Goal: Task Accomplishment & Management: Complete application form

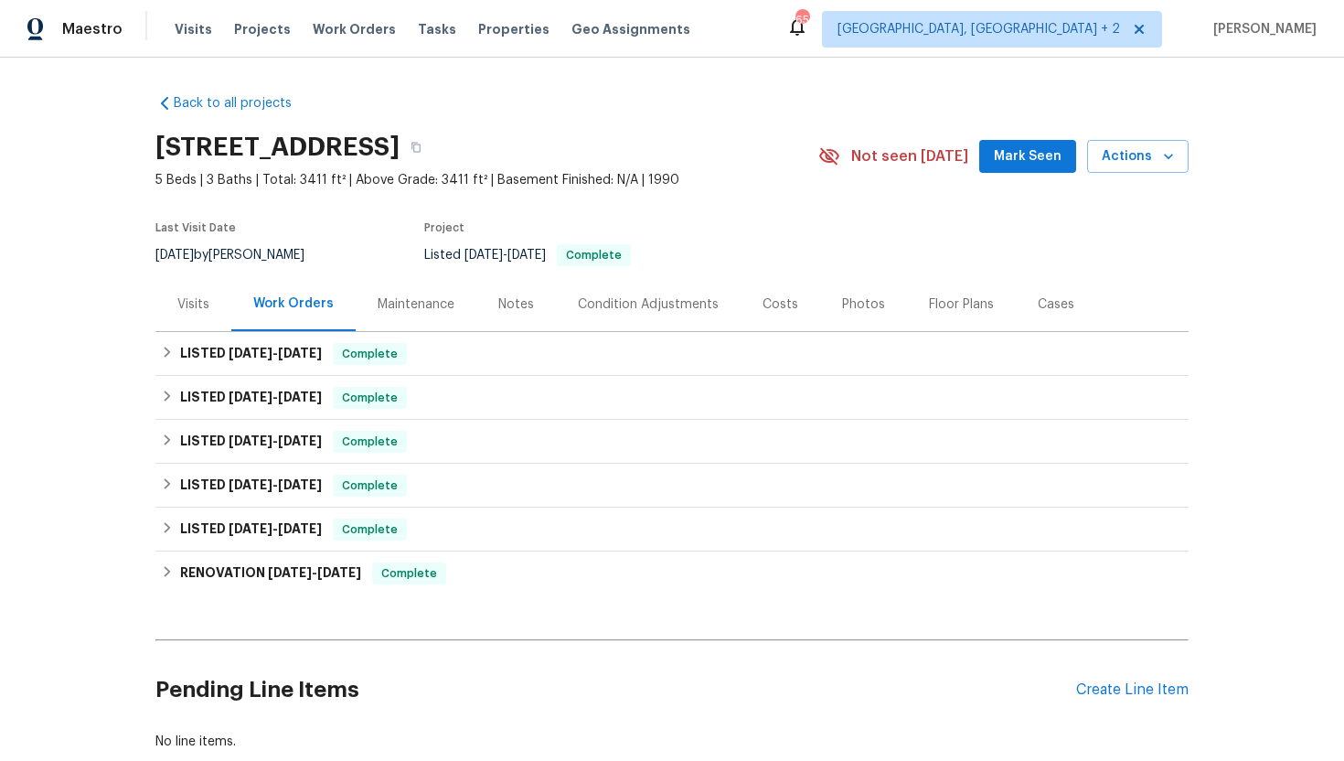
click at [202, 304] on div "Visits" at bounding box center [193, 304] width 32 height 18
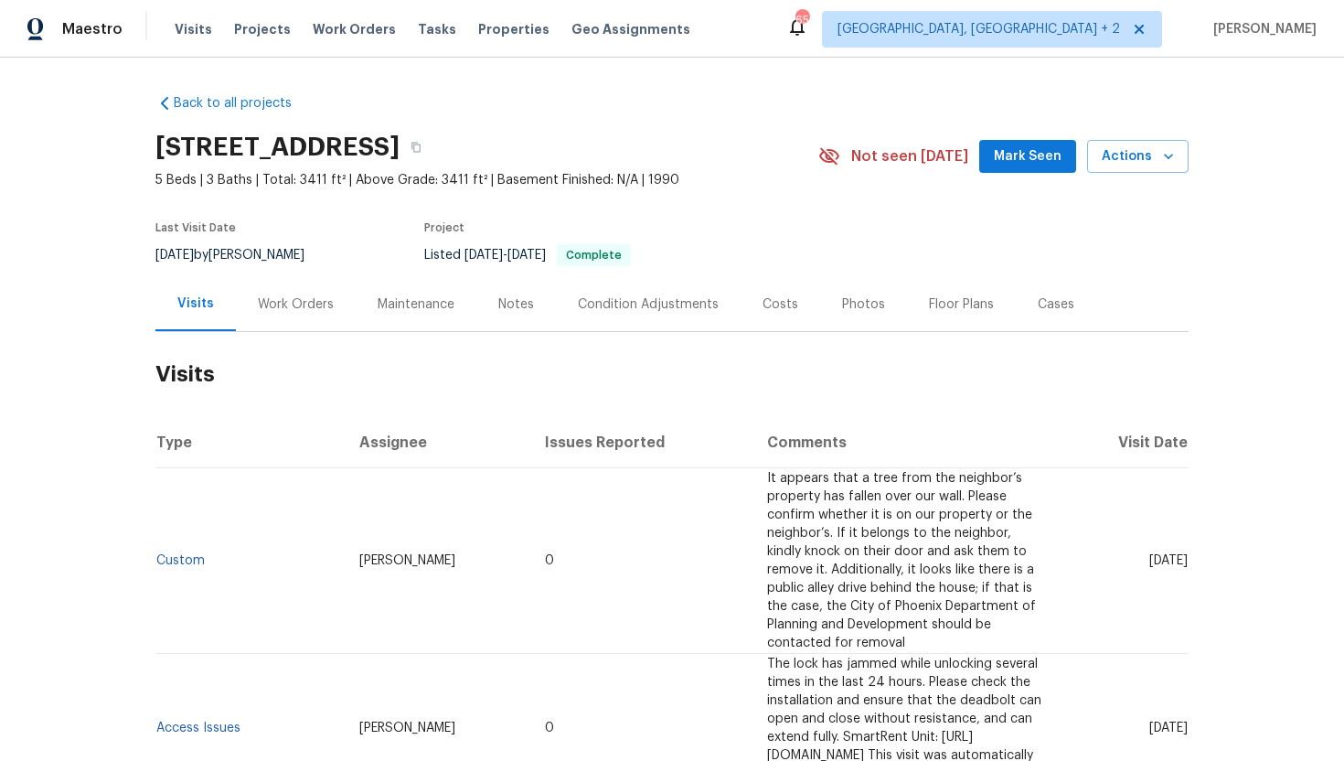
drag, startPoint x: 1113, startPoint y: 535, endPoint x: 1186, endPoint y: 543, distance: 73.6
click at [1187, 542] on td "Thu, Sep 04 2025" at bounding box center [1126, 561] width 126 height 186
copy span "Sep 04 2025"
click at [283, 308] on div "Work Orders" at bounding box center [296, 304] width 76 height 18
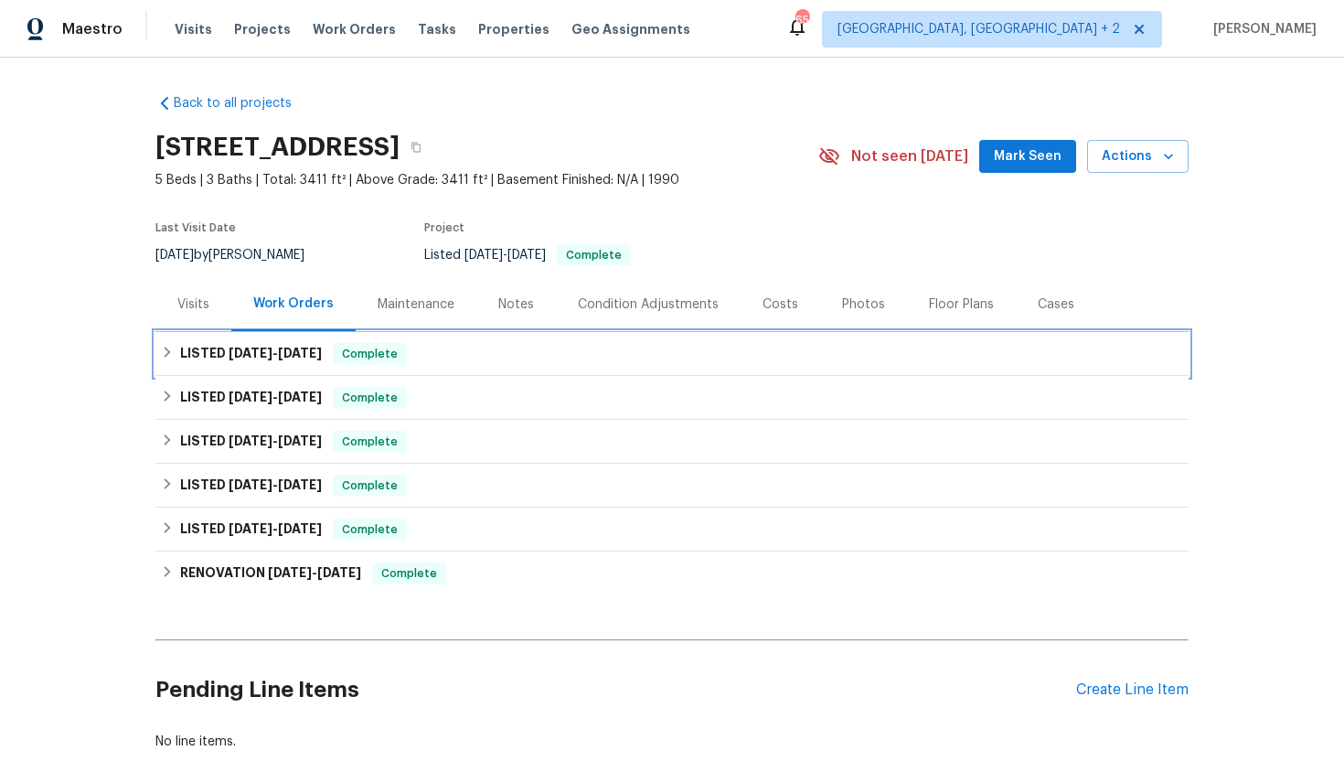
click at [301, 359] on h6 "LISTED 9/4/25 - 9/13/25" at bounding box center [251, 354] width 142 height 22
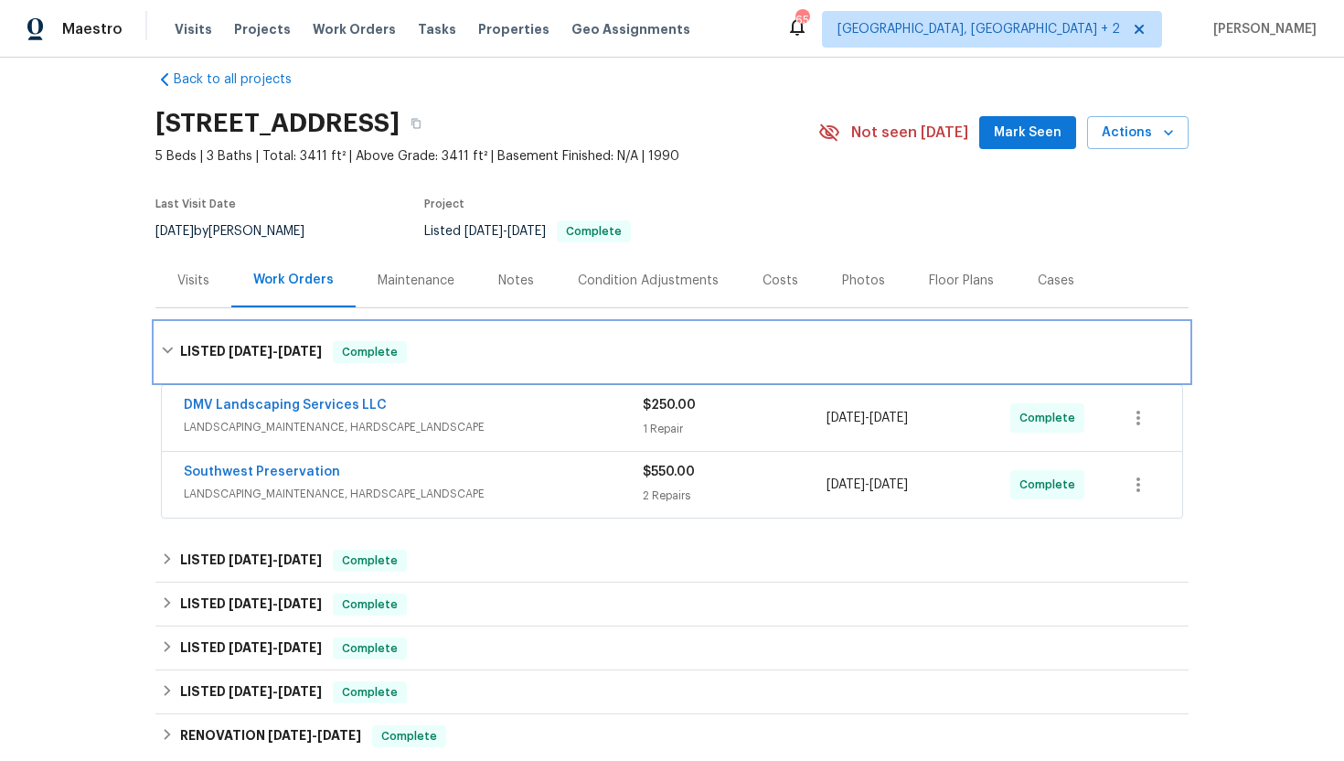
scroll to position [33, 0]
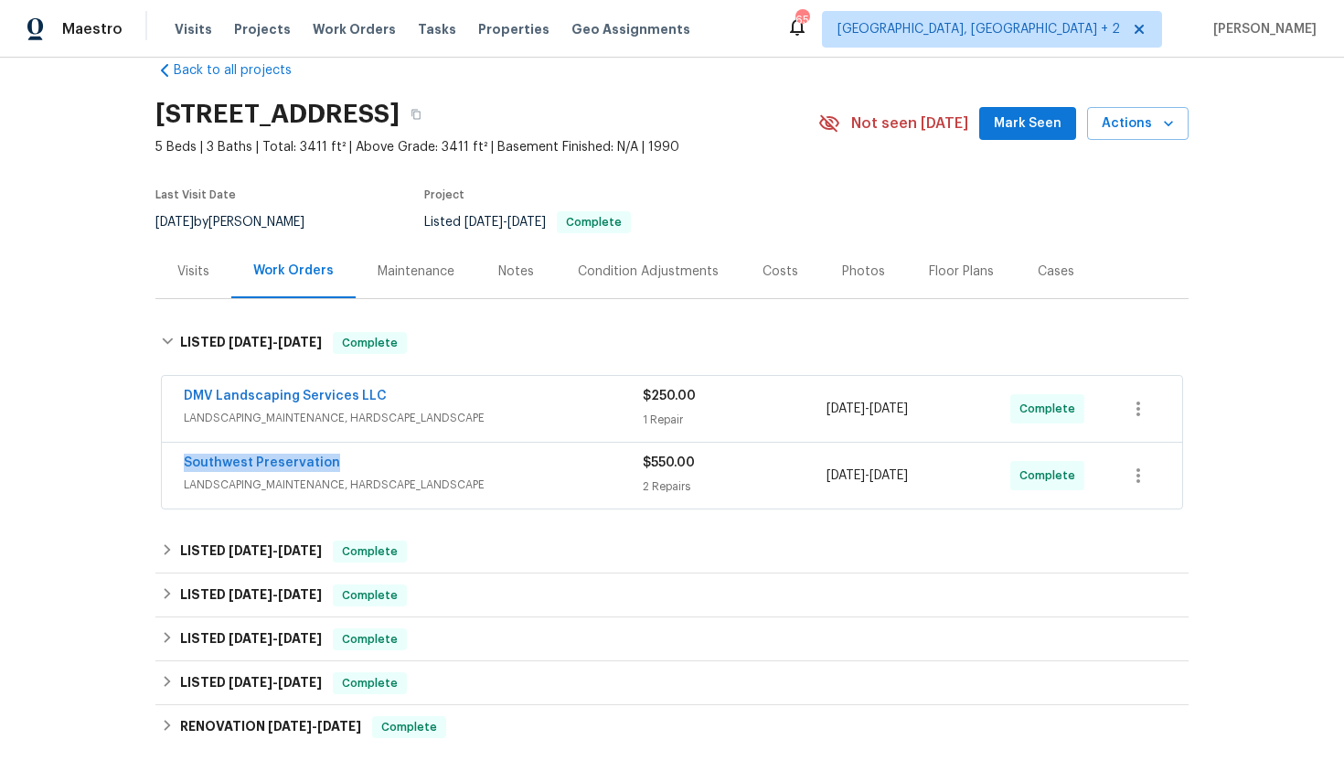
drag, startPoint x: 390, startPoint y: 465, endPoint x: 174, endPoint y: 462, distance: 215.9
click at [174, 462] on div "Southwest Preservation LANDSCAPING_MAINTENANCE, HARDSCAPE_LANDSCAPE $550.00 2 R…" at bounding box center [672, 476] width 1021 height 66
copy link "Southwest Preservation"
drag, startPoint x: 971, startPoint y: 485, endPoint x: 787, endPoint y: 477, distance: 184.0
click at [787, 477] on div "Southwest Preservation LANDSCAPING_MAINTENANCE, HARDSCAPE_LANDSCAPE $550.00 2 R…" at bounding box center [650, 476] width 933 height 44
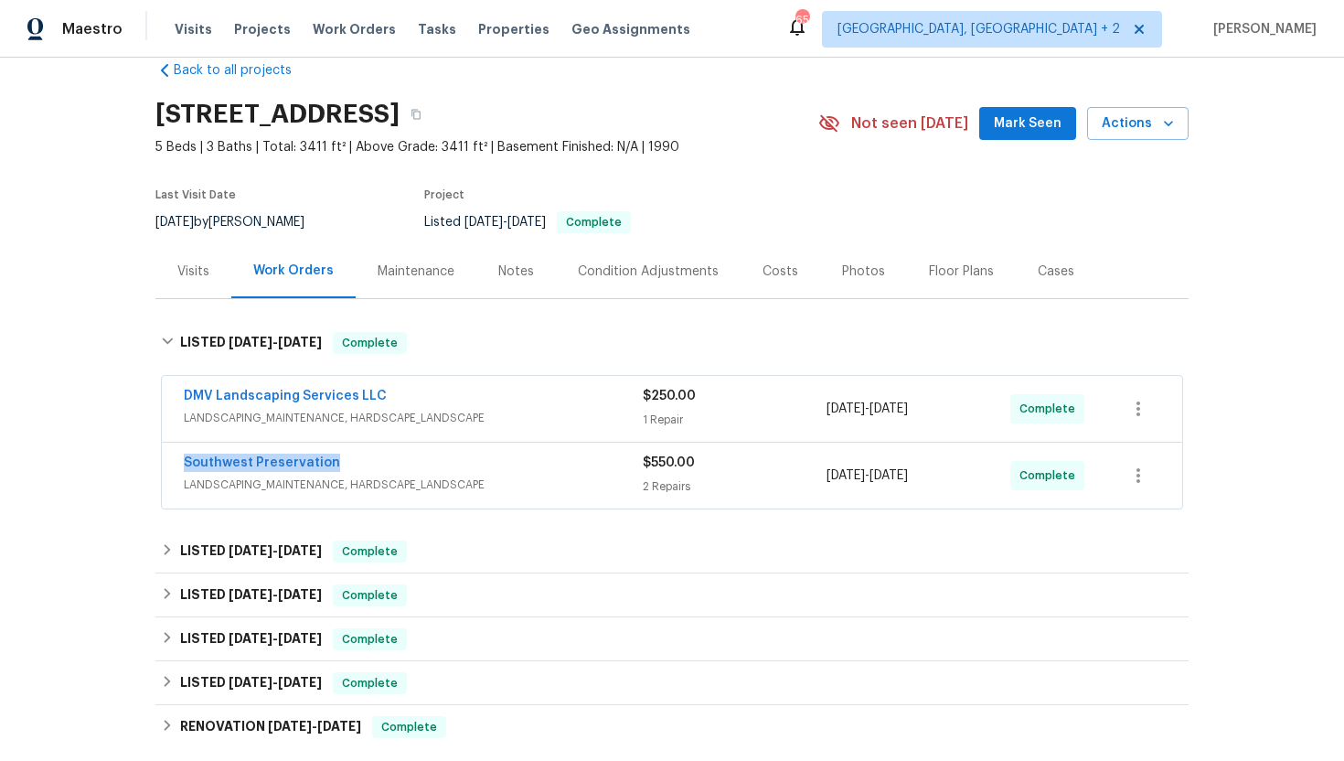
copy div "9/4/2025 - 9/13/2025"
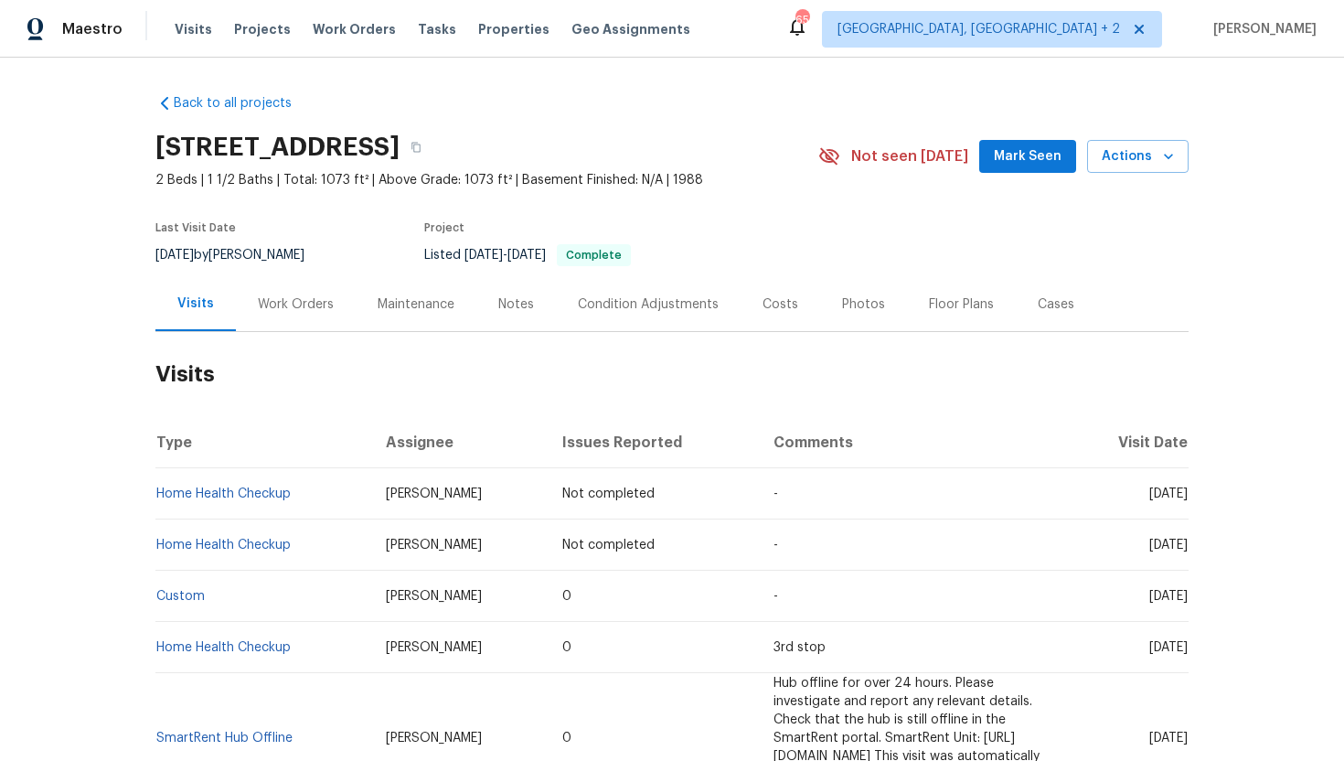
drag, startPoint x: 495, startPoint y: 610, endPoint x: 308, endPoint y: 612, distance: 186.6
click at [371, 612] on td "Luis Pedro Ocampo Alvizuris" at bounding box center [459, 596] width 177 height 51
copy span "Luis Pedro Ocampo Alvizuris"
click at [1149, 618] on td "[DATE]" at bounding box center [1129, 596] width 120 height 51
drag, startPoint x: 1121, startPoint y: 609, endPoint x: 1187, endPoint y: 614, distance: 66.0
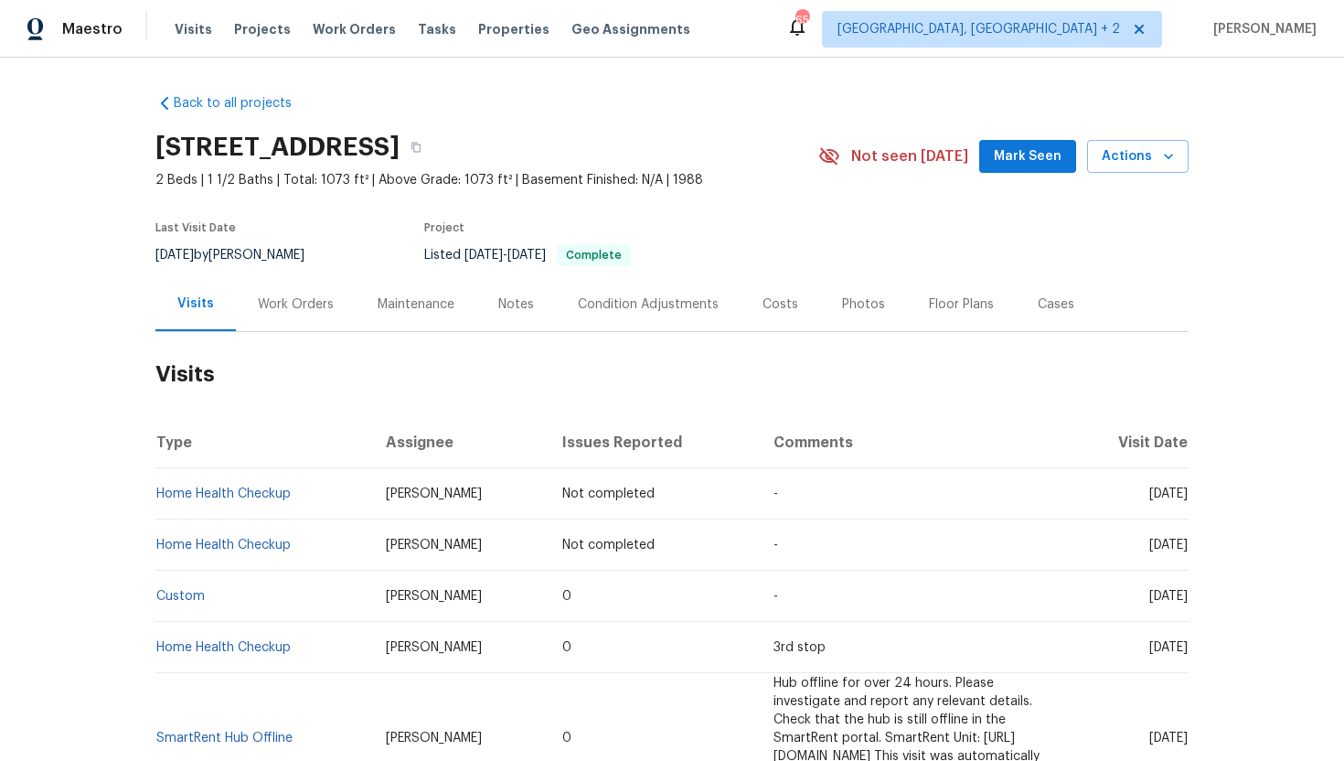
click at [1187, 603] on span "[DATE]" at bounding box center [1169, 596] width 38 height 13
copy span "Jul 18 2025"
click at [319, 306] on div "Work Orders" at bounding box center [296, 304] width 120 height 54
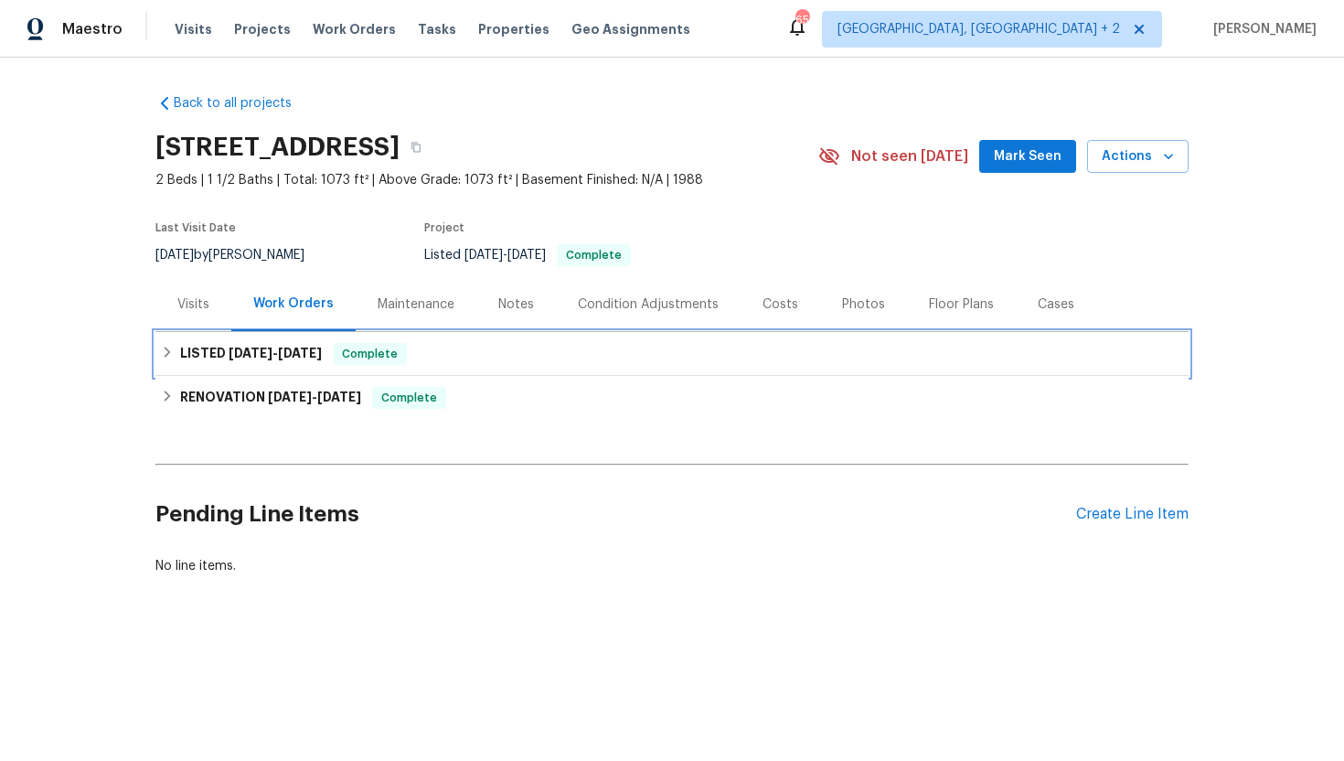
click at [315, 376] on div "LISTED 5/6/25 - 5/7/25 Complete" at bounding box center [671, 354] width 1033 height 44
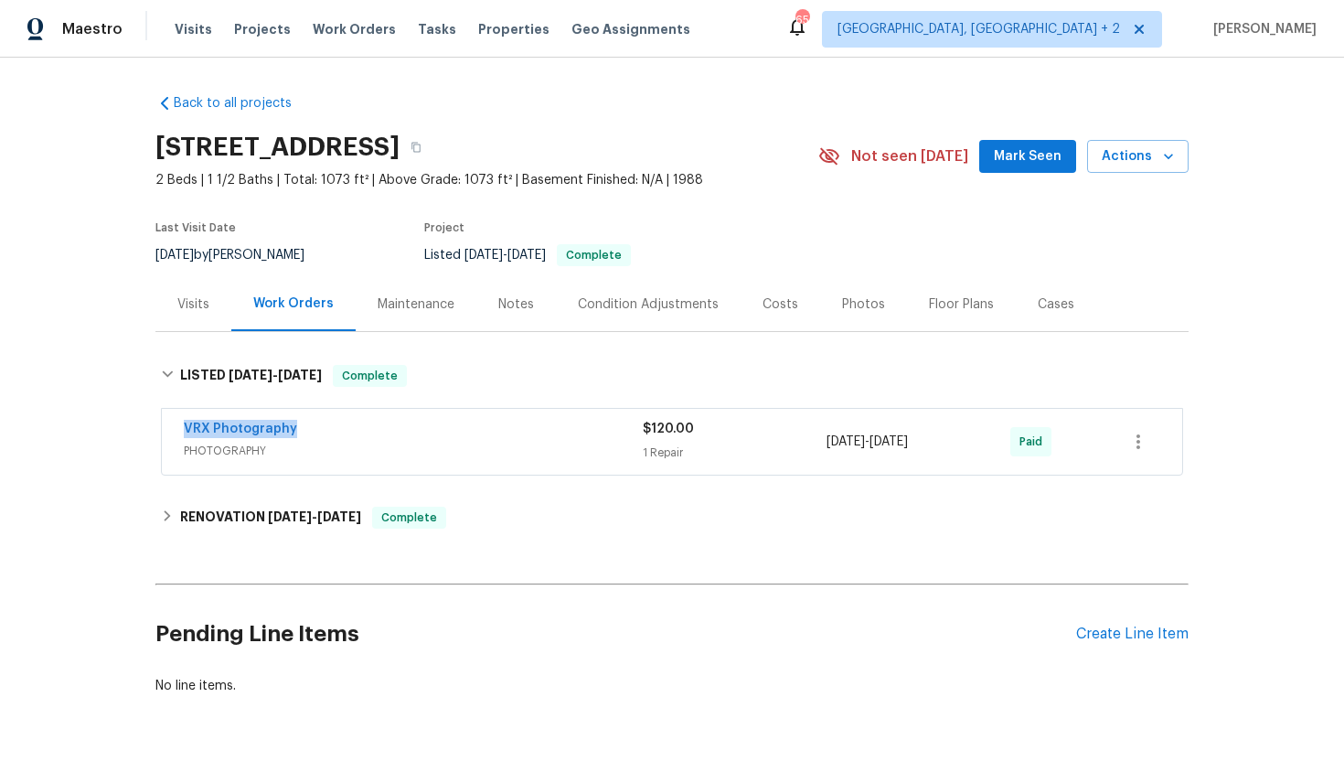
drag, startPoint x: 334, startPoint y: 442, endPoint x: 129, endPoint y: 440, distance: 204.9
click at [129, 440] on div "Back to all projects 22333 Golden Canyon Cir, Chatsworth, CA 91311 2 Beds | 1 1…" at bounding box center [672, 409] width 1344 height 703
copy link "VRX Photography"
drag, startPoint x: 958, startPoint y: 456, endPoint x: 805, endPoint y: 455, distance: 152.7
click at [805, 455] on div "VRX Photography PHOTOGRAPHY $120.00 1 Repair 5/6/2025 - 5/7/2025 Paid" at bounding box center [650, 442] width 933 height 44
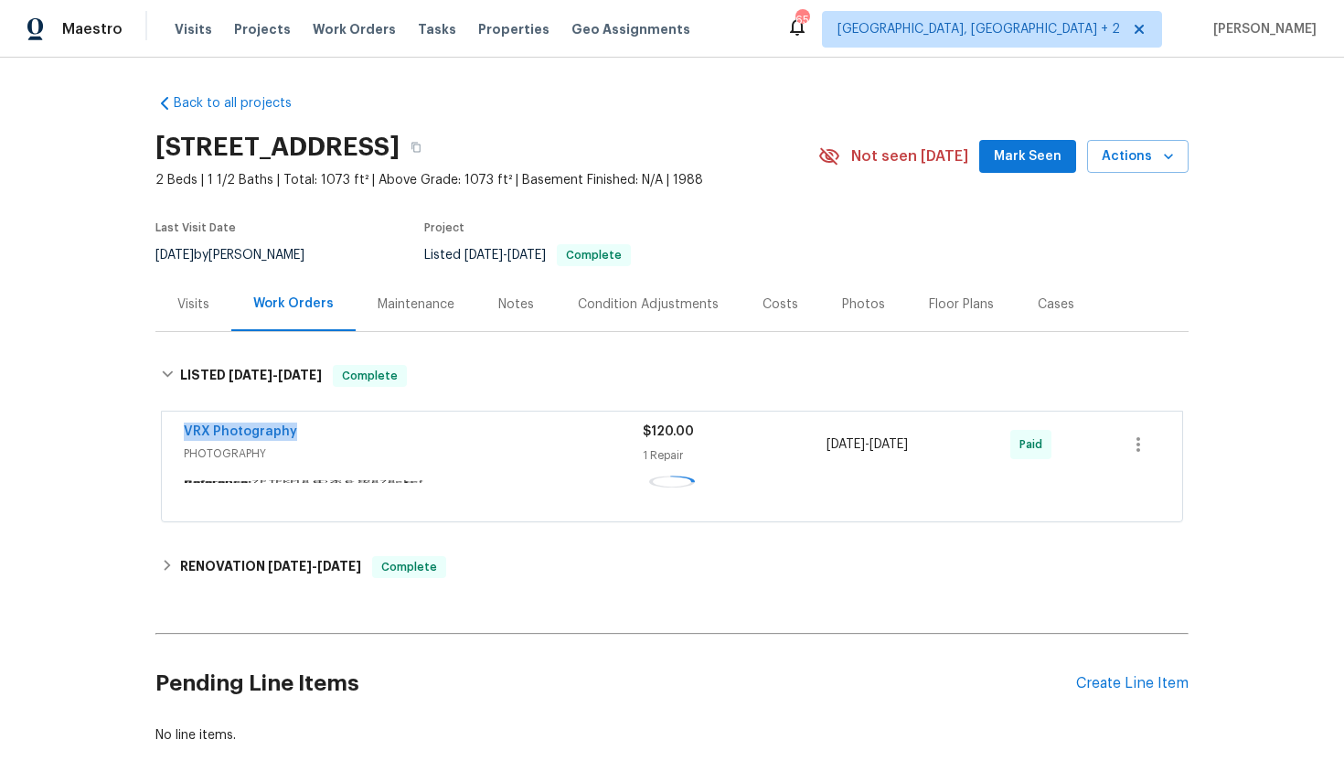
copy div "1 Repair 5/6/2025 - 5/7/2025"
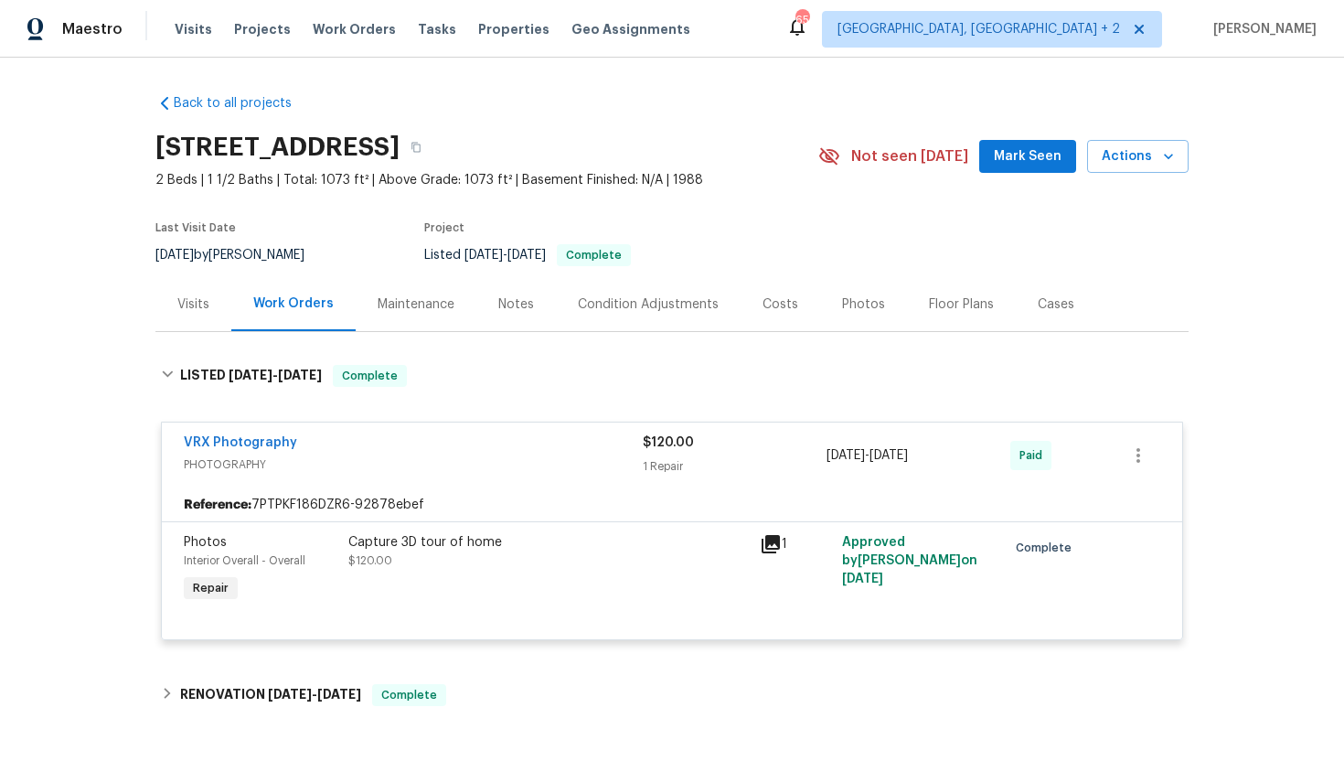
click at [205, 330] on div "Visits" at bounding box center [193, 304] width 76 height 54
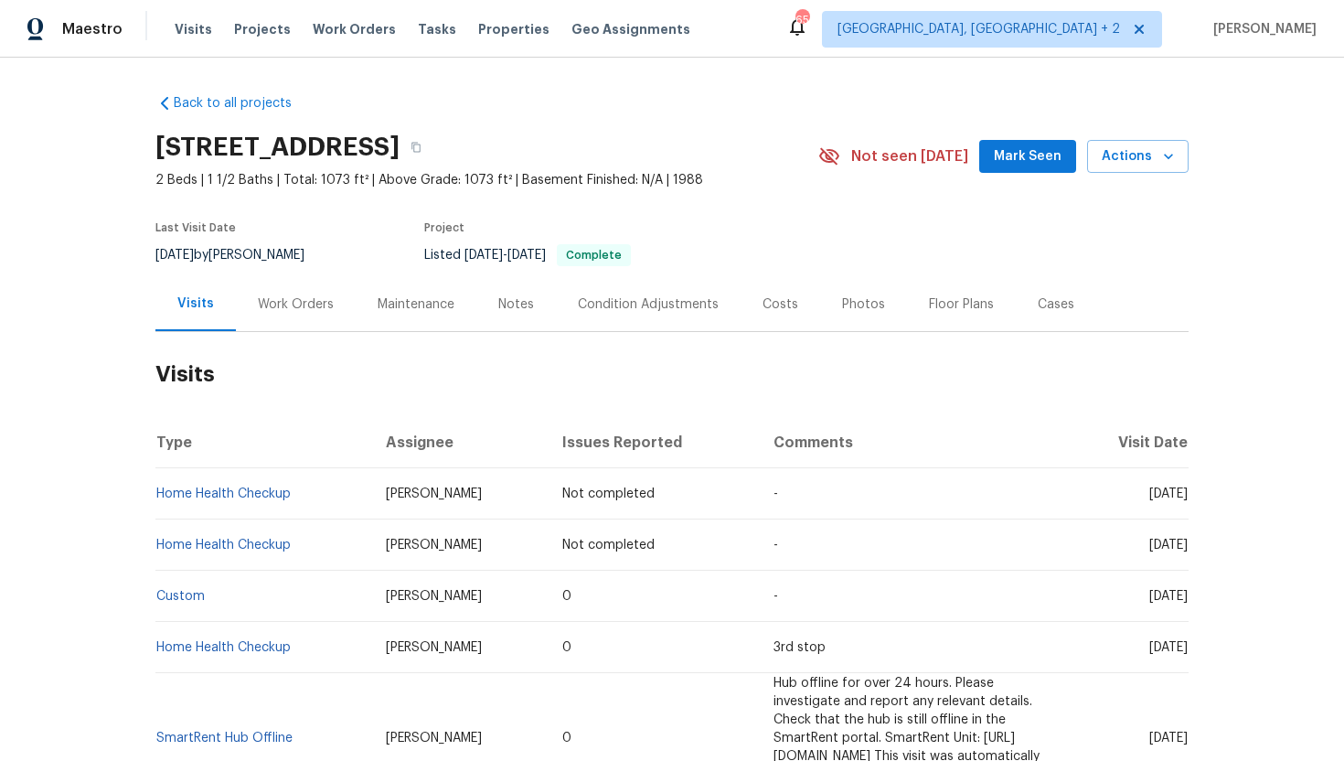
click at [1048, 331] on div "Cases" at bounding box center [1056, 304] width 80 height 54
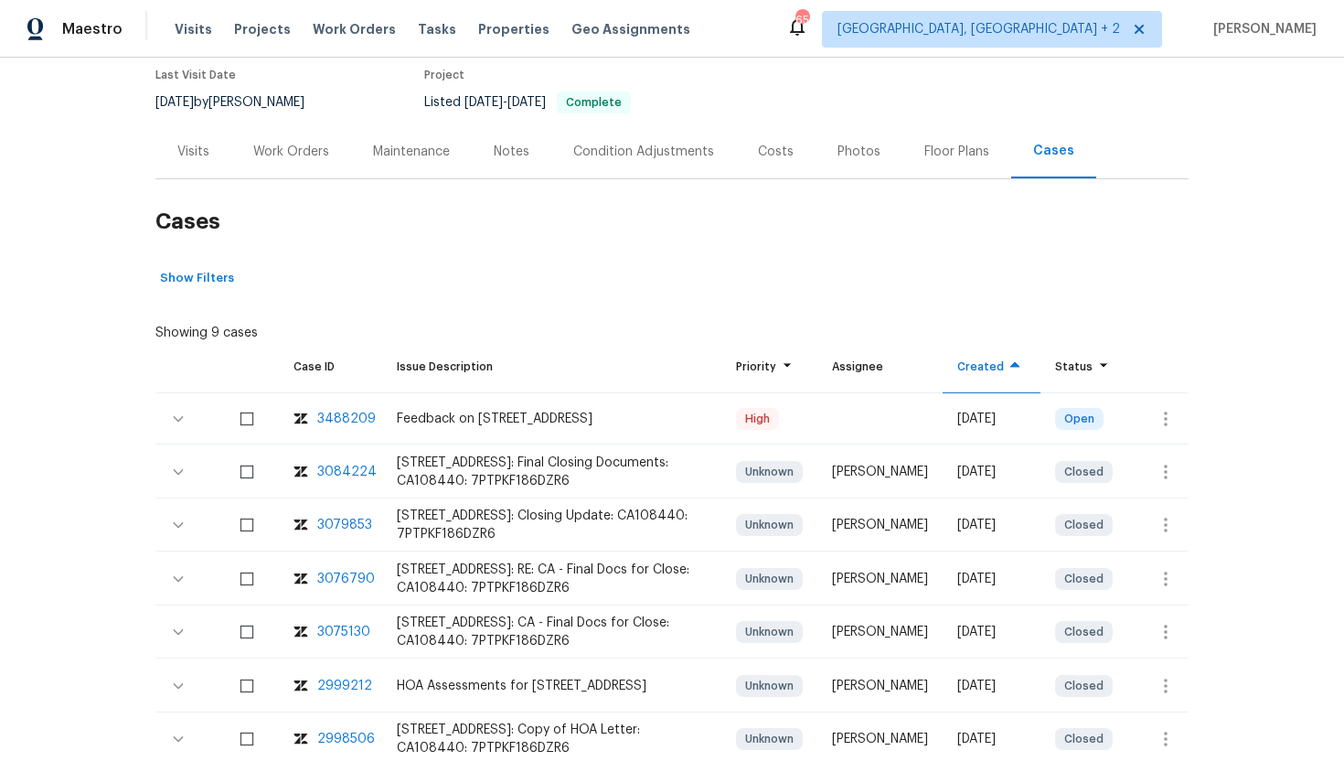
scroll to position [249, 0]
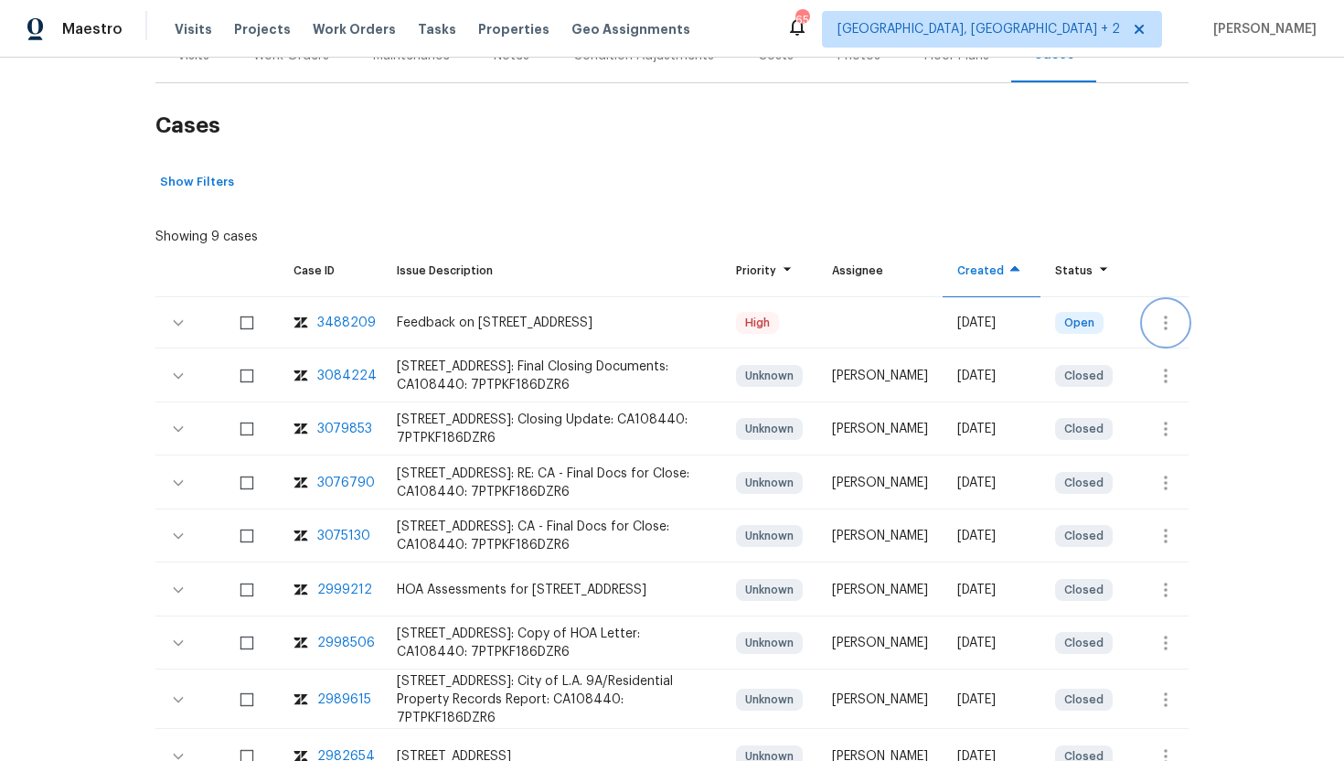
click at [1167, 326] on icon "button" at bounding box center [1166, 323] width 22 height 22
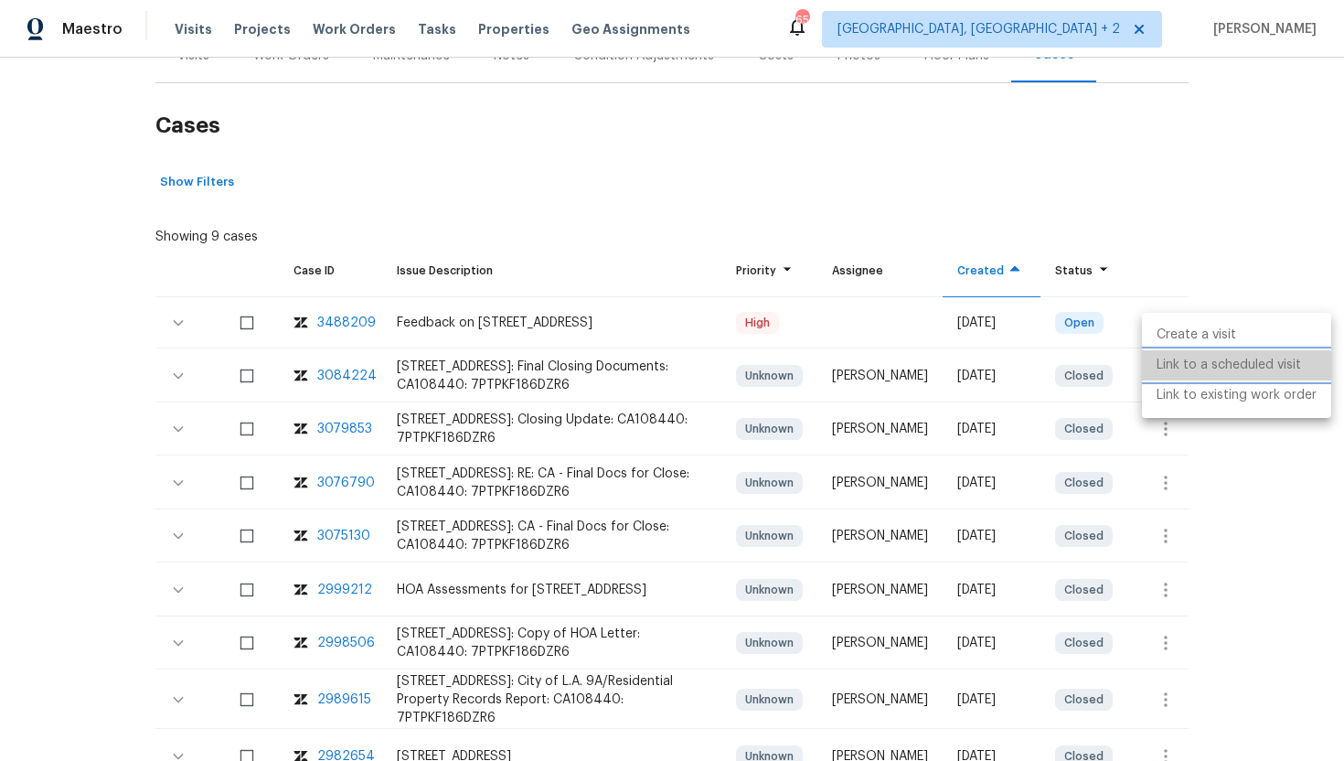
click at [1180, 377] on li "Link to a scheduled visit" at bounding box center [1236, 365] width 189 height 30
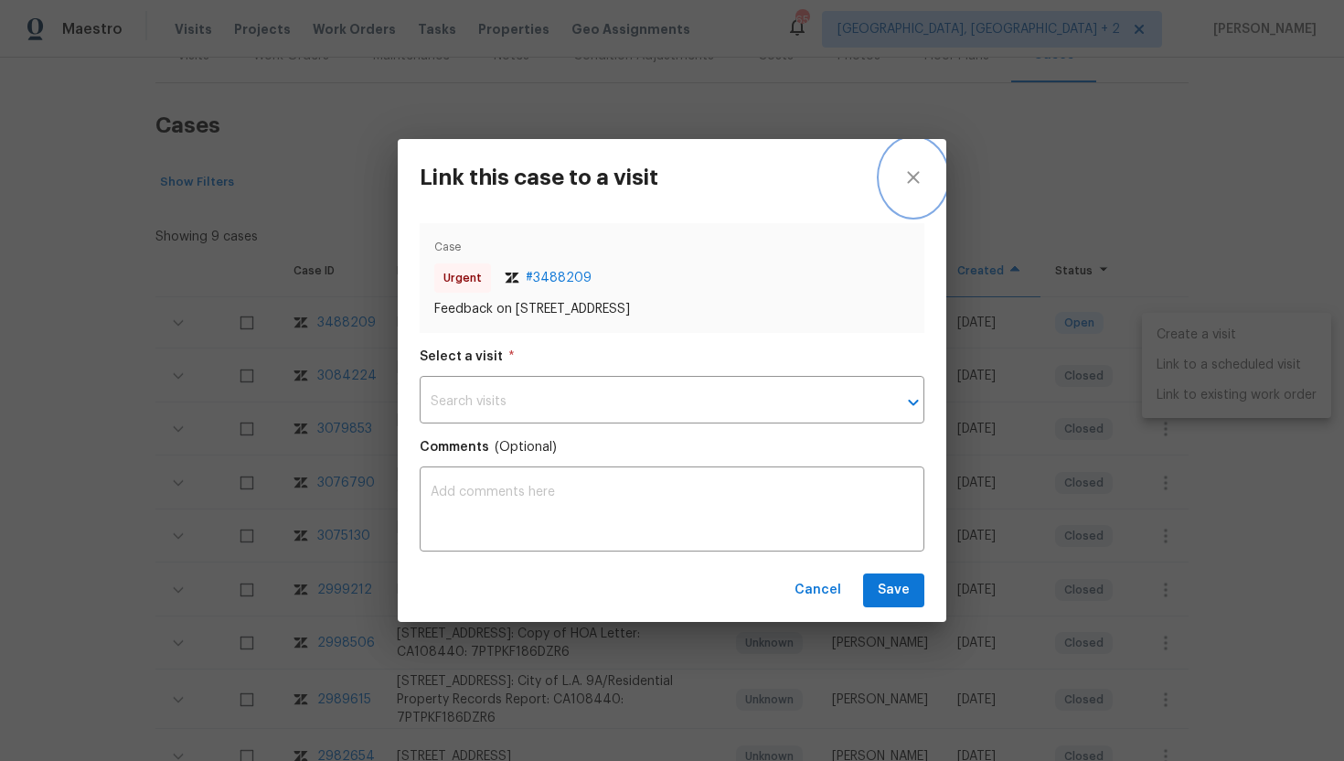
click at [906, 179] on icon "close" at bounding box center [914, 177] width 22 height 22
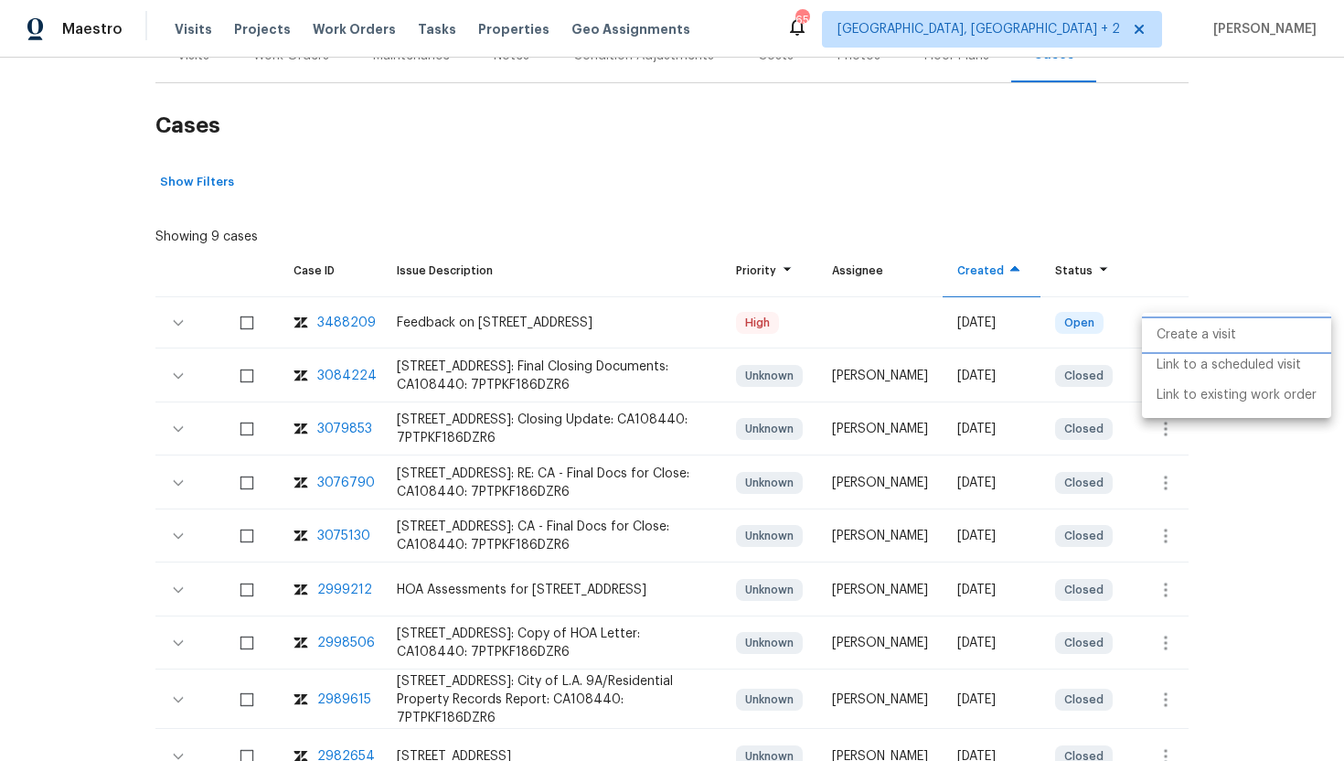
click at [1221, 327] on li "Create a visit" at bounding box center [1236, 335] width 189 height 30
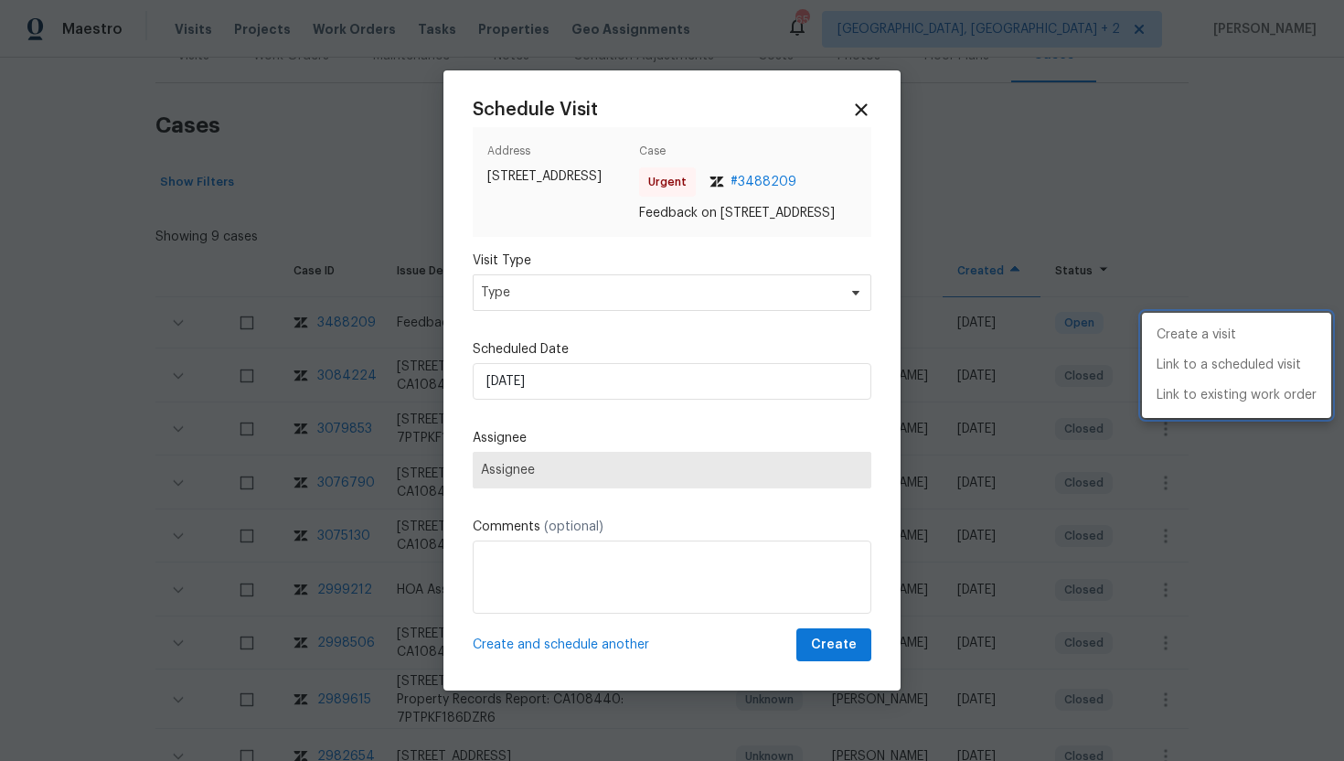
click at [578, 305] on div at bounding box center [672, 380] width 1344 height 761
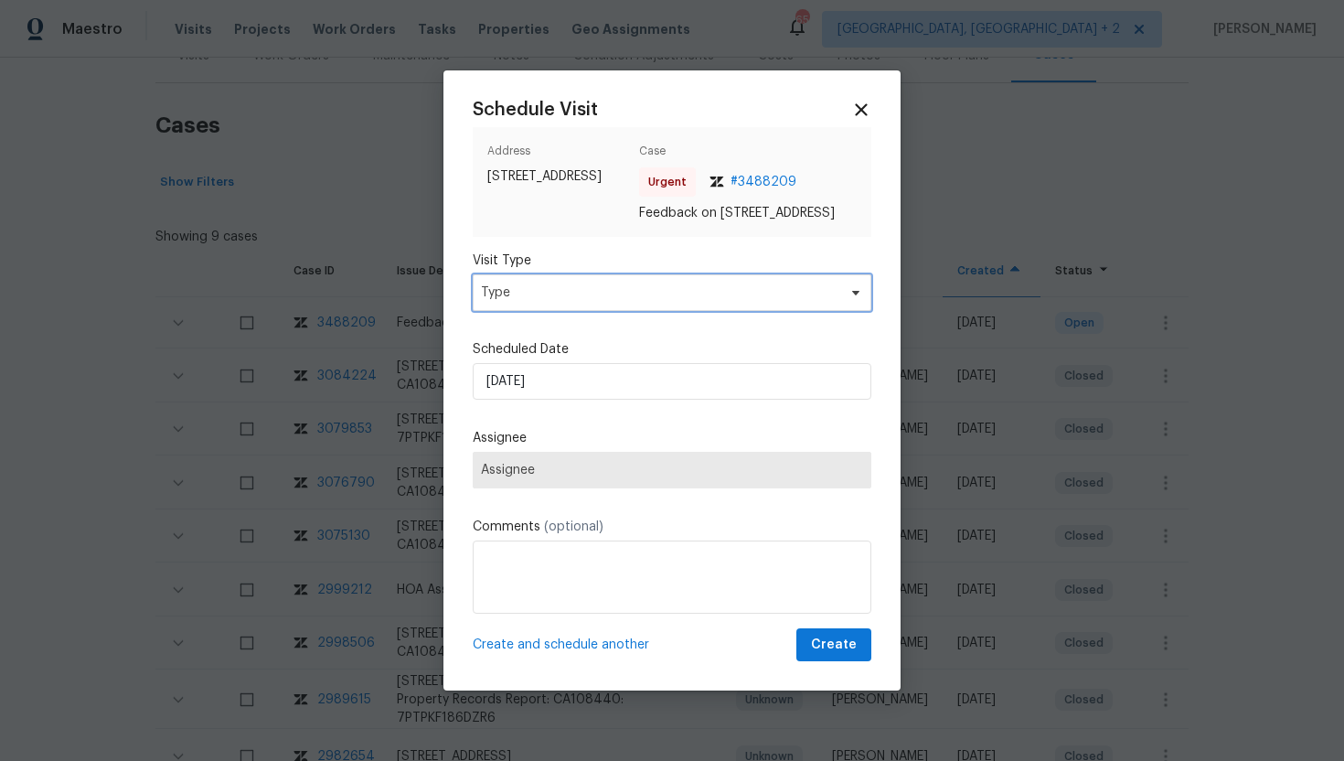
click at [569, 302] on span "Type" at bounding box center [659, 293] width 356 height 18
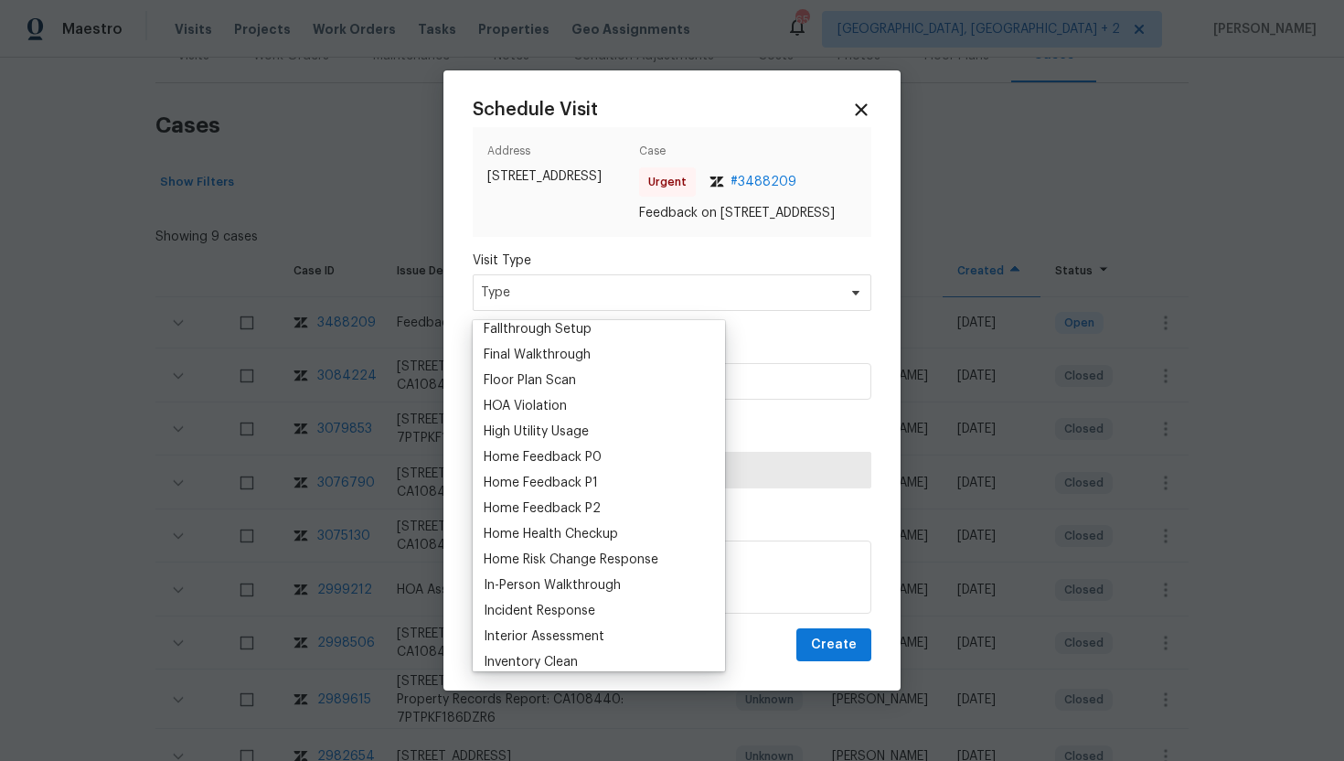
scroll to position [463, 0]
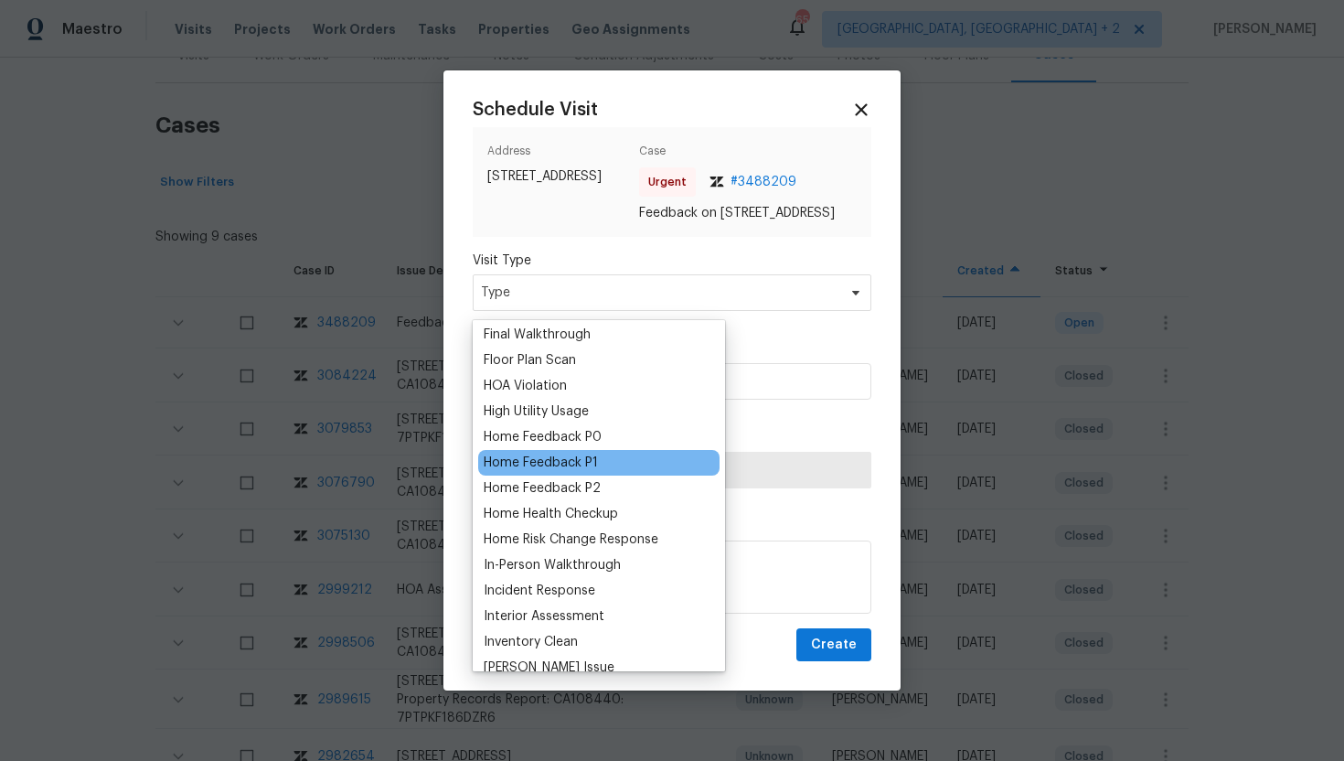
click at [581, 459] on div "Home Feedback P1" at bounding box center [541, 463] width 114 height 18
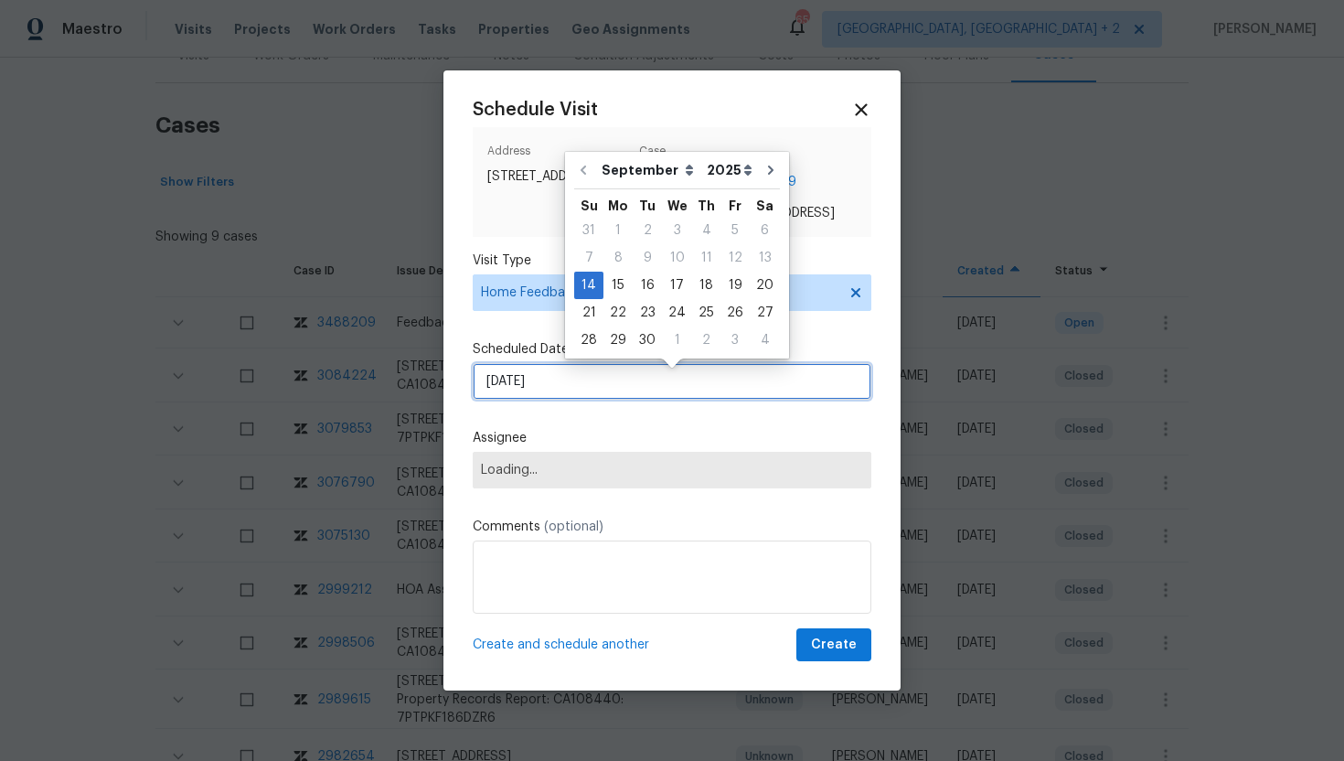
click at [578, 395] on input "9/14/2025" at bounding box center [672, 381] width 399 height 37
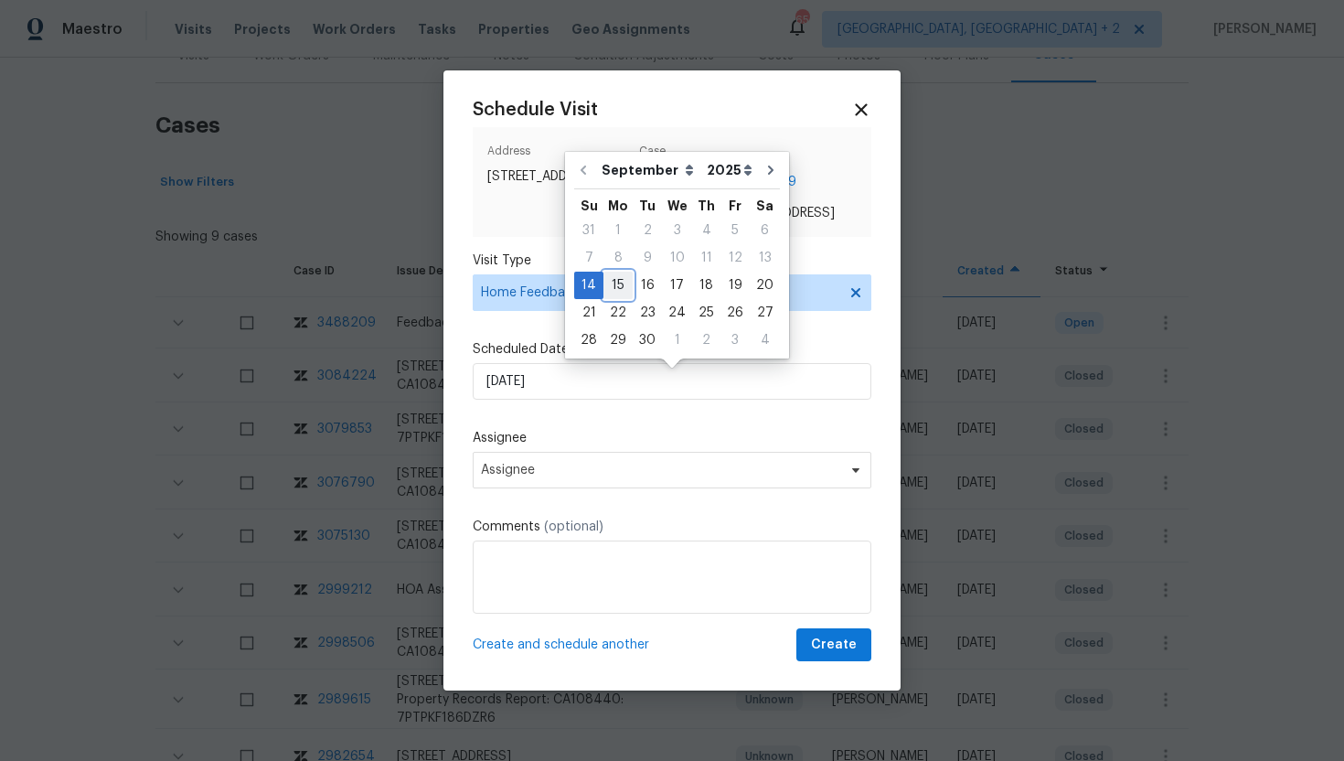
click at [618, 284] on div "15" at bounding box center [618, 286] width 29 height 26
type input "9/15/2025"
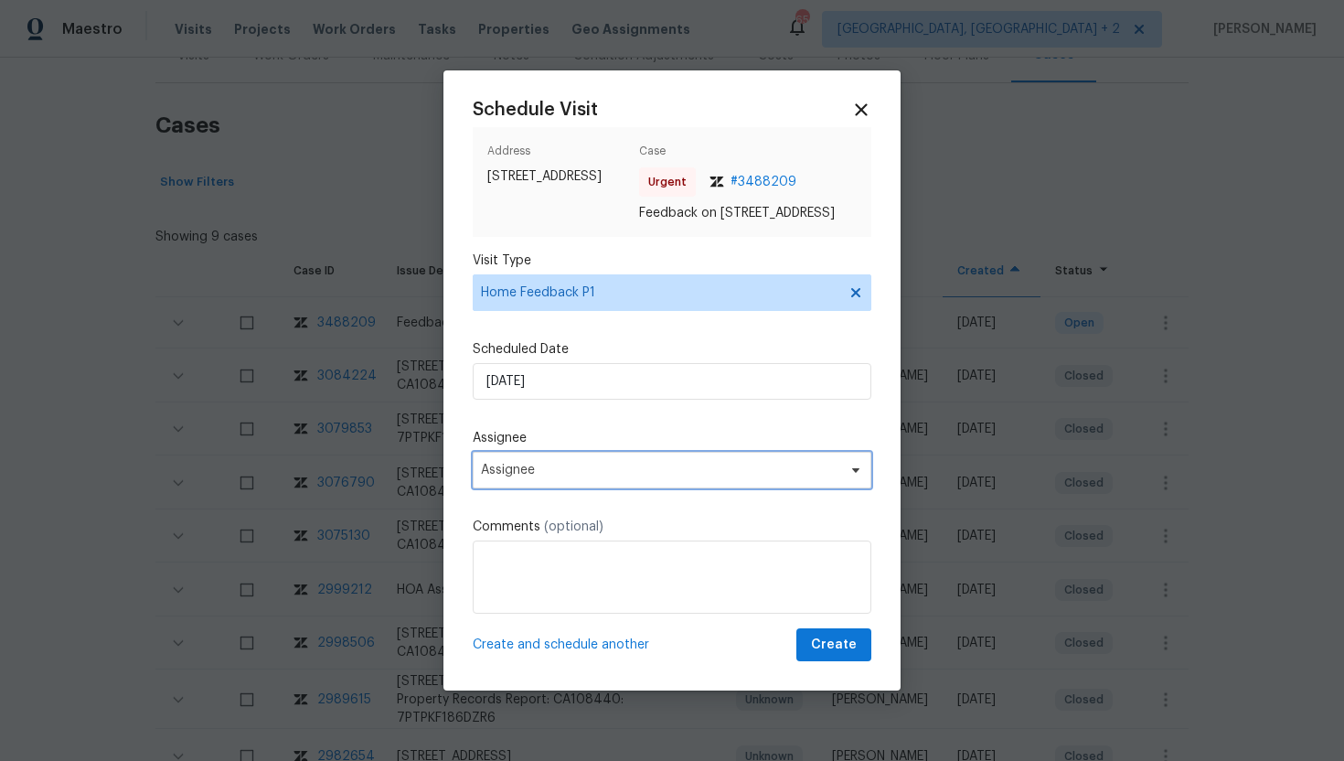
click at [551, 488] on span "Assignee" at bounding box center [672, 470] width 399 height 37
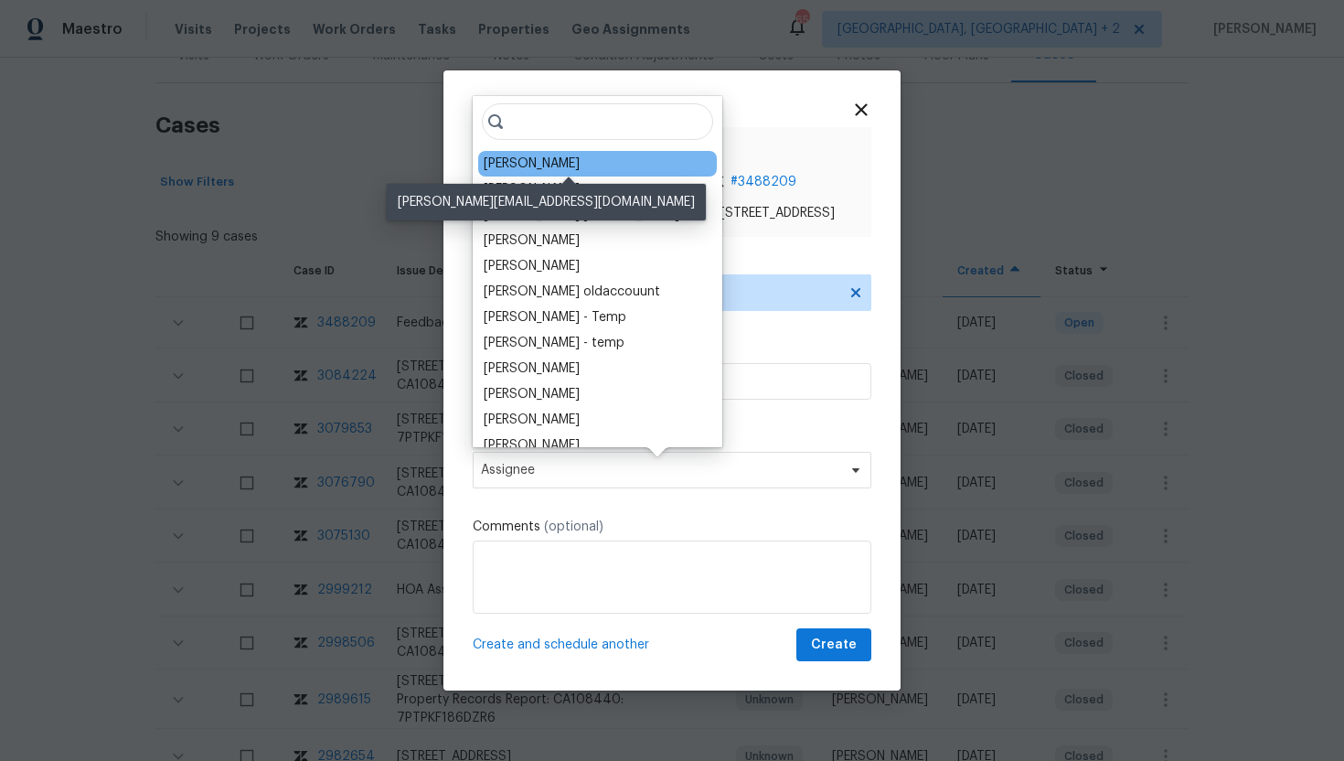
click at [536, 162] on div "Luis Pedro Ocampo Alvizuris" at bounding box center [532, 164] width 96 height 18
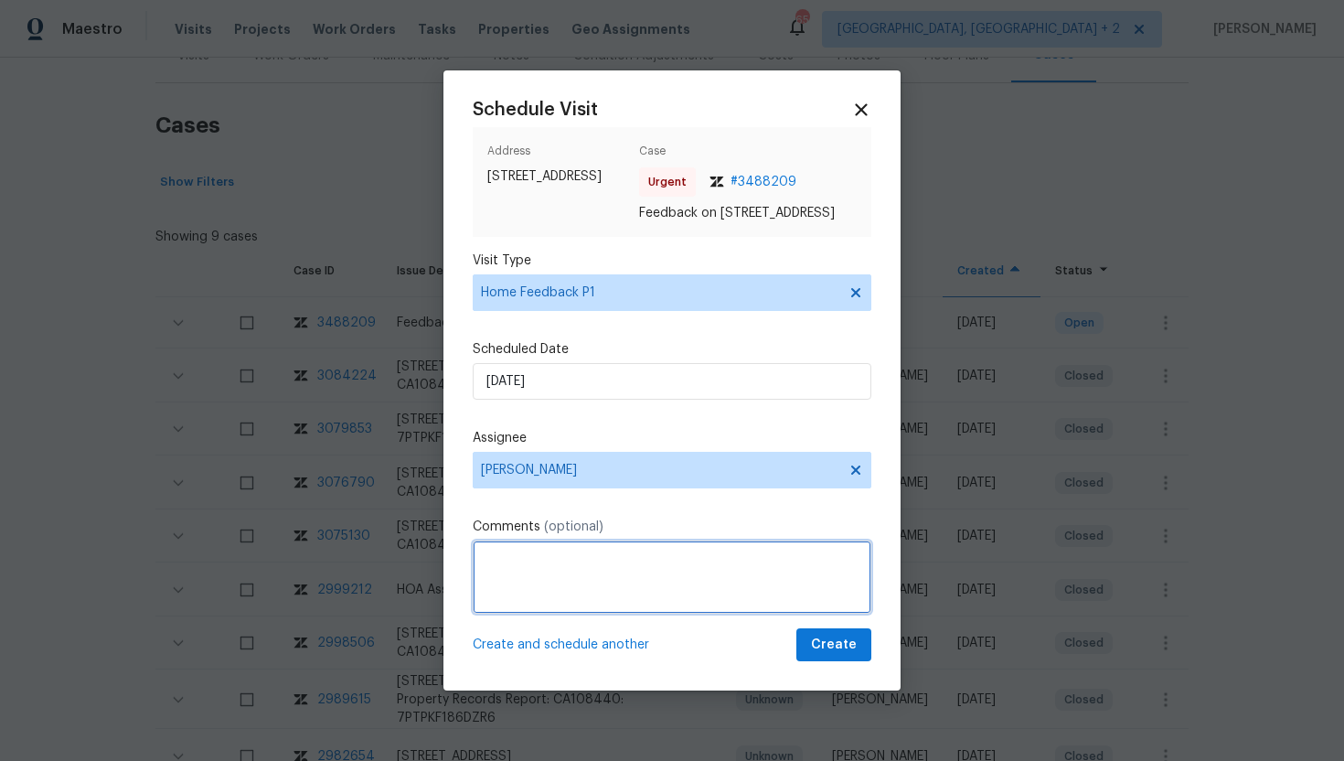
click at [551, 606] on textarea at bounding box center [672, 576] width 399 height 73
paste textarea "Feedback Message: agent called in to report access issue keypad its not working…"
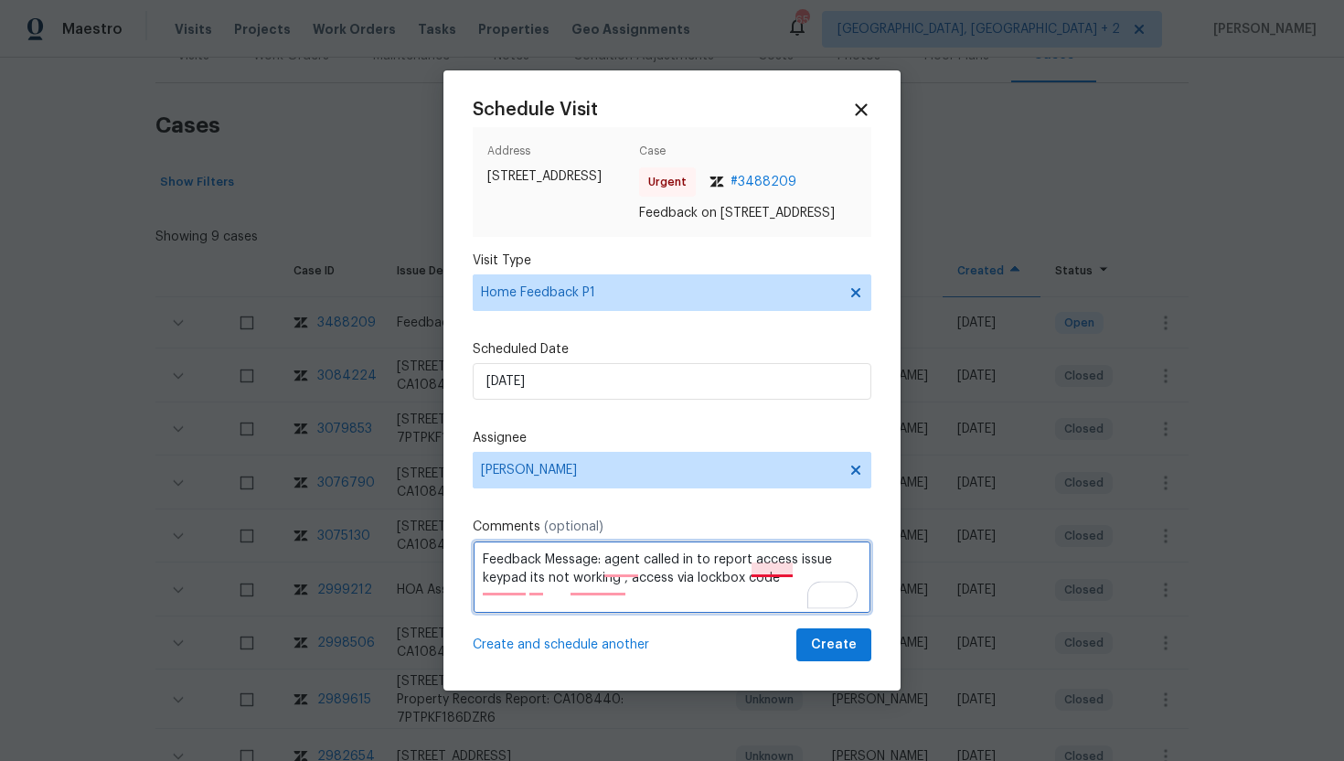
click at [772, 569] on textarea "Feedback Message: agent called in to report access issue keypad its not working…" at bounding box center [672, 576] width 399 height 73
click at [626, 564] on textarea "Feedback Message: agent called in to report an access issue keypad its not work…" at bounding box center [672, 576] width 399 height 73
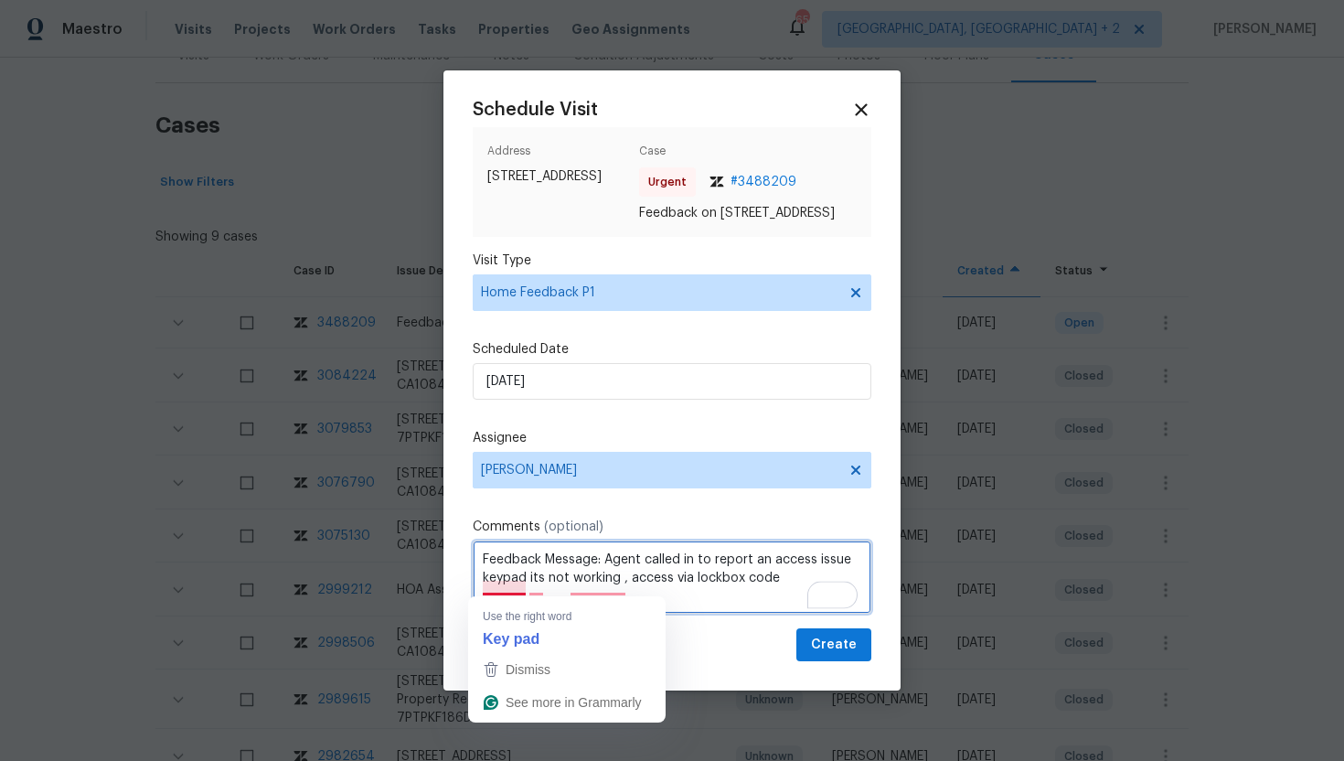
click at [512, 589] on textarea "Feedback Message: Agent called in to report an access issue keypad its not work…" at bounding box center [672, 576] width 399 height 73
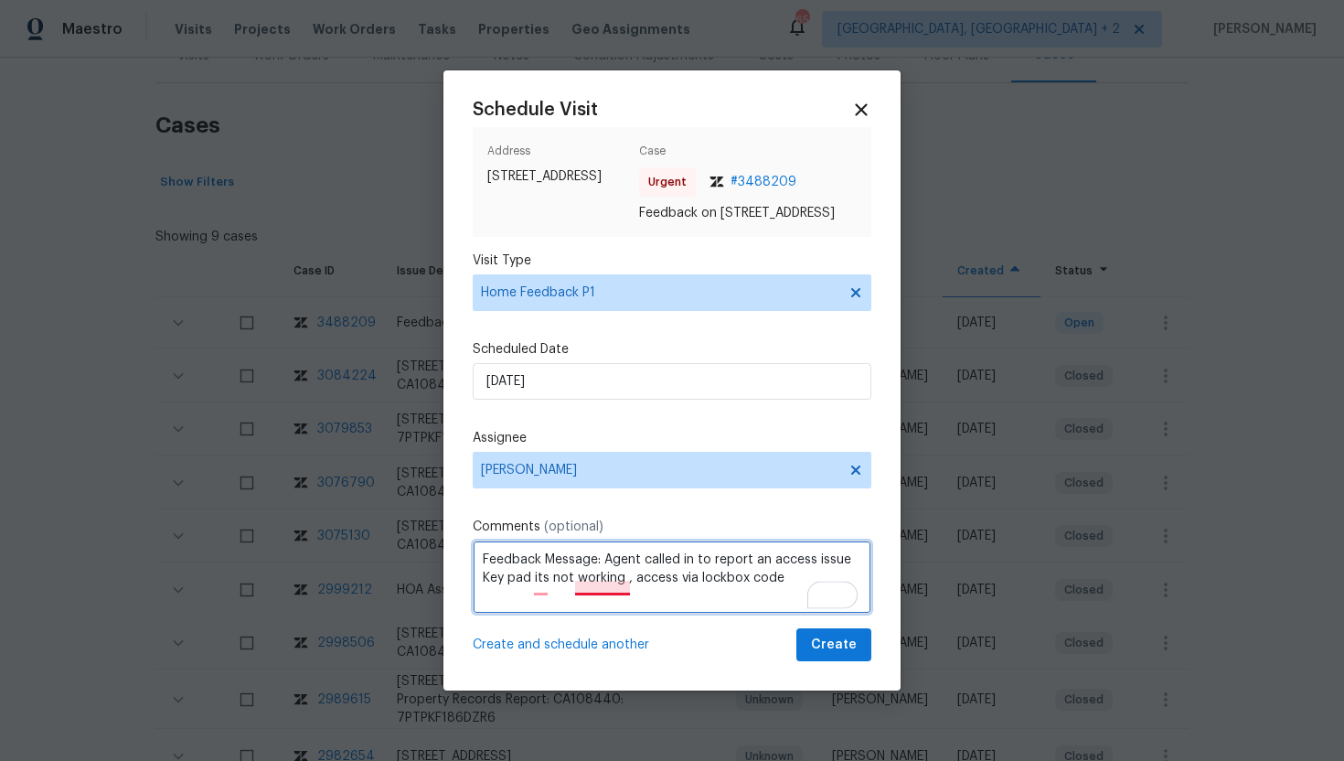
click at [585, 588] on textarea "Feedback Message: Agent called in to report an access issue Key pad its not wor…" at bounding box center [672, 576] width 399 height 73
click at [595, 586] on textarea "Feedback Message: Agent called in to report an access issue Key pad its not wor…" at bounding box center [672, 576] width 399 height 73
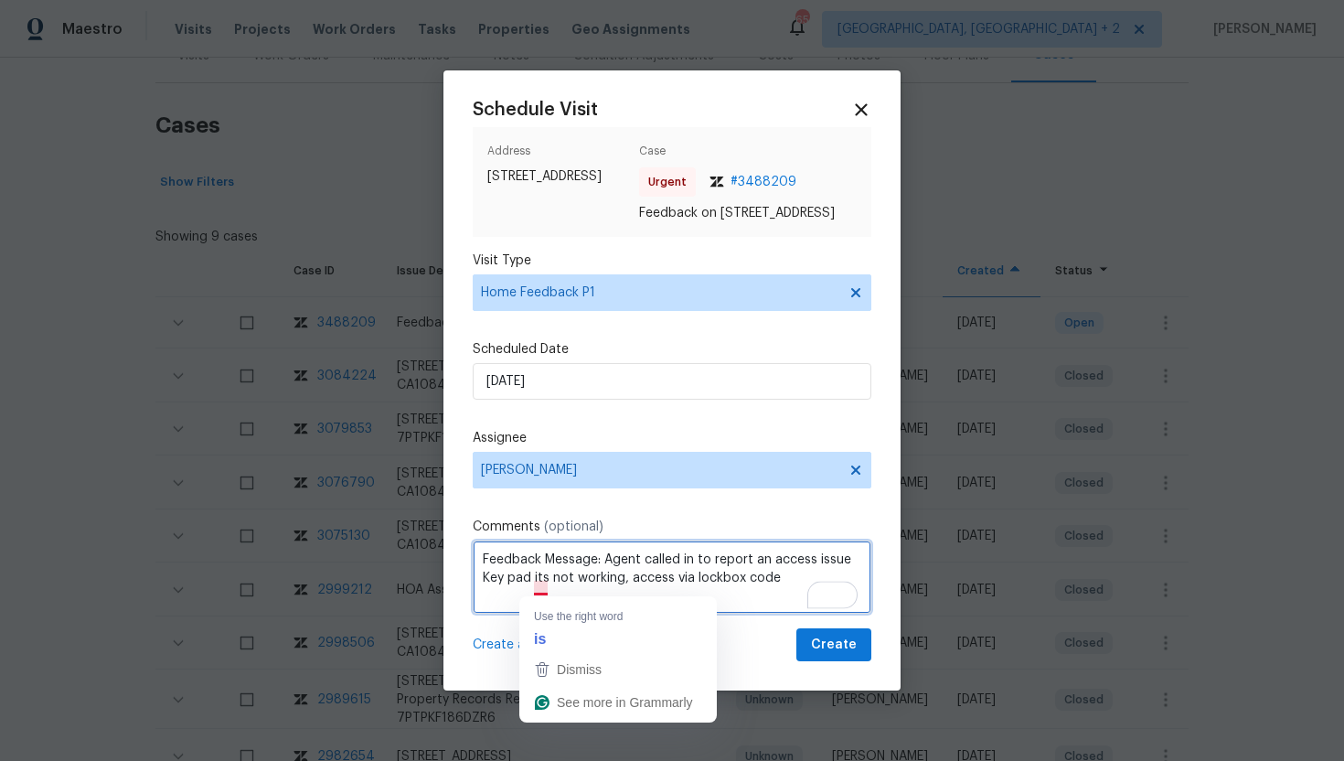
click at [542, 590] on textarea "Feedback Message: Agent called in to report an access issue Key pad its not wor…" at bounding box center [672, 576] width 399 height 73
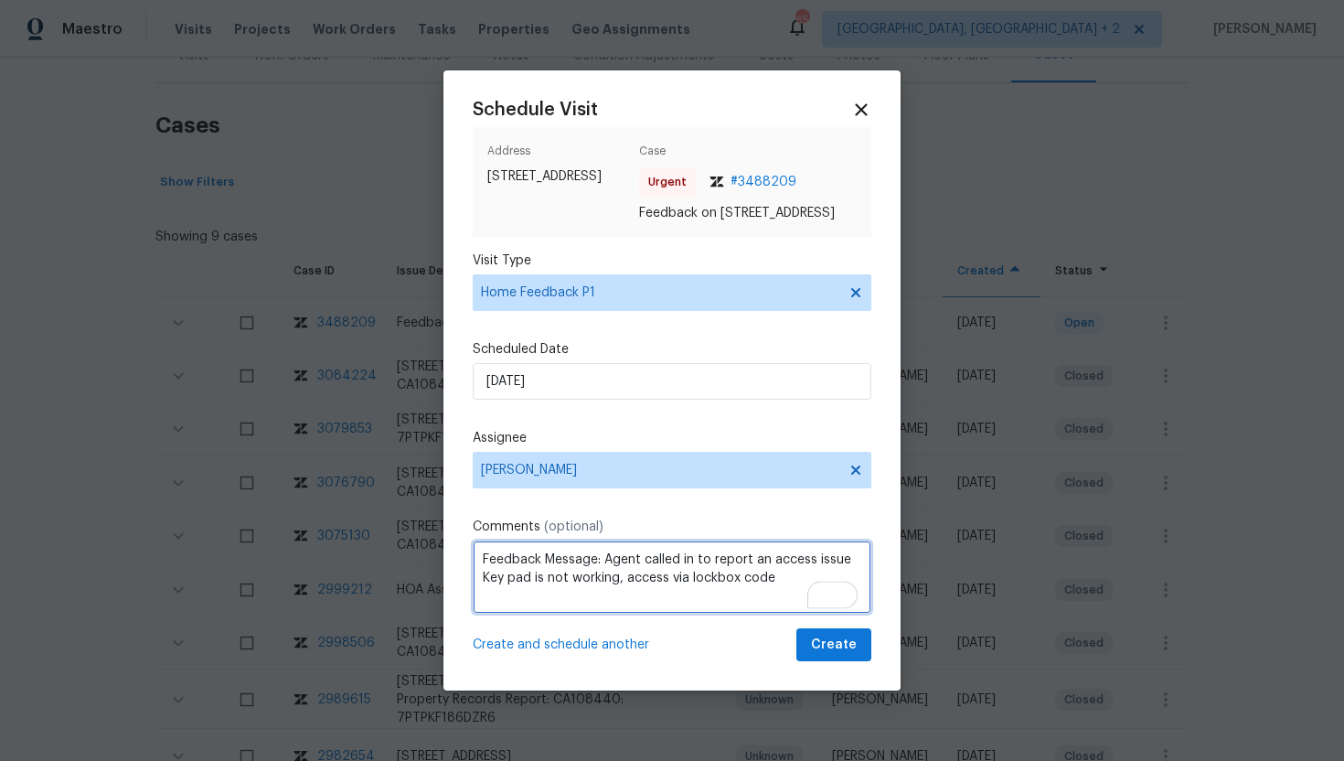
type textarea "Feedback Message: Agent called in to report an access issue Key pad is not work…"
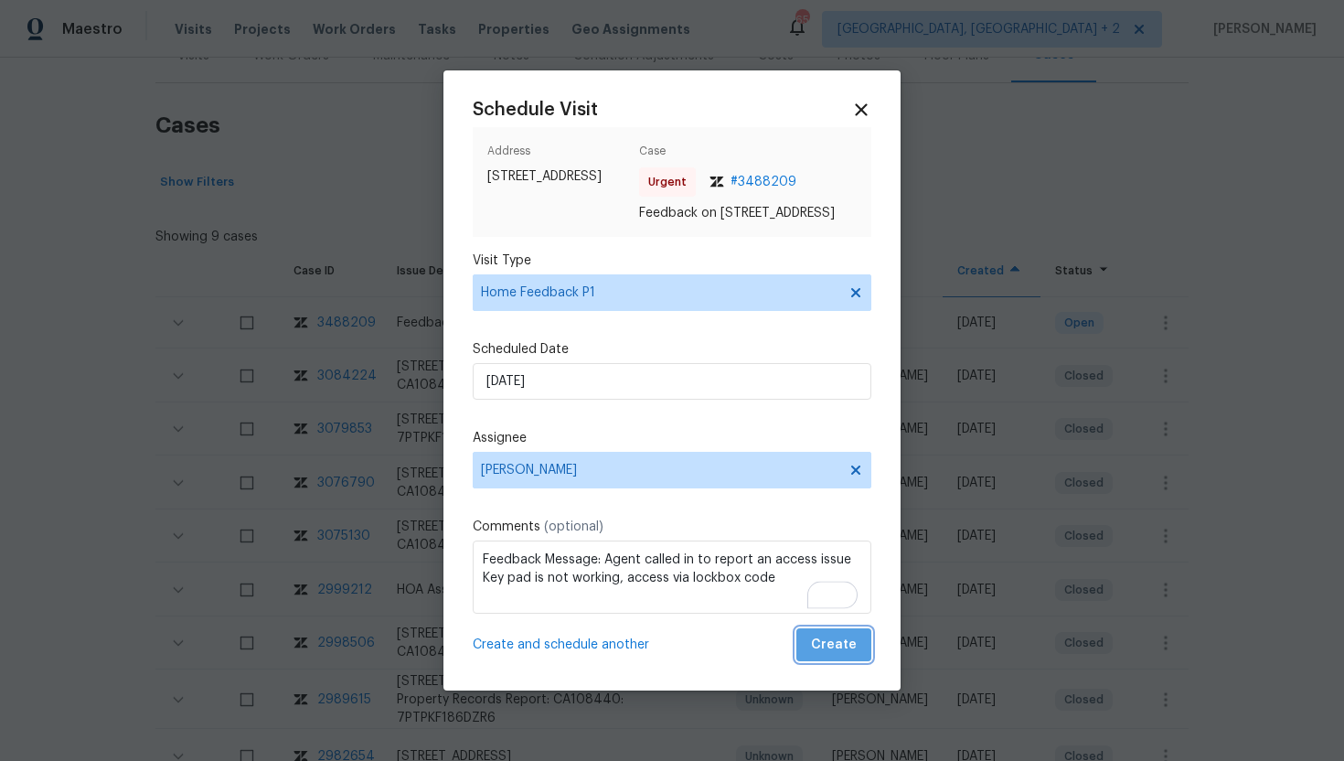
click at [839, 653] on span "Create" at bounding box center [834, 645] width 46 height 23
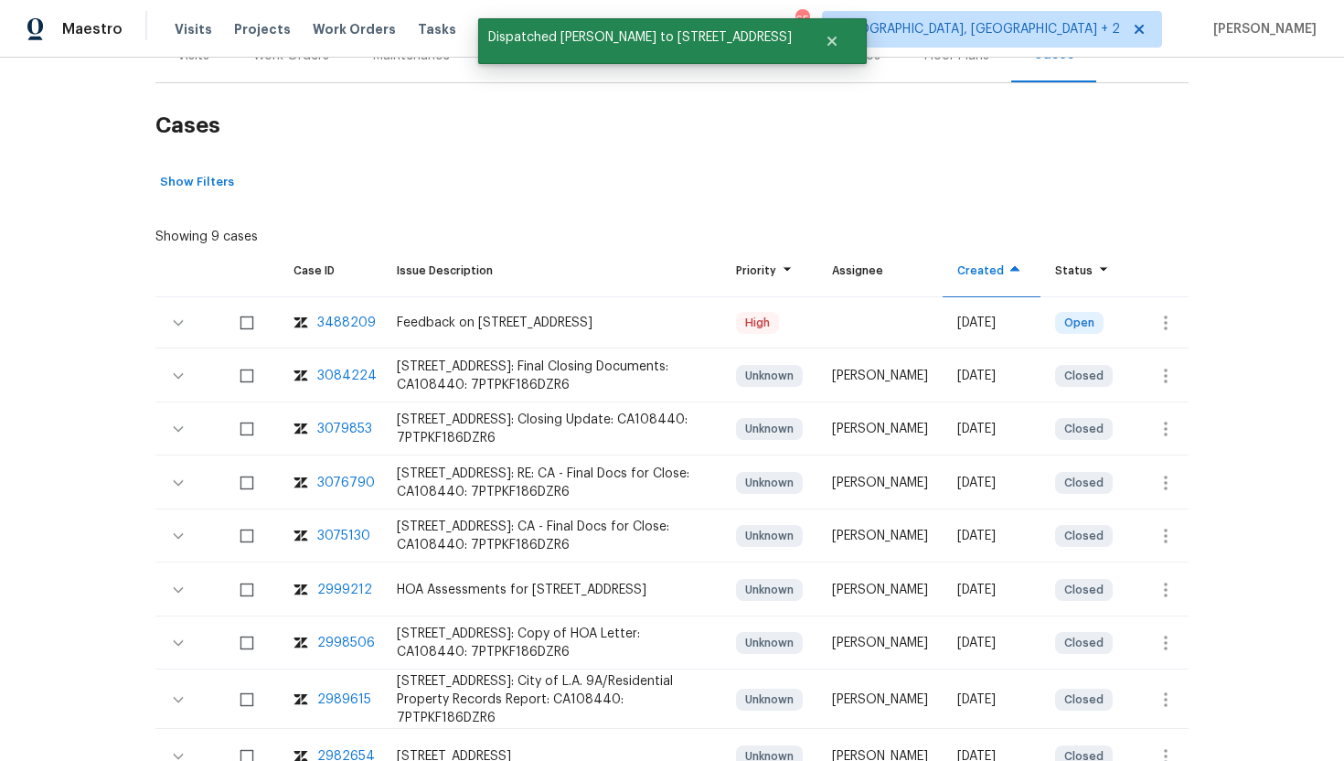
scroll to position [0, 0]
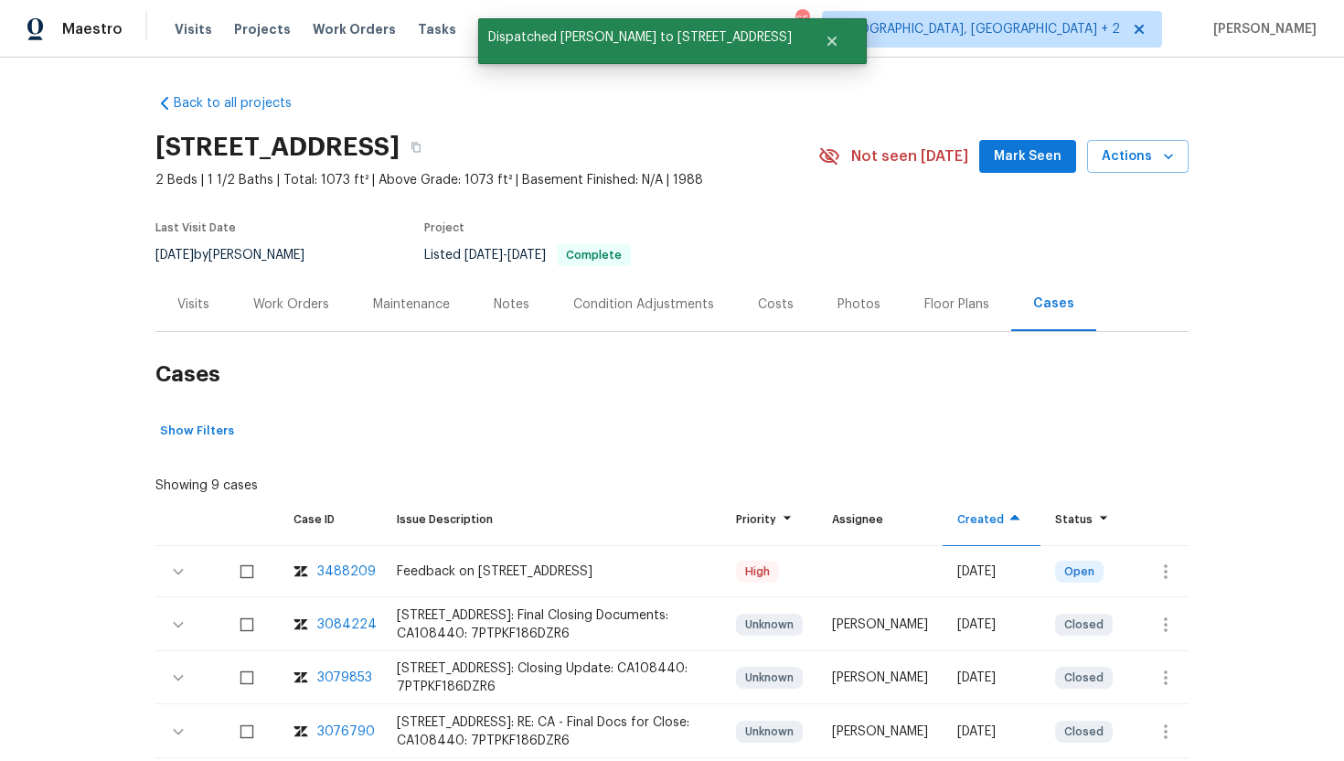
click at [214, 305] on div "Visits" at bounding box center [193, 304] width 76 height 54
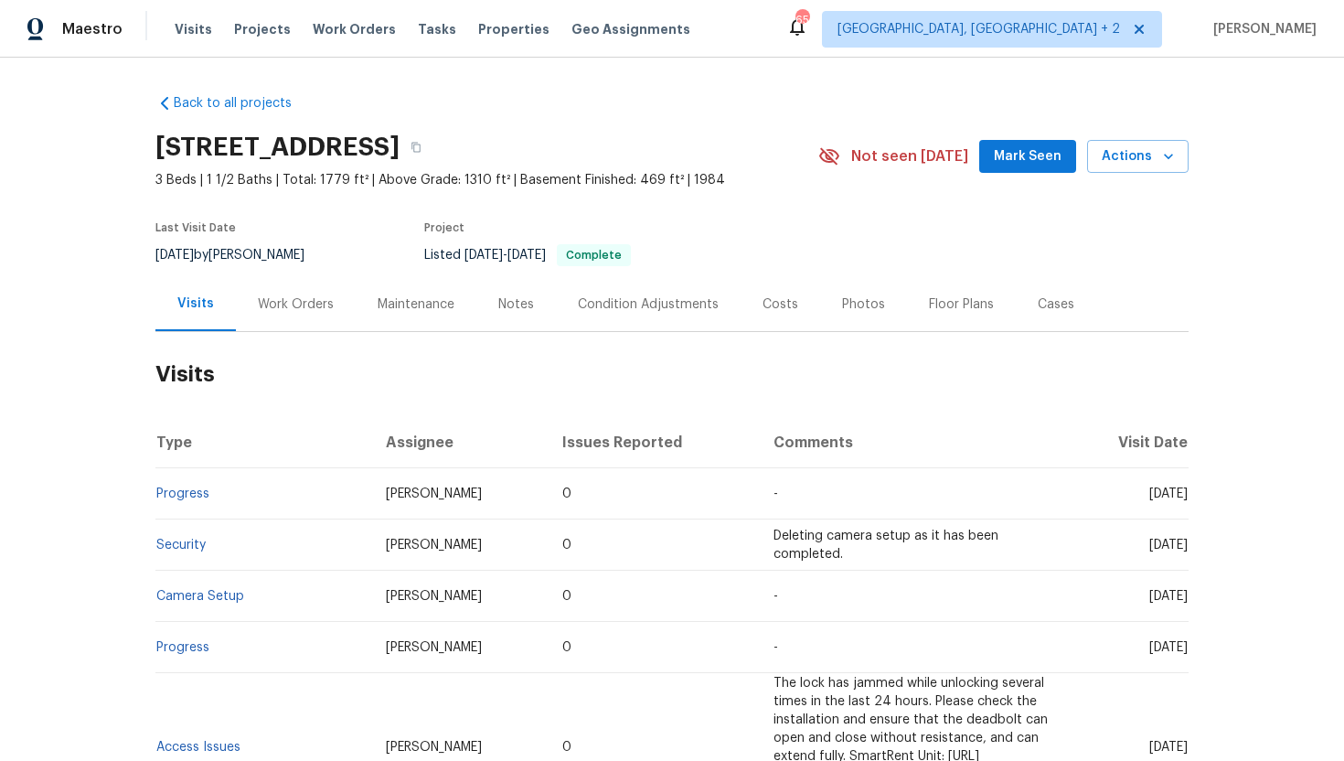
drag, startPoint x: 1110, startPoint y: 493, endPoint x: 1181, endPoint y: 501, distance: 70.9
click at [1182, 503] on td "Wed, Sep 10 2025" at bounding box center [1129, 493] width 120 height 51
copy span "Sep 10 2025"
click at [295, 314] on div "Work Orders" at bounding box center [296, 304] width 120 height 54
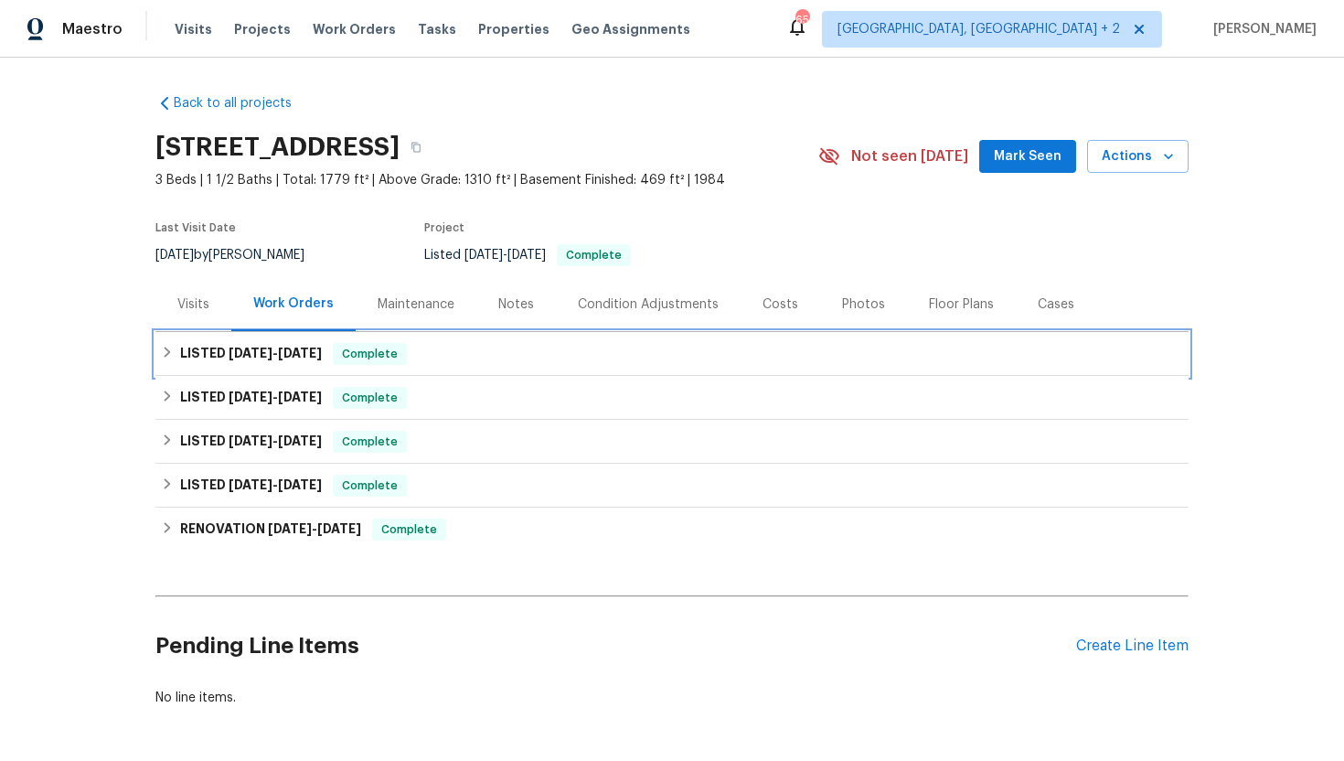
click at [312, 347] on span "9/9/25" at bounding box center [300, 353] width 44 height 13
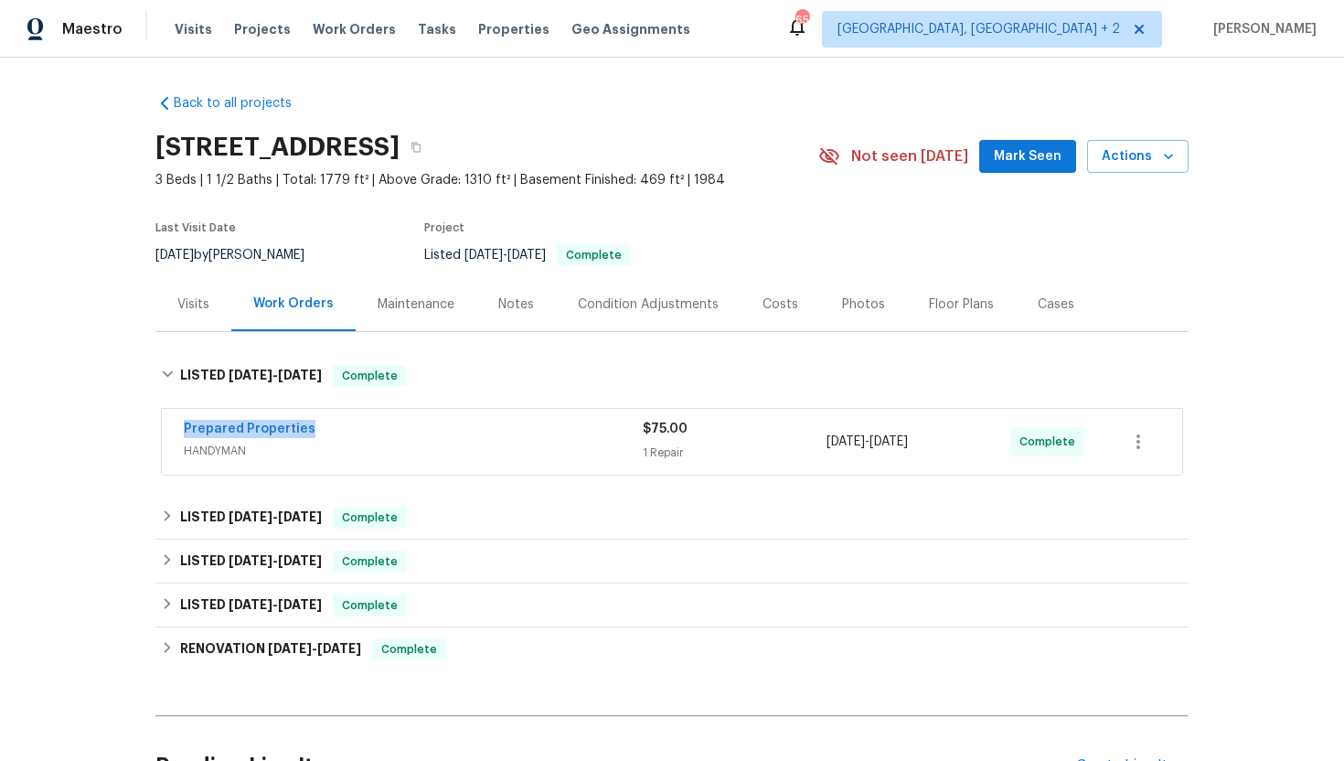
drag, startPoint x: 331, startPoint y: 434, endPoint x: 147, endPoint y: 433, distance: 183.8
click at [147, 433] on div "Back to all projects 5850 S Park Blvd, Parma, OH 44134 3 Beds | 1 1/2 Baths | T…" at bounding box center [672, 409] width 1344 height 703
copy link "Prepared Properties"
drag, startPoint x: 958, startPoint y: 444, endPoint x: 806, endPoint y: 444, distance: 152.7
click at [806, 444] on div "Prepared Properties HANDYMAN $75.00 1 Repair 9/9/2025 - 9/9/2025 Complete" at bounding box center [650, 442] width 933 height 44
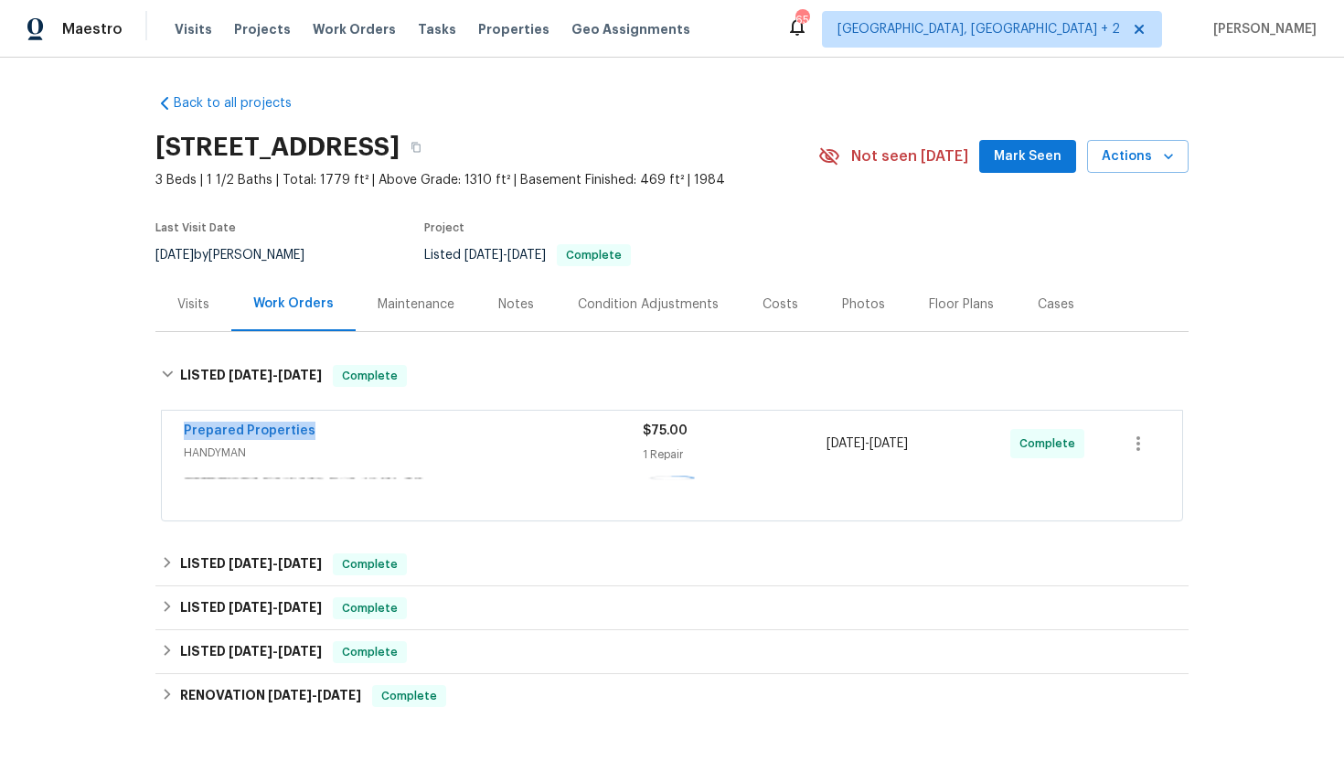
copy div "9/9/2025 - 9/9/2025"
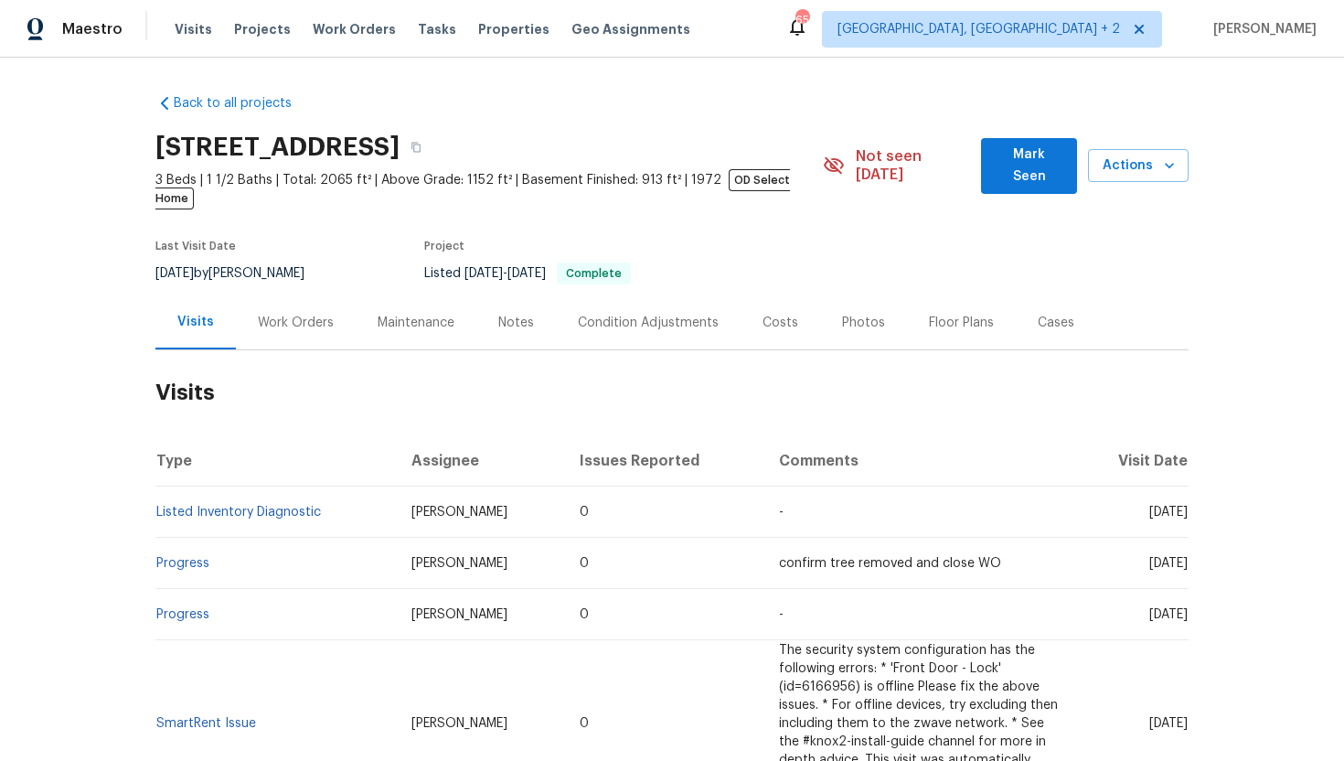
drag, startPoint x: 1112, startPoint y: 497, endPoint x: 1188, endPoint y: 498, distance: 75.9
click at [1188, 499] on td "Wed, Aug 27 2025" at bounding box center [1132, 512] width 114 height 51
copy span "Aug 27 2025"
click at [300, 295] on div "Work Orders" at bounding box center [296, 322] width 120 height 54
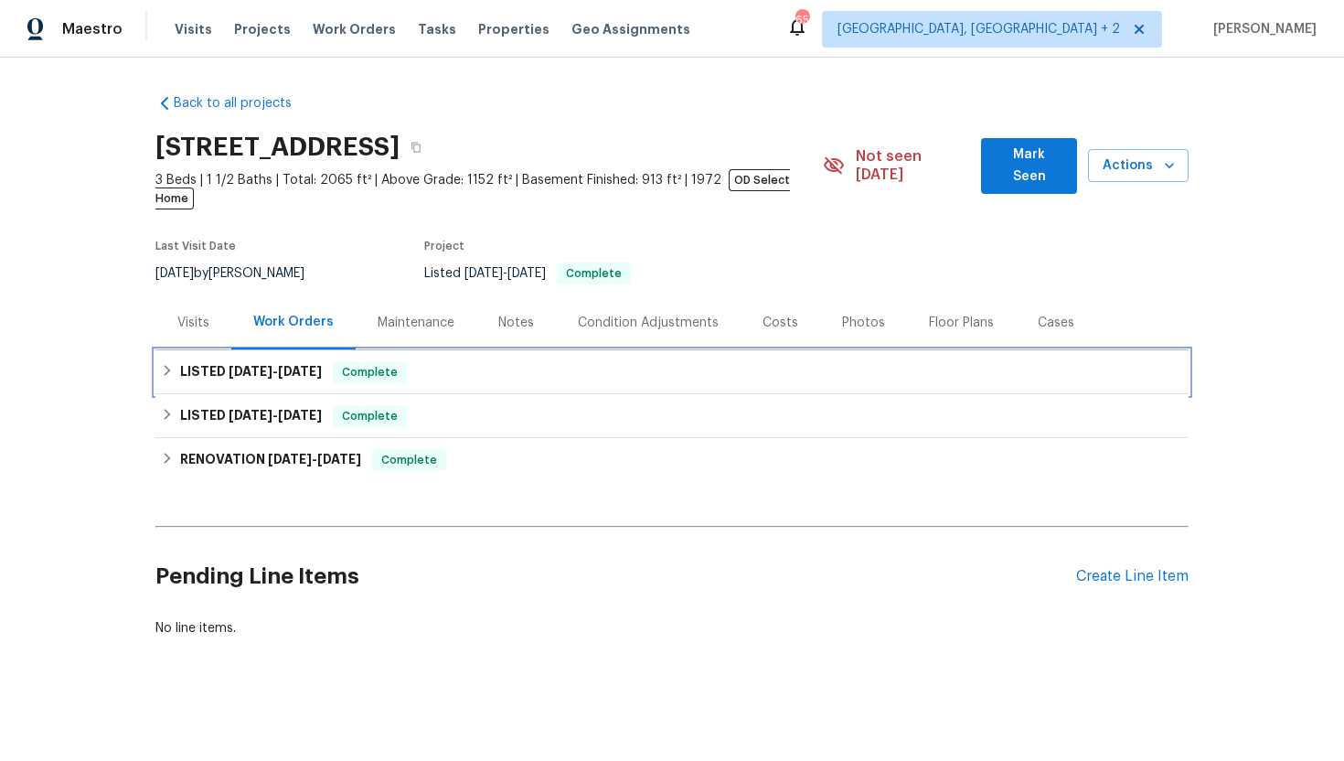
click at [247, 361] on h6 "LISTED 8/18/25 - 8/21/25" at bounding box center [251, 372] width 142 height 22
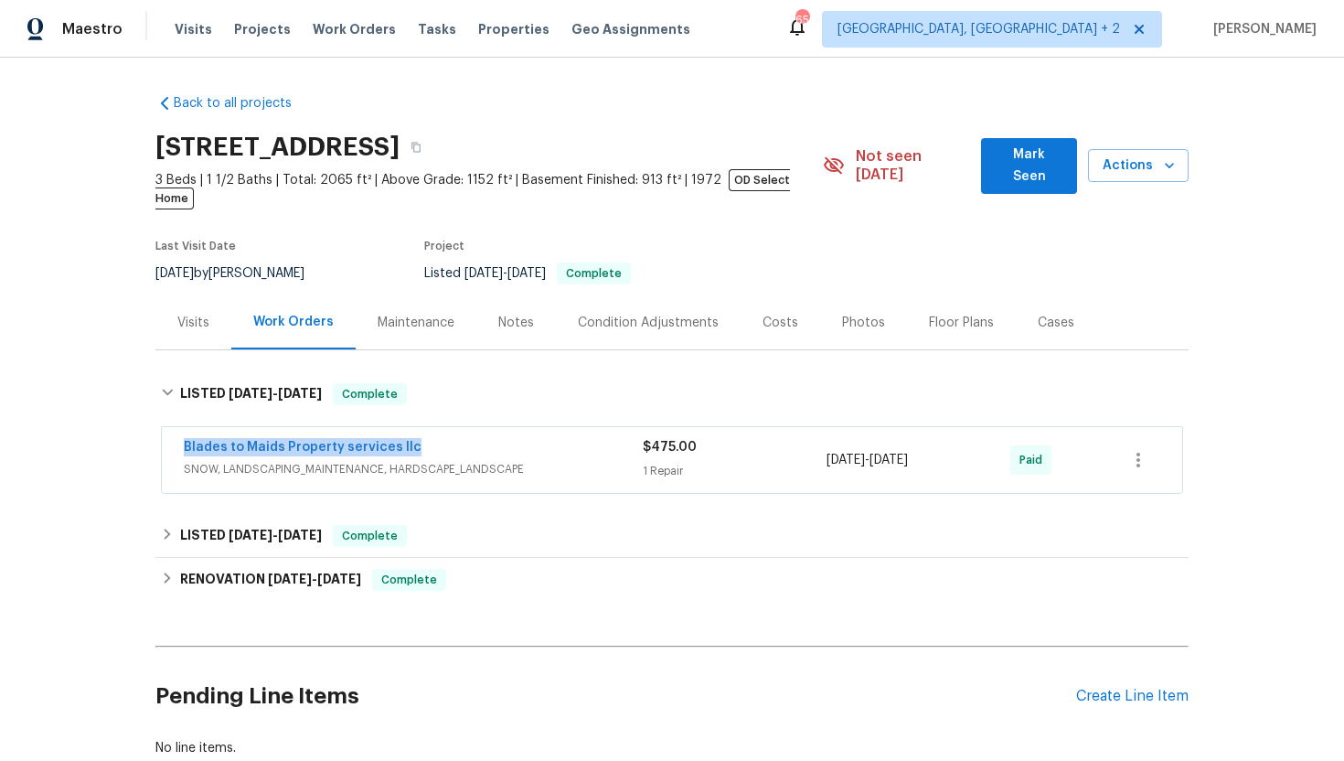
drag, startPoint x: 458, startPoint y: 433, endPoint x: 165, endPoint y: 428, distance: 293.6
click at [165, 429] on div "Blades to Maids Property services llc SNOW, LANDSCAPING_MAINTENANCE, HARDSCAPE_…" at bounding box center [672, 460] width 1021 height 66
copy link "Blades to Maids Property services llc"
drag, startPoint x: 971, startPoint y: 443, endPoint x: 787, endPoint y: 442, distance: 183.8
click at [787, 442] on div "Blades to Maids Property services llc SNOW, LANDSCAPING_MAINTENANCE, HARDSCAPE_…" at bounding box center [650, 460] width 933 height 44
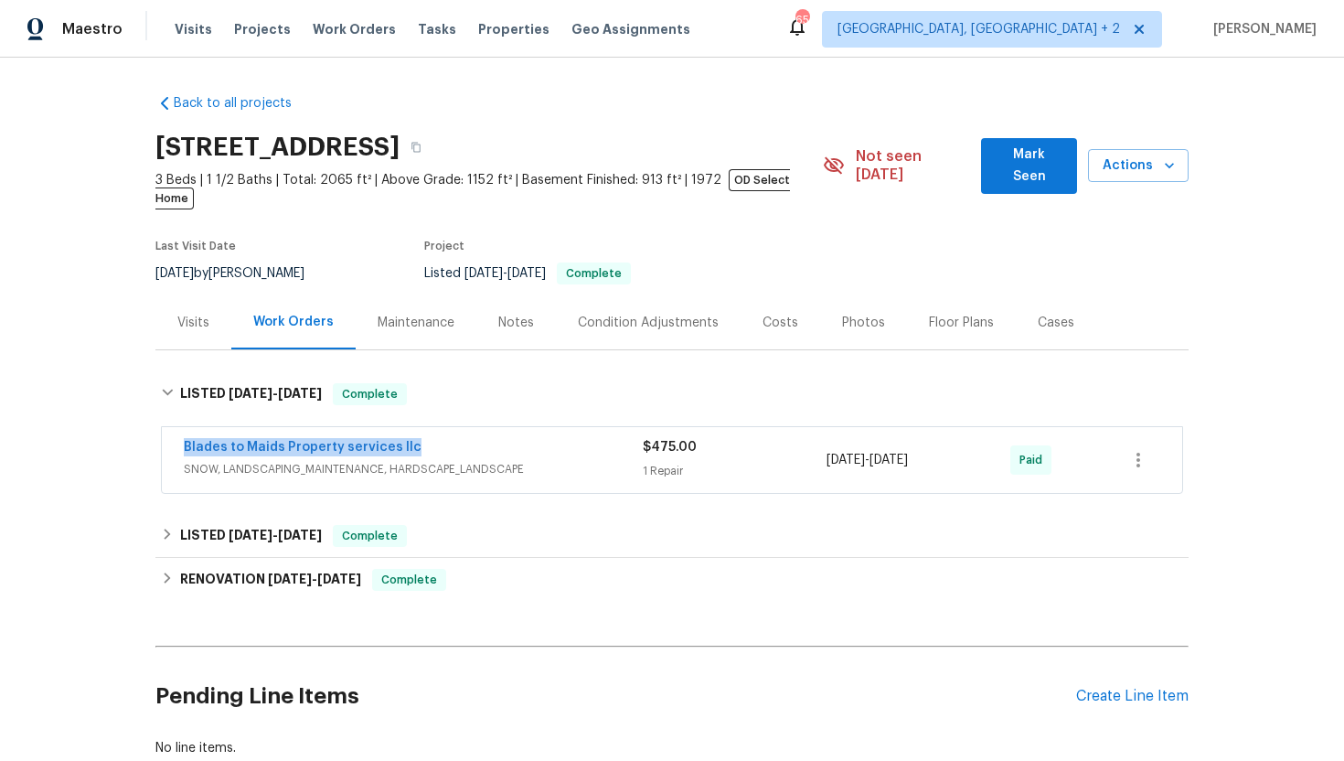
copy div "1 Repair 8/18/2025 - 8/21/2025"
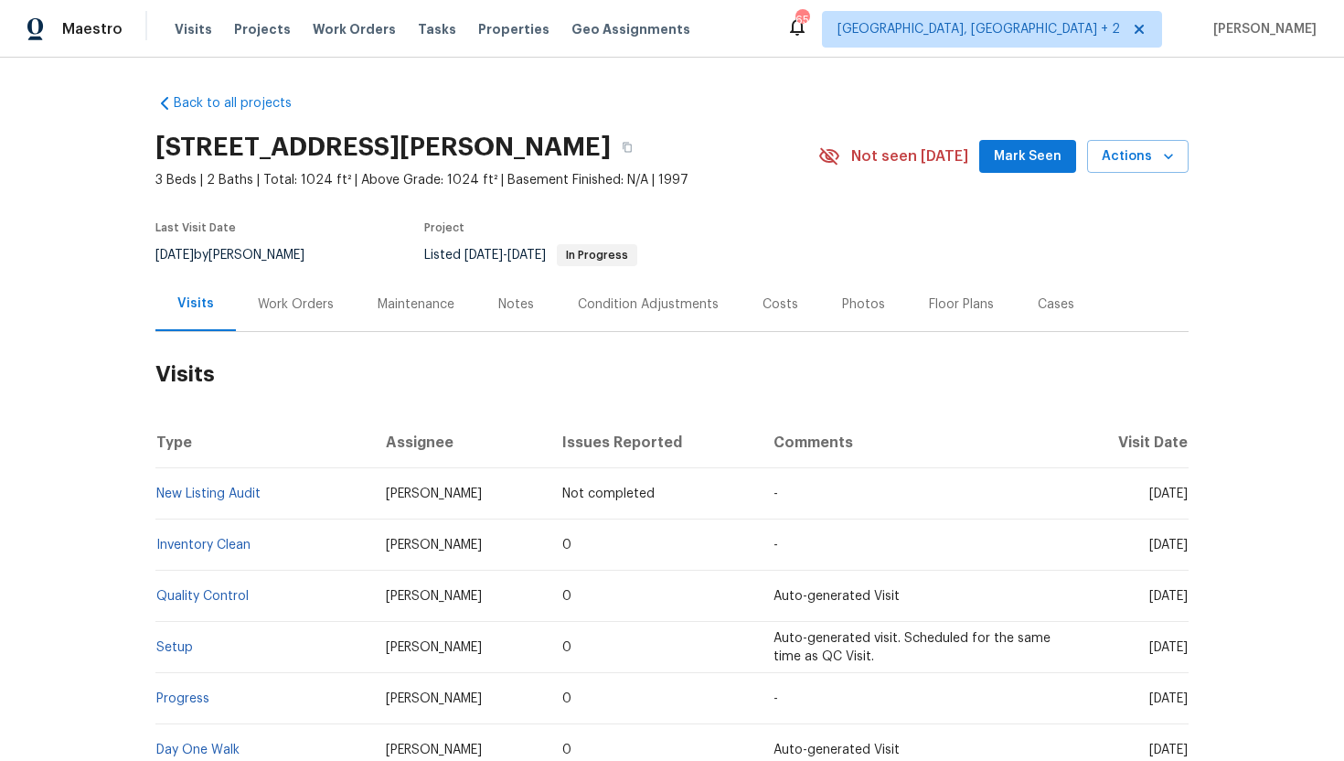
click at [302, 306] on div "Work Orders" at bounding box center [296, 304] width 76 height 18
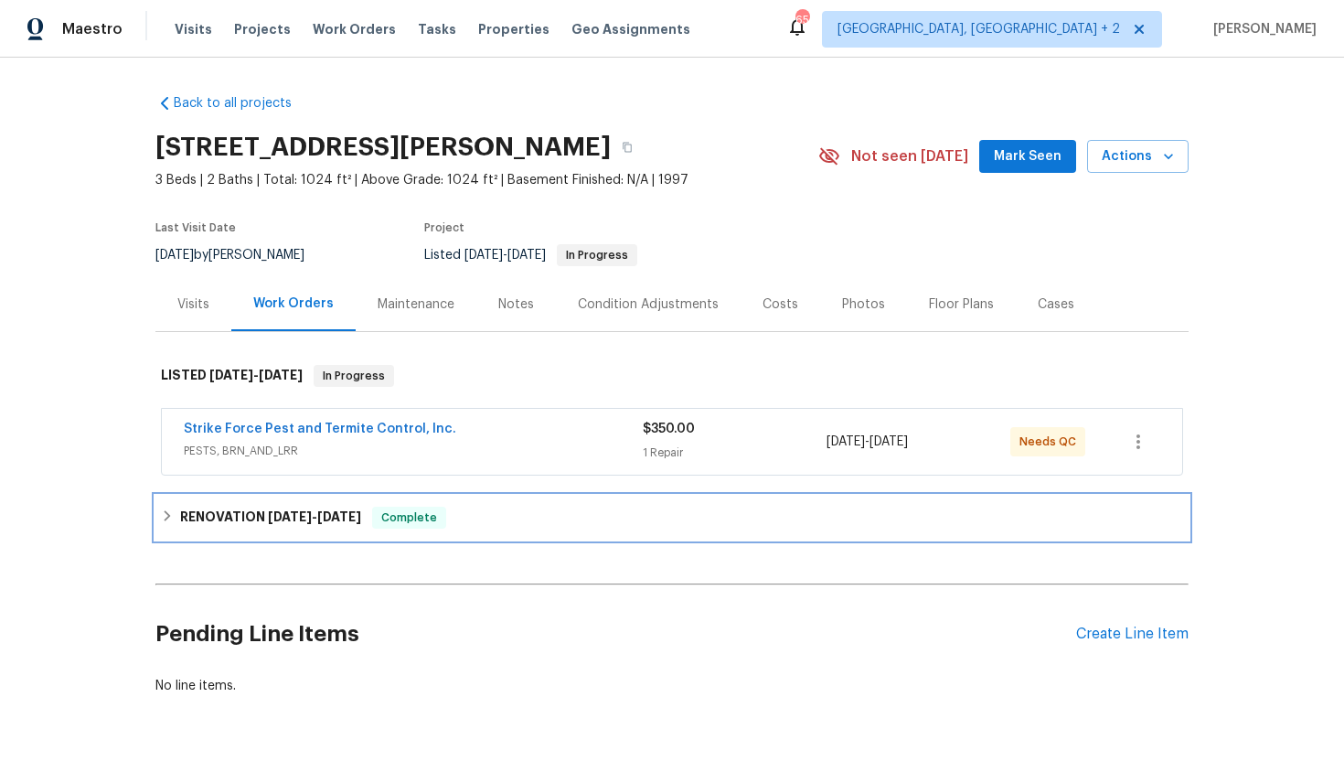
click at [316, 519] on span "[DATE] - [DATE]" at bounding box center [314, 516] width 93 height 13
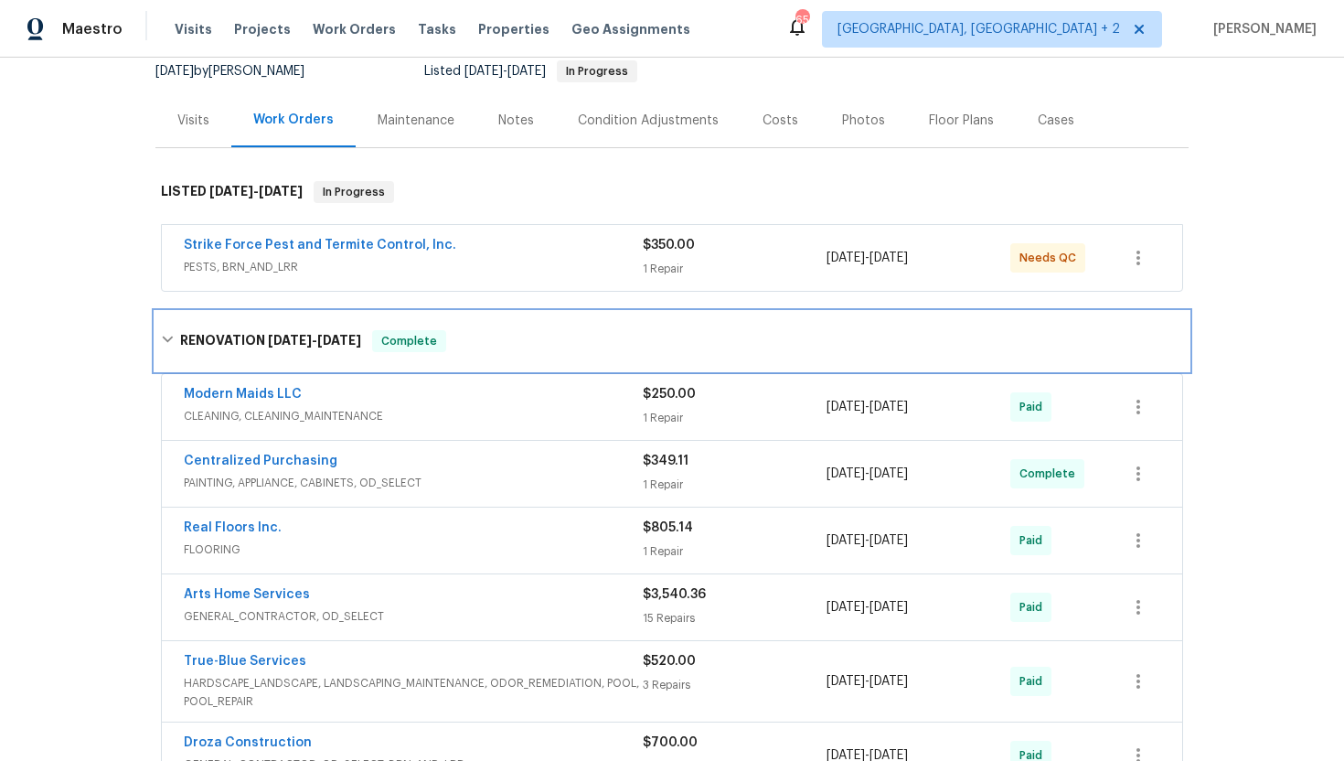
scroll to position [97, 0]
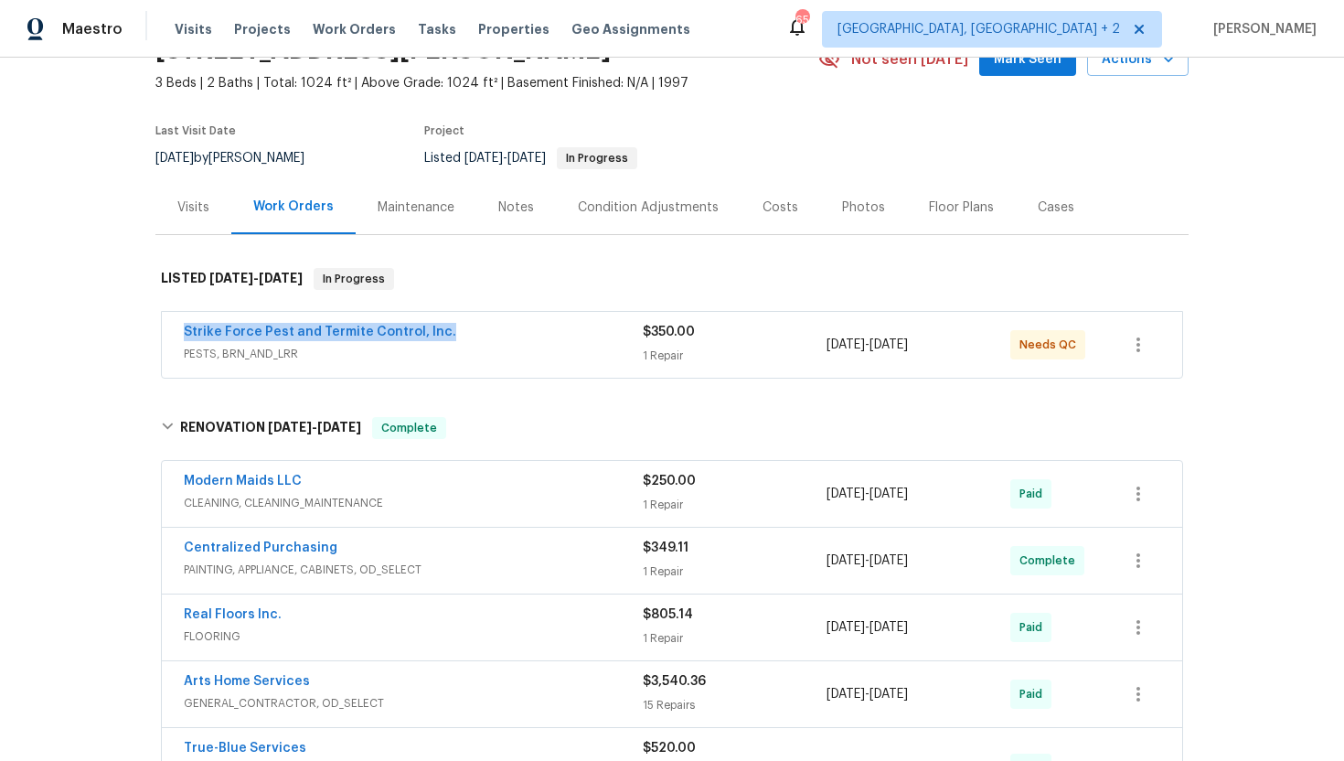
drag, startPoint x: 455, startPoint y: 335, endPoint x: 177, endPoint y: 327, distance: 278.1
click at [177, 327] on div "Strike Force Pest and Termite Control, Inc. PESTS, BRN_AND_LRR $350.00 1 Repair…" at bounding box center [672, 345] width 1021 height 66
copy link "Strike Force Pest and Termite Control, Inc."
drag, startPoint x: 955, startPoint y: 342, endPoint x: 820, endPoint y: 345, distance: 134.5
click at [819, 345] on div "Strike Force Pest and Termite Control, Inc. PESTS, BRN_AND_LRR $350.00 1 Repair…" at bounding box center [650, 345] width 933 height 44
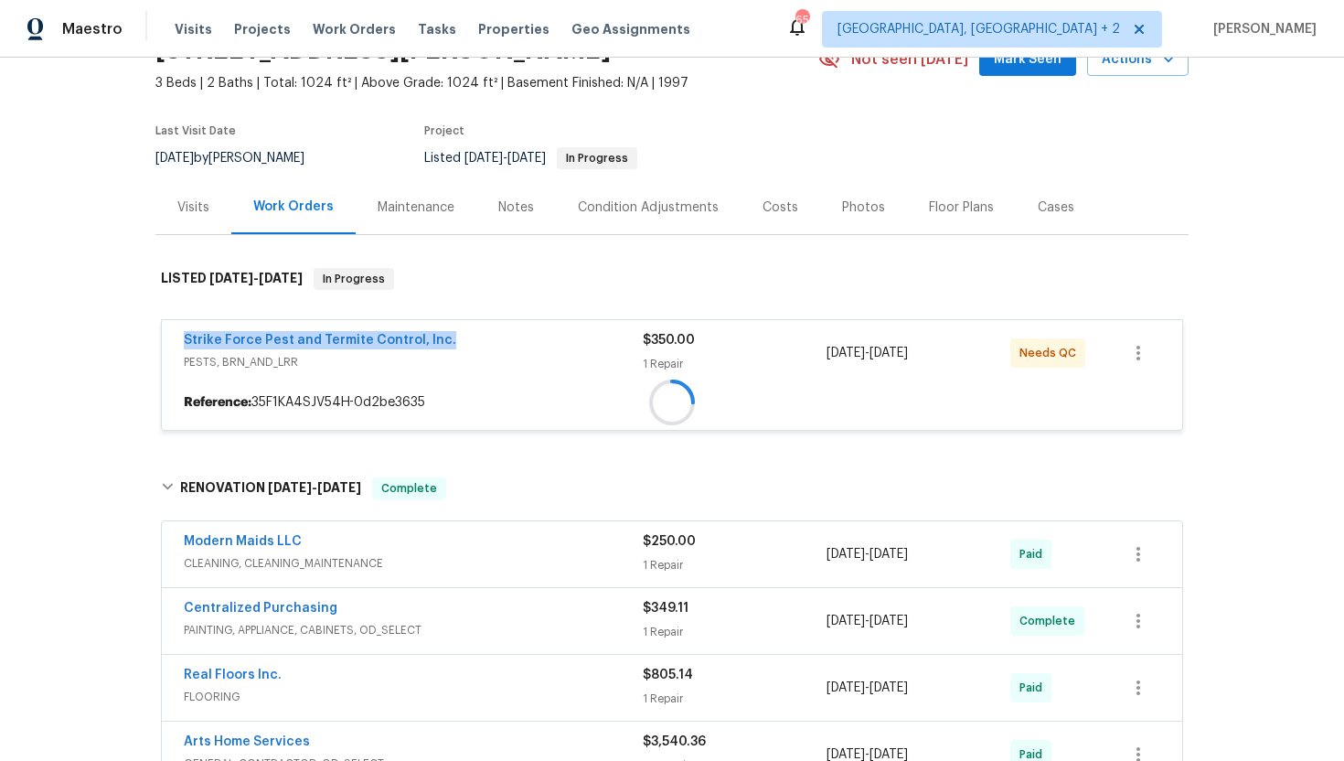
copy div "1 Repair [DATE] - [DATE]"
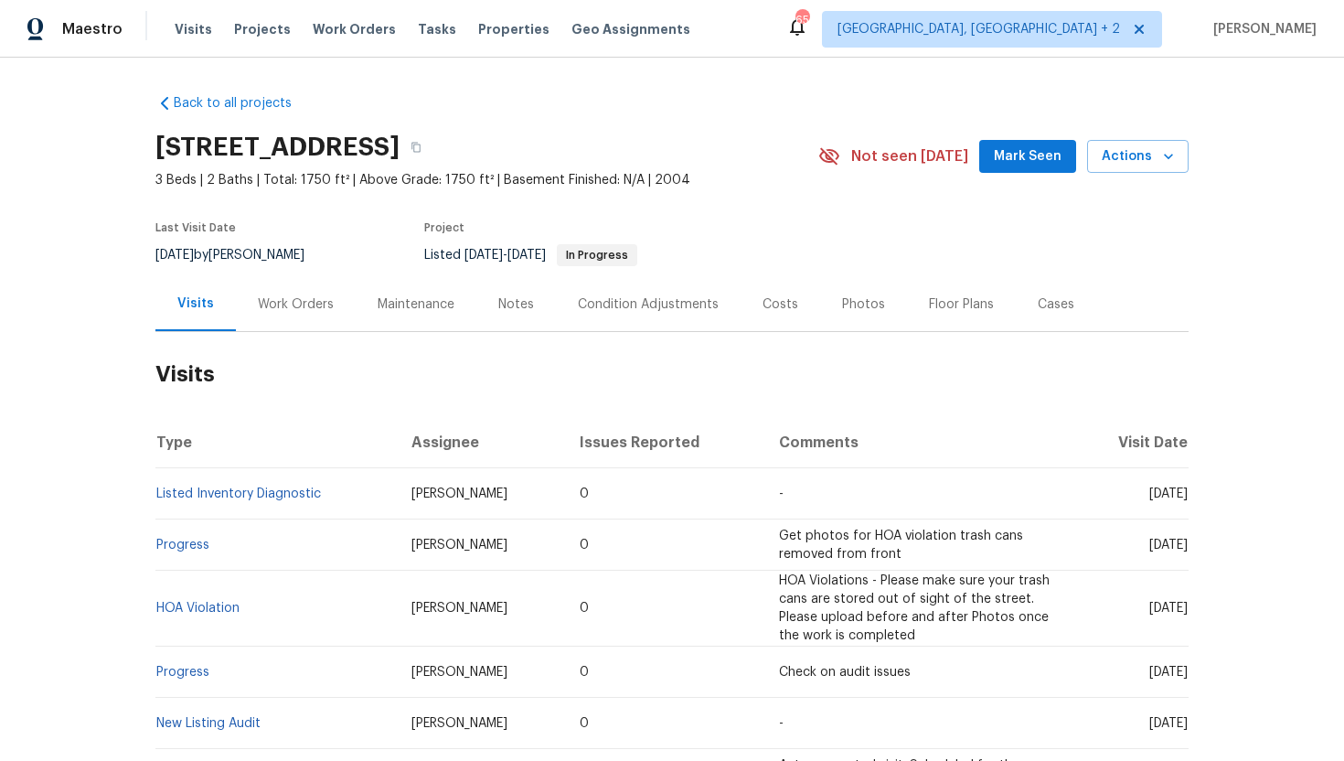
click at [1048, 303] on div "Cases" at bounding box center [1056, 304] width 37 height 18
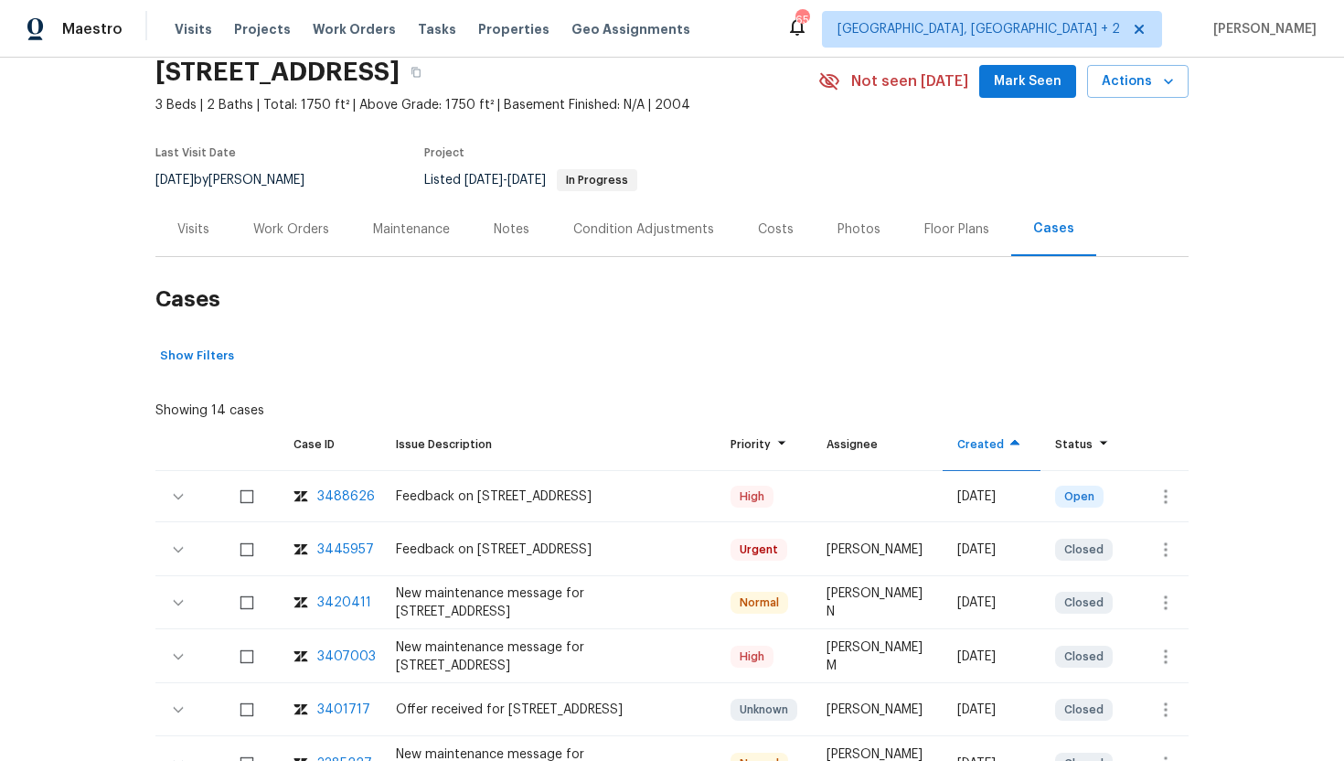
scroll to position [76, 0]
click at [1167, 495] on icon "button" at bounding box center [1166, 495] width 4 height 15
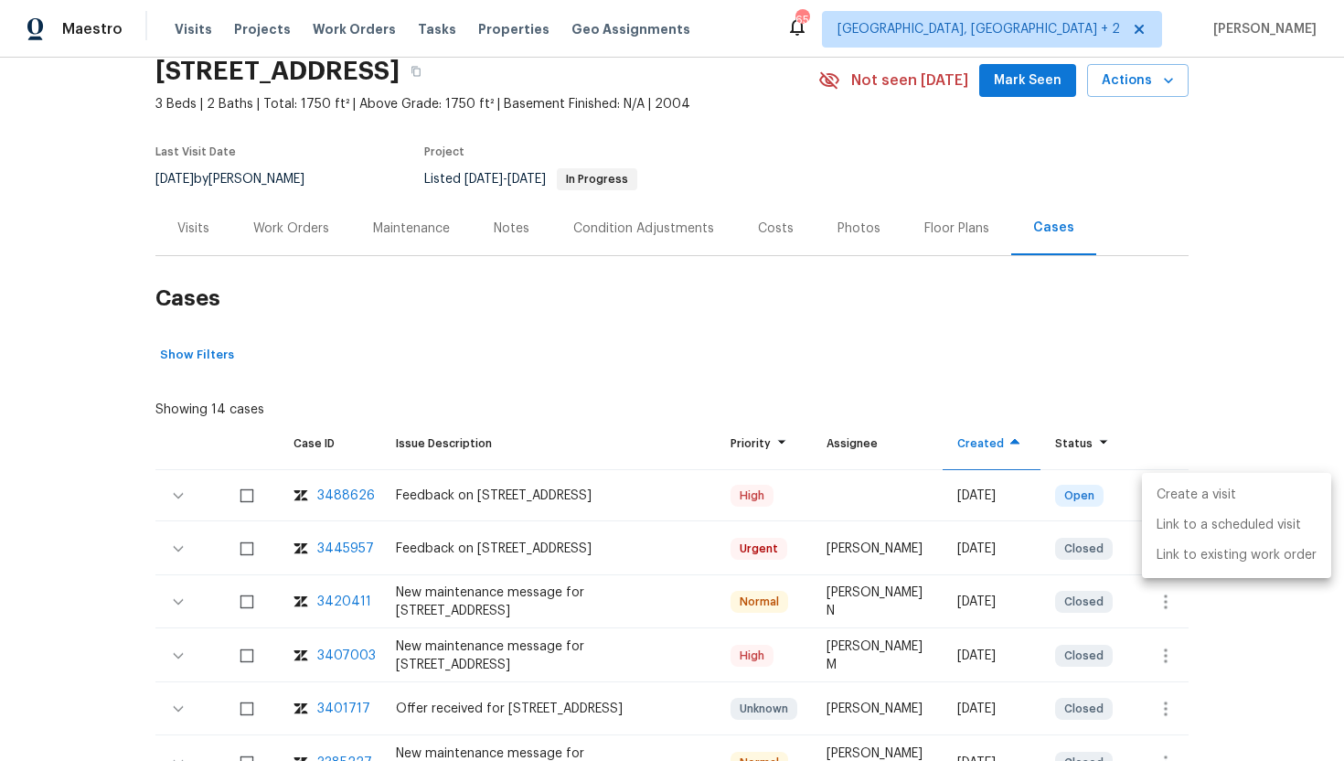
click at [1191, 487] on li "Create a visit" at bounding box center [1236, 495] width 189 height 30
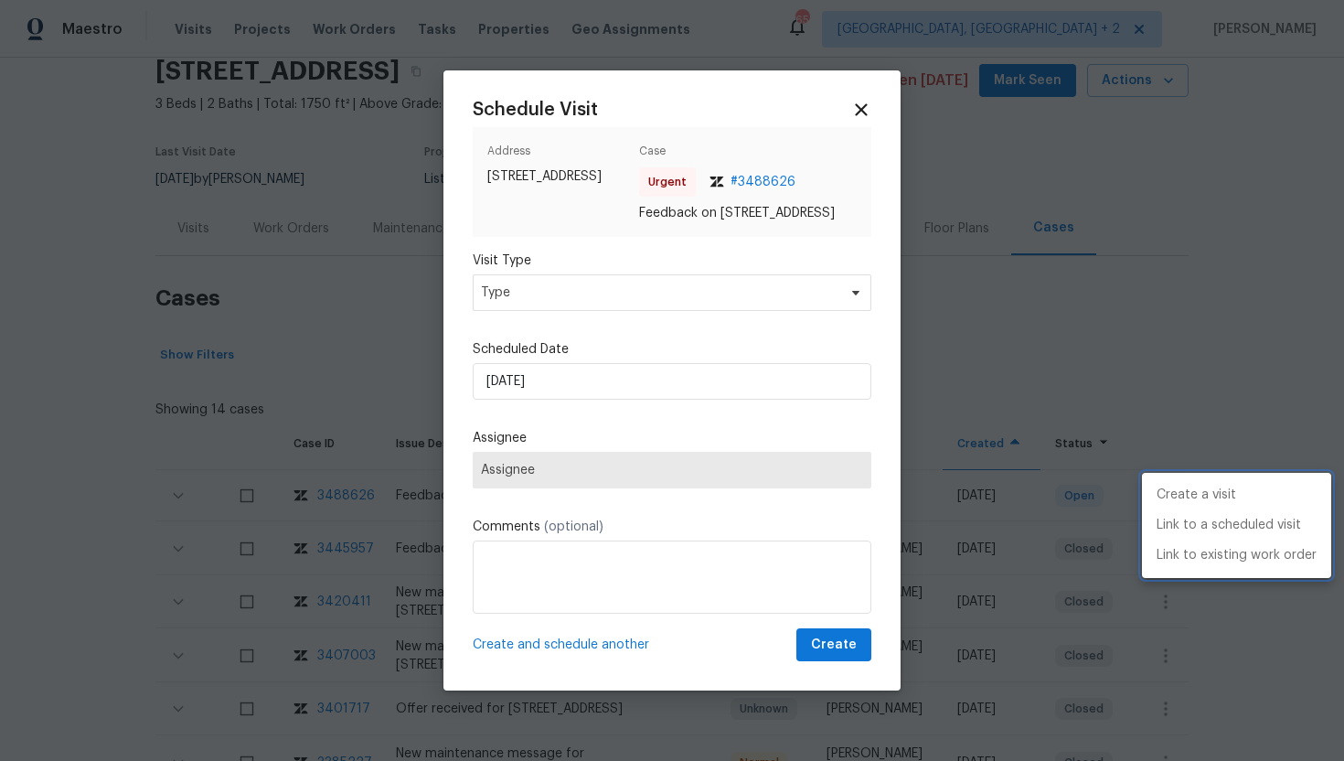
click at [621, 310] on div at bounding box center [672, 380] width 1344 height 761
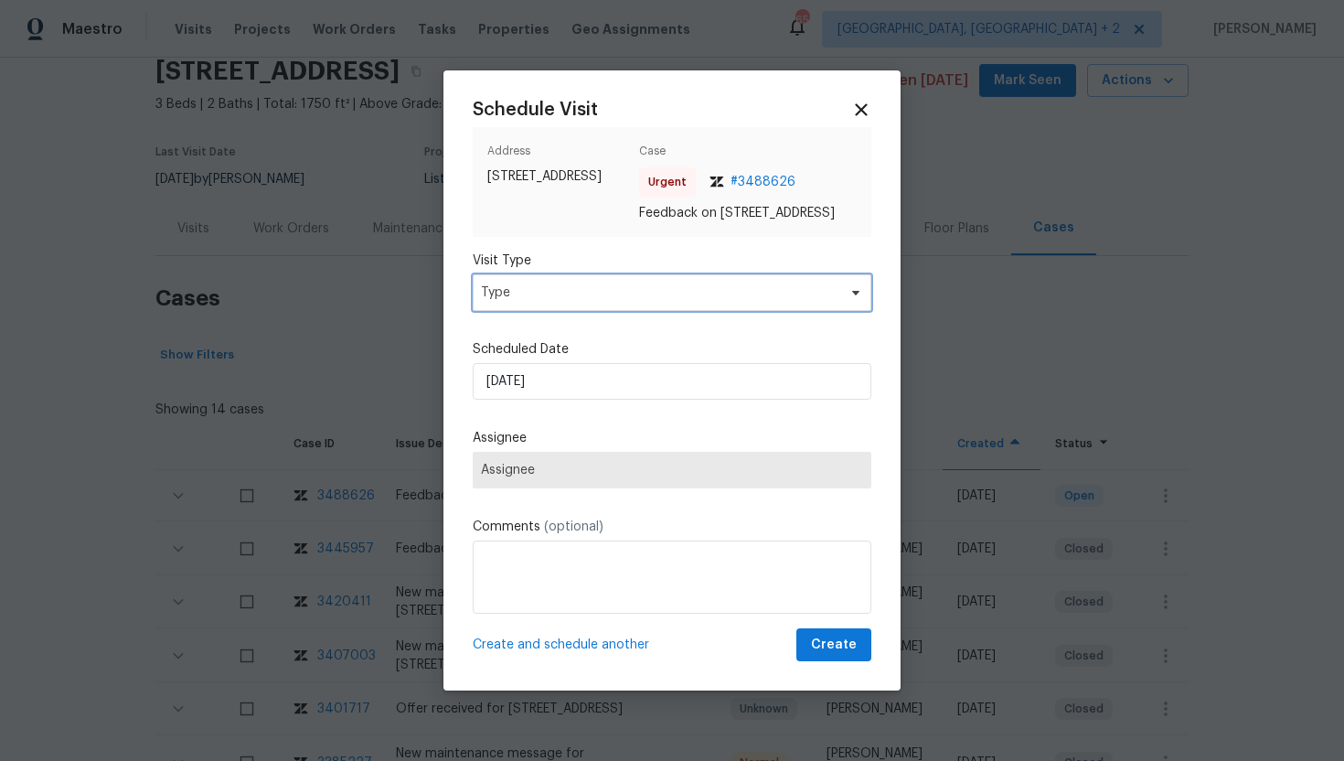
click at [603, 302] on span "Type" at bounding box center [659, 293] width 356 height 18
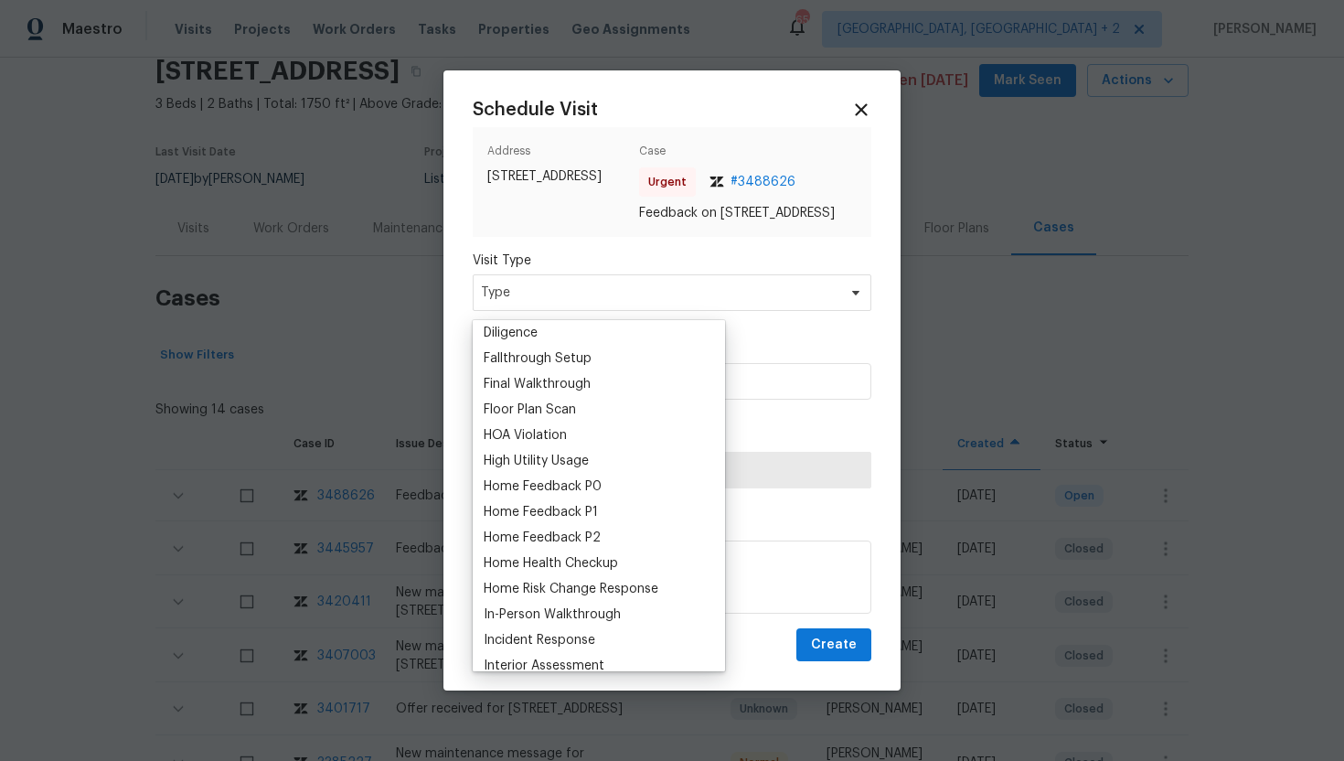
scroll to position [418, 0]
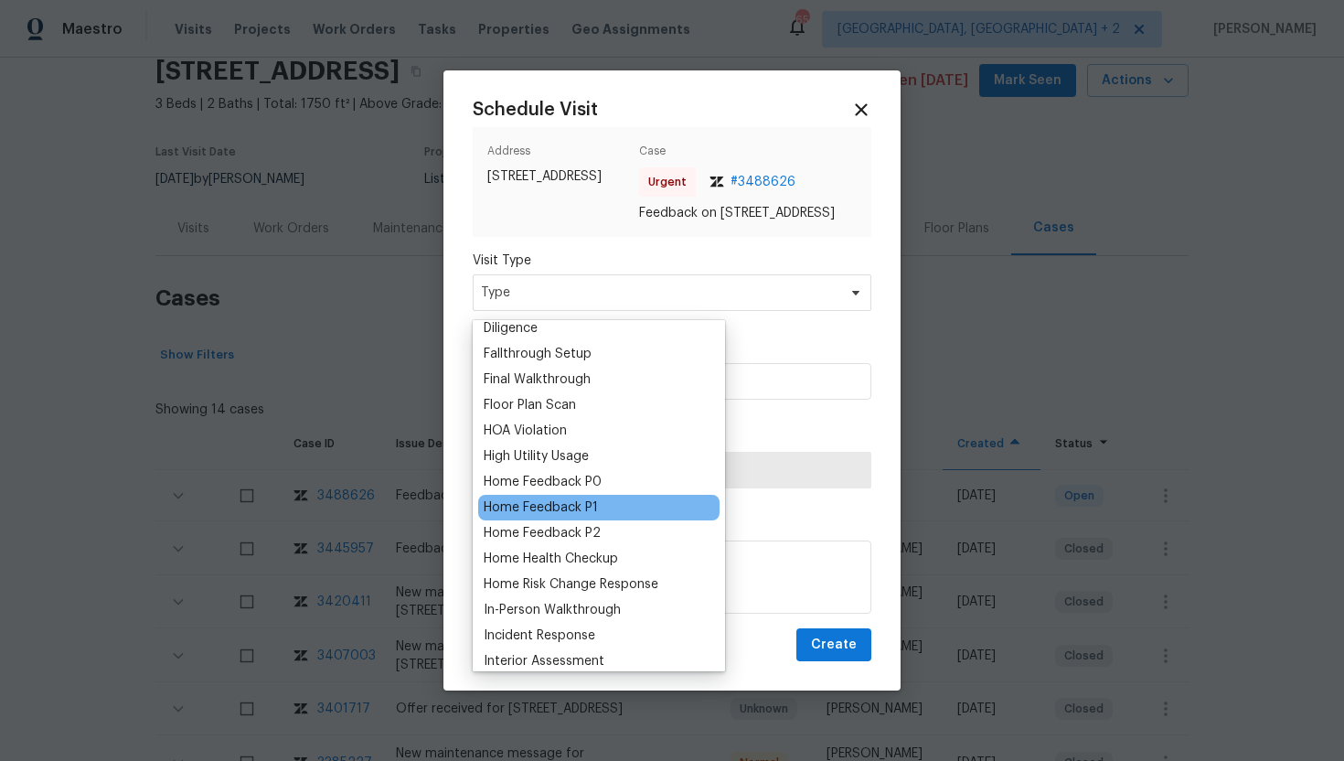
click at [585, 500] on div "Home Feedback P1" at bounding box center [541, 507] width 114 height 18
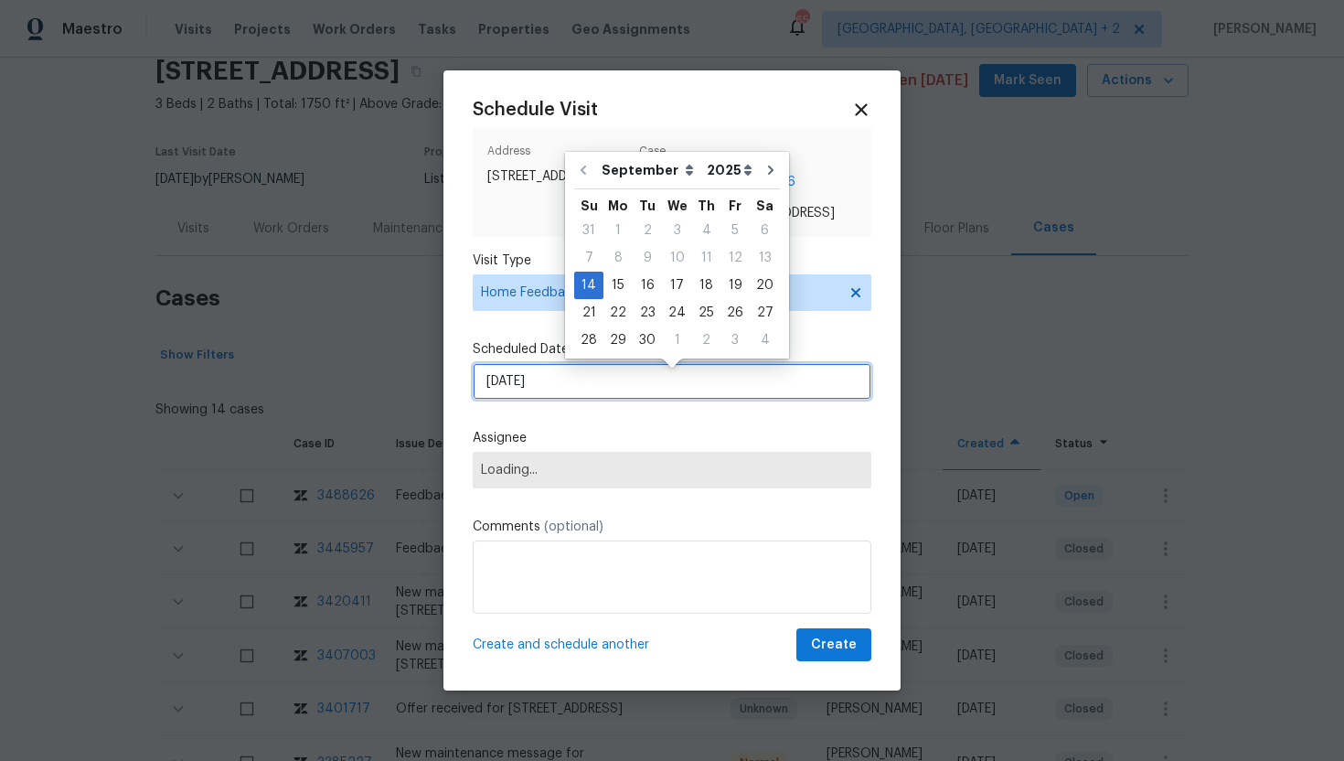
click at [574, 392] on input "[DATE]" at bounding box center [672, 381] width 399 height 37
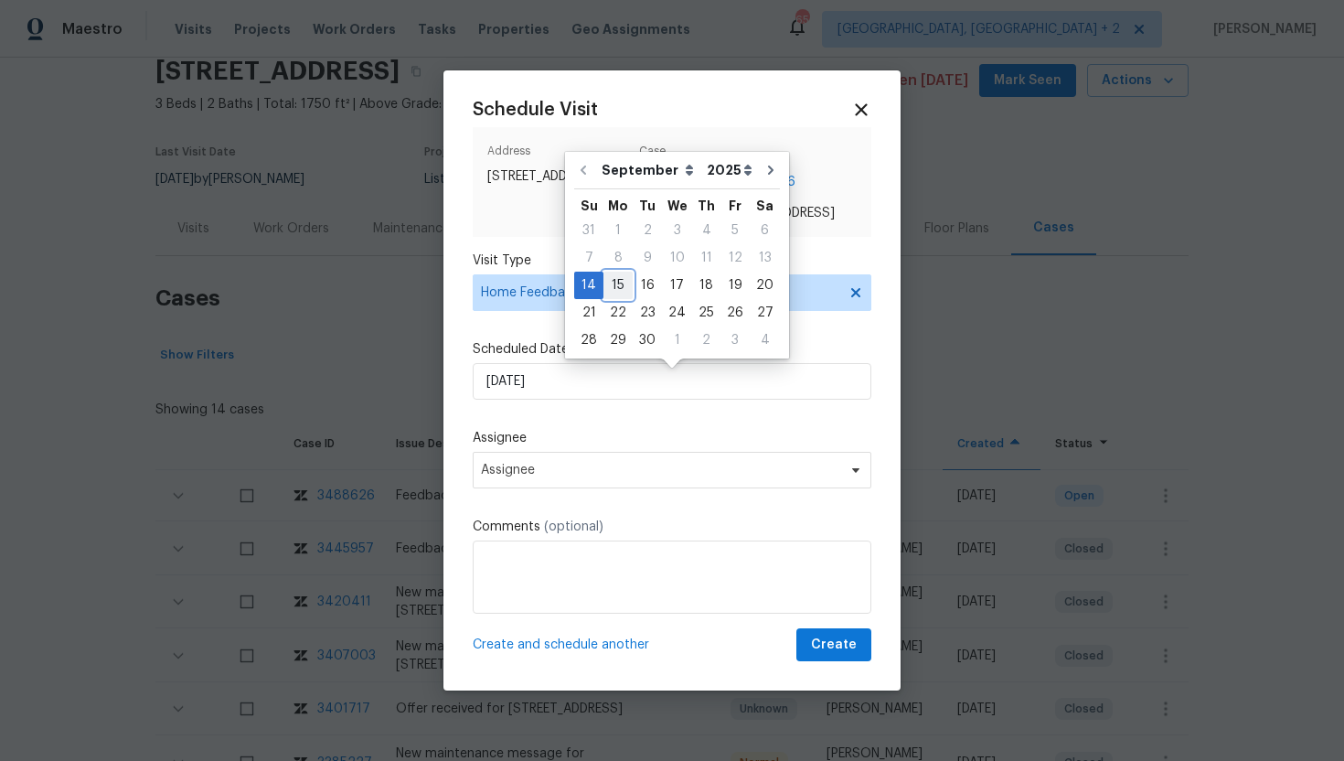
click at [622, 283] on div "15" at bounding box center [618, 286] width 29 height 26
type input "9/15/2025"
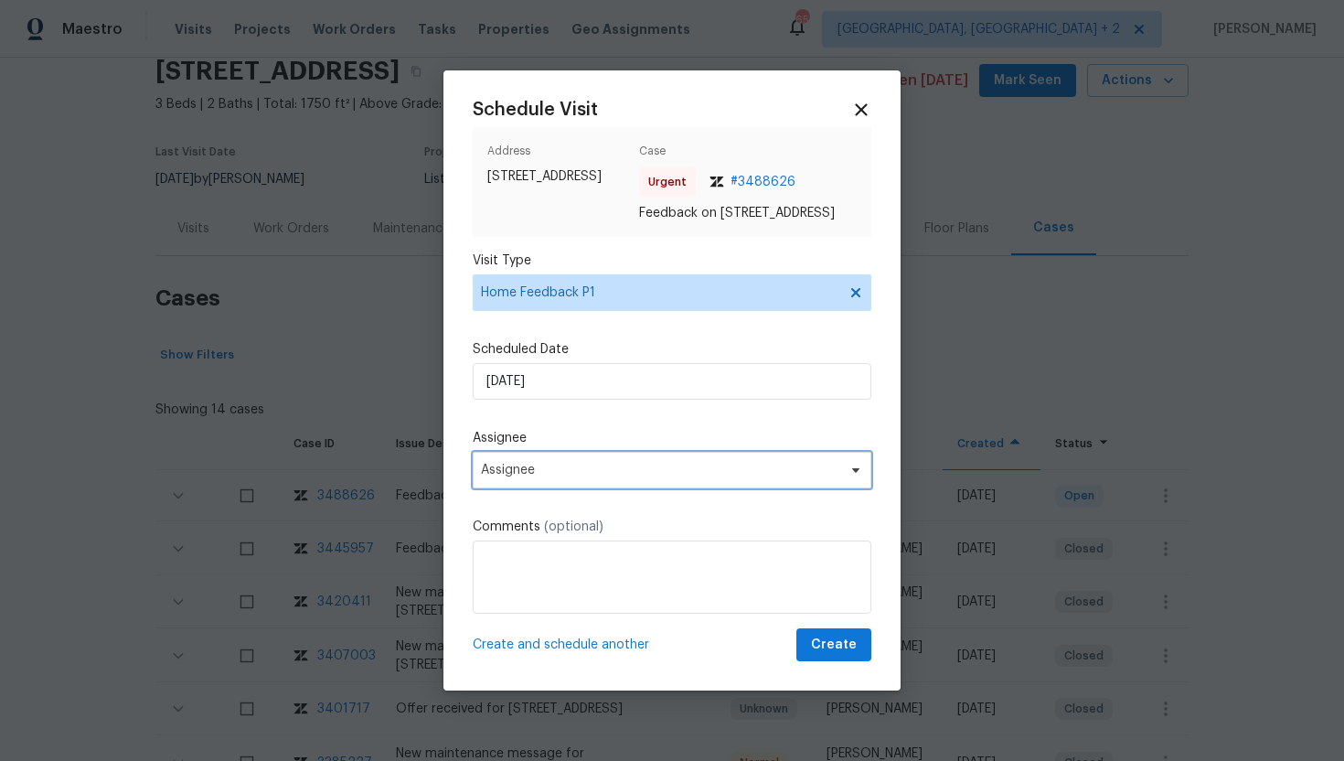
click at [581, 477] on span "Assignee" at bounding box center [660, 470] width 359 height 15
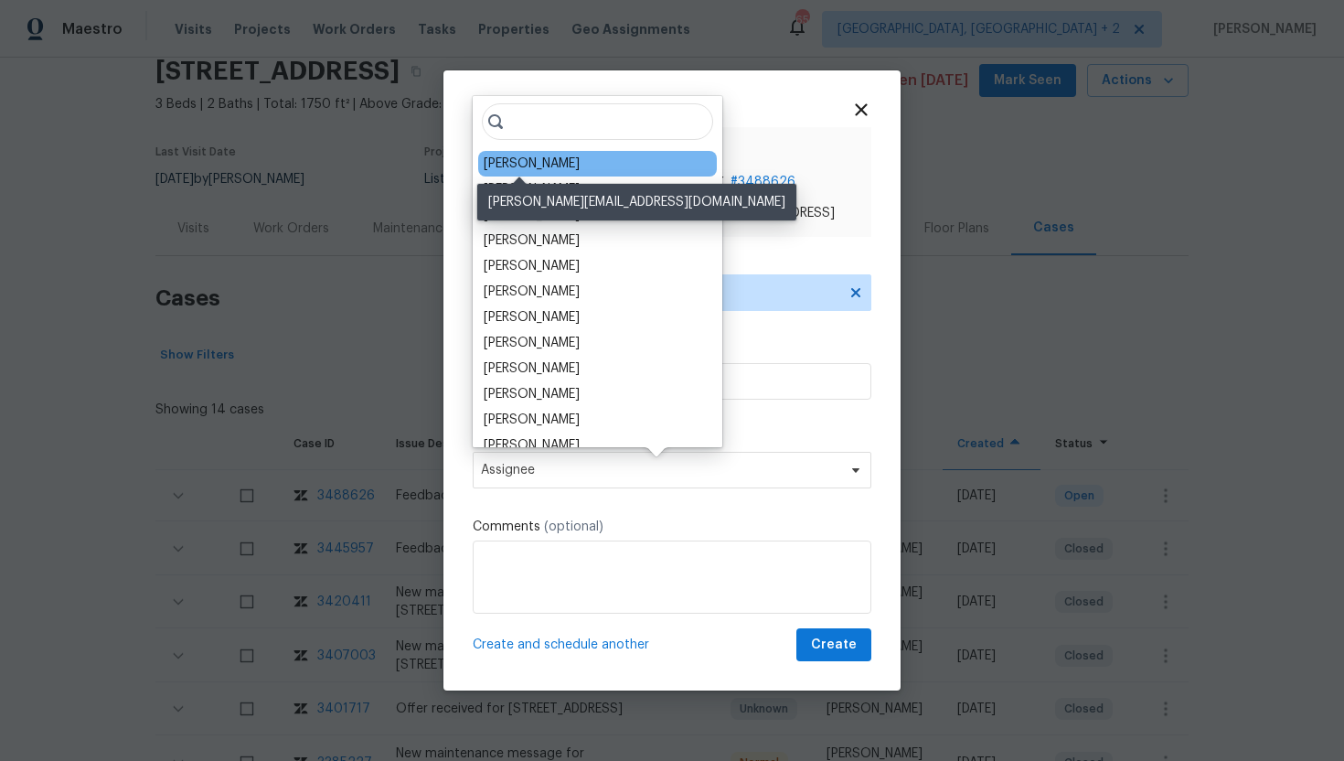
click at [529, 162] on div "Ken Romain" at bounding box center [532, 164] width 96 height 18
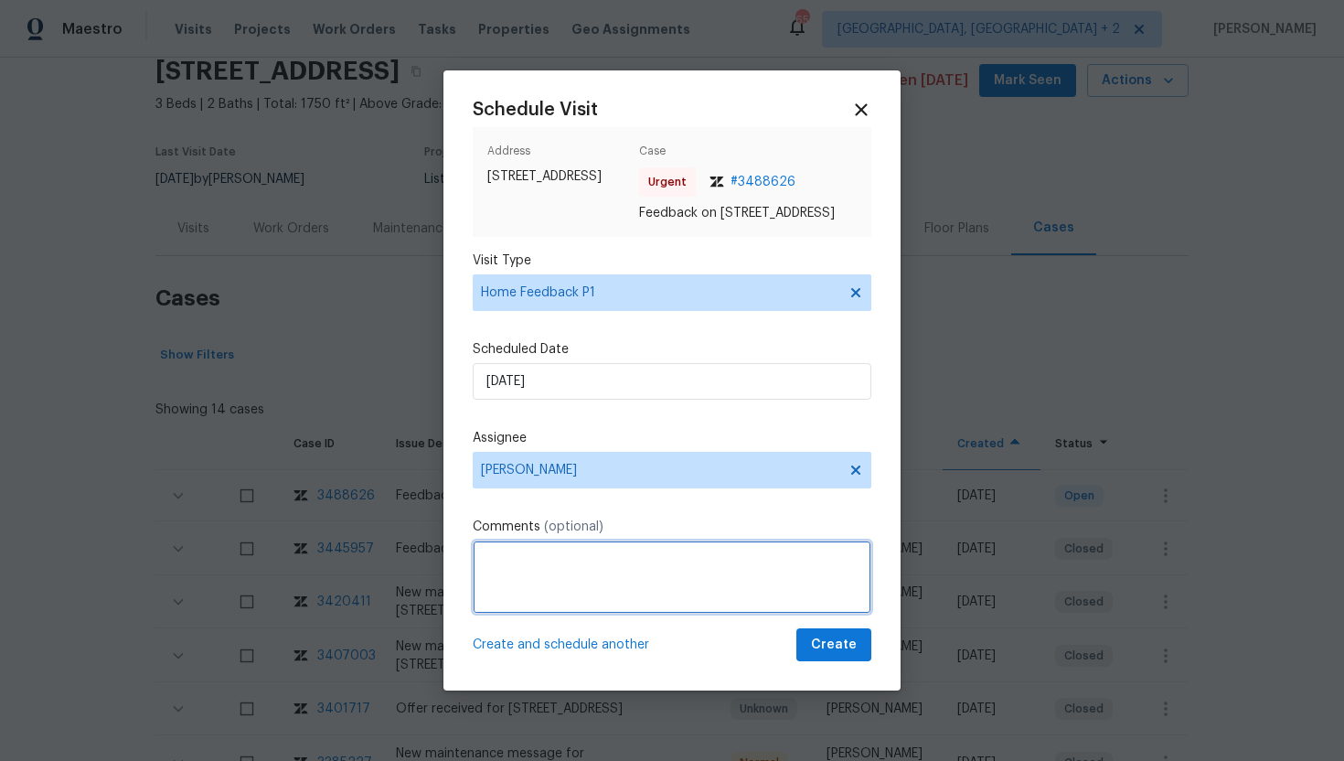
click at [519, 592] on textarea at bounding box center [672, 576] width 399 height 73
paste textarea "Feedback Message: lb missing"
click at [618, 573] on textarea "Feedback Message: lb missing" at bounding box center [672, 576] width 399 height 73
click at [612, 571] on textarea "Feedback Message: lb missing" at bounding box center [672, 576] width 399 height 73
type textarea "Feedback Message: Lockbox missing"
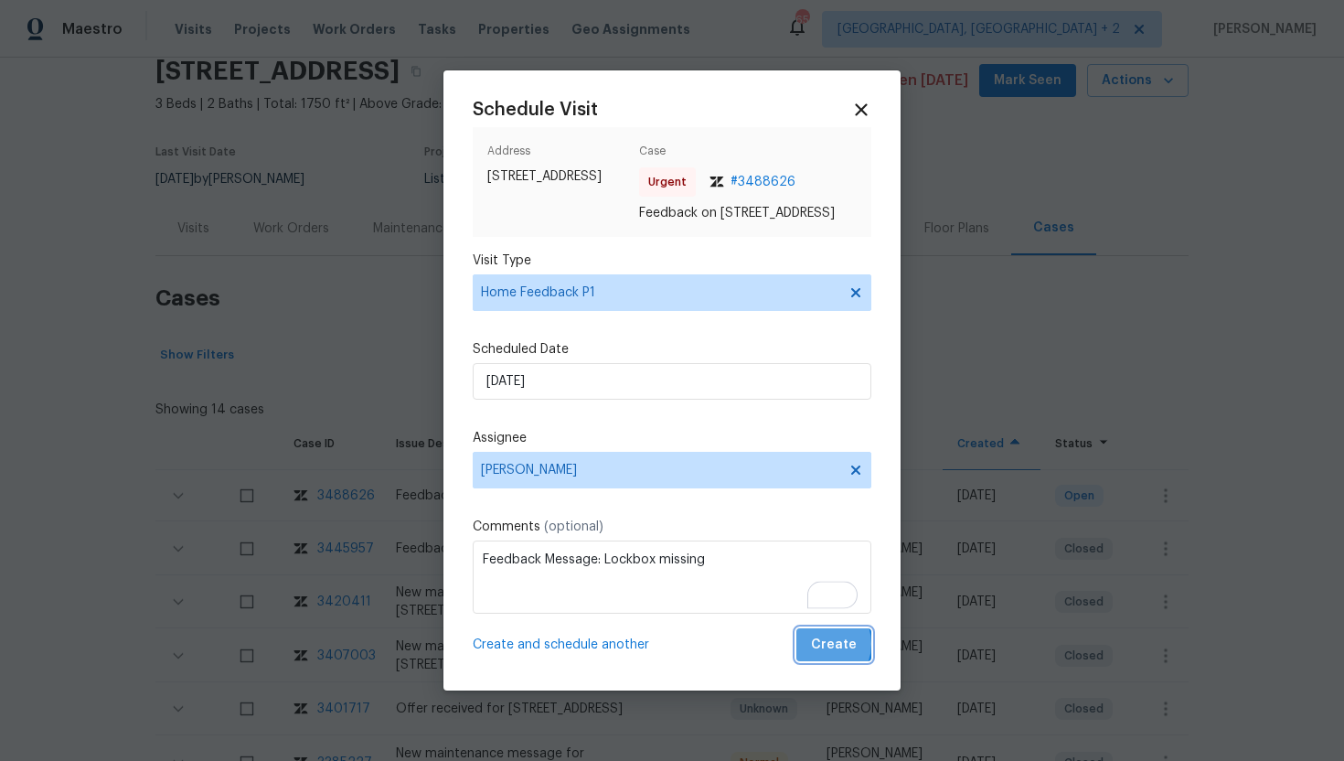
click at [821, 653] on span "Create" at bounding box center [834, 645] width 46 height 23
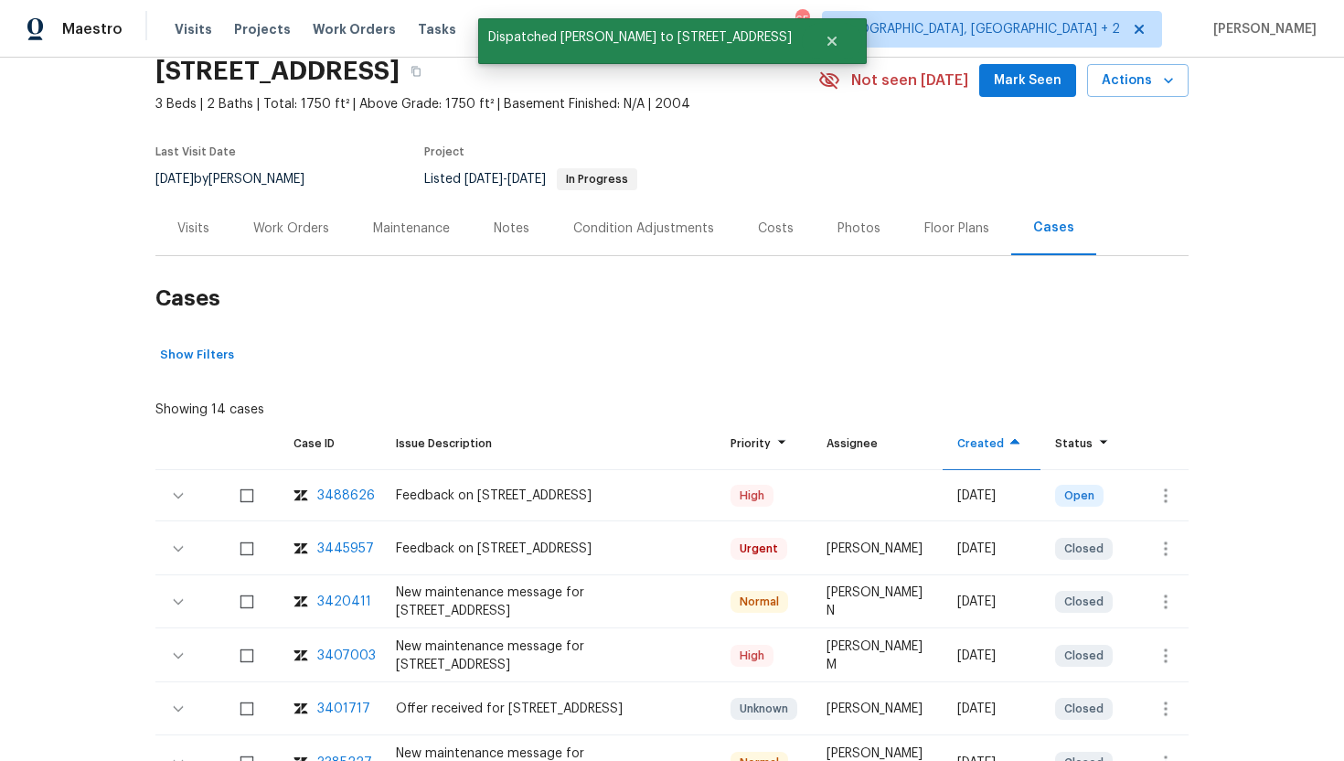
click at [190, 214] on div "Visits" at bounding box center [193, 228] width 76 height 54
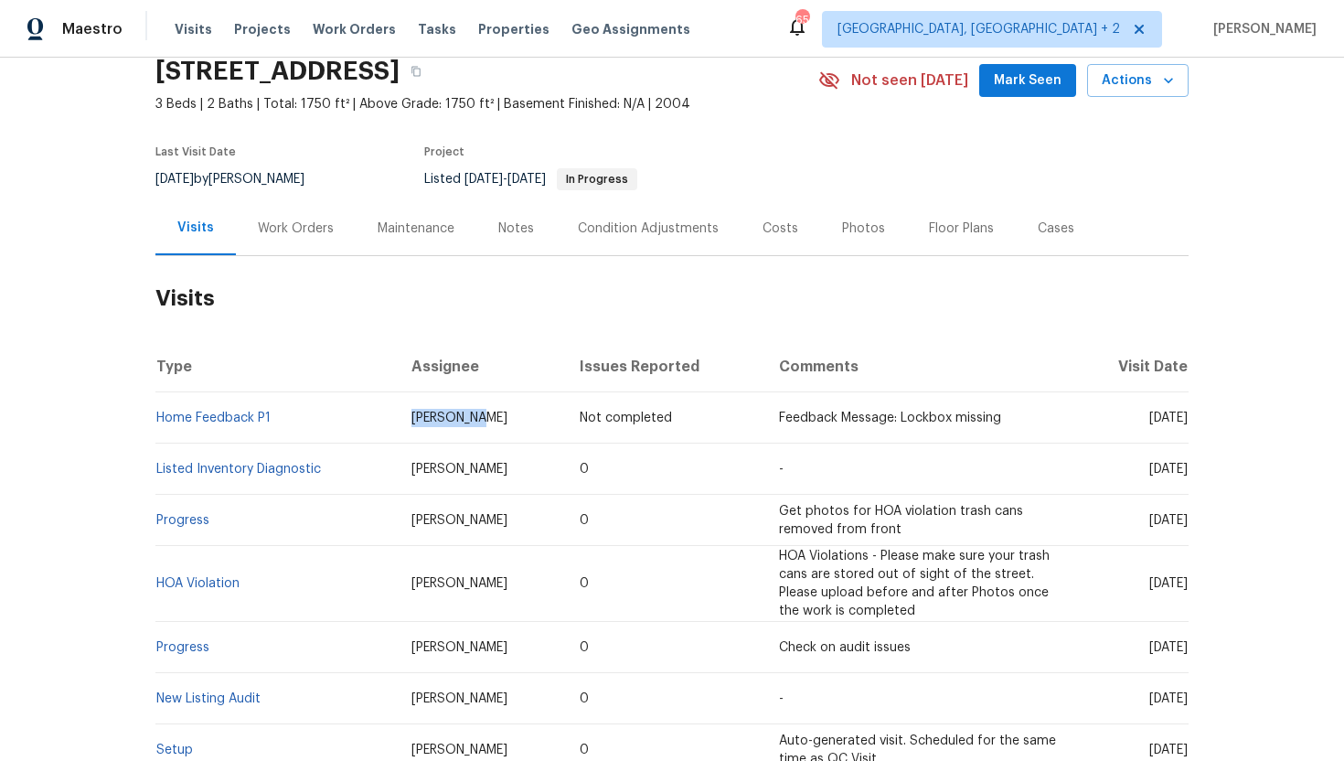
drag, startPoint x: 486, startPoint y: 430, endPoint x: 399, endPoint y: 423, distance: 87.2
click at [399, 423] on td "Ken Romain" at bounding box center [481, 417] width 168 height 51
copy span "Ken Romain"
drag, startPoint x: 1114, startPoint y: 469, endPoint x: 1186, endPoint y: 475, distance: 72.5
click at [1186, 475] on span "Fri, Aug 15 2025" at bounding box center [1169, 469] width 38 height 13
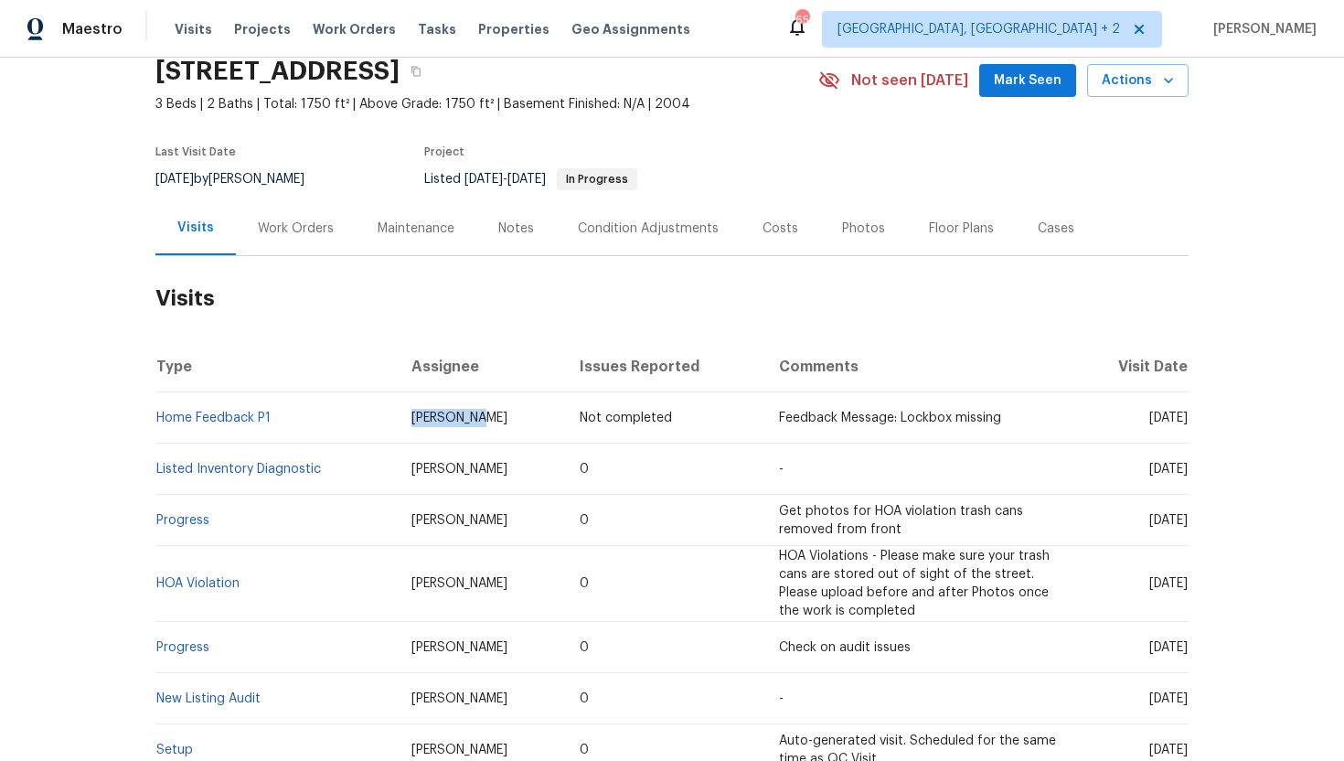
copy span "Aug 15 2025"
click at [295, 245] on div "Work Orders" at bounding box center [296, 228] width 120 height 54
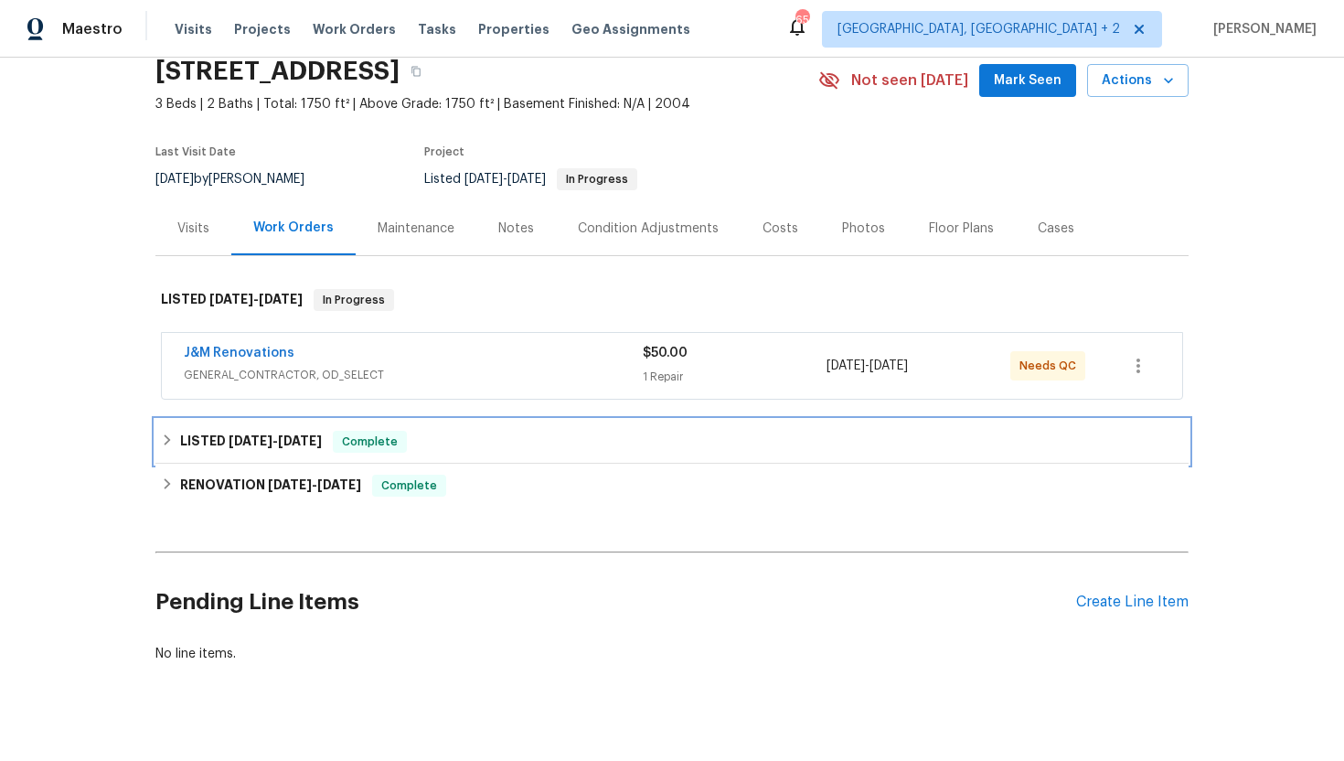
click at [339, 423] on div "LISTED 7/1/25 - 7/11/25 Complete" at bounding box center [671, 442] width 1033 height 44
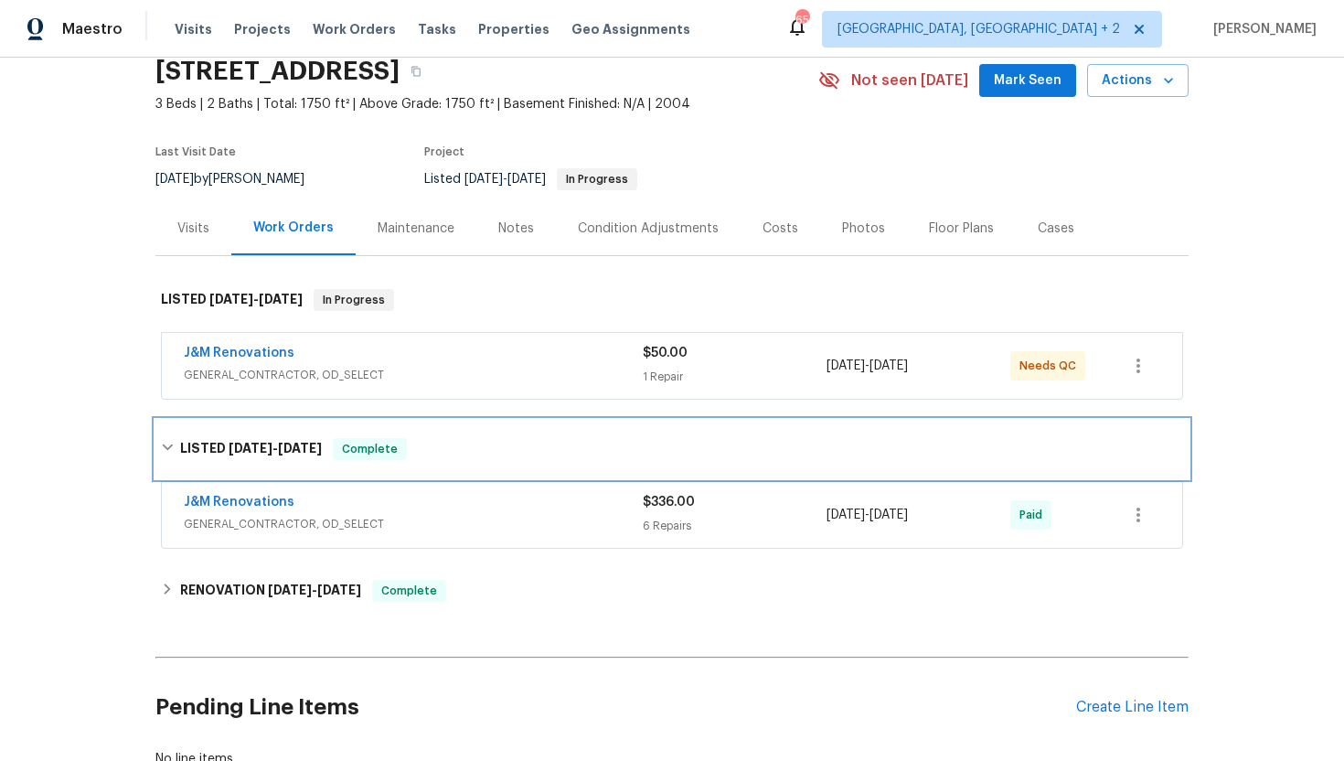
scroll to position [187, 0]
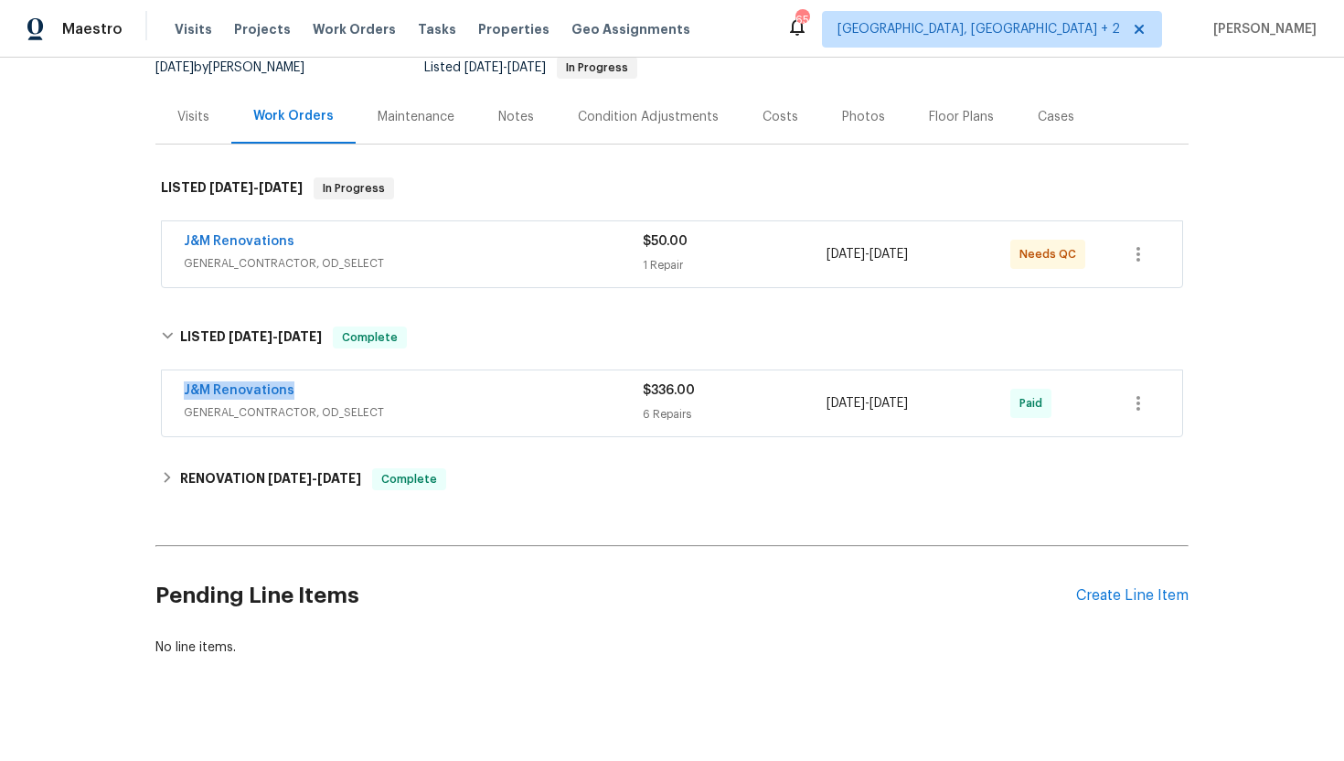
drag, startPoint x: 319, startPoint y: 400, endPoint x: 166, endPoint y: 393, distance: 153.8
click at [166, 393] on div "J&M Renovations GENERAL_CONTRACTOR, OD_SELECT $336.00 6 Repairs 7/9/2025 - 7/11…" at bounding box center [672, 403] width 1021 height 66
copy link "J&M Renovations"
drag, startPoint x: 976, startPoint y: 412, endPoint x: 828, endPoint y: 402, distance: 148.5
click at [828, 402] on div "7/9/2025 - 7/11/2025" at bounding box center [919, 403] width 184 height 44
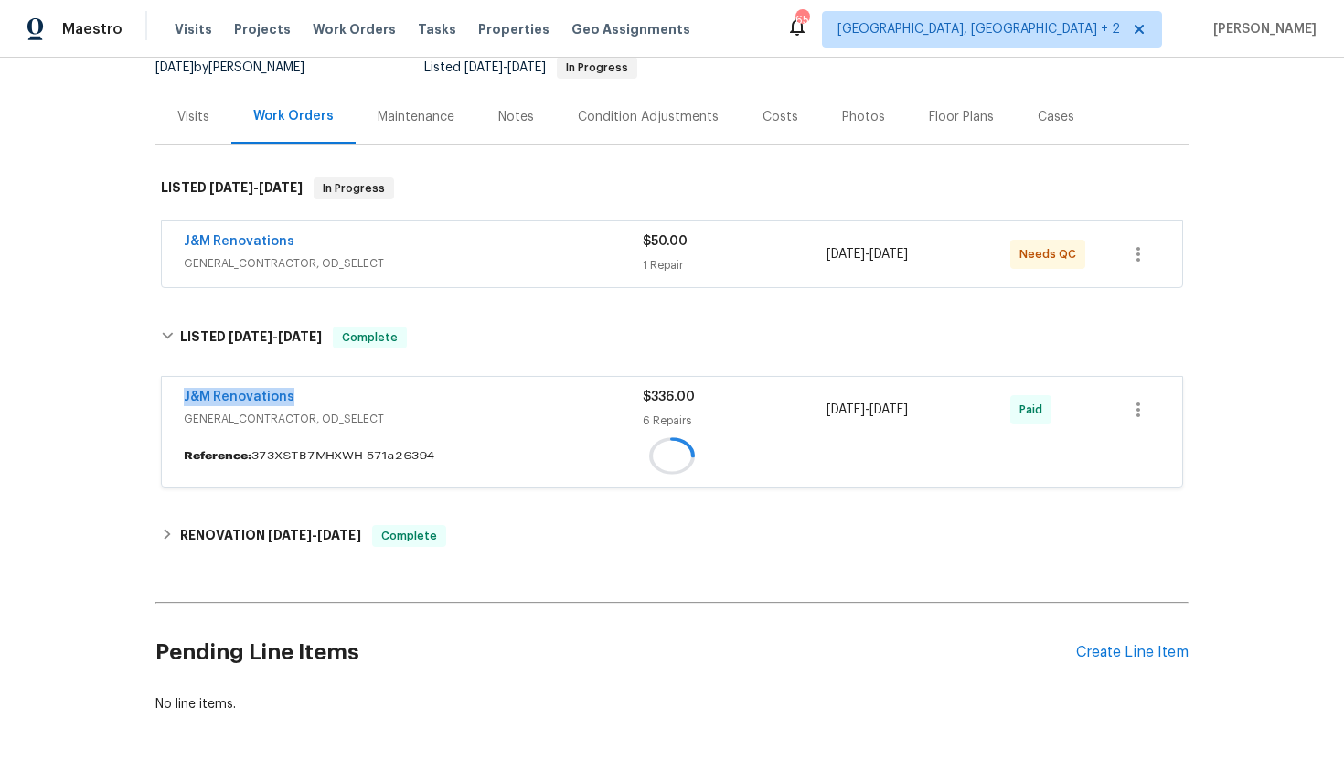
copy span "7/9/2025 - 7/11/2025"
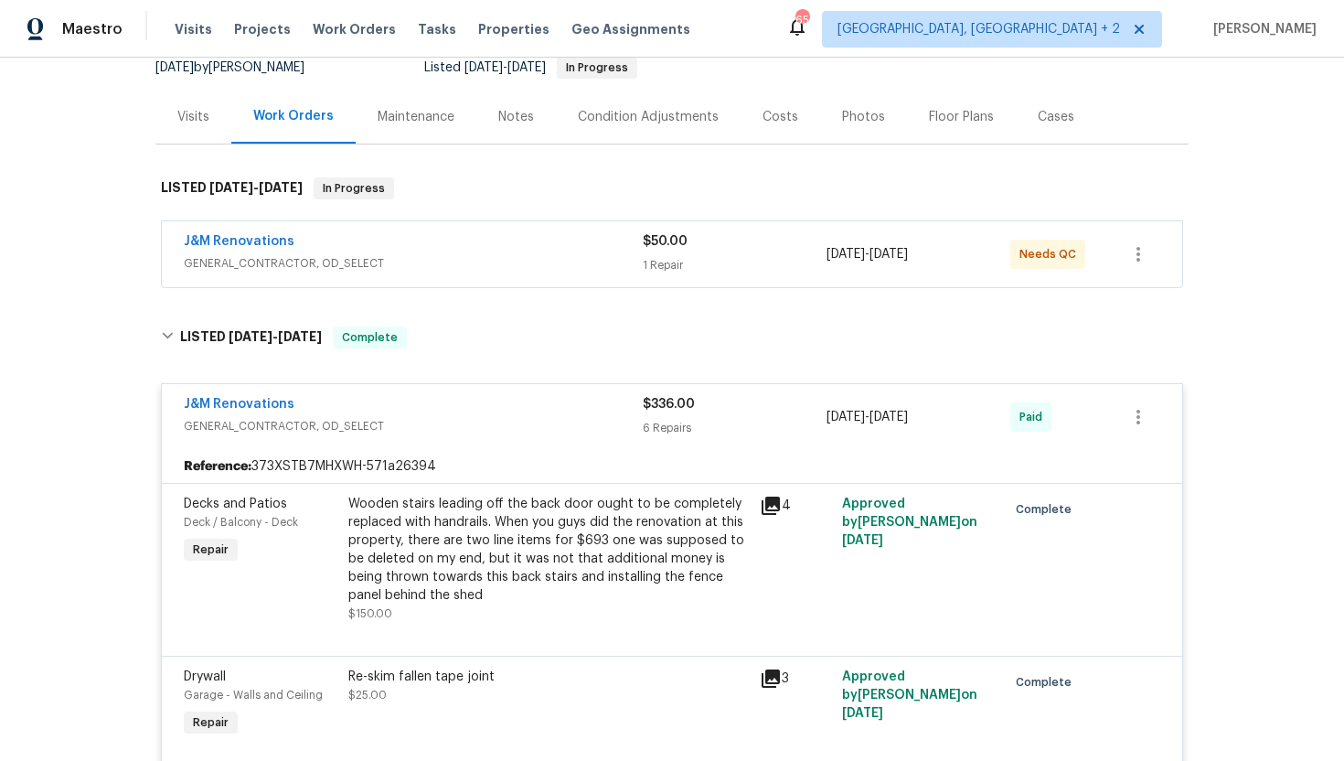
click at [205, 127] on div "Visits" at bounding box center [193, 117] width 76 height 54
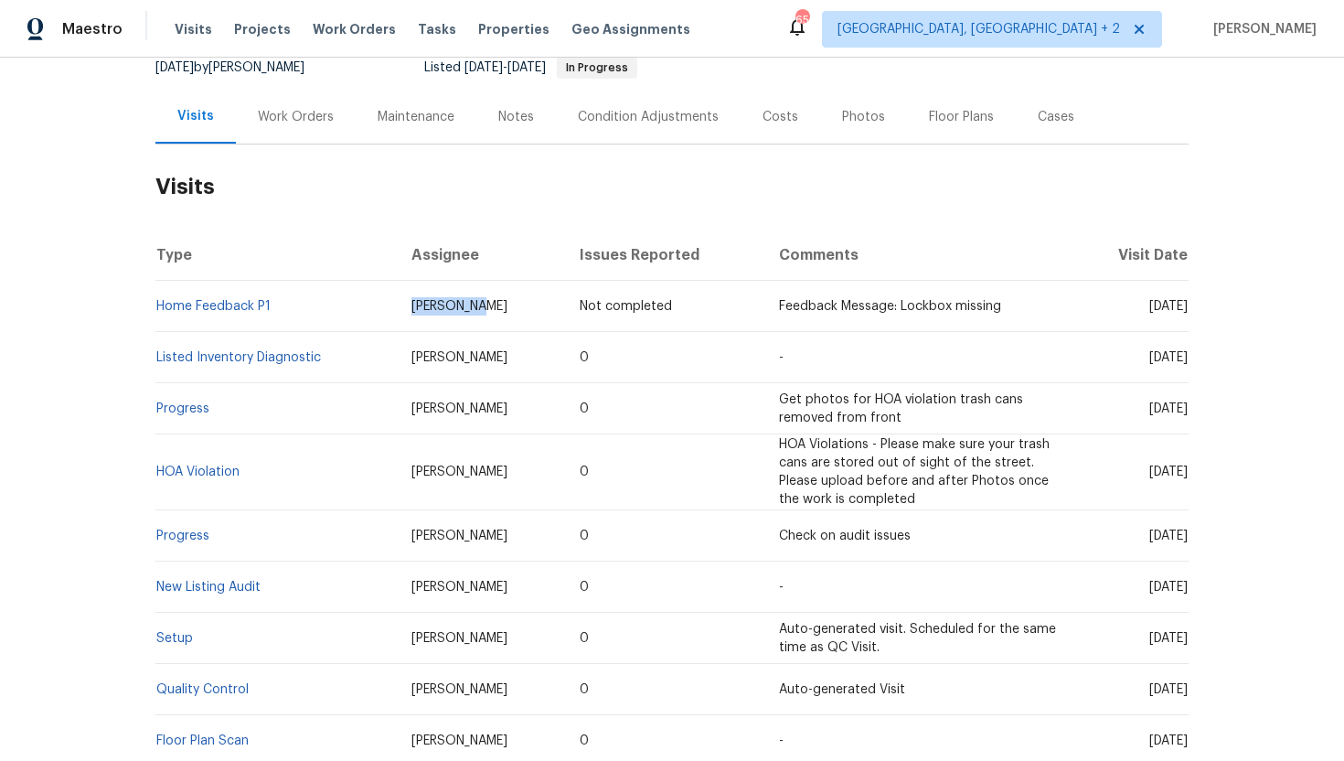
drag, startPoint x: 476, startPoint y: 305, endPoint x: 398, endPoint y: 312, distance: 78.0
click at [397, 312] on td "Ken Romain" at bounding box center [481, 306] width 168 height 51
copy span "Ken Romain"
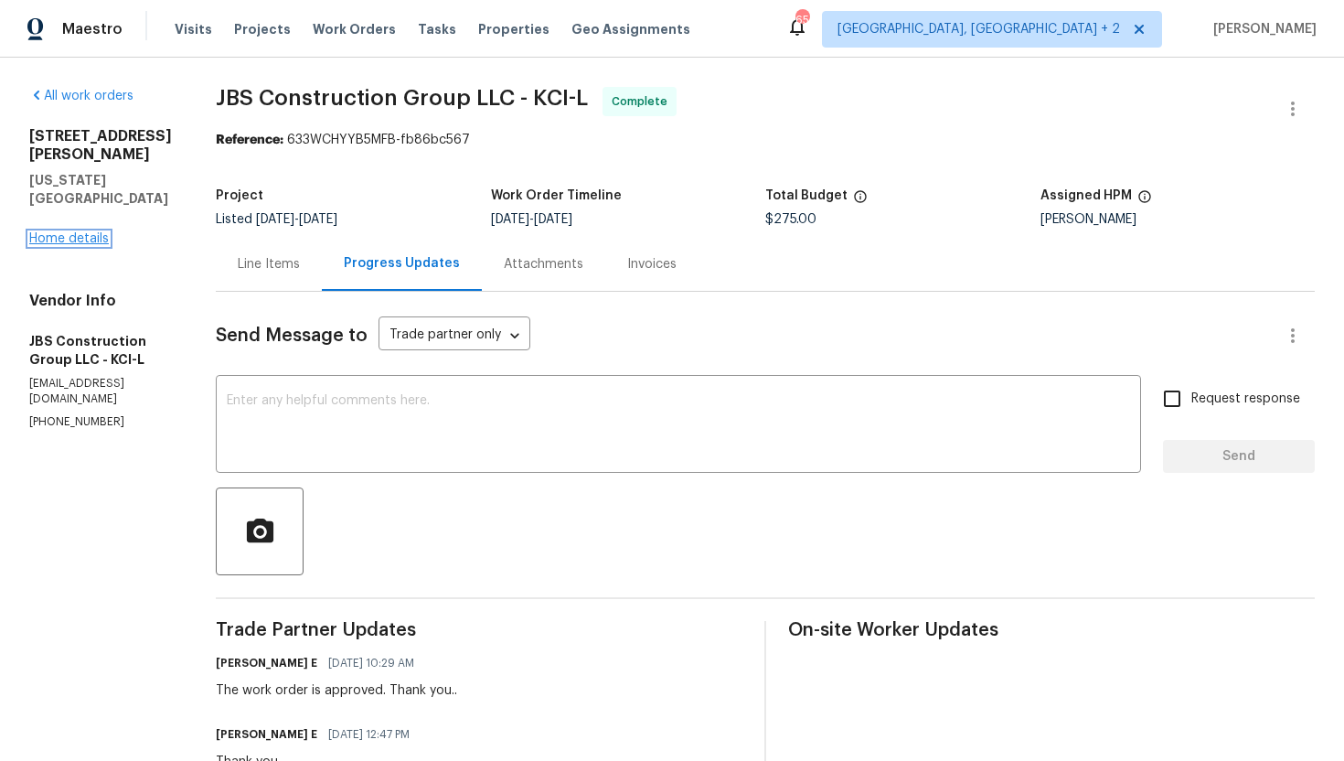
click at [95, 232] on link "Home details" at bounding box center [69, 238] width 80 height 13
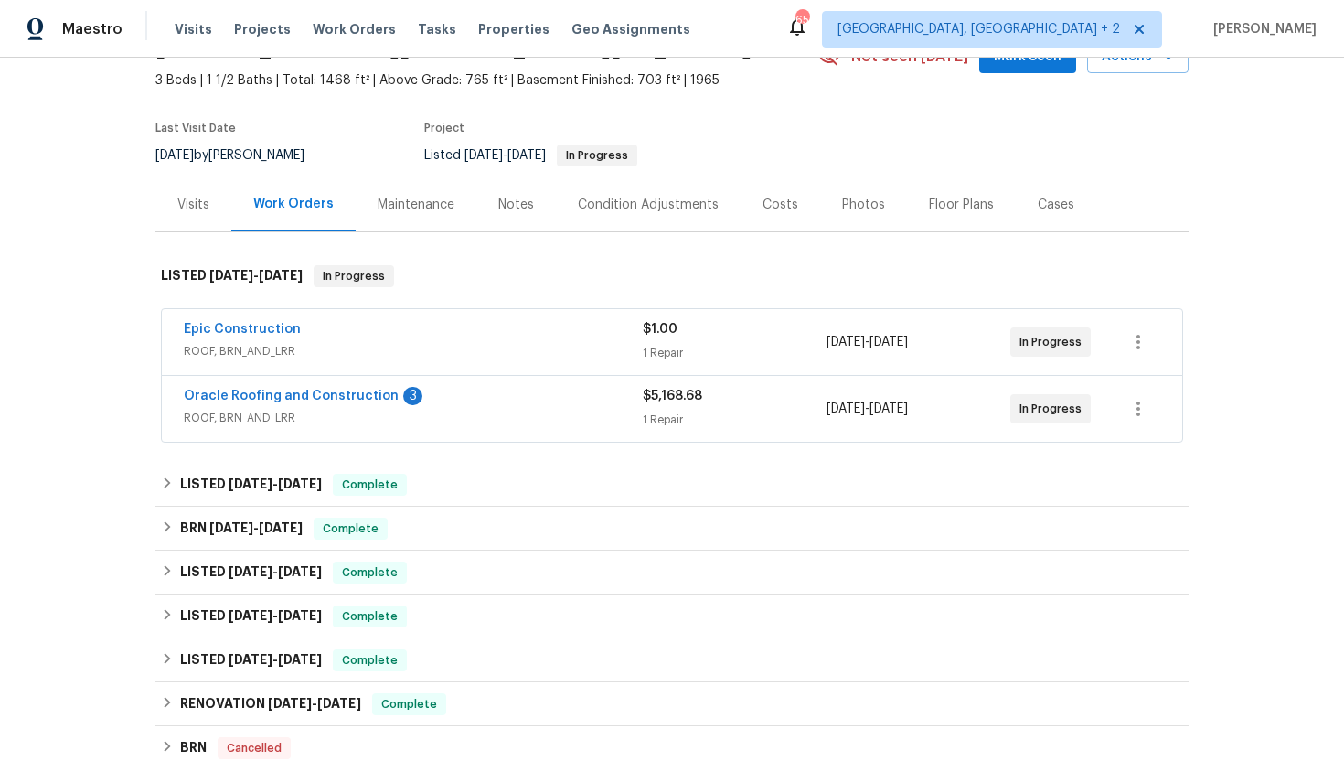
scroll to position [105, 0]
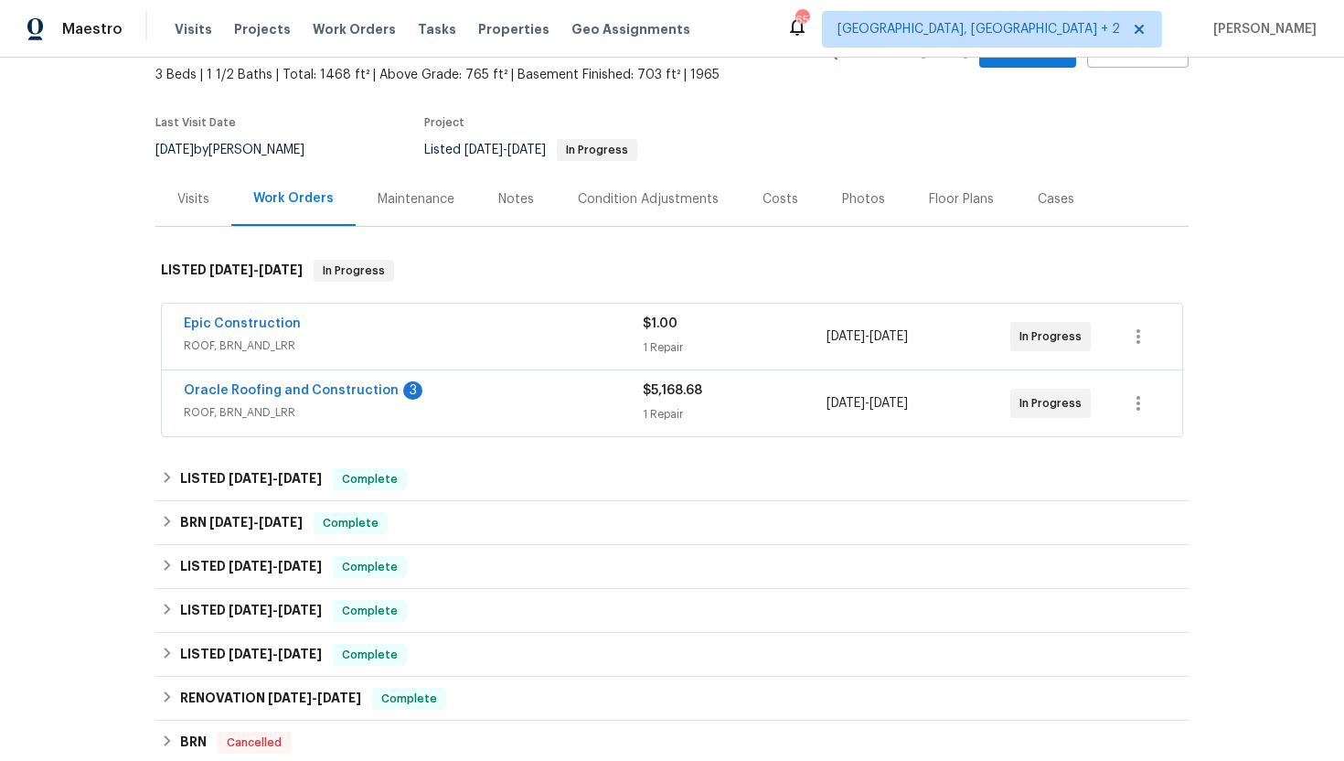
click at [423, 198] on div "Maintenance" at bounding box center [416, 199] width 77 height 18
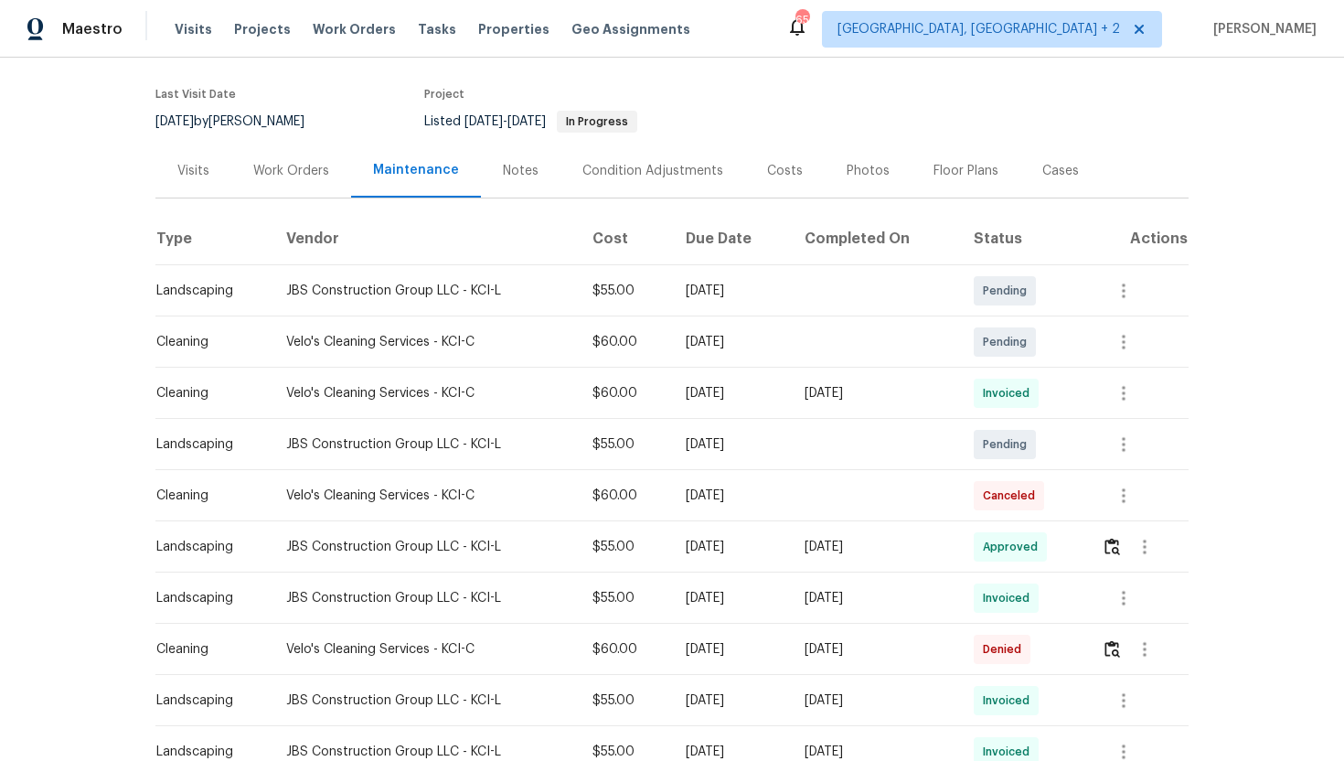
scroll to position [178, 0]
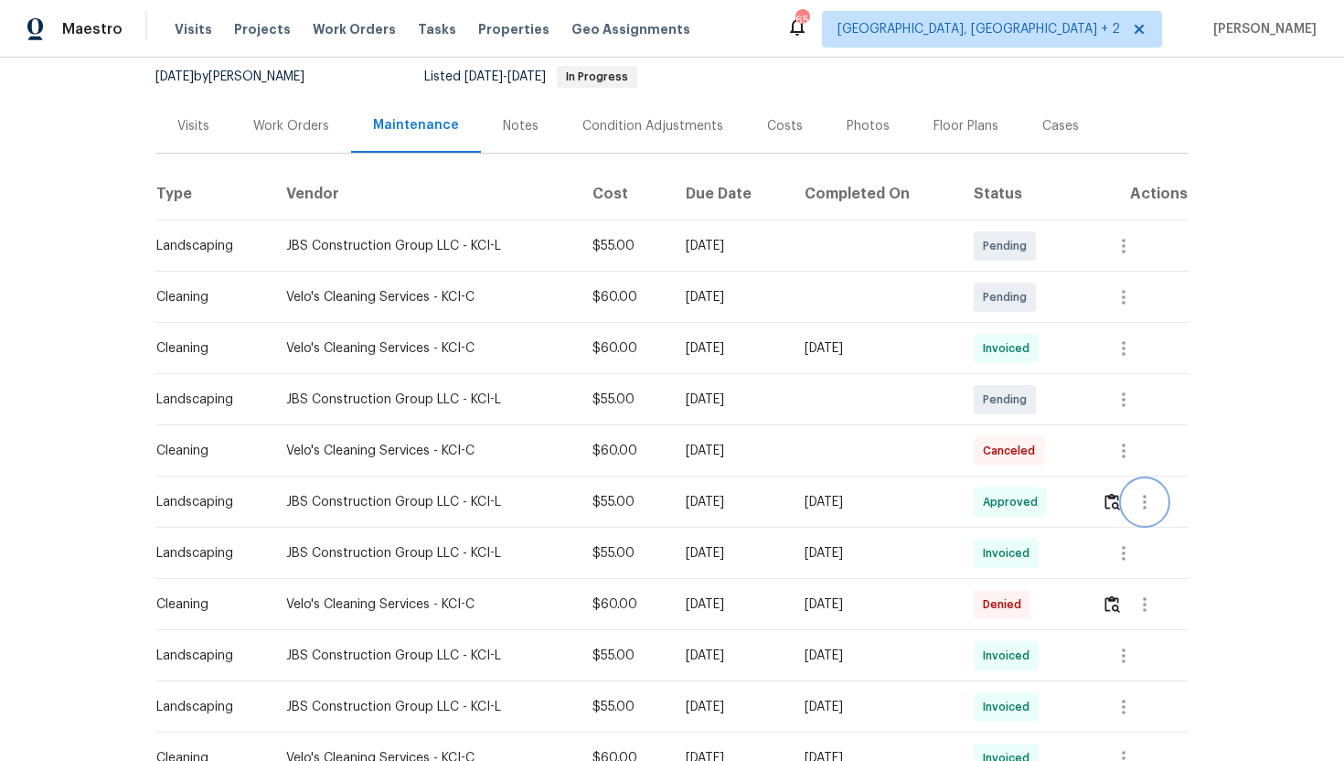
click at [1154, 498] on icon "button" at bounding box center [1145, 502] width 22 height 22
click at [1174, 536] on li "View details" at bounding box center [1193, 532] width 128 height 30
click at [1309, 337] on div at bounding box center [672, 380] width 1344 height 761
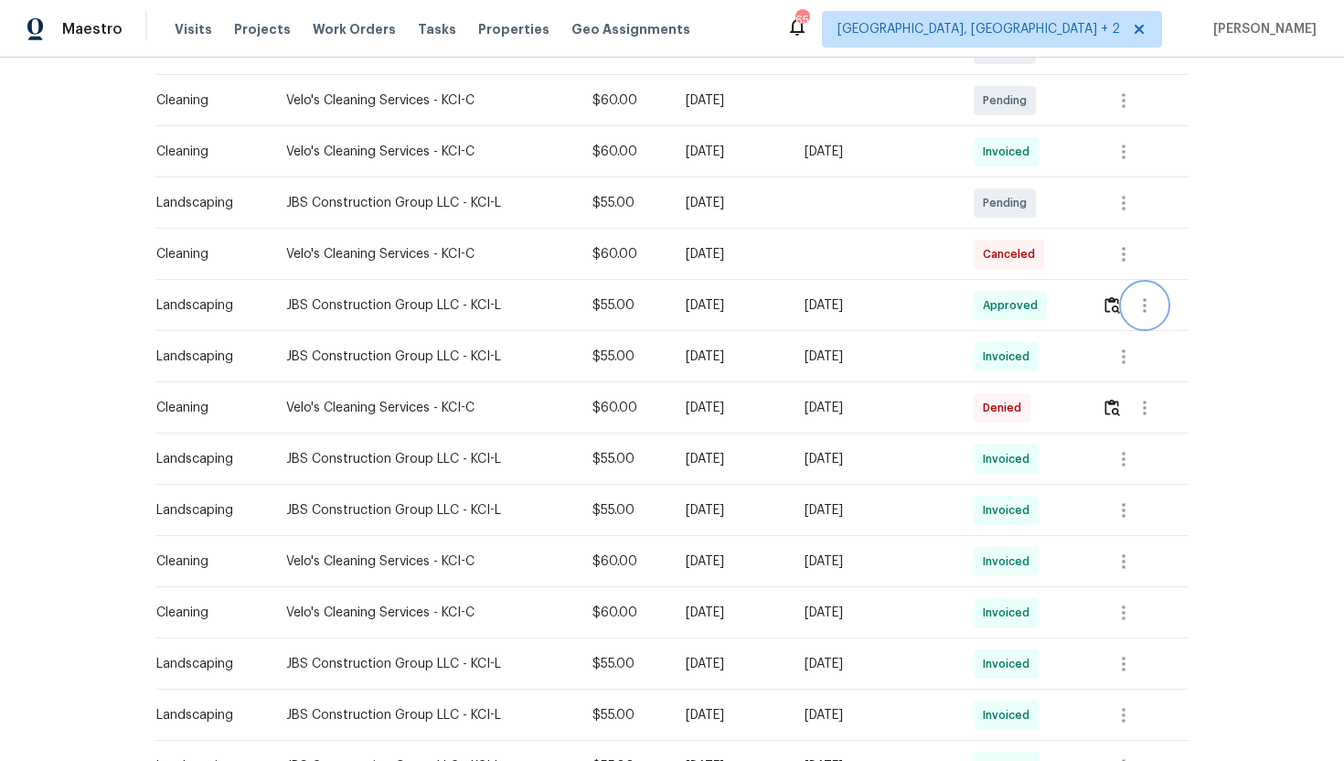
scroll to position [393, 0]
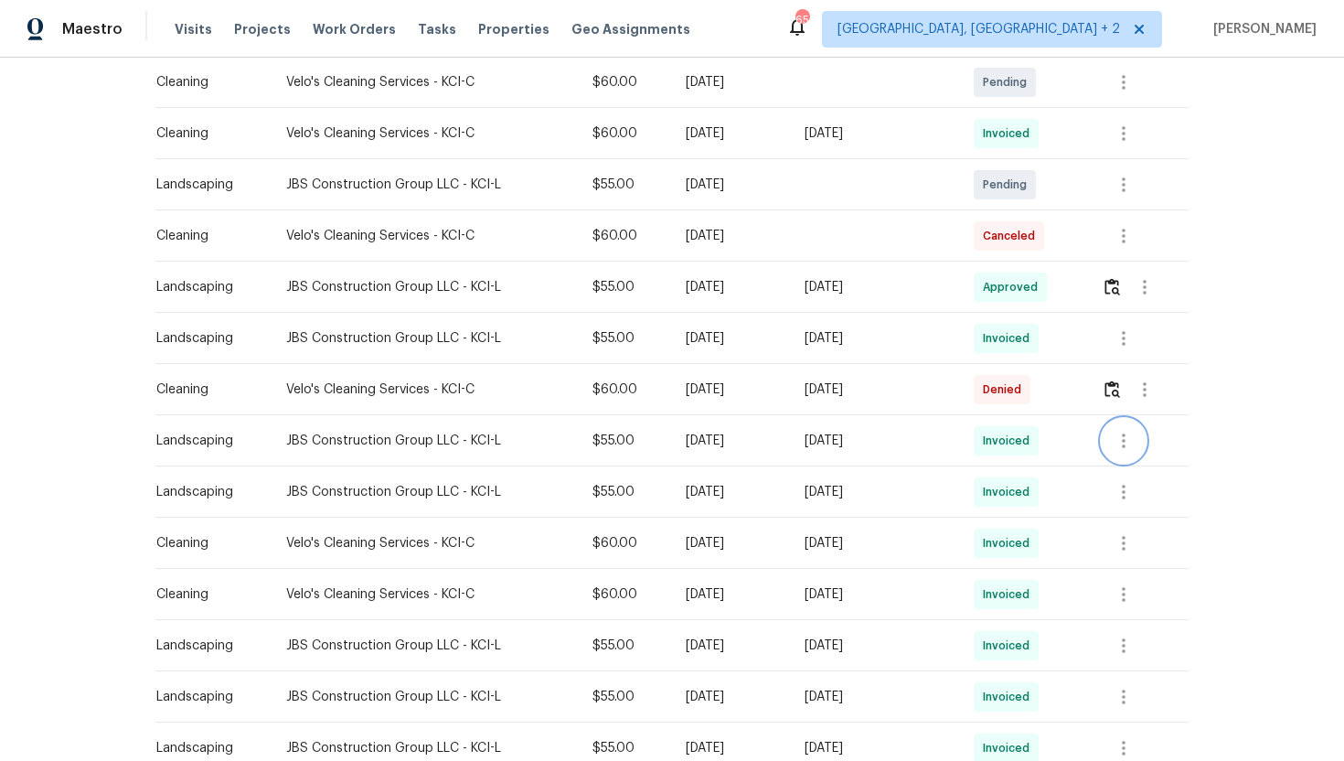
click at [1131, 447] on icon "button" at bounding box center [1124, 441] width 22 height 22
click at [1169, 475] on li "View details" at bounding box center [1172, 470] width 128 height 30
click at [1312, 379] on div at bounding box center [672, 380] width 1344 height 761
click at [1135, 495] on icon "button" at bounding box center [1124, 492] width 22 height 22
click at [1153, 519] on li "View details" at bounding box center [1172, 522] width 128 height 30
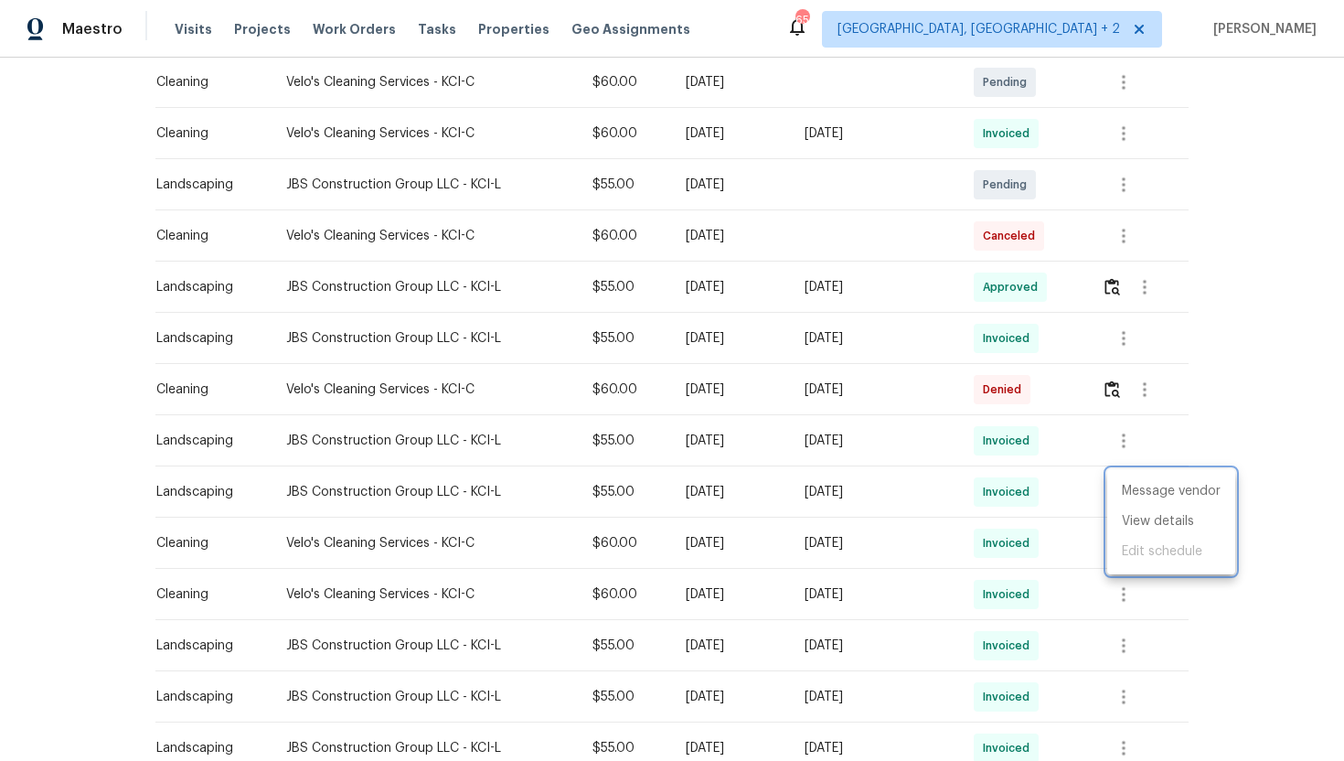
click at [1280, 434] on div at bounding box center [672, 380] width 1344 height 761
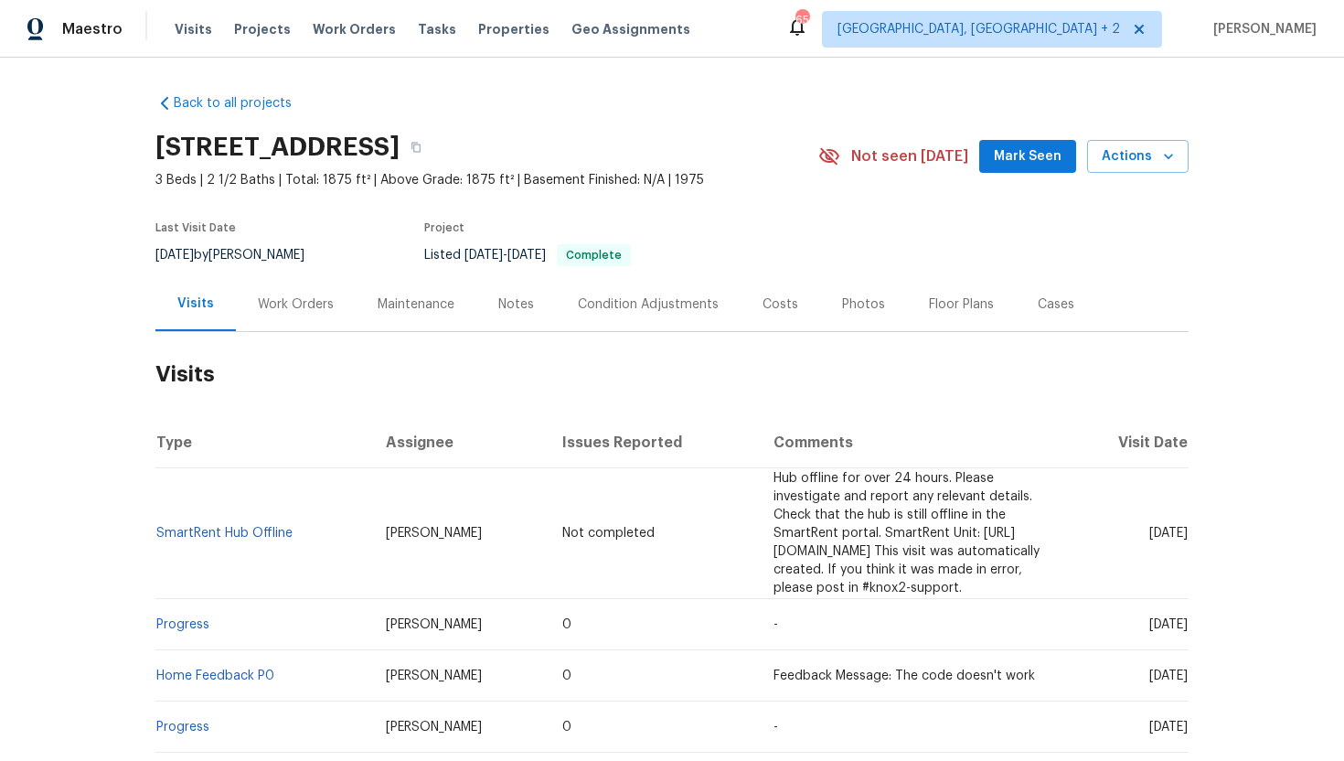
drag, startPoint x: 1118, startPoint y: 605, endPoint x: 1184, endPoint y: 609, distance: 66.9
click at [1184, 618] on span "[DATE]" at bounding box center [1169, 624] width 38 height 13
copy span "[DATE]"
click at [294, 319] on div "Work Orders" at bounding box center [296, 304] width 120 height 54
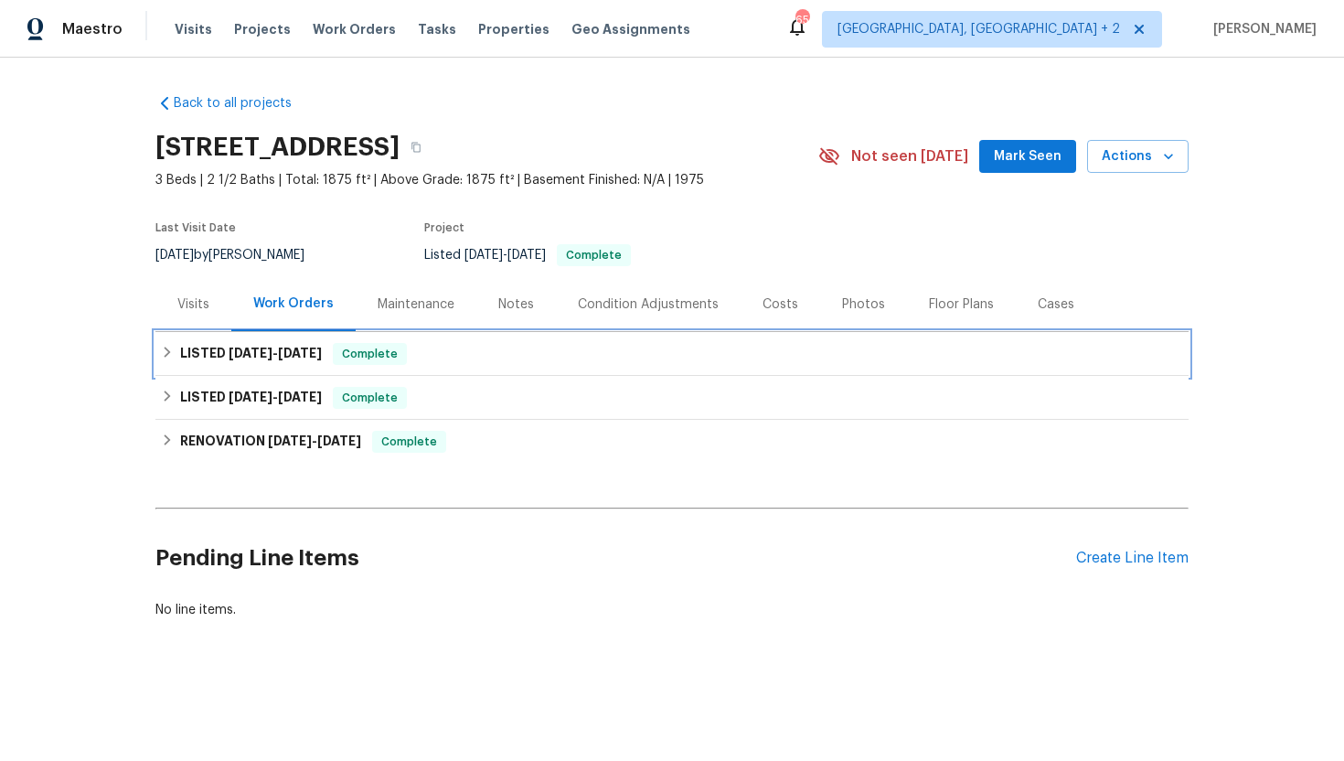
click at [318, 354] on span "[DATE]" at bounding box center [300, 353] width 44 height 13
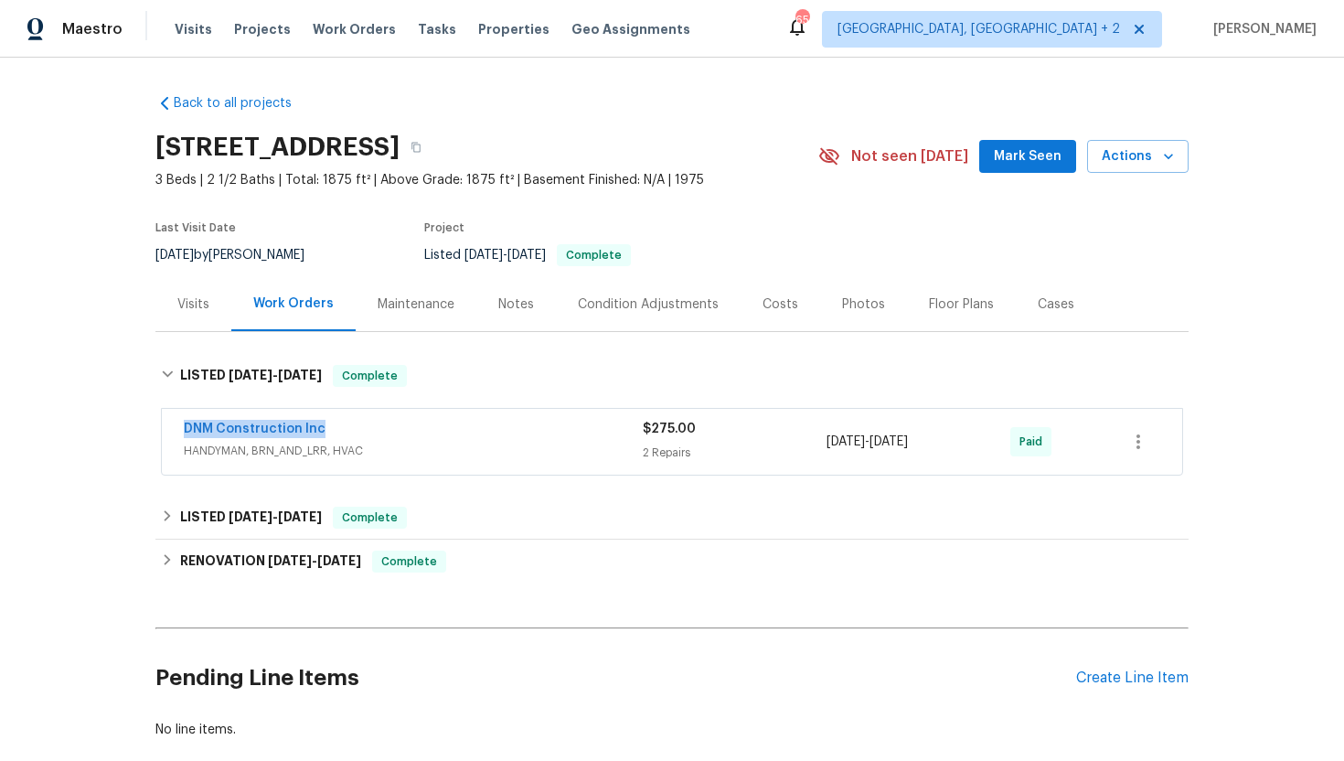
drag, startPoint x: 341, startPoint y: 426, endPoint x: 158, endPoint y: 423, distance: 182.9
click at [158, 425] on div "DNM Construction Inc HANDYMAN, BRN_AND_LRR, HVAC $275.00 2 Repairs [DATE] - [DA…" at bounding box center [671, 443] width 1033 height 76
copy link "DNM Construction Inc"
drag, startPoint x: 969, startPoint y: 444, endPoint x: 811, endPoint y: 449, distance: 157.4
click at [810, 449] on div "DNM Construction Inc HANDYMAN, BRN_AND_LRR, HVAC $275.00 2 Repairs [DATE] - [DA…" at bounding box center [650, 442] width 933 height 44
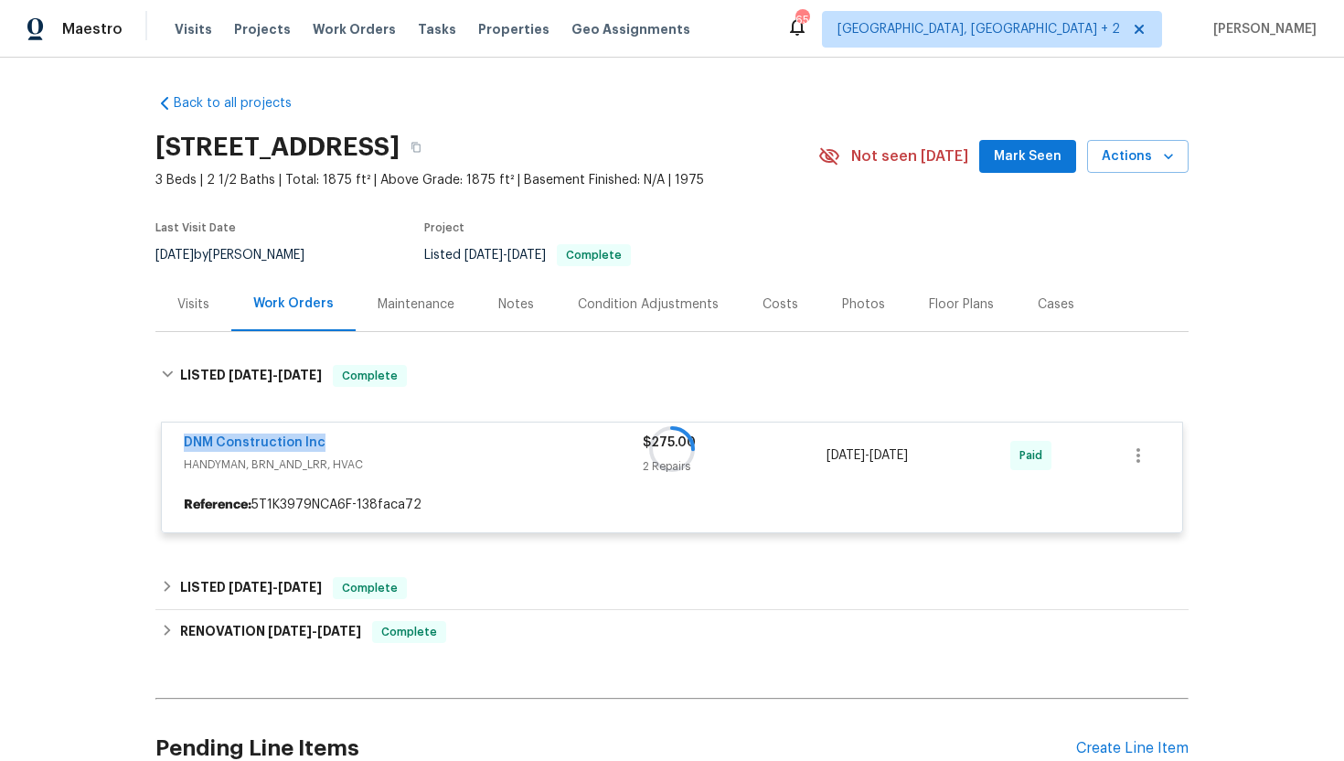
copy div "[DATE] - [DATE]"
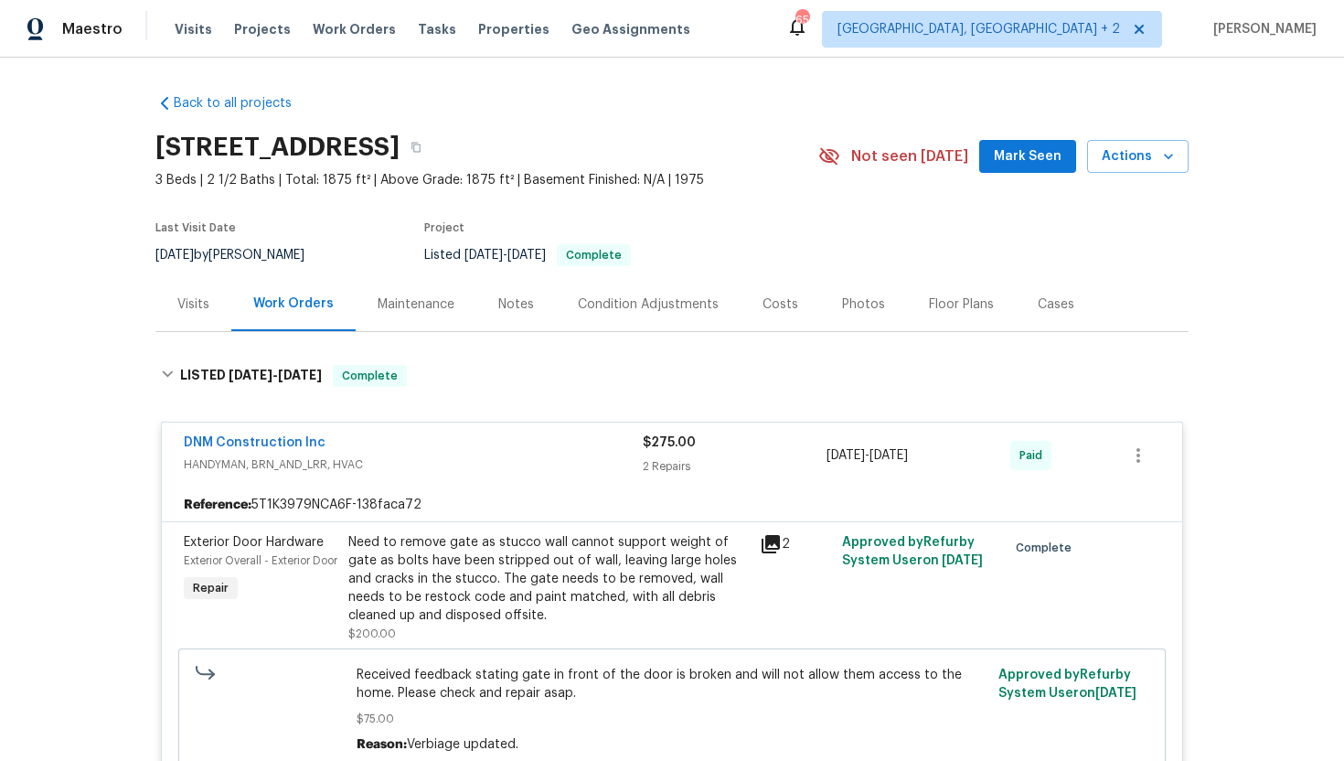
click at [191, 305] on div "Visits" at bounding box center [193, 304] width 32 height 18
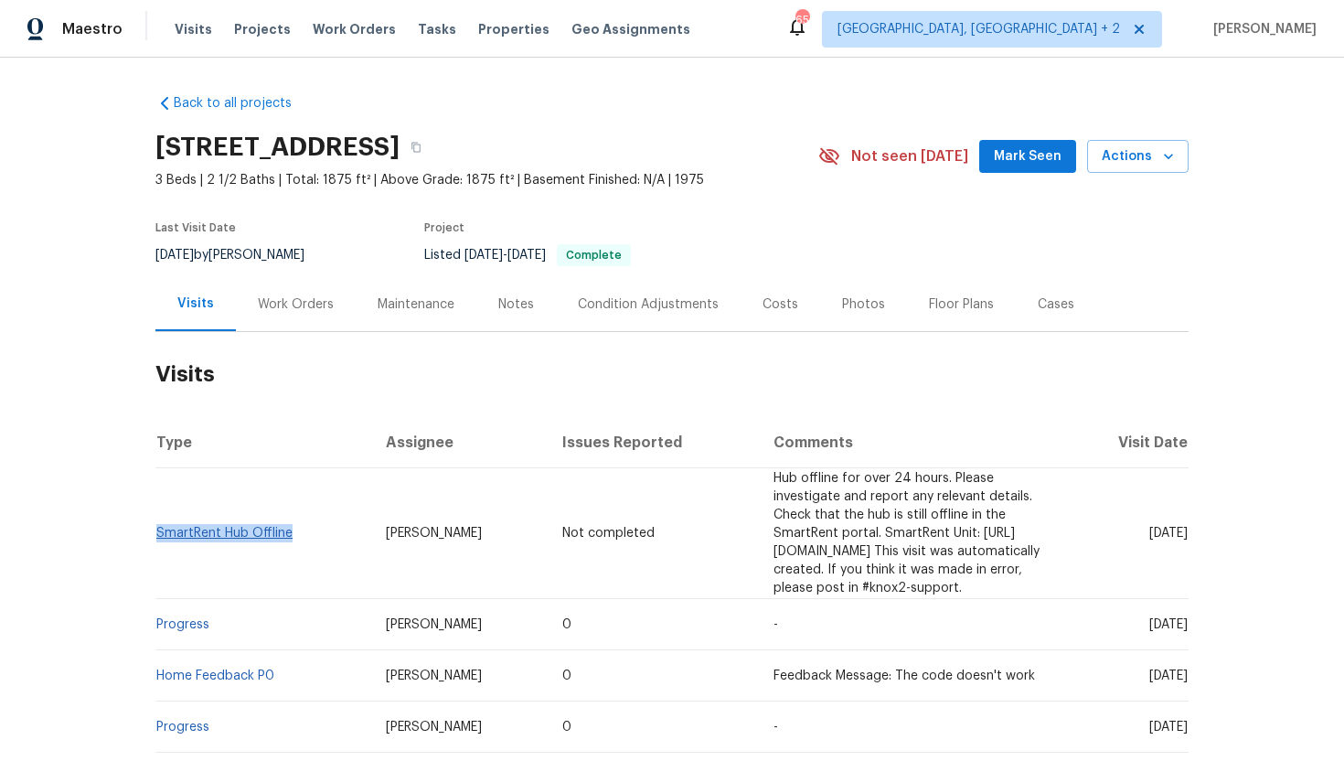
drag, startPoint x: 294, startPoint y: 529, endPoint x: 156, endPoint y: 527, distance: 137.2
click at [156, 527] on td "SmartRent Hub Offline" at bounding box center [263, 533] width 216 height 131
copy link "SmartRent Hub Offline"
drag, startPoint x: 1115, startPoint y: 526, endPoint x: 1188, endPoint y: 530, distance: 73.3
click at [1188, 530] on td "[DATE]" at bounding box center [1129, 533] width 120 height 131
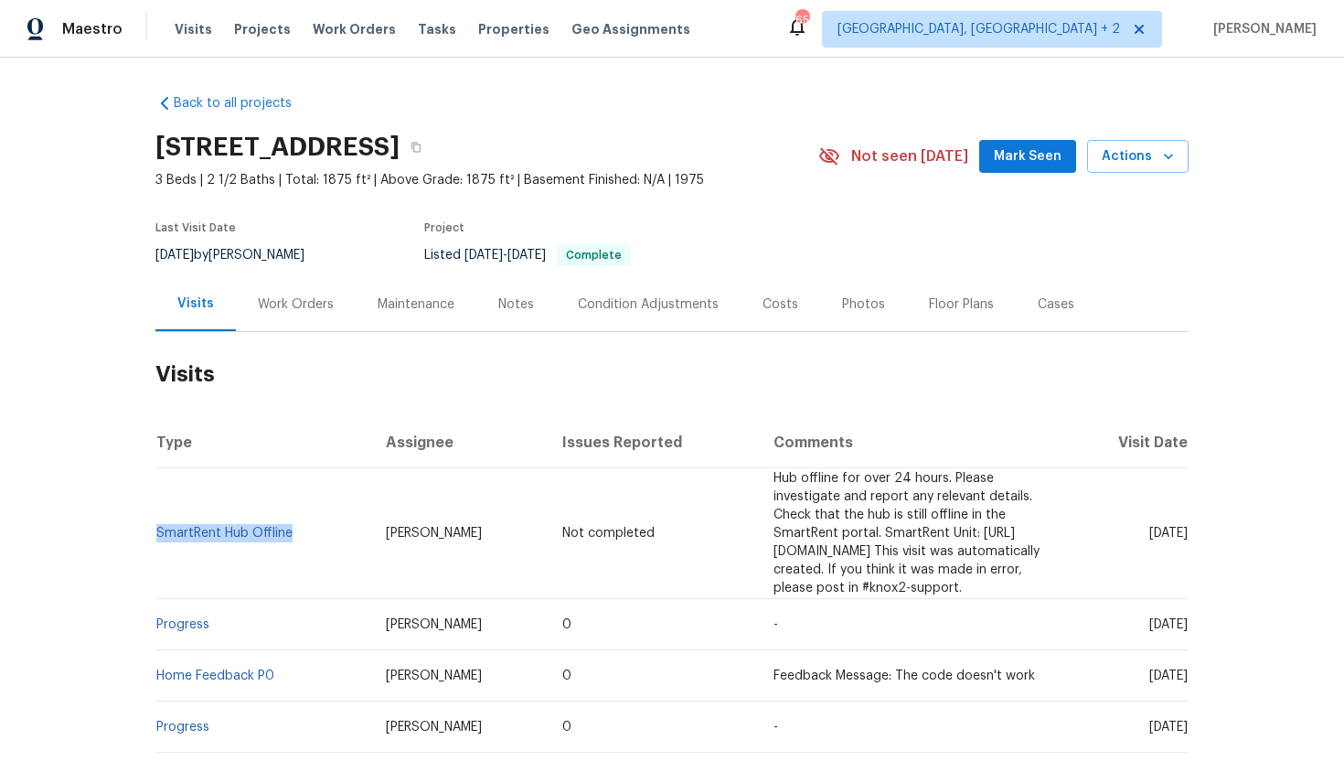
copy span "Sep 13 2025"
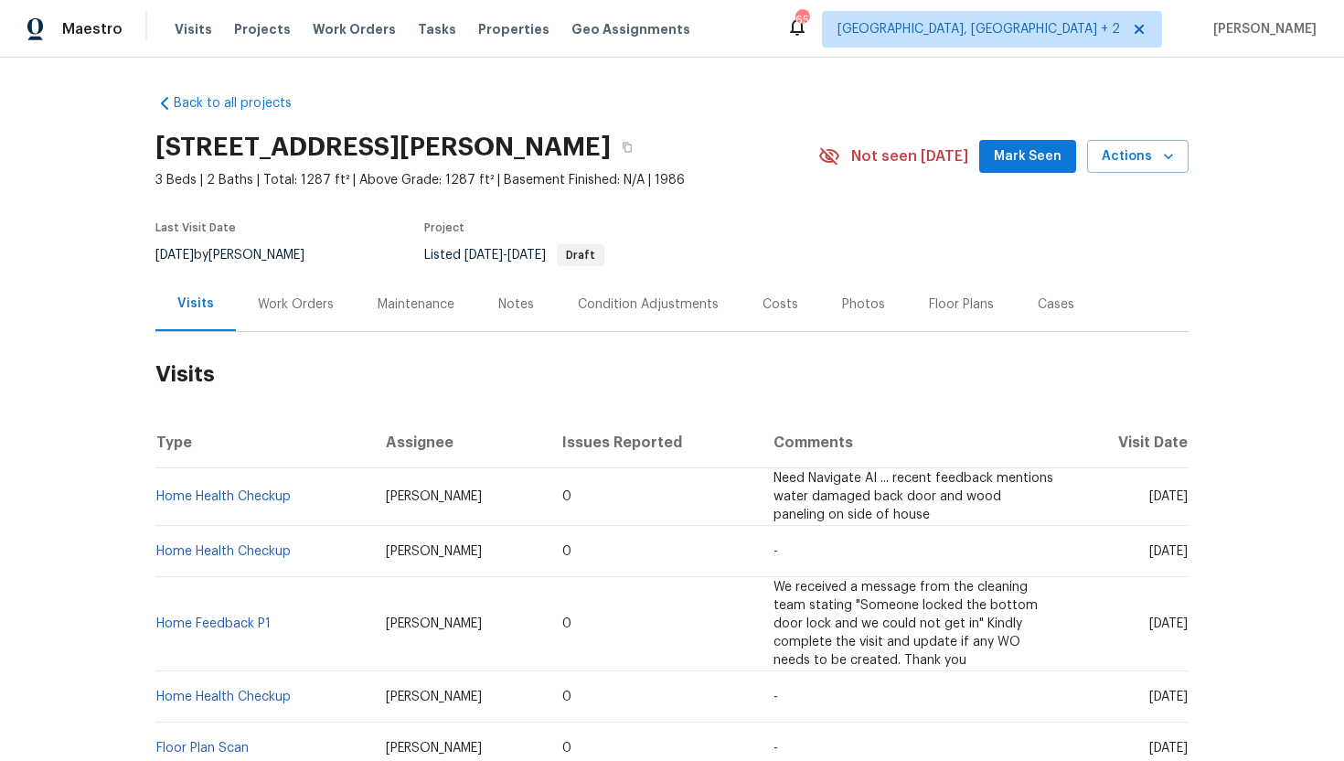
click at [1025, 310] on div "Cases" at bounding box center [1056, 304] width 80 height 54
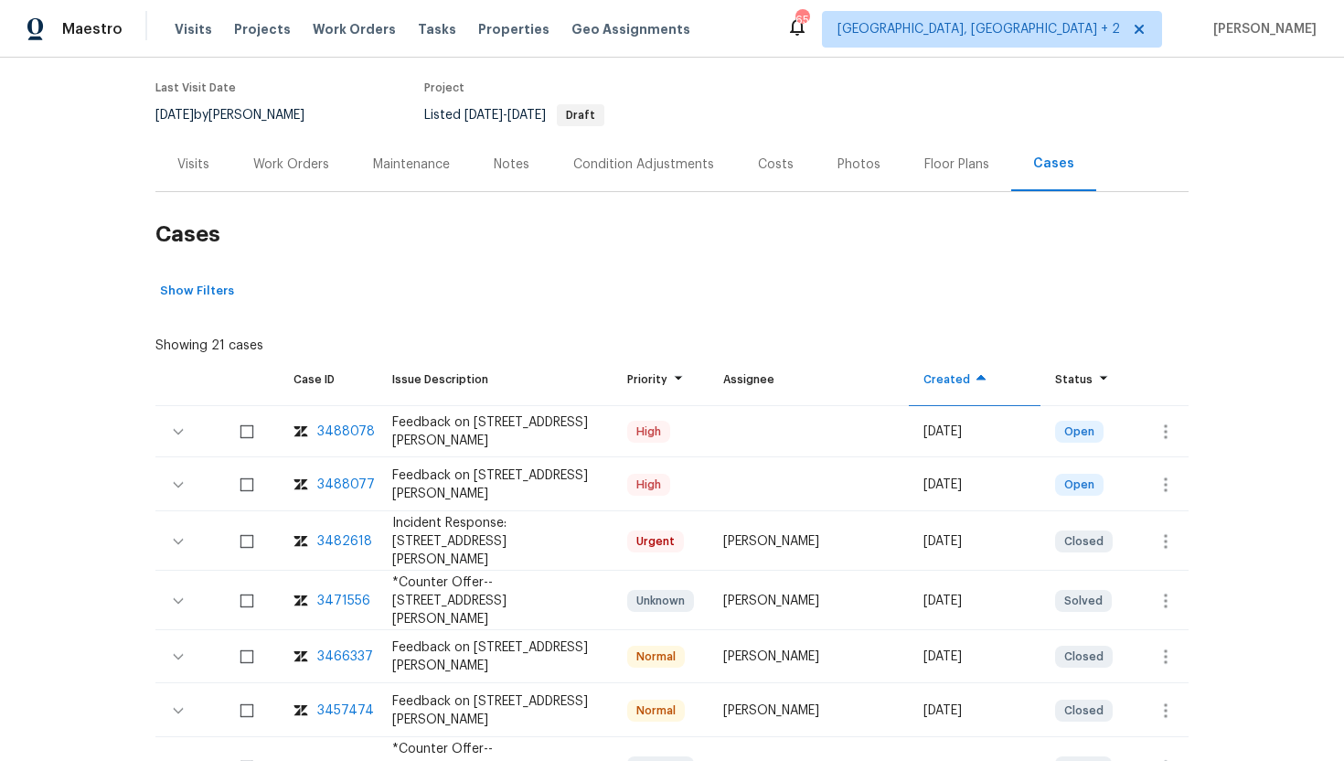
scroll to position [141, 0]
click at [200, 168] on div "Visits" at bounding box center [193, 164] width 32 height 18
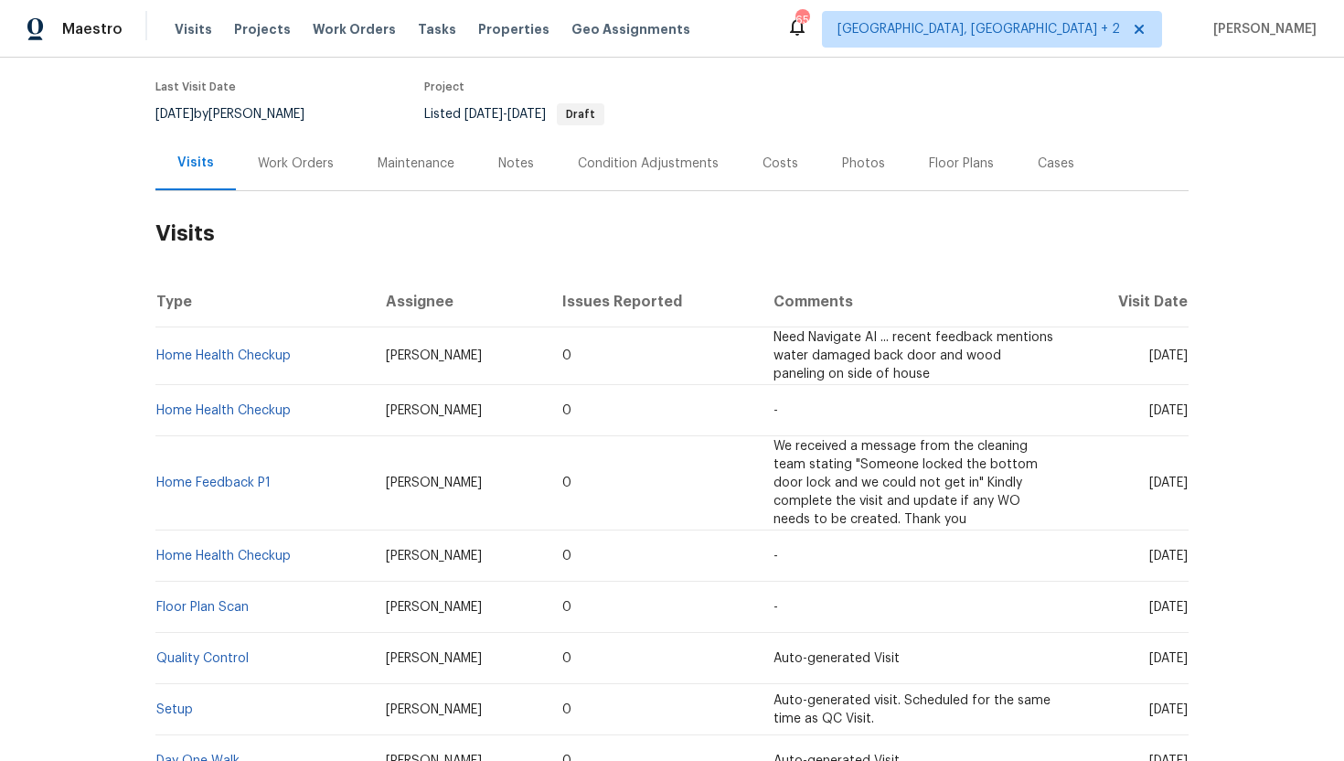
click at [1027, 180] on div "Cases" at bounding box center [1056, 163] width 80 height 54
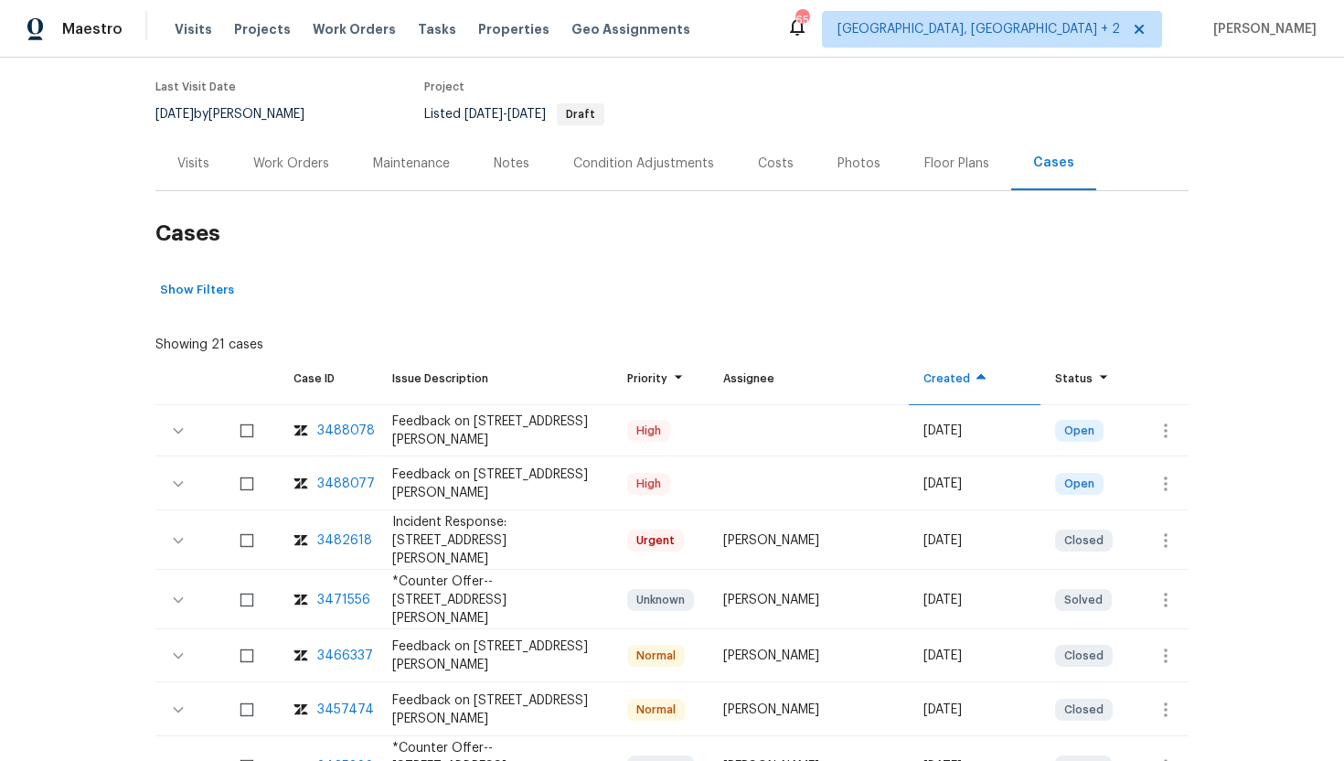
scroll to position [276, 0]
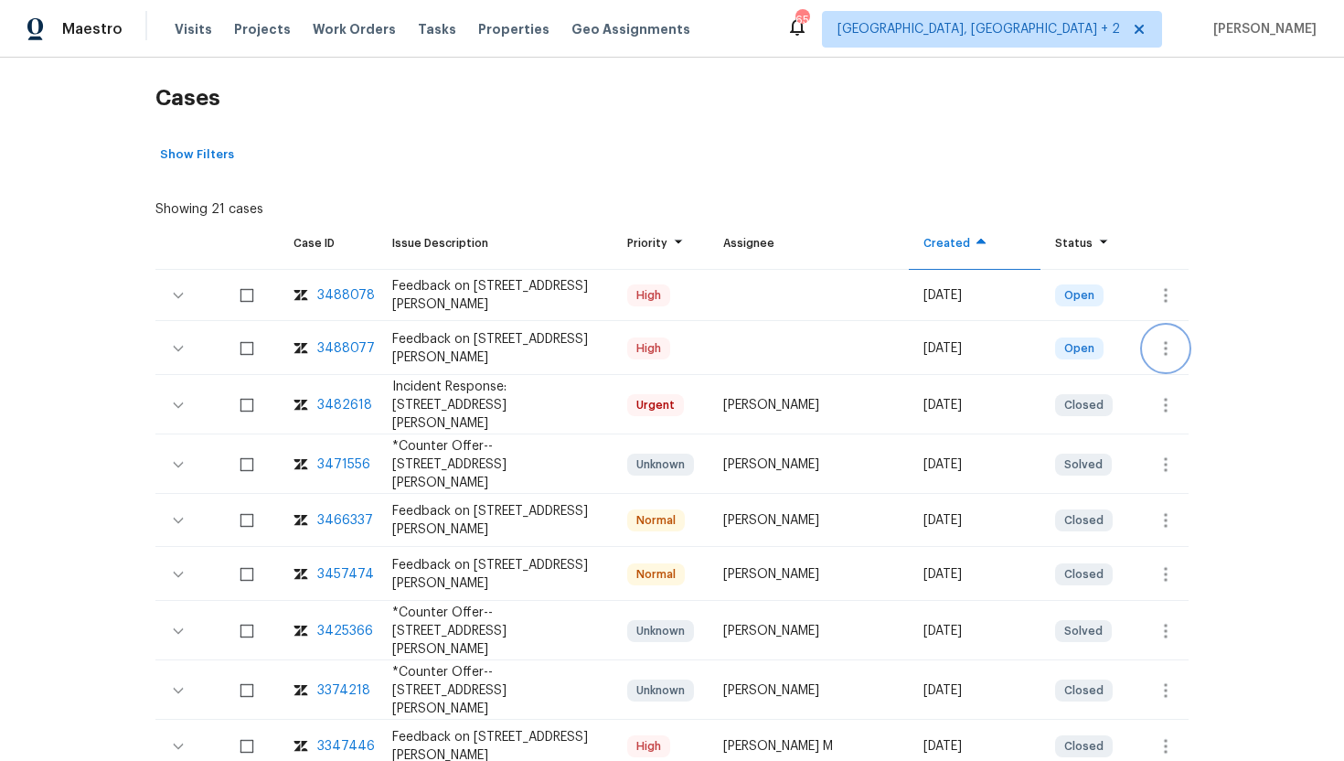
click at [1169, 340] on icon "button" at bounding box center [1166, 348] width 22 height 22
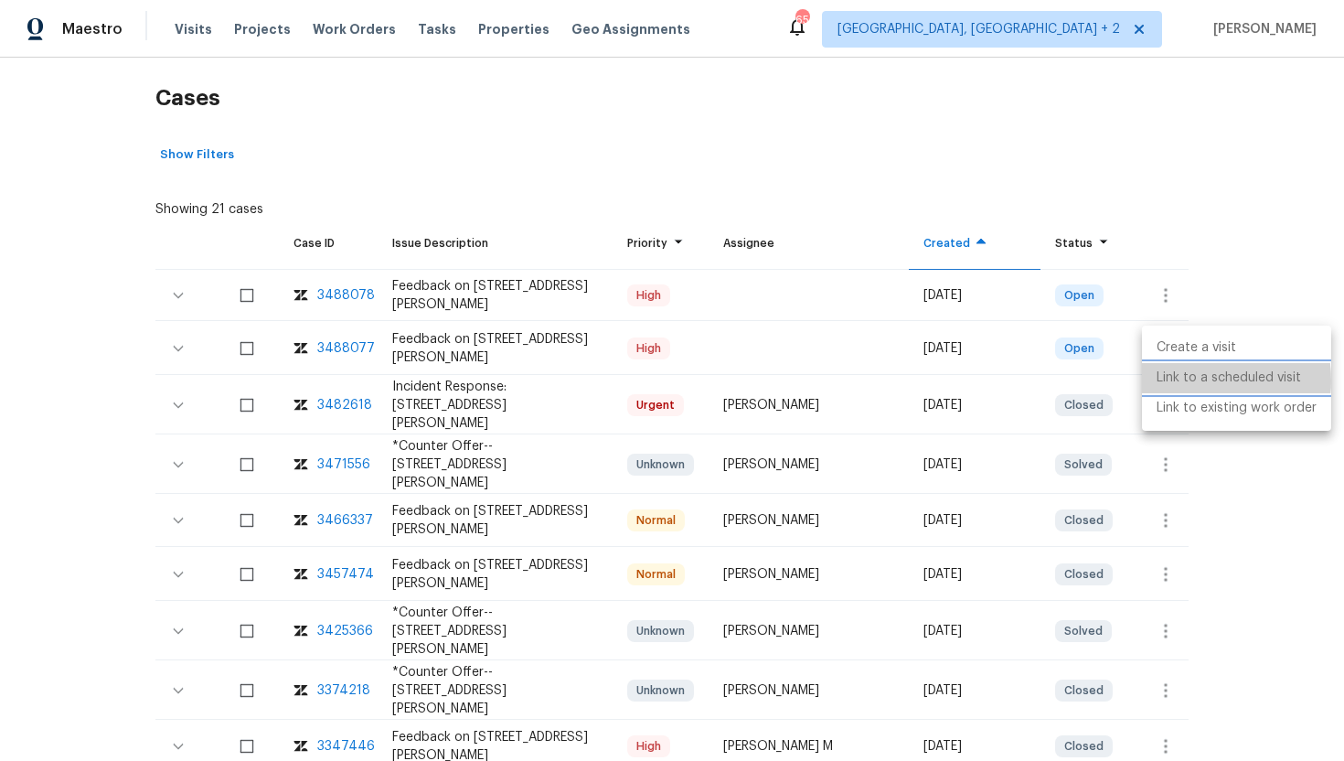
click at [1183, 380] on li "Link to a scheduled visit" at bounding box center [1236, 378] width 189 height 30
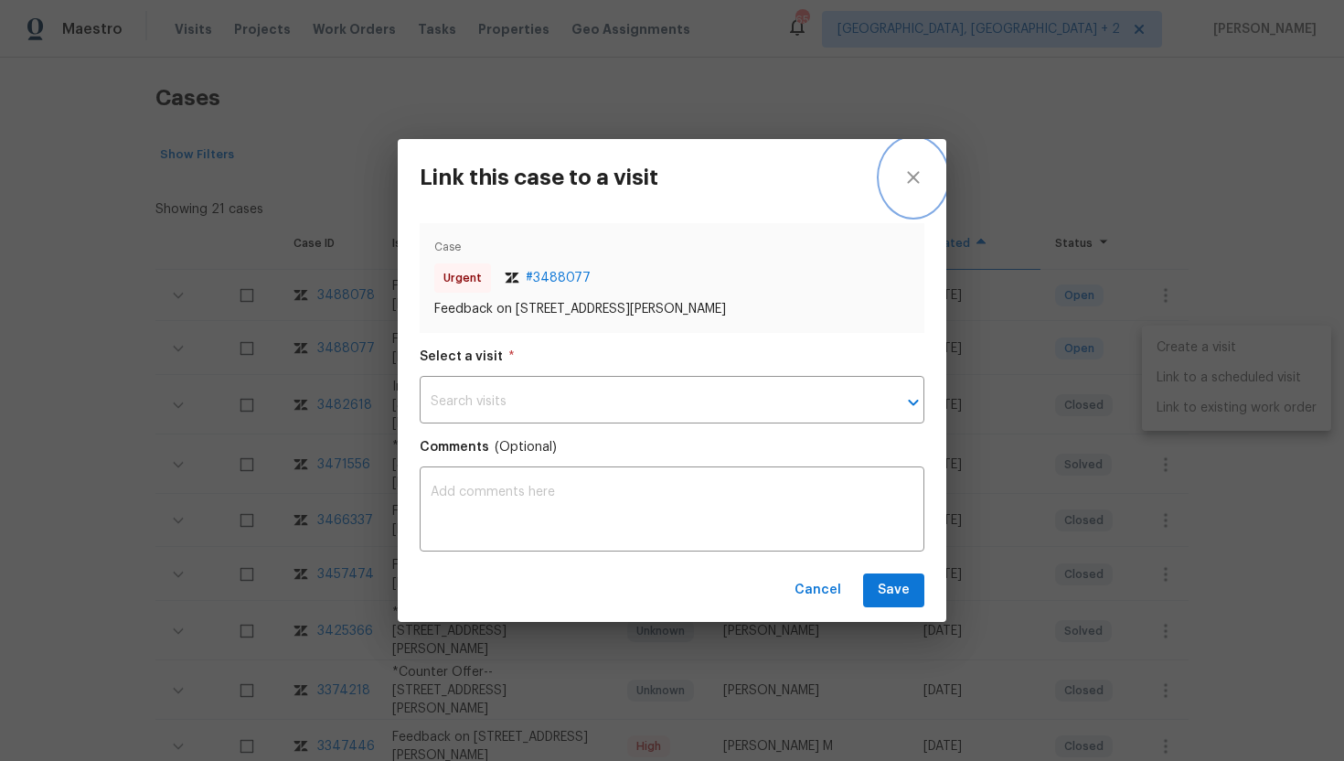
click at [922, 174] on icon "close" at bounding box center [914, 177] width 22 height 22
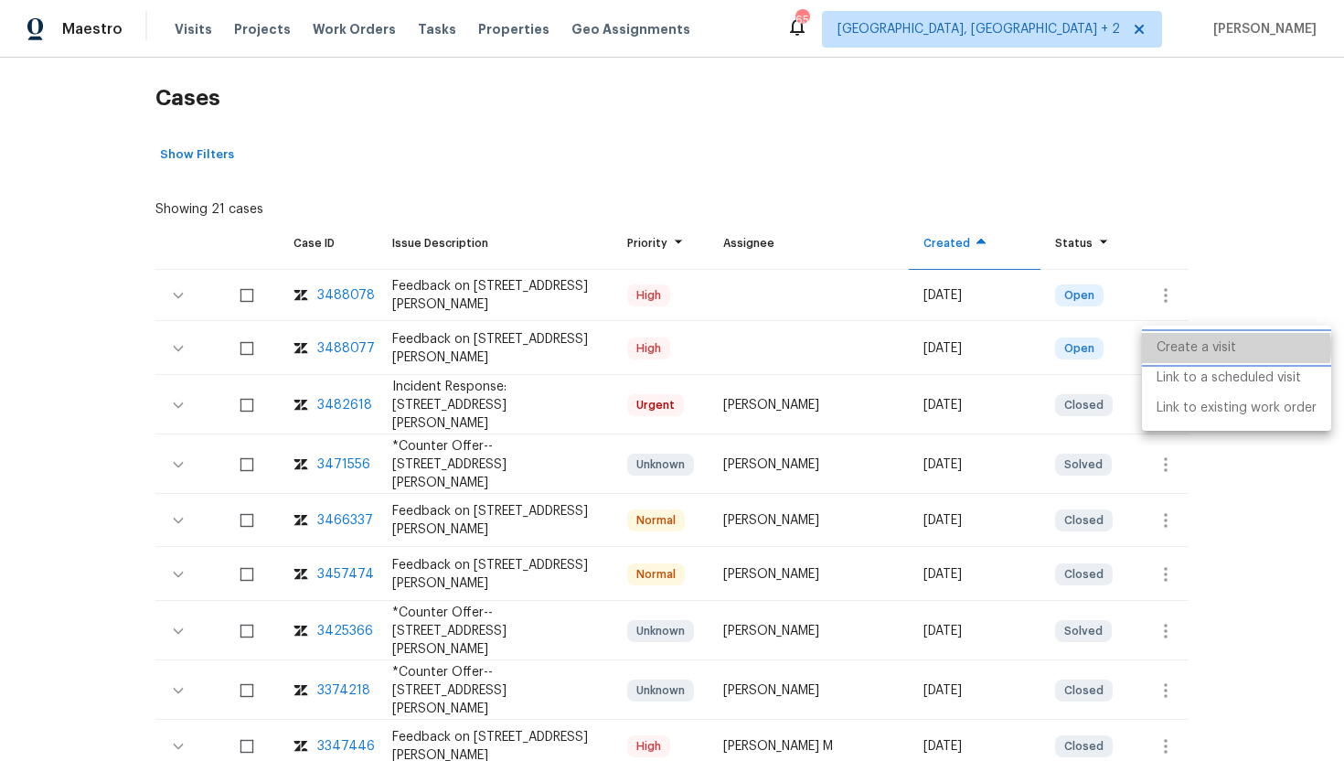
click at [1183, 348] on li "Create a visit" at bounding box center [1236, 348] width 189 height 30
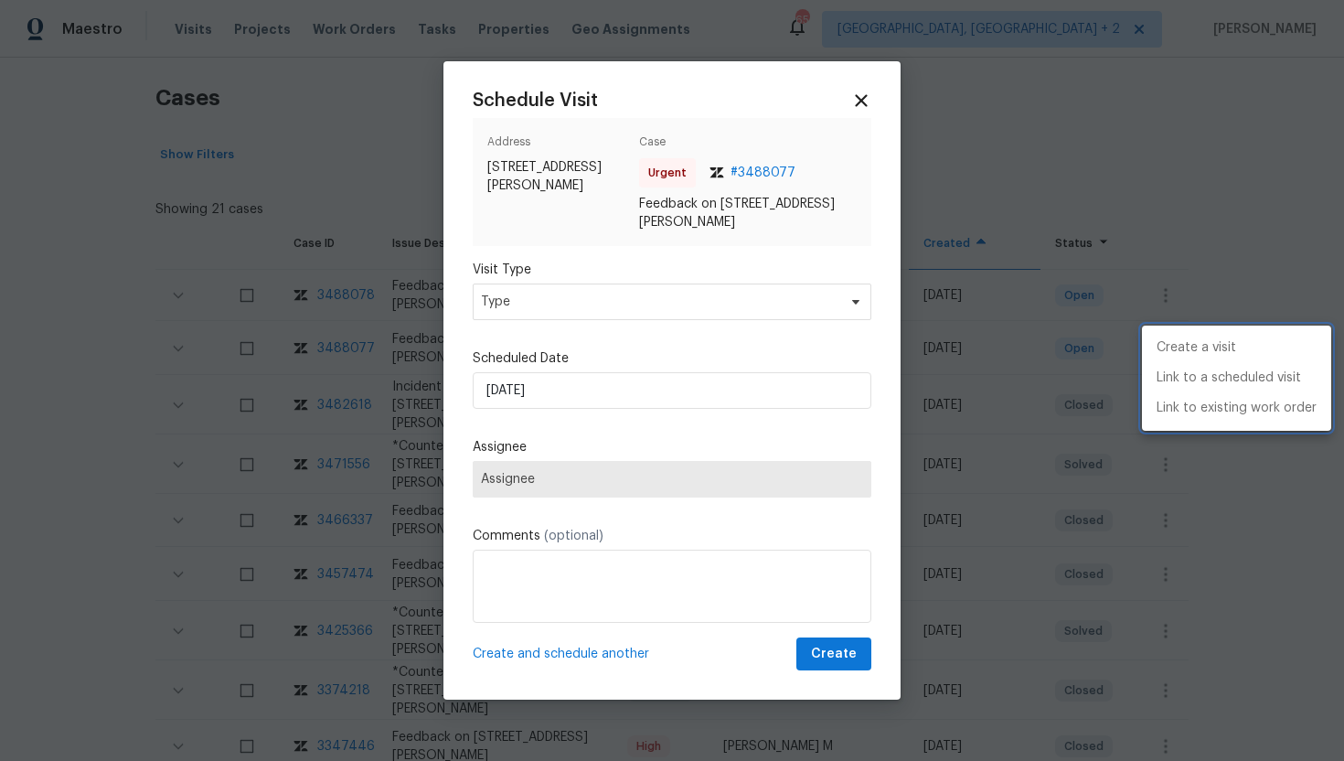
click at [599, 306] on div at bounding box center [672, 380] width 1344 height 761
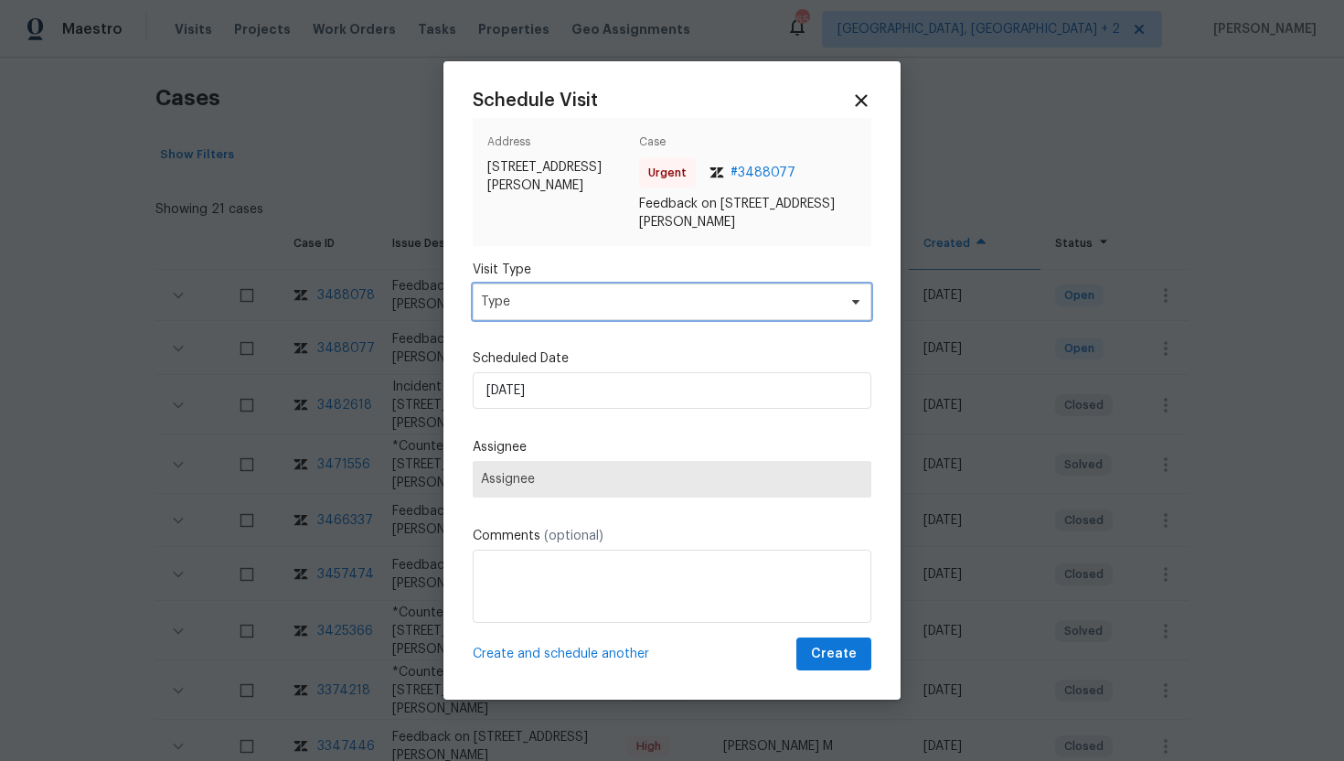
click at [569, 300] on span "Type" at bounding box center [659, 302] width 356 height 18
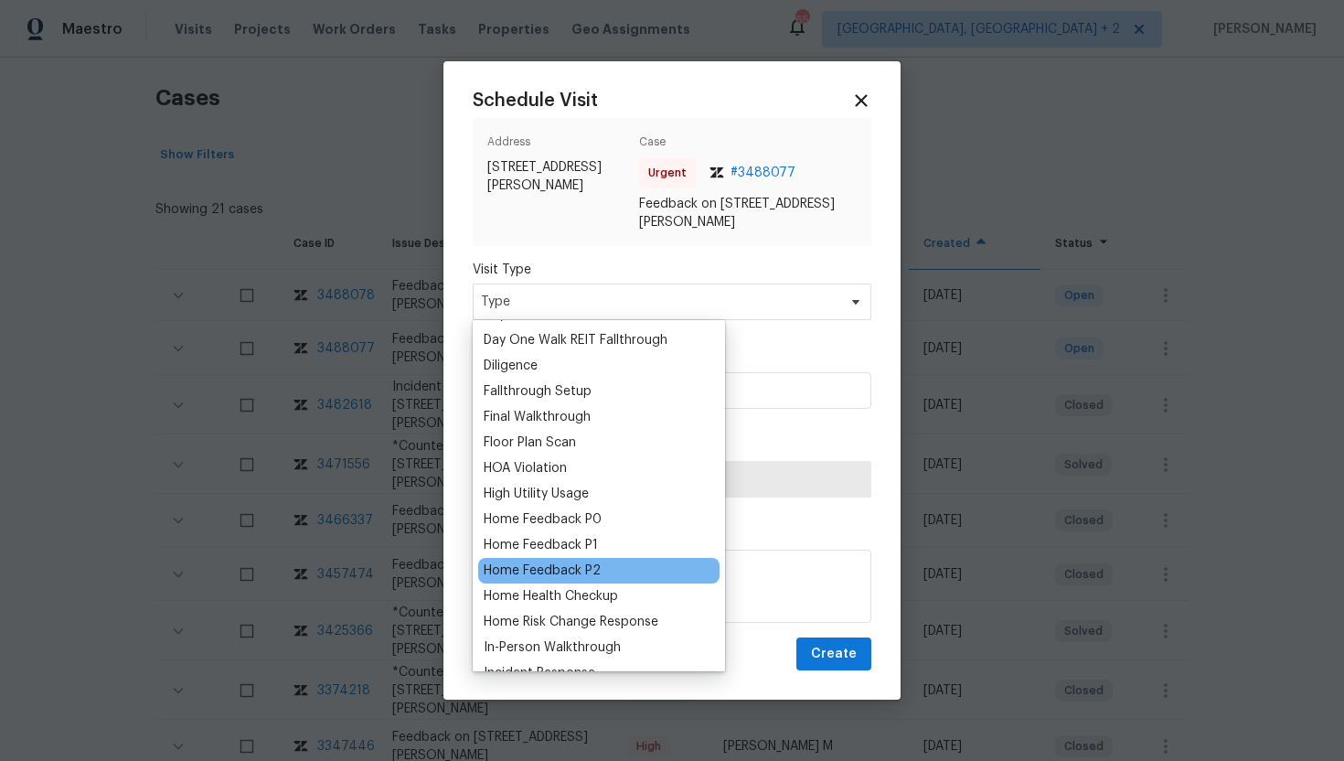
scroll to position [386, 0]
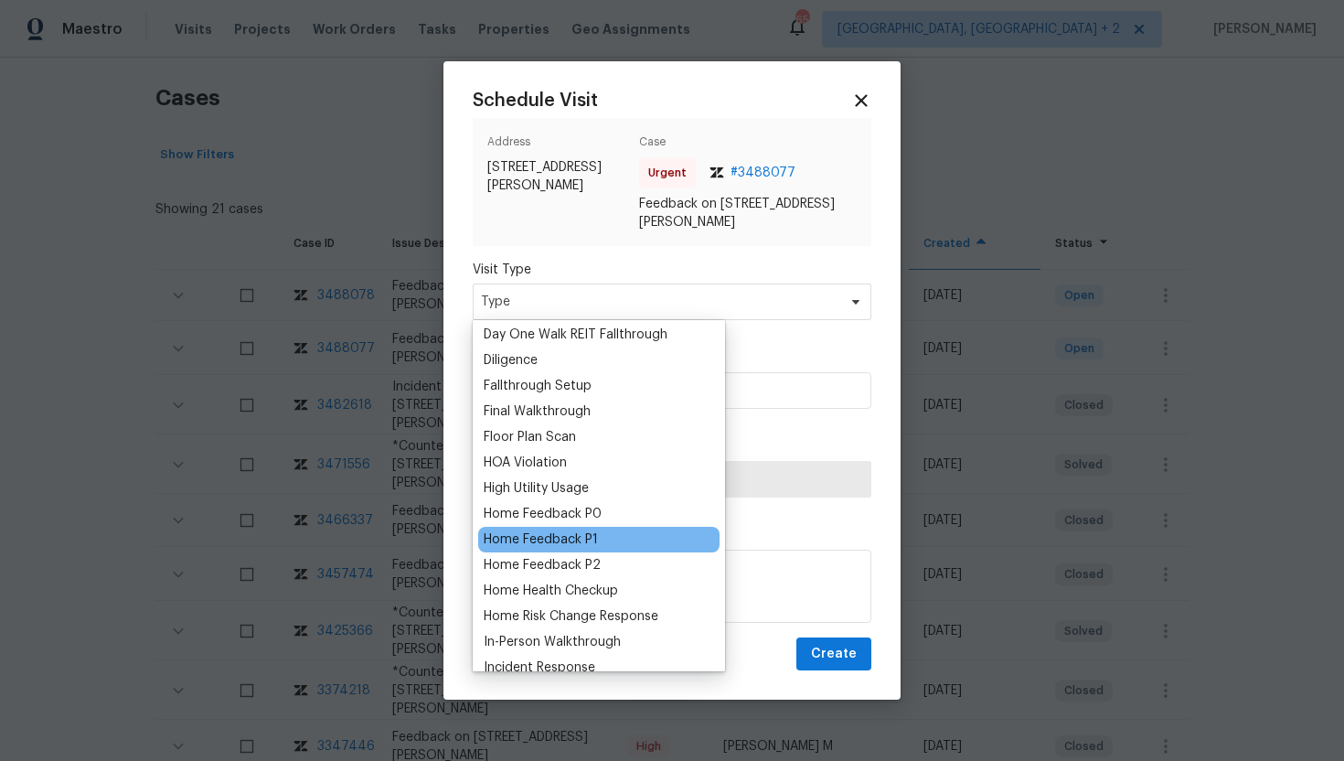
click at [575, 537] on div "Home Feedback P1" at bounding box center [541, 539] width 114 height 18
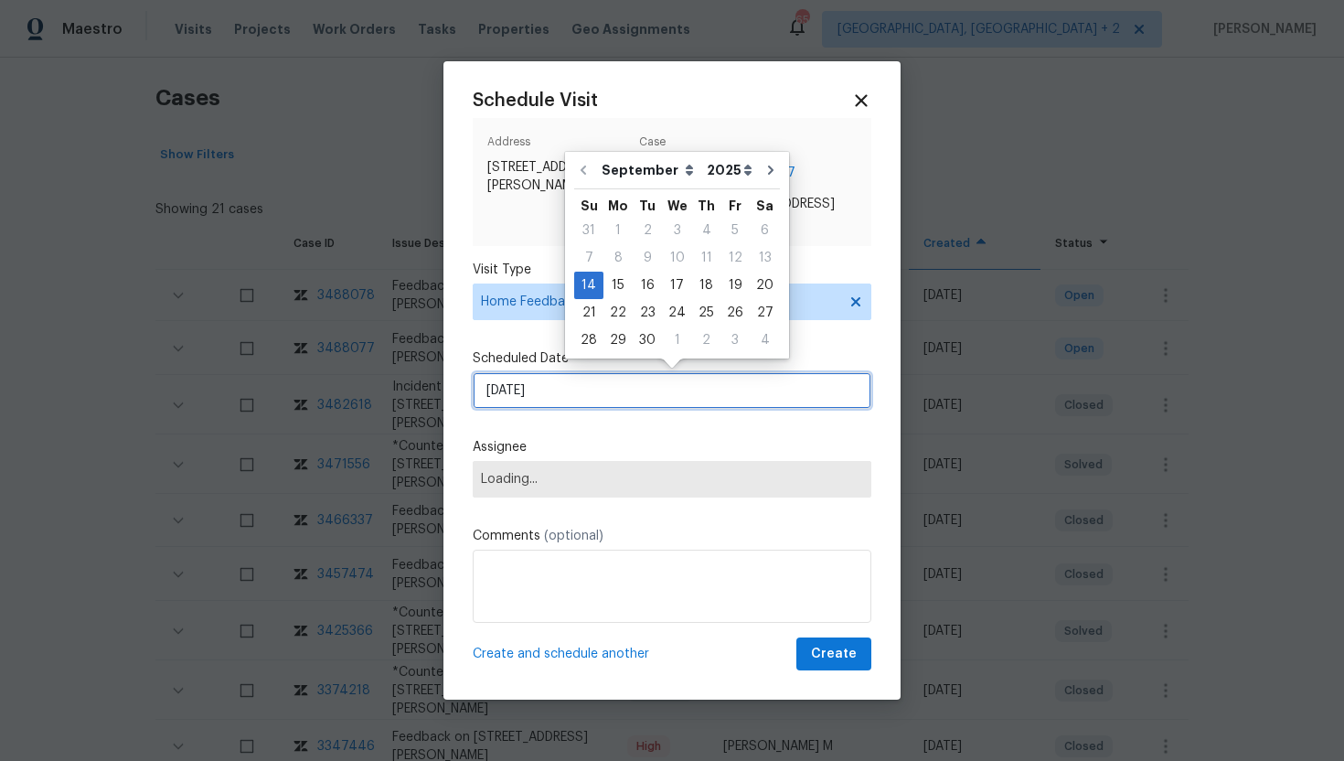
click at [584, 383] on input "[DATE]" at bounding box center [672, 390] width 399 height 37
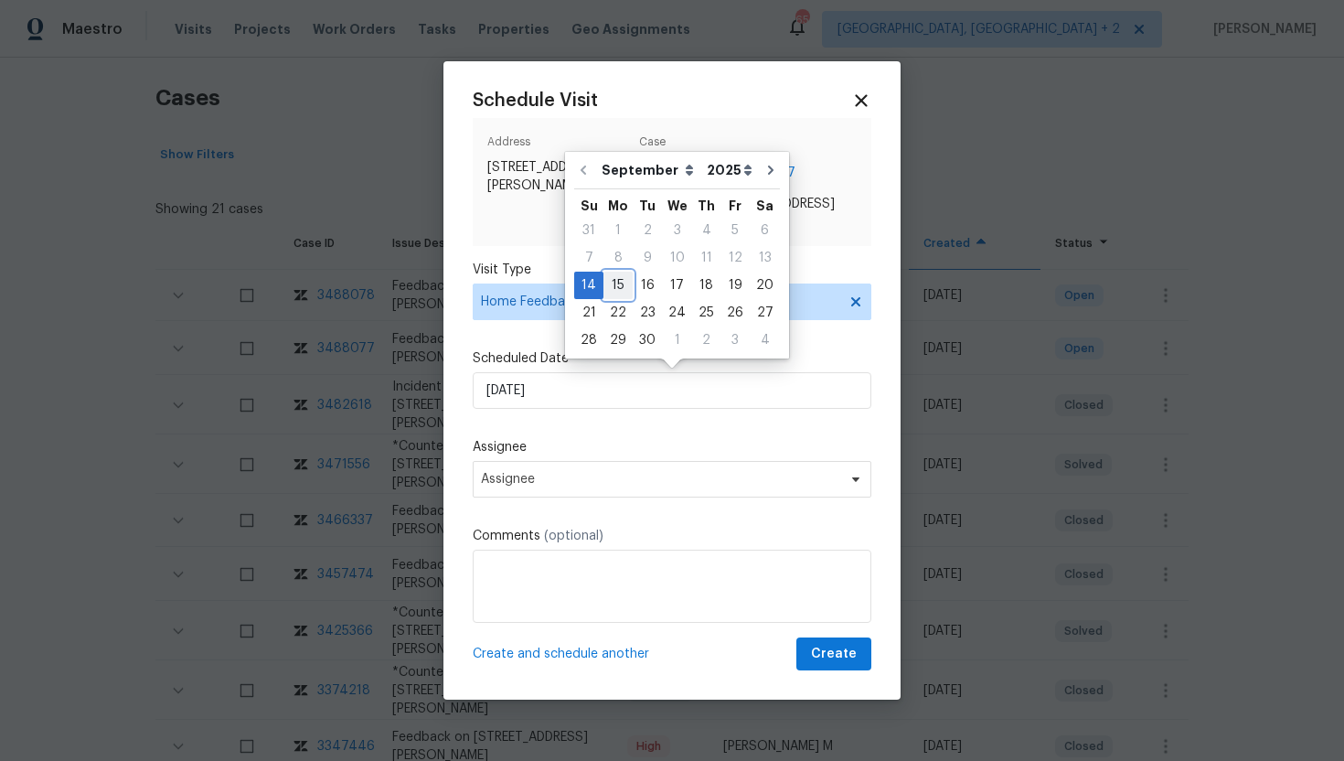
click at [618, 285] on div "15" at bounding box center [618, 286] width 29 height 26
type input "9/15/2025"
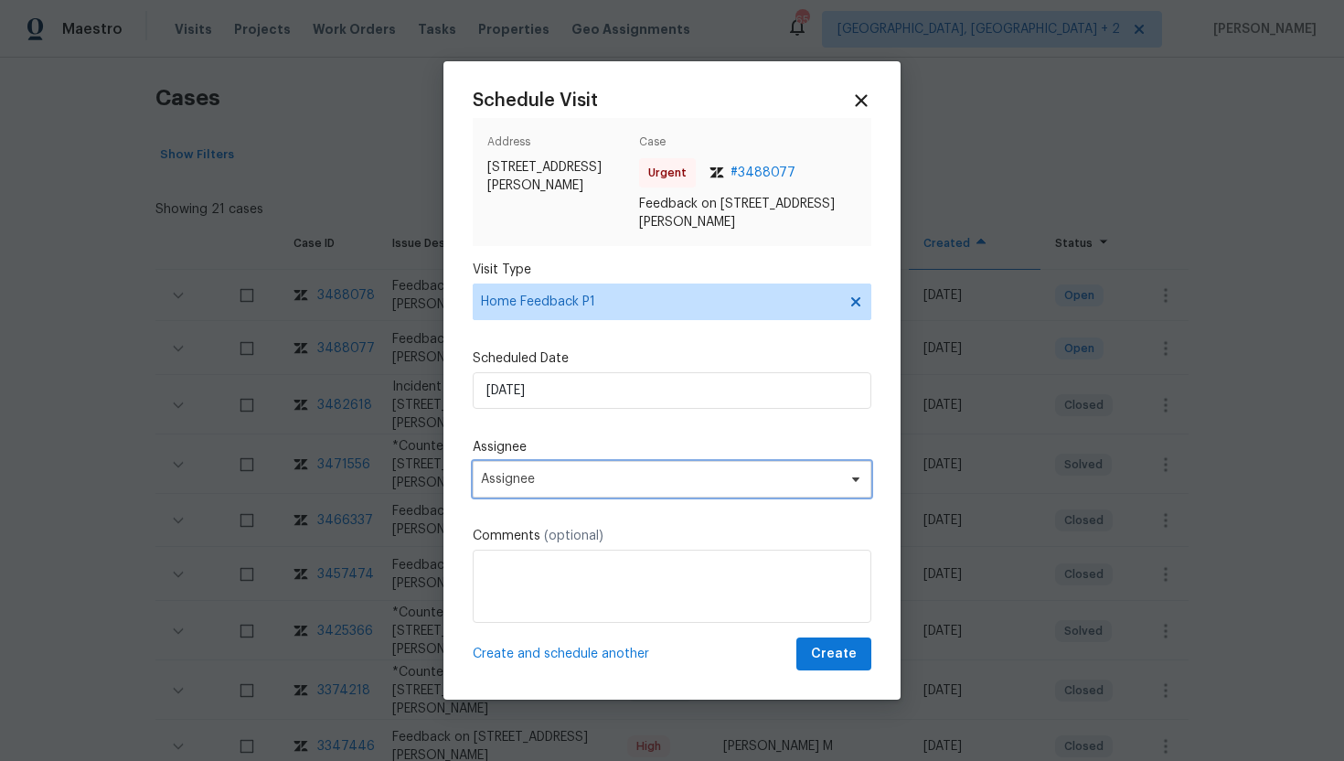
click at [576, 484] on span "Assignee" at bounding box center [660, 479] width 359 height 15
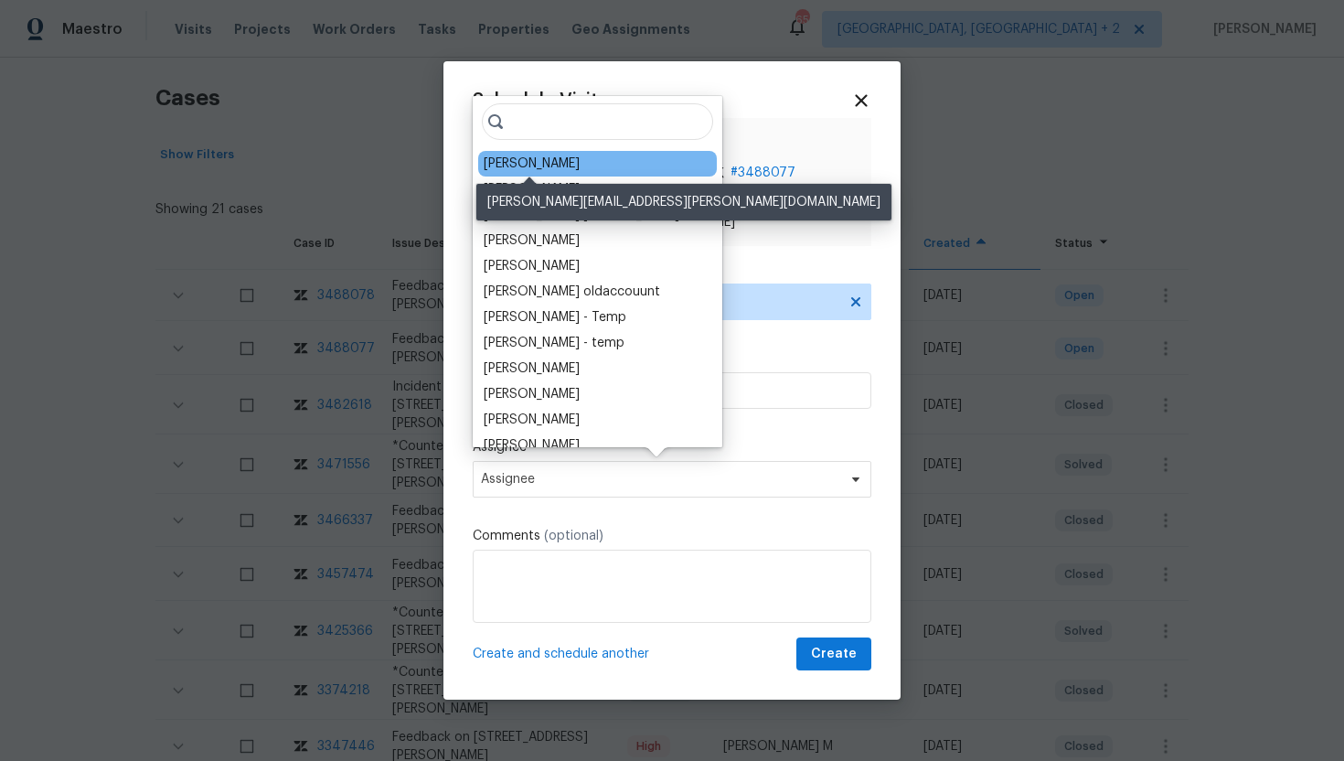
click at [546, 166] on div "[PERSON_NAME]" at bounding box center [532, 164] width 96 height 18
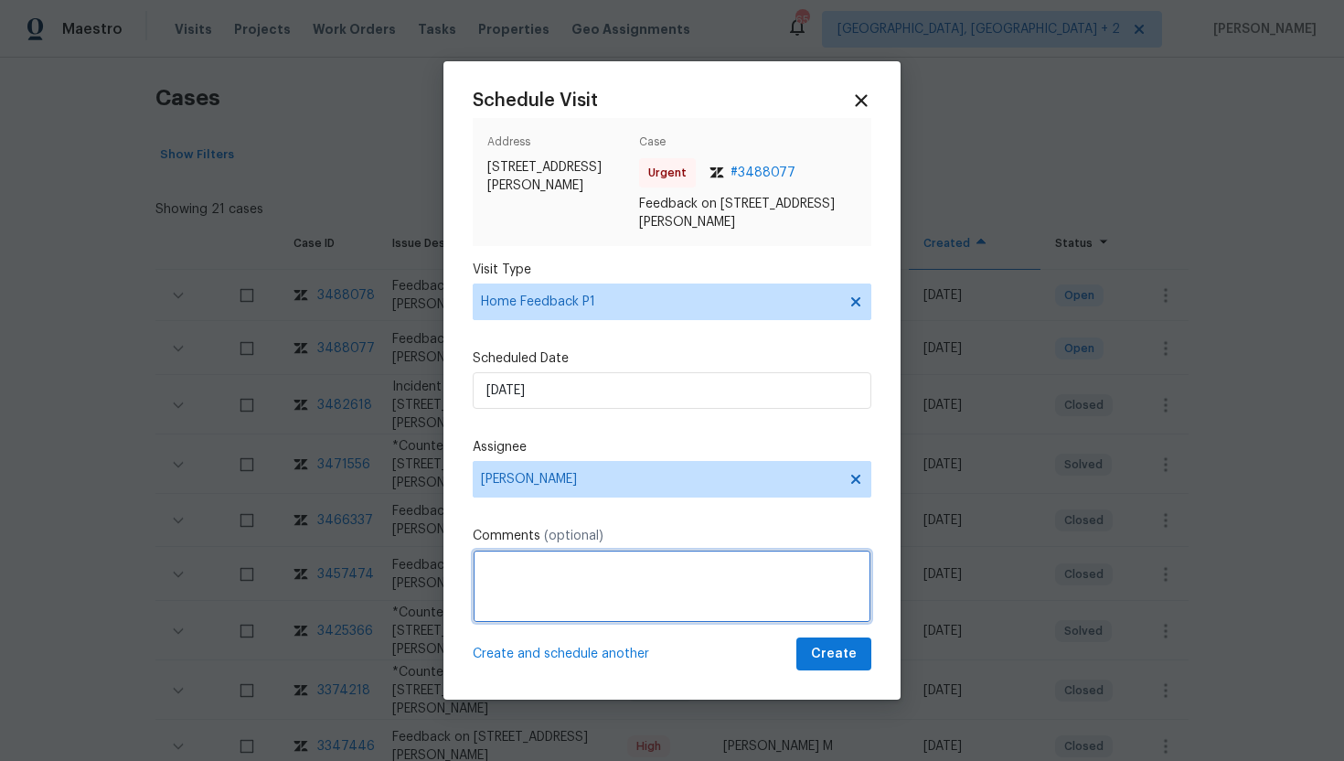
click at [519, 578] on textarea at bounding box center [672, 586] width 399 height 73
paste textarea "Feedback Message: garage backdoor was unlock when I arrived."
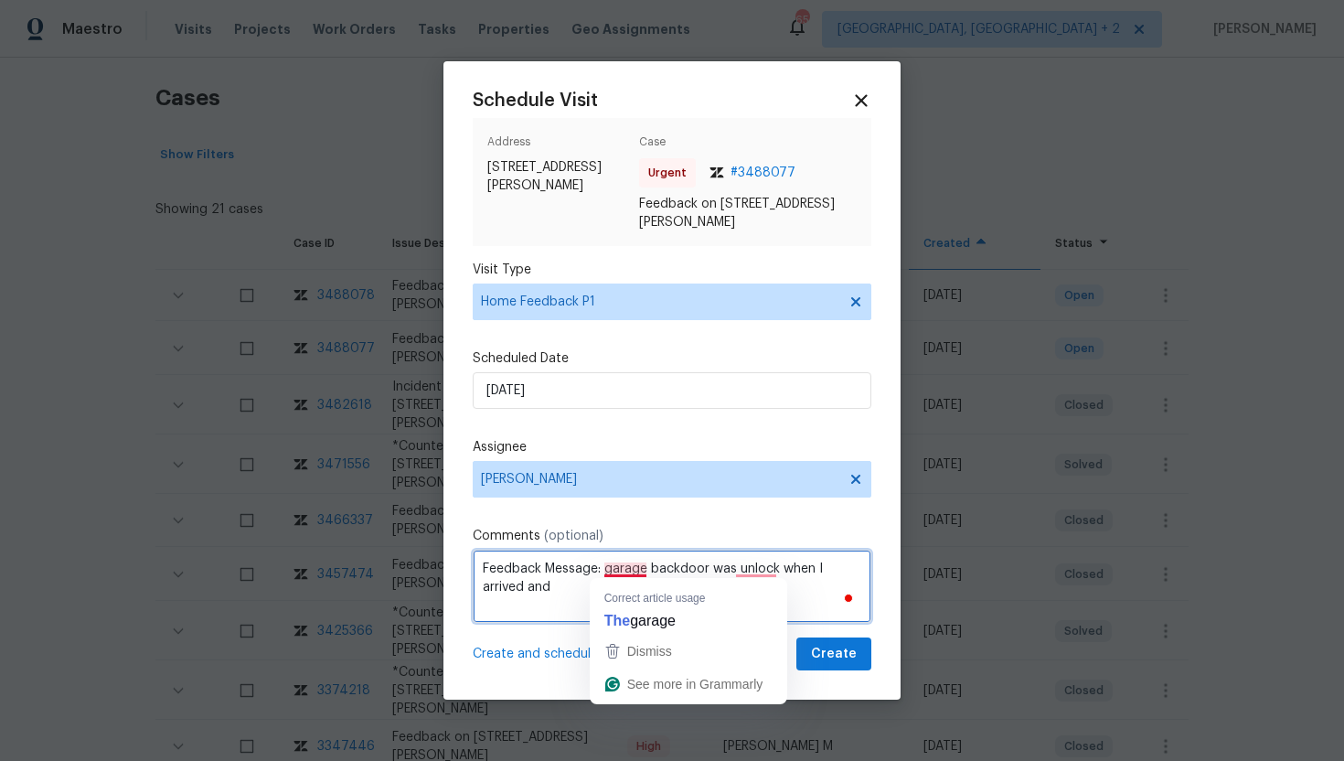
click at [626, 572] on textarea "Feedback Message: garage backdoor was unlock when I arrived and" at bounding box center [672, 586] width 399 height 73
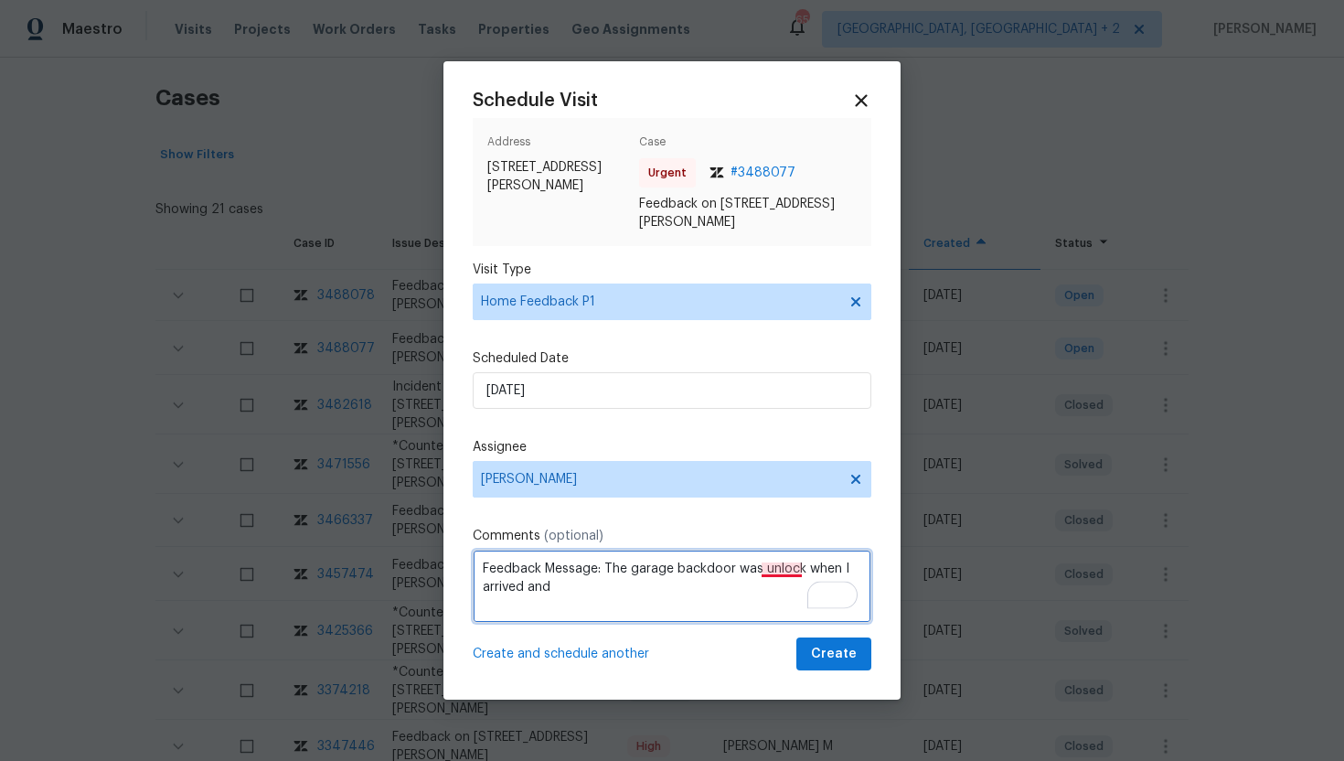
click at [782, 572] on textarea "Feedback Message: The garage backdoor was unlock when I arrived and" at bounding box center [672, 586] width 399 height 73
click at [631, 582] on textarea "Feedback Message: The garage backdoor was unlocked when I arrived and" at bounding box center [672, 586] width 399 height 73
paste textarea "door rotten, windows need some help, w/d hook ups in a bad place."
click at [545, 585] on textarea "Feedback Message: The garage backdoor was unlocked when I arrived and door rott…" at bounding box center [672, 586] width 399 height 73
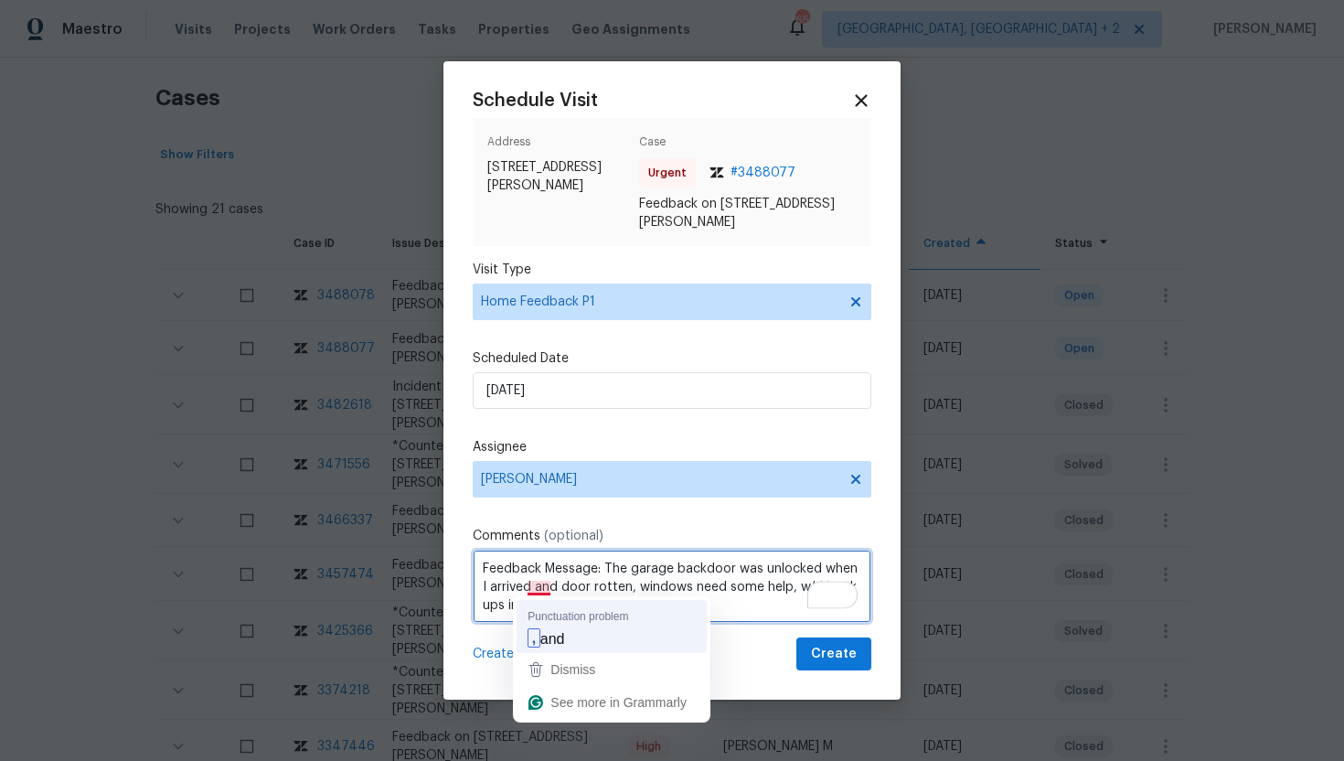
type textarea "Feedback Message: The garage backdoor was unlocked when I arrived, and door rot…"
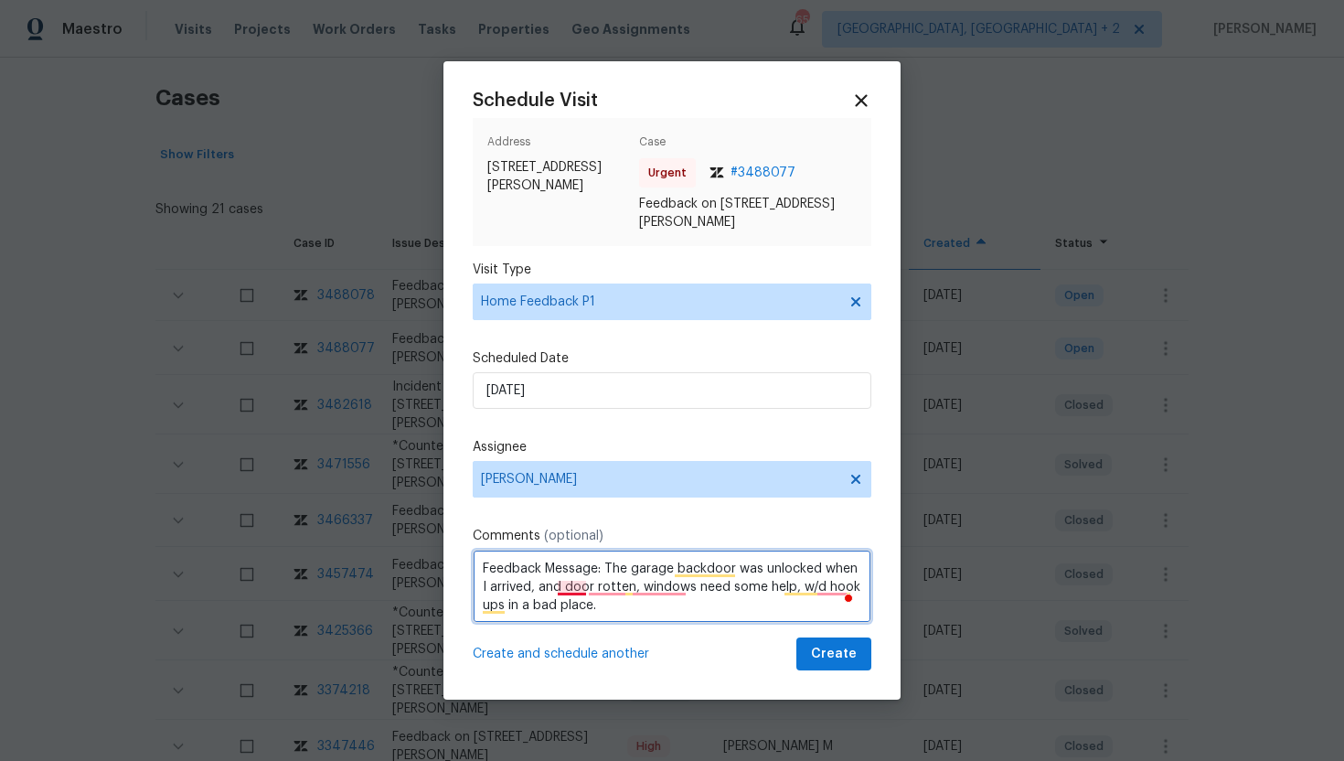
click at [575, 589] on textarea "Feedback Message: The garage backdoor was unlocked when I arrived, and door rot…" at bounding box center [672, 586] width 399 height 73
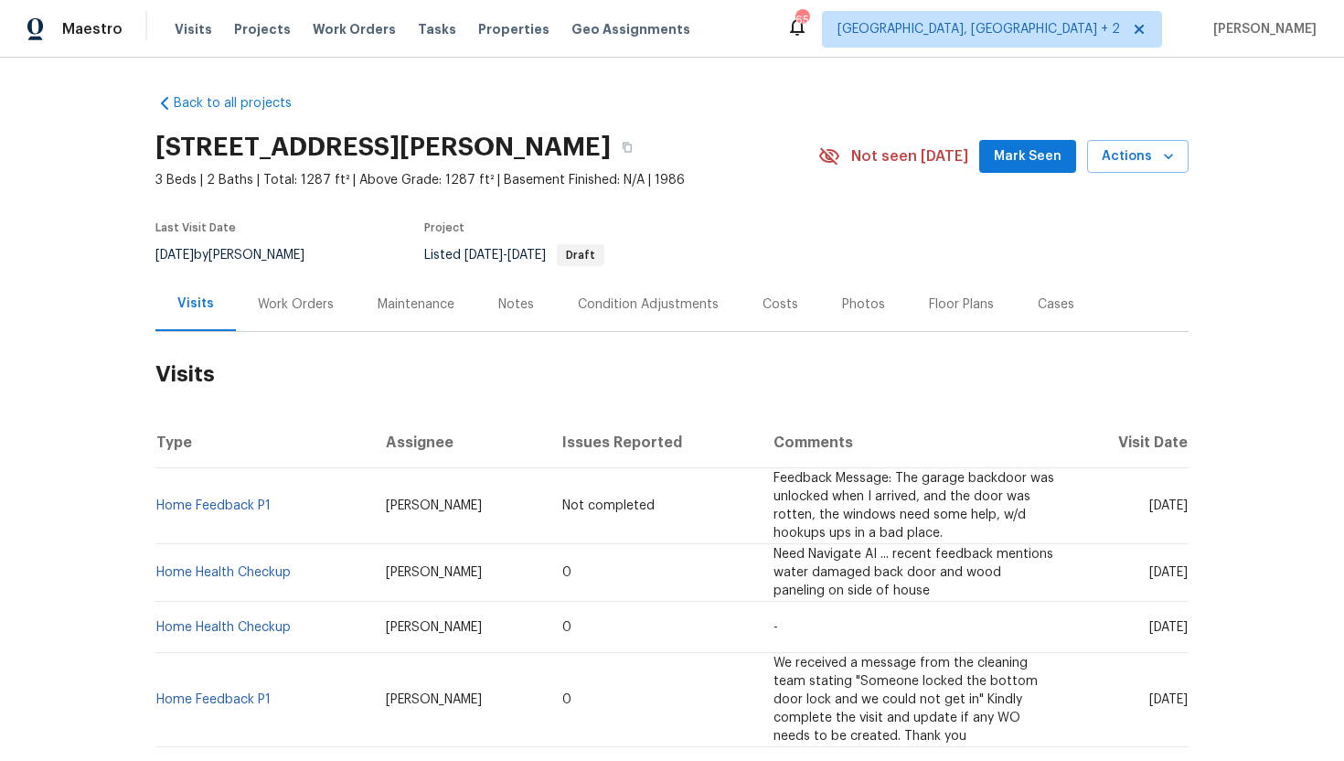
click at [101, 166] on div "Back to all projects [STREET_ADDRESS][PERSON_NAME] 3 Beds | 2 Baths | Total: 12…" at bounding box center [672, 409] width 1344 height 703
click at [1121, 536] on td "[DATE]" at bounding box center [1129, 506] width 120 height 76
drag, startPoint x: 1117, startPoint y: 573, endPoint x: 1188, endPoint y: 579, distance: 71.5
click at [1188, 579] on td "[DATE]" at bounding box center [1129, 573] width 120 height 58
copy span "[DATE]"
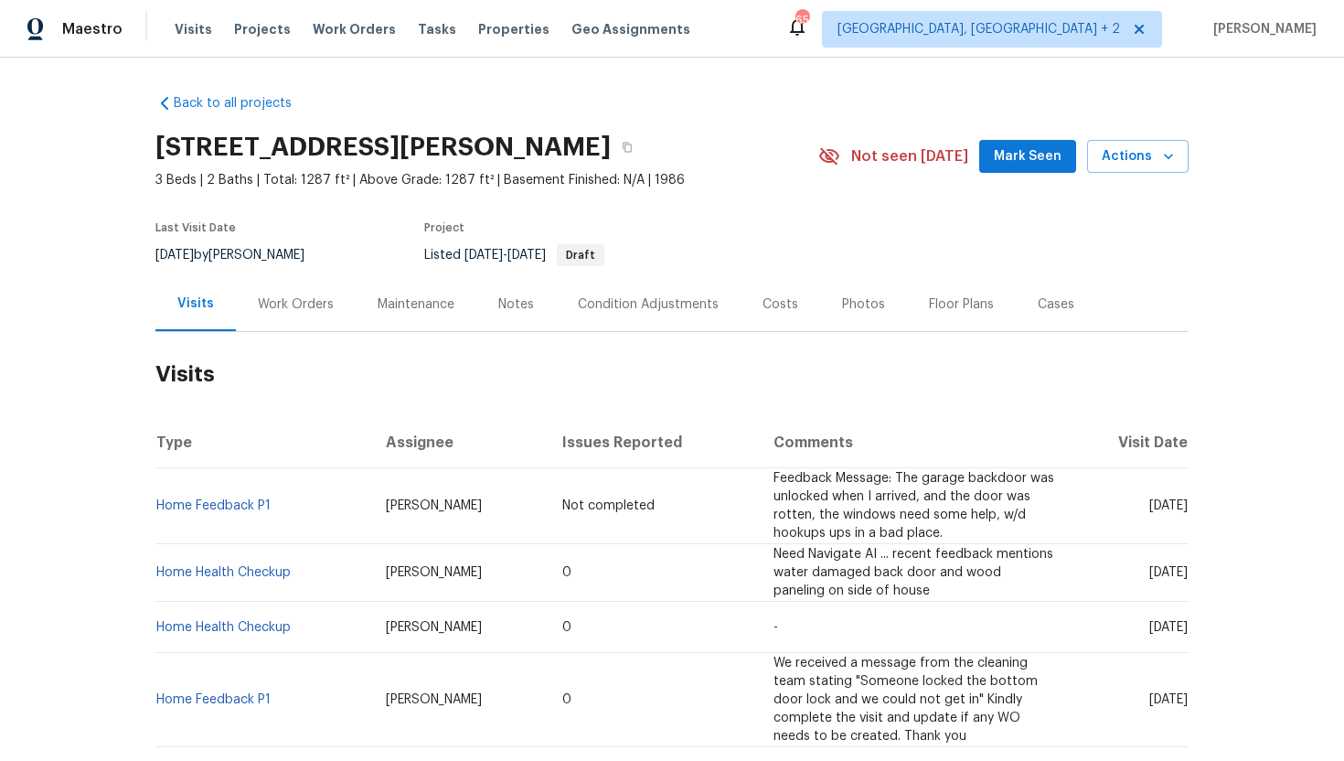
click at [298, 337] on h2 "Visits" at bounding box center [671, 374] width 1033 height 85
click at [298, 307] on div "Work Orders" at bounding box center [296, 304] width 76 height 18
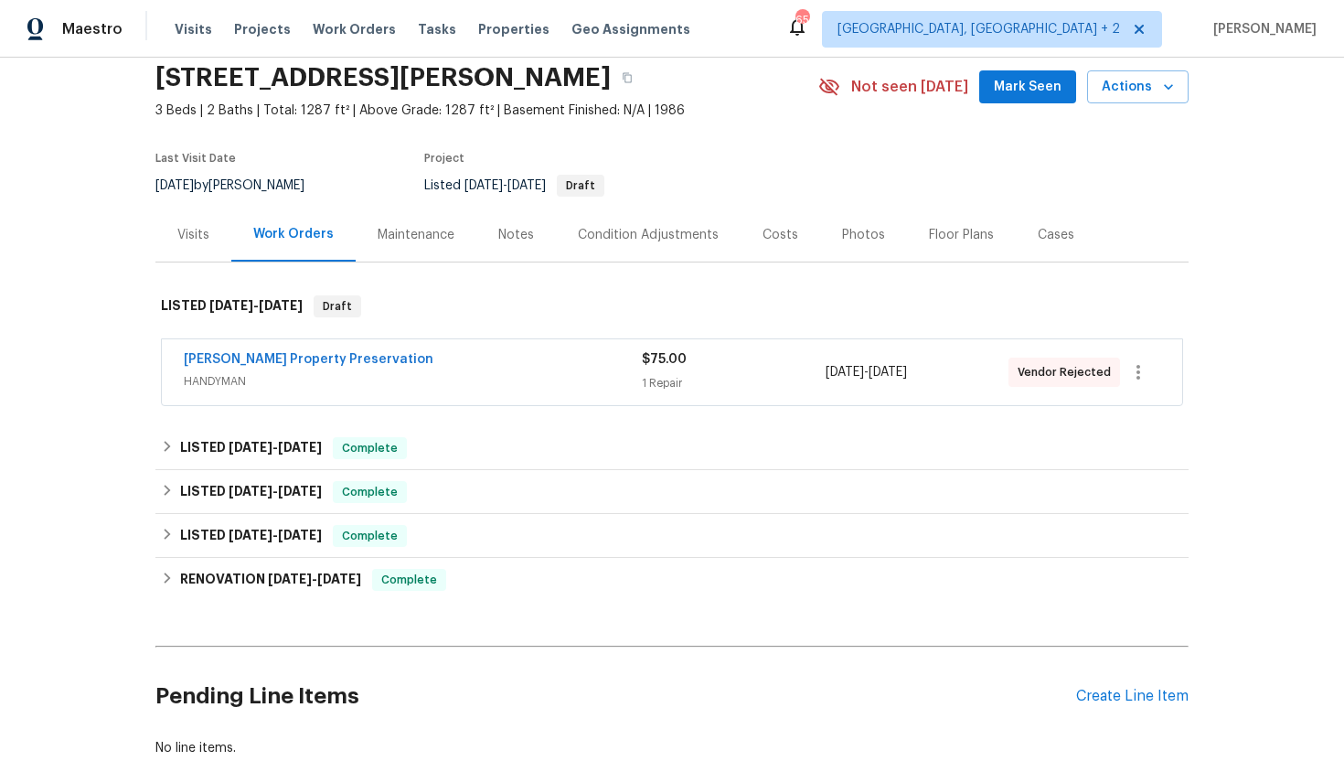
scroll to position [77, 0]
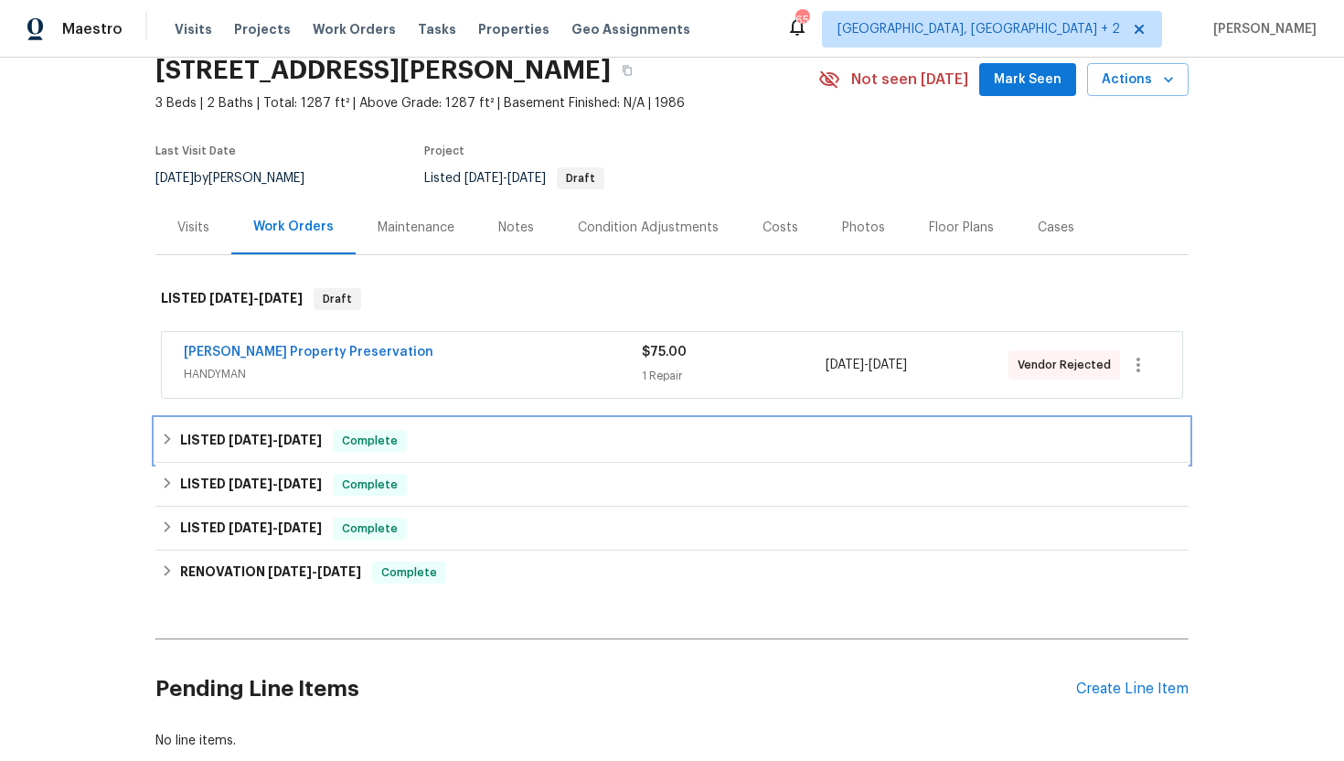
click at [333, 432] on div "Complete" at bounding box center [370, 441] width 74 height 22
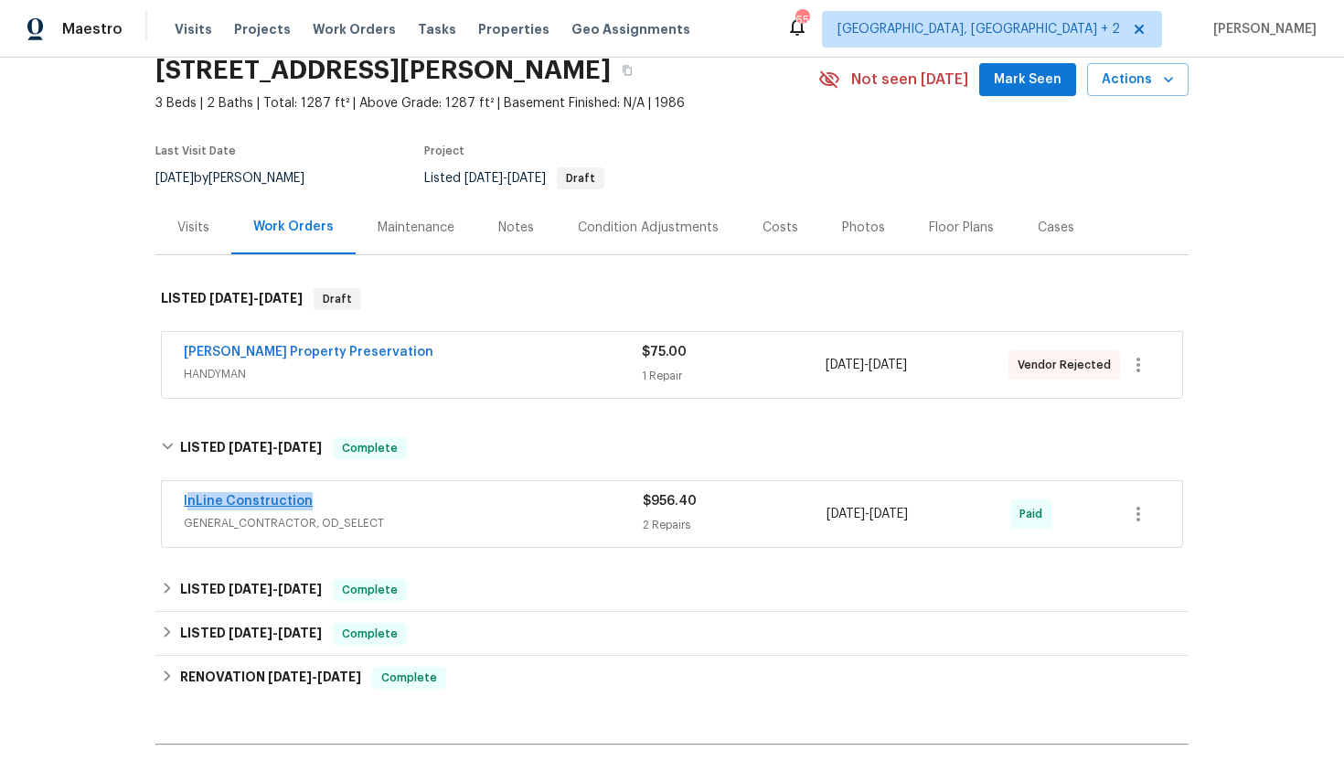
drag, startPoint x: 333, startPoint y: 506, endPoint x: 187, endPoint y: 504, distance: 146.3
click at [187, 504] on div "InLine Construction" at bounding box center [413, 503] width 459 height 22
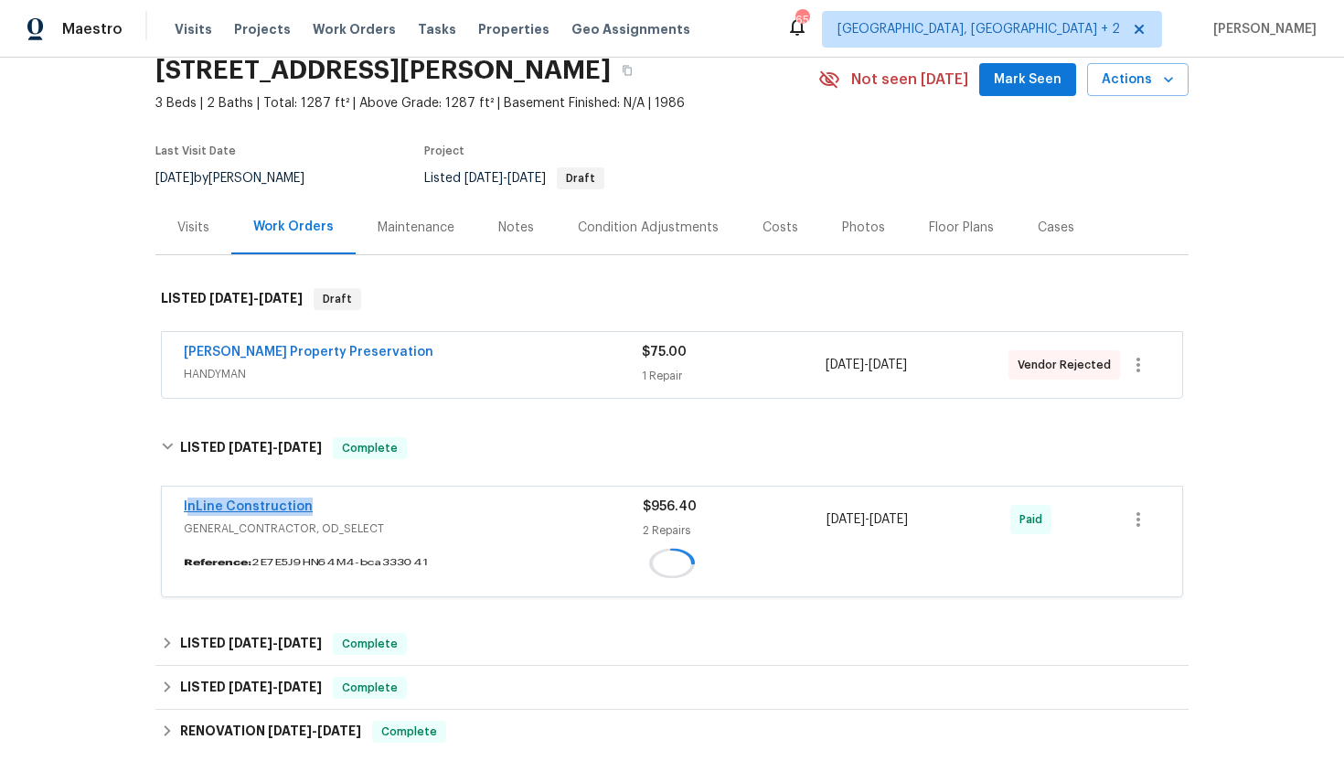
copy link "nLine Construction"
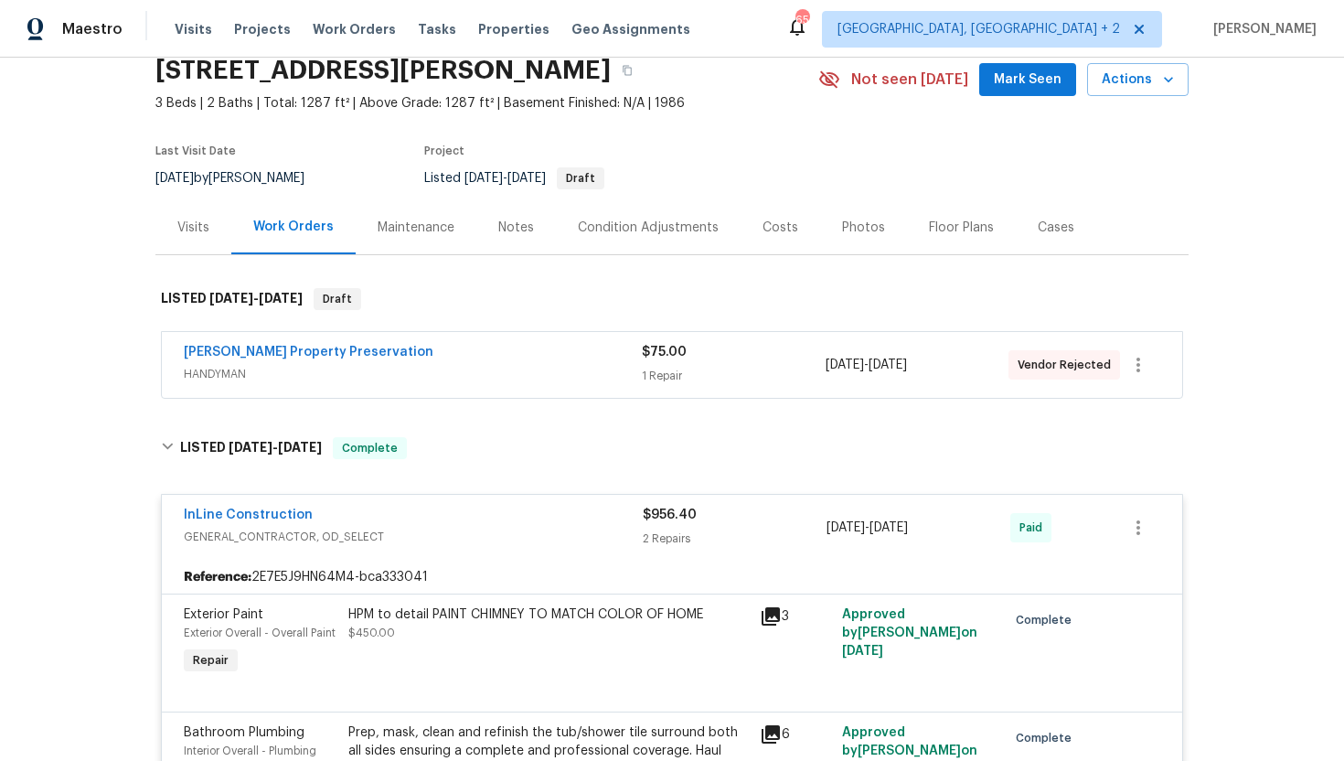
click at [332, 509] on div "InLine Construction" at bounding box center [413, 517] width 459 height 22
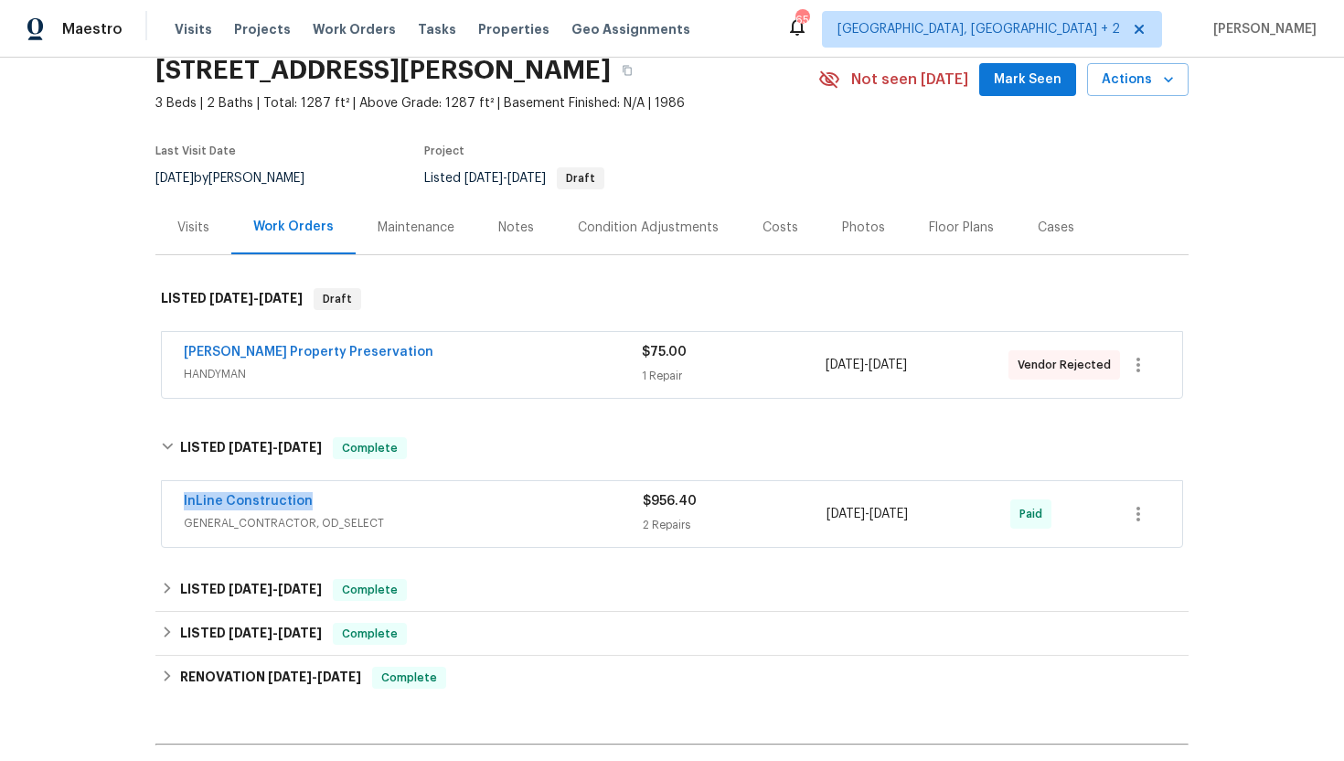
drag, startPoint x: 326, startPoint y: 505, endPoint x: 161, endPoint y: 494, distance: 165.0
click at [162, 494] on div "InLine Construction GENERAL_CONTRACTOR, OD_SELECT $956.40 2 Repairs 8/5/2025 - …" at bounding box center [672, 514] width 1021 height 66
copy link "InLine Construction"
drag, startPoint x: 952, startPoint y: 517, endPoint x: 808, endPoint y: 514, distance: 144.5
click at [808, 514] on div "InLine Construction GENERAL_CONTRACTOR, OD_SELECT $956.40 2 Repairs 8/5/2025 - …" at bounding box center [650, 514] width 933 height 44
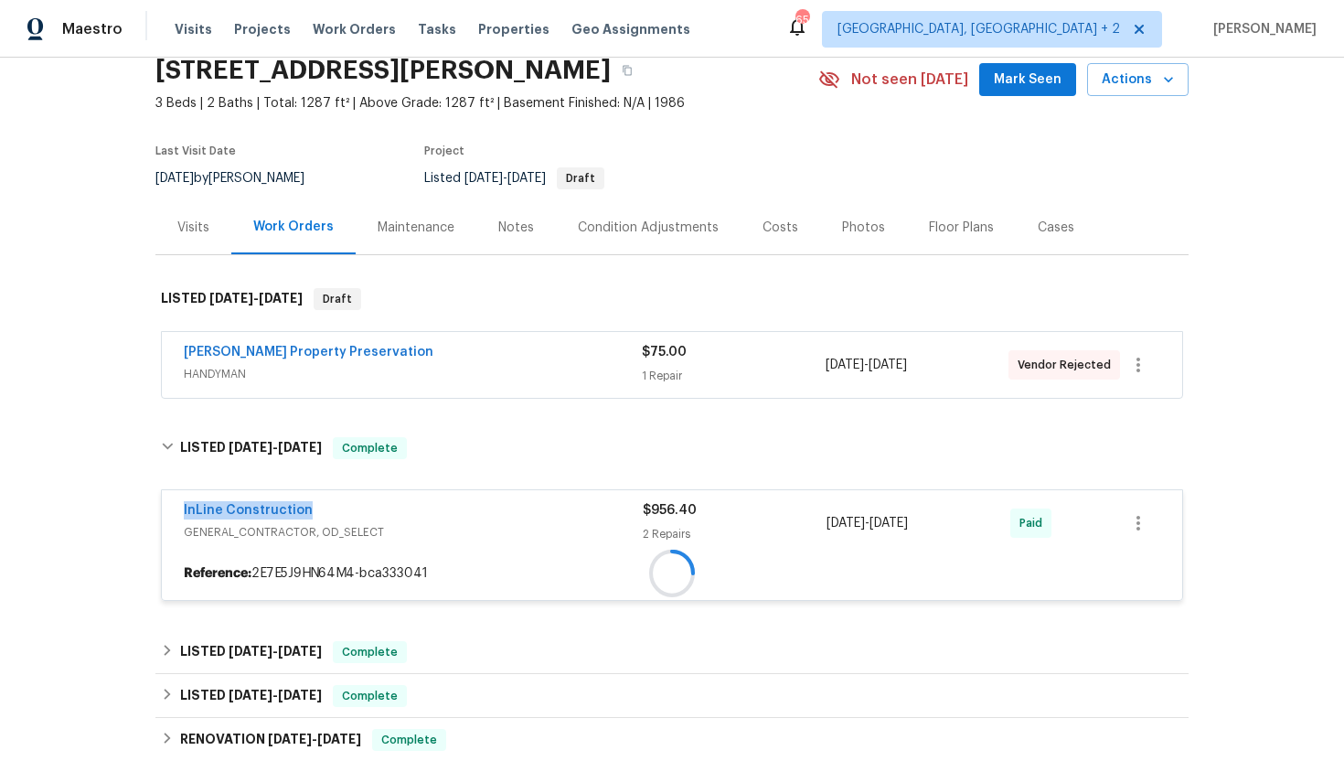
copy div "2 Repairs 8/5/2025 - 8/8/2025"
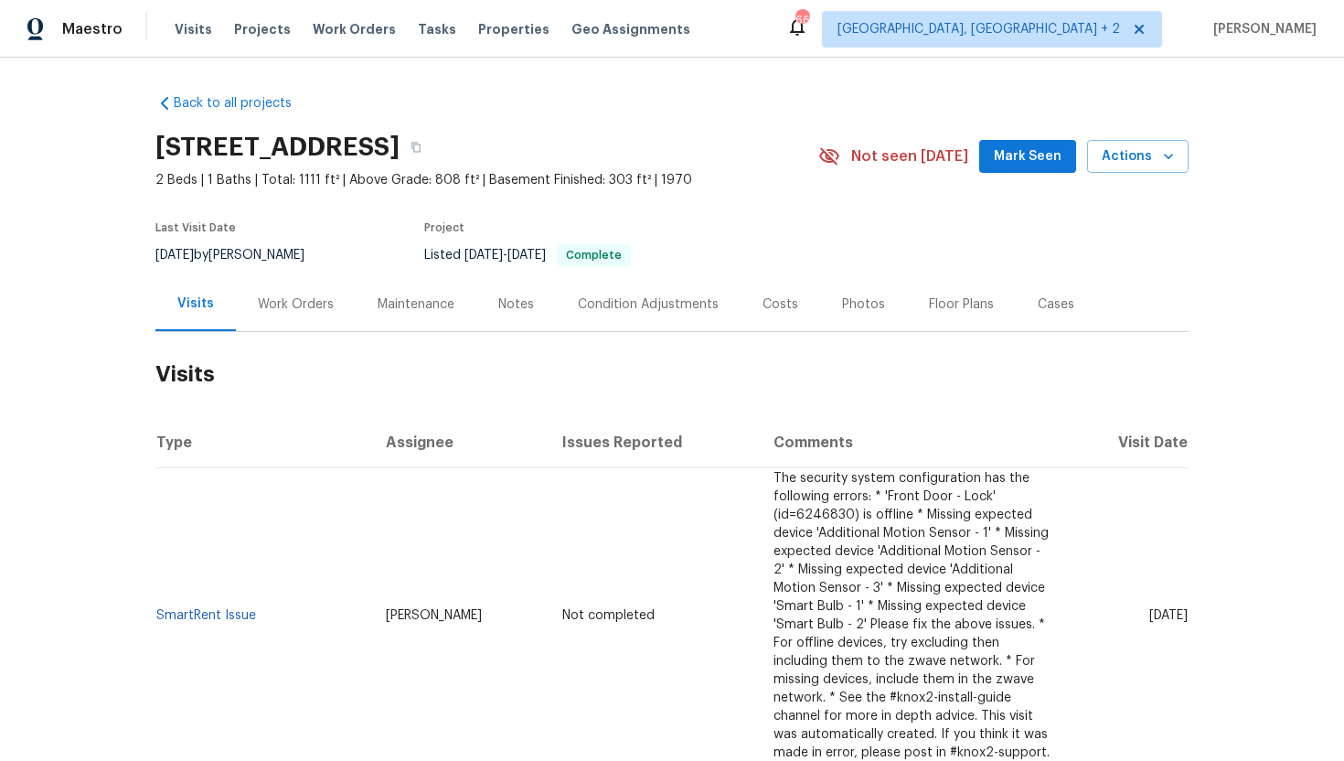
scroll to position [219, 0]
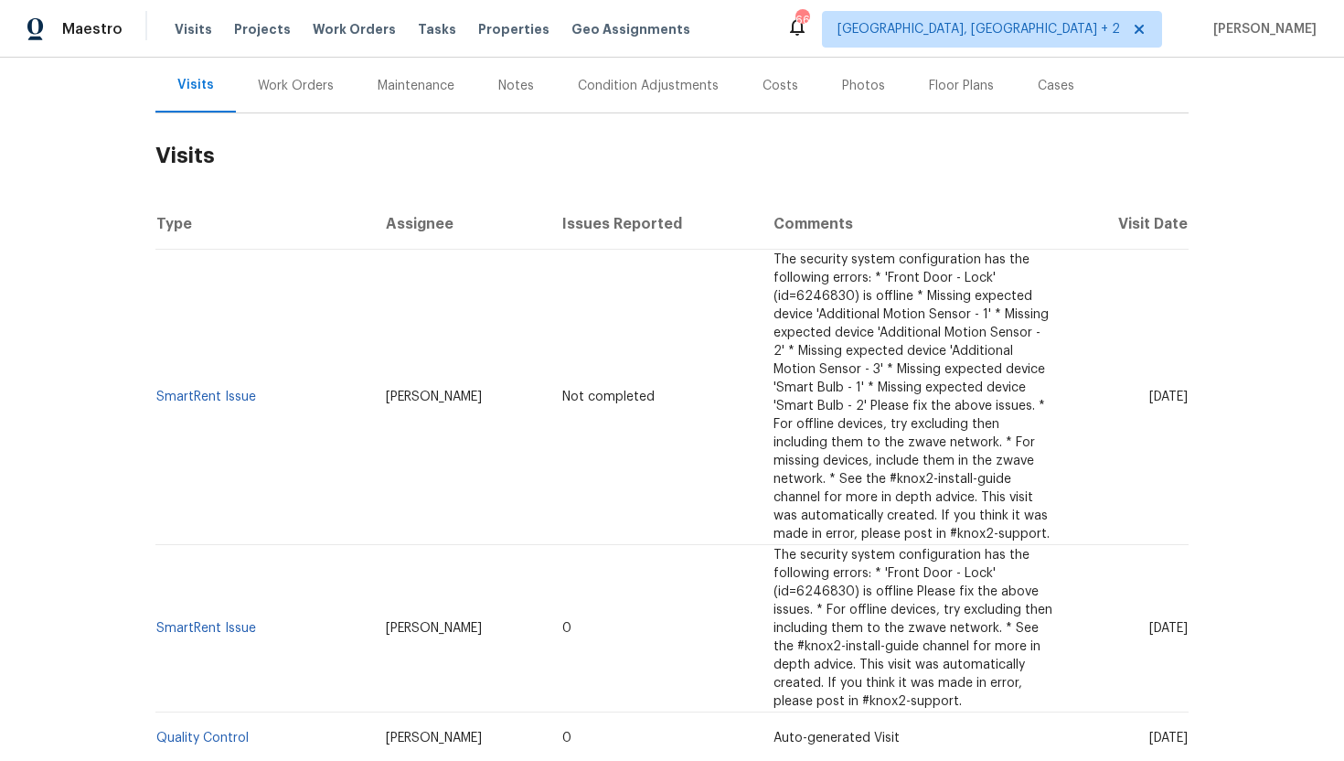
click at [1150, 630] on span "[DATE]" at bounding box center [1169, 628] width 38 height 13
drag, startPoint x: 1119, startPoint y: 628, endPoint x: 1188, endPoint y: 628, distance: 68.6
click at [1188, 628] on td "[DATE]" at bounding box center [1129, 628] width 120 height 167
copy span "[DATE]"
click at [283, 80] on div "Work Orders" at bounding box center [296, 86] width 76 height 18
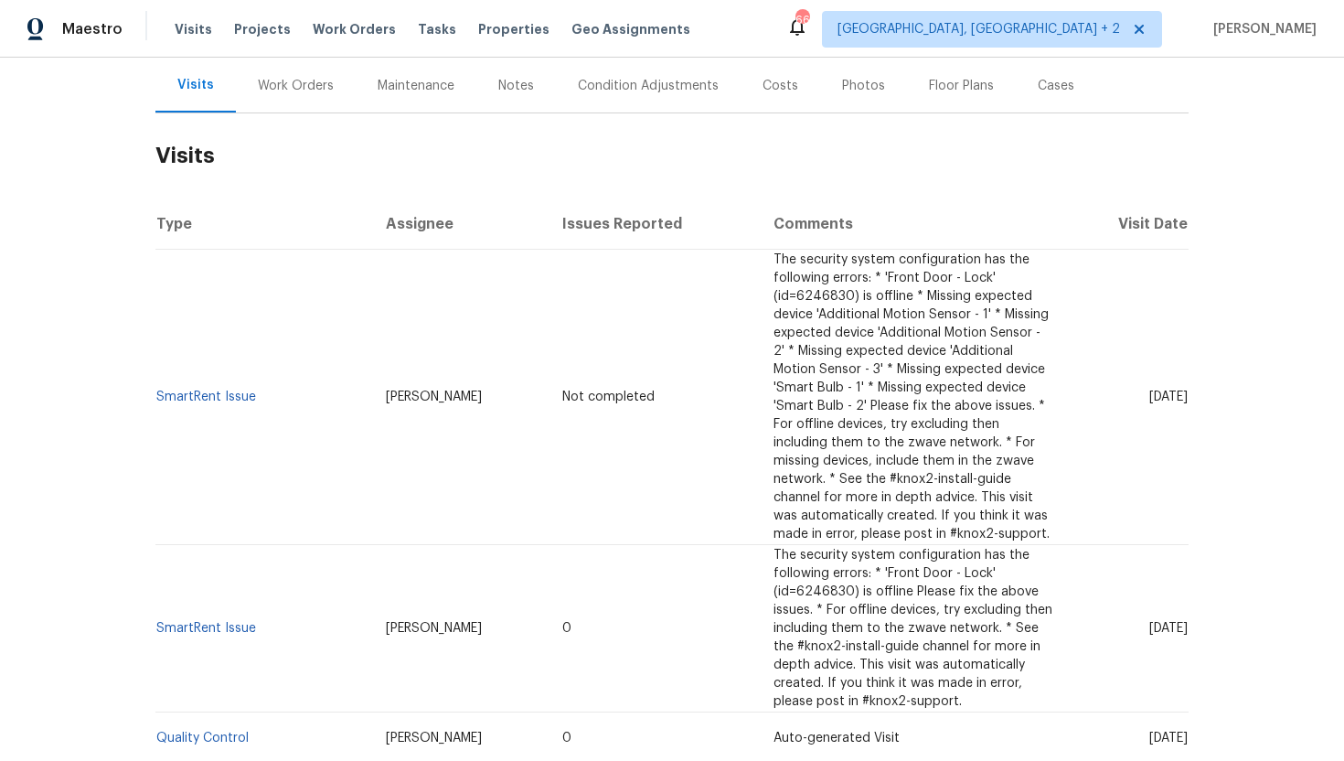
scroll to position [114, 0]
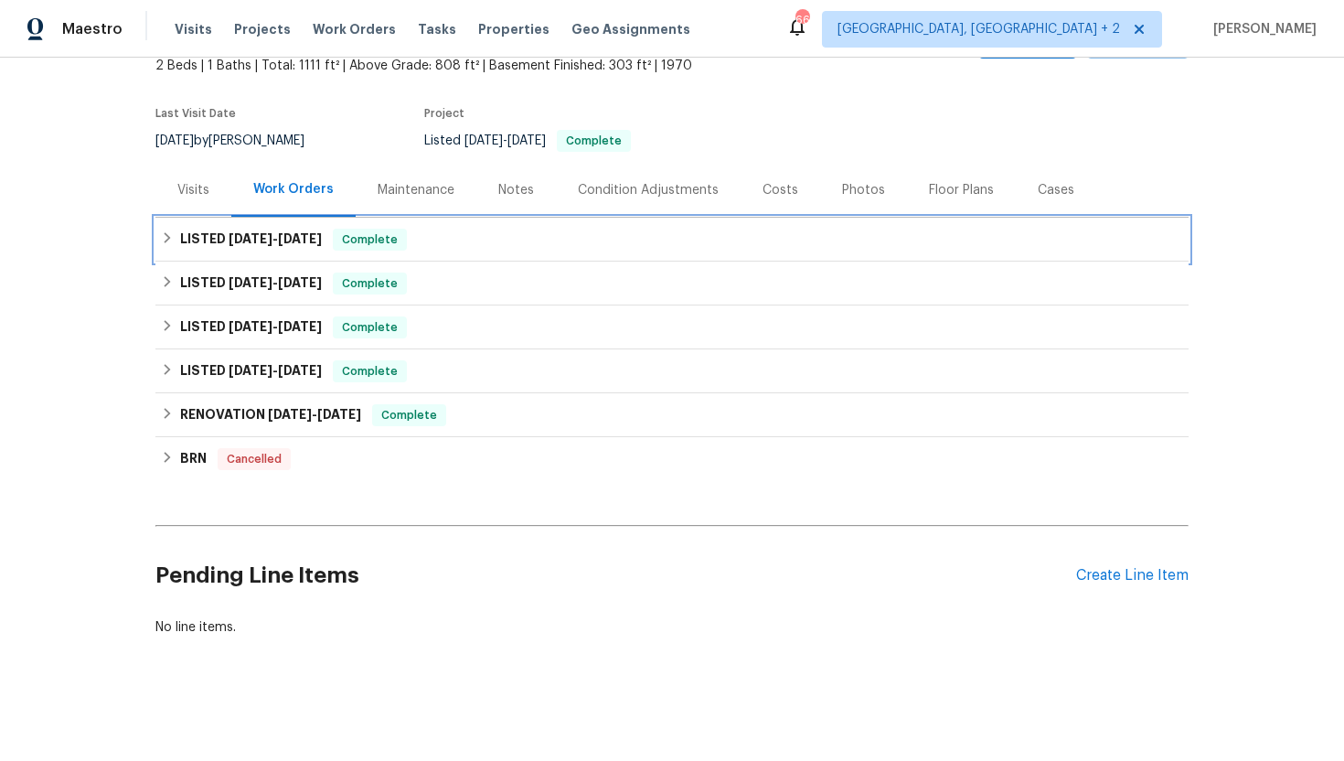
click at [345, 241] on span "Complete" at bounding box center [370, 239] width 70 height 18
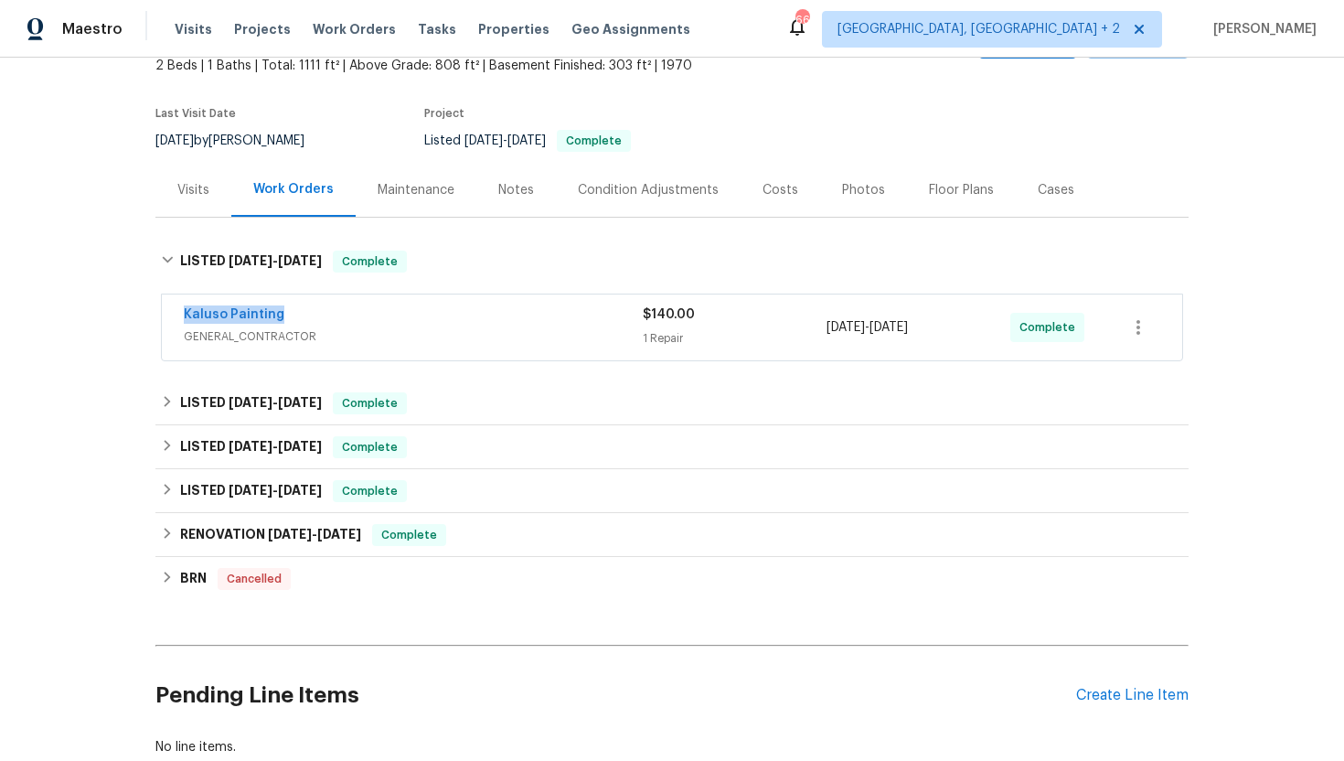
drag, startPoint x: 326, startPoint y: 319, endPoint x: 158, endPoint y: 314, distance: 168.4
click at [158, 315] on div "Kaluso Painting GENERAL_CONTRACTOR $140.00 1 Repair [DATE] - [DATE] Complete" at bounding box center [671, 329] width 1033 height 76
copy link "Kaluso Painting"
drag, startPoint x: 954, startPoint y: 332, endPoint x: 812, endPoint y: 332, distance: 141.8
click at [811, 332] on div "Kaluso Painting GENERAL_CONTRACTOR $140.00 1 Repair 9/8/2025 - 9/15/2025 Comple…" at bounding box center [650, 327] width 933 height 44
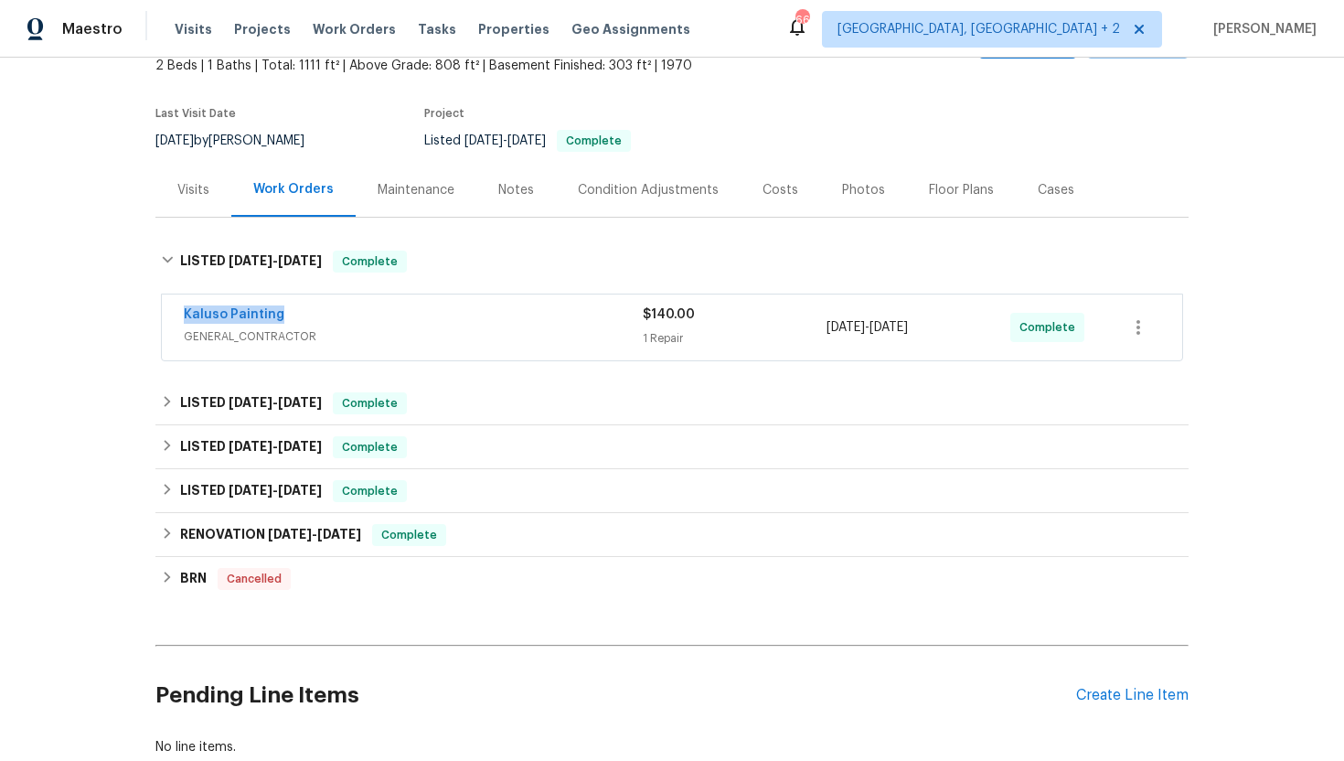
copy div "9/8/2025 - 9/15/2025"
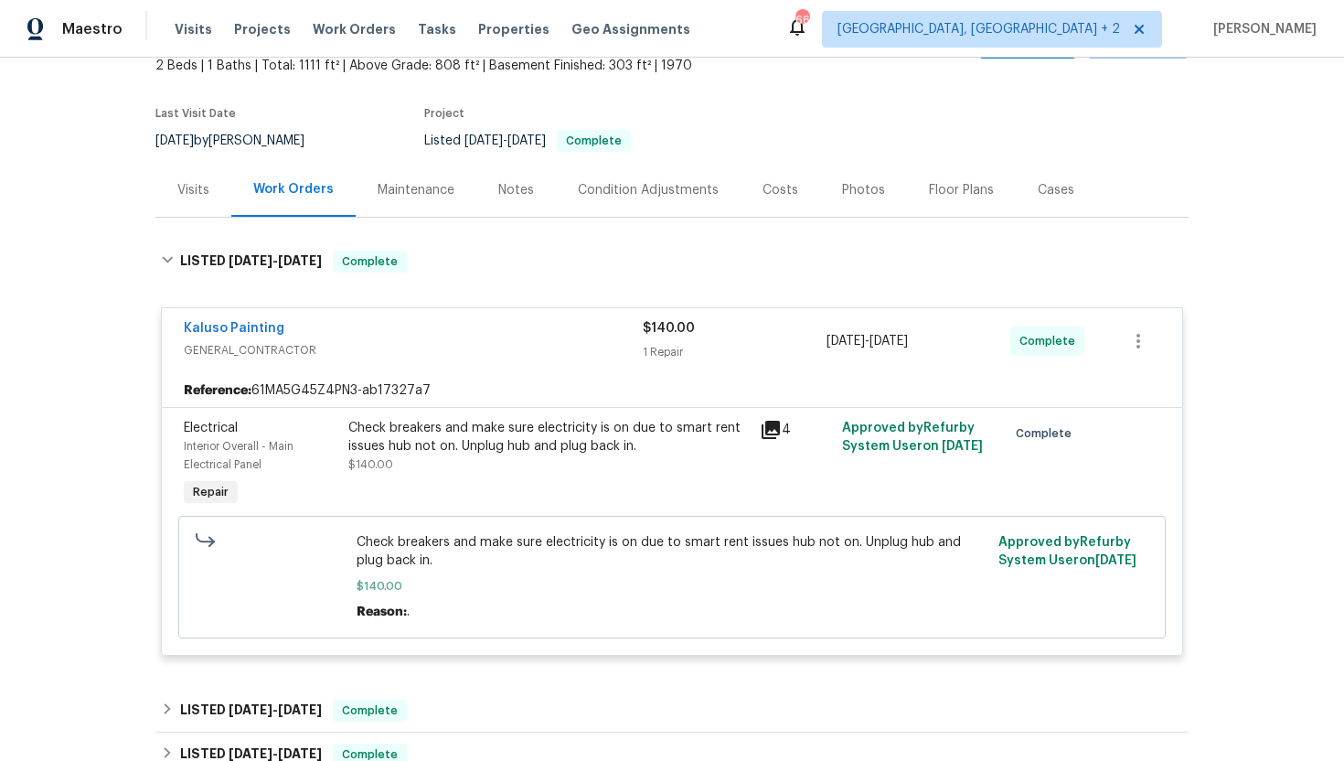
click at [231, 211] on div "Work Orders" at bounding box center [293, 190] width 124 height 54
click at [195, 198] on div "Visits" at bounding box center [193, 190] width 32 height 18
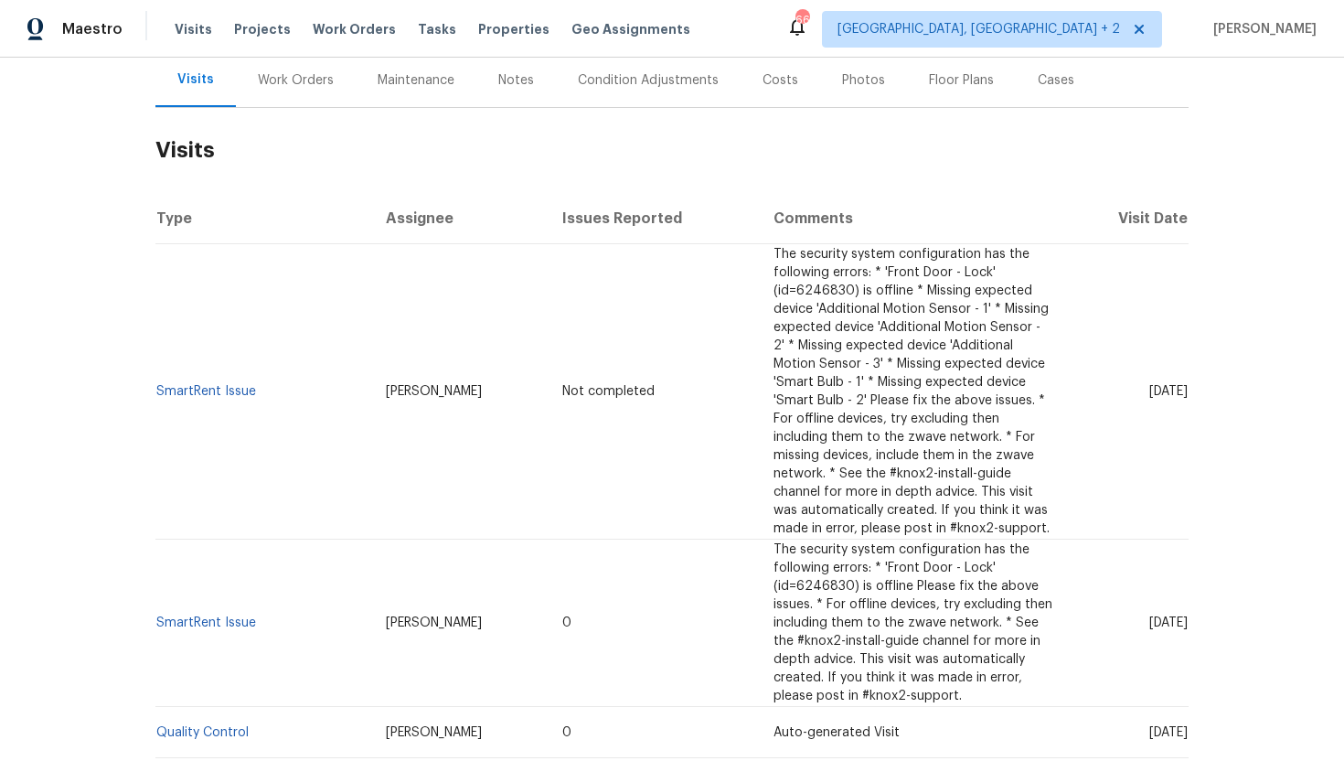
scroll to position [259, 0]
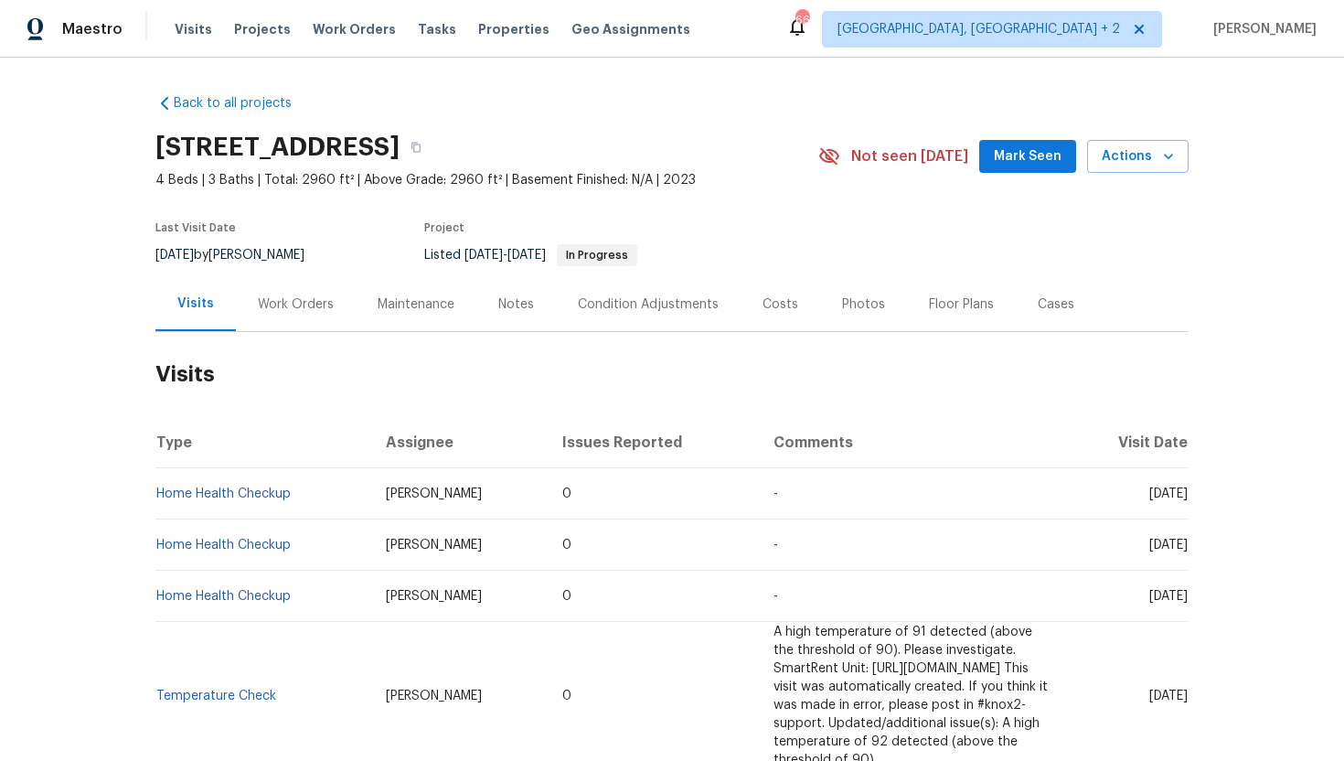
click at [1048, 304] on div "Cases" at bounding box center [1056, 304] width 37 height 18
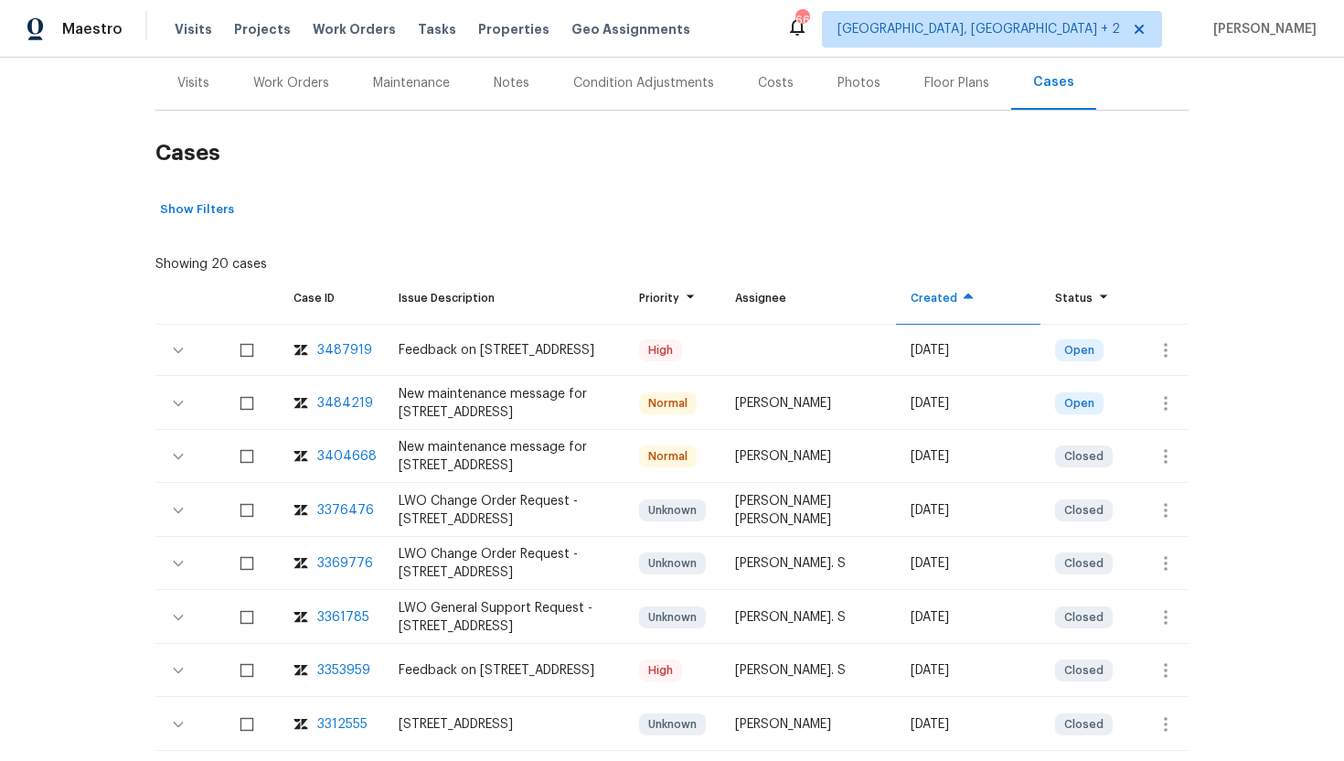
scroll to position [273, 0]
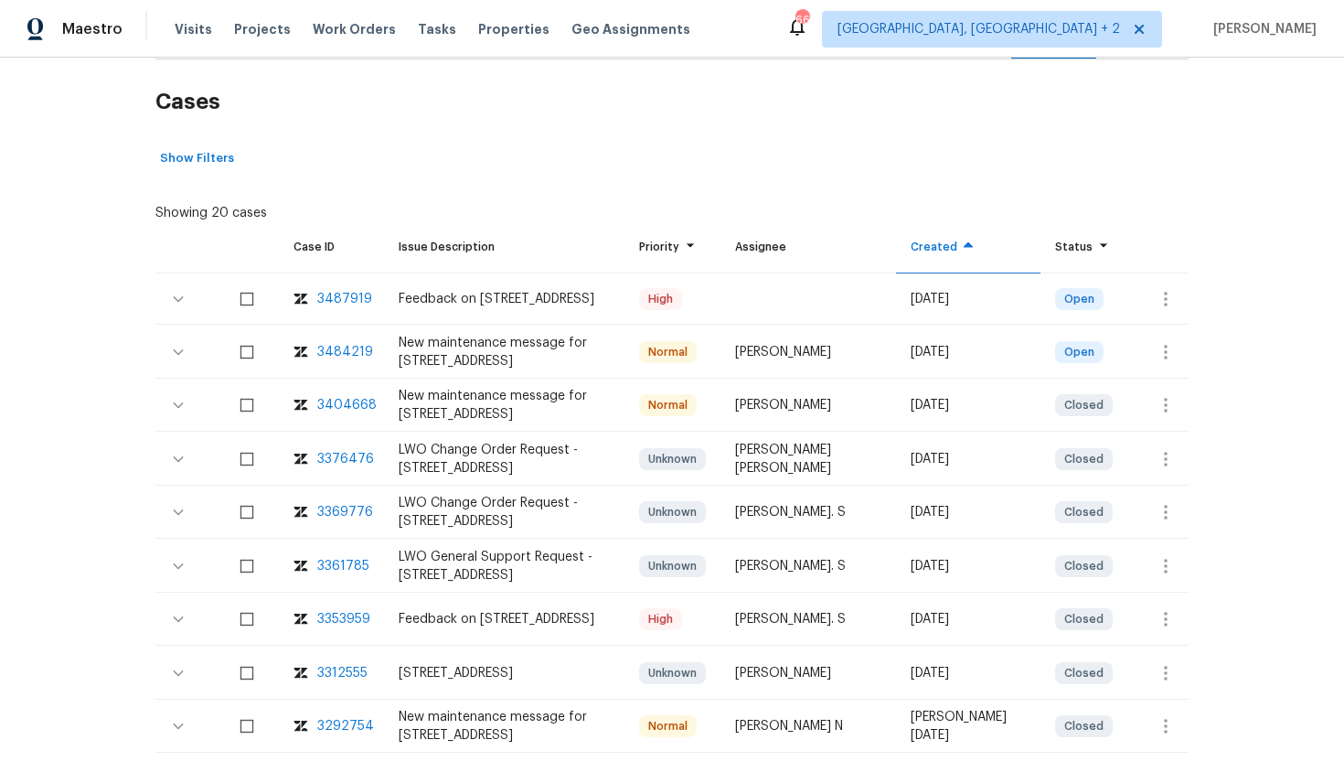
click at [331, 351] on div "3484219" at bounding box center [345, 352] width 56 height 18
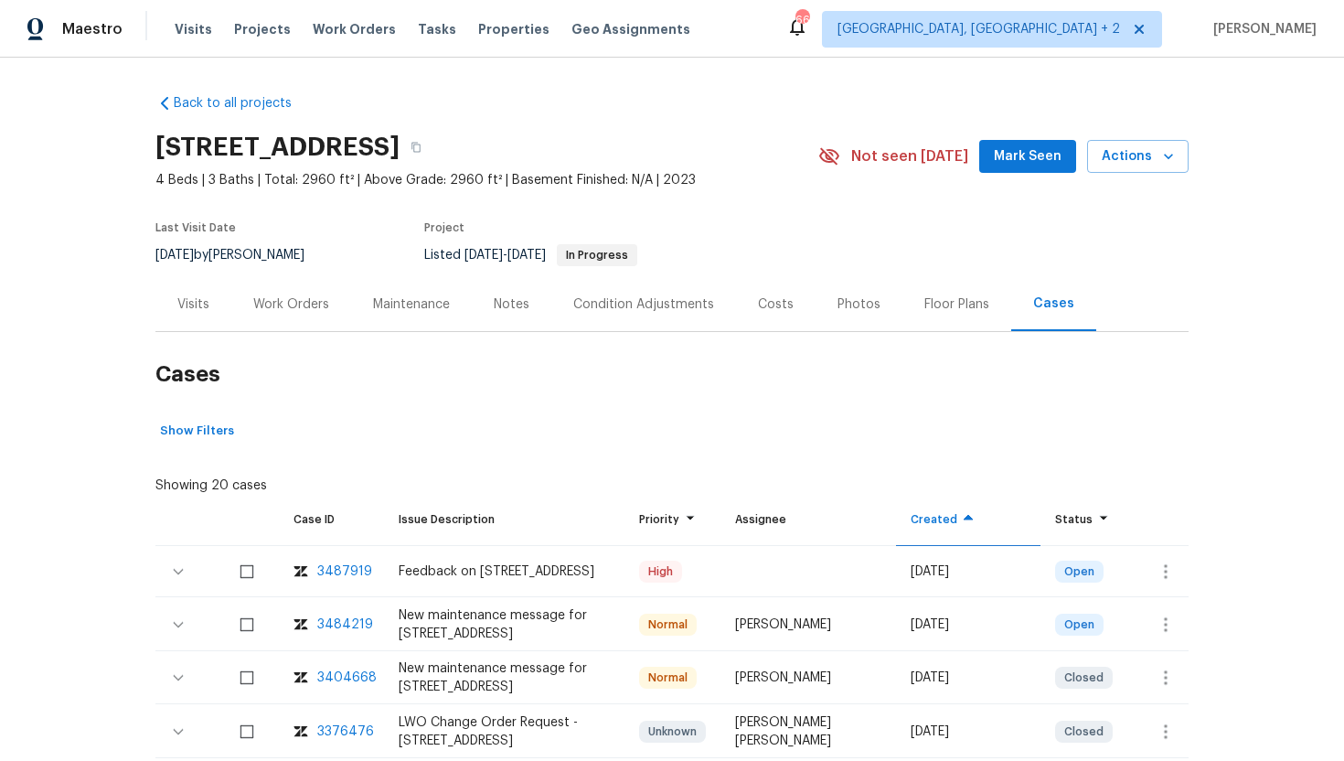
click at [198, 299] on div "Visits" at bounding box center [193, 304] width 32 height 18
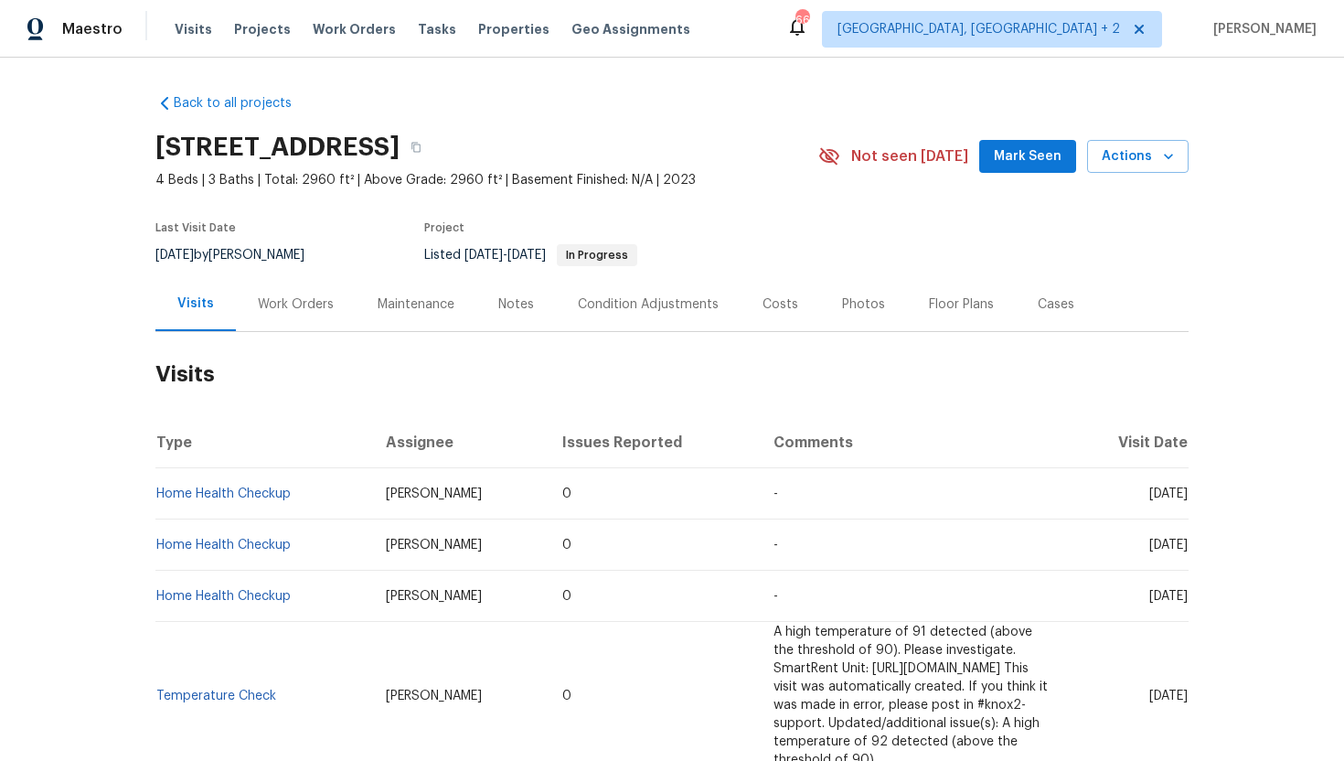
click at [1043, 299] on div "Cases" at bounding box center [1056, 304] width 37 height 18
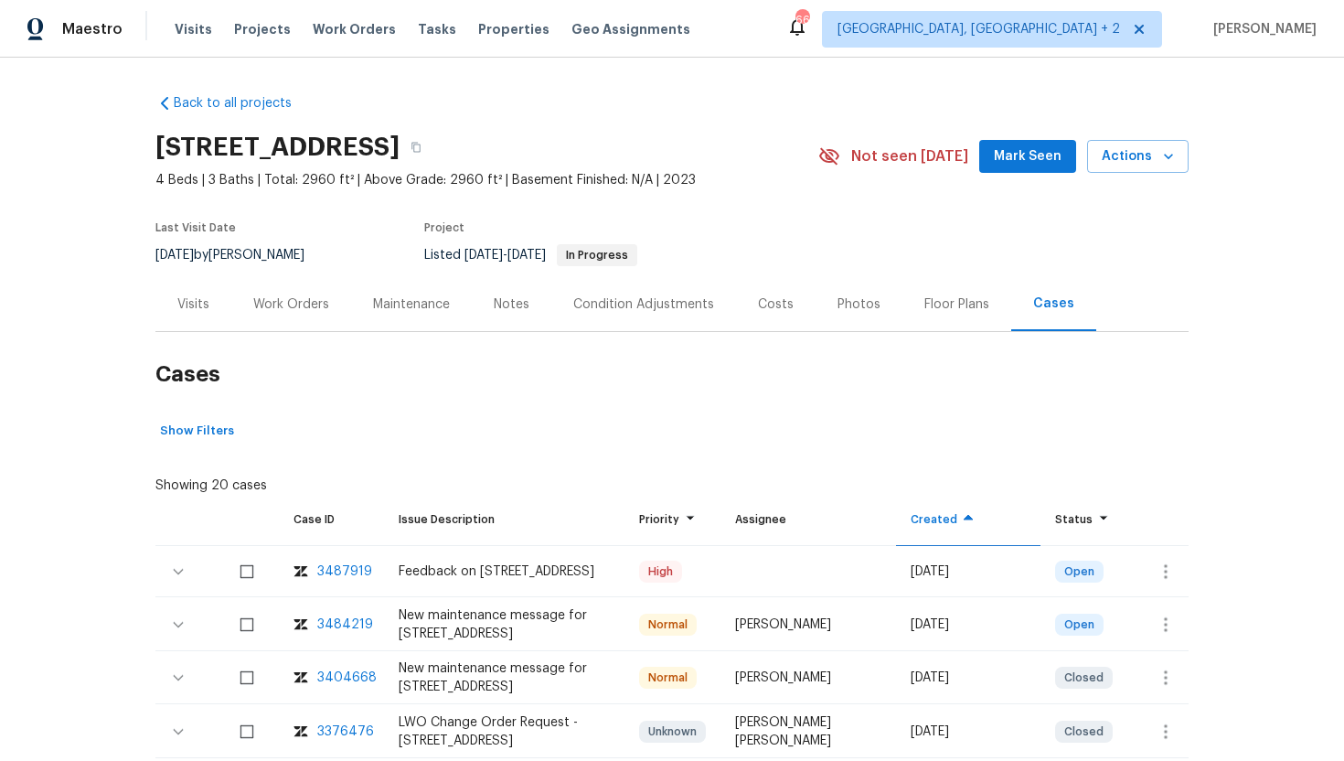
scroll to position [158, 0]
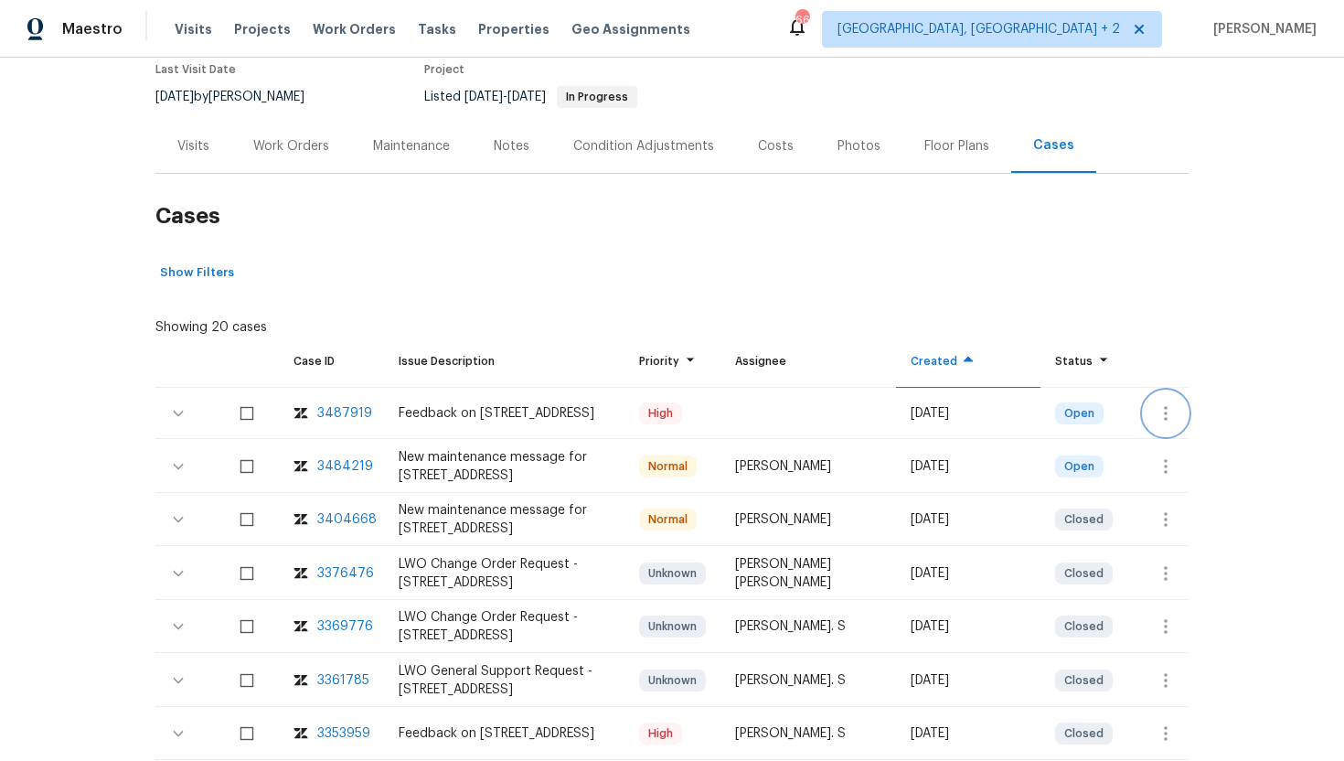
click at [1173, 413] on icon "button" at bounding box center [1166, 413] width 22 height 22
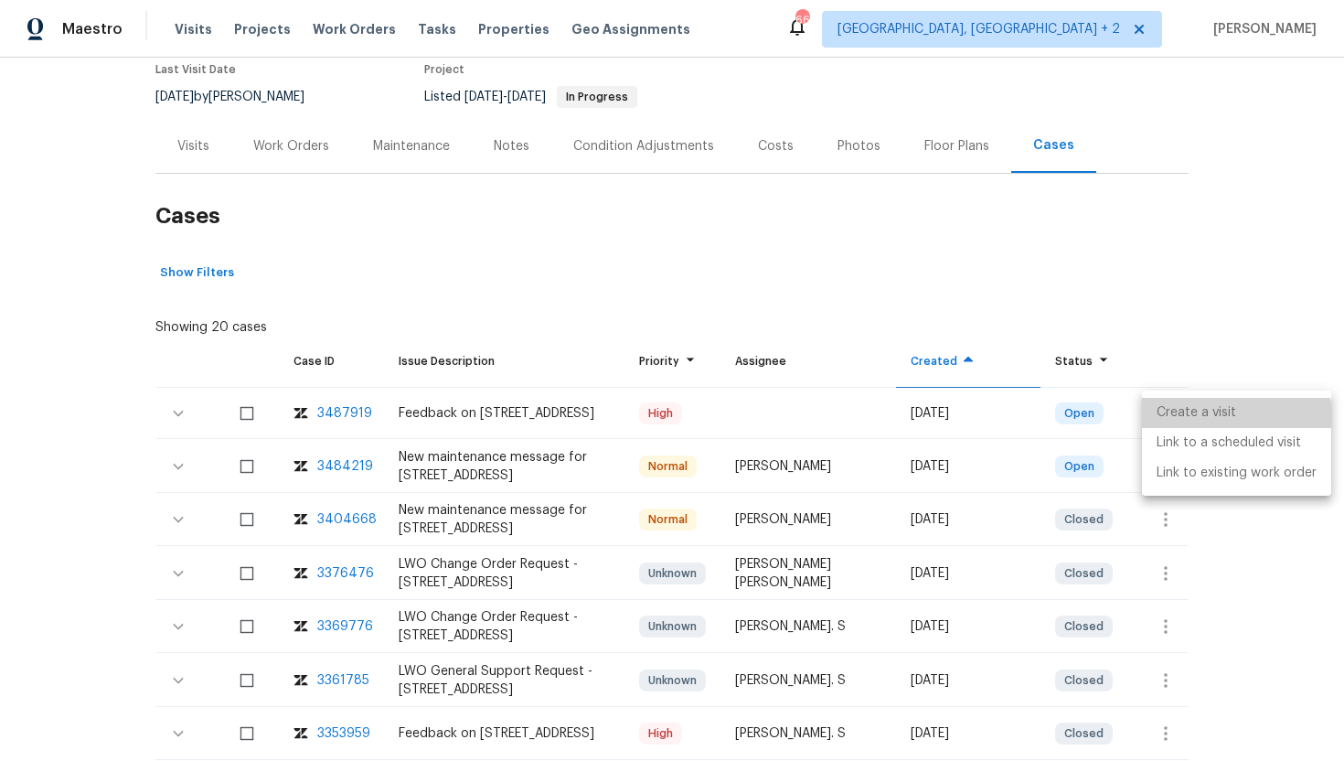
click at [1182, 421] on li "Create a visit" at bounding box center [1236, 413] width 189 height 30
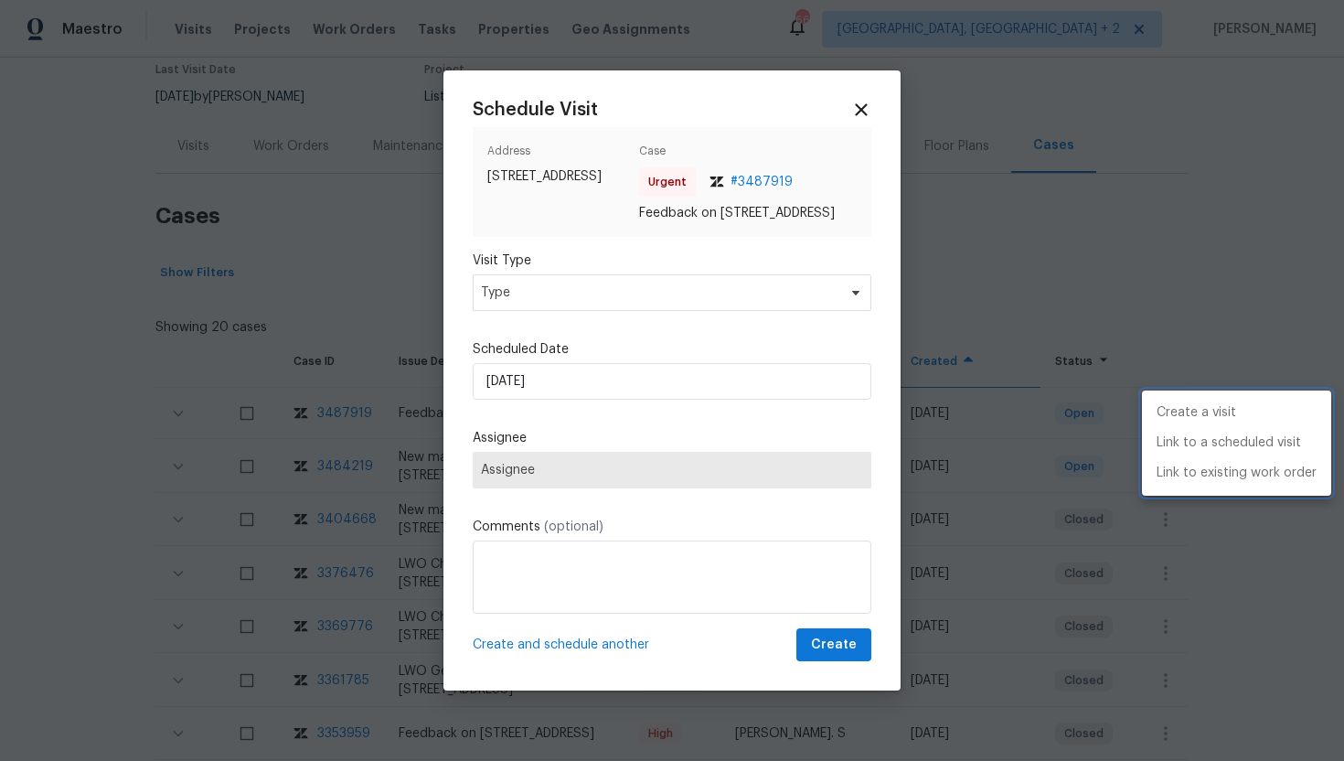
click at [680, 294] on div at bounding box center [672, 380] width 1344 height 761
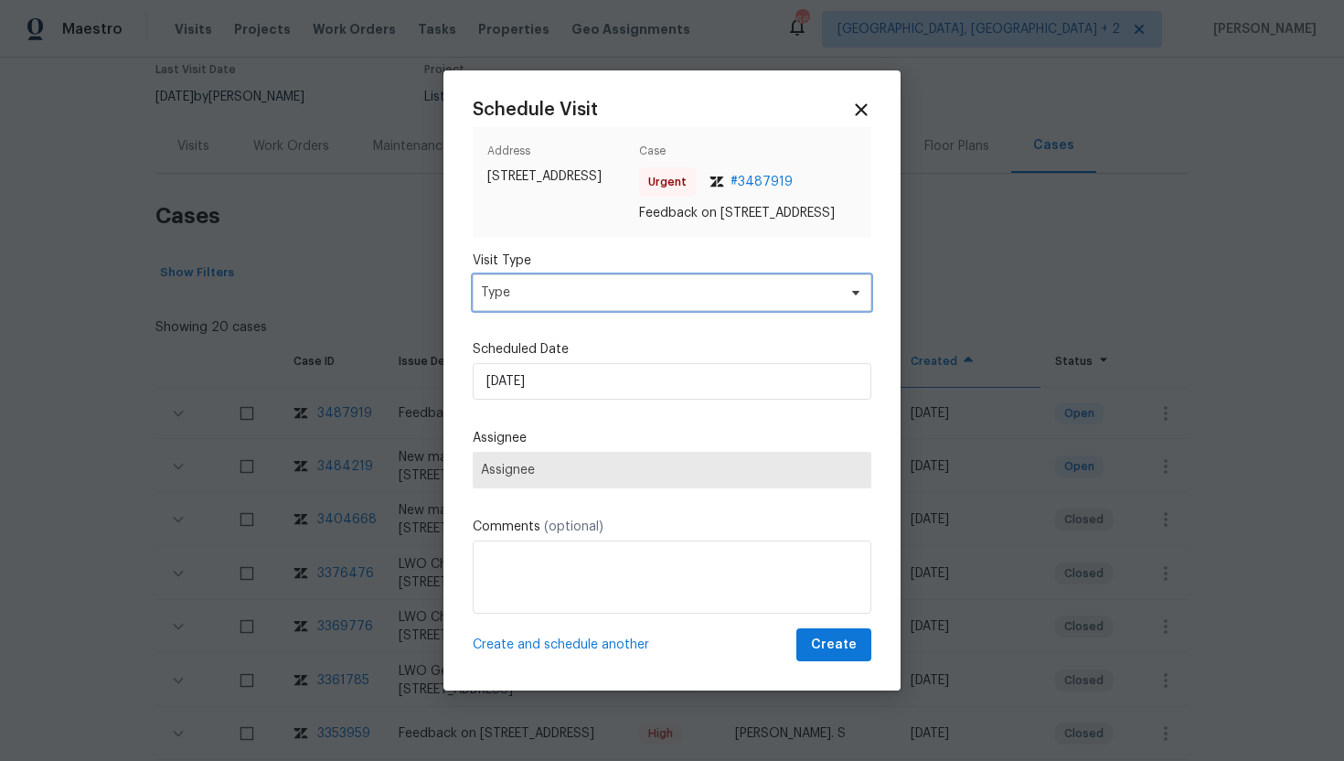
click at [680, 294] on span "Type" at bounding box center [659, 293] width 356 height 18
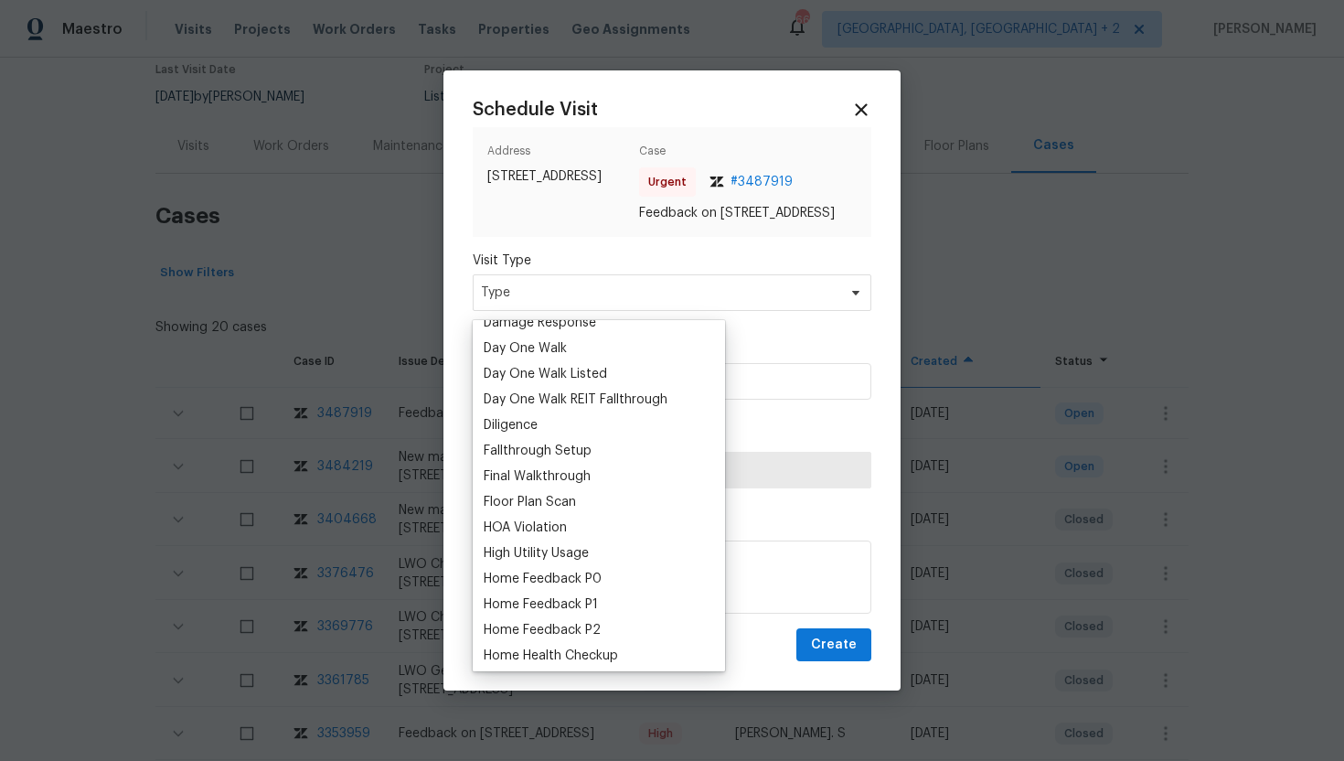
scroll to position [350, 0]
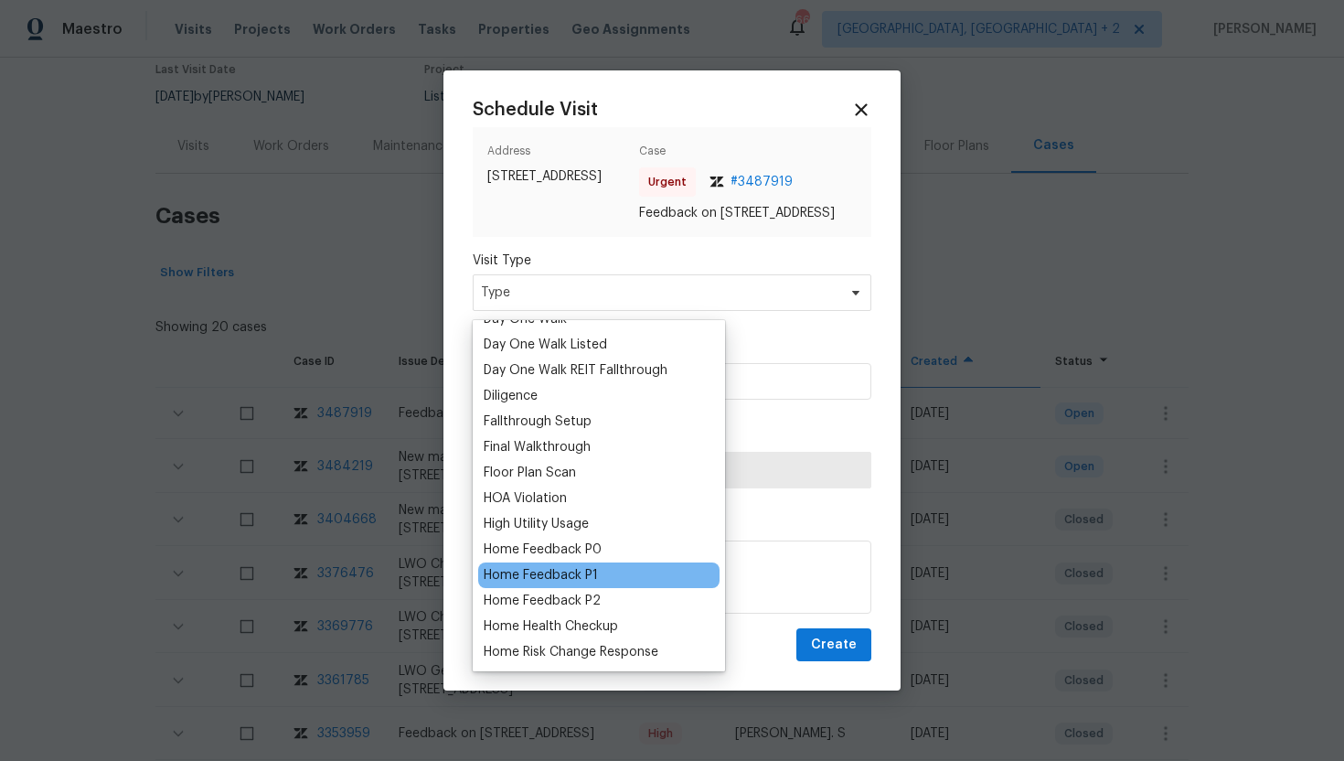
click at [573, 573] on div "Home Feedback P1" at bounding box center [541, 575] width 114 height 18
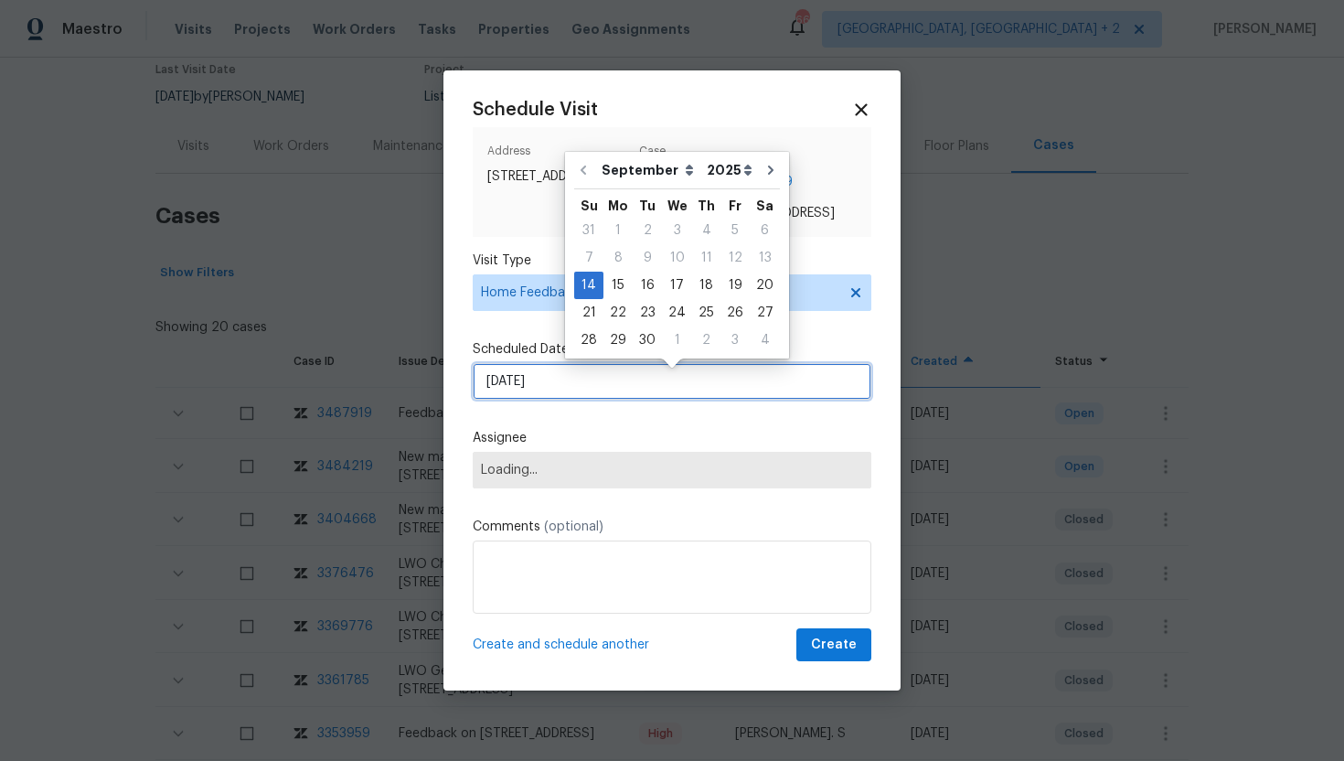
click at [588, 400] on input "9/14/2025" at bounding box center [672, 381] width 399 height 37
click at [622, 280] on div "15" at bounding box center [618, 286] width 29 height 26
type input "9/15/2025"
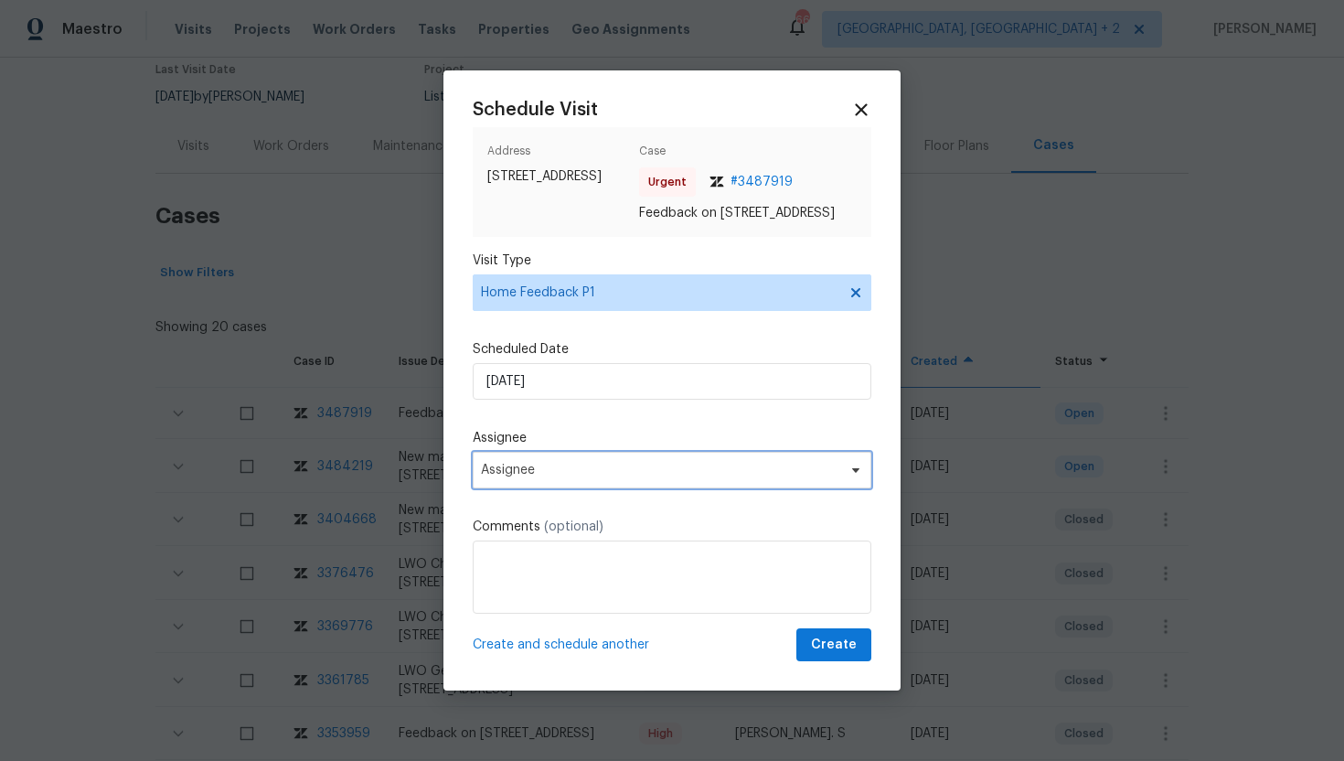
click at [594, 487] on span "Assignee" at bounding box center [672, 470] width 399 height 37
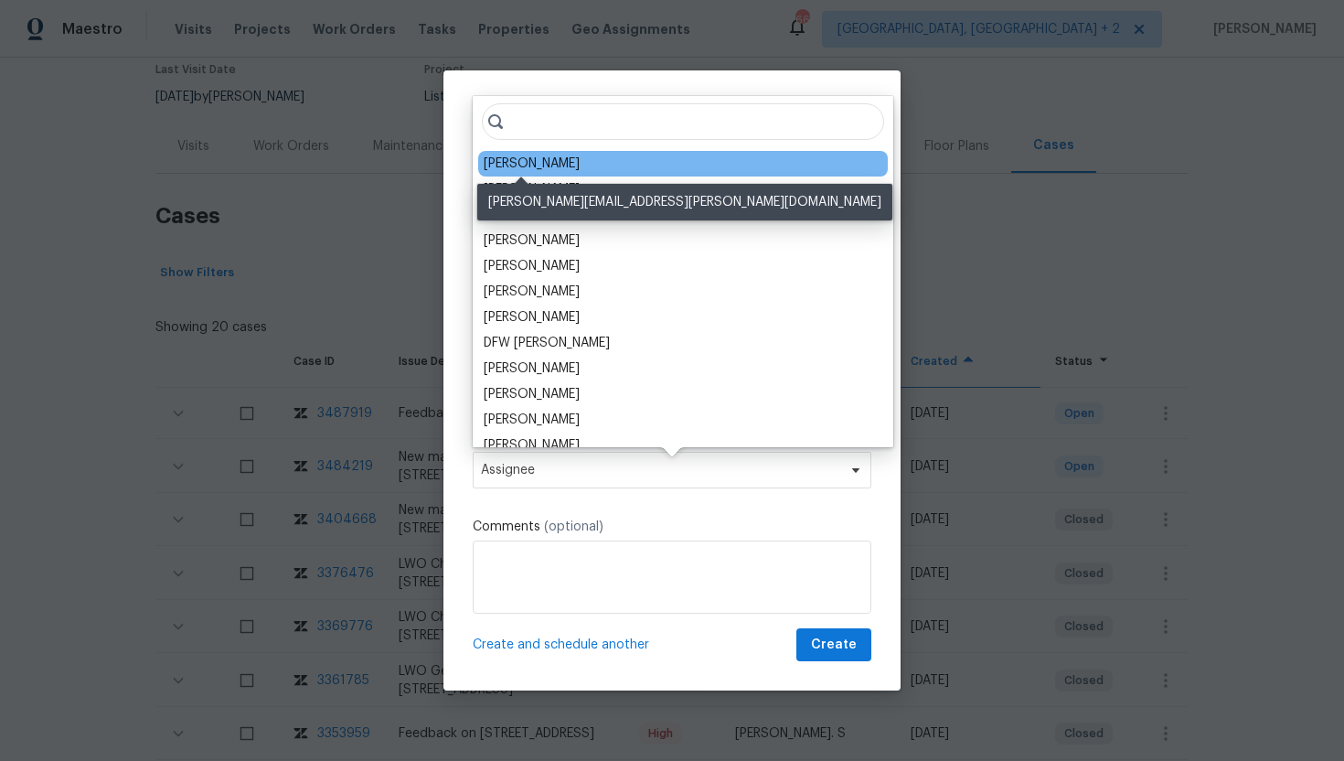
click at [552, 170] on div "Ryan Craven" at bounding box center [532, 164] width 96 height 18
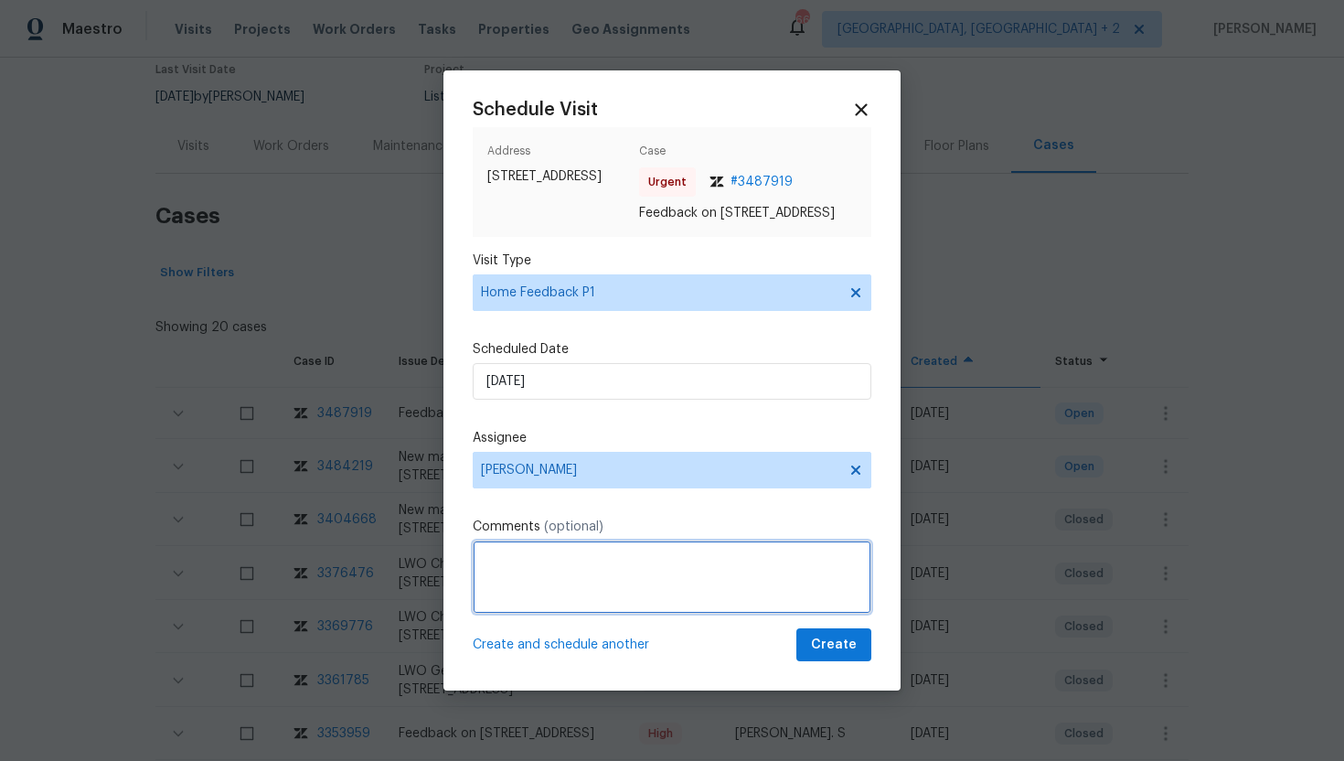
click at [529, 568] on textarea at bounding box center [672, 576] width 399 height 73
paste textarea "Feedback Message: The basement smells very musty and the main floor flooring is…"
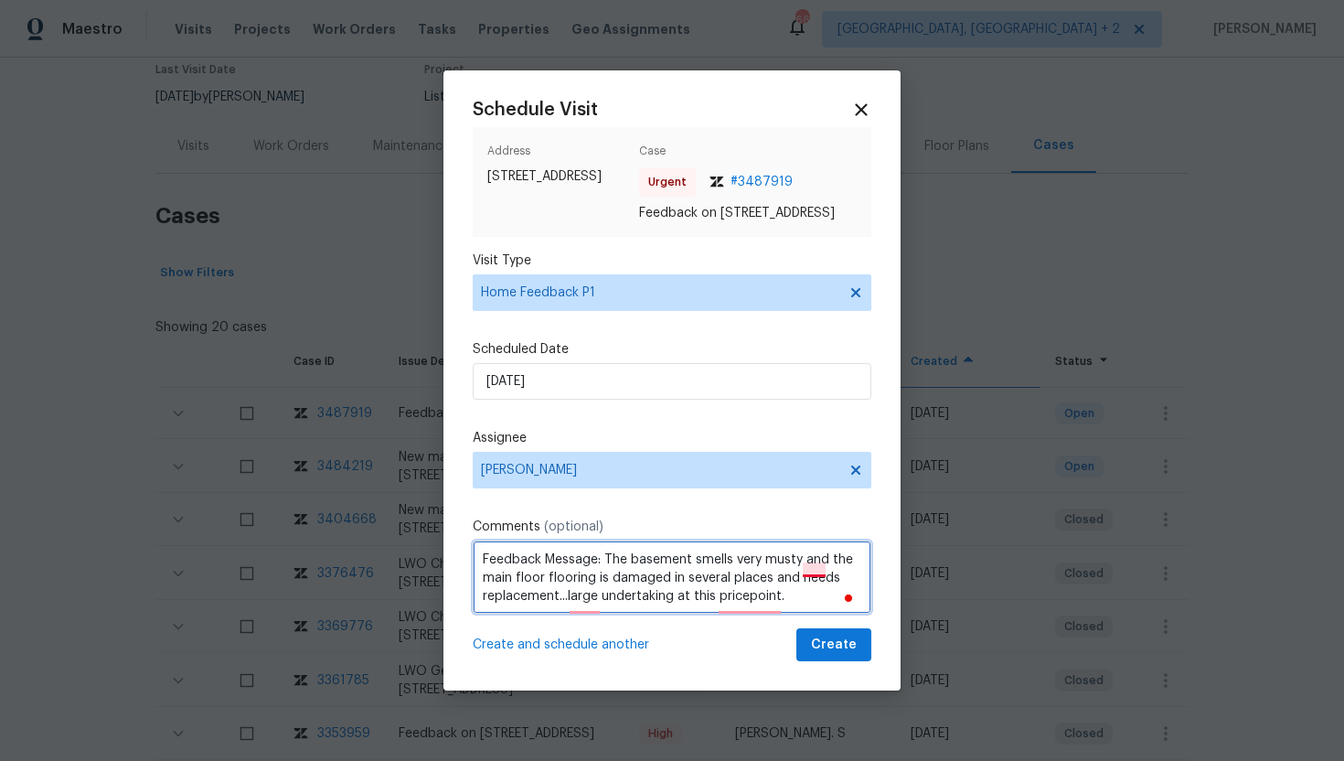
click at [816, 566] on textarea "Feedback Message: The basement smells very musty and the main floor flooring is…" at bounding box center [672, 576] width 399 height 73
click at [763, 606] on textarea "Feedback Message: The basement smells very musty, and the main floor flooring i…" at bounding box center [672, 576] width 399 height 73
click at [757, 610] on textarea "Feedback Message: The basement smells very musty, and the main floor flooring i…" at bounding box center [672, 576] width 399 height 73
click at [583, 606] on textarea "Feedback Message: The basement smells very musty, and the main floor flooring i…" at bounding box center [672, 576] width 399 height 73
drag, startPoint x: 804, startPoint y: 611, endPoint x: 571, endPoint y: 609, distance: 233.2
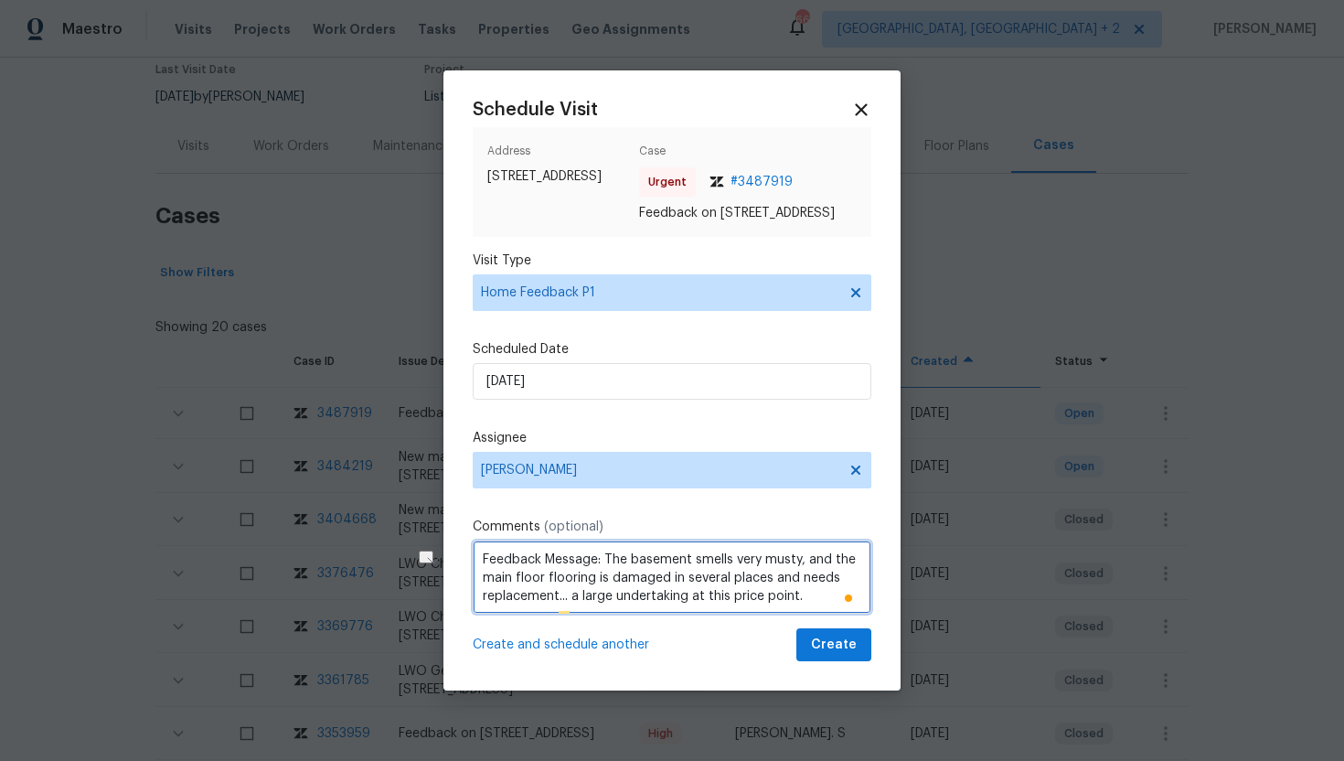
click at [571, 609] on textarea "Feedback Message: The basement smells very musty, and the main floor flooring i…" at bounding box center [672, 576] width 399 height 73
type textarea "Feedback Message: The basement smells very musty, and the main floor flooring i…"
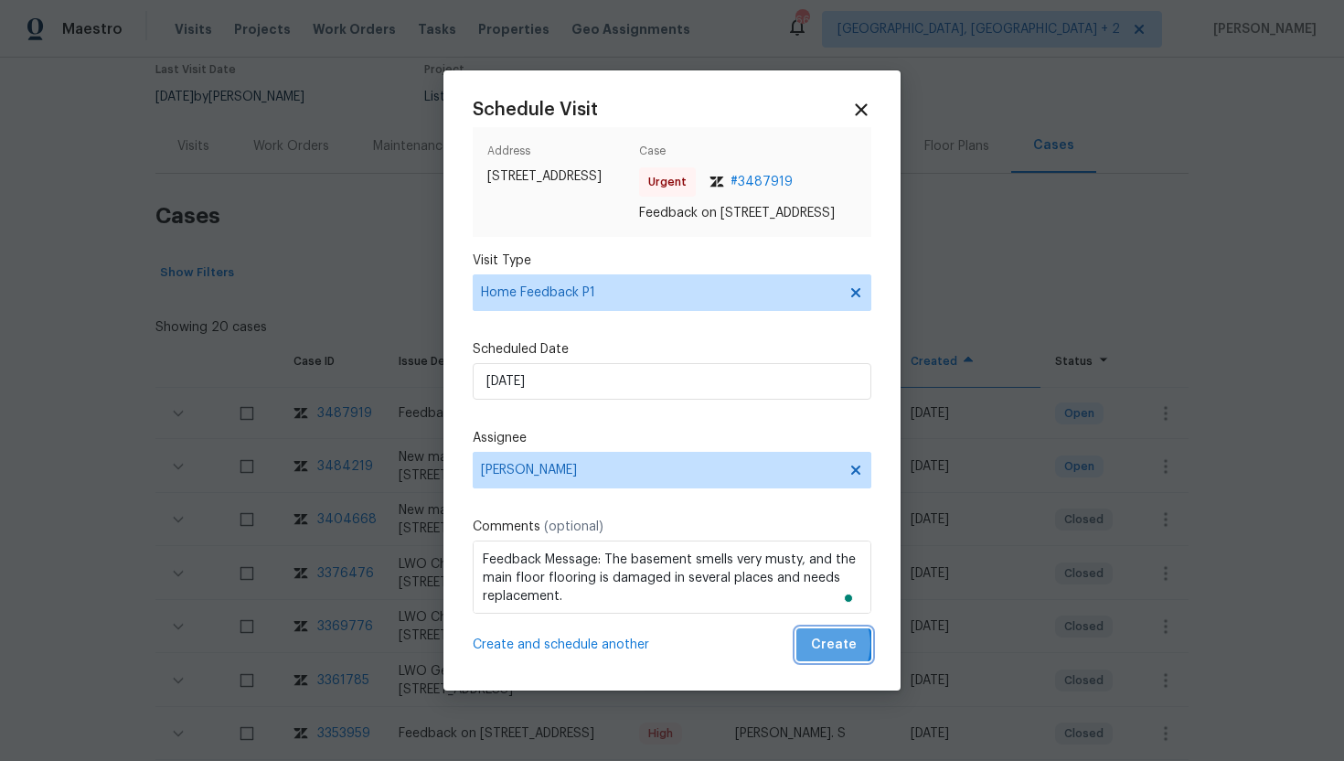
click at [815, 653] on span "Create" at bounding box center [834, 645] width 46 height 23
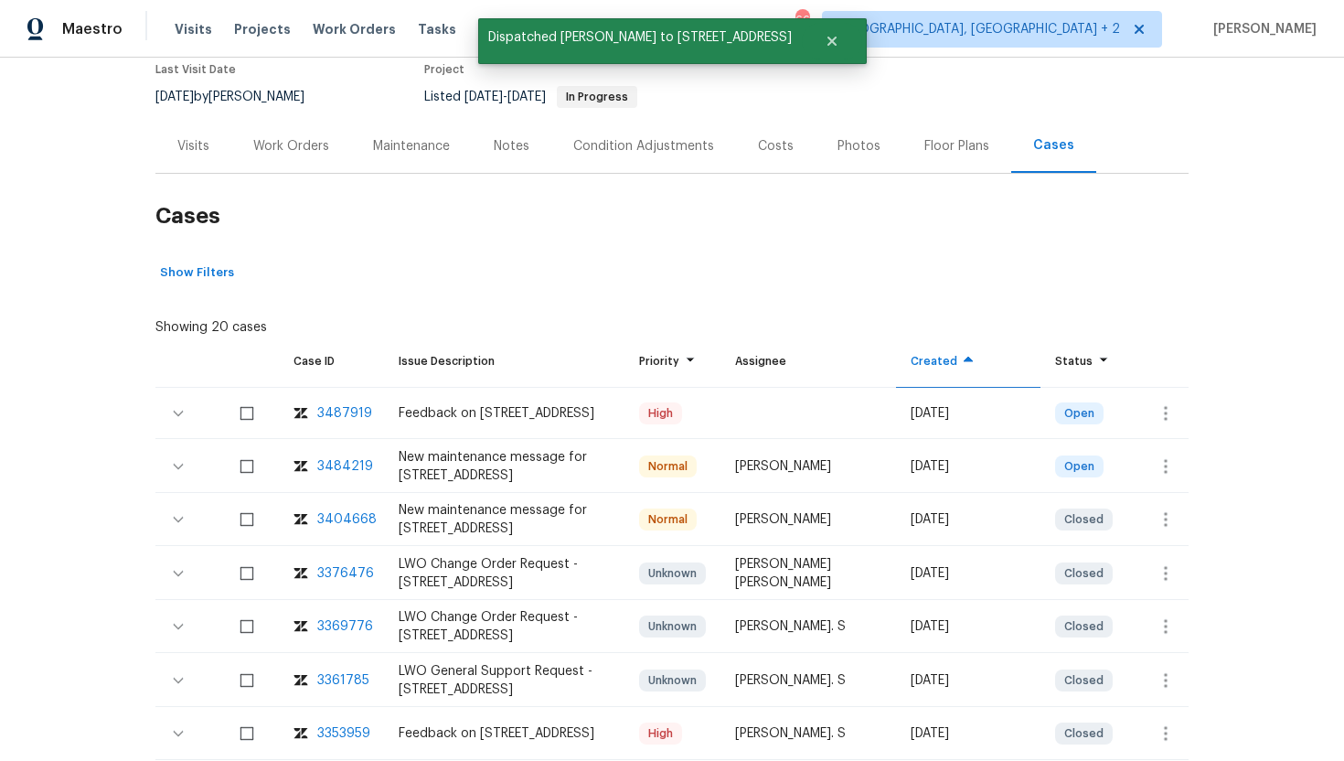
click at [256, 147] on div "Work Orders" at bounding box center [291, 146] width 76 height 18
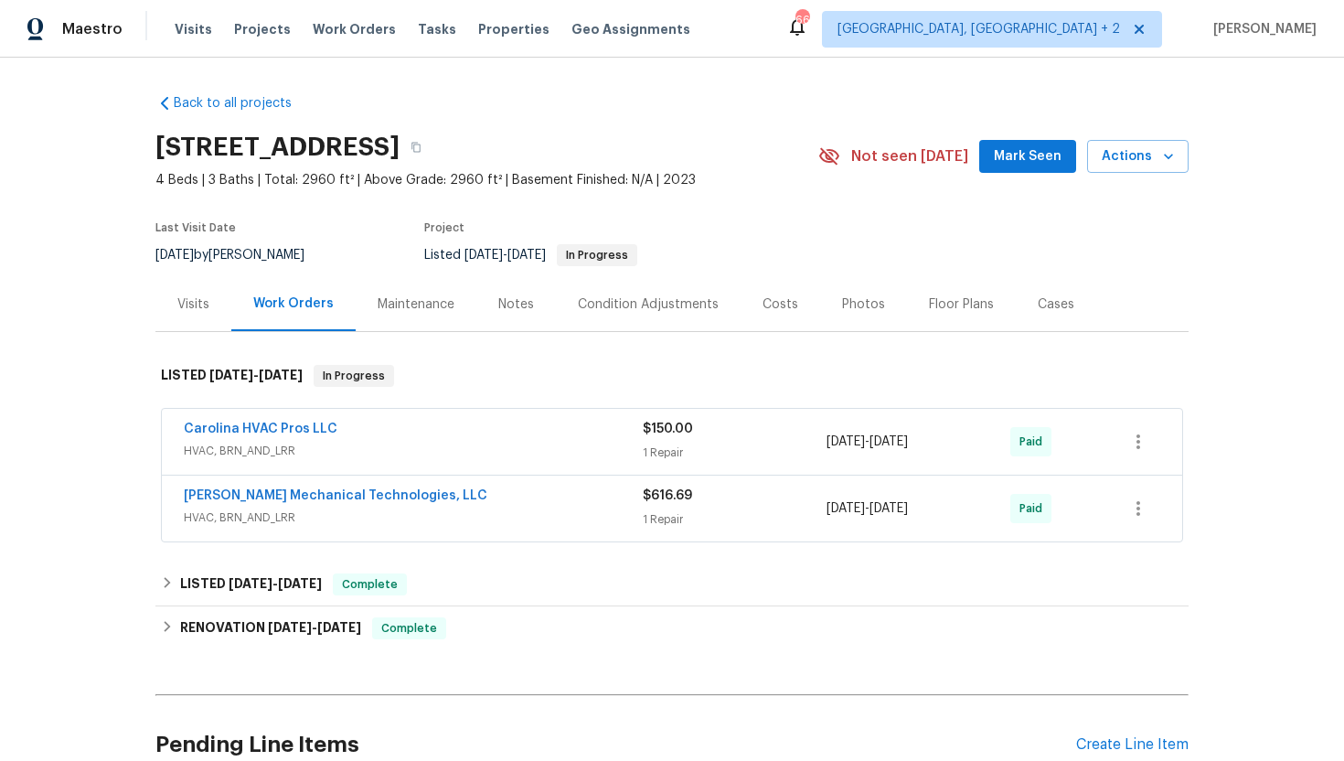
click at [204, 300] on div "Visits" at bounding box center [193, 304] width 32 height 18
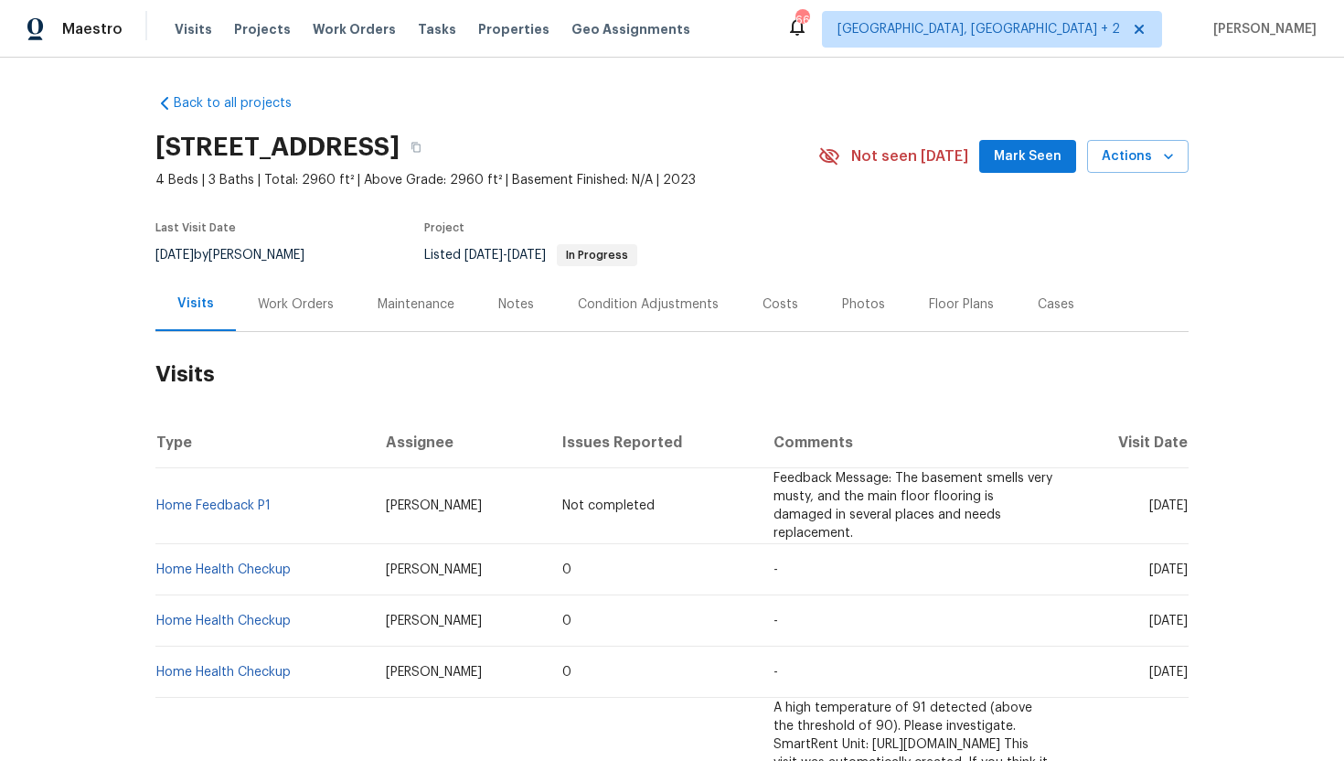
copy span "Sep 11 2025"
drag, startPoint x: 1119, startPoint y: 552, endPoint x: 1184, endPoint y: 558, distance: 65.2
click at [1184, 558] on td "Thu, Sep 11 2025" at bounding box center [1129, 569] width 120 height 51
click at [299, 310] on div "Work Orders" at bounding box center [296, 304] width 76 height 18
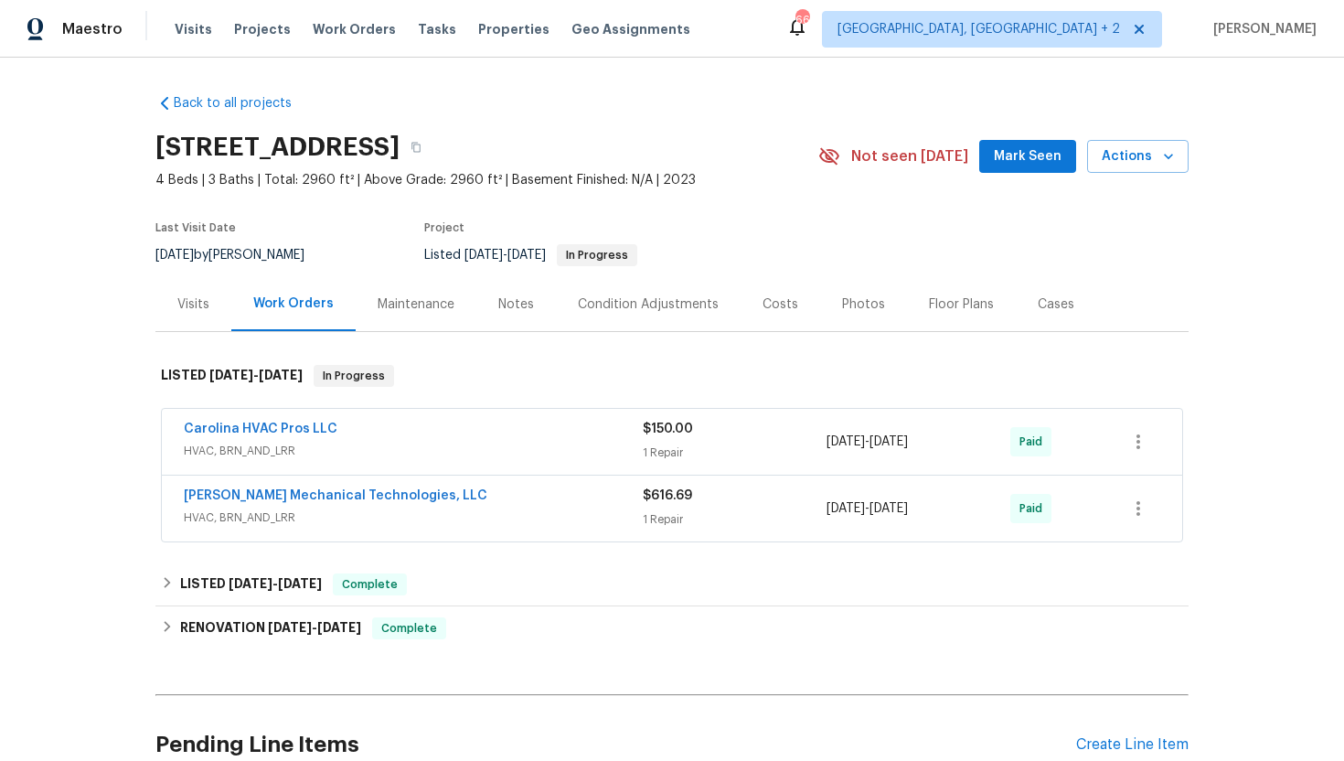
click at [366, 458] on span "HVAC, BRN_AND_LRR" at bounding box center [413, 451] width 459 height 18
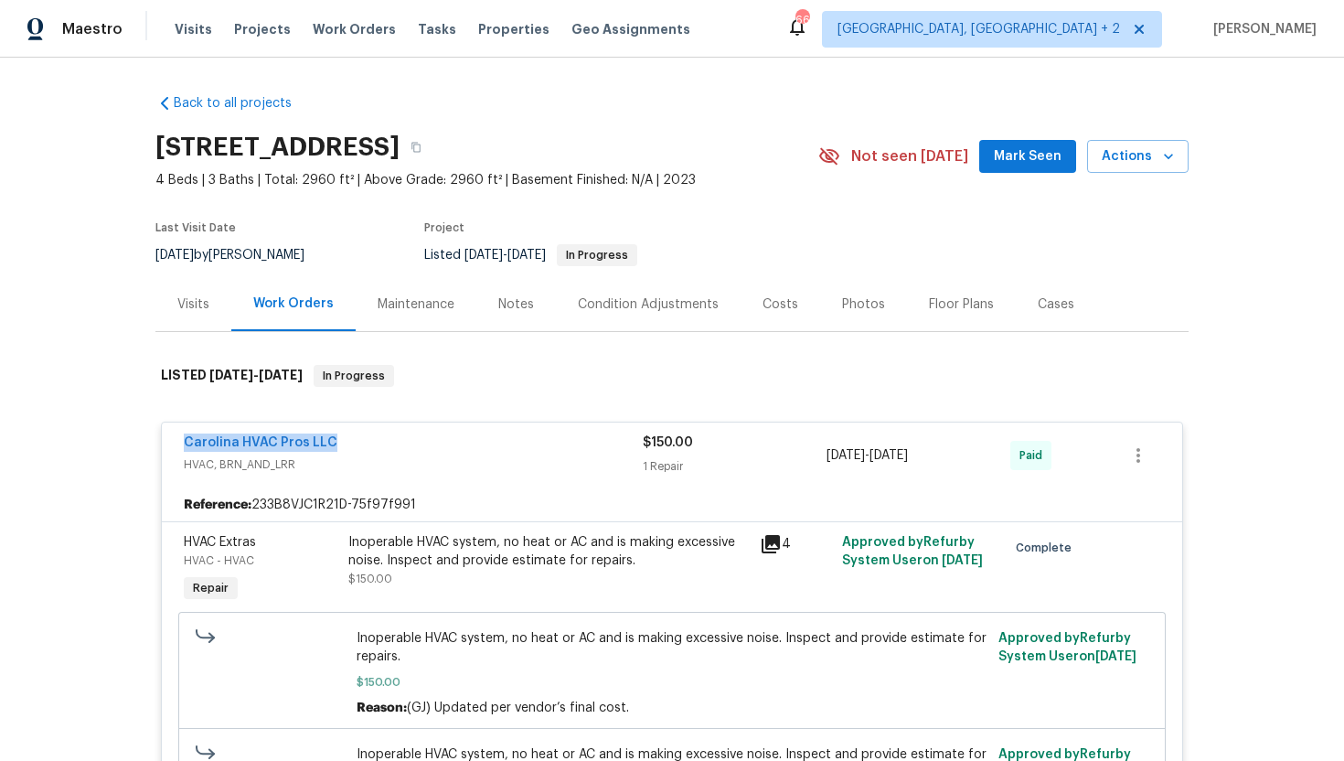
drag, startPoint x: 380, startPoint y: 444, endPoint x: 131, endPoint y: 428, distance: 249.3
click at [131, 428] on div "Back to all projects 15633 Aviary Orchard Way, Charlotte, NC 28278 4 Beds | 3 B…" at bounding box center [672, 409] width 1344 height 703
copy link "Carolina HVAC Pros LLC"
drag, startPoint x: 964, startPoint y: 457, endPoint x: 821, endPoint y: 455, distance: 142.7
click at [821, 455] on div "Carolina HVAC Pros LLC HVAC, BRN_AND_LRR $150.00 1 Repair 7/24/2025 - 7/29/2025…" at bounding box center [650, 455] width 933 height 44
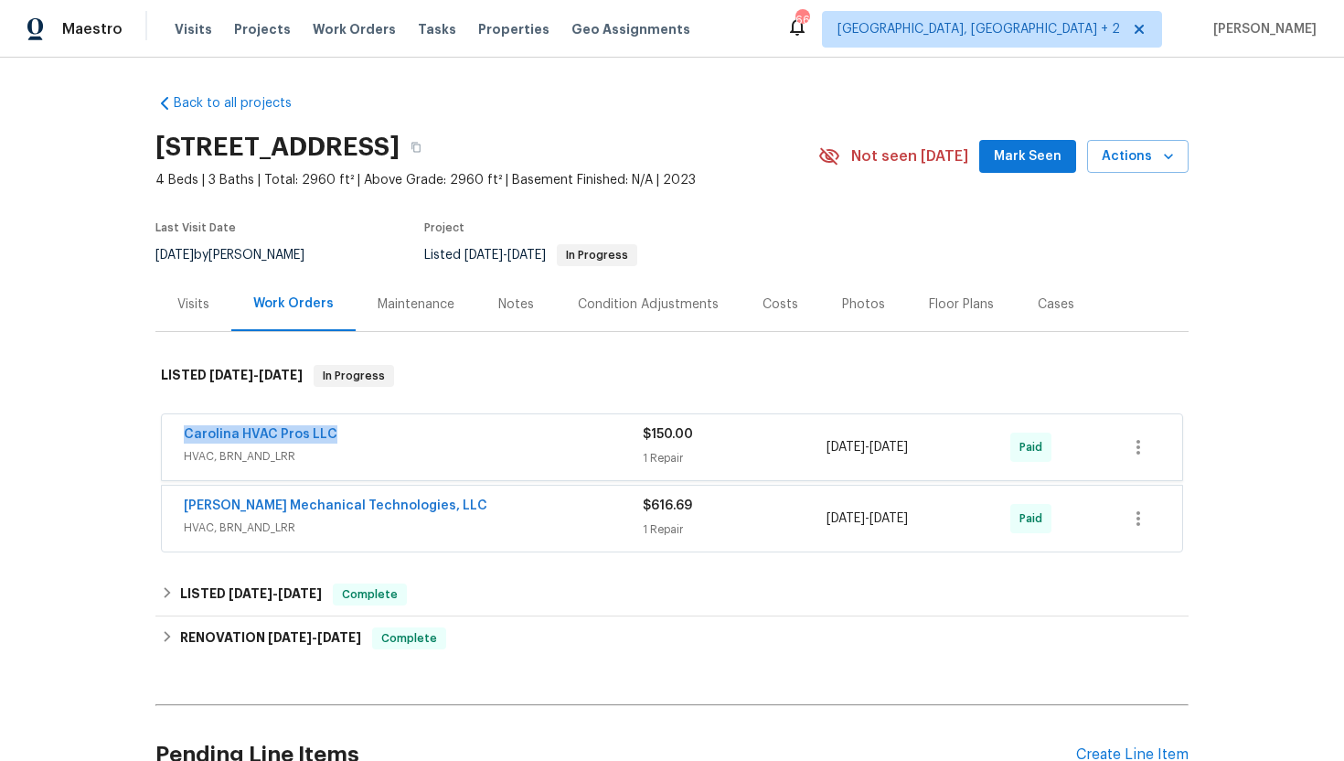
copy div "1 Repair 7/24/2025 - 7/29/2025"
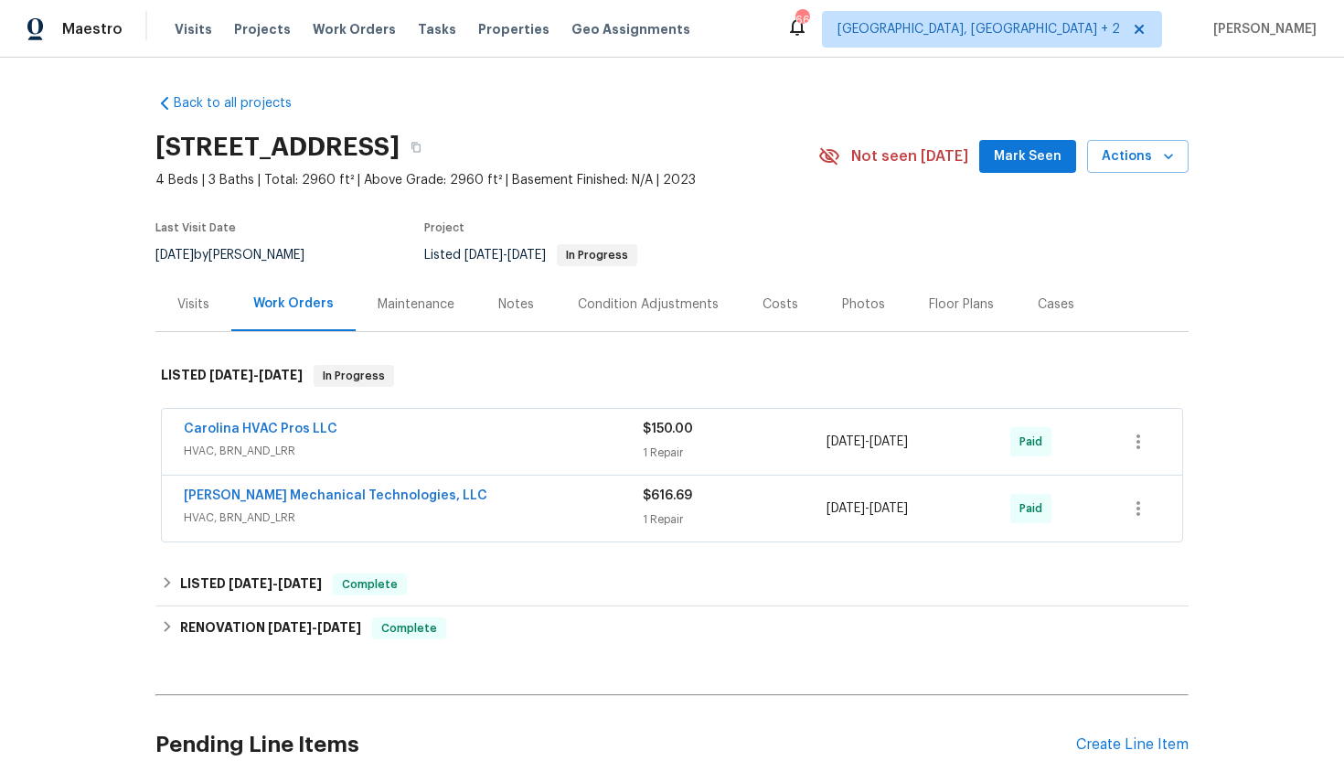
click at [190, 274] on div "Last Visit Date 9/11/2025 by Ryan Craven Project Listed 7/23/2025 - 7/30/2025 I…" at bounding box center [465, 244] width 620 height 66
click at [190, 324] on div "Visits" at bounding box center [193, 304] width 76 height 54
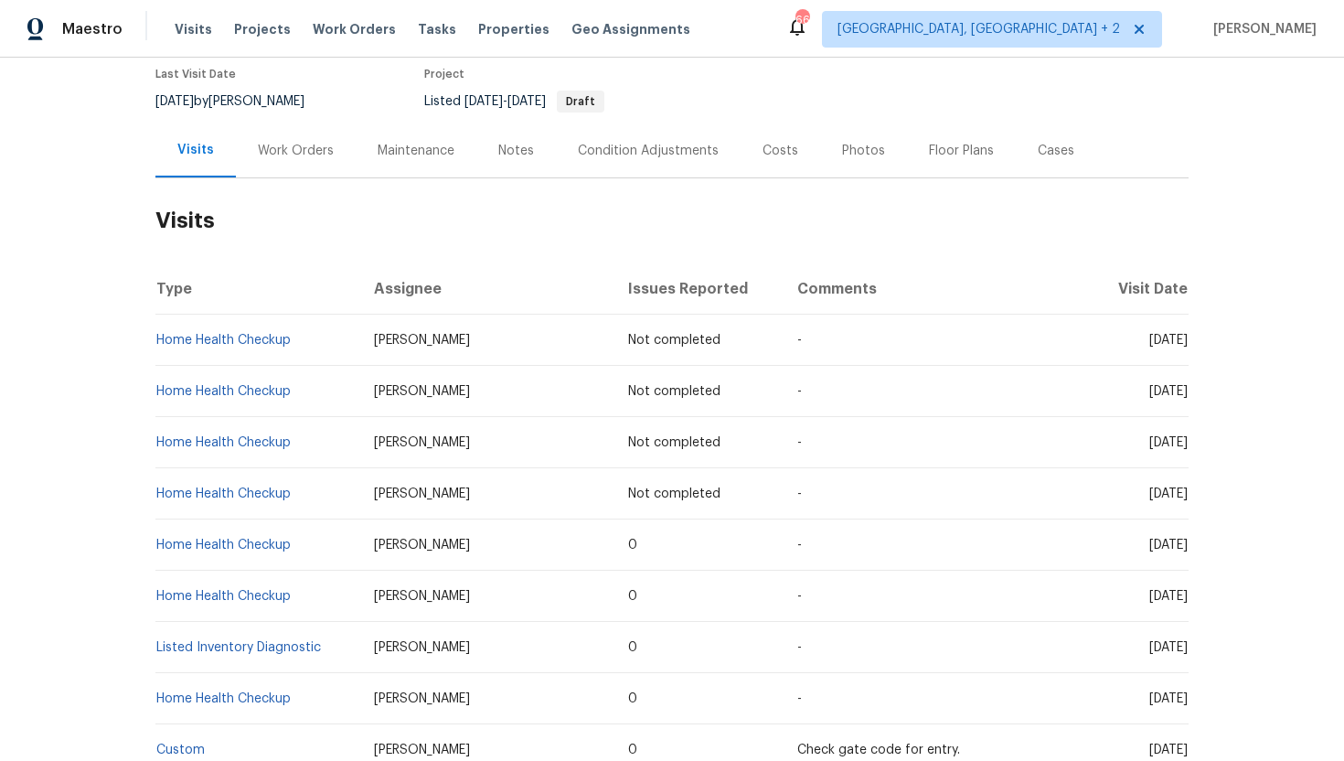
scroll to position [156, 0]
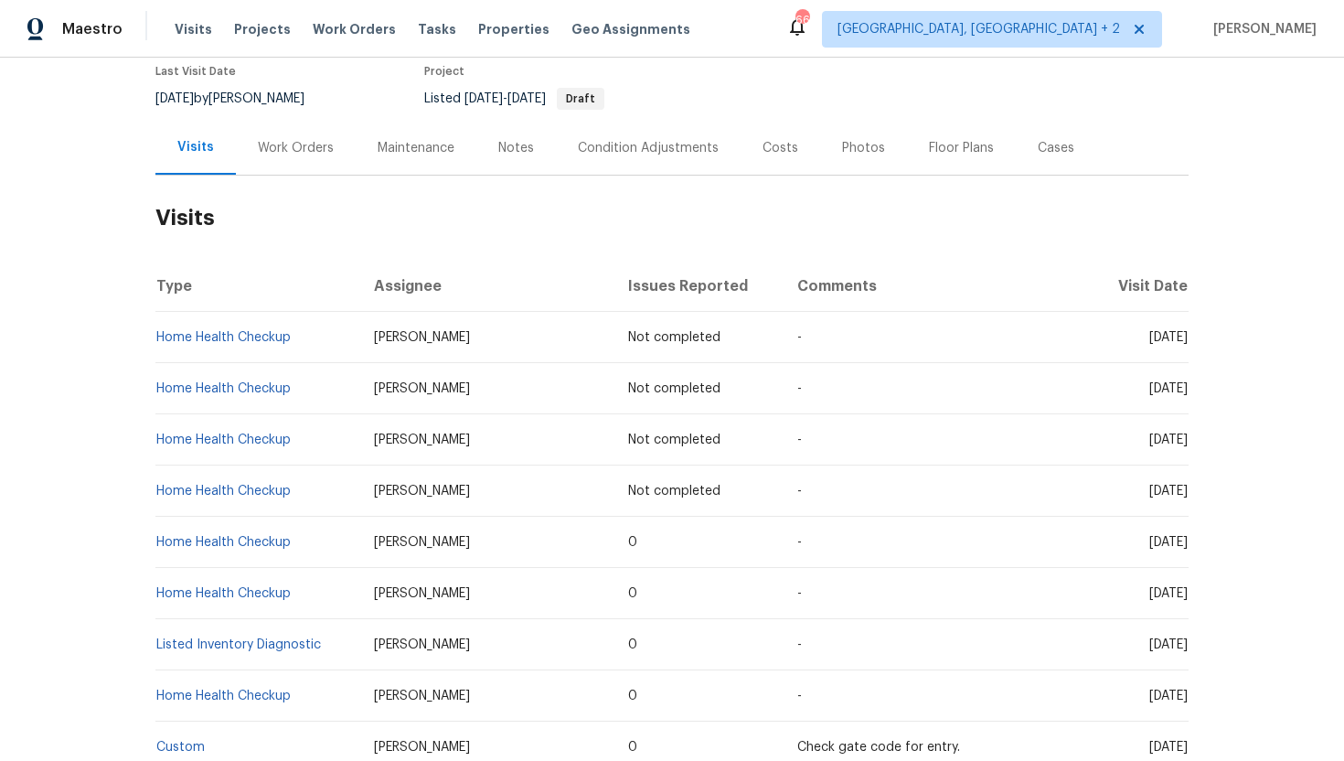
drag, startPoint x: 1113, startPoint y: 546, endPoint x: 1183, endPoint y: 550, distance: 69.6
click at [1183, 551] on td "[DATE]" at bounding box center [1141, 542] width 96 height 51
copy span "[DATE] 202"
click at [1093, 540] on td "[DATE]" at bounding box center [1141, 542] width 96 height 51
drag, startPoint x: 1112, startPoint y: 545, endPoint x: 1187, endPoint y: 548, distance: 75.0
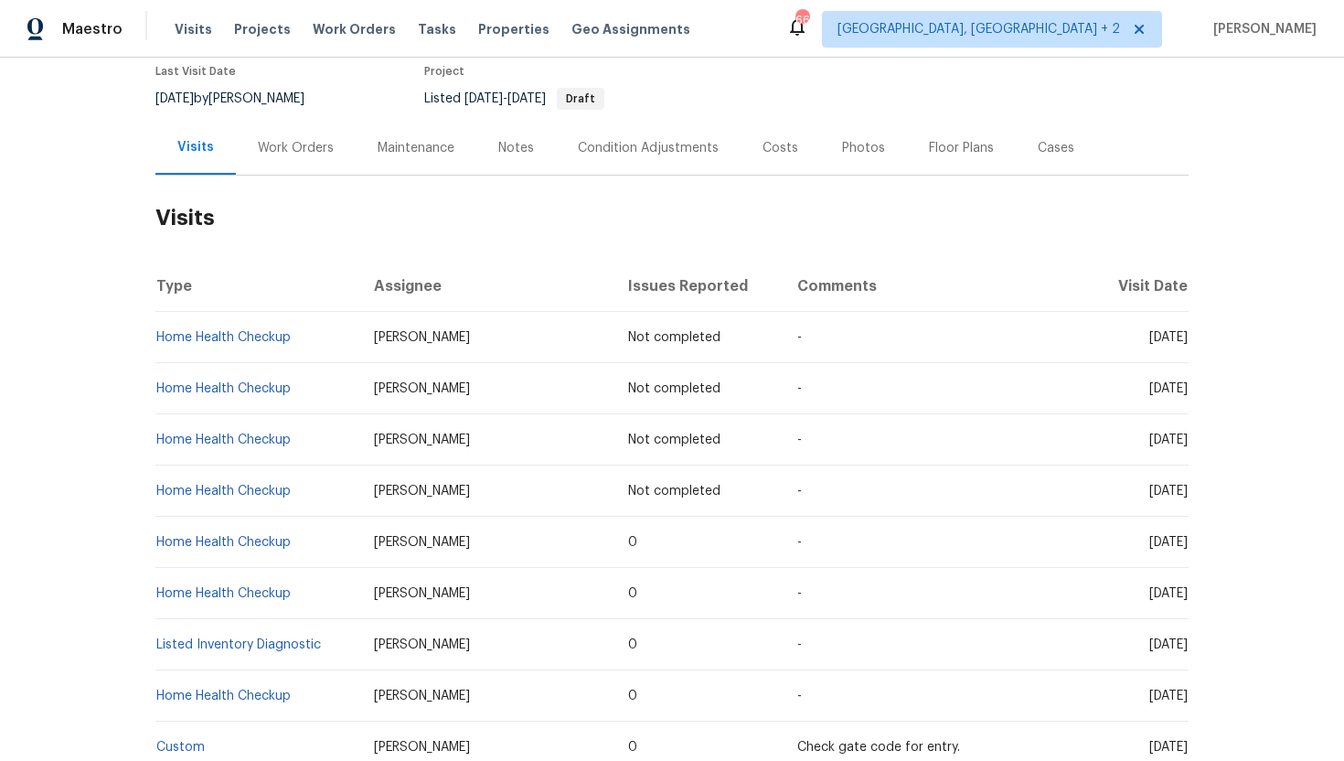
click at [1187, 548] on span "[DATE]" at bounding box center [1169, 542] width 38 height 13
copy span "[DATE]"
click at [294, 160] on div "Work Orders" at bounding box center [296, 148] width 120 height 54
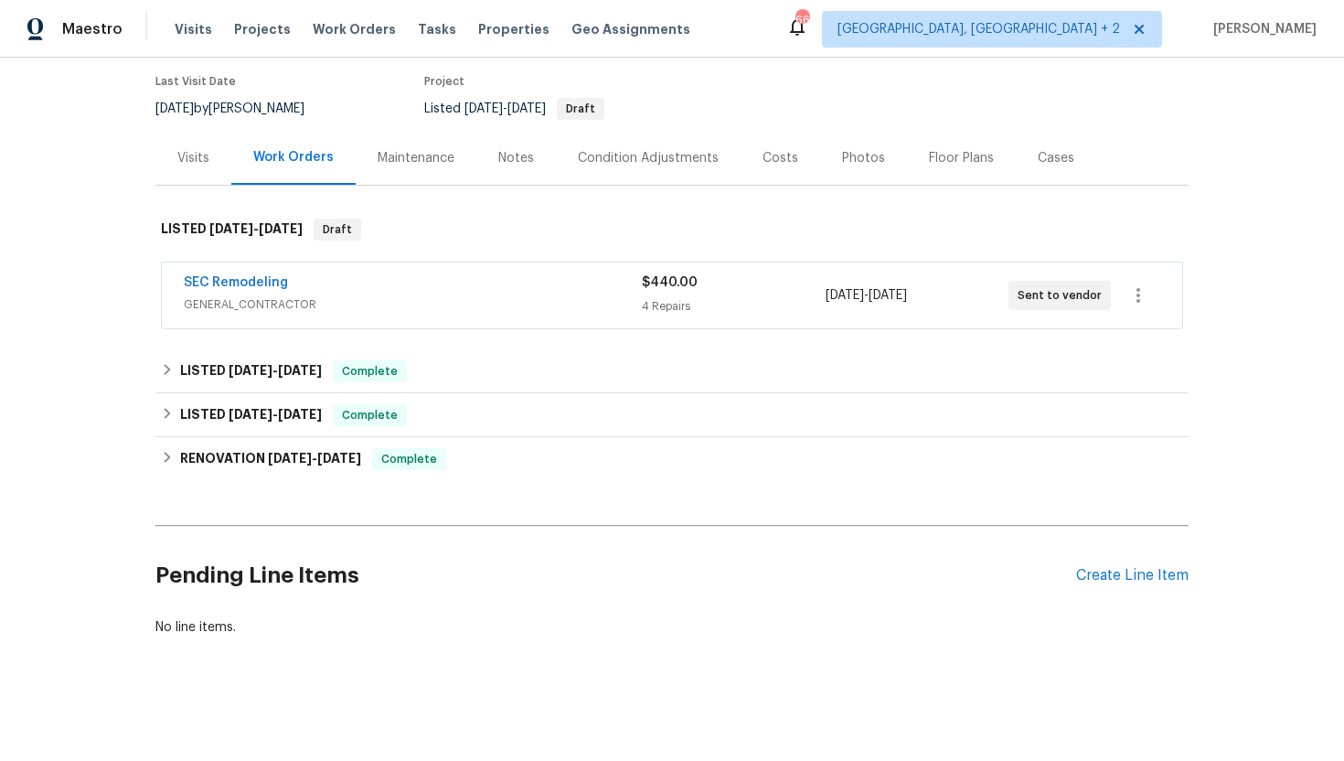
click at [335, 299] on span "GENERAL_CONTRACTOR" at bounding box center [413, 304] width 458 height 18
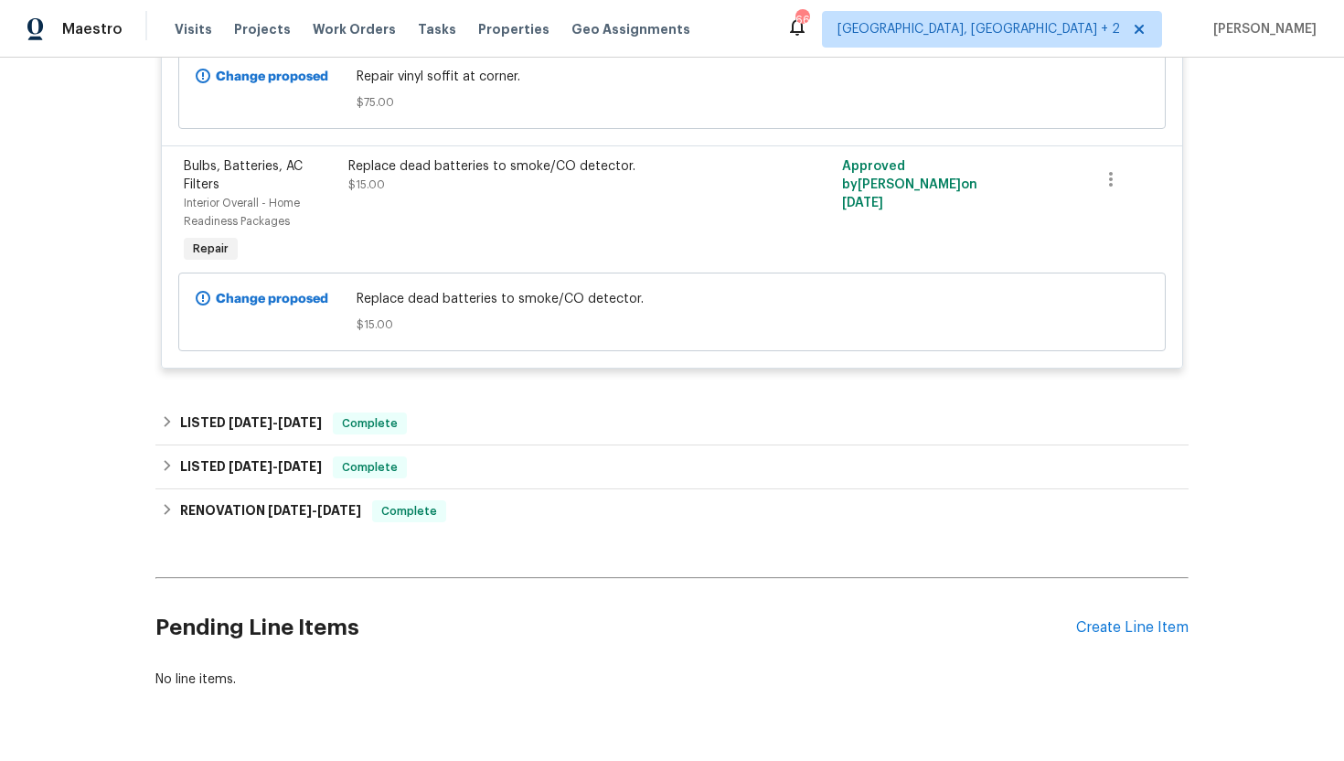
scroll to position [1043, 0]
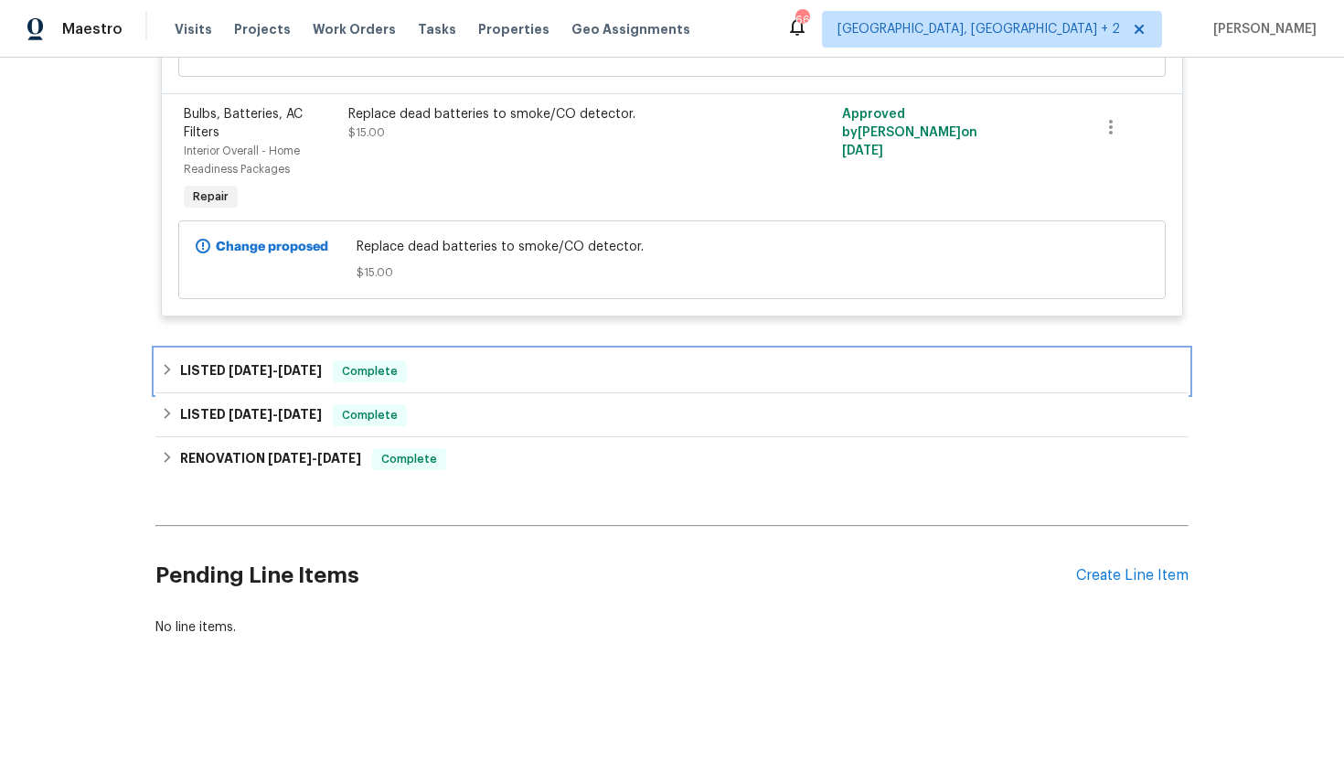
click at [322, 367] on span "[DATE]" at bounding box center [300, 370] width 44 height 13
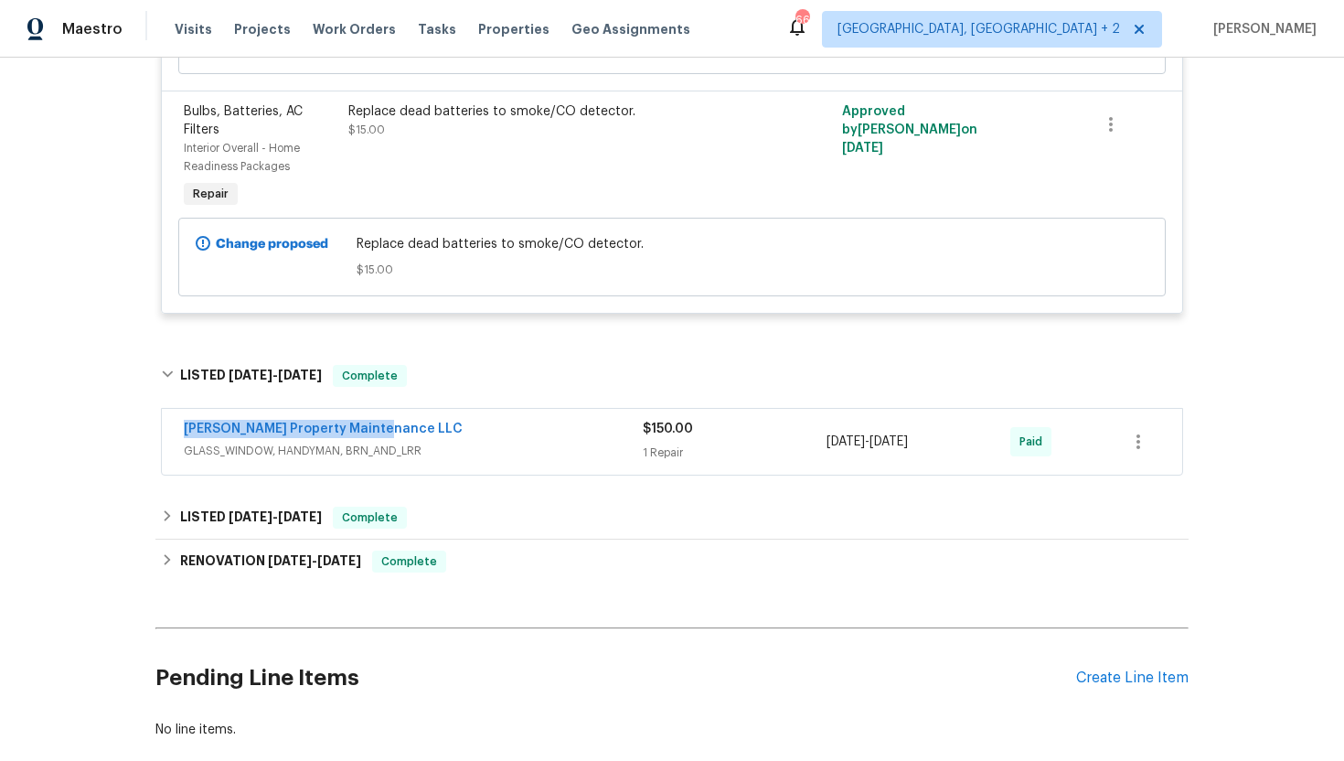
drag, startPoint x: 406, startPoint y: 430, endPoint x: 156, endPoint y: 433, distance: 249.7
click at [157, 433] on div "[PERSON_NAME] Property Maintenance LLC GLASS_WINDOW, HANDYMAN, BRN_AND_LRR $150…" at bounding box center [671, 443] width 1033 height 76
copy link "[PERSON_NAME] Property Maintenance LLC"
drag, startPoint x: 969, startPoint y: 454, endPoint x: 778, endPoint y: 451, distance: 191.2
click at [777, 451] on div "[PERSON_NAME] Property Maintenance LLC GLASS_WINDOW, HANDYMAN, BRN_AND_LRR $150…" at bounding box center [650, 442] width 933 height 44
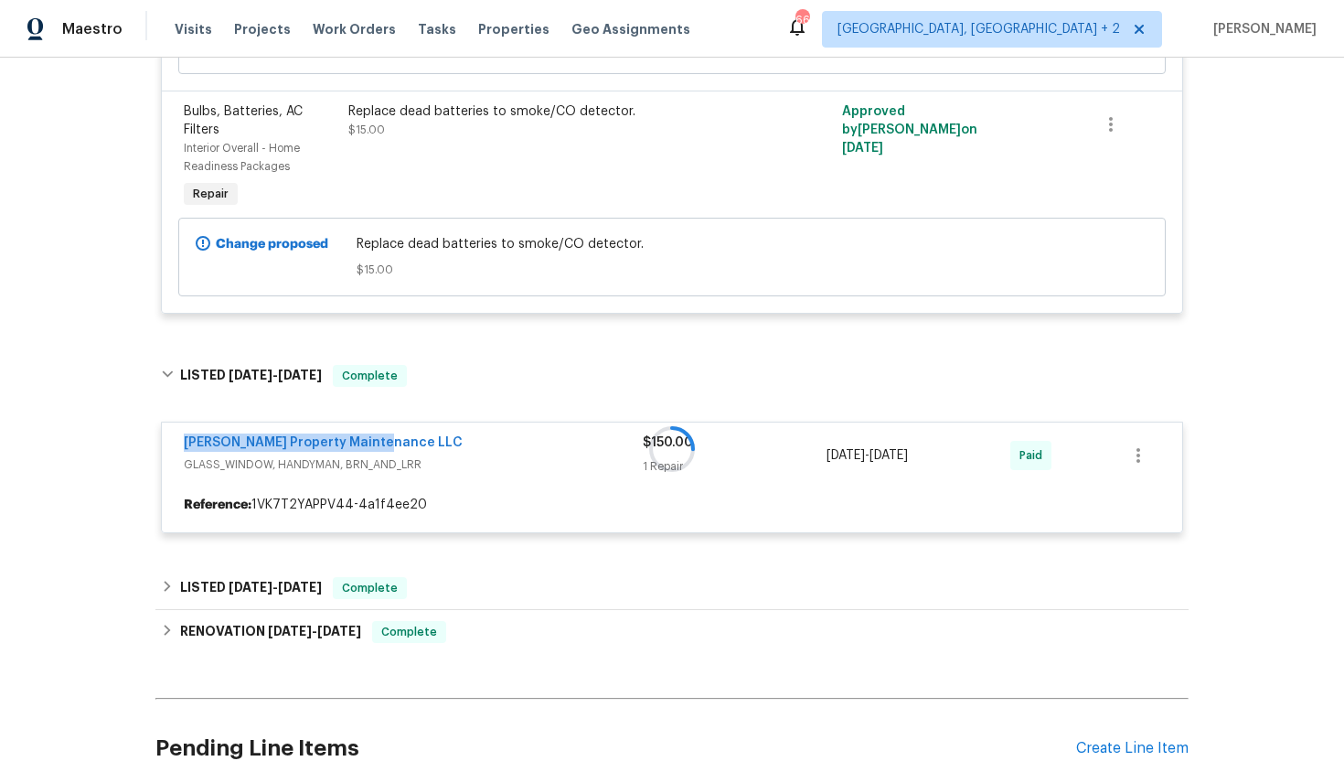
copy div "[DATE] - [DATE]"
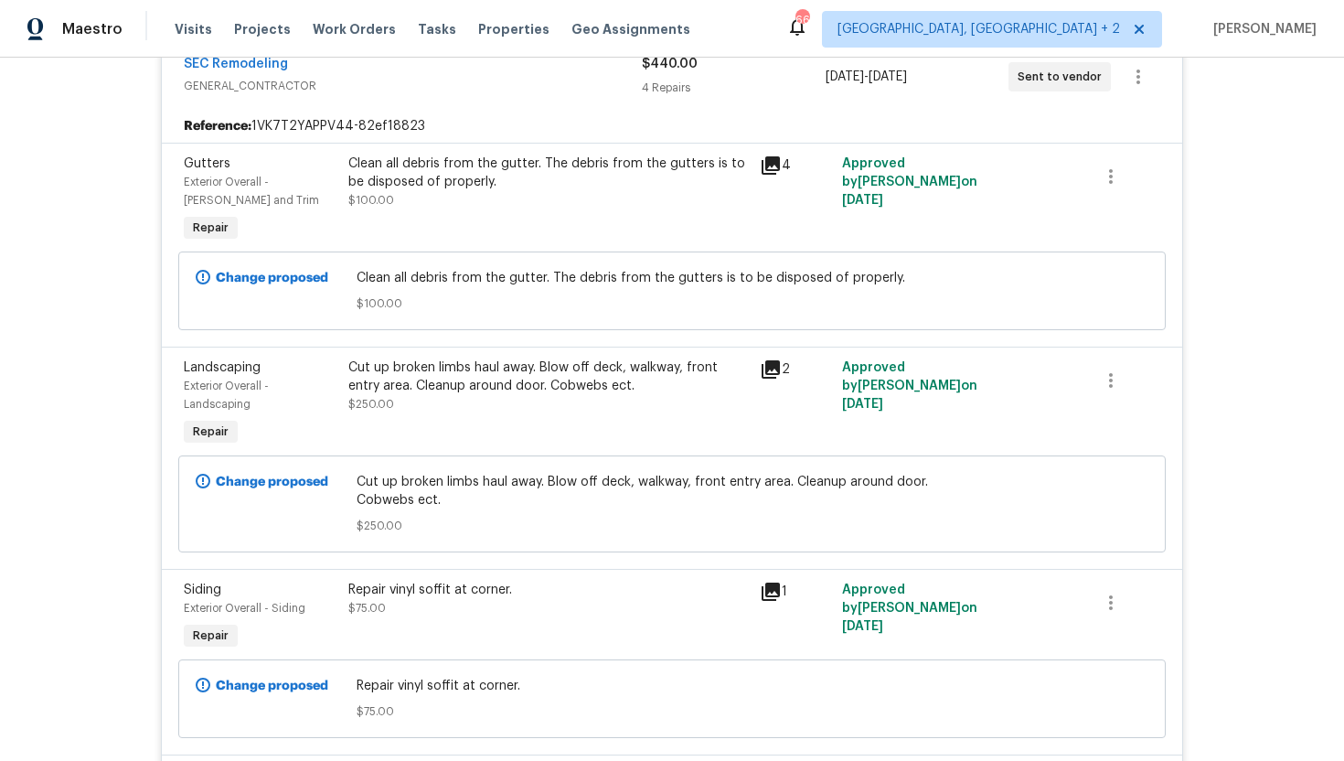
scroll to position [0, 0]
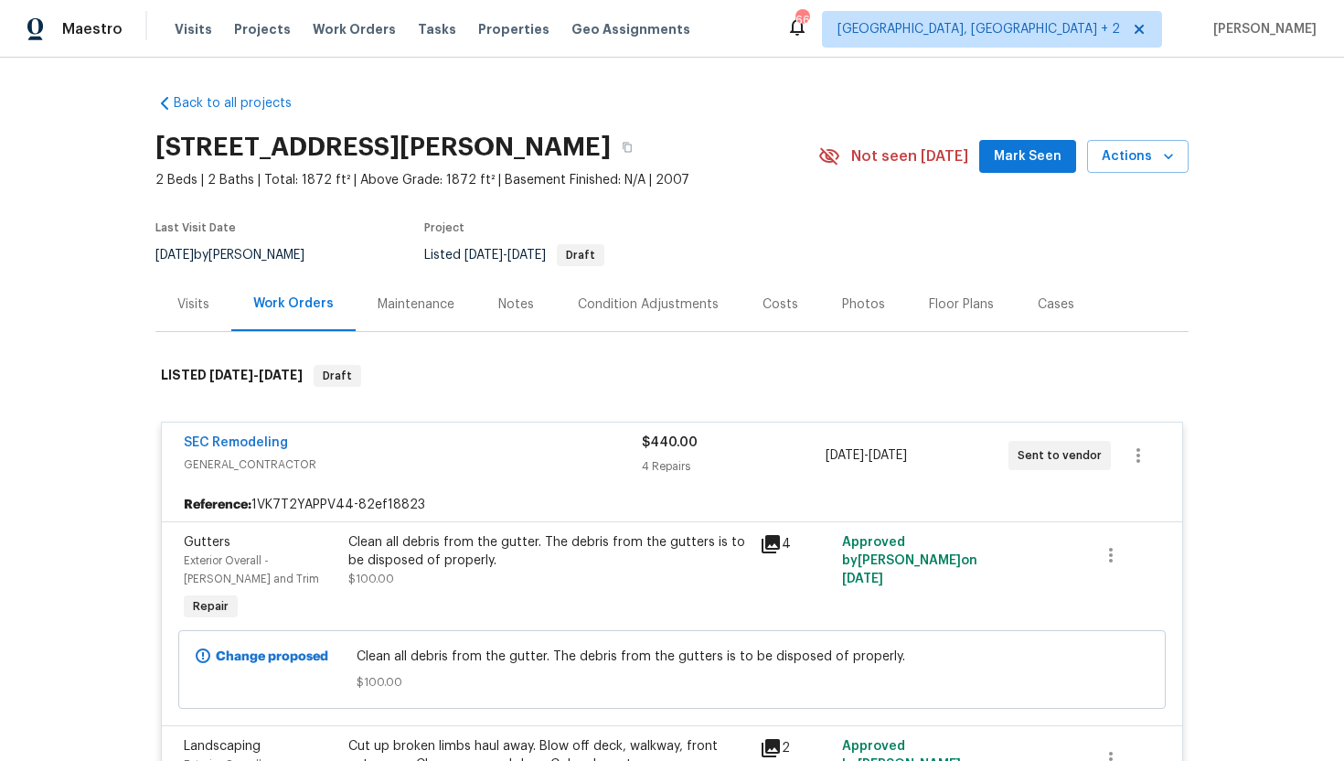
click at [210, 306] on div "Visits" at bounding box center [193, 304] width 76 height 54
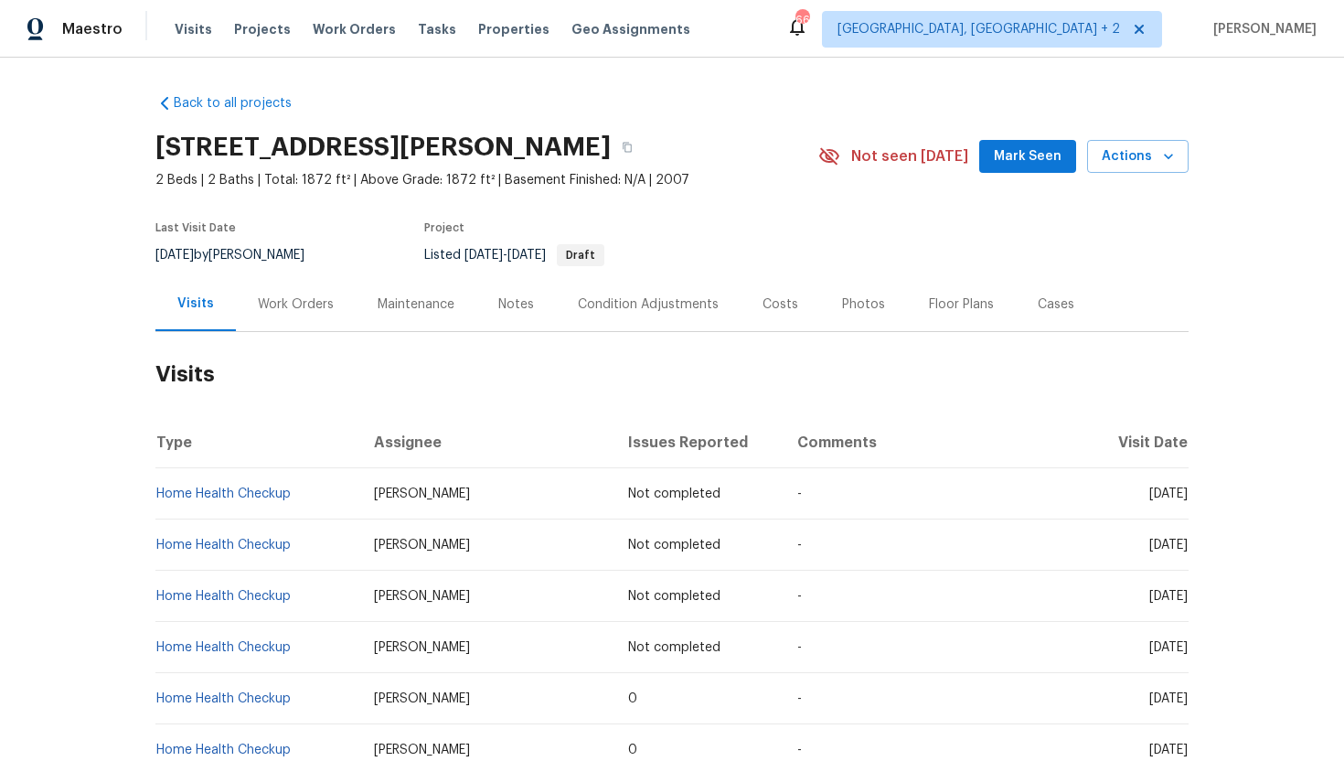
click at [287, 310] on div "Work Orders" at bounding box center [296, 304] width 76 height 18
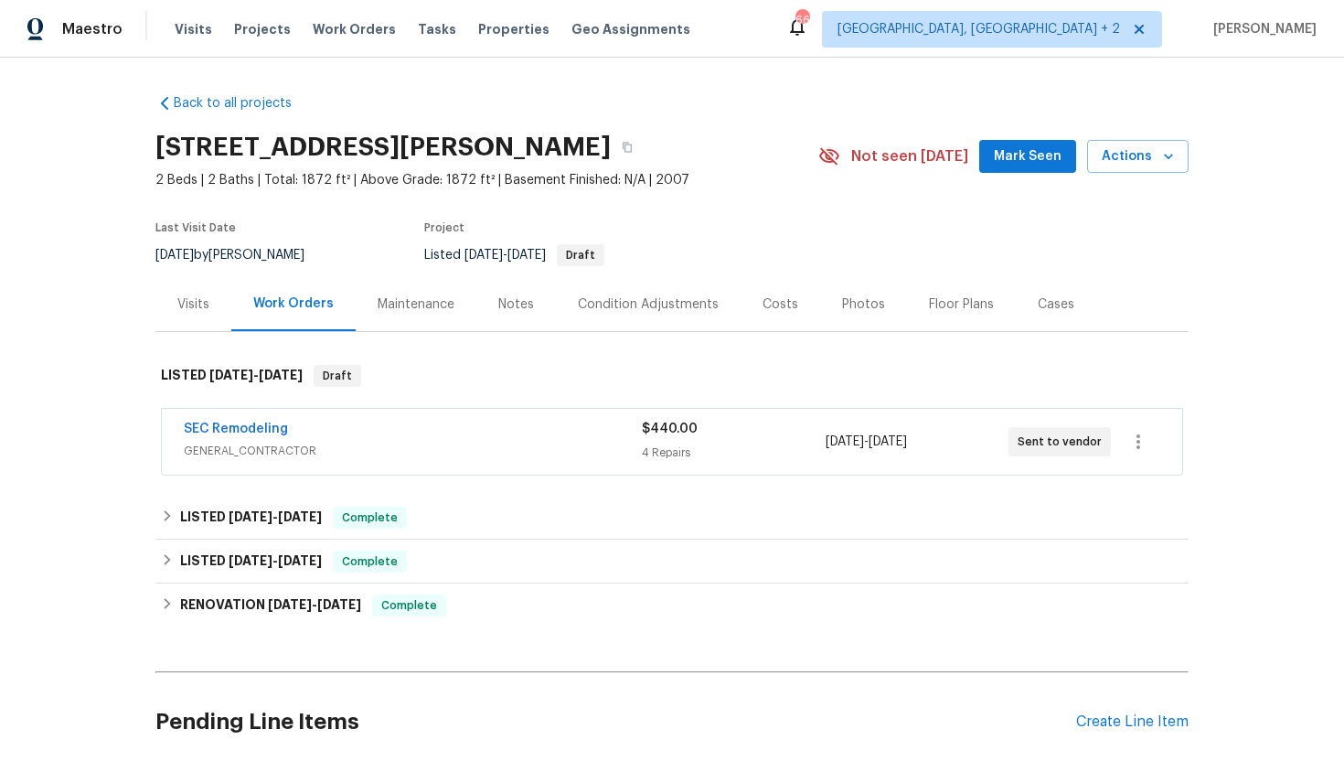
click at [203, 297] on div "Visits" at bounding box center [193, 304] width 32 height 18
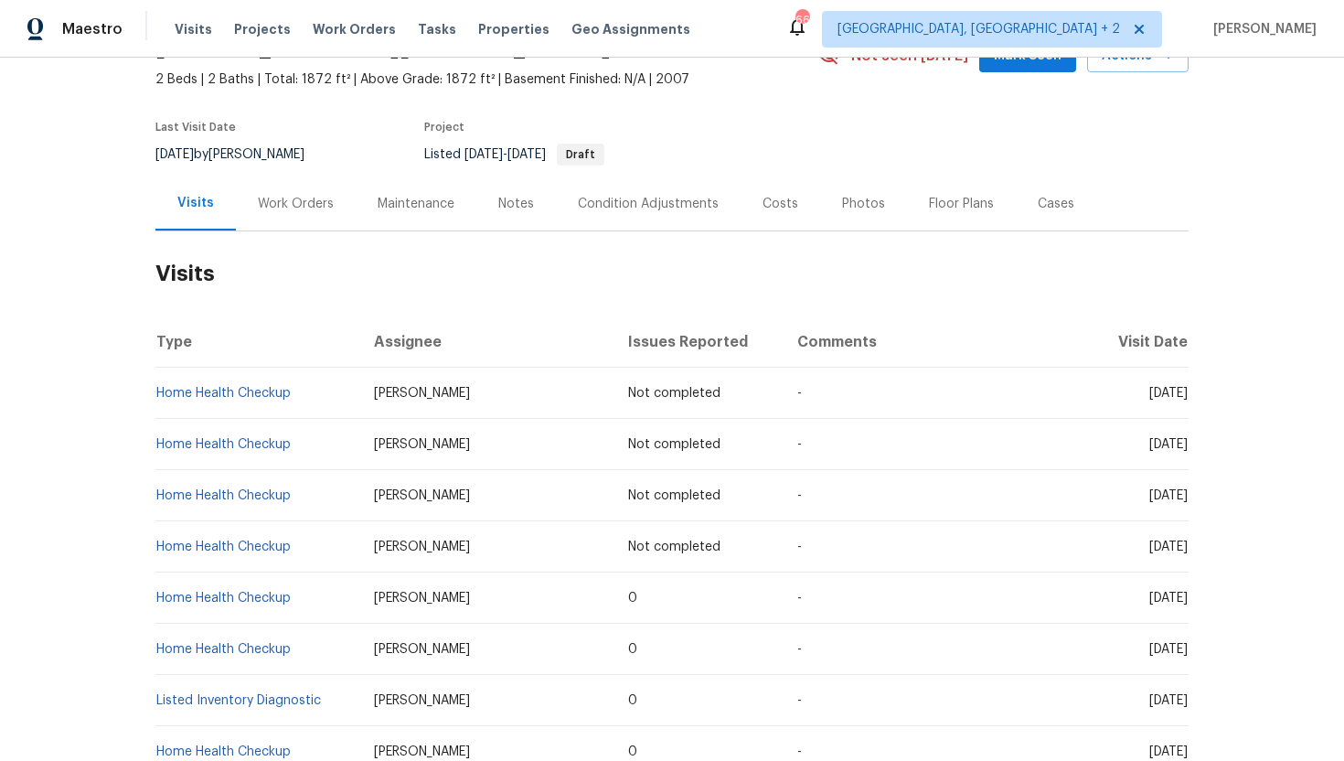
scroll to position [109, 0]
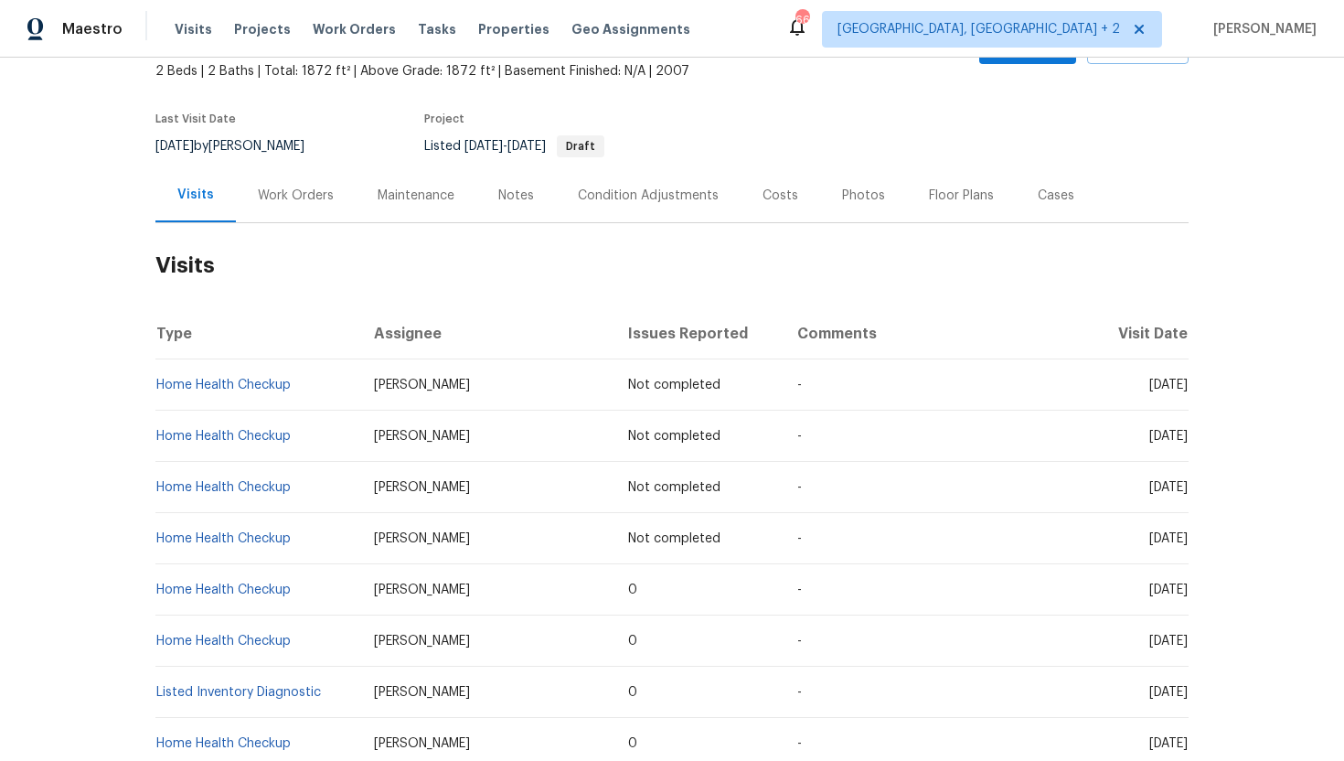
drag, startPoint x: 1116, startPoint y: 540, endPoint x: 1186, endPoint y: 543, distance: 70.5
click at [1186, 543] on span "[DATE]" at bounding box center [1169, 538] width 38 height 13
copy span "[DATE]"
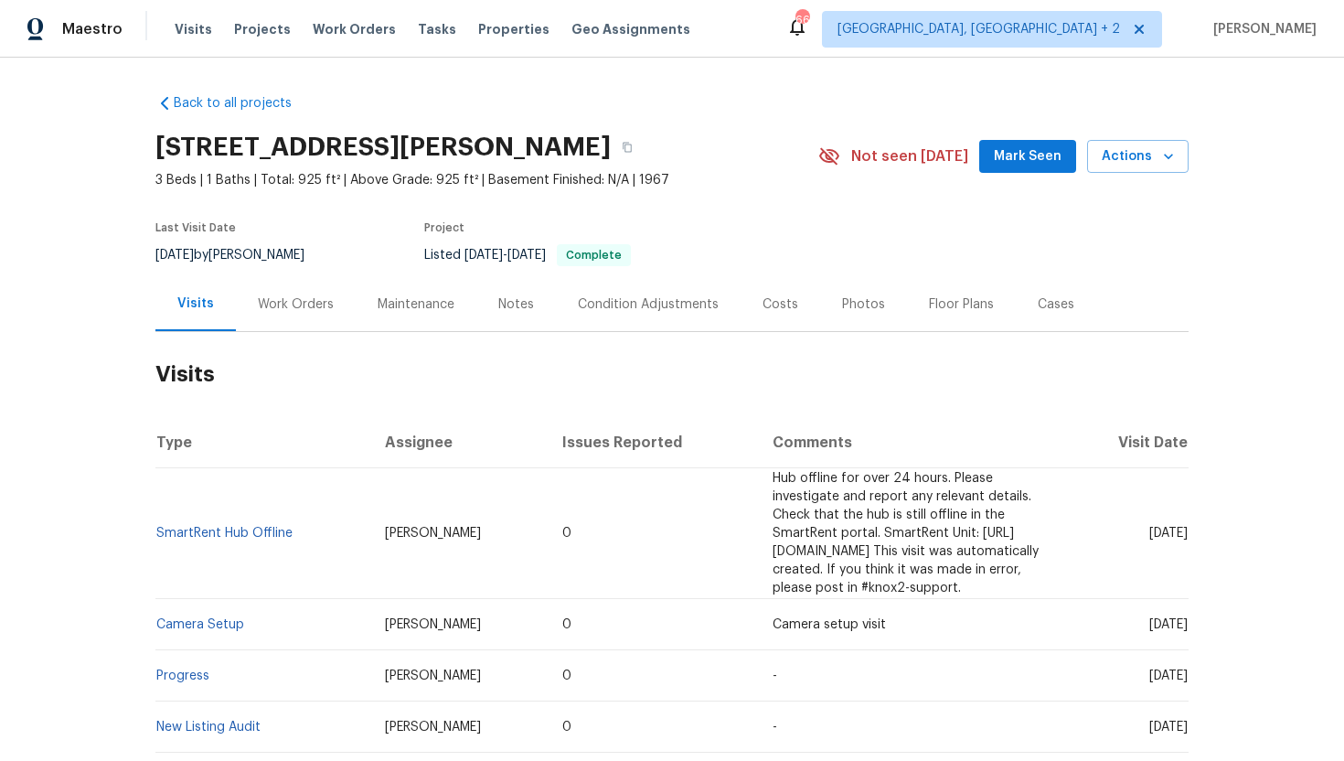
click at [1041, 304] on div "Cases" at bounding box center [1056, 304] width 37 height 18
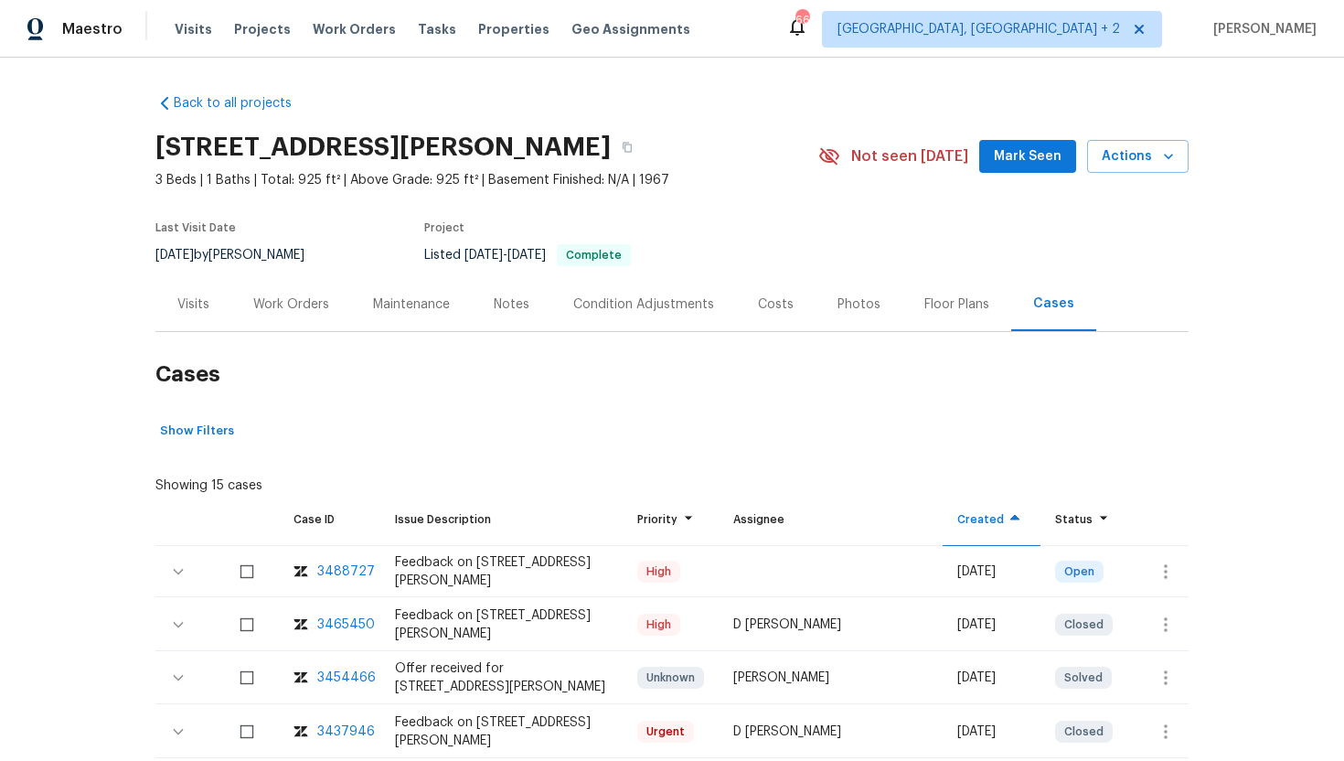
scroll to position [177, 0]
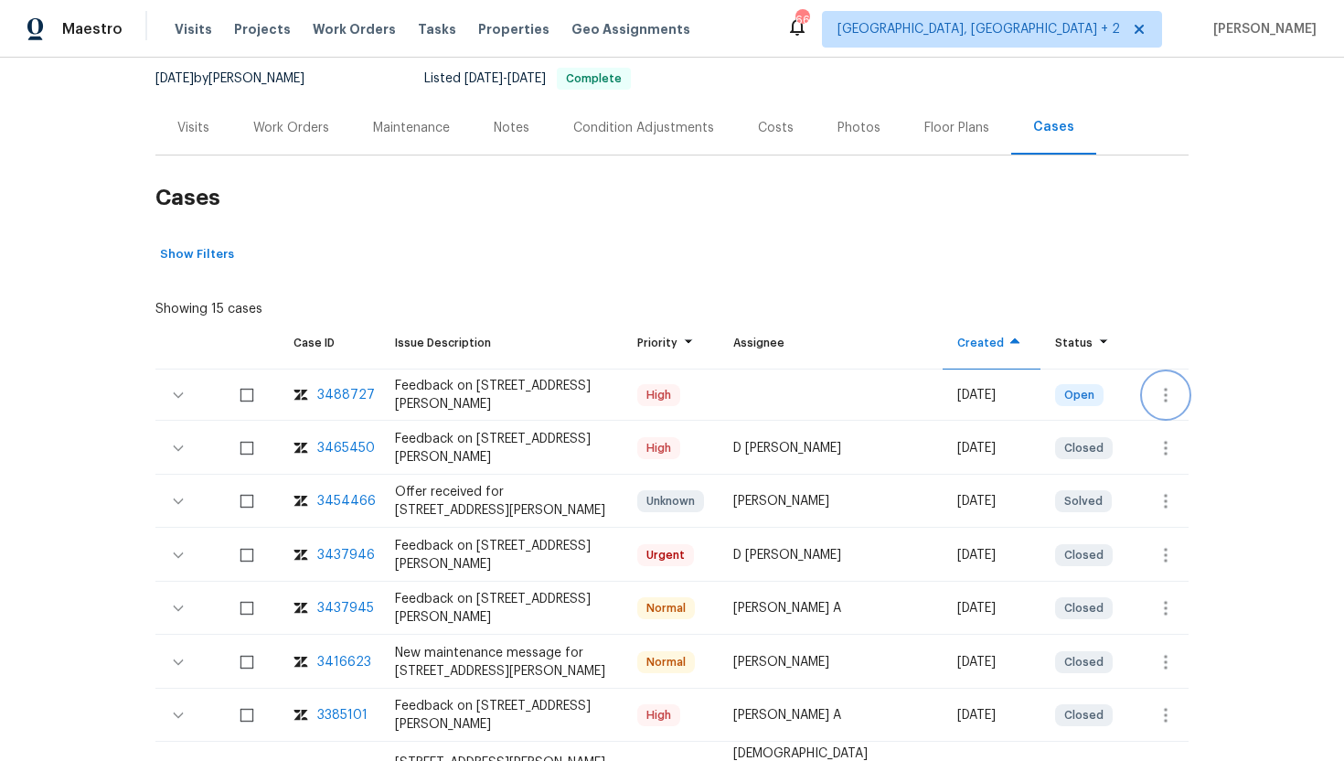
click at [1162, 397] on icon "button" at bounding box center [1166, 395] width 22 height 22
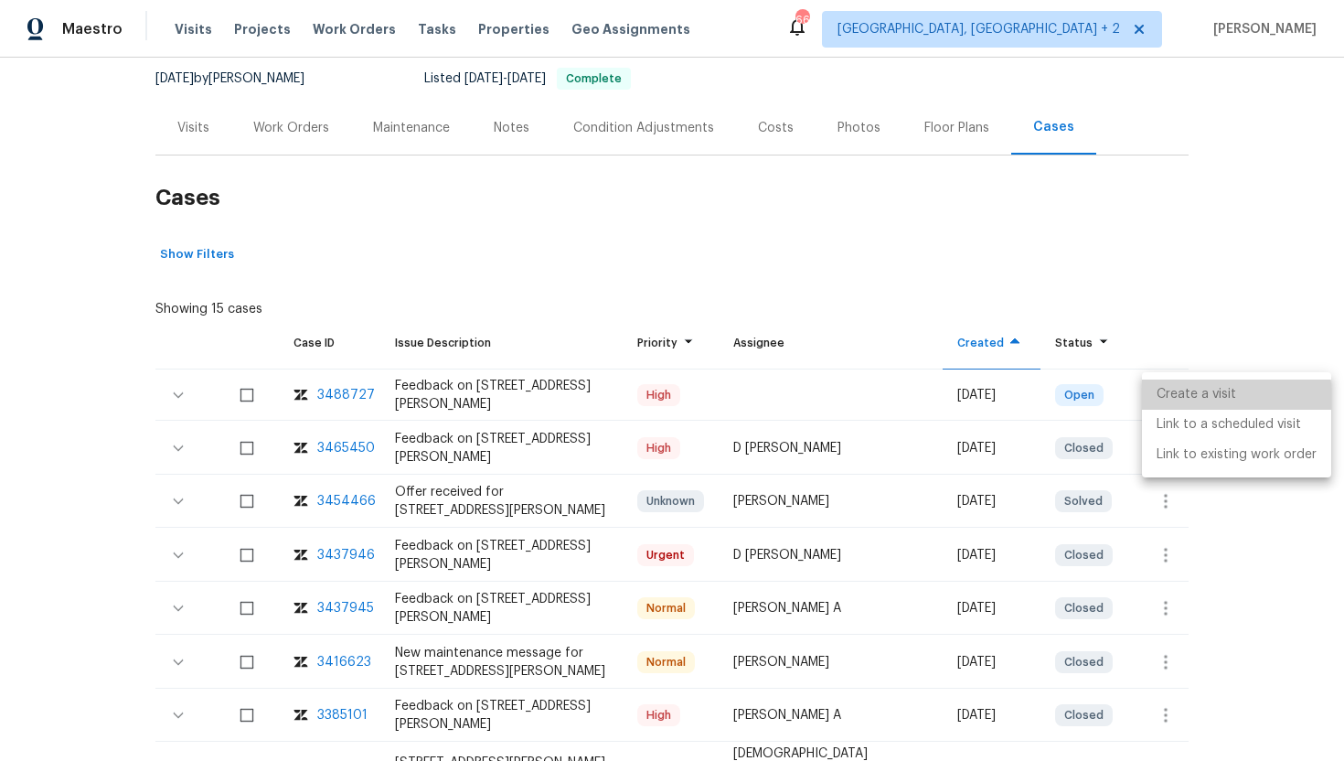
click at [1193, 398] on li "Create a visit" at bounding box center [1236, 395] width 189 height 30
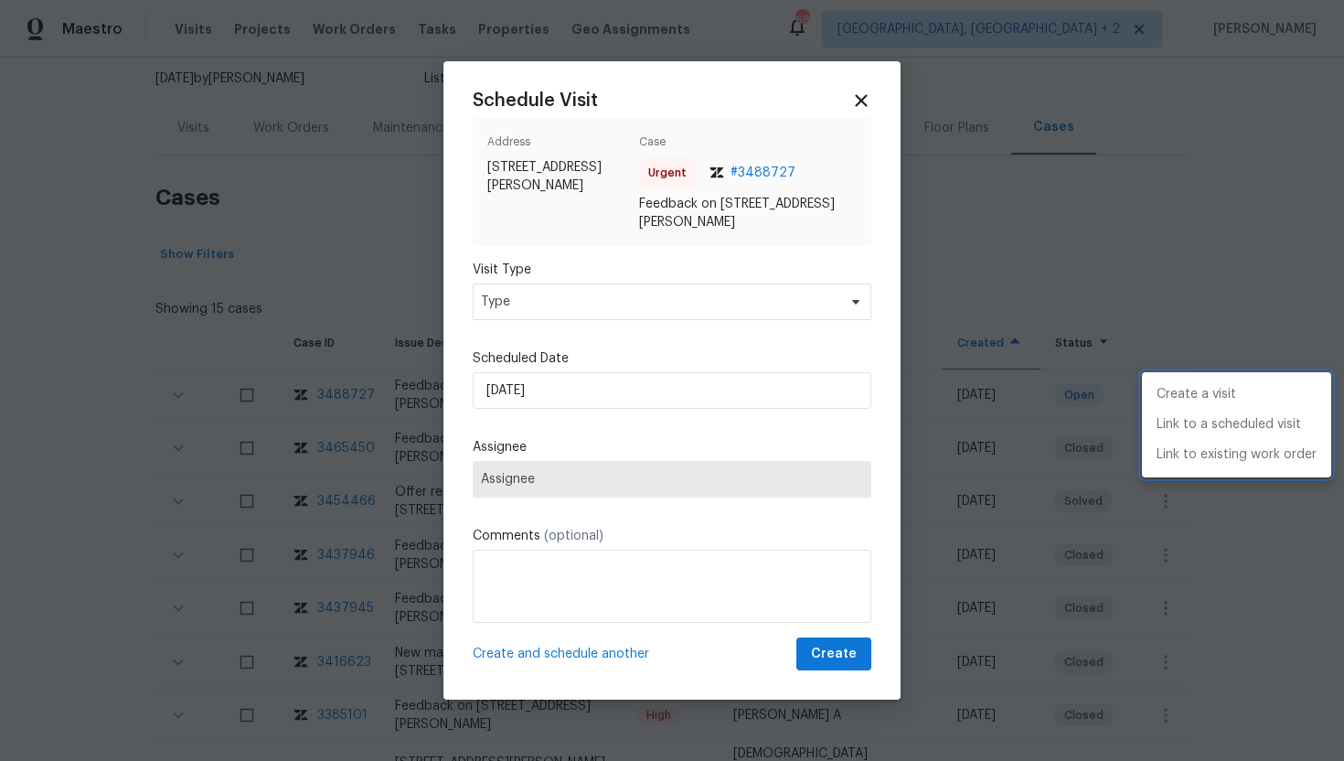
click at [551, 304] on div at bounding box center [672, 380] width 1344 height 761
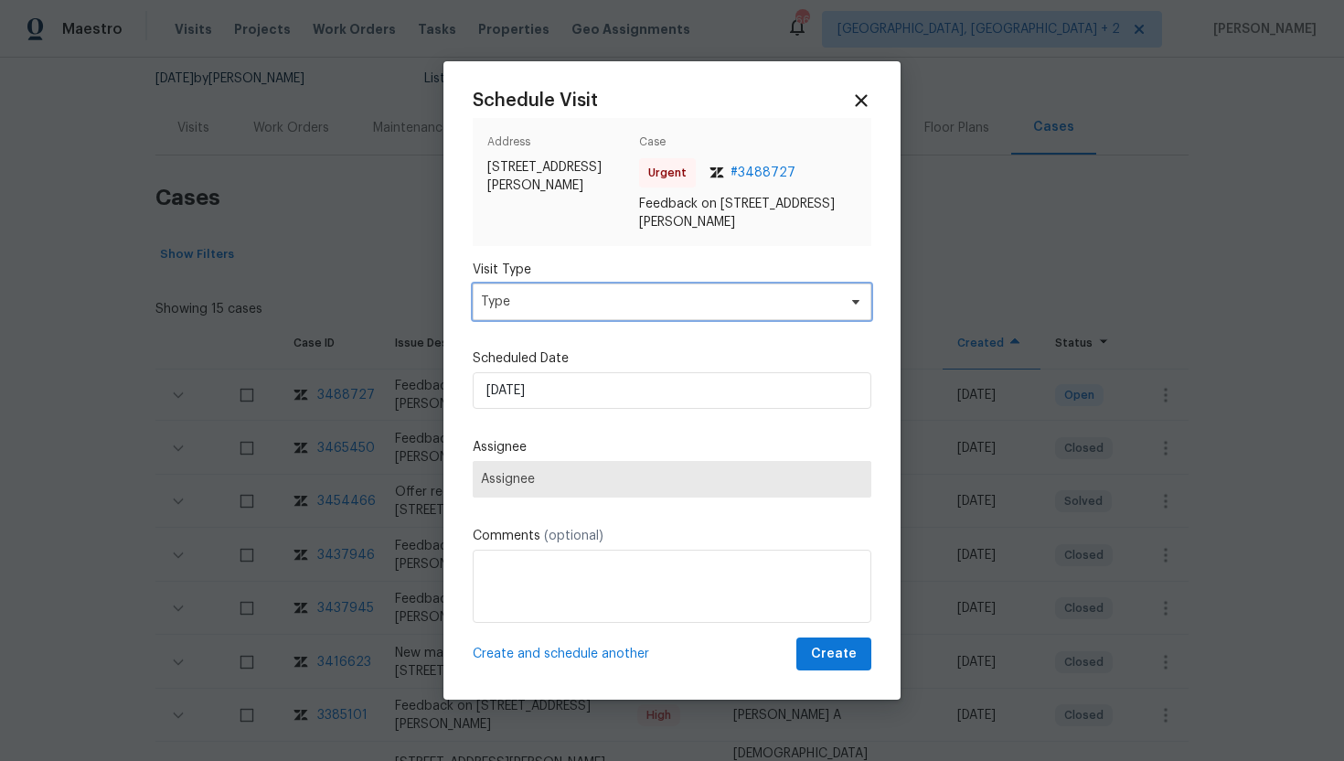
click at [551, 302] on span "Type" at bounding box center [659, 302] width 356 height 18
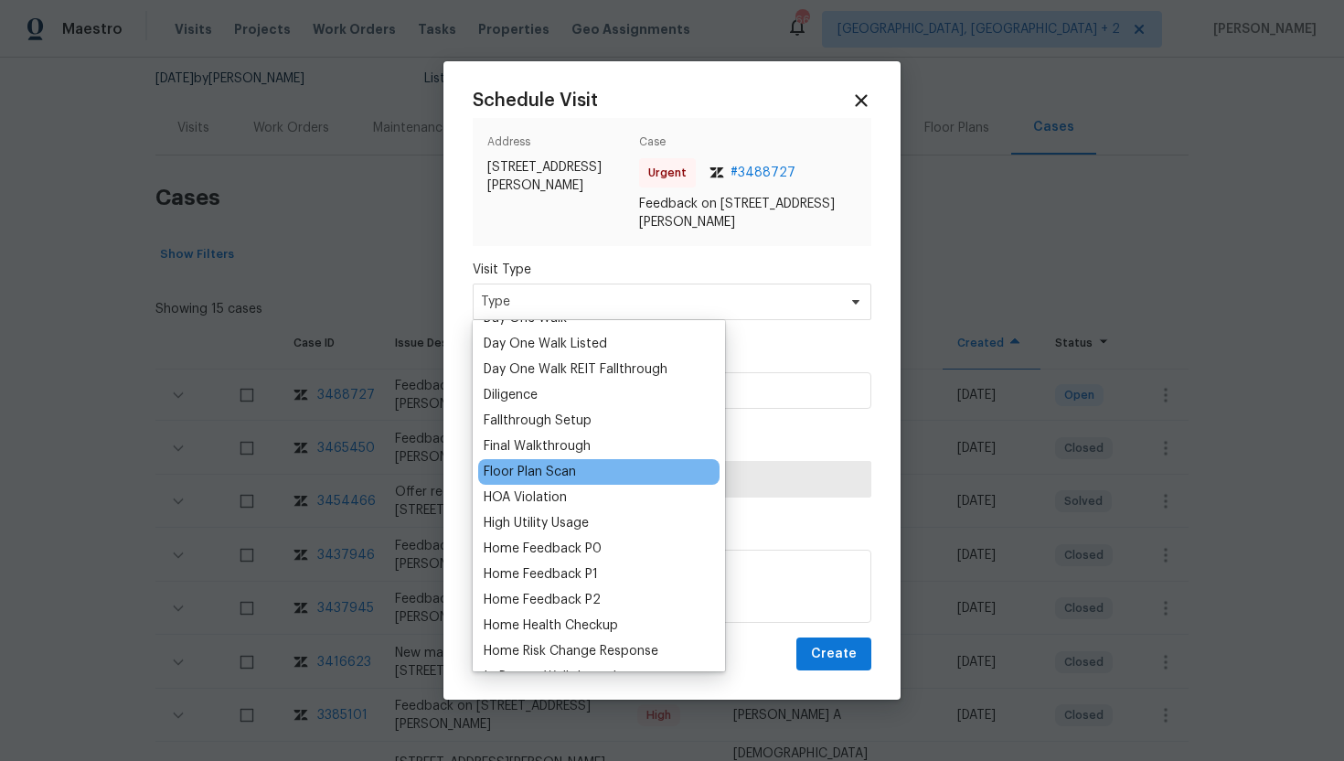
scroll to position [355, 0]
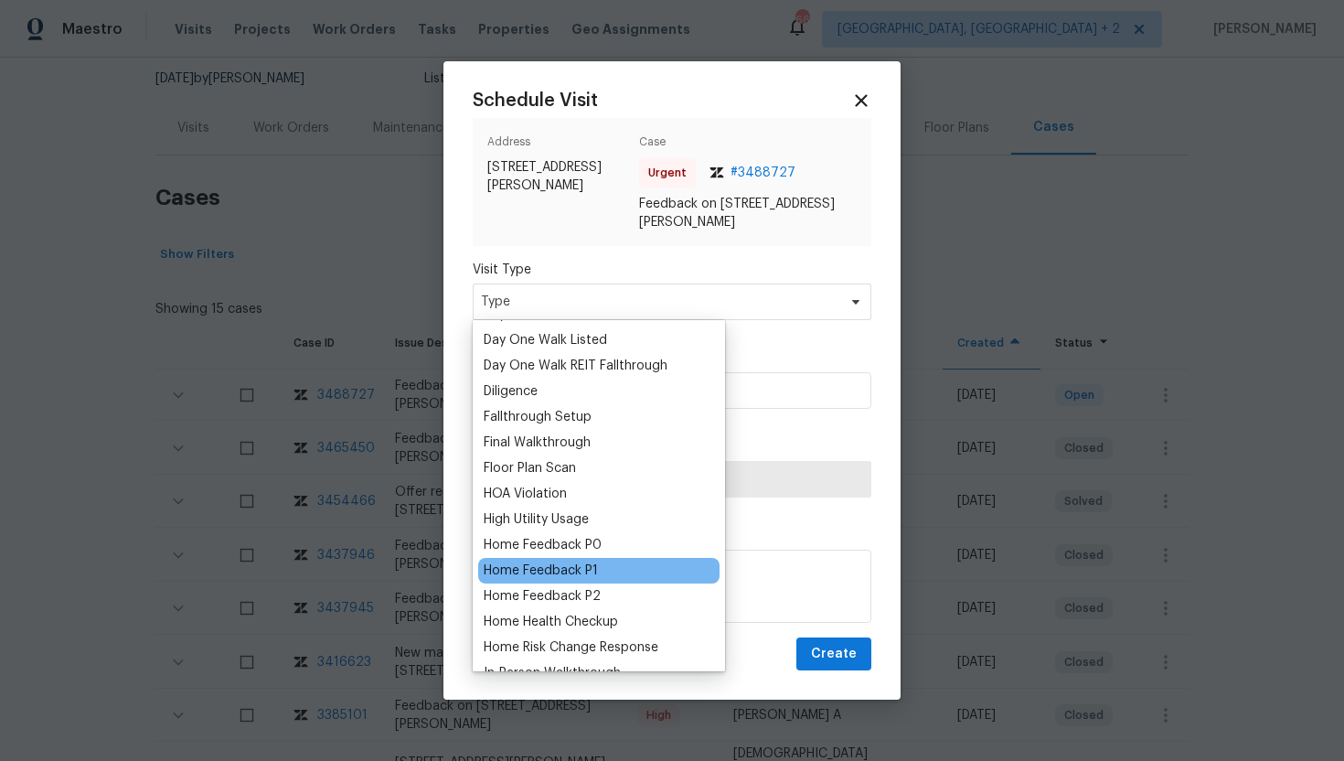
click at [567, 570] on div "Home Feedback P1" at bounding box center [541, 571] width 114 height 18
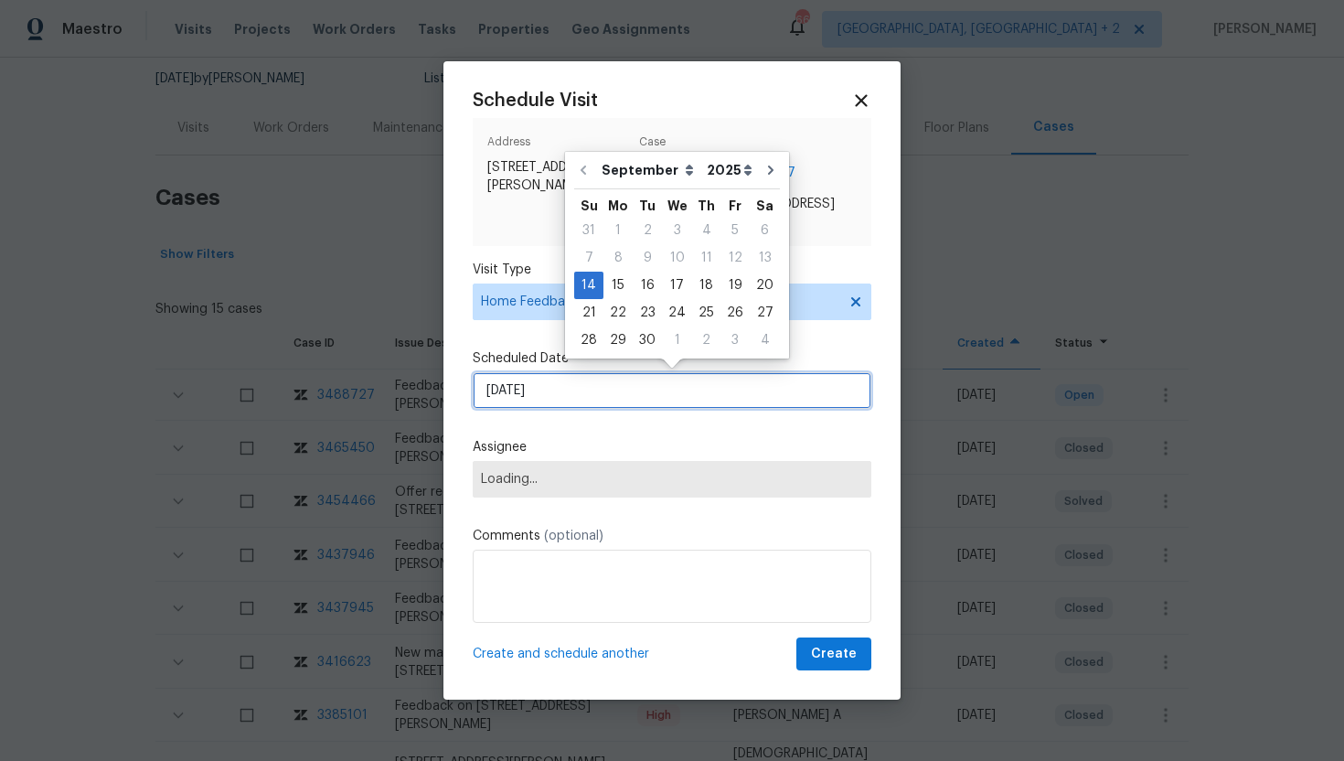
click at [580, 408] on input "9/14/2025" at bounding box center [672, 390] width 399 height 37
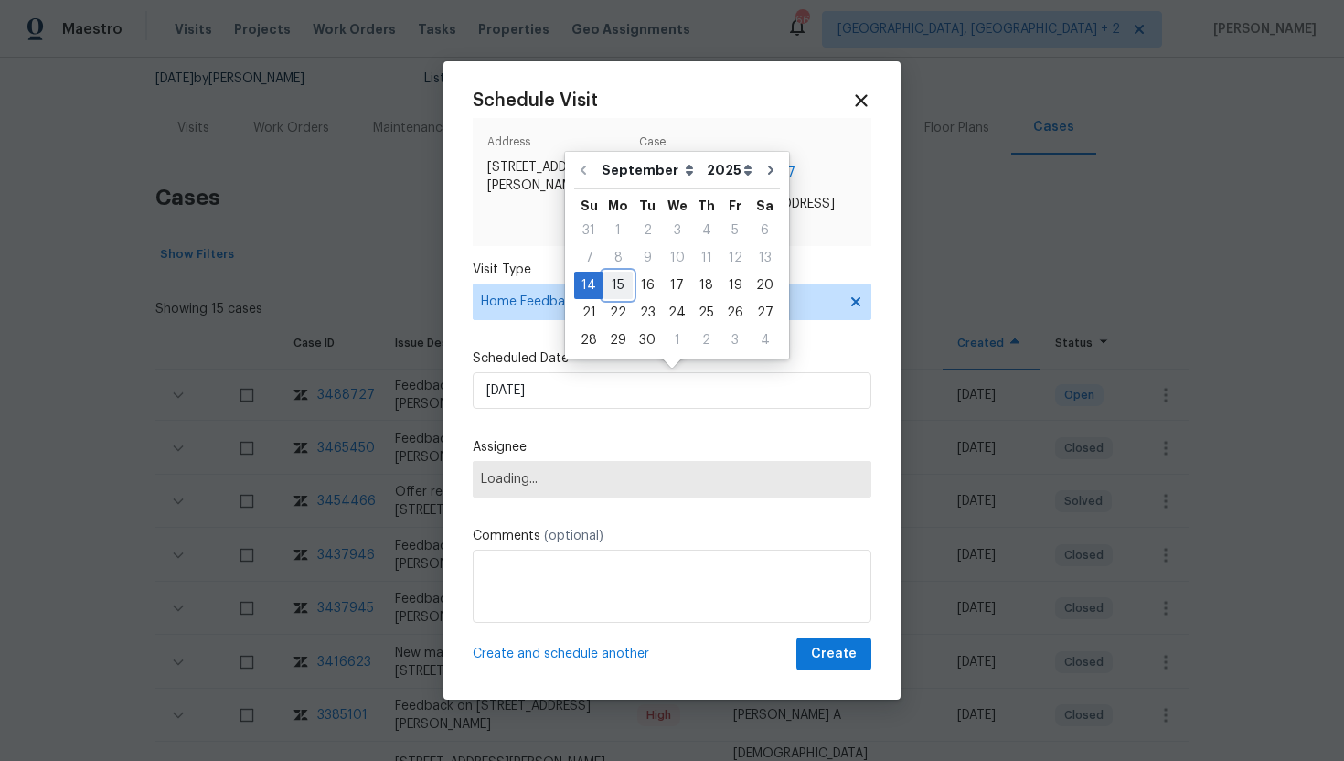
click at [615, 288] on div "15" at bounding box center [618, 286] width 29 height 26
type input "9/15/2025"
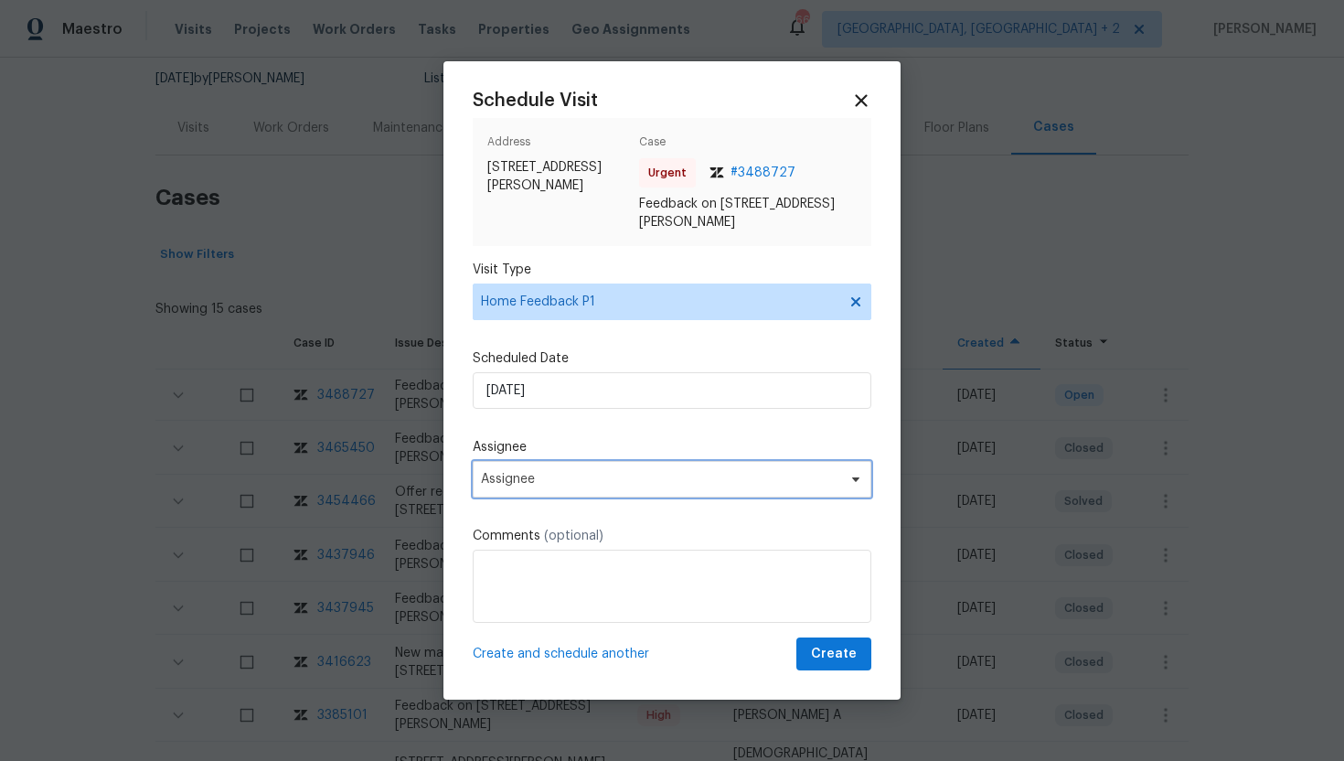
click at [566, 484] on span "Assignee" at bounding box center [660, 479] width 359 height 15
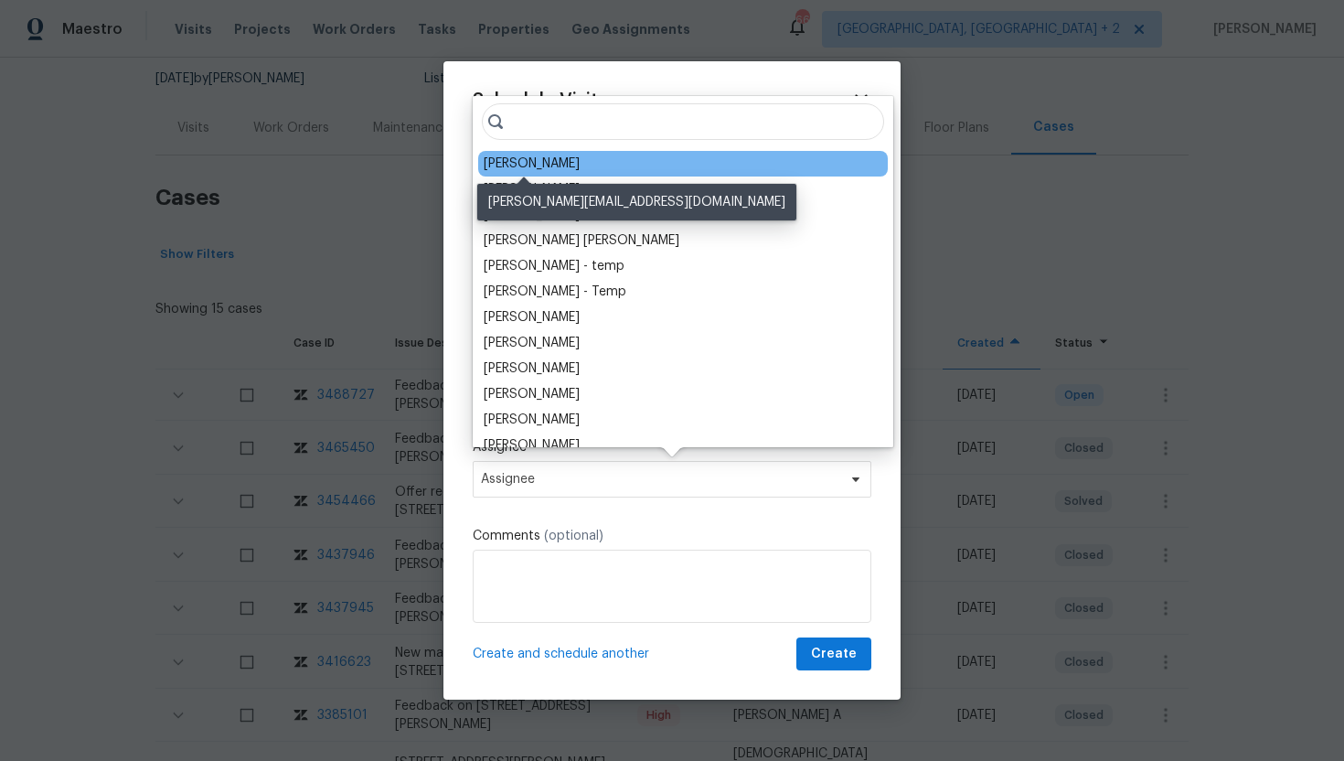
click at [550, 165] on div "Joseph White" at bounding box center [532, 164] width 96 height 18
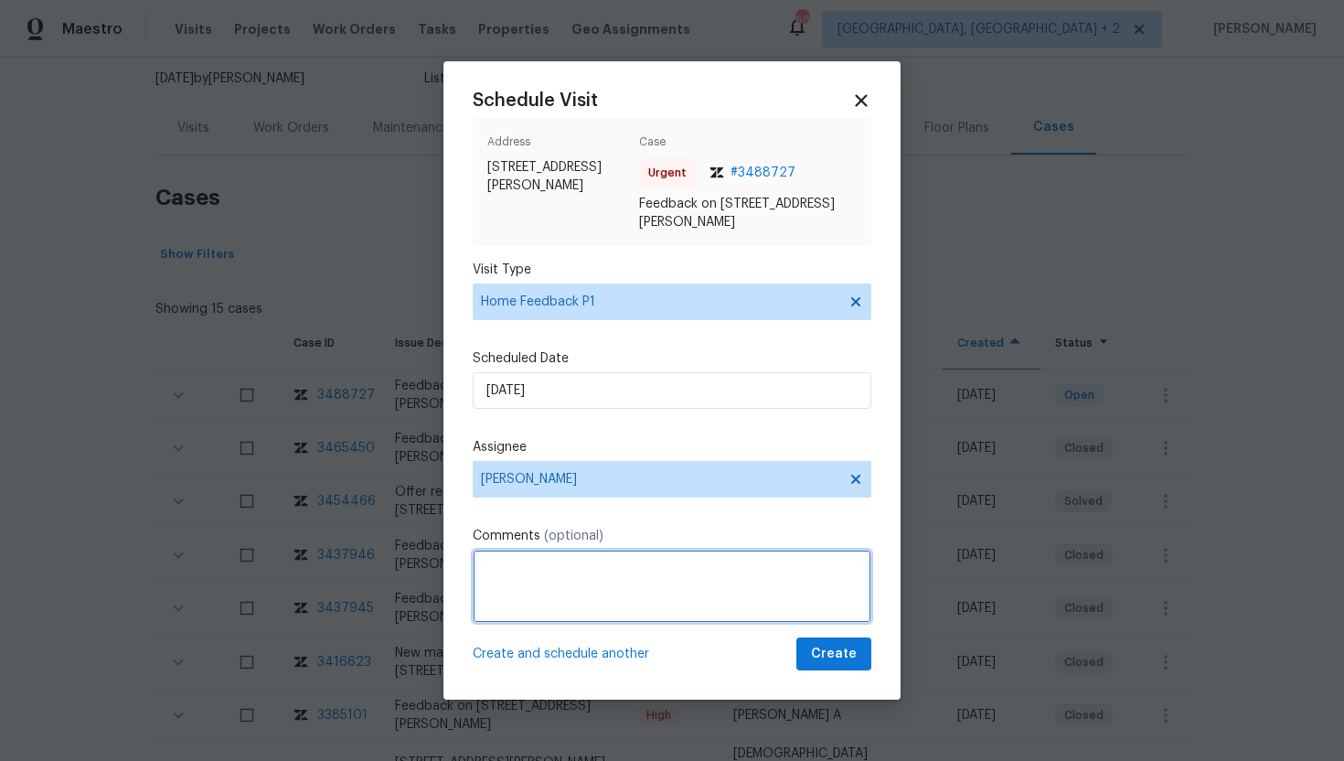
click at [537, 588] on textarea at bounding box center [672, 586] width 399 height 73
paste textarea "Feedback Message: keypad doesnt work when using it with the OD app or from CITY…"
drag, startPoint x: 634, startPoint y: 605, endPoint x: 466, endPoint y: 604, distance: 167.4
click at [466, 604] on div "Schedule Visit Address 605 Mitchell Ave, Franklinton, NC 27525 Case Urgent # 34…" at bounding box center [672, 380] width 457 height 639
drag, startPoint x: 615, startPoint y: 586, endPoint x: 734, endPoint y: 569, distance: 120.2
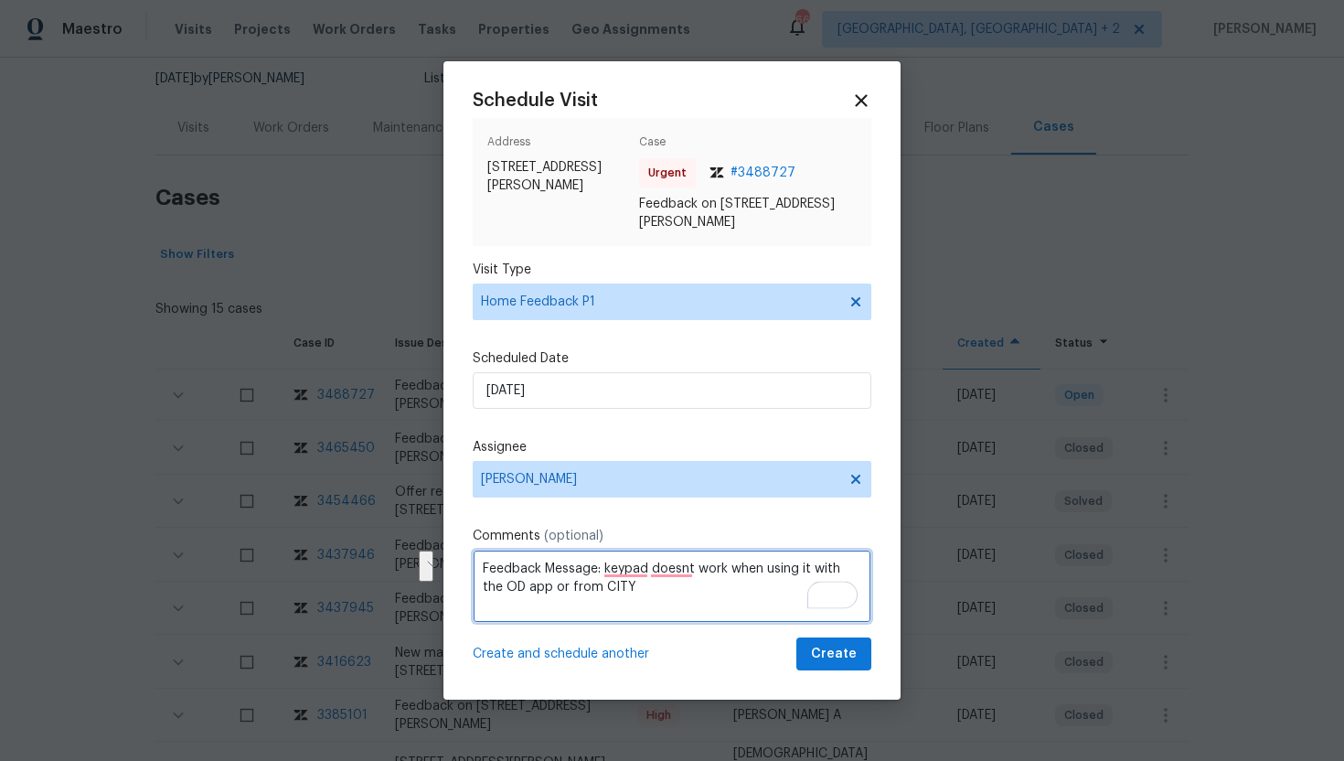
click at [733, 569] on textarea "Feedback Message: keypad doesnt work when using it with the OD app or from CITY" at bounding box center [672, 586] width 399 height 73
click at [672, 573] on textarea "Feedback Message: keypad doesnt work" at bounding box center [672, 586] width 399 height 73
click at [627, 571] on textarea "Feedback Message: keypad doesn't work" at bounding box center [672, 586] width 399 height 73
type textarea "Feedback Message: The keypad doesn't work"
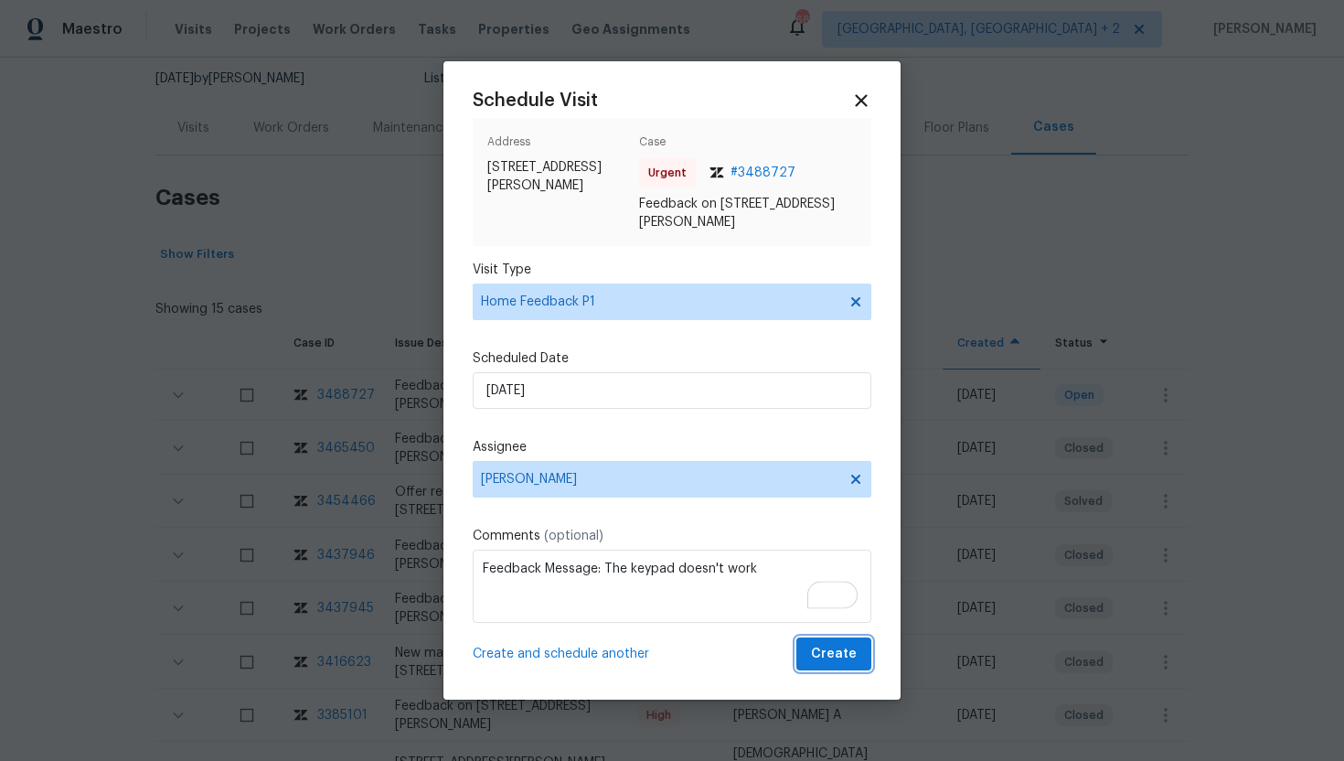
click at [851, 651] on span "Create" at bounding box center [834, 654] width 46 height 23
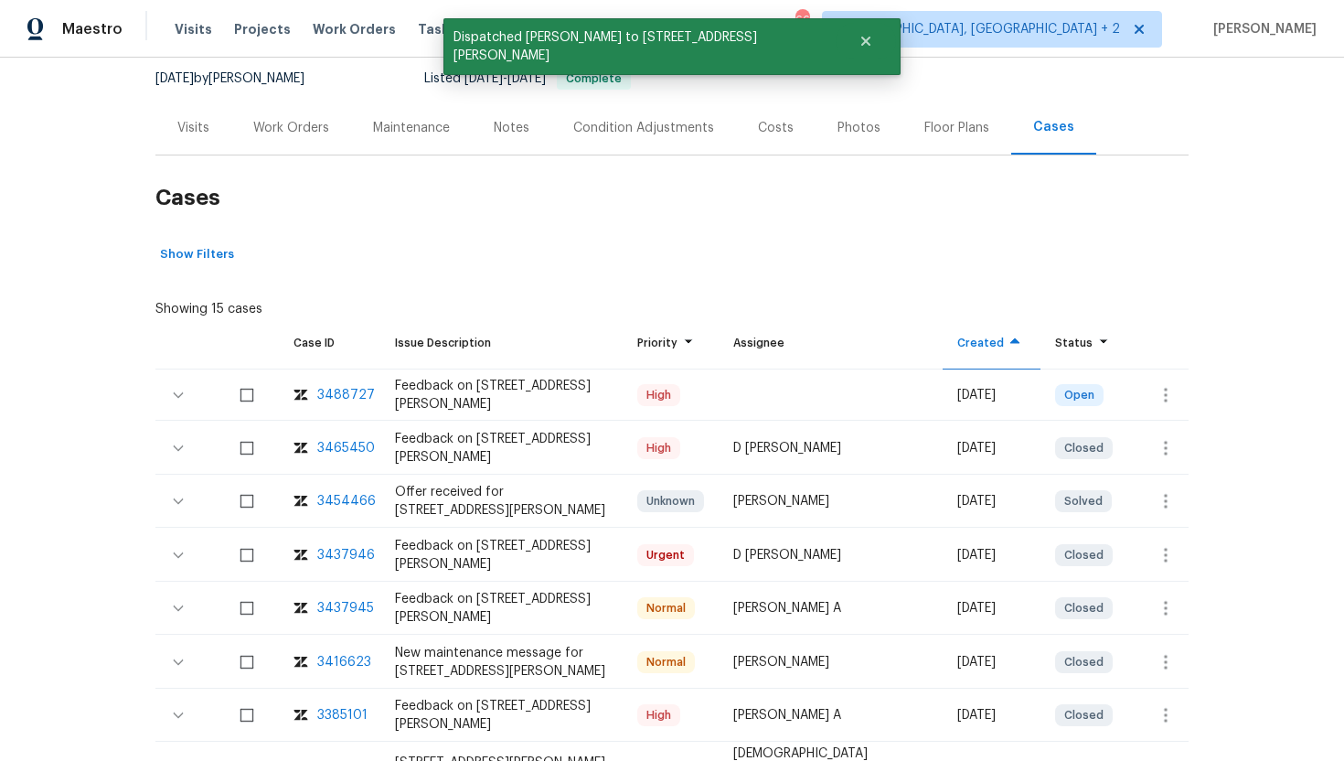
click at [205, 130] on div "Visits" at bounding box center [193, 128] width 32 height 18
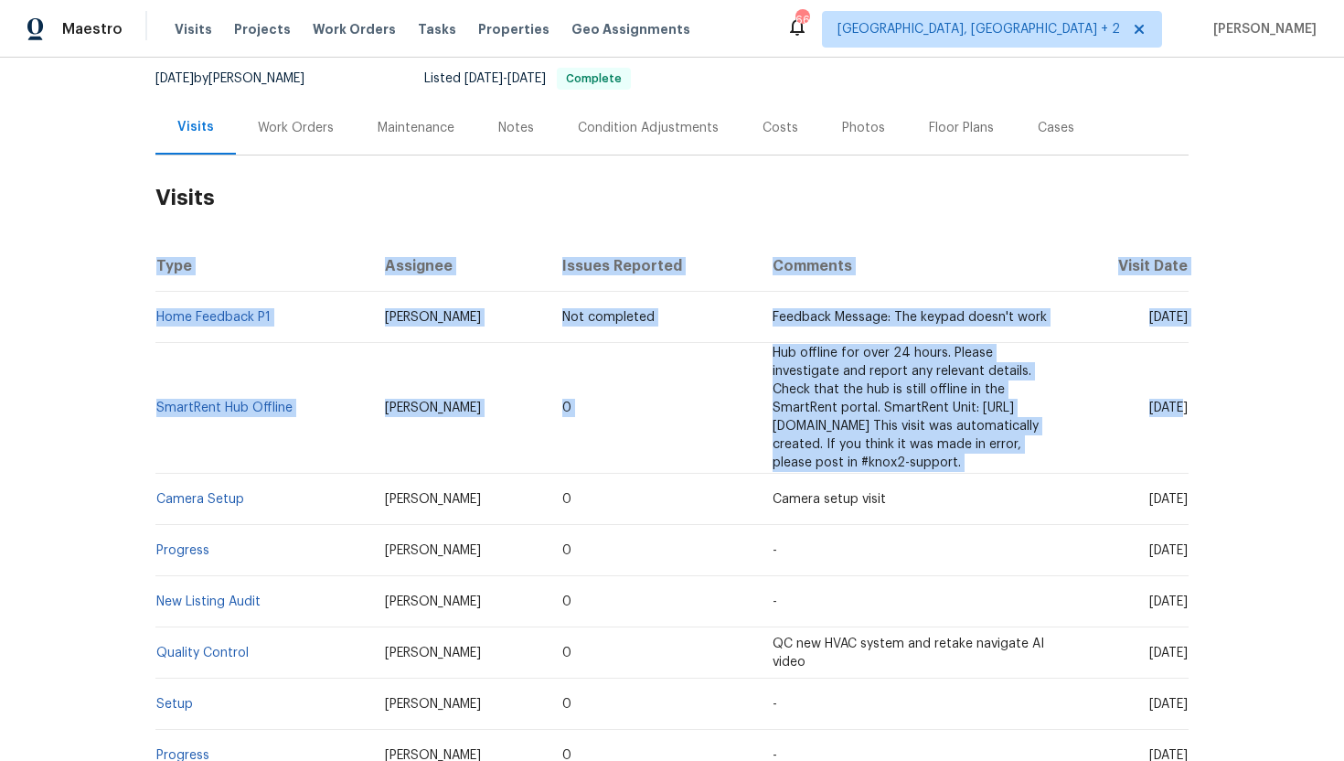
drag, startPoint x: 1115, startPoint y: 401, endPoint x: 1193, endPoint y: 403, distance: 77.8
click at [1193, 402] on div "Back to all projects 605 Mitchell Ave, Franklinton, NC 27525 3 Beds | 1 Baths |…" at bounding box center [672, 409] width 1344 height 703
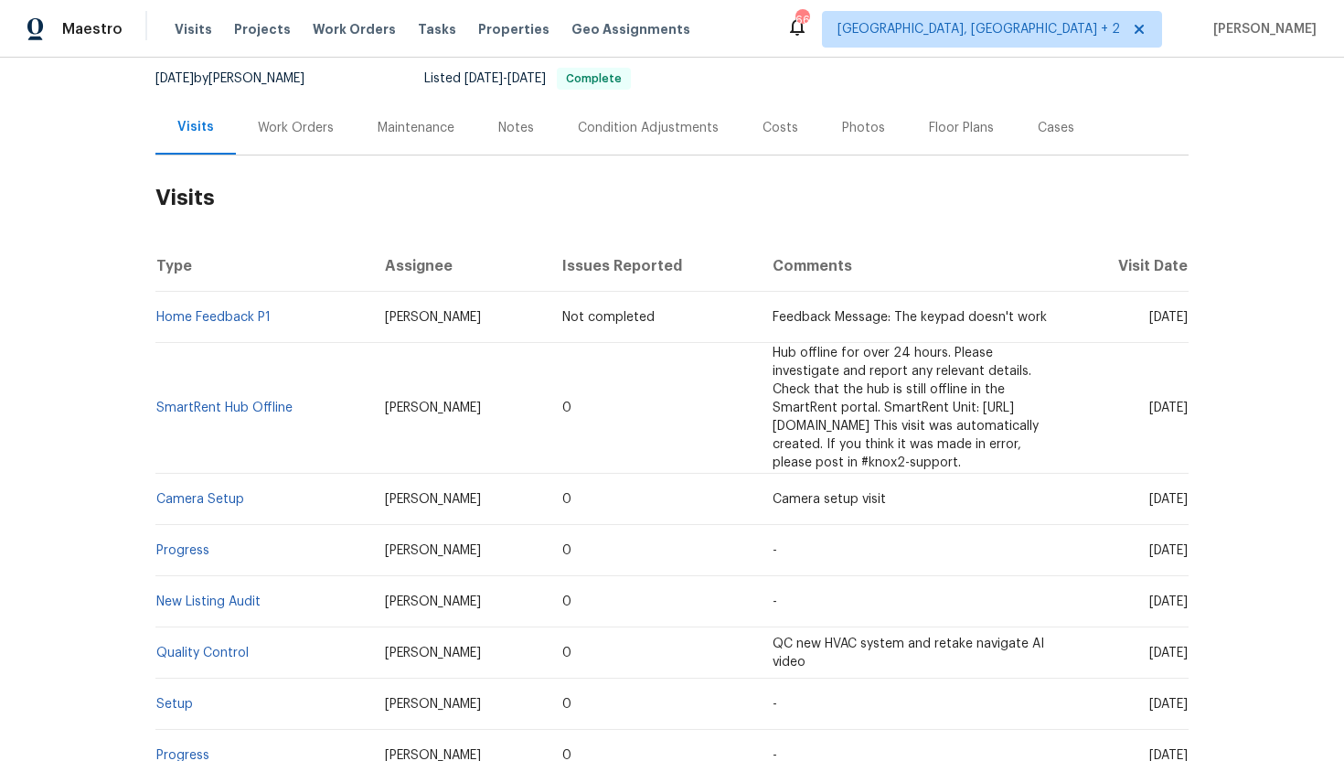
click at [1184, 408] on td "Tue, Sep 02 2025" at bounding box center [1128, 408] width 121 height 131
drag, startPoint x: 1156, startPoint y: 408, endPoint x: 1137, endPoint y: 408, distance: 19.2
click at [1155, 408] on td "Tue, Sep 02 2025" at bounding box center [1128, 408] width 121 height 131
drag, startPoint x: 1112, startPoint y: 401, endPoint x: 1185, endPoint y: 402, distance: 73.2
click at [1186, 403] on span "Tue, Sep 02 2025" at bounding box center [1169, 407] width 38 height 13
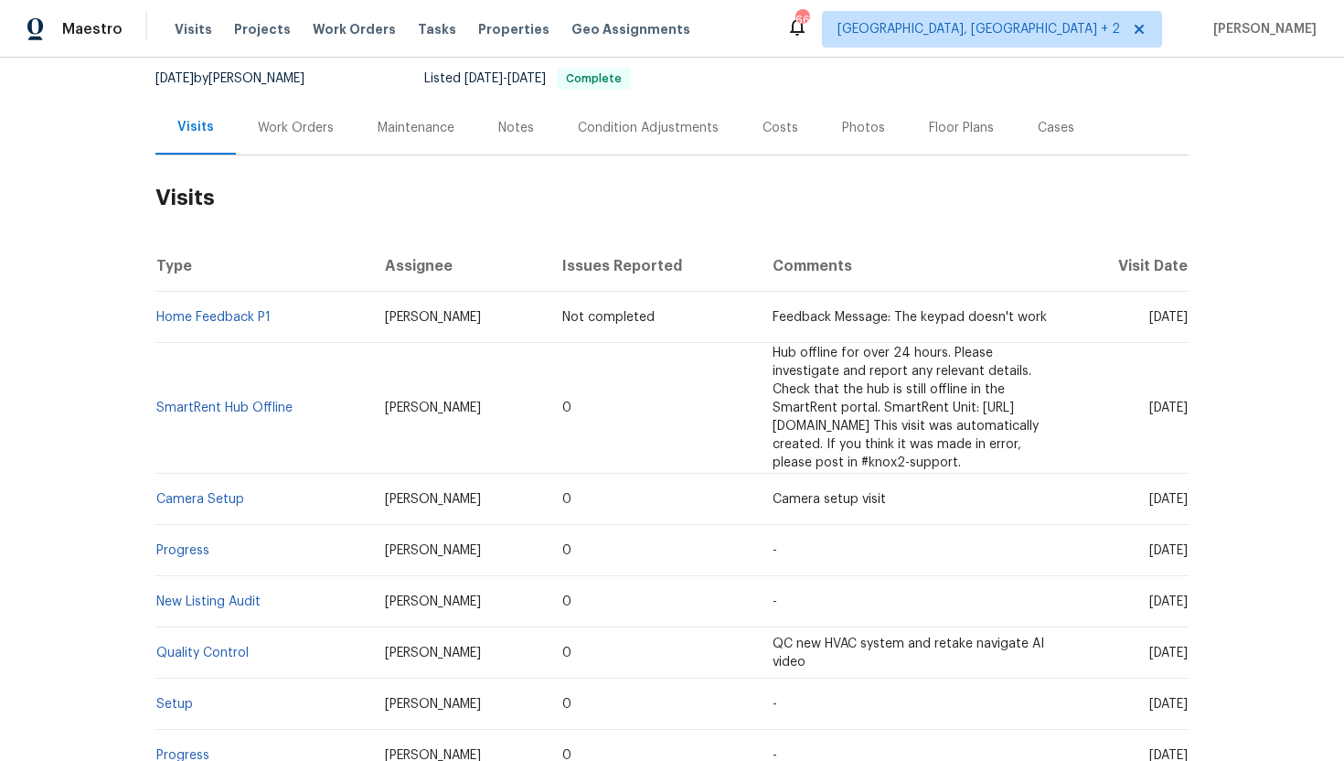
copy span "Sep 02 2025"
click at [285, 142] on div "Work Orders" at bounding box center [296, 128] width 120 height 54
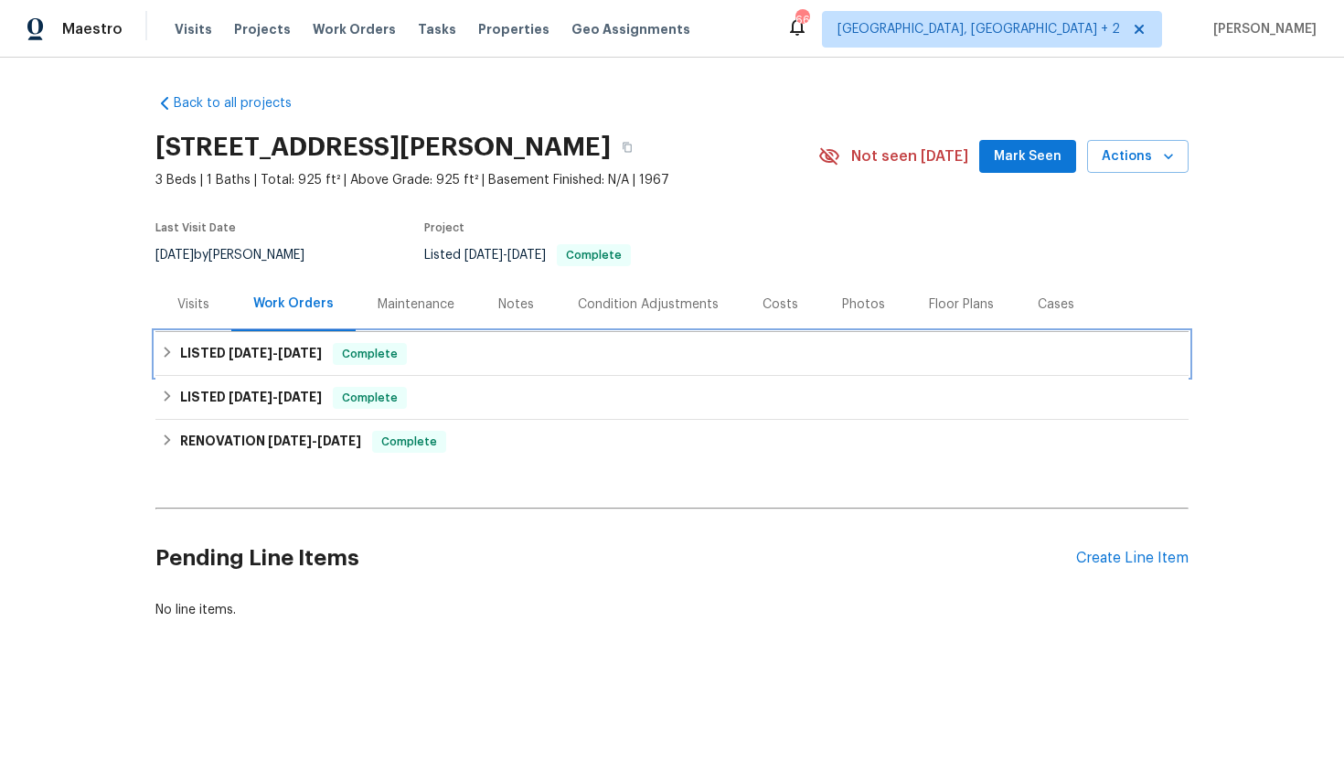
click at [338, 365] on div "LISTED 8/19/25 - 8/21/25 Complete" at bounding box center [671, 354] width 1033 height 44
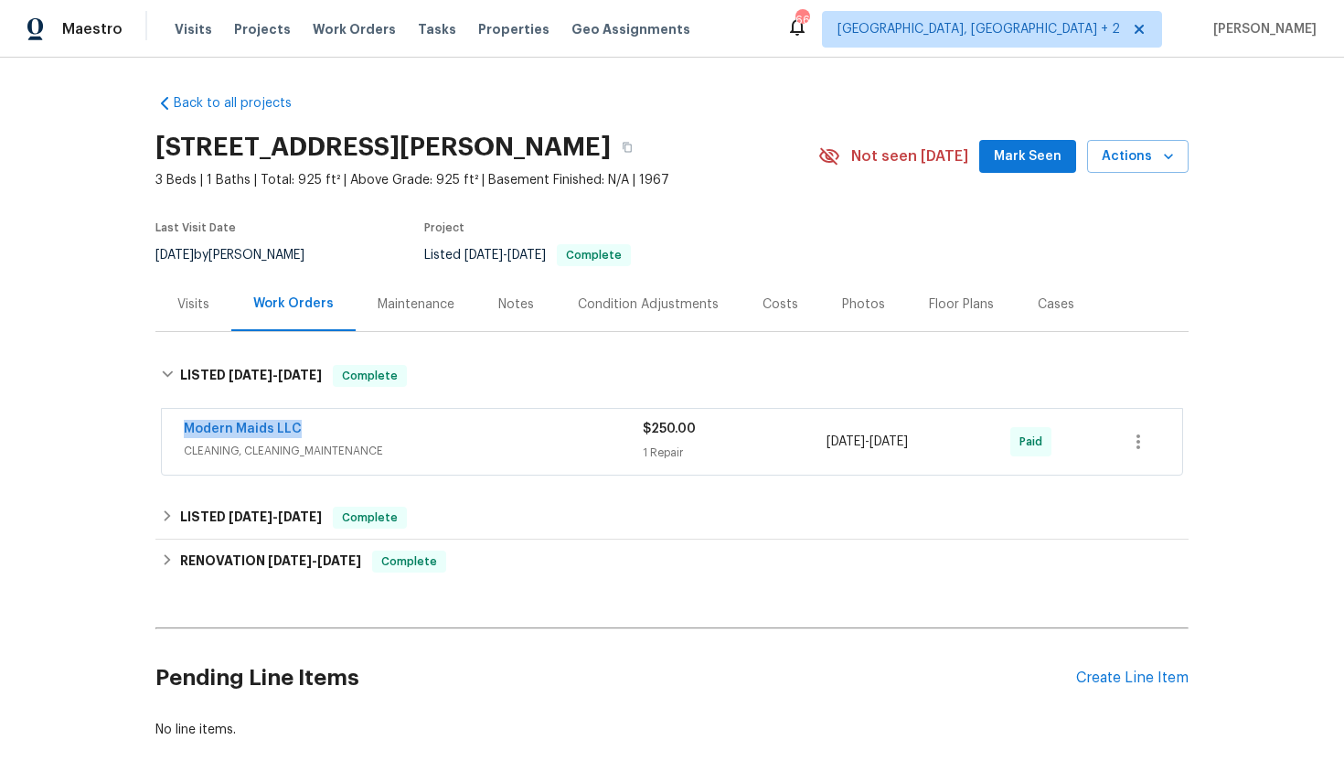
drag, startPoint x: 331, startPoint y: 433, endPoint x: 166, endPoint y: 431, distance: 165.6
click at [166, 431] on div "Modern Maids LLC CLEANING, CLEANING_MAINTENANCE $250.00 1 Repair 8/19/2025 - 8/…" at bounding box center [672, 442] width 1021 height 66
copy link "Modern Maids LLC"
drag, startPoint x: 961, startPoint y: 444, endPoint x: 810, endPoint y: 445, distance: 150.9
click at [810, 445] on div "Modern Maids LLC CLEANING, CLEANING_MAINTENANCE $250.00 1 Repair 8/19/2025 - 8/…" at bounding box center [650, 442] width 933 height 44
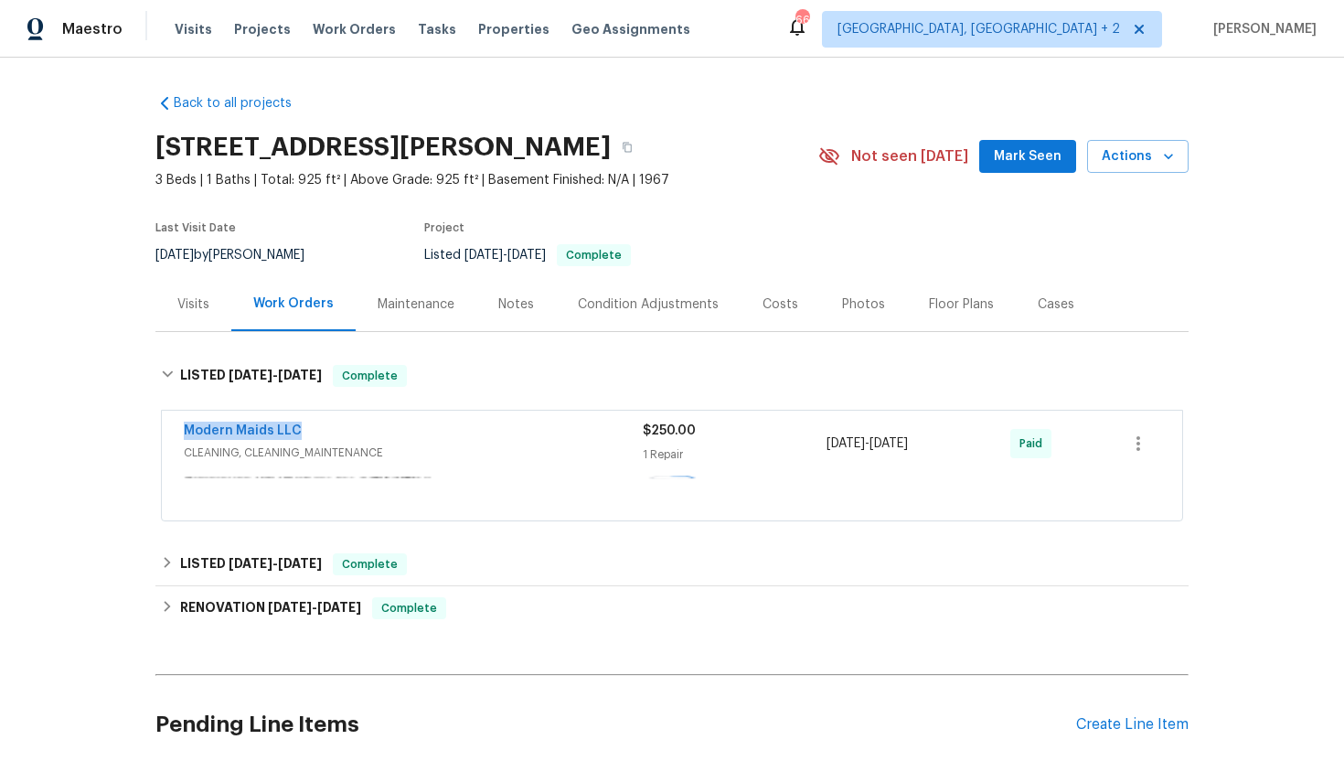
copy div "8/19/2025 - 8/21/2025"
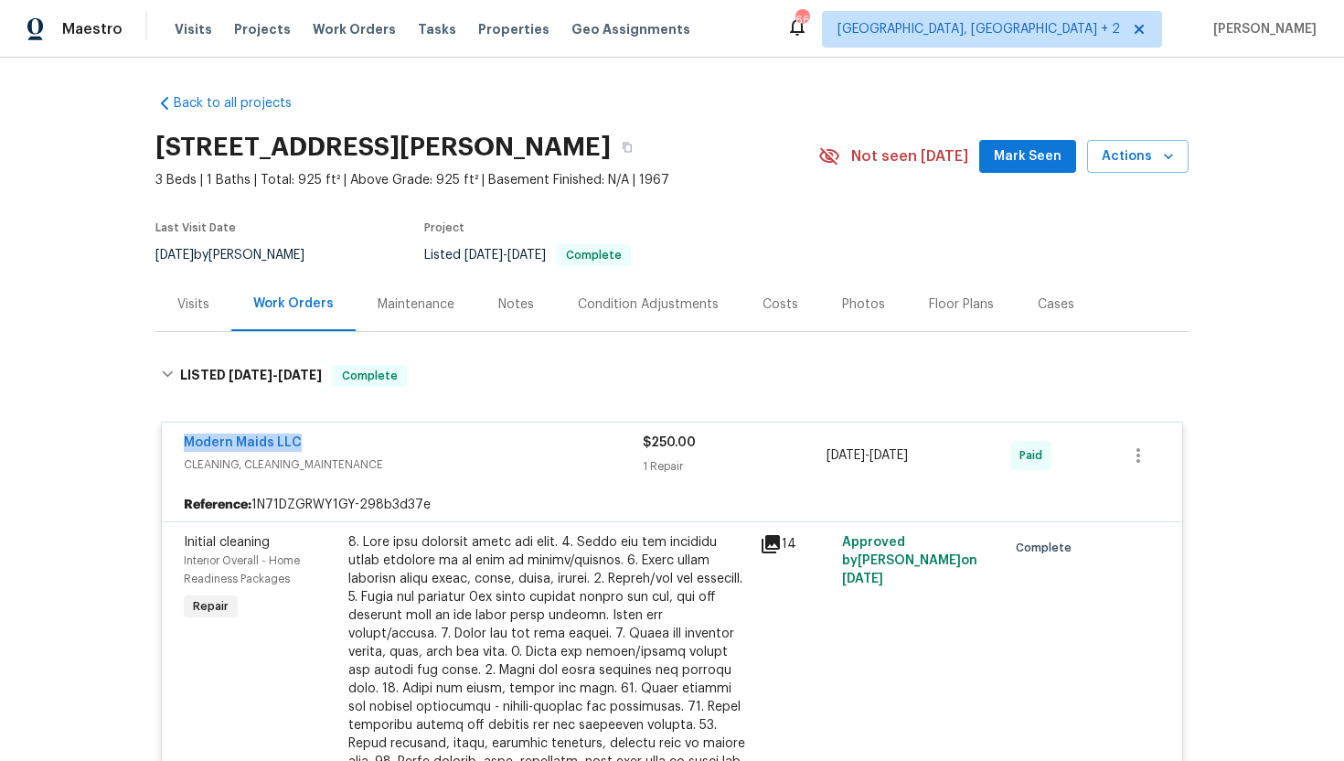
click at [215, 316] on div "Visits" at bounding box center [193, 304] width 76 height 54
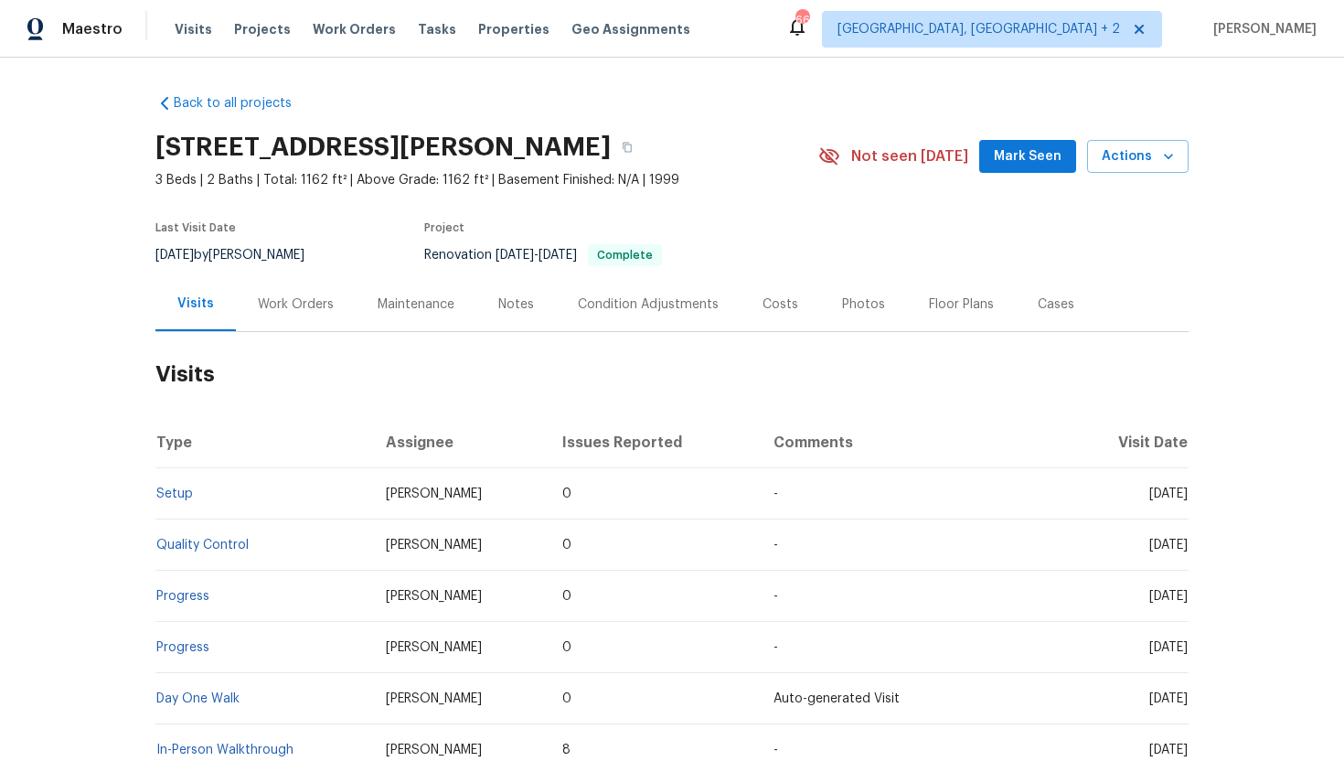
drag, startPoint x: 1113, startPoint y: 496, endPoint x: 1188, endPoint y: 500, distance: 75.1
click at [1187, 501] on td "[DATE]" at bounding box center [1129, 493] width 120 height 51
copy span "[DATE]"
click at [284, 305] on div "Work Orders" at bounding box center [296, 304] width 76 height 18
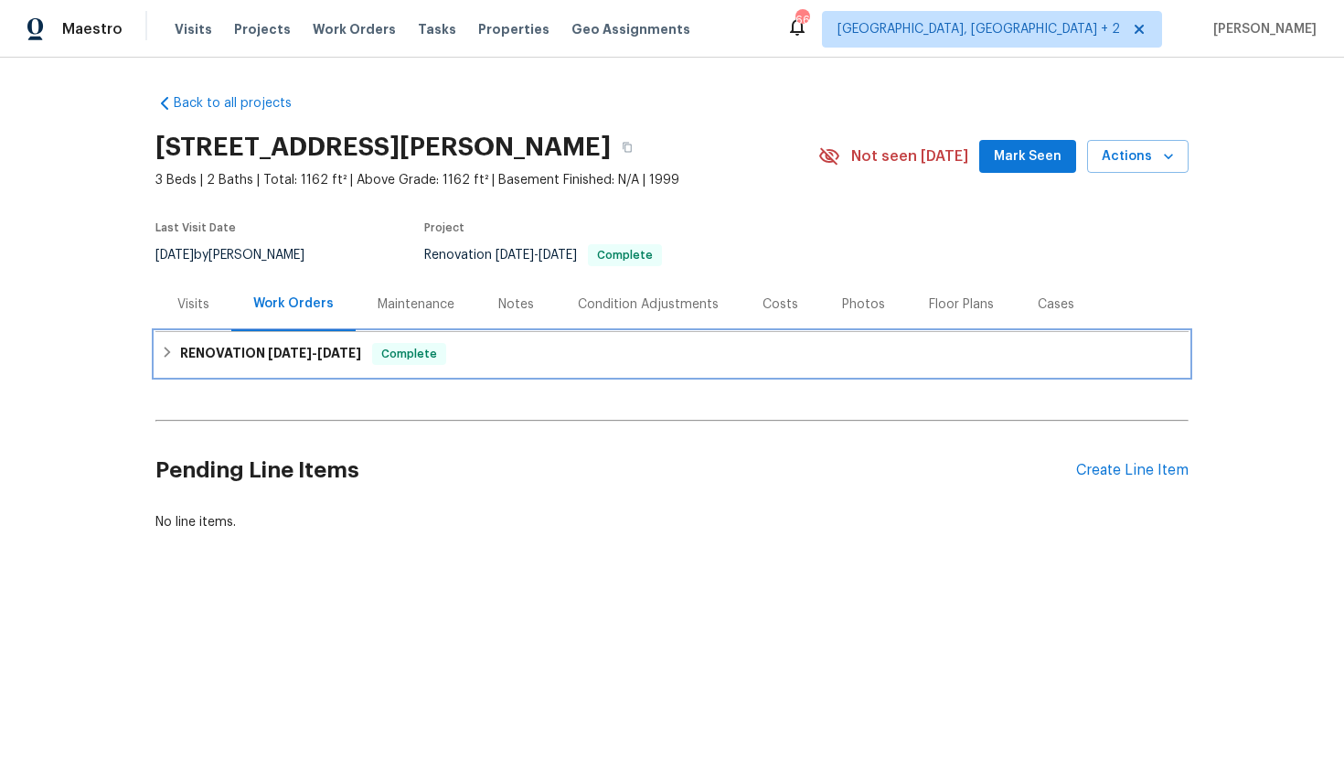
click at [324, 357] on span "[DATE]" at bounding box center [339, 353] width 44 height 13
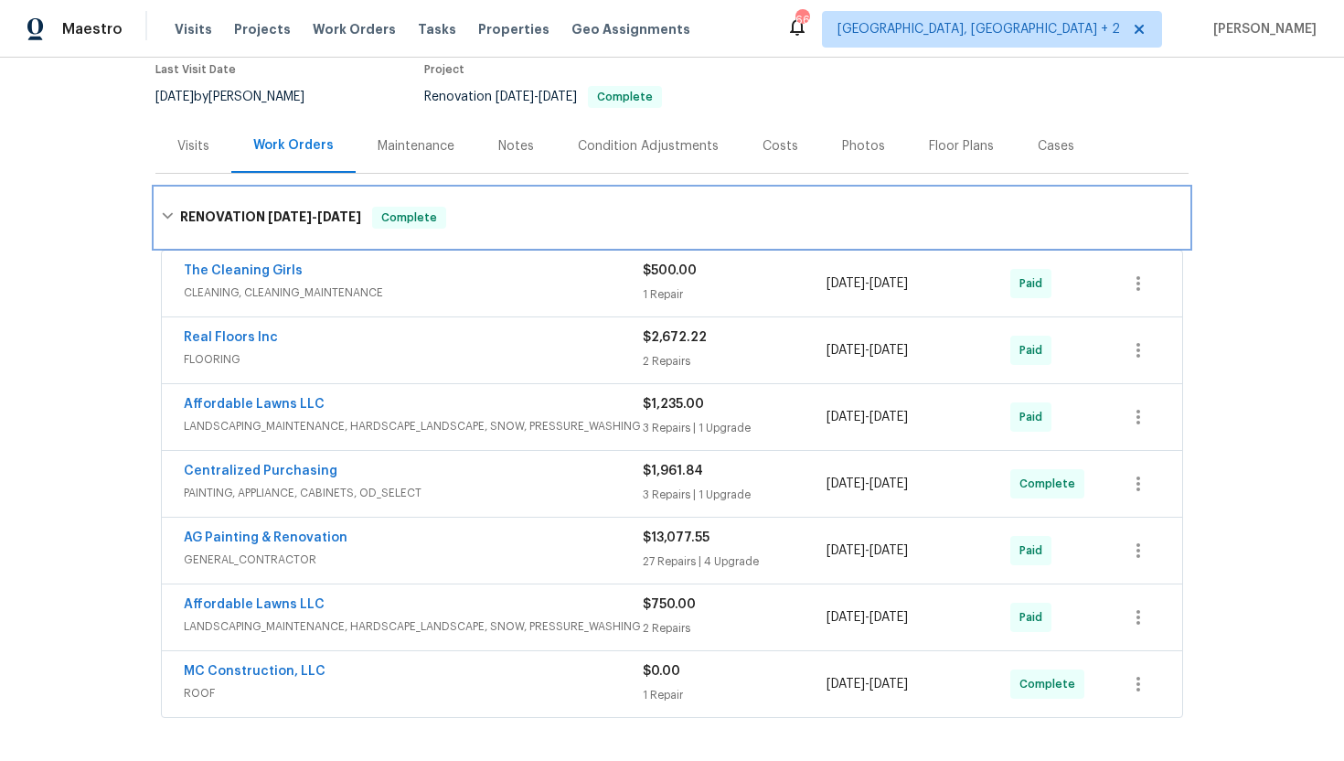
scroll to position [161, 0]
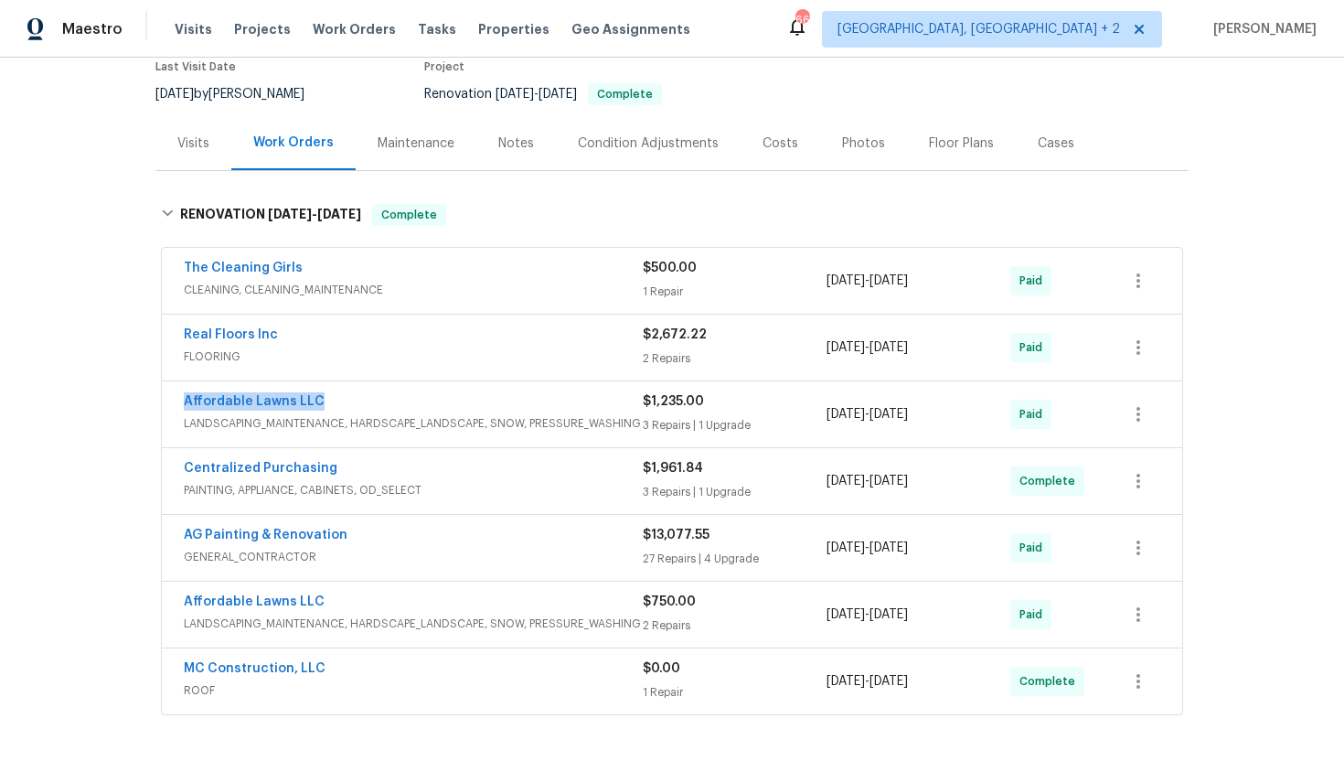
drag, startPoint x: 347, startPoint y: 405, endPoint x: 131, endPoint y: 405, distance: 215.8
click at [131, 405] on div "Back to all projects [STREET_ADDRESS][PERSON_NAME] 3 Beds | 2 Baths | Total: 11…" at bounding box center [672, 409] width 1344 height 703
copy link "Affordable Lawns LLC"
drag, startPoint x: 973, startPoint y: 416, endPoint x: 828, endPoint y: 415, distance: 145.4
click at [828, 416] on div "[DATE] - [DATE]" at bounding box center [919, 414] width 184 height 44
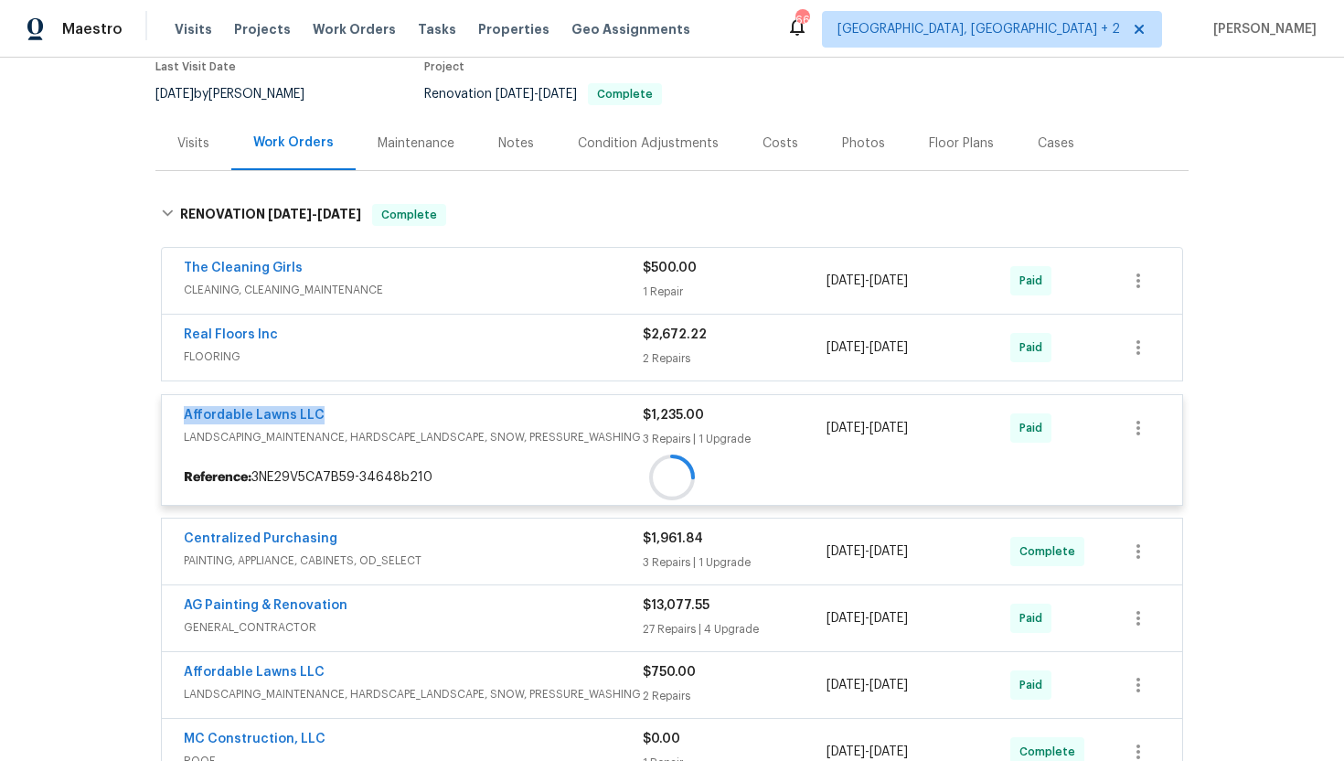
copy span "[DATE] - [DATE]"
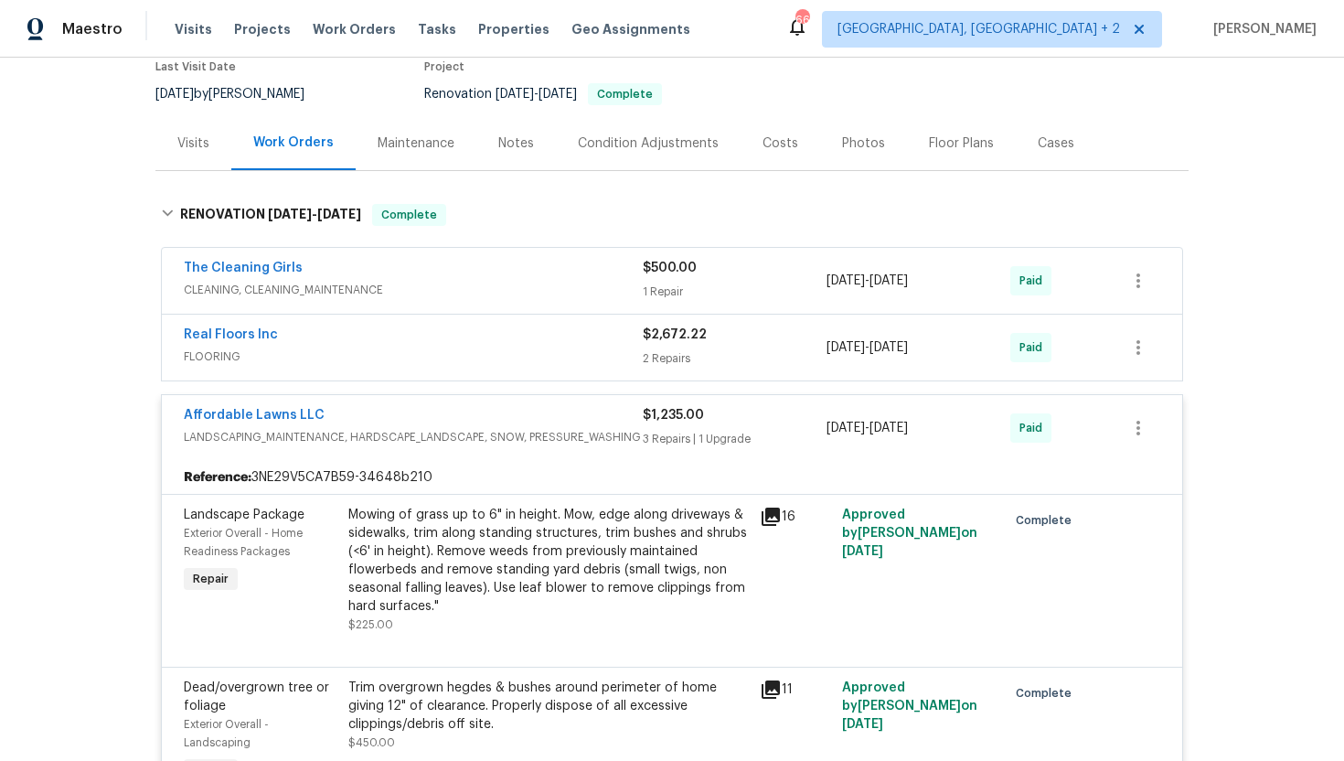
click at [182, 131] on div "Visits" at bounding box center [193, 143] width 76 height 54
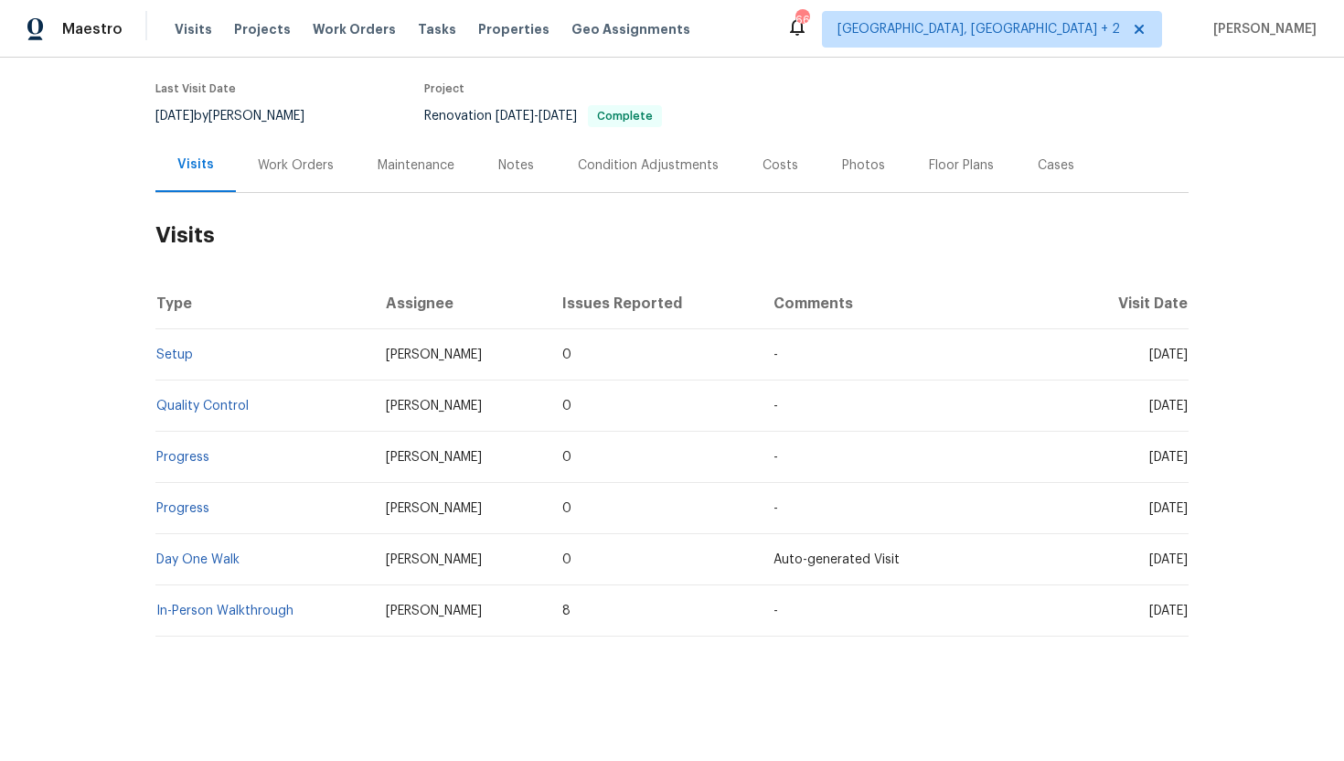
click at [1065, 177] on div "Cases" at bounding box center [1056, 165] width 80 height 54
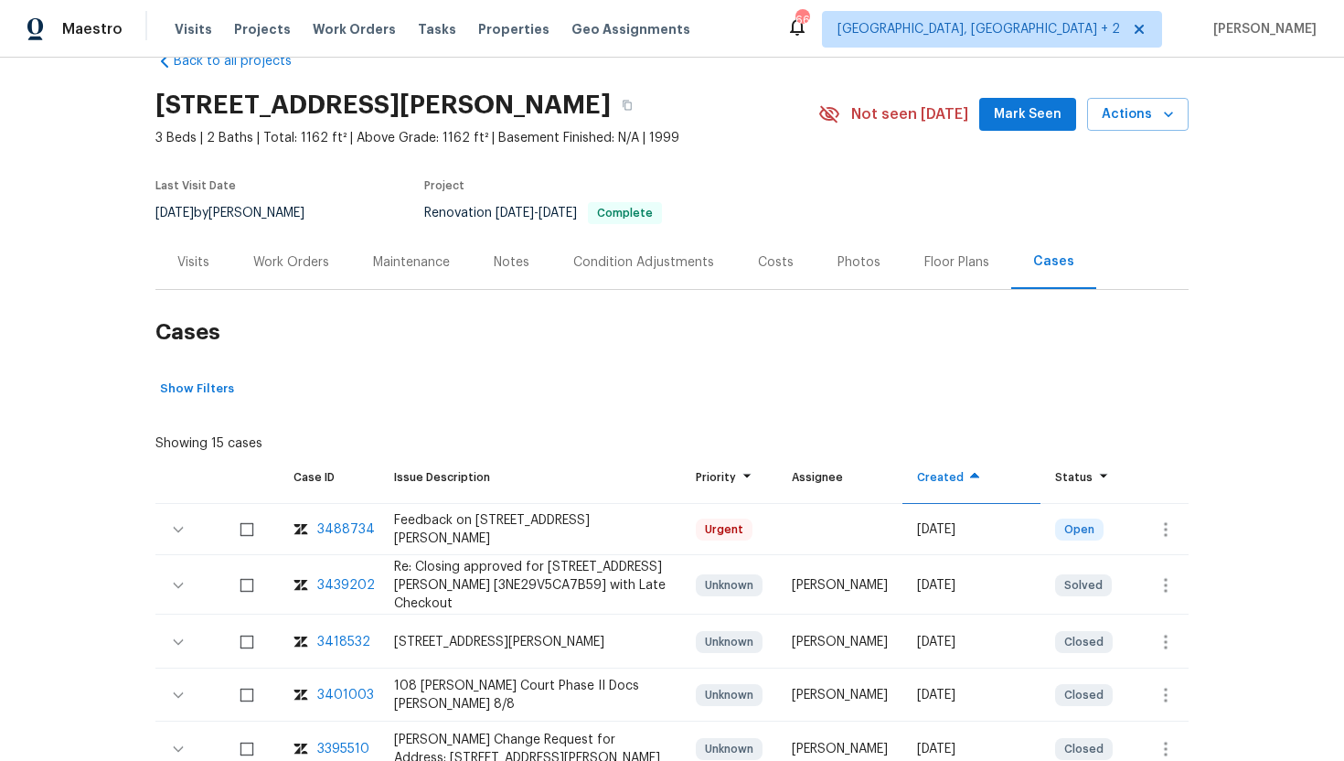
scroll to position [132, 0]
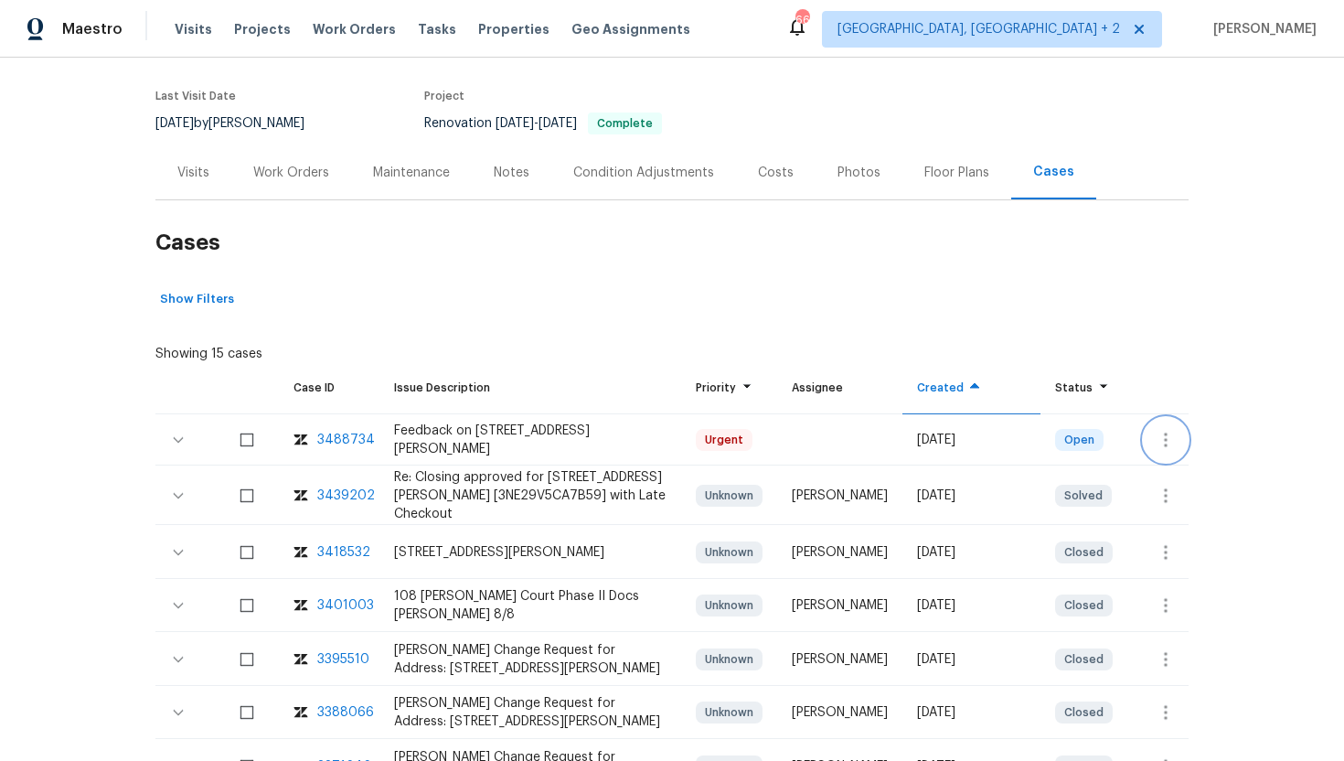
click at [1167, 437] on icon "button" at bounding box center [1166, 440] width 4 height 15
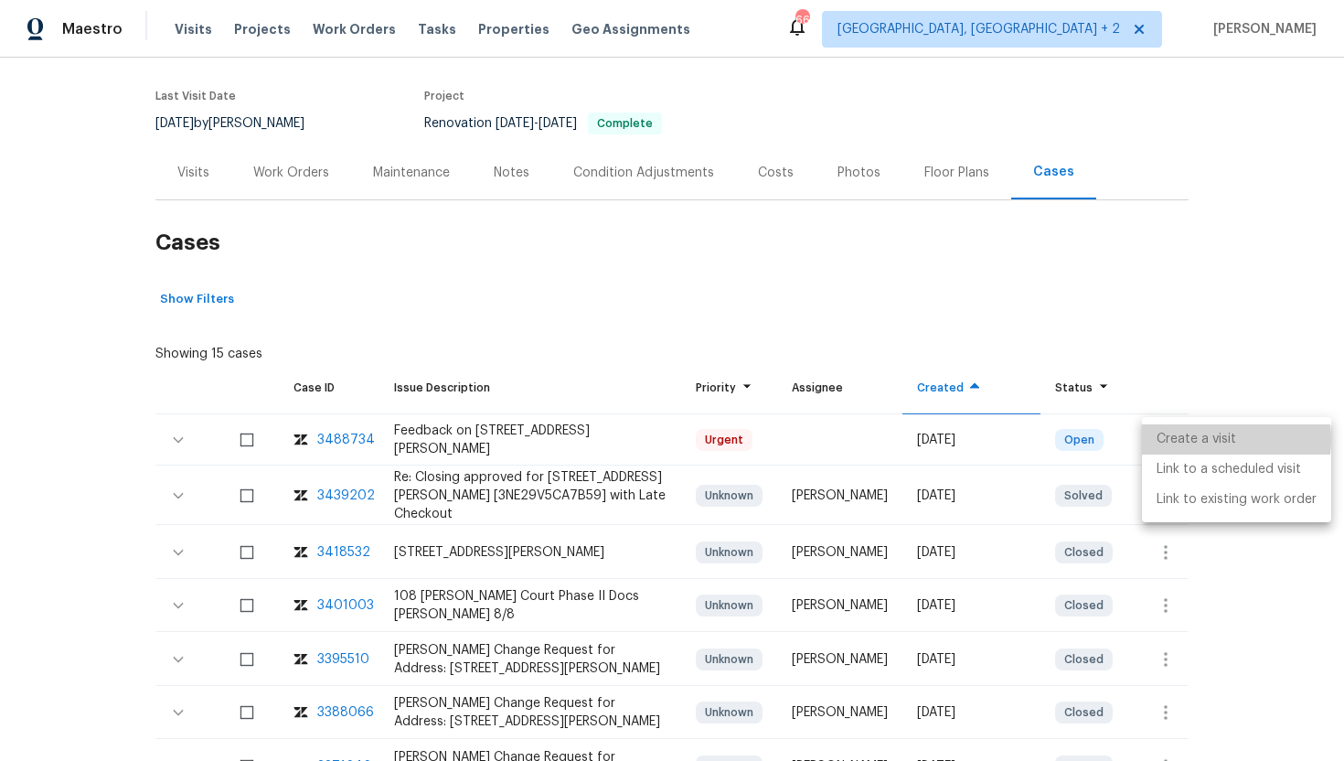
click at [1193, 439] on li "Create a visit" at bounding box center [1236, 439] width 189 height 30
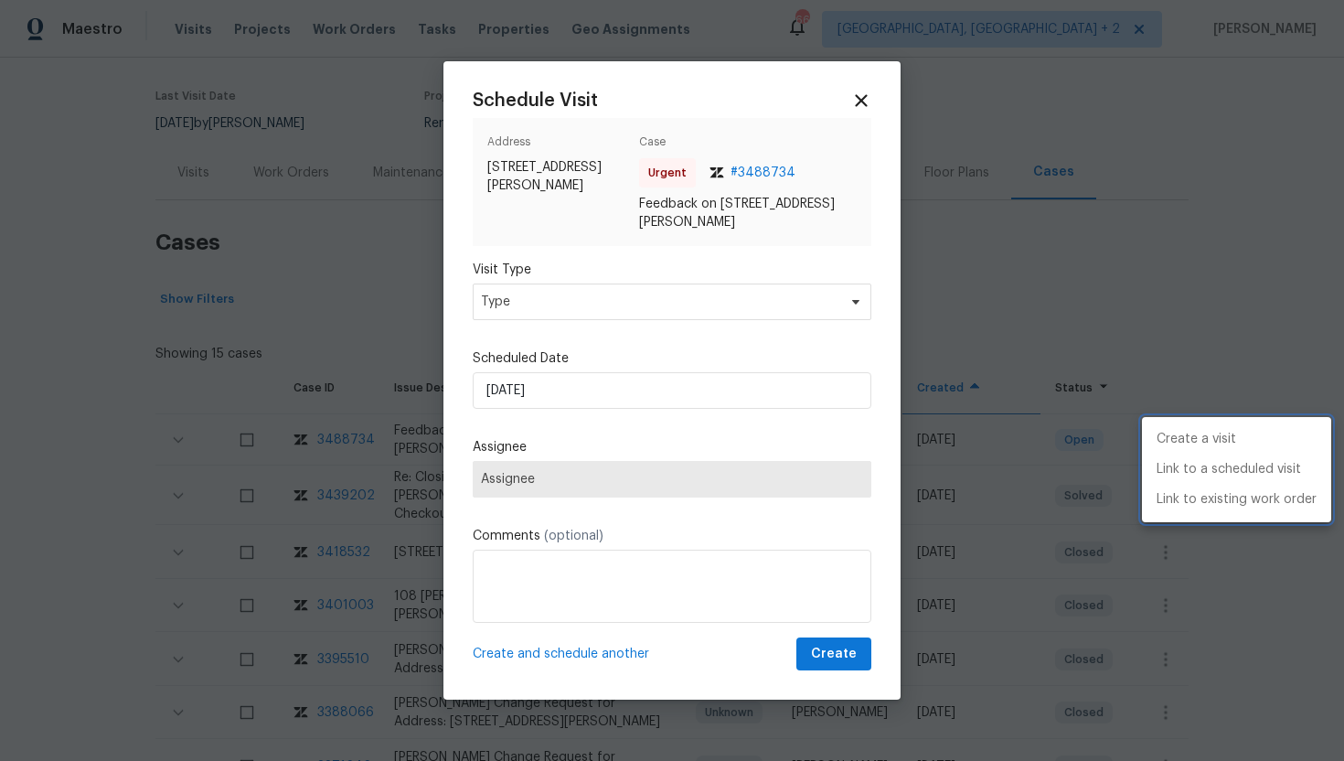
click at [605, 289] on div at bounding box center [672, 380] width 1344 height 761
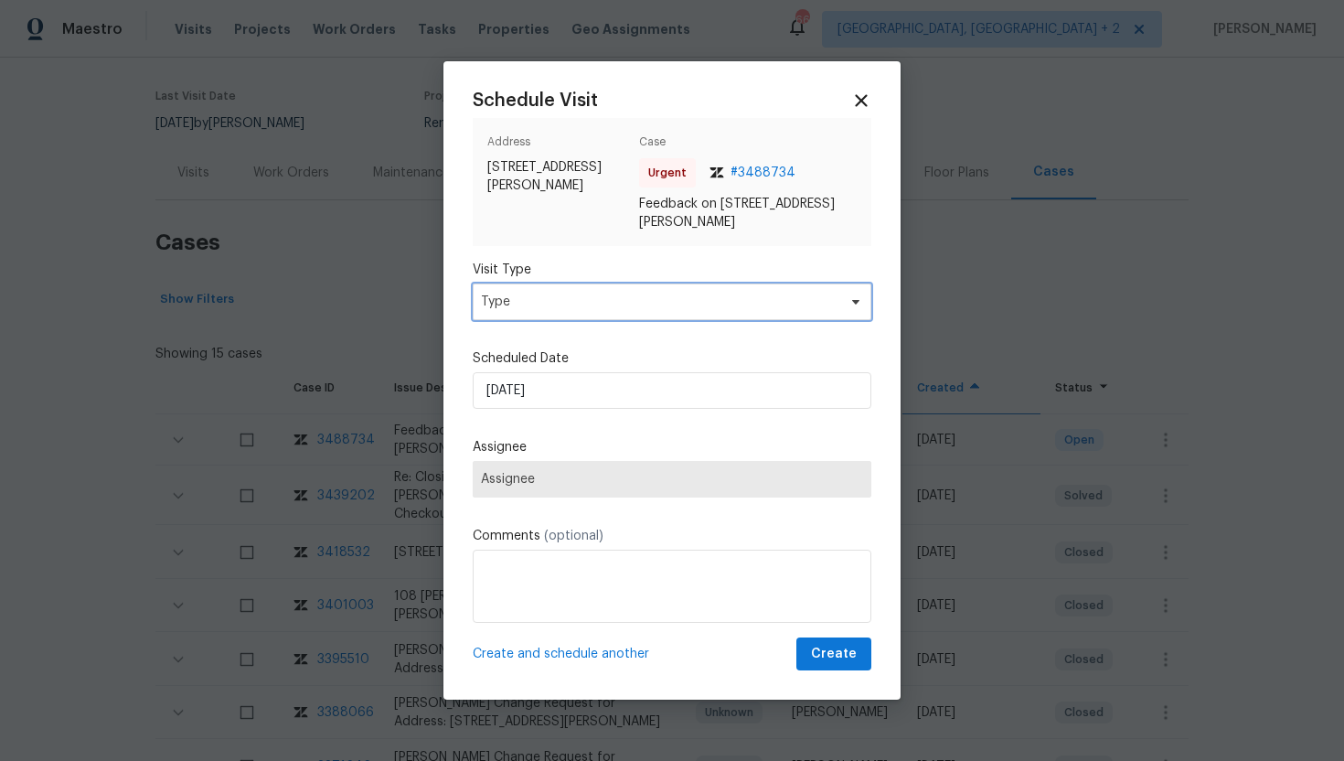
click at [587, 295] on span "Type" at bounding box center [659, 302] width 356 height 18
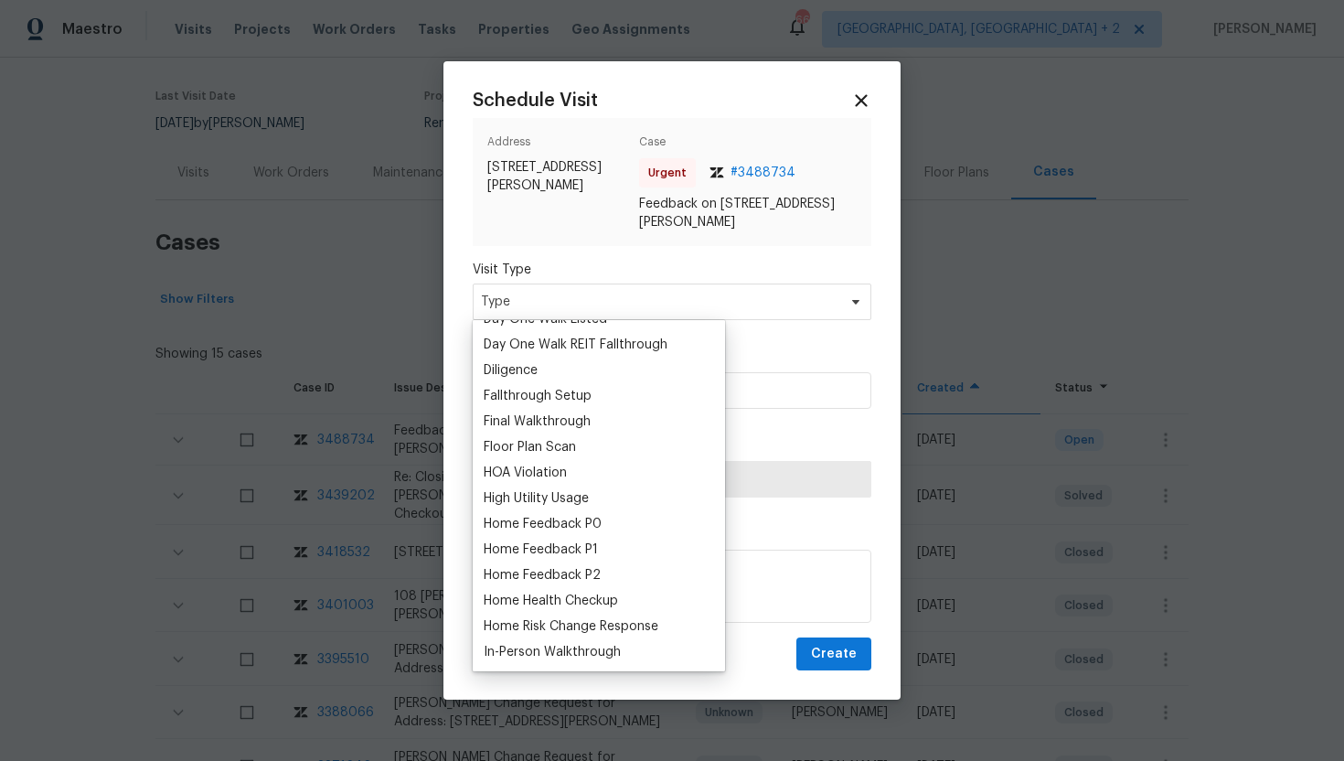
scroll to position [385, 0]
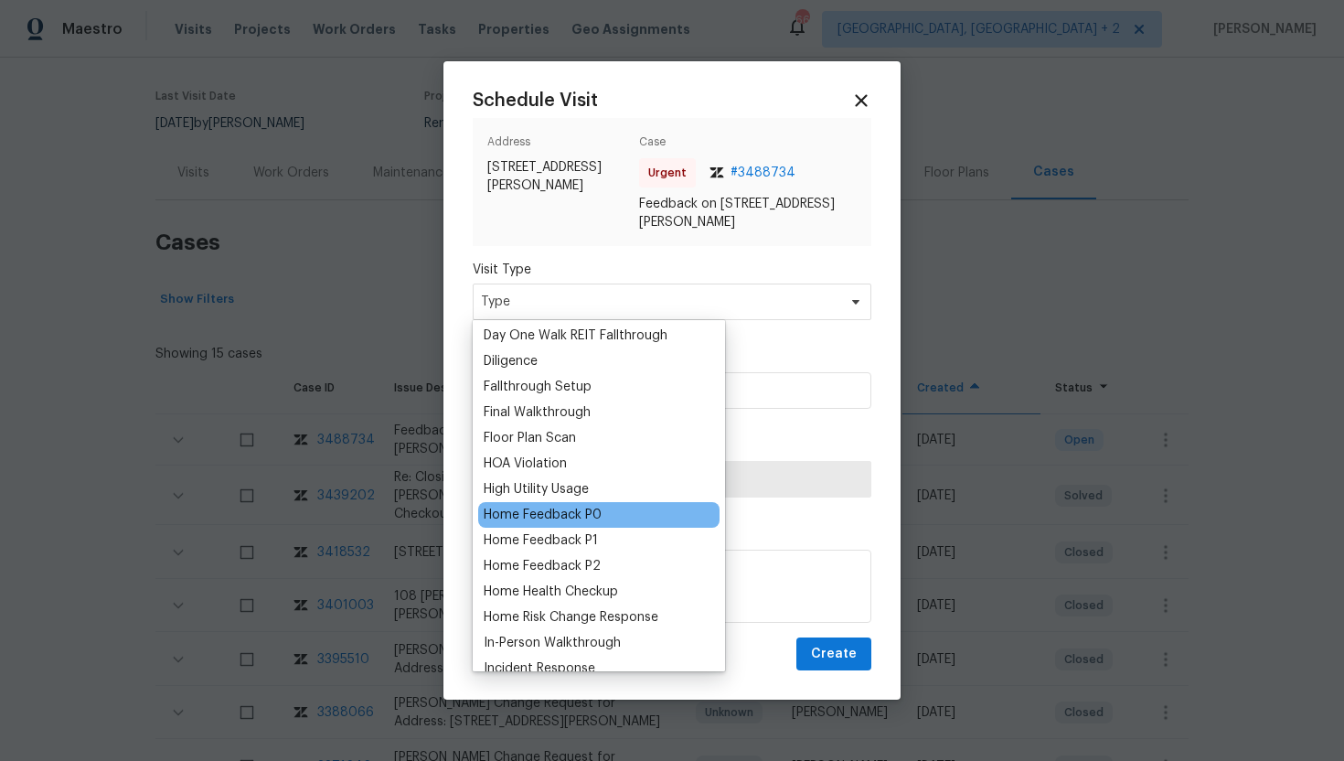
click at [579, 514] on div "Home Feedback P0" at bounding box center [543, 515] width 118 height 18
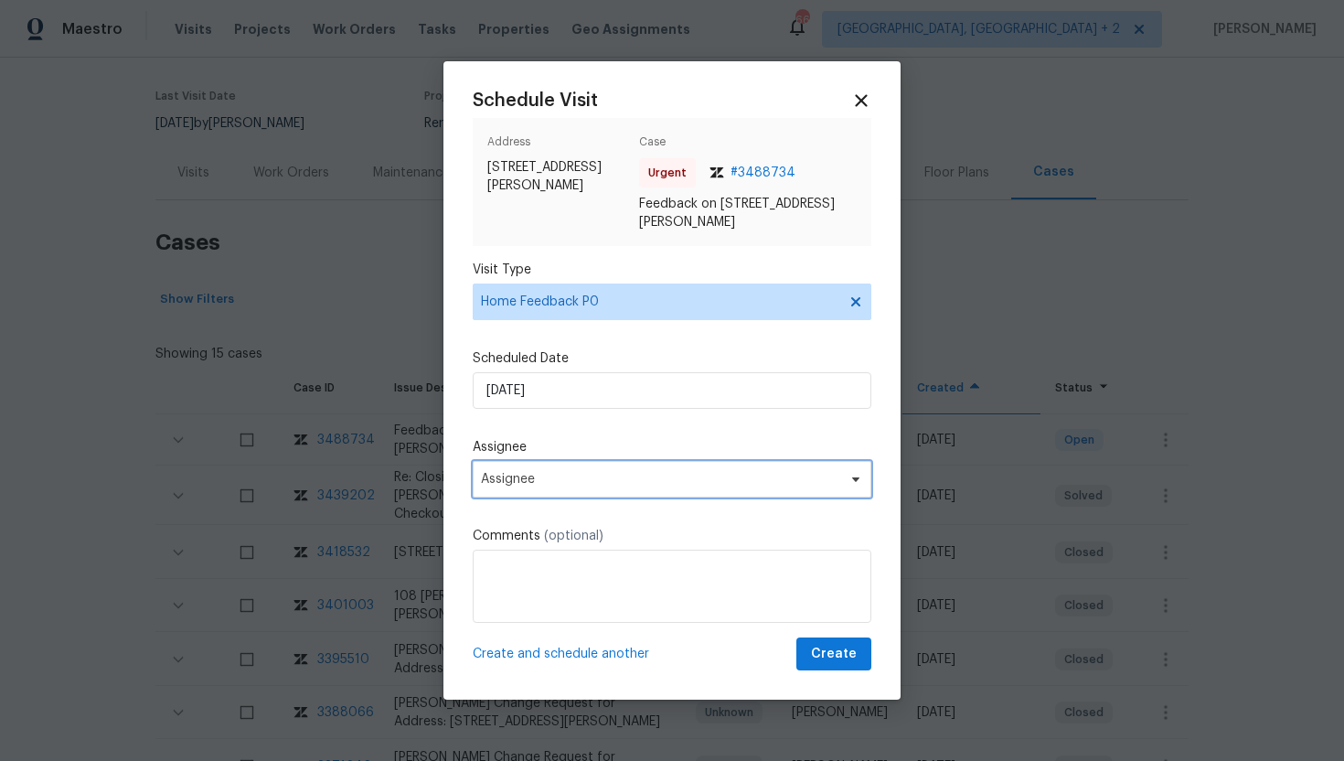
click at [535, 478] on span "Assignee" at bounding box center [660, 479] width 359 height 15
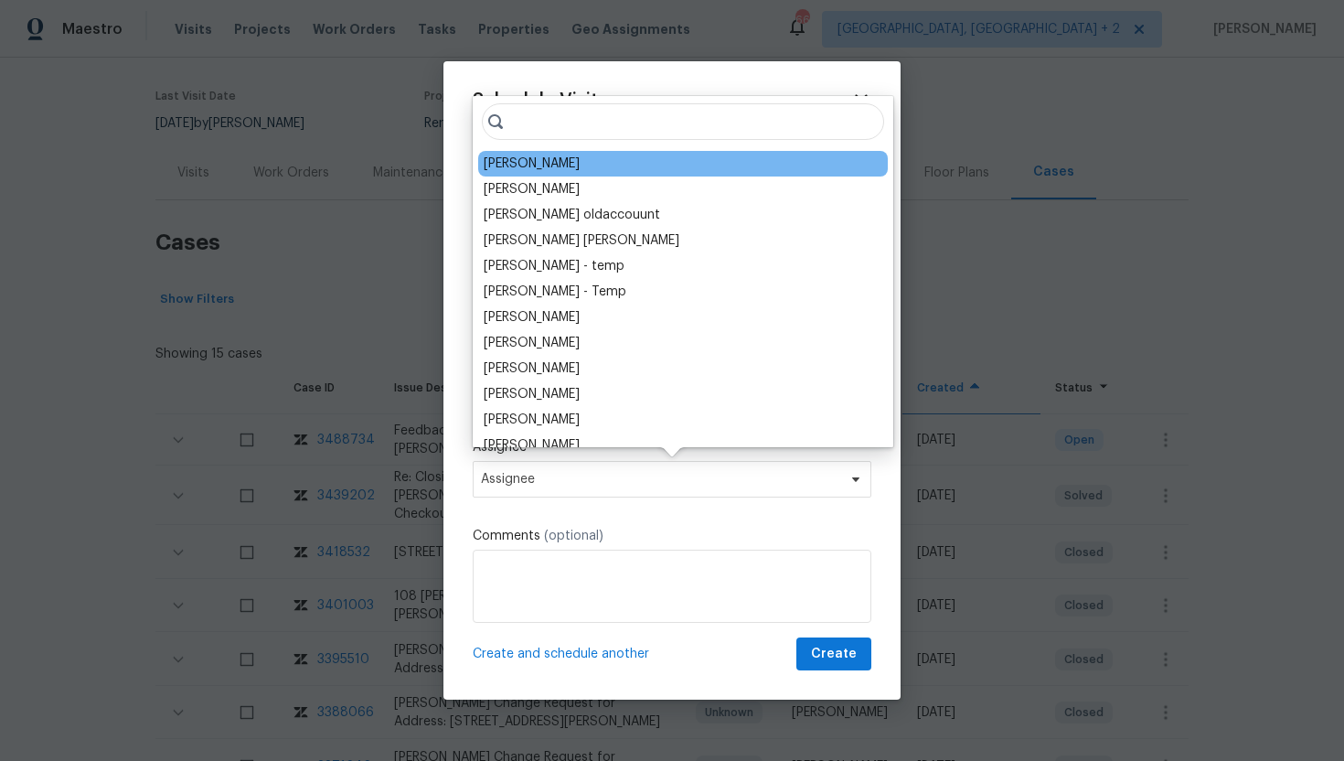
click at [518, 167] on div "Joseph White" at bounding box center [532, 164] width 96 height 18
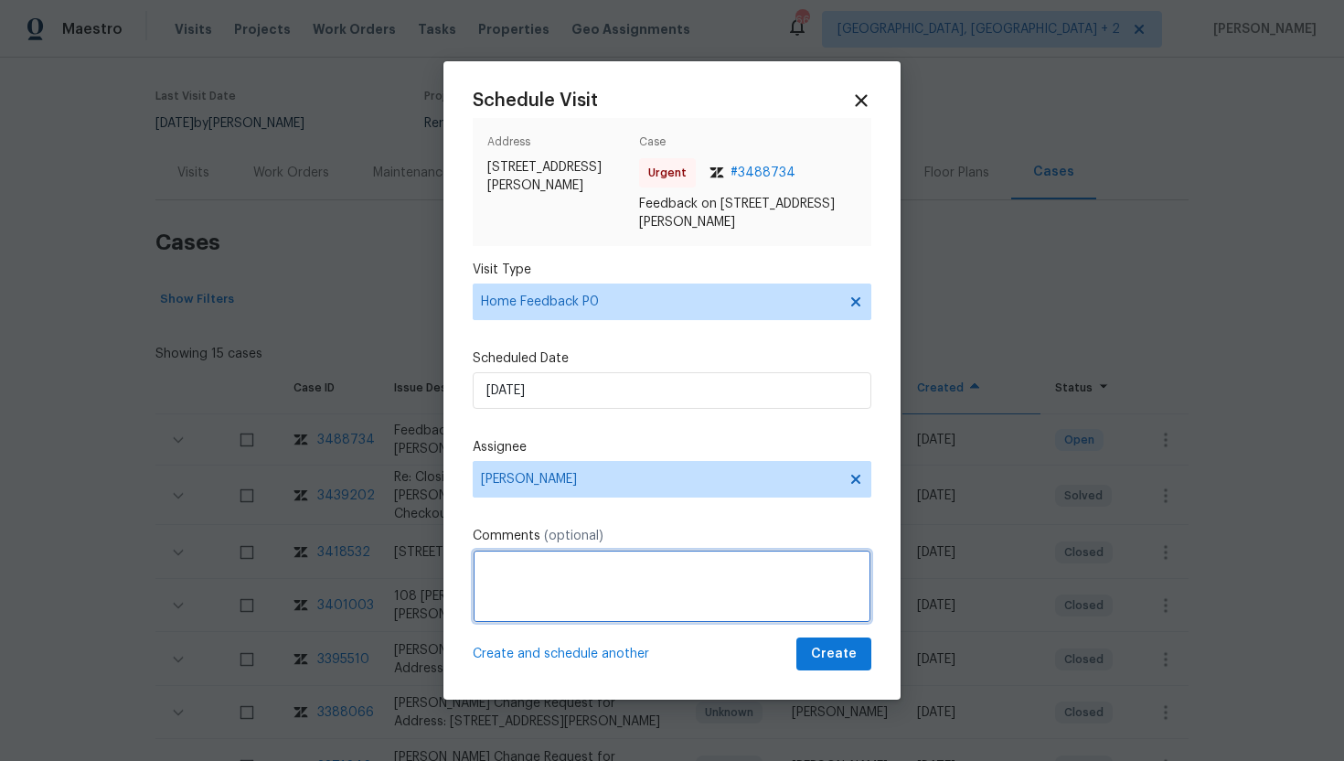
click at [527, 594] on textarea at bounding box center [672, 586] width 399 height 73
paste textarea "Feedback Message: Agent calling to let us know that the door is no locking, we …"
click at [507, 593] on textarea "Feedback Message: Agent calling to let us know that the door is no locking, we …" at bounding box center [672, 586] width 399 height 73
click at [736, 594] on textarea "Feedback Message: Agent calling to let us know that the door is not locking, we…" at bounding box center [672, 586] width 399 height 73
click at [730, 586] on textarea "Feedback Message: Agent calling to let us know that the door is not locking, we…" at bounding box center [672, 586] width 399 height 73
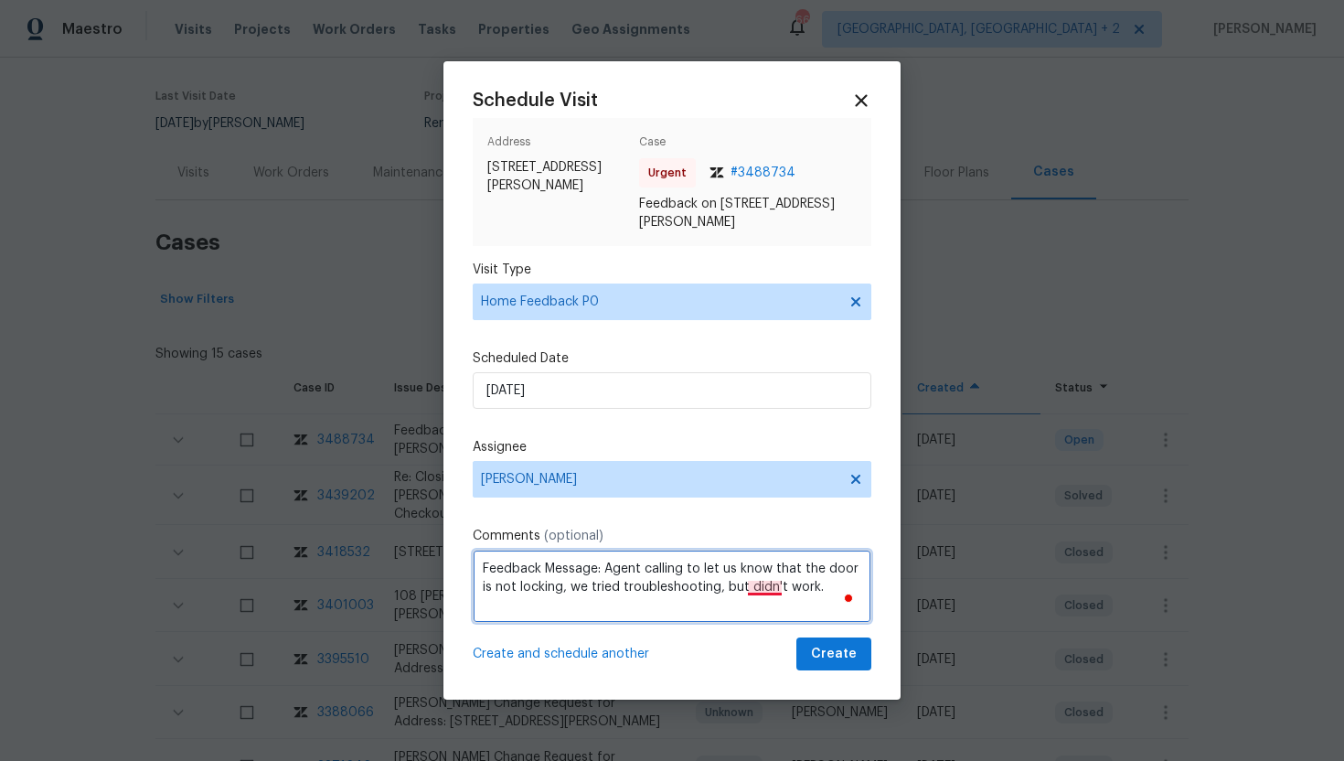
click at [772, 594] on textarea "Feedback Message: Agent calling to let us know that the door is not locking, we…" at bounding box center [672, 586] width 399 height 73
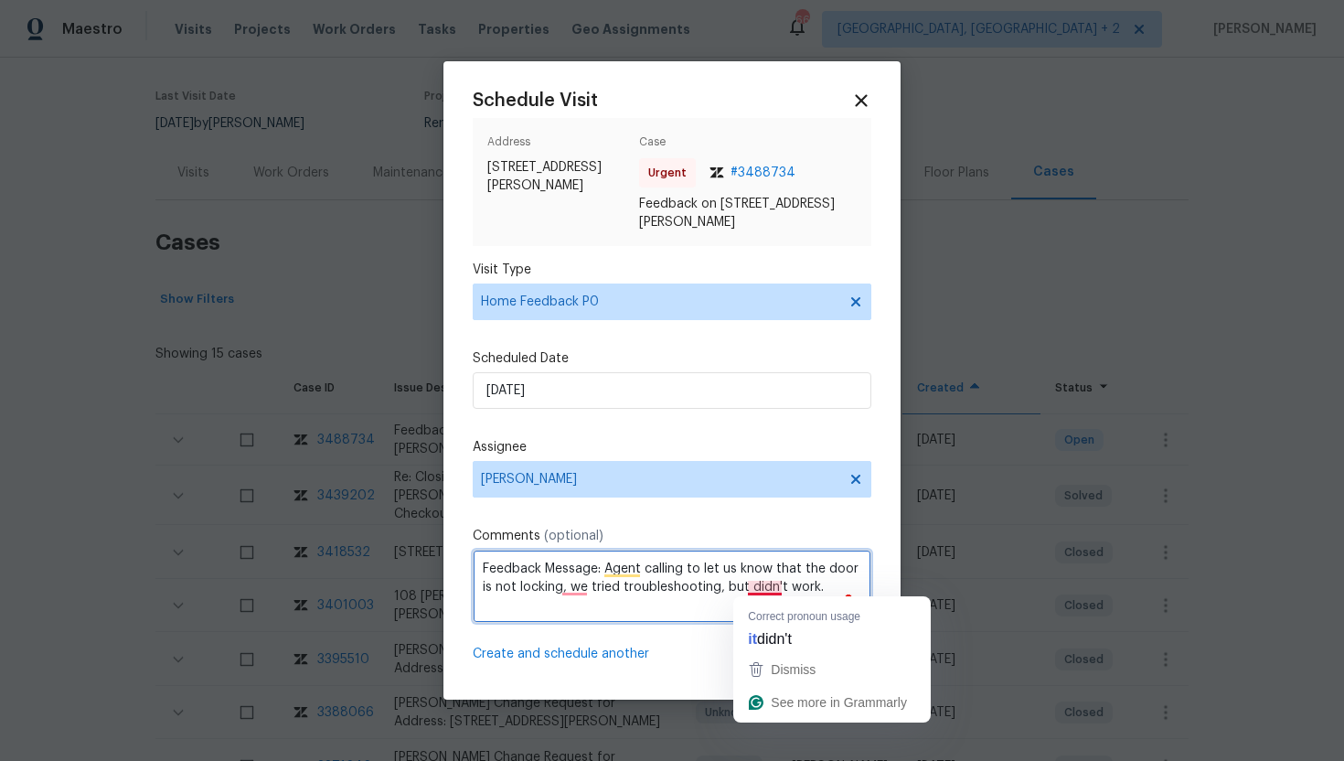
click at [767, 586] on textarea "Feedback Message: Agent calling to let us know that the door is not locking, we…" at bounding box center [672, 586] width 399 height 73
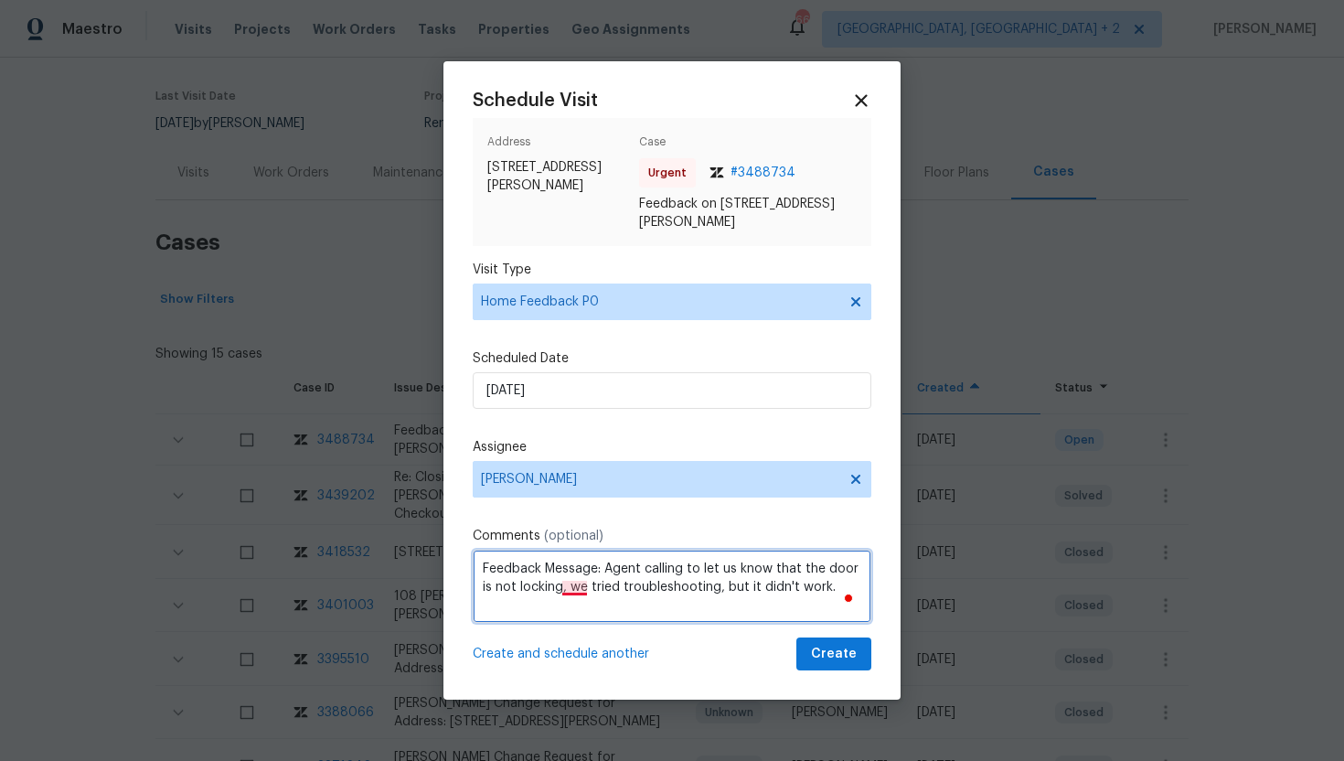
click at [574, 590] on textarea "Feedback Message: Agent calling to let us know that the door is not locking, we…" at bounding box center [672, 586] width 399 height 73
type textarea "Feedback Message: Agent calling to let us know that the door is not locking. We…"
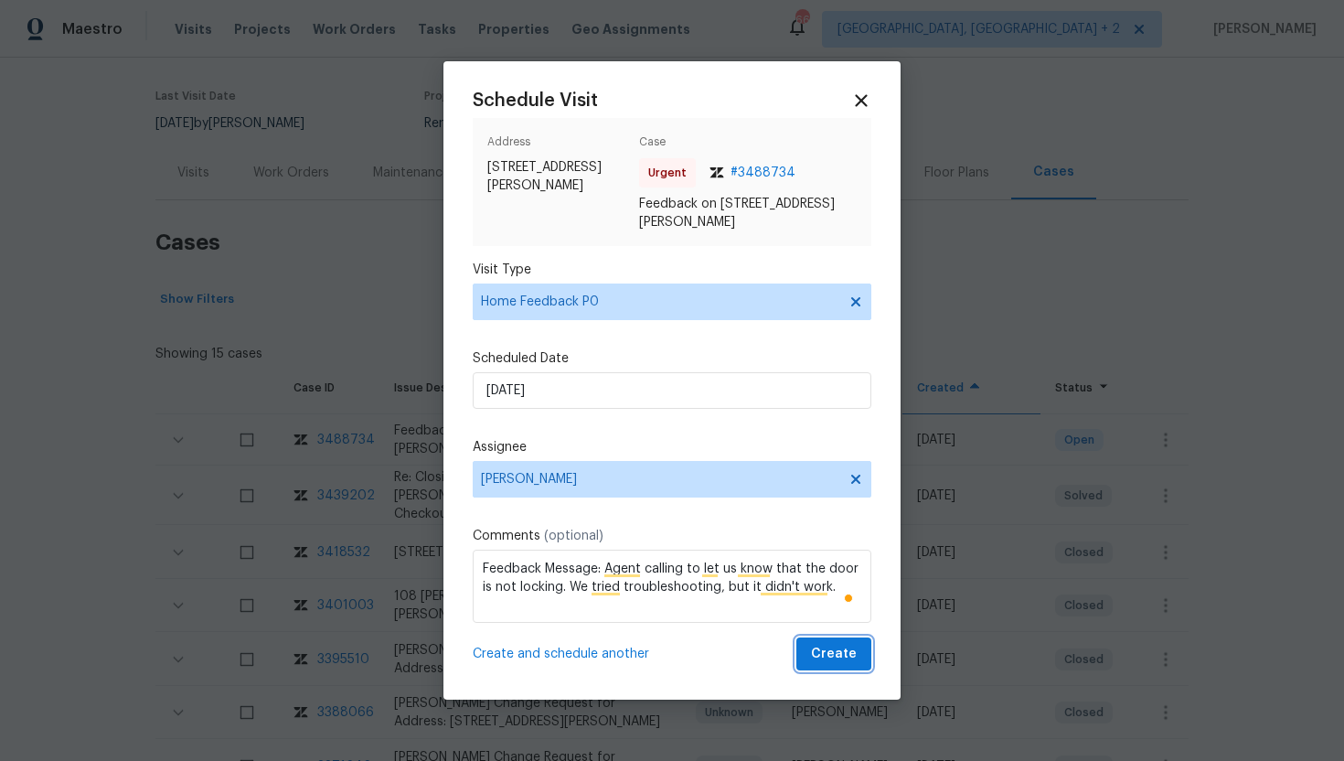
click at [840, 652] on span "Create" at bounding box center [834, 654] width 46 height 23
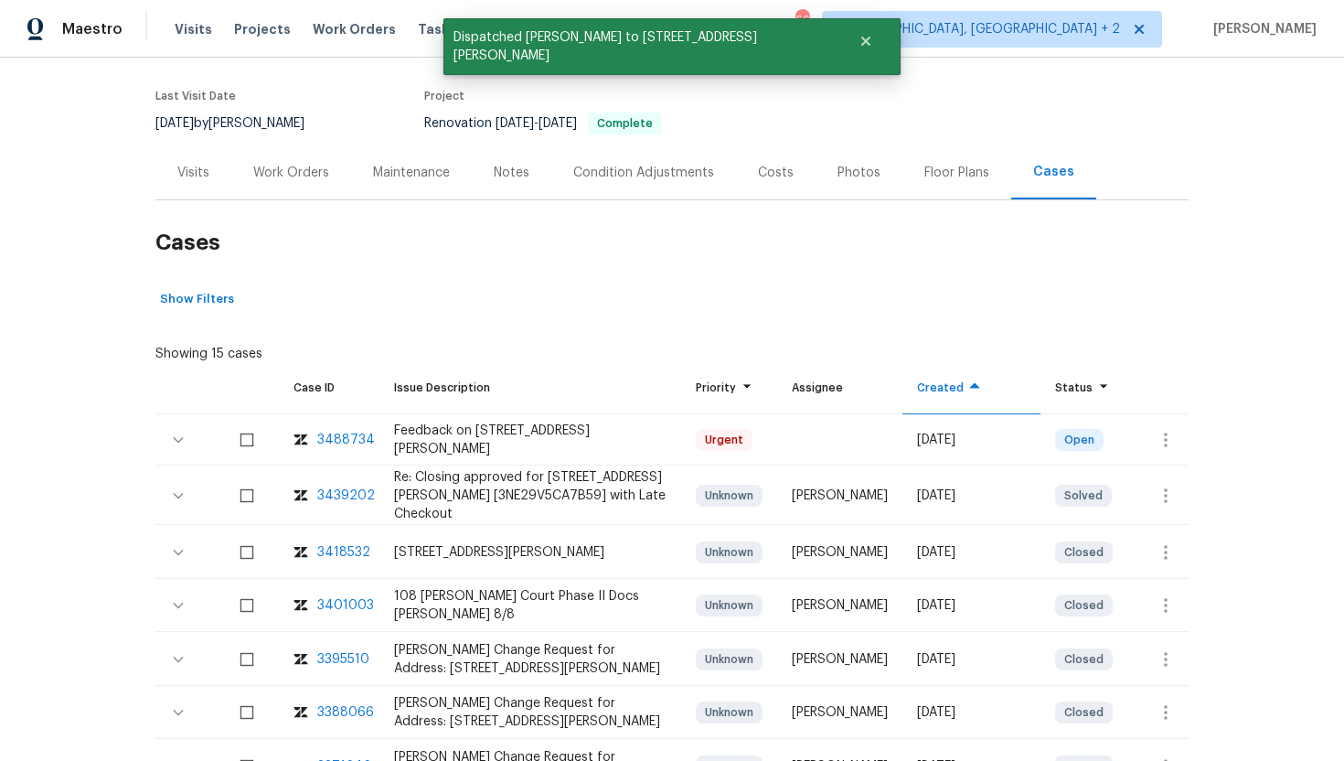
click at [190, 176] on div "Visits" at bounding box center [193, 173] width 32 height 18
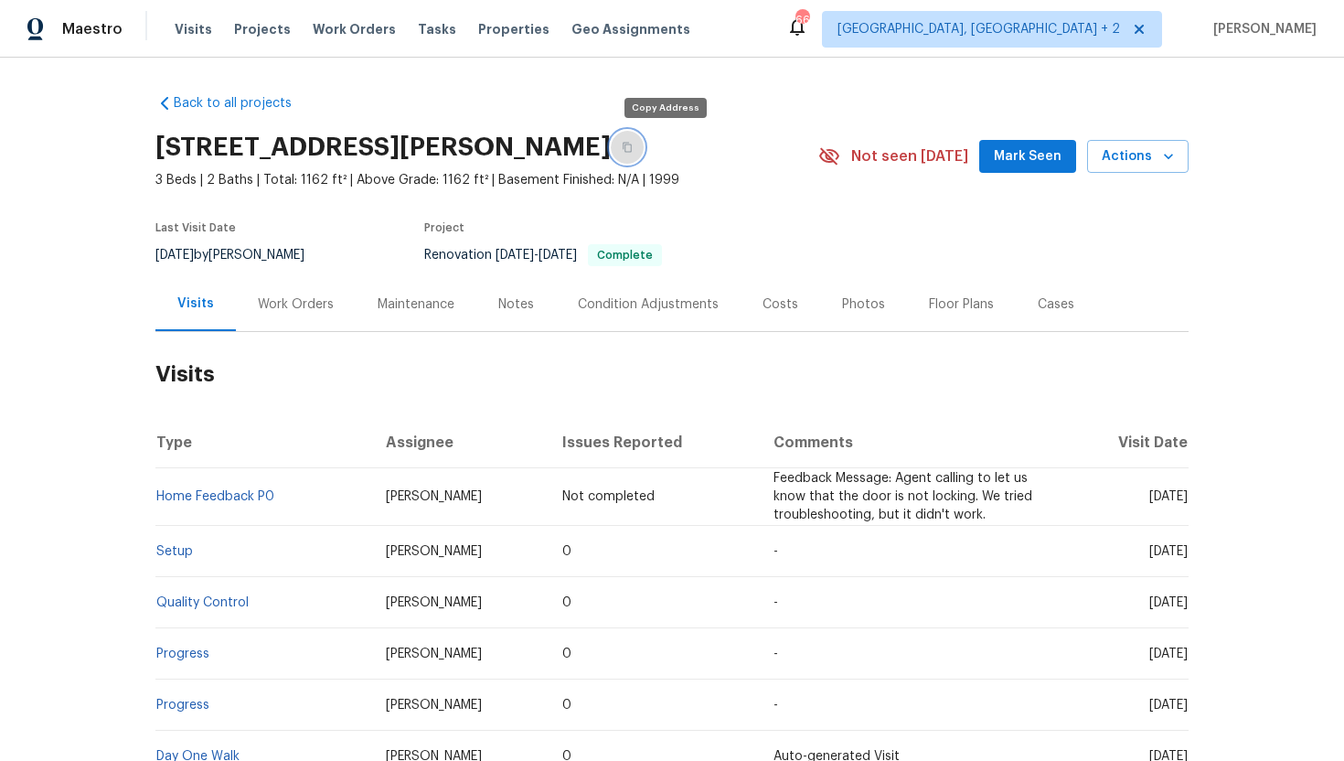
click at [644, 153] on button "button" at bounding box center [627, 147] width 33 height 33
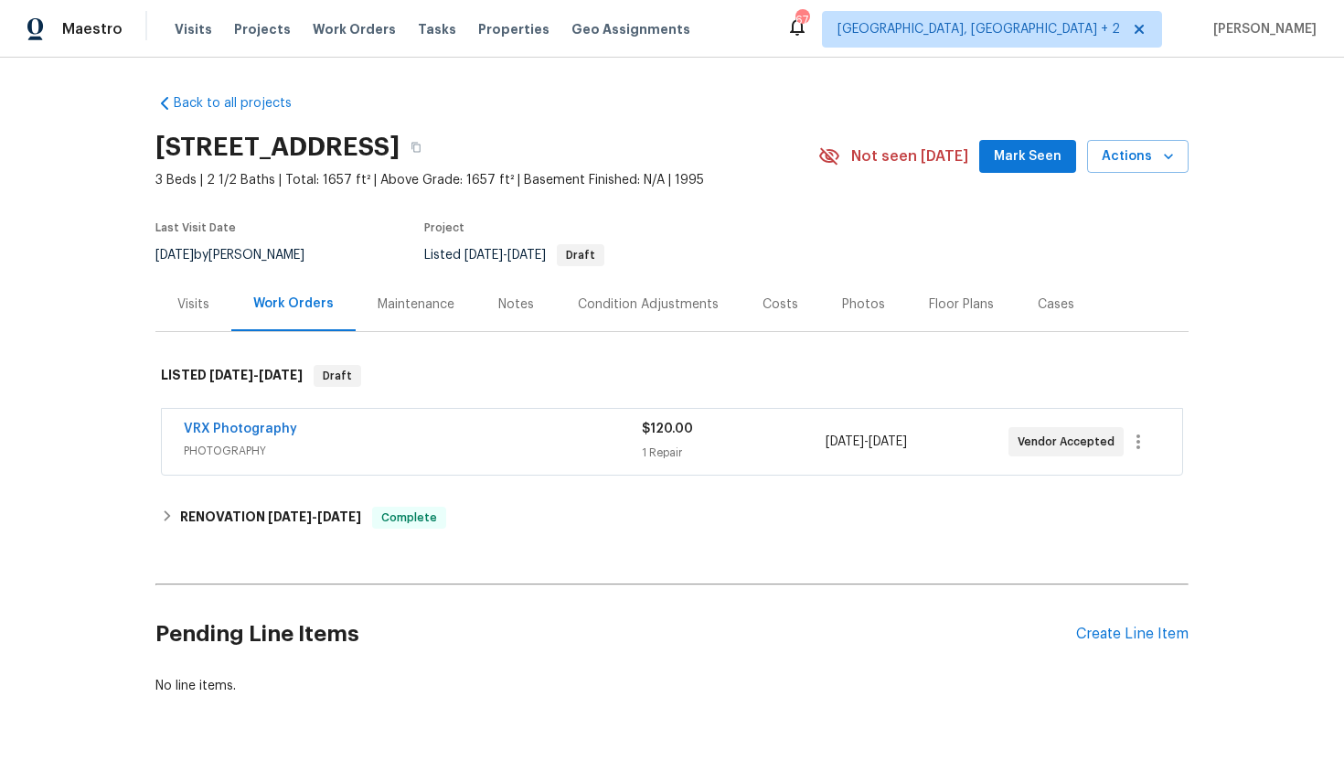
click at [199, 314] on div "Visits" at bounding box center [193, 304] width 76 height 54
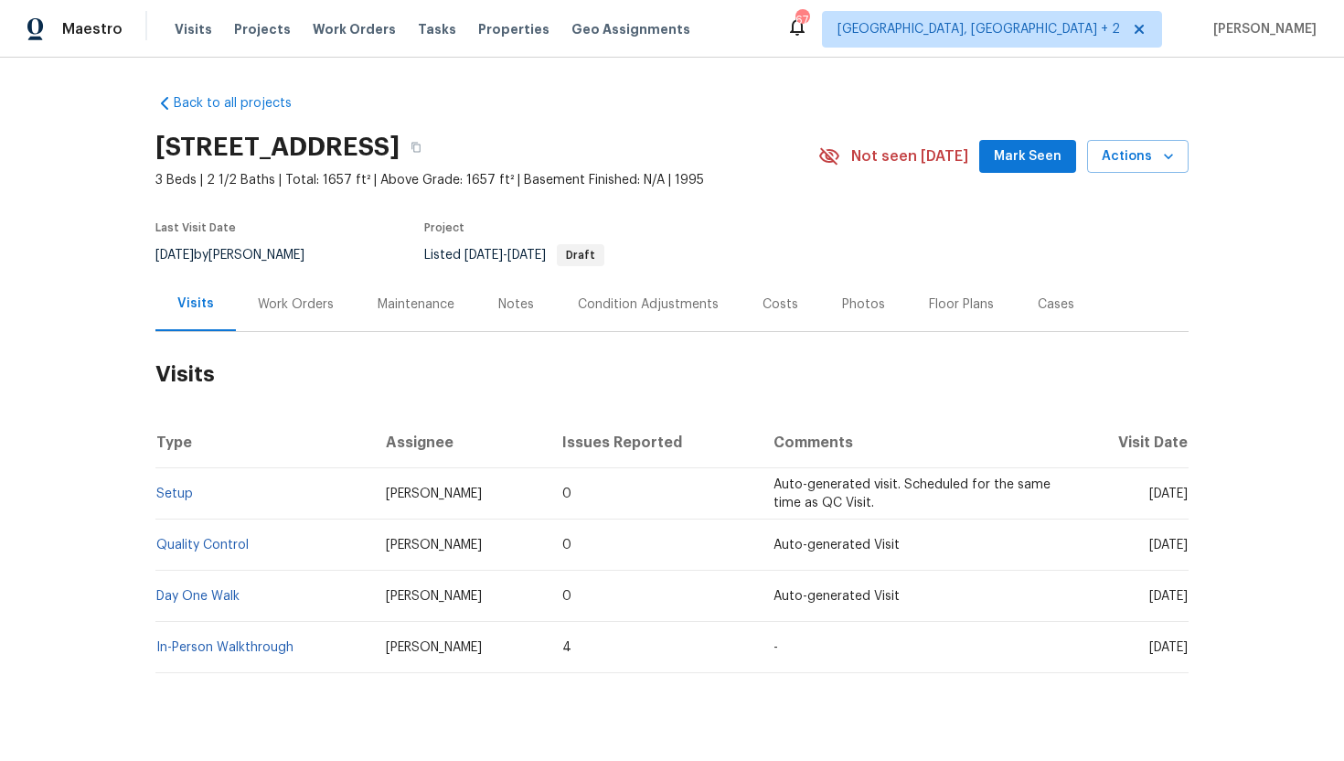
drag, startPoint x: 1116, startPoint y: 495, endPoint x: 1183, endPoint y: 496, distance: 67.7
click at [1183, 496] on span "[DATE]" at bounding box center [1169, 493] width 38 height 13
click at [1183, 506] on td "[DATE]" at bounding box center [1129, 493] width 120 height 51
click at [1177, 511] on td "[DATE]" at bounding box center [1129, 493] width 120 height 51
drag, startPoint x: 1113, startPoint y: 495, endPoint x: 1188, endPoint y: 495, distance: 75.0
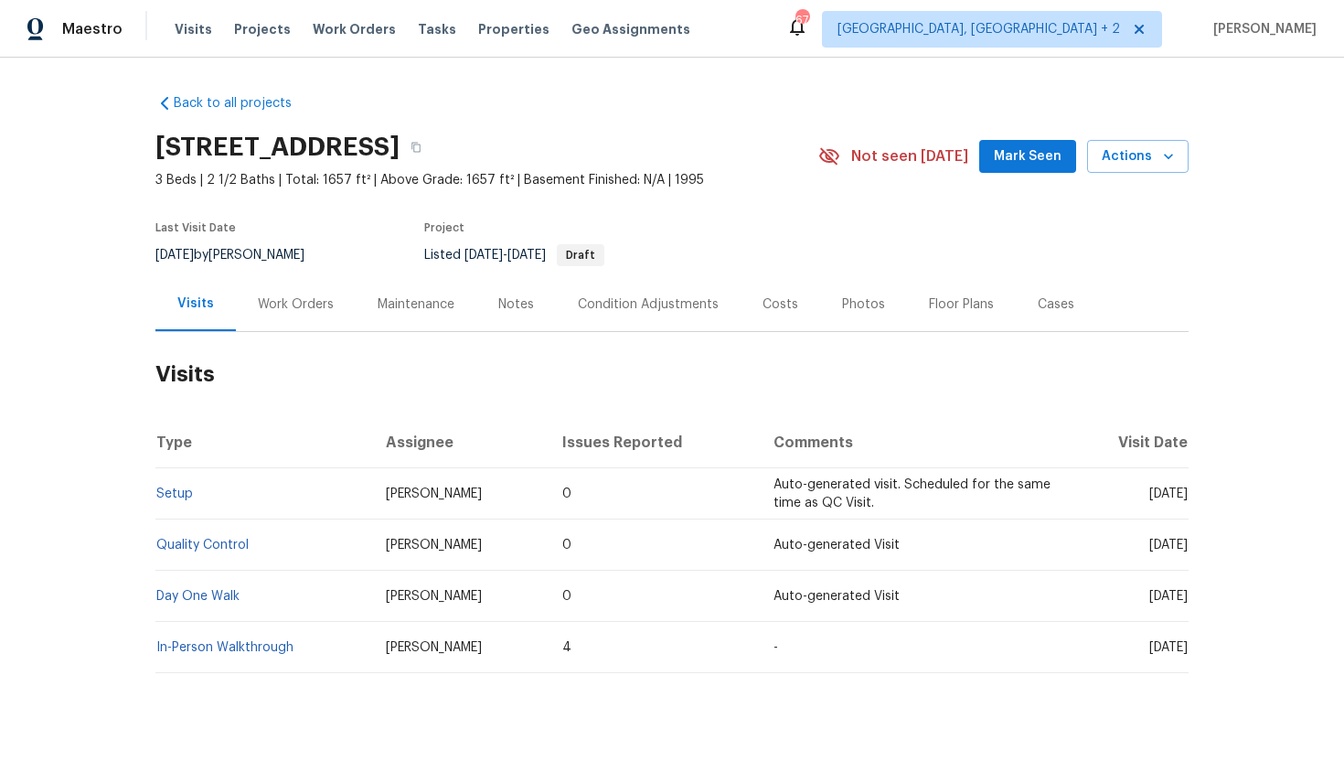
click at [1188, 496] on td "[DATE]" at bounding box center [1129, 493] width 120 height 51
copy span "[DATE]"
click at [305, 310] on div "Work Orders" at bounding box center [296, 304] width 76 height 18
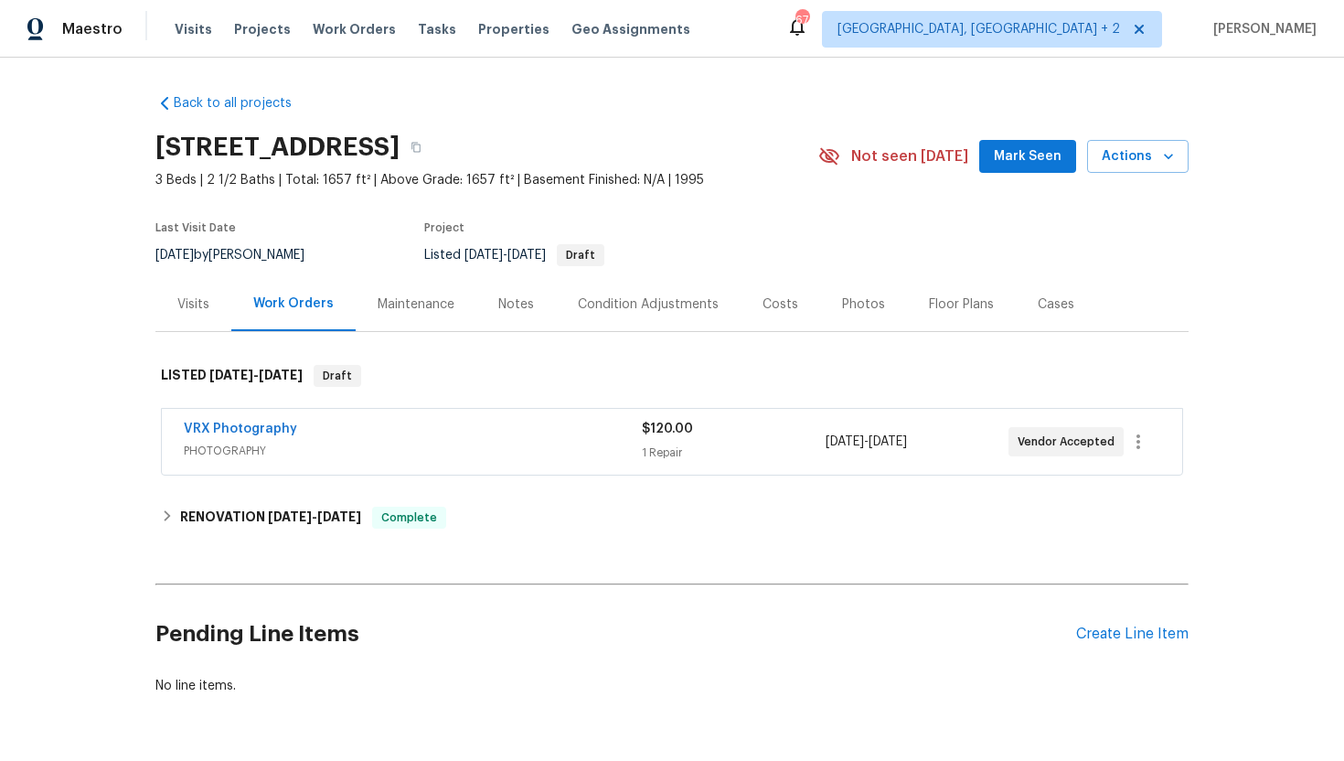
scroll to position [59, 0]
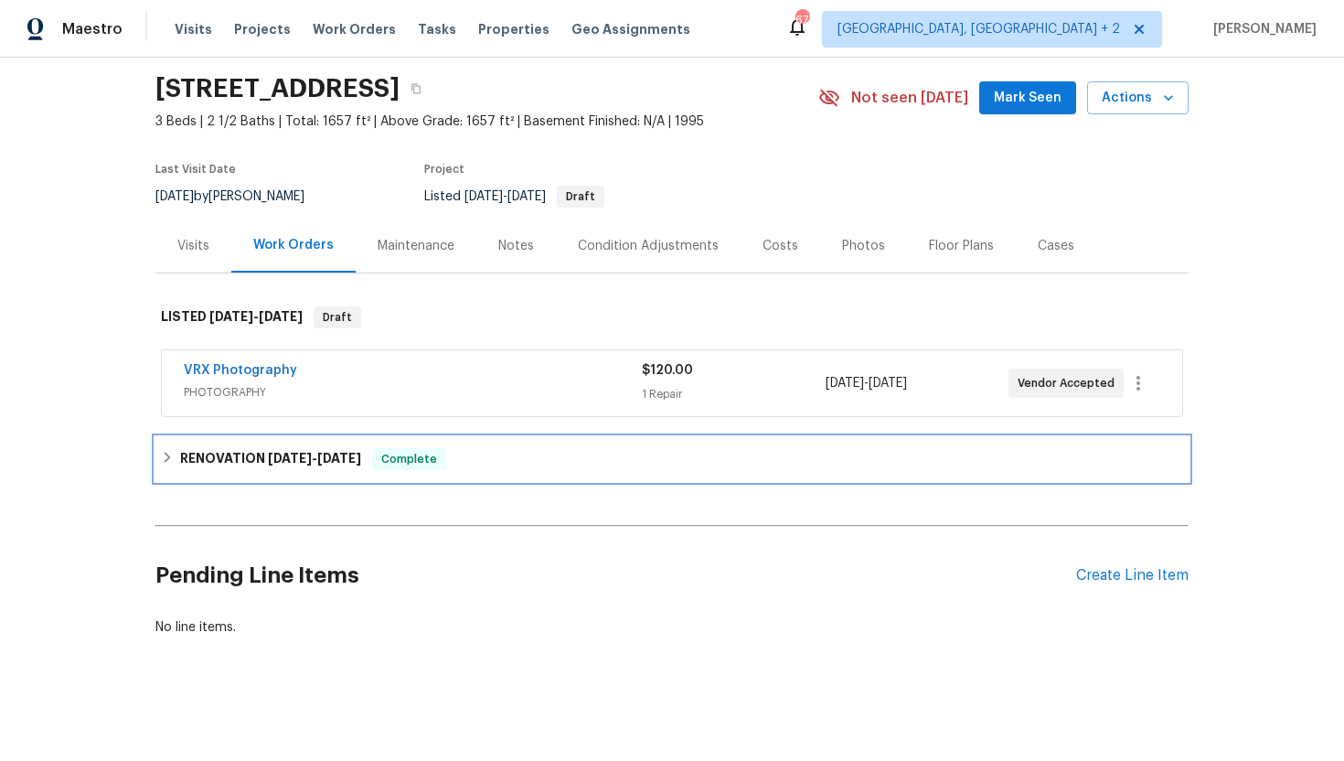
click at [339, 461] on span "[DATE]" at bounding box center [339, 458] width 44 height 13
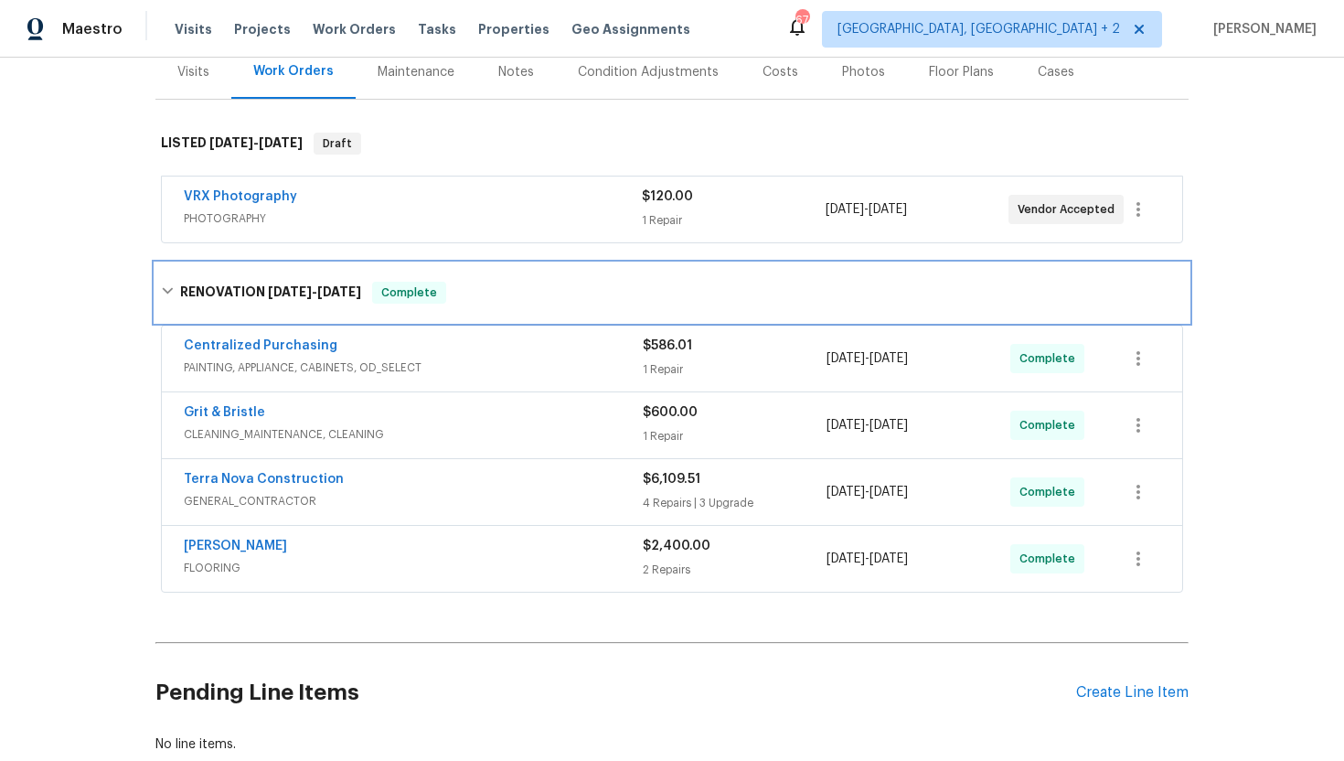
scroll to position [249, 0]
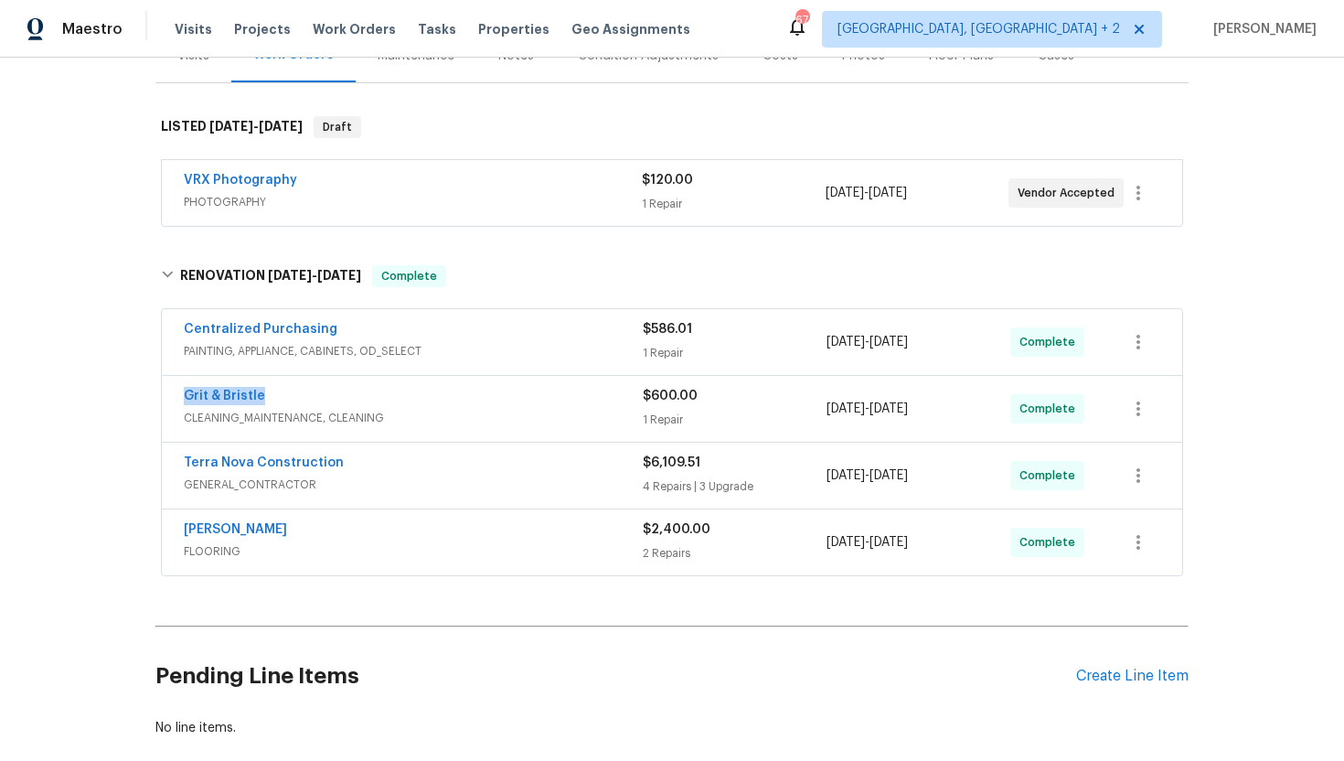
drag, startPoint x: 333, startPoint y: 398, endPoint x: 183, endPoint y: 398, distance: 150.0
click at [183, 398] on div "Grit & Bristle CLEANING_MAINTENANCE, CLEANING $600.00 1 Repair [DATE] - [DATE] …" at bounding box center [672, 409] width 1021 height 66
copy link "Grit & Bristle"
drag, startPoint x: 975, startPoint y: 412, endPoint x: 785, endPoint y: 411, distance: 190.2
click at [784, 411] on div "Grit & Bristle CLEANING_MAINTENANCE, CLEANING $600.00 1 Repair [DATE] - [DATE] …" at bounding box center [650, 409] width 933 height 44
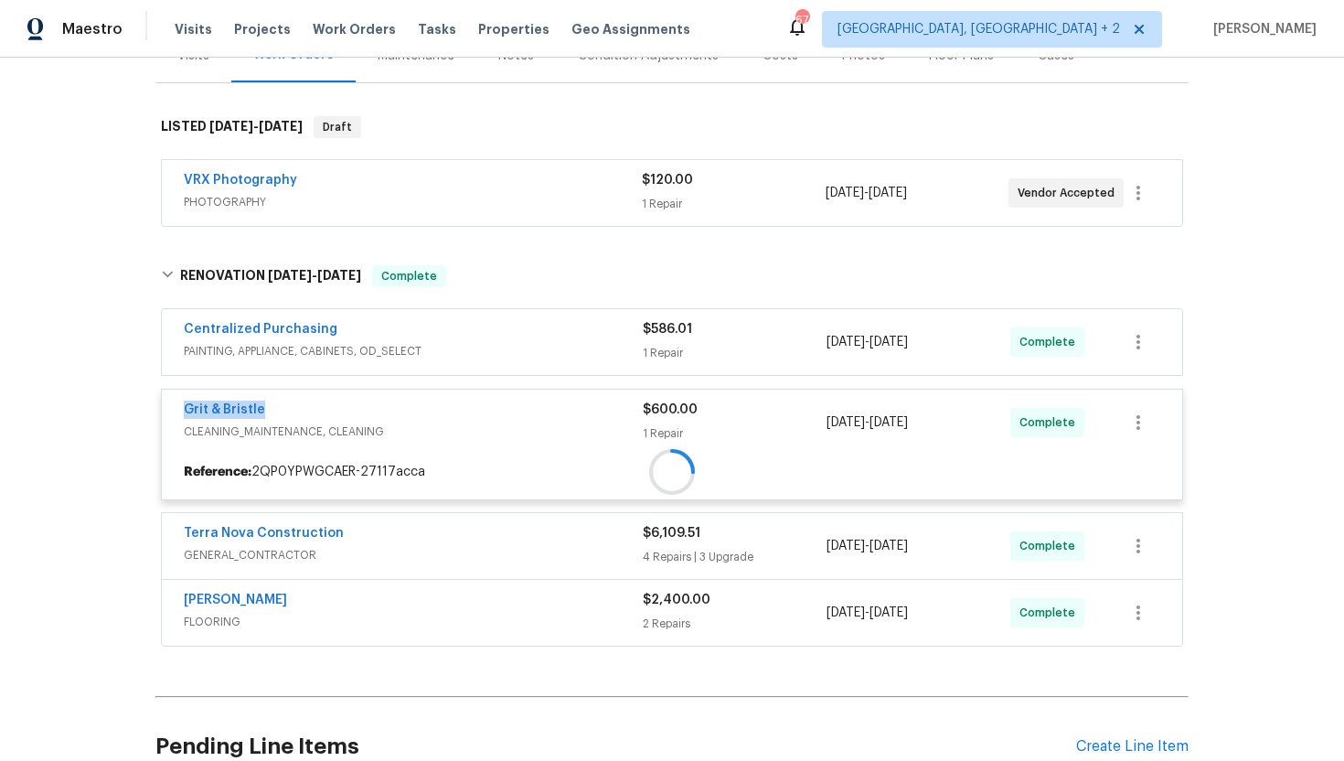
copy div "9/10/2025 - 9/10/2025"
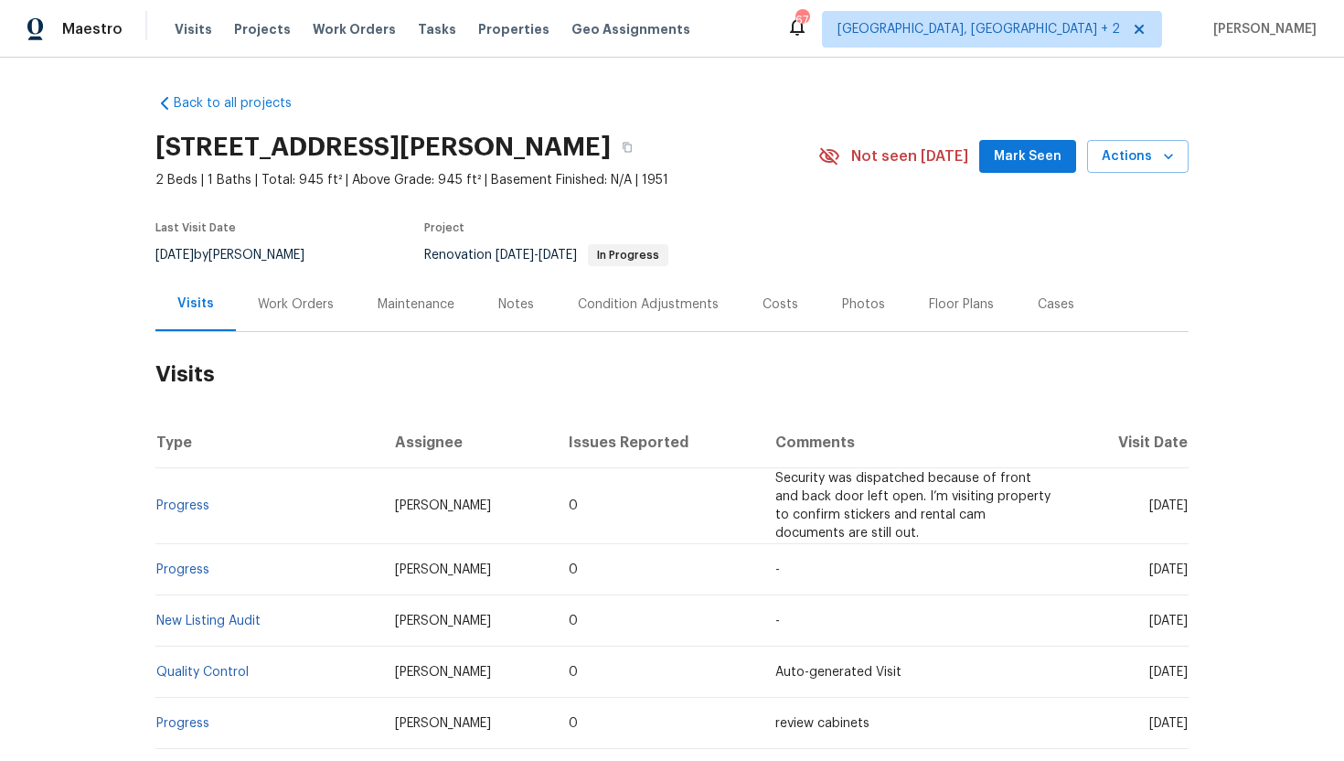
click at [1076, 308] on div "Cases" at bounding box center [1056, 304] width 80 height 54
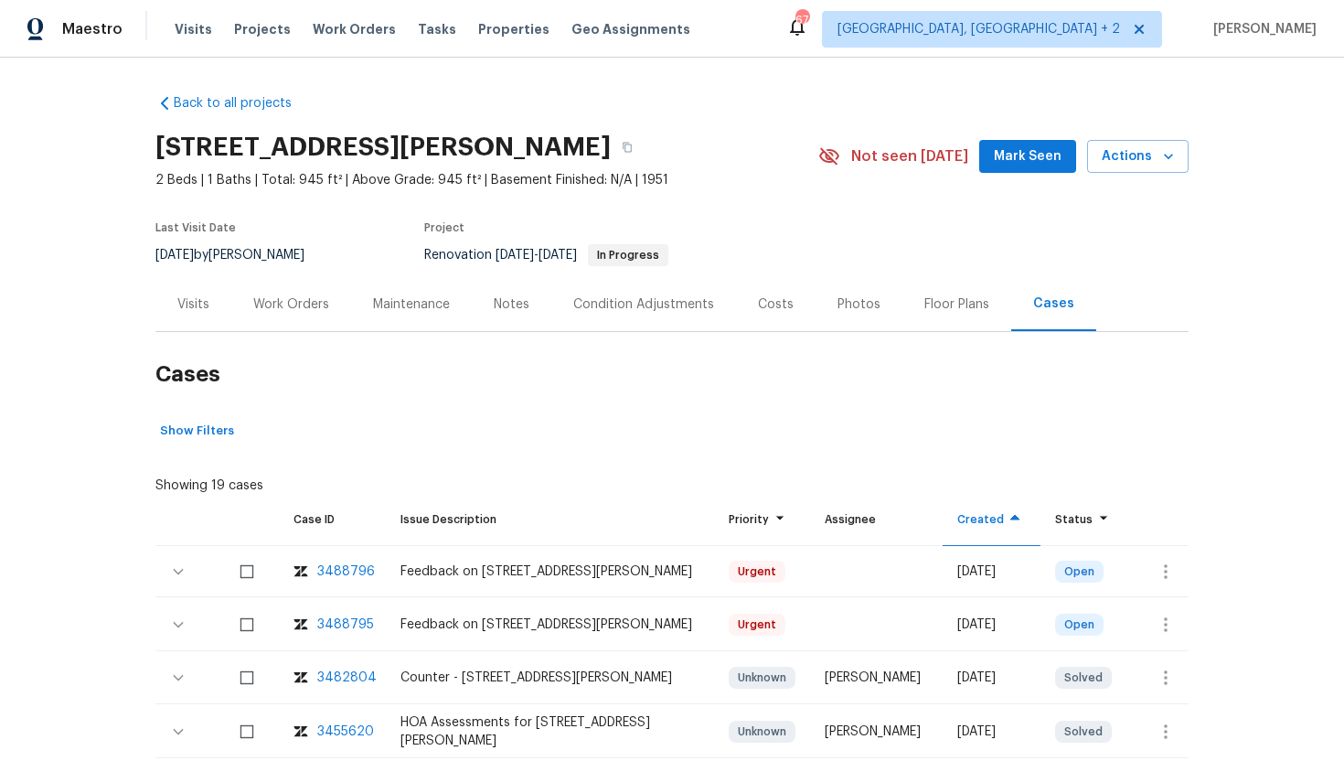
scroll to position [153, 0]
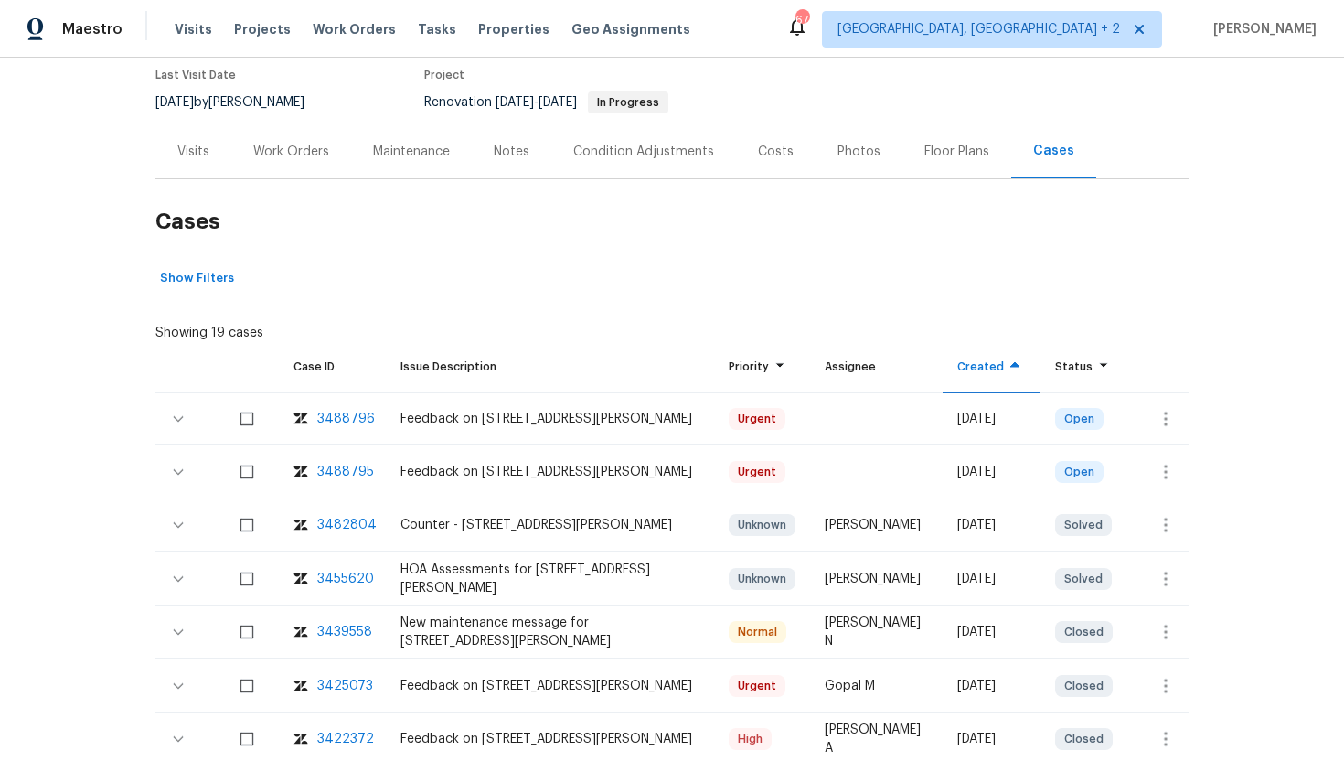
click at [348, 474] on div "3488795" at bounding box center [345, 472] width 57 height 18
click at [346, 415] on div "3488796" at bounding box center [346, 419] width 58 height 18
click at [184, 147] on div "Visits" at bounding box center [193, 152] width 32 height 18
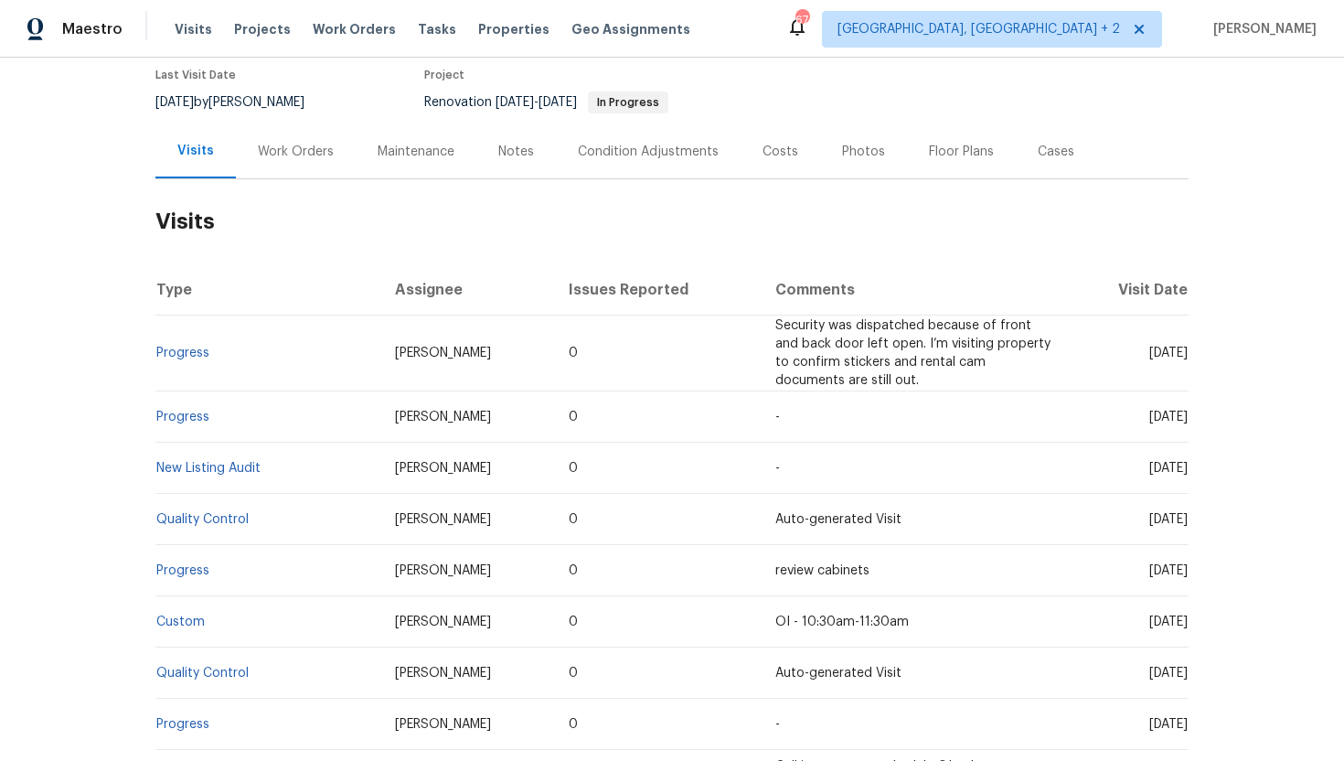
click at [279, 150] on div "Work Orders" at bounding box center [296, 152] width 76 height 18
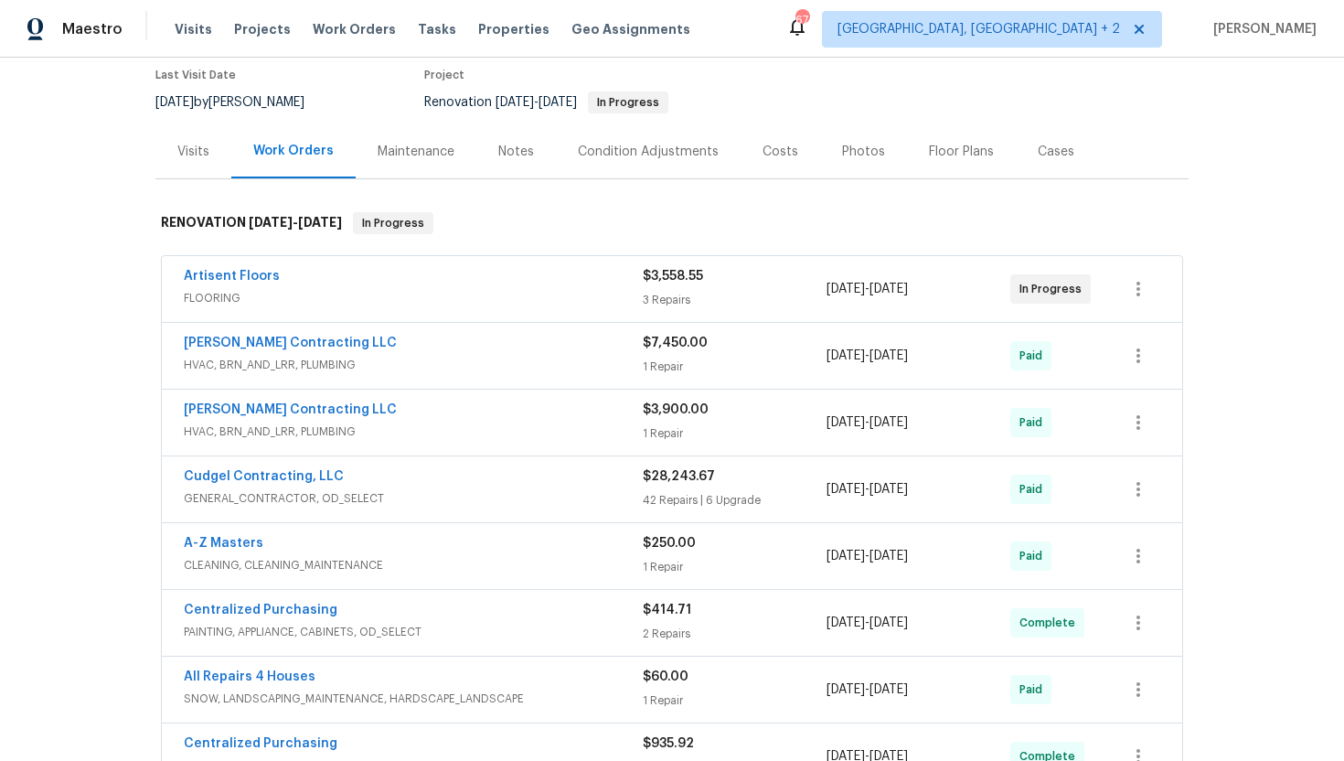
click at [538, 303] on span "FLOORING" at bounding box center [413, 298] width 459 height 18
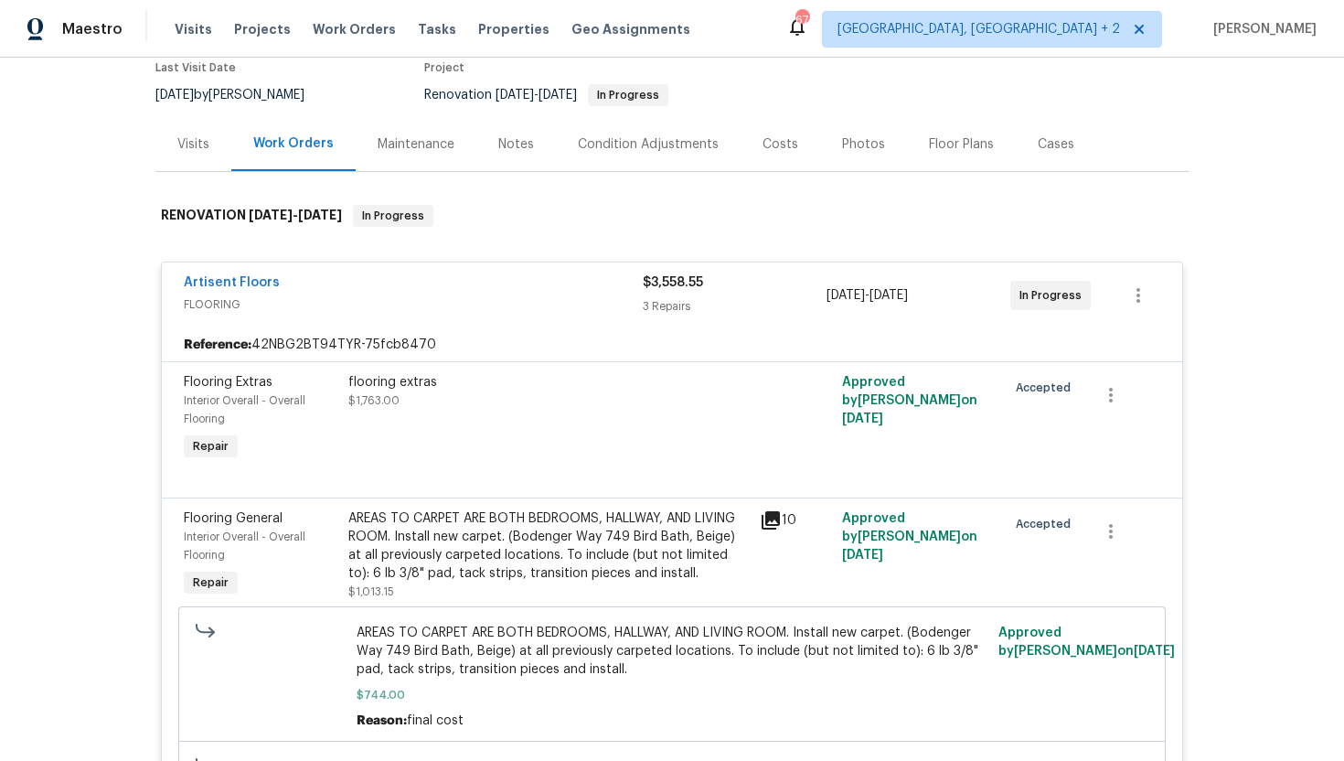
scroll to position [149, 0]
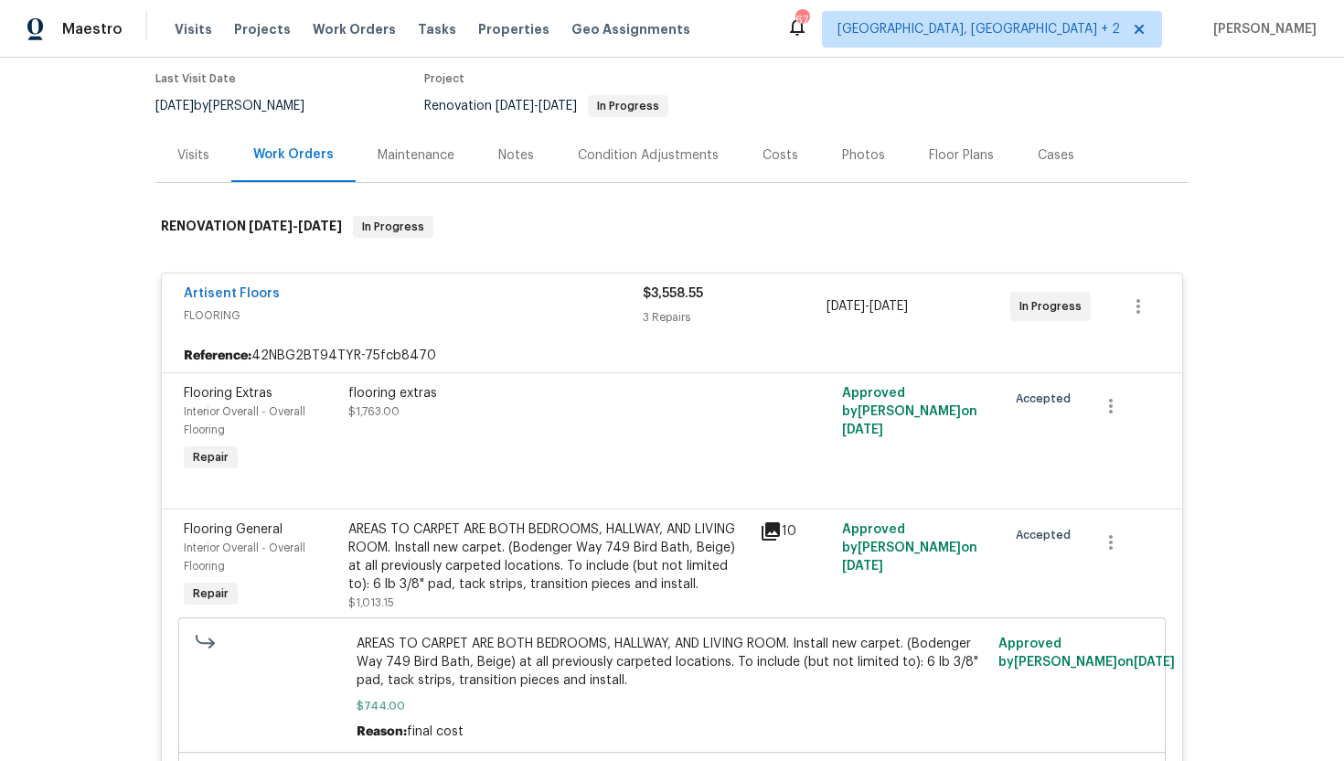
click at [198, 160] on div "Visits" at bounding box center [193, 155] width 32 height 18
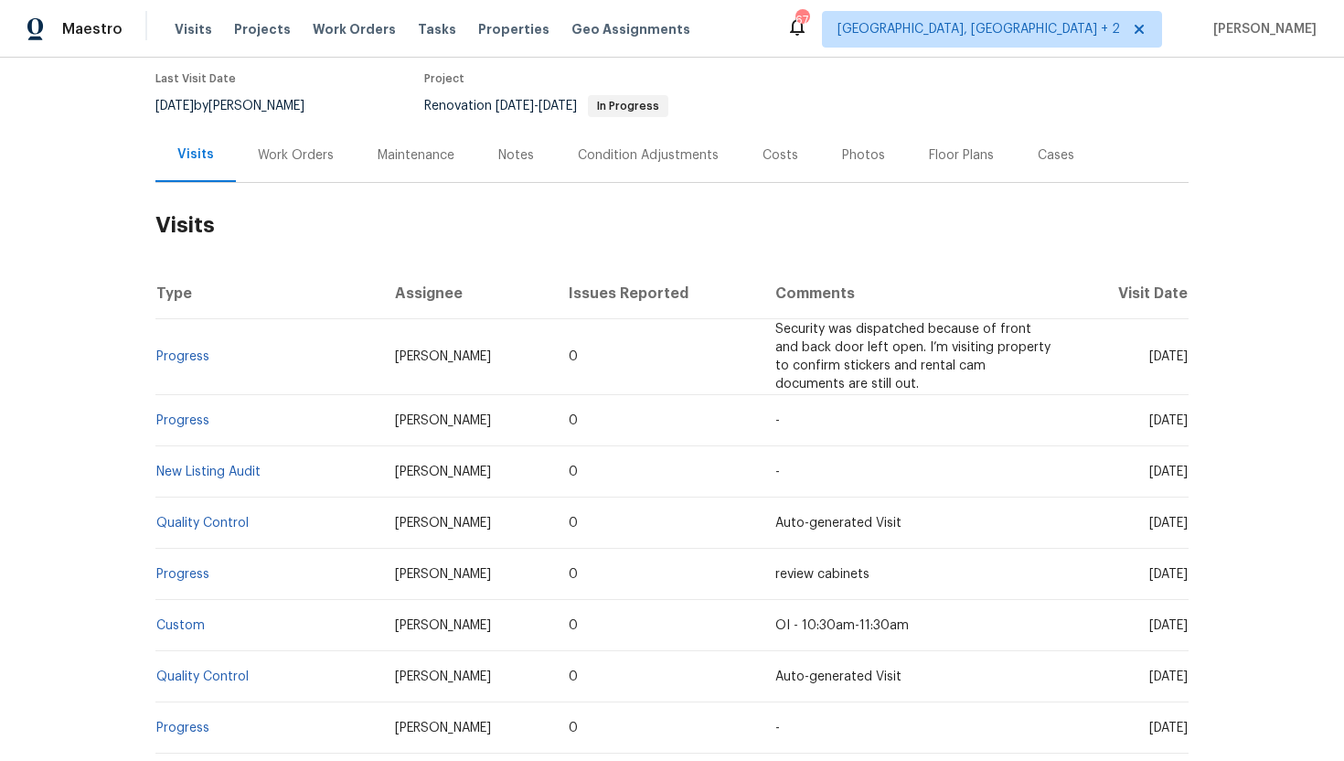
drag, startPoint x: 1115, startPoint y: 357, endPoint x: 1188, endPoint y: 359, distance: 73.2
click at [1188, 359] on td "Tue, Aug 19 2025" at bounding box center [1130, 357] width 118 height 76
copy span "Aug 19 2025"
click at [295, 149] on div "Work Orders" at bounding box center [296, 155] width 76 height 18
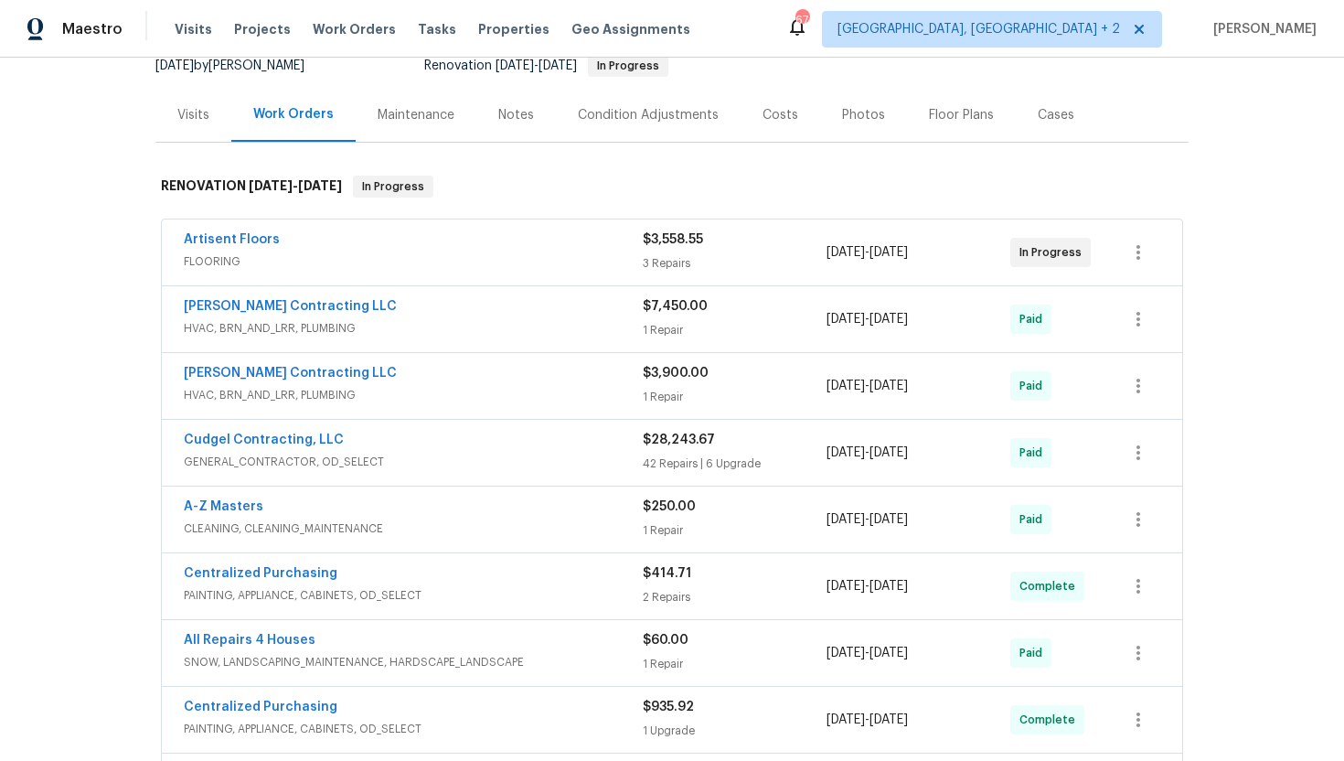
scroll to position [217, 0]
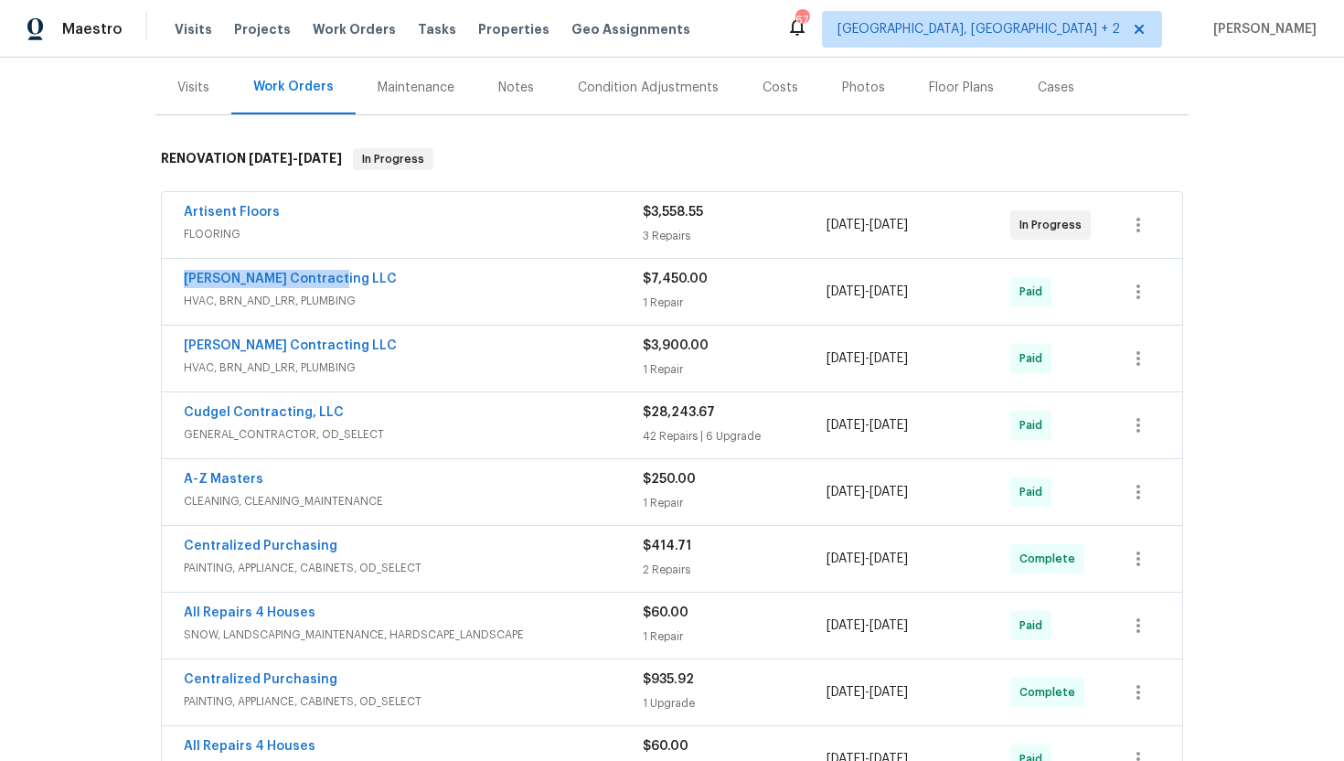
drag, startPoint x: 352, startPoint y: 285, endPoint x: 158, endPoint y: 279, distance: 194.0
click at [158, 279] on div "Artisent Floors FLOORING $3,558.55 3 Repairs 11/1/2024 - 6/2/2025 In Progress L…" at bounding box center [671, 693] width 1033 height 1011
copy link "[PERSON_NAME] Contracting LLC"
drag, startPoint x: 980, startPoint y: 302, endPoint x: 820, endPoint y: 297, distance: 160.1
click at [820, 297] on div "Loftin Contracting LLC HVAC, BRN_AND_LRR, PLUMBING $7,450.00 1 Repair 10/31/202…" at bounding box center [650, 292] width 933 height 44
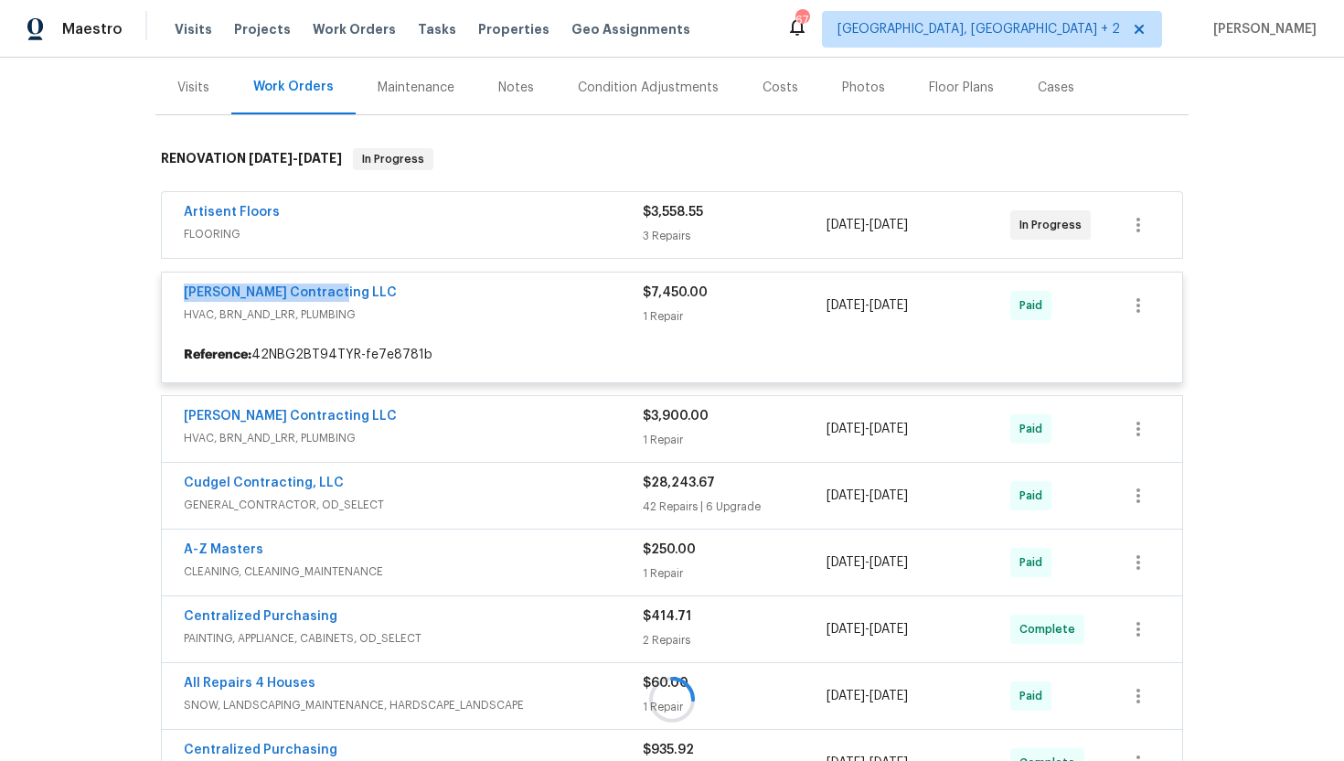
copy div "10/31/2024 - 11/22/2024"
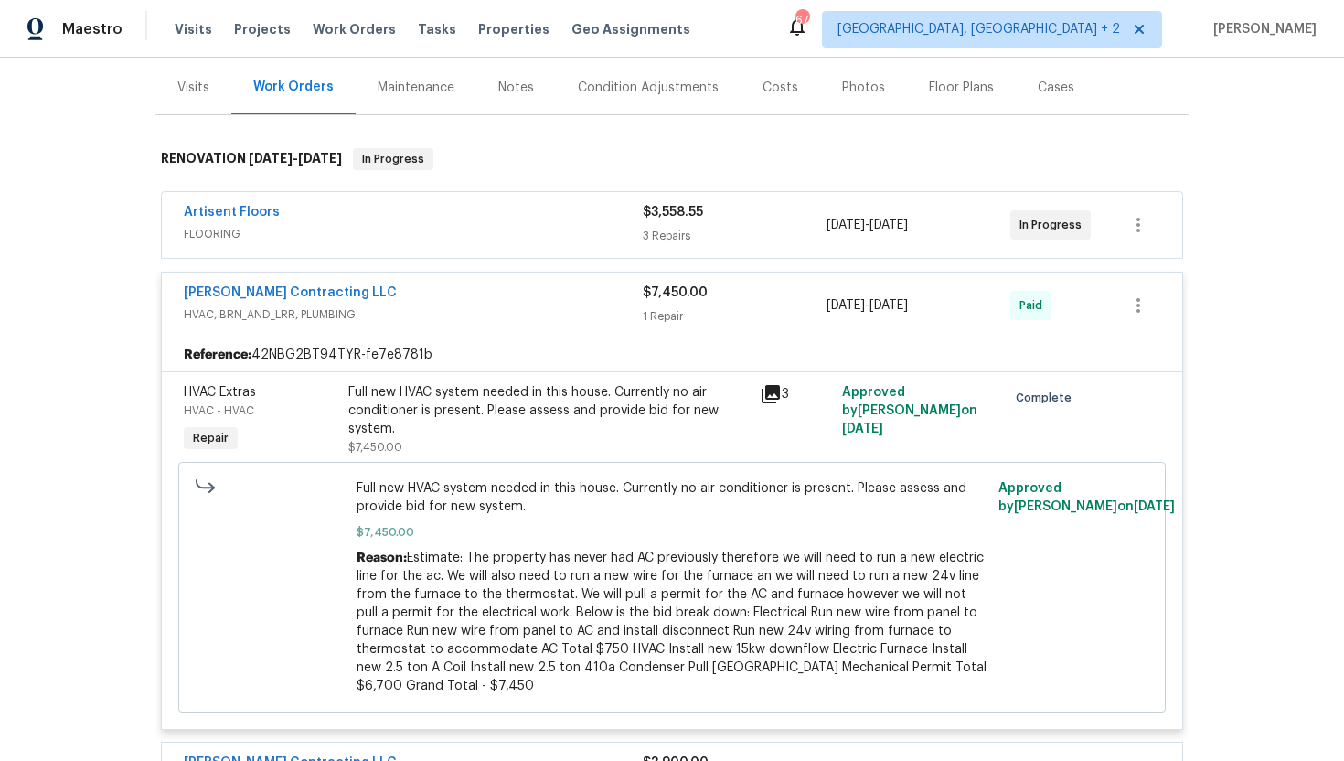
click at [537, 221] on div "Artisent Floors" at bounding box center [413, 214] width 459 height 22
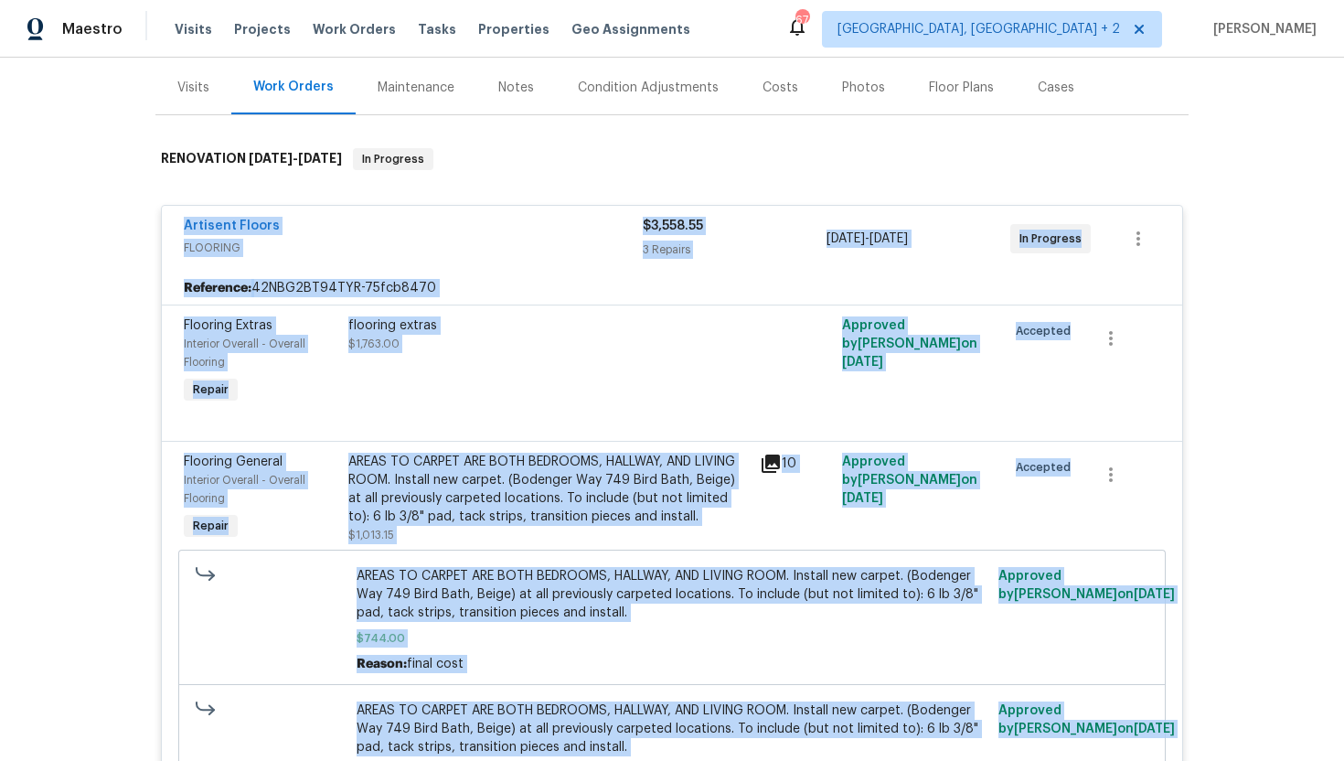
drag, startPoint x: 1085, startPoint y: 244, endPoint x: 145, endPoint y: 216, distance: 939.7
click at [444, 268] on div "Artisent Floors FLOORING $3,558.55 3 Repairs 11/1/2024 - 6/2/2025 In Progress" at bounding box center [672, 239] width 1021 height 66
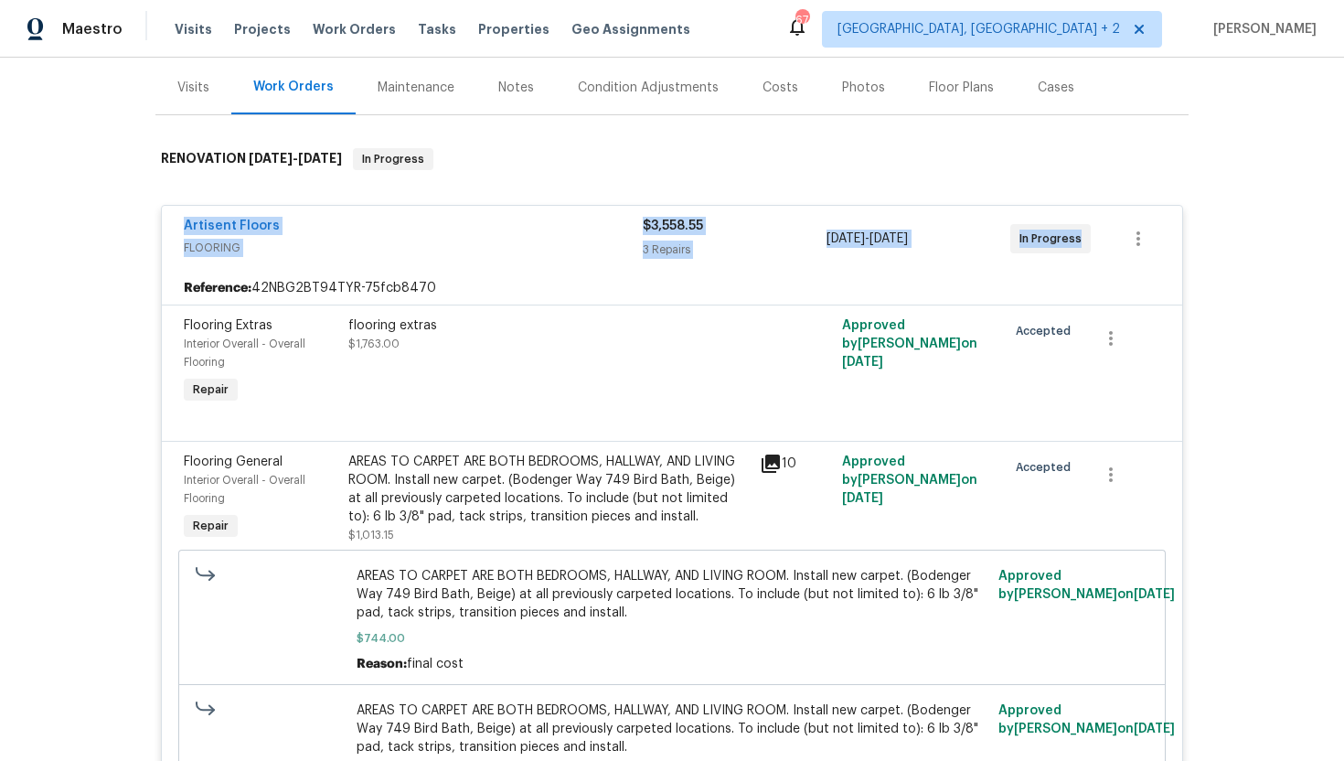
drag, startPoint x: 1086, startPoint y: 247, endPoint x: 174, endPoint y: 227, distance: 912.0
click at [174, 227] on div "Artisent Floors FLOORING $3,558.55 3 Repairs 11/1/2024 - 6/2/2025 In Progress" at bounding box center [672, 239] width 1021 height 66
copy div "Artisent Floors FLOORING $3,558.55 3 Repairs 11/1/2024 - 6/2/2025 In Progress"
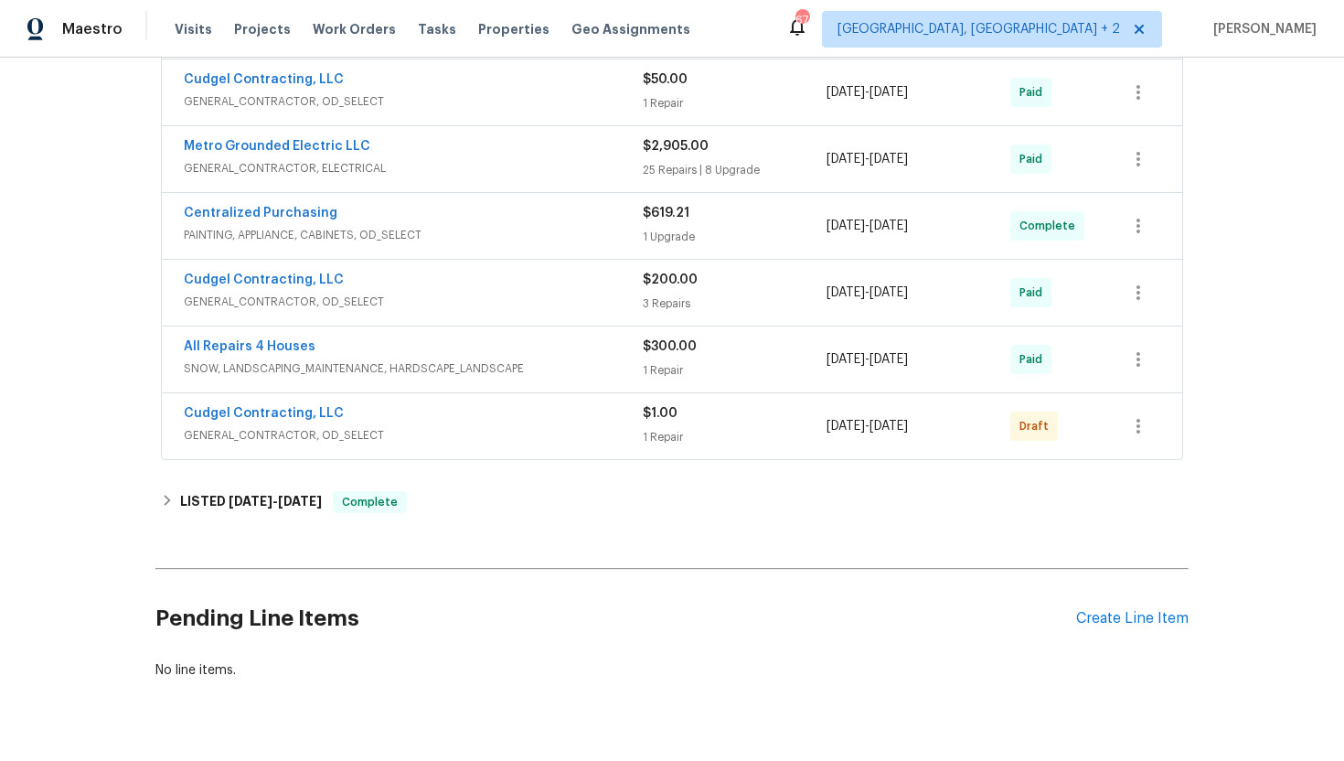
scroll to position [2246, 0]
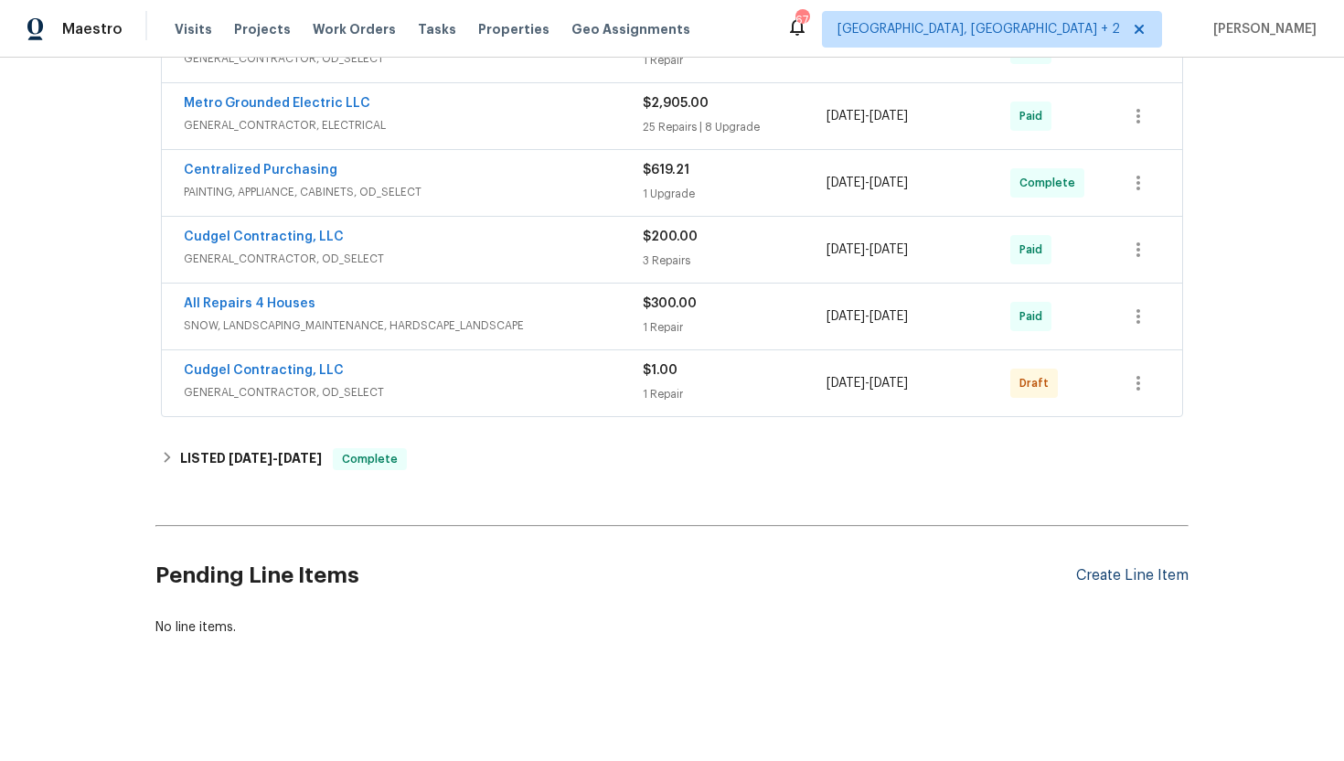
click at [1133, 582] on div "Create Line Item" at bounding box center [1132, 575] width 112 height 17
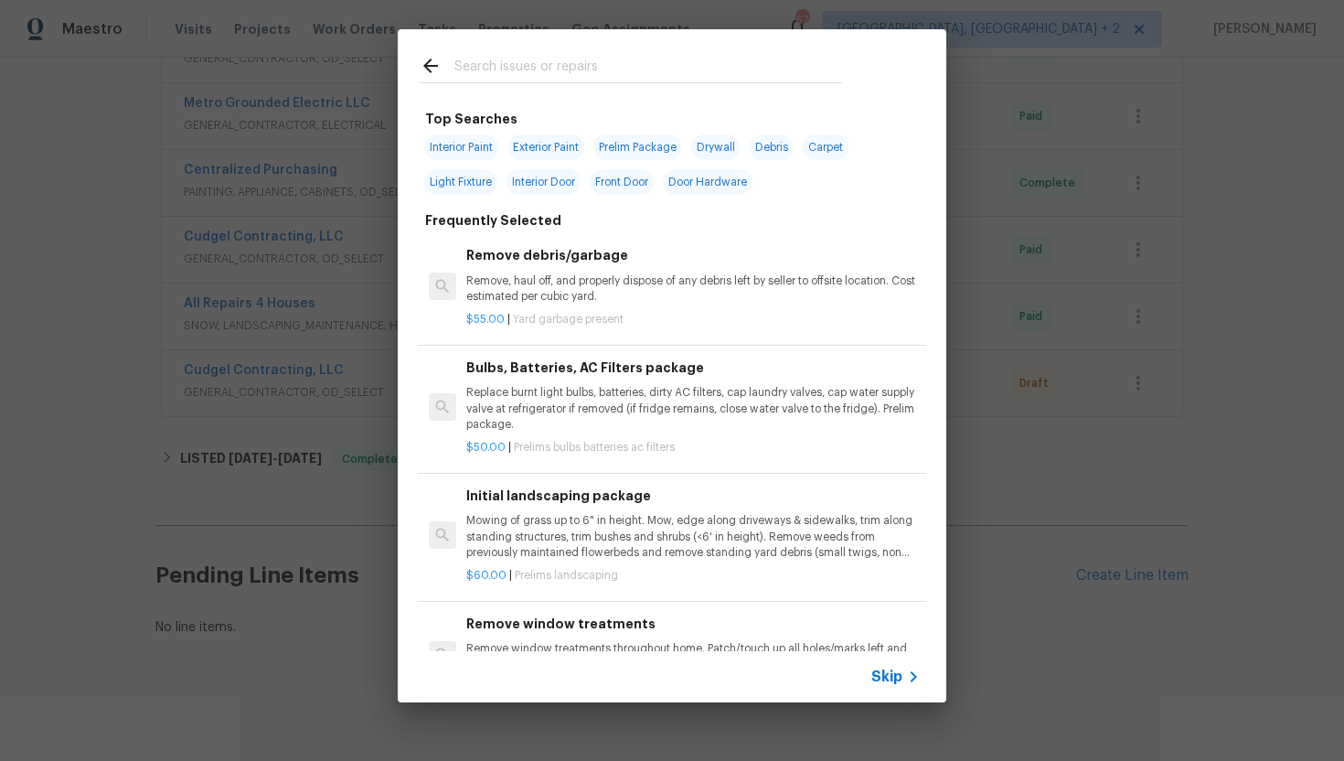
click at [1040, 444] on div "Top Searches Interior Paint Exterior Paint Prelim Package Drywall Debris Carpet…" at bounding box center [672, 366] width 1344 height 732
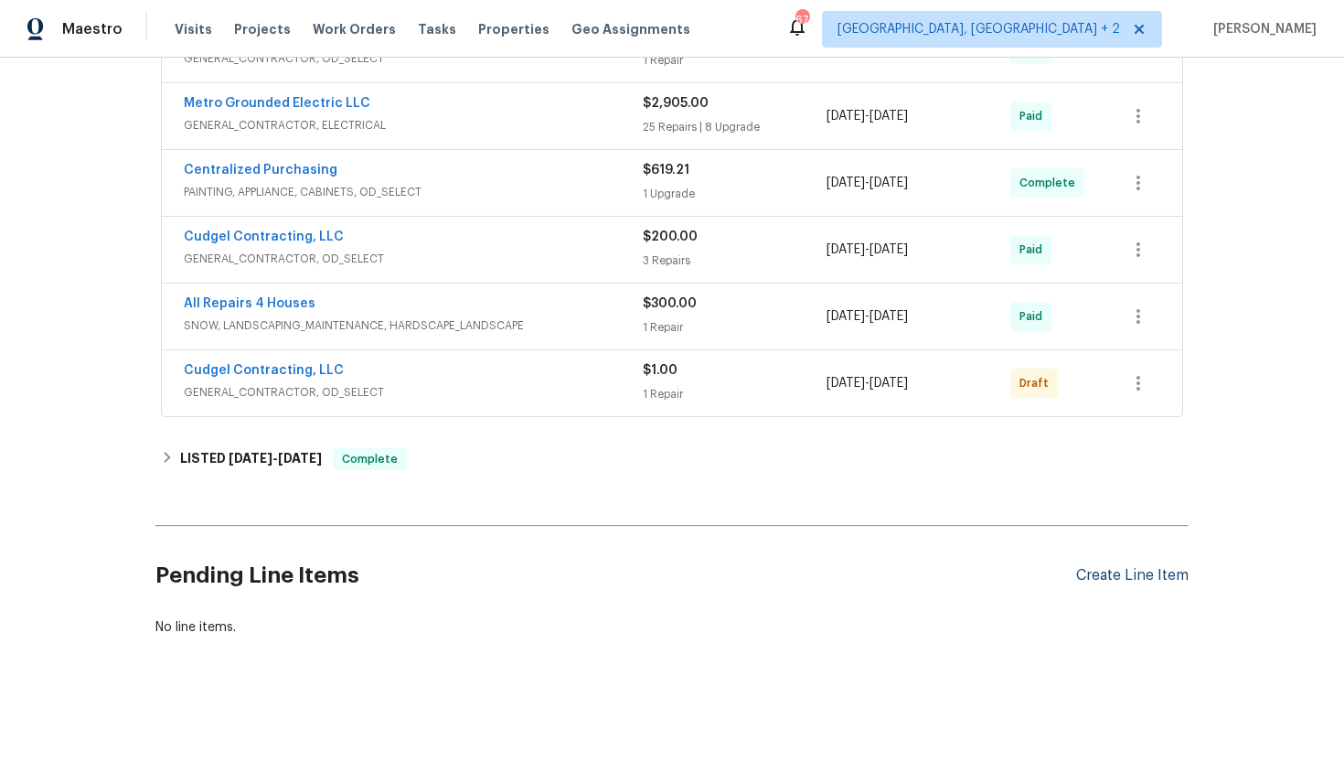
click at [1089, 578] on div "Create Line Item" at bounding box center [1132, 575] width 112 height 17
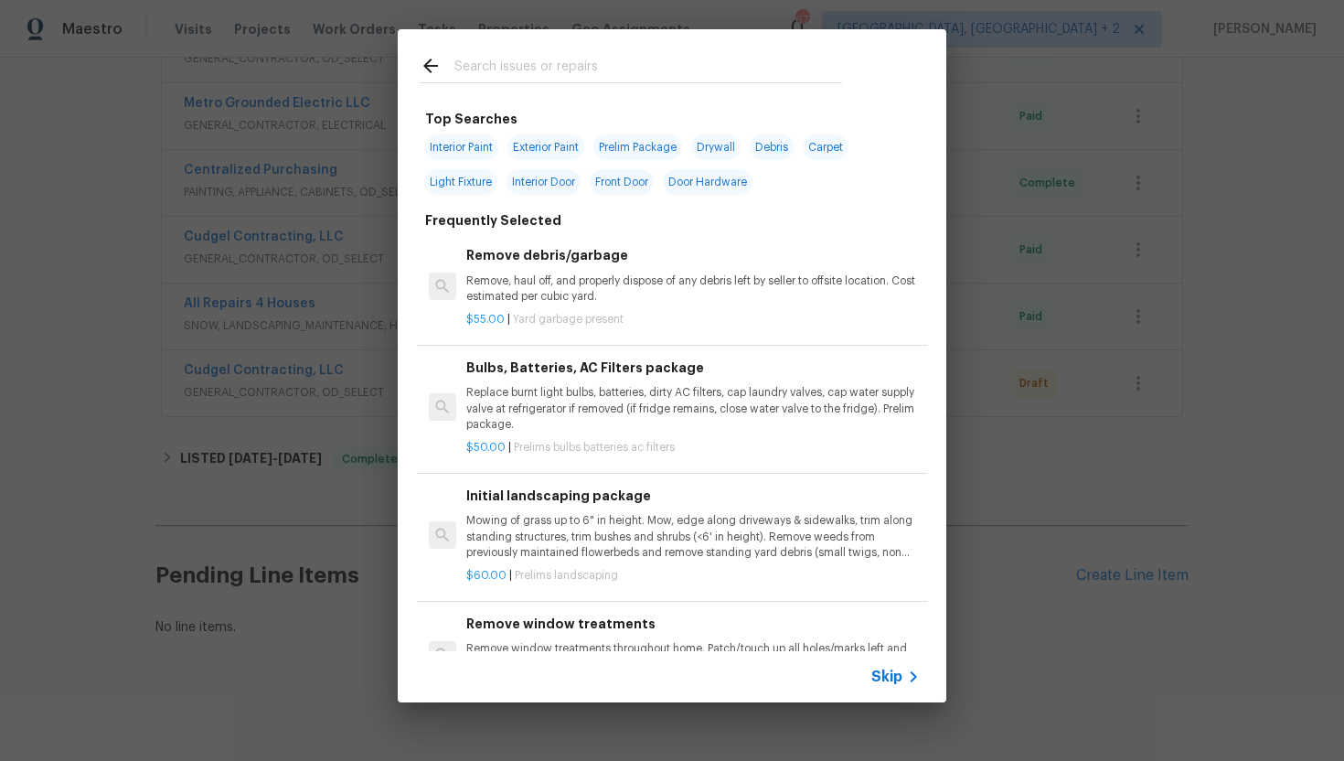
click at [896, 670] on span "Skip" at bounding box center [887, 677] width 31 height 18
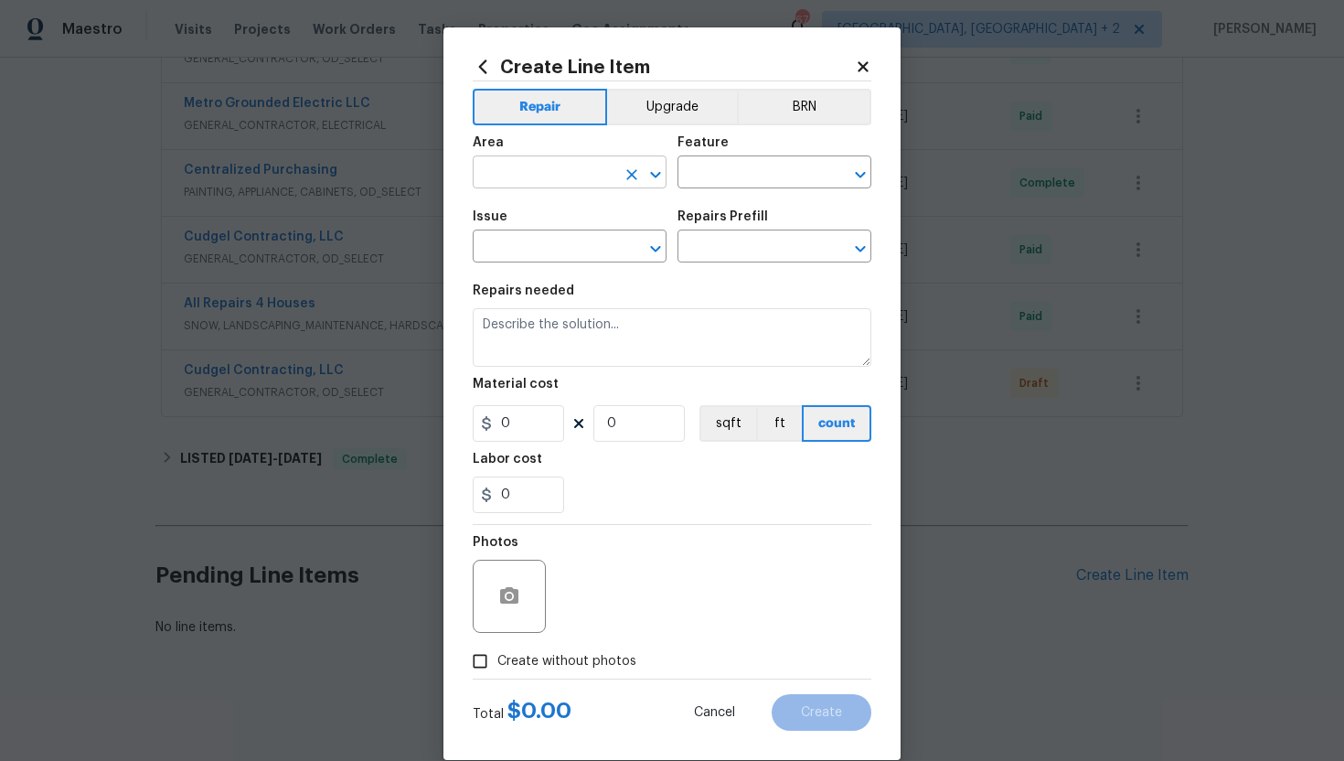
click at [523, 174] on input "text" at bounding box center [544, 174] width 143 height 28
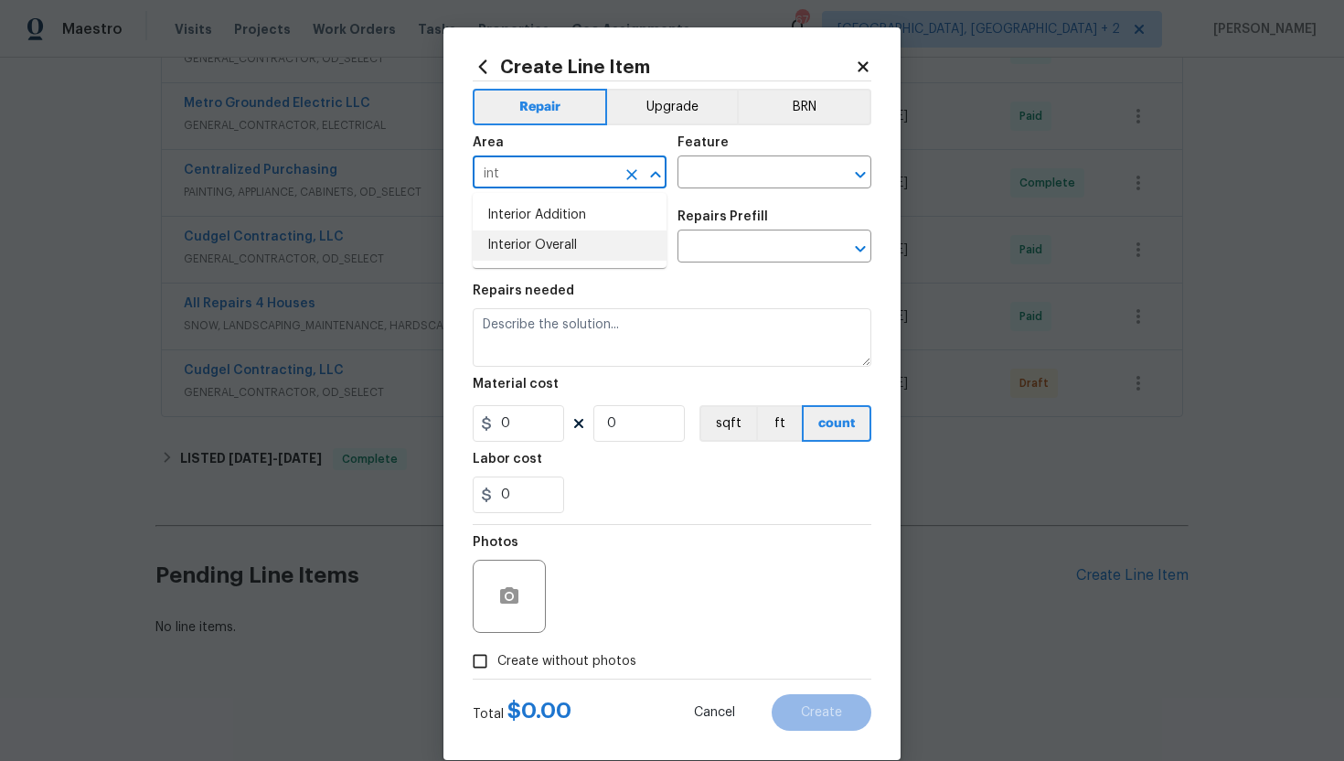
click at [543, 245] on li "Interior Overall" at bounding box center [570, 245] width 194 height 30
type input "Interior Overall"
click at [754, 175] on input "text" at bounding box center [749, 174] width 143 height 28
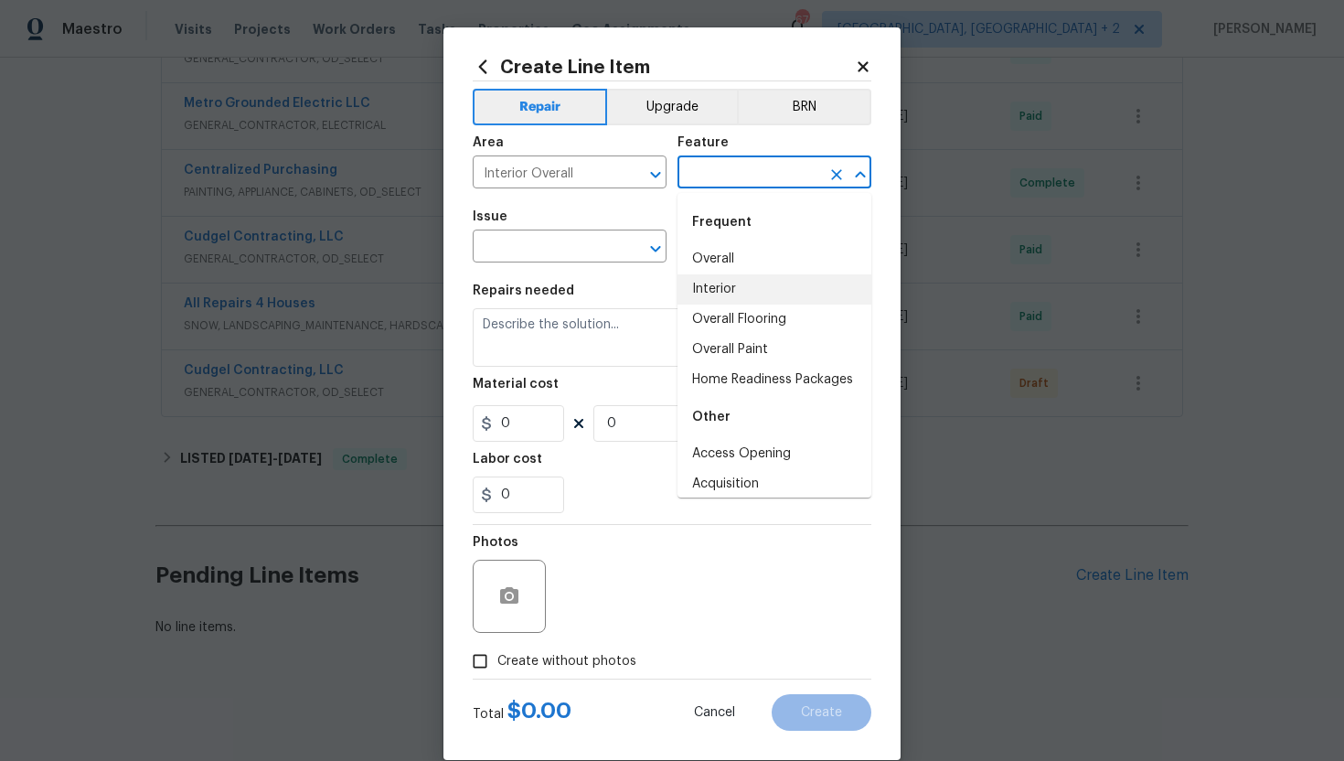
click at [744, 287] on li "Interior" at bounding box center [775, 289] width 194 height 30
type input "Interior"
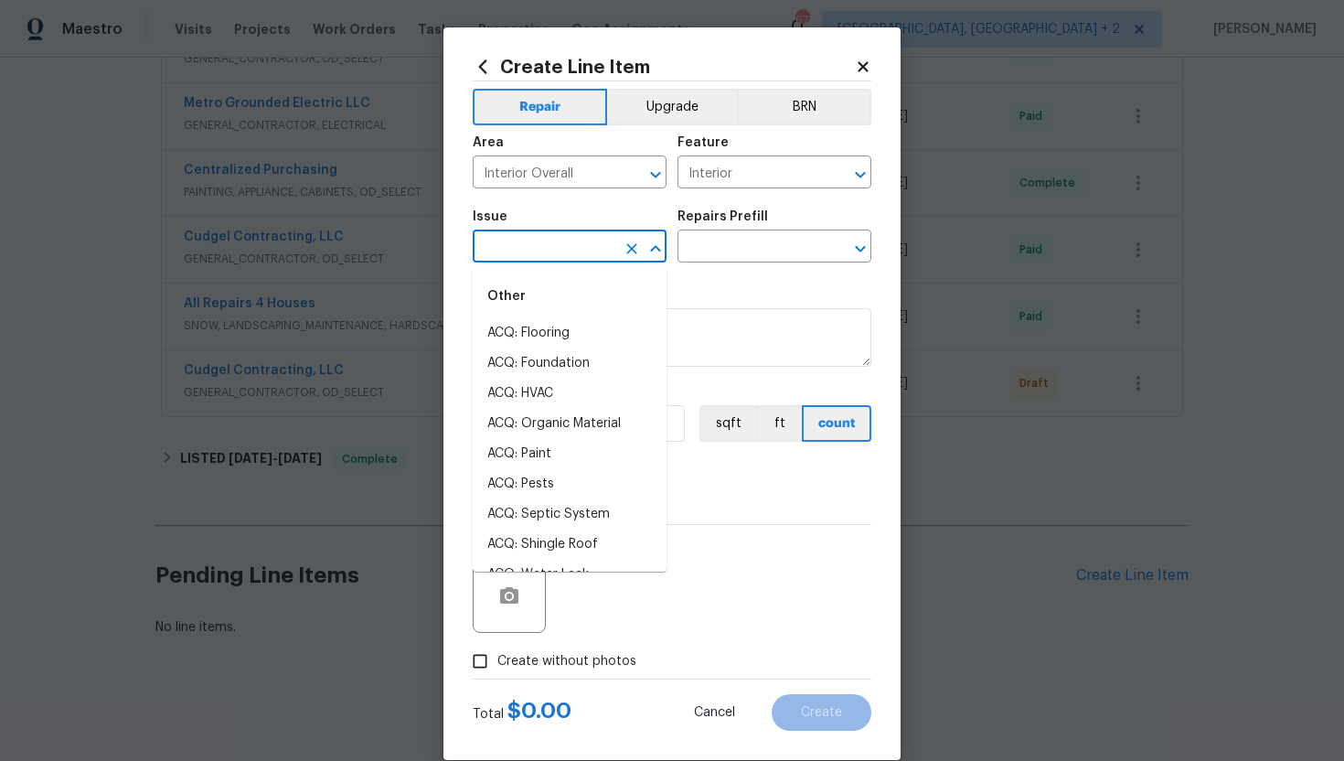
click at [575, 250] on input "text" at bounding box center [544, 248] width 143 height 28
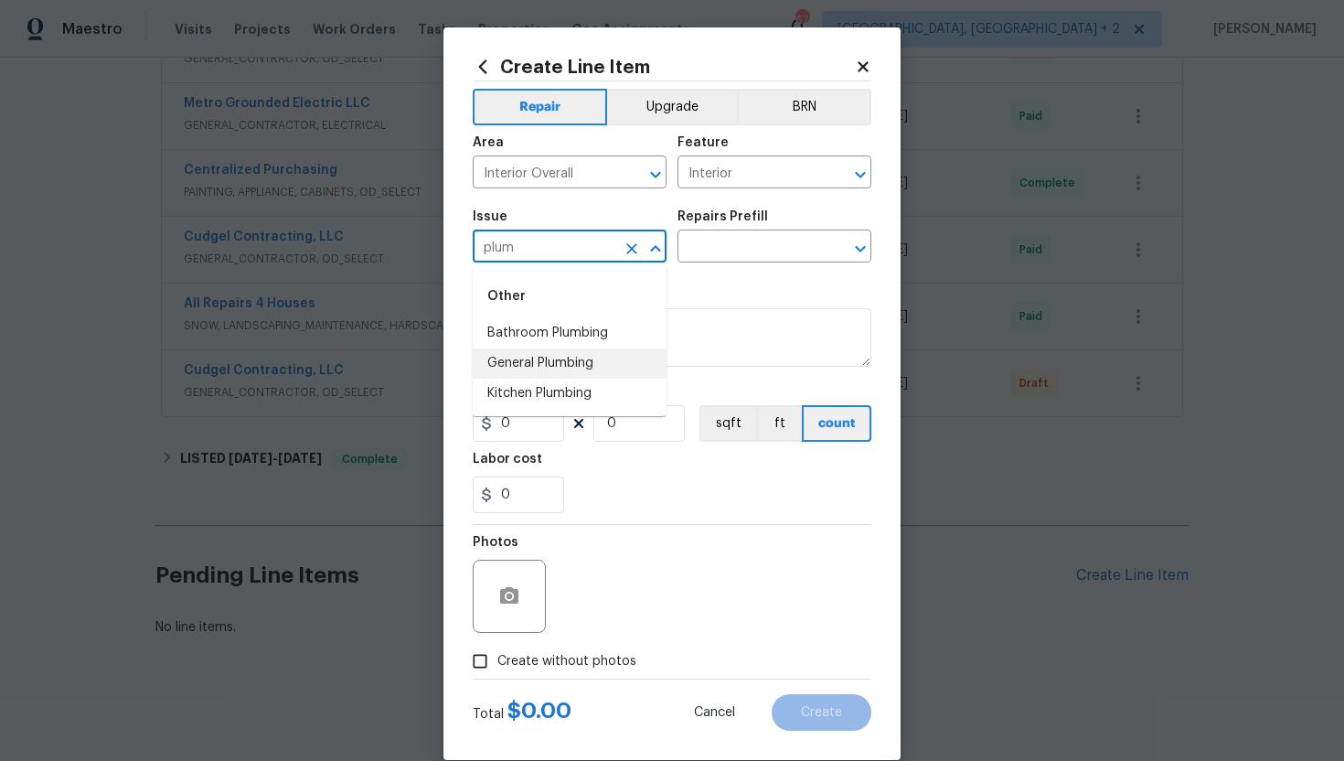
click at [540, 354] on li "General Plumbing" at bounding box center [570, 363] width 194 height 30
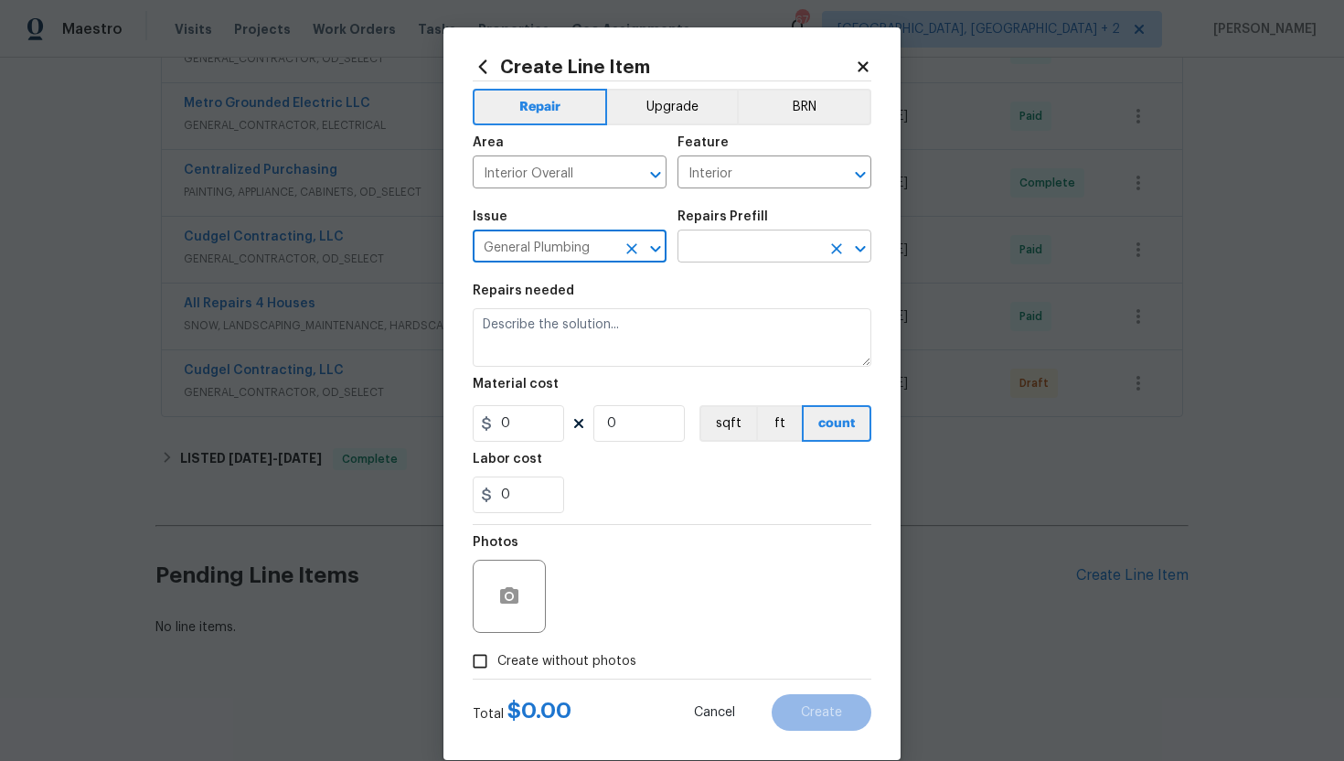
type input "General Plumbing"
click at [764, 252] on input "text" at bounding box center [749, 248] width 143 height 28
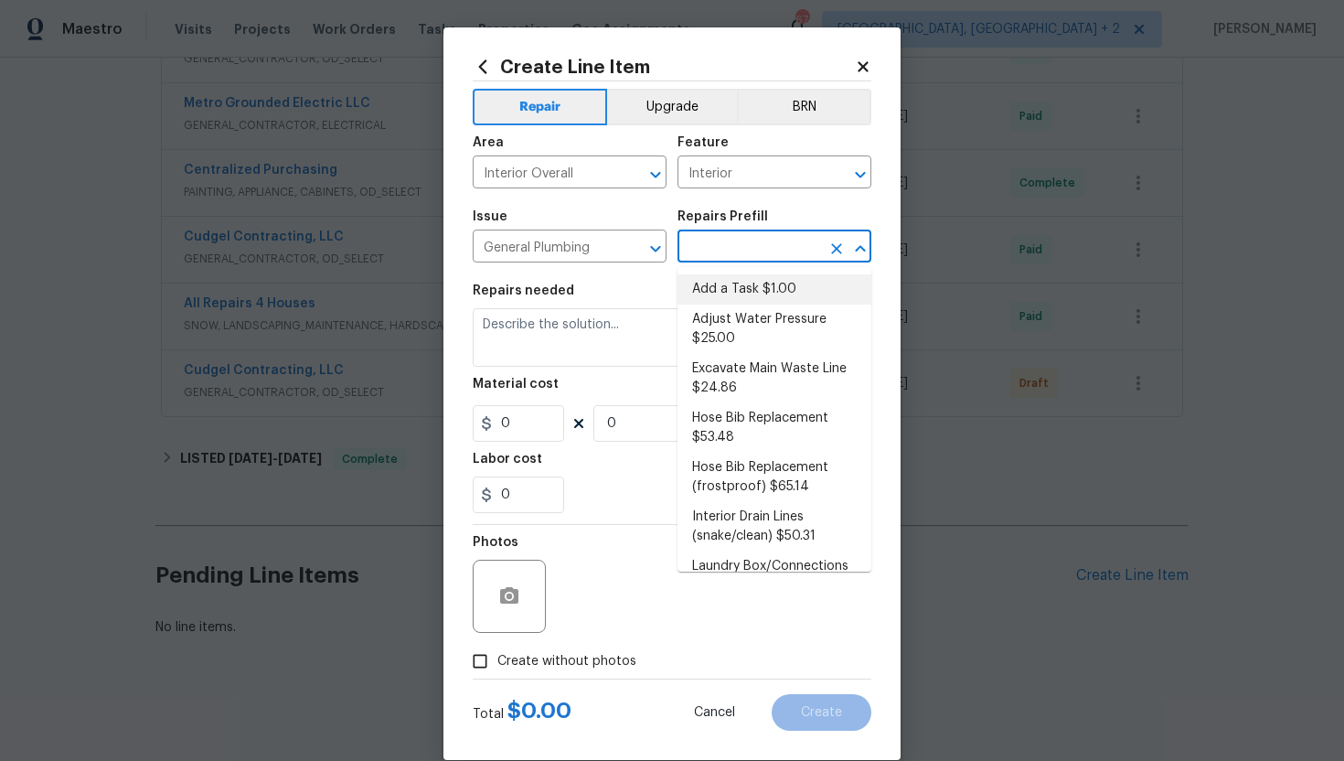
click at [758, 291] on li "Add a Task $1.00" at bounding box center [775, 289] width 194 height 30
type input "Plumbing"
type input "Add a Task $1.00"
type textarea "HPM to detail"
type input "1"
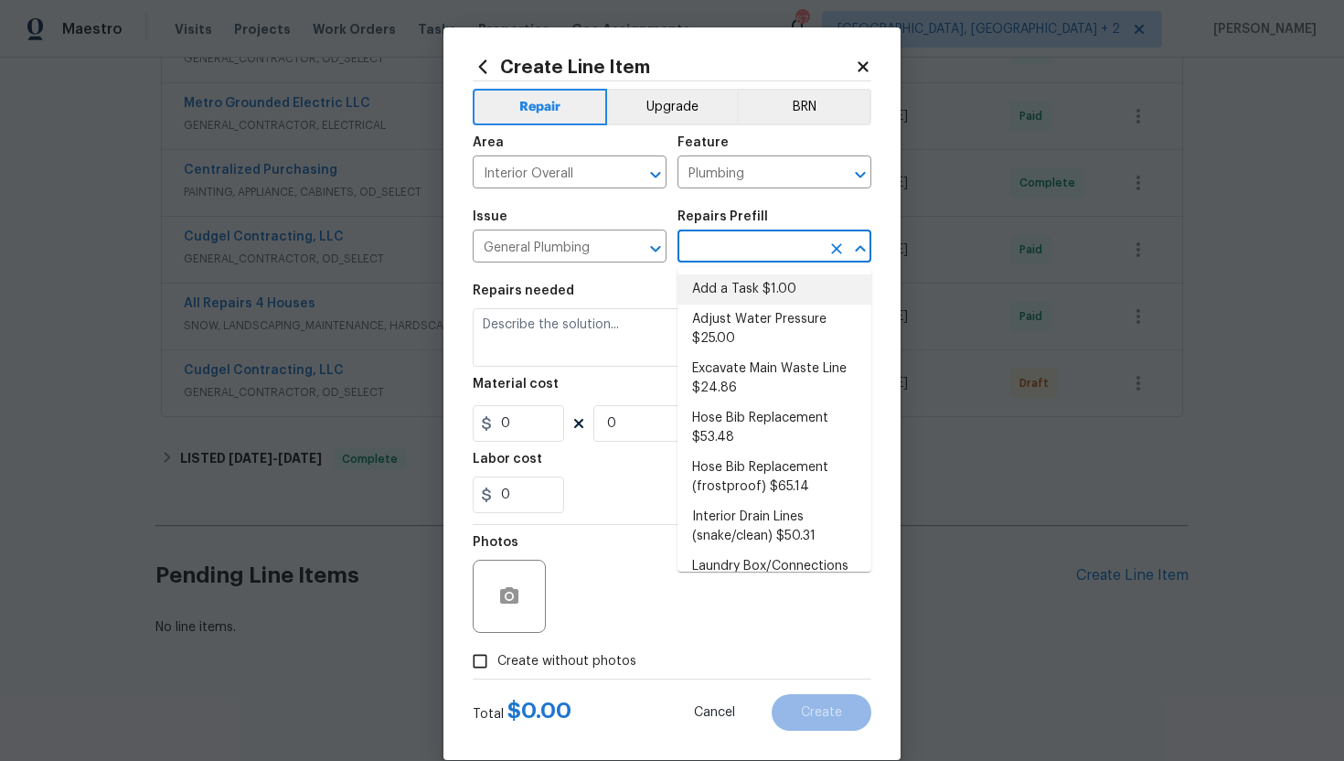
type input "1"
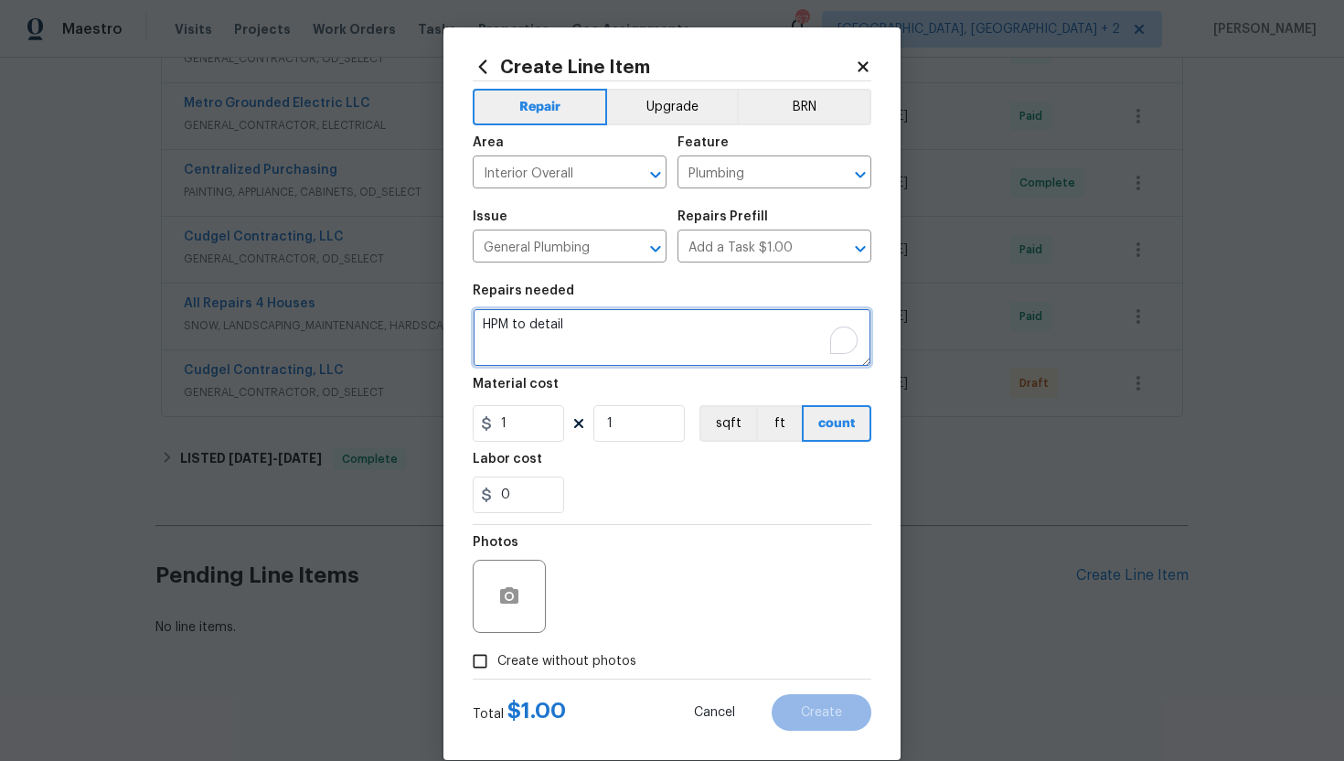
drag, startPoint x: 556, startPoint y: 328, endPoint x: 424, endPoint y: 322, distance: 131.9
click at [424, 322] on div "Create Line Item Repair Upgrade BRN Area Interior Overall ​ Feature Plumbing ​ …" at bounding box center [672, 380] width 1344 height 761
paste textarea "Bathroom Faucet was found running on our arrival and would not shut off complet…"
click at [704, 342] on textarea "#lwoleak Bathroom Faucet was found running on our arrival and would not shut of…" at bounding box center [672, 337] width 399 height 59
paste textarea "(Remove and paste feedback message here). Please prioritize this WO due to a wa…"
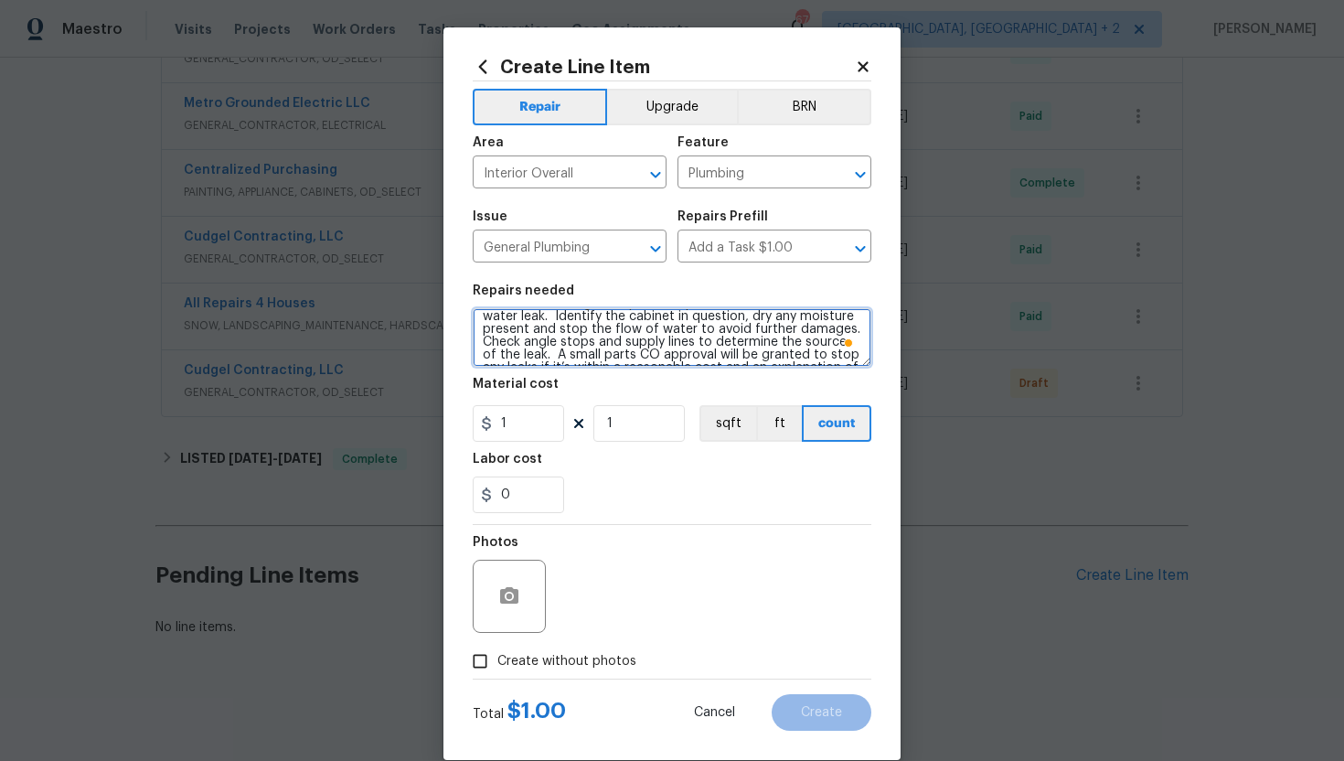
scroll to position [0, 0]
drag, startPoint x: 628, startPoint y: 352, endPoint x: 698, endPoint y: 337, distance: 71.2
click at [698, 337] on textarea "#lwoleak Bathroom Faucet was found running on our arrival and would not shut of…" at bounding box center [672, 337] width 399 height 59
type textarea "#lwoleak Bathroom Faucet was found running on our arrival and would not shut of…"
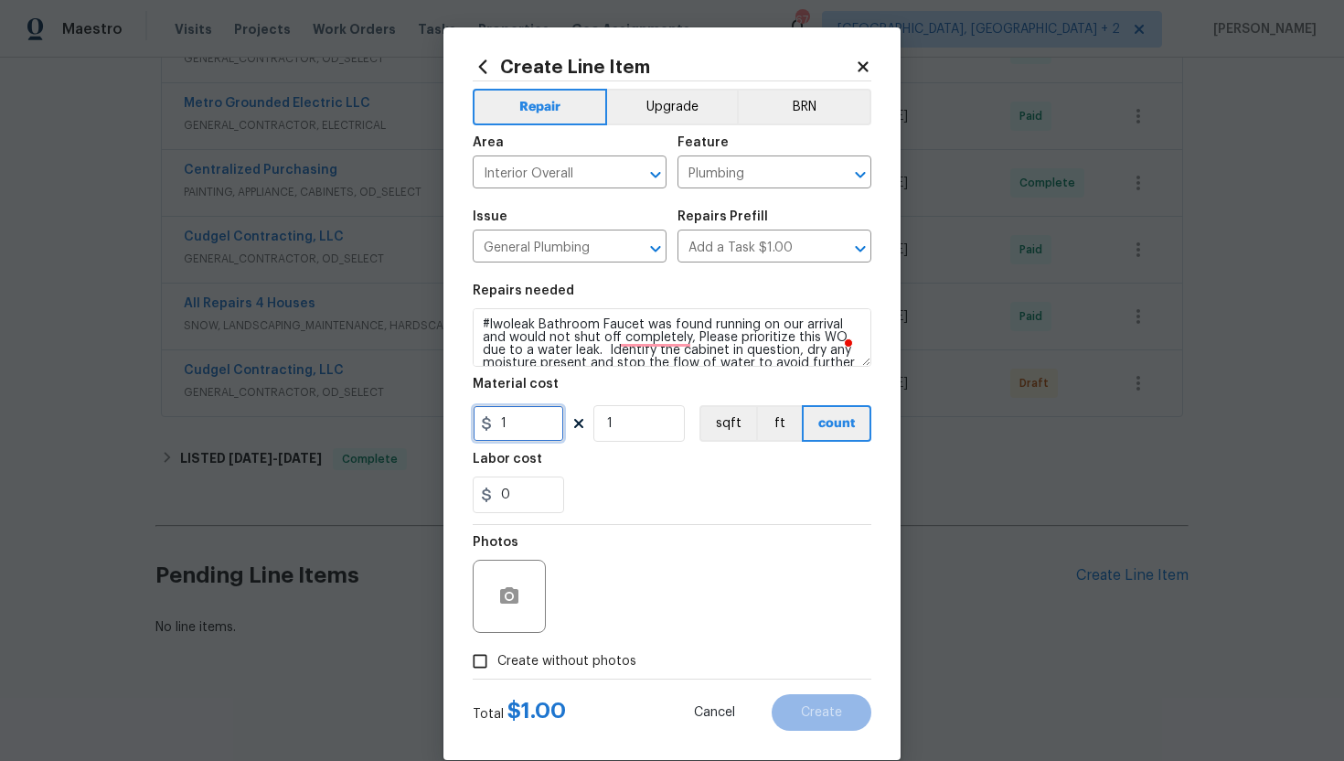
drag, startPoint x: 508, startPoint y: 430, endPoint x: 479, endPoint y: 427, distance: 29.4
click at [479, 427] on div "1" at bounding box center [518, 423] width 91 height 37
type input "75"
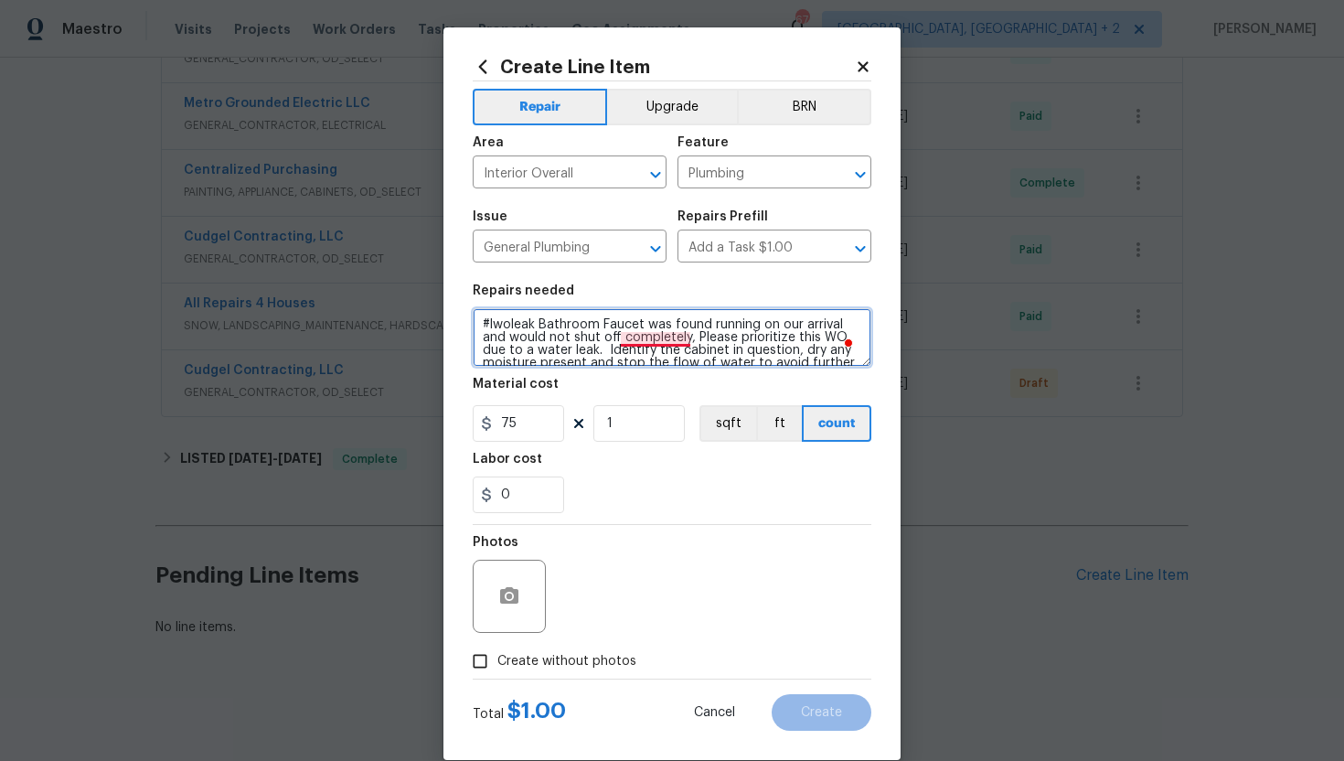
click at [648, 333] on textarea "#lwoleak Bathroom Faucet was found running on our arrival and would not shut of…" at bounding box center [672, 337] width 399 height 59
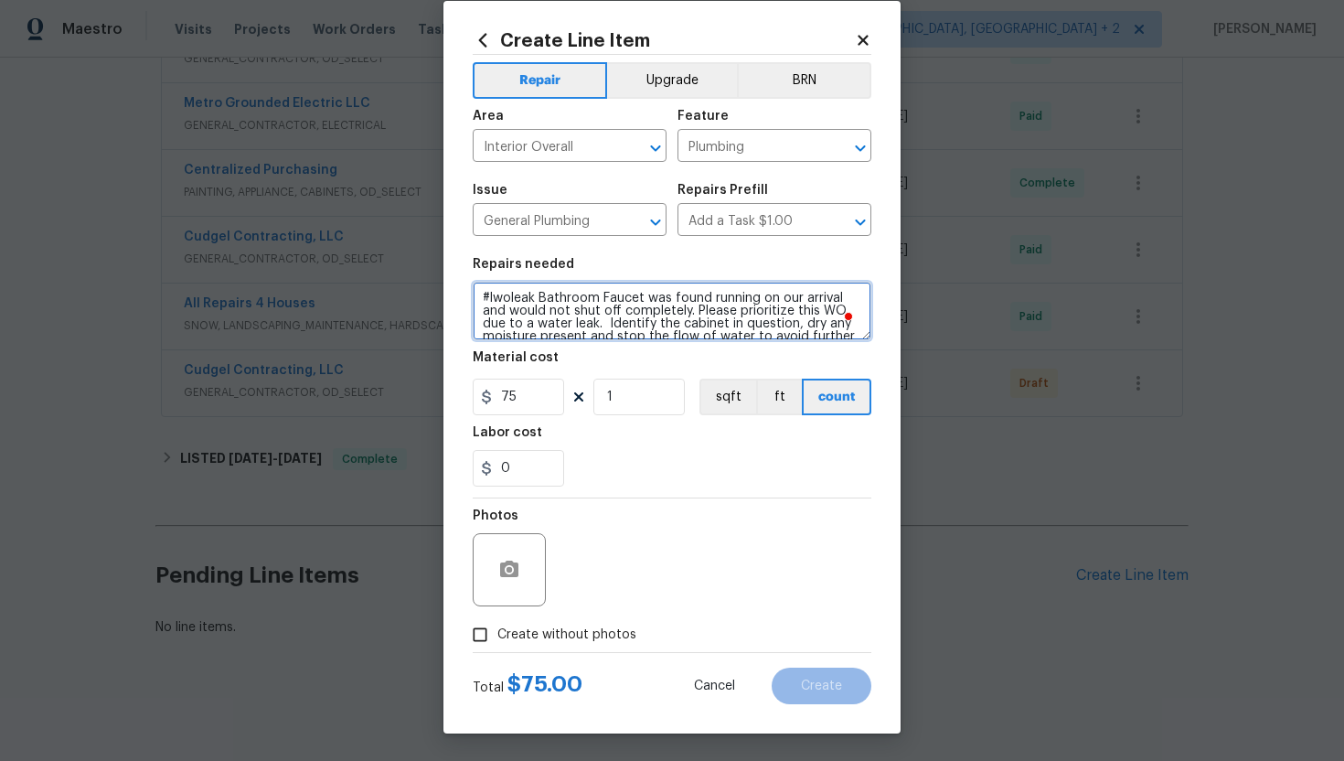
type textarea "#lwoleak Bathroom Faucet was found running on our arrival and would not shut of…"
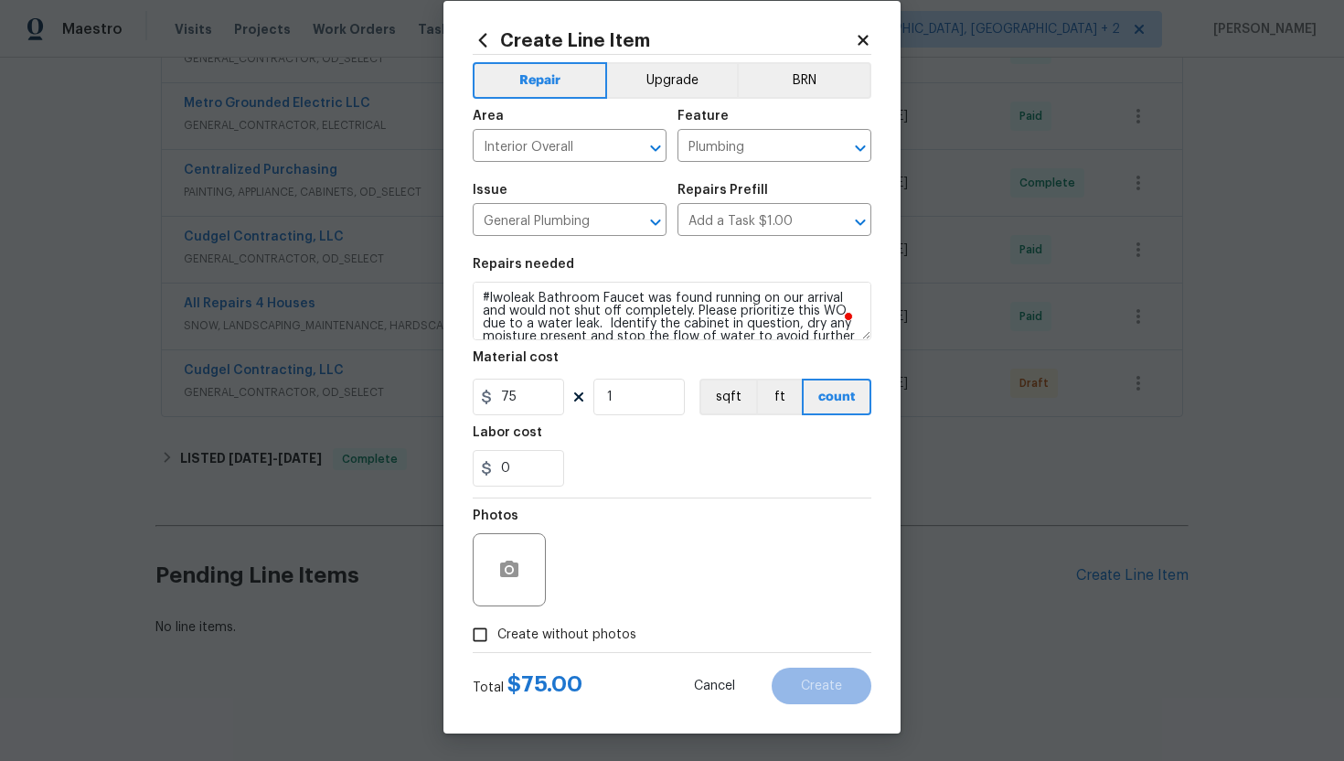
click at [488, 634] on input "Create without photos" at bounding box center [480, 634] width 35 height 35
checkbox input "true"
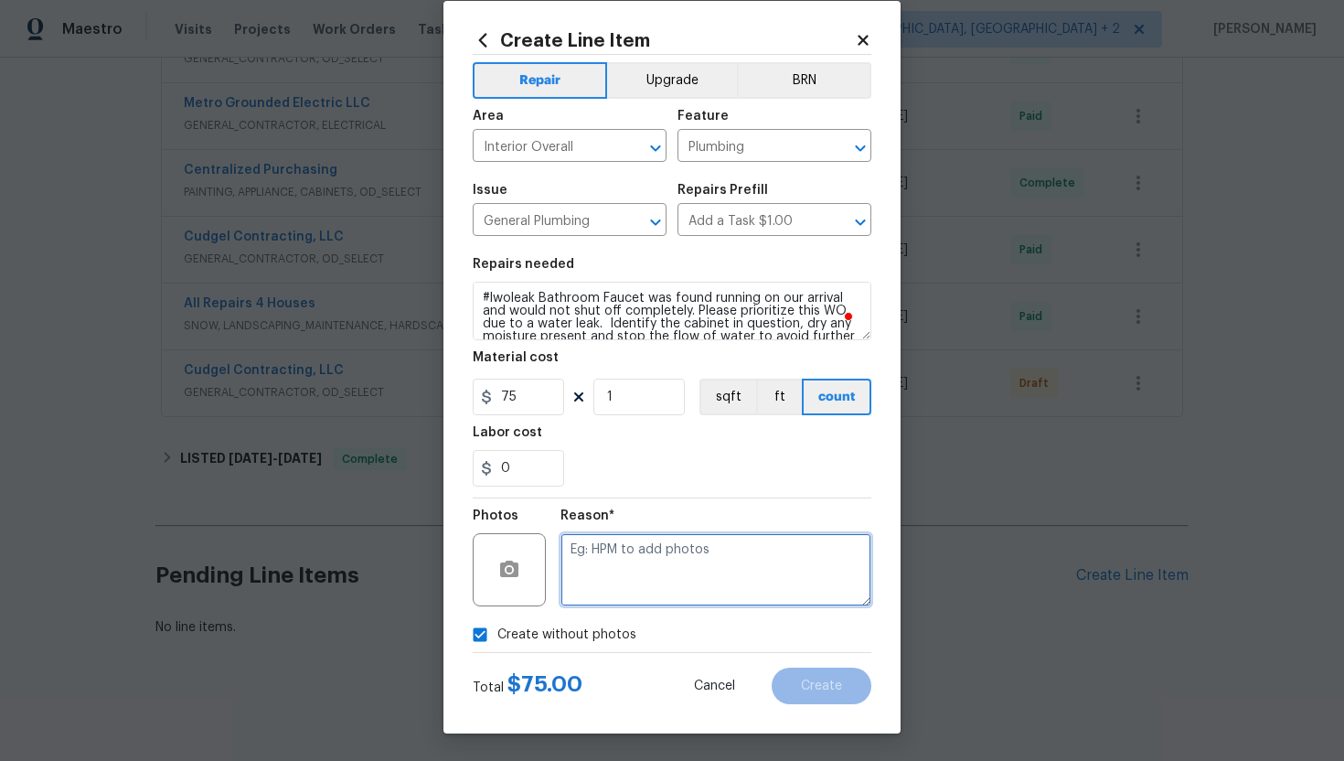
click at [648, 553] on textarea at bounding box center [716, 569] width 311 height 73
type textarea "N/A"
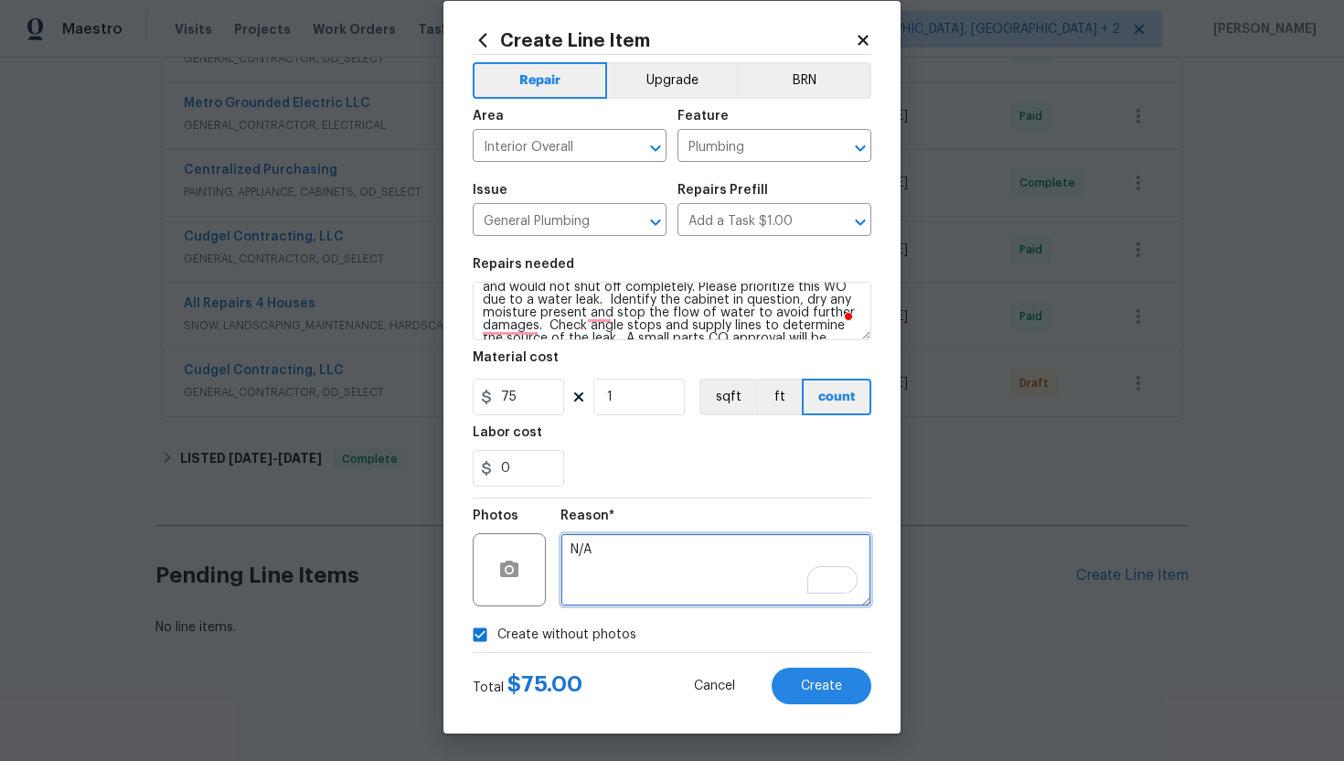
scroll to position [32, 0]
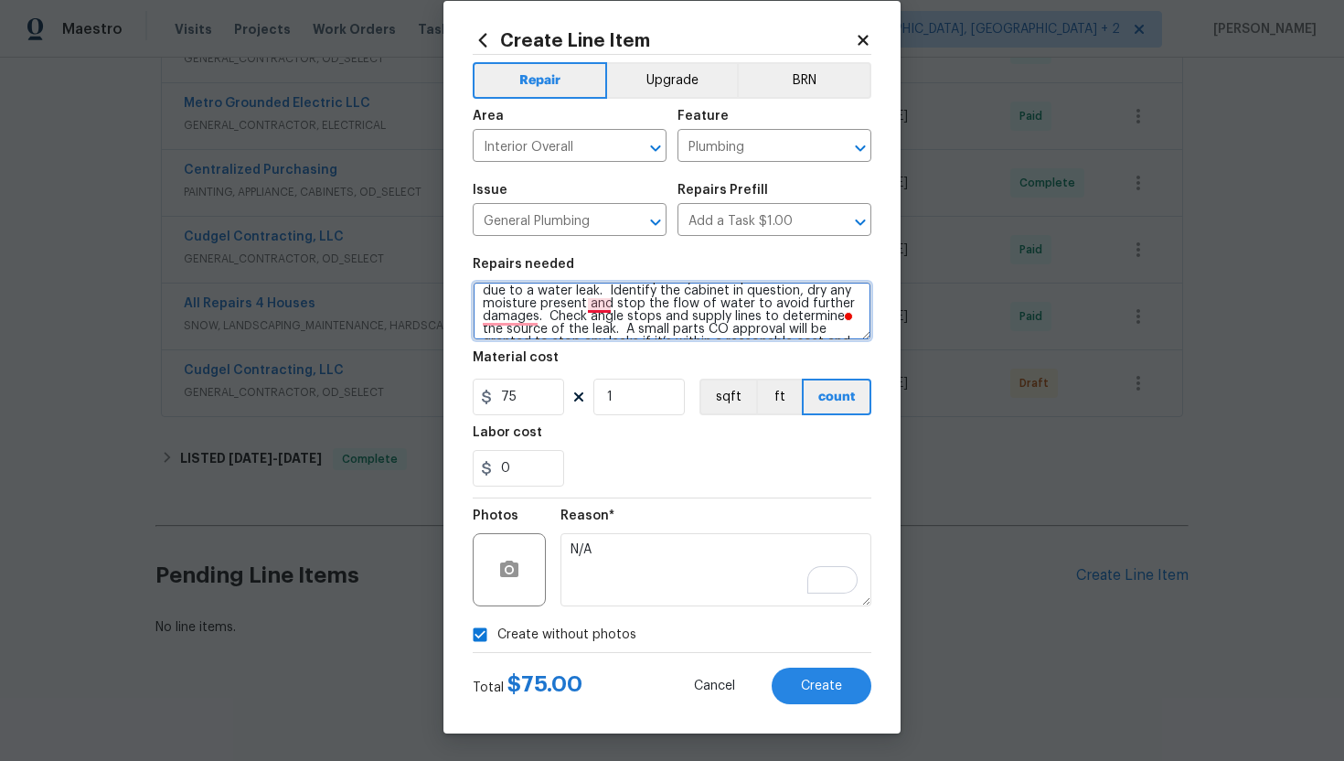
click at [605, 307] on textarea "#lwoleak Bathroom Faucet was found running on our arrival and would not shut of…" at bounding box center [672, 311] width 399 height 59
click at [528, 320] on textarea "#lwoleak Bathroom Faucet was found running on our arrival and would not shut of…" at bounding box center [672, 311] width 399 height 59
click at [515, 316] on textarea "#lwoleak Bathroom Faucet was found running on our arrival and would not shut of…" at bounding box center [672, 311] width 399 height 59
type textarea "#lwoleak Bathroom Faucet was found running on our arrival and would not shut of…"
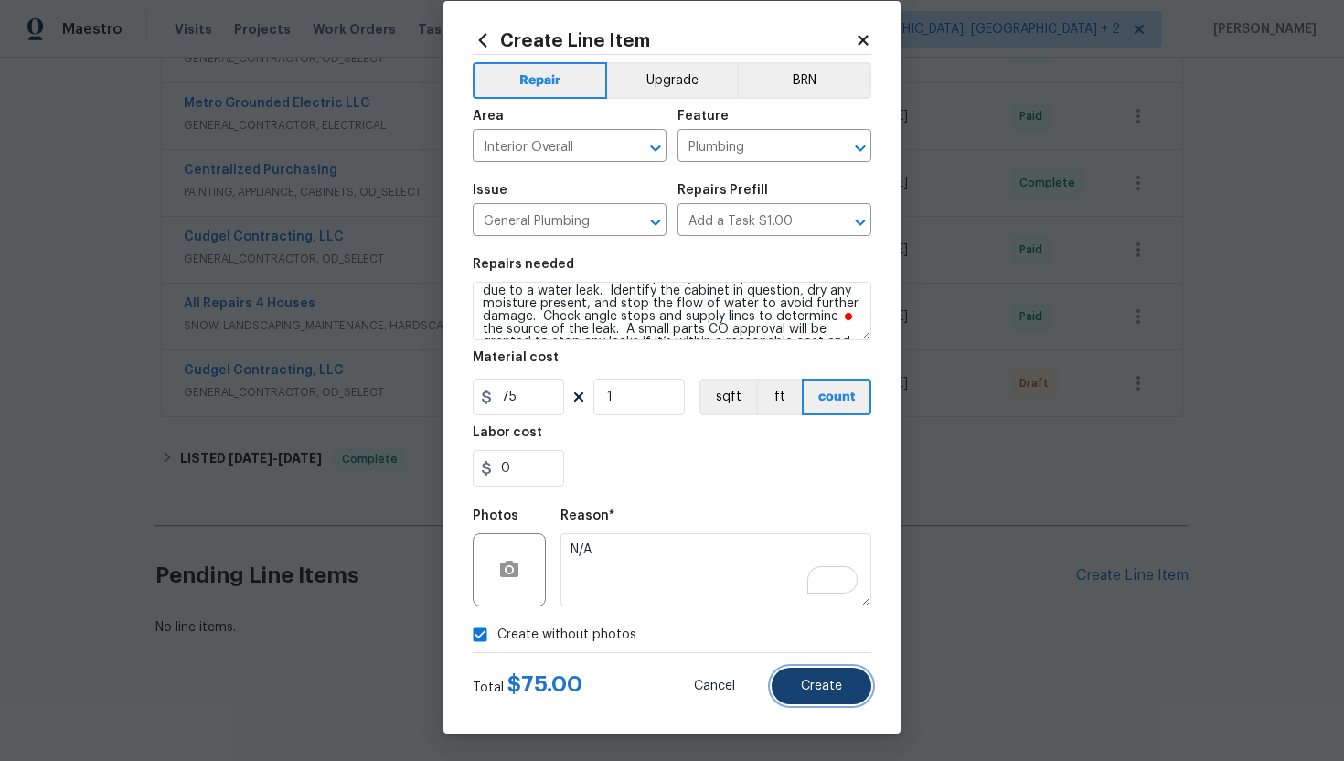
click at [827, 684] on span "Create" at bounding box center [821, 687] width 41 height 14
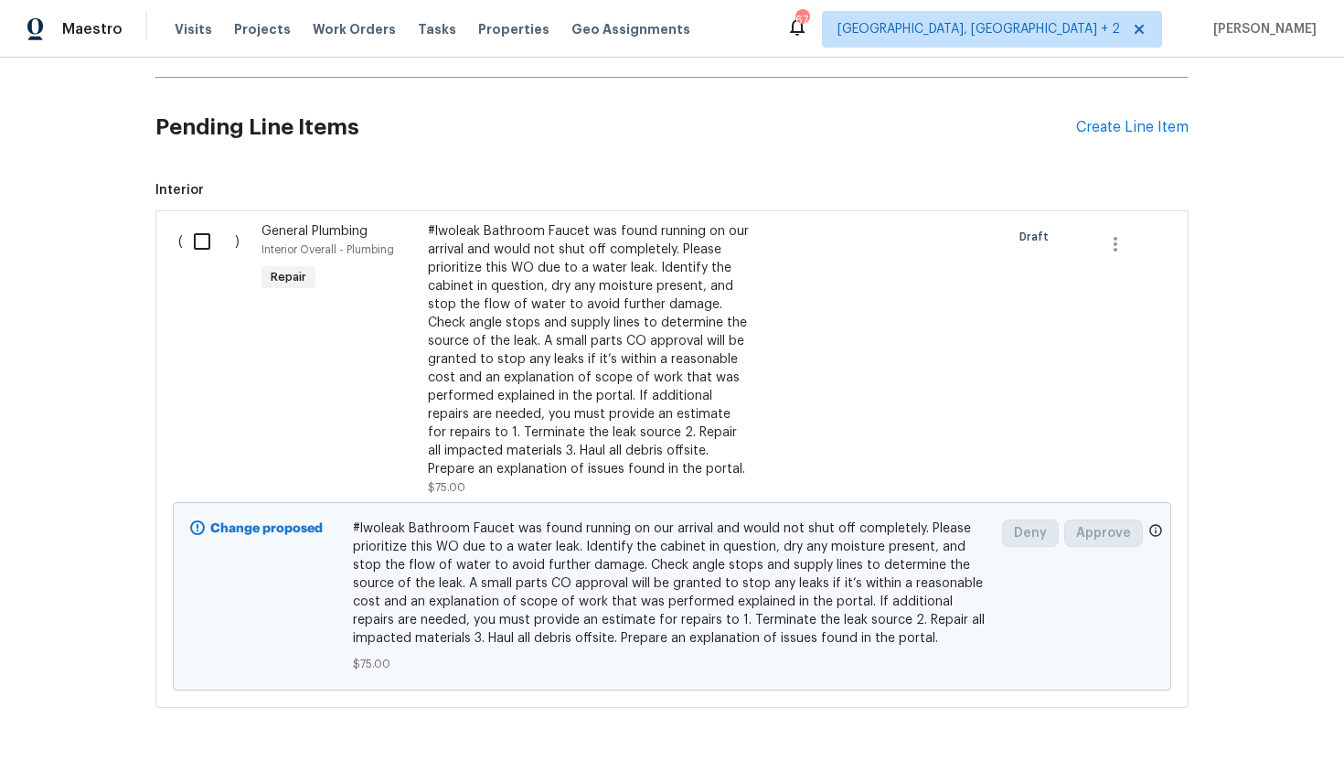
scroll to position [2718, 0]
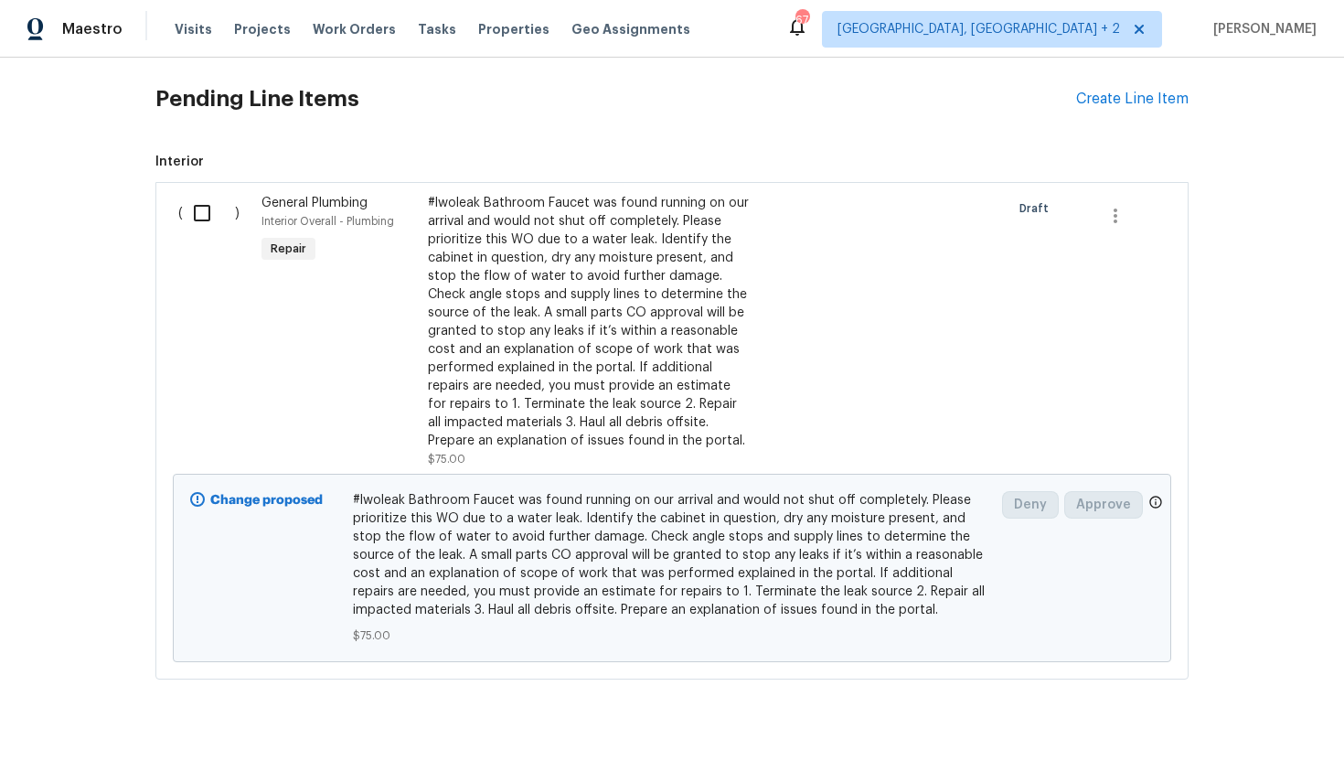
click at [209, 212] on input "checkbox" at bounding box center [209, 213] width 52 height 38
checkbox input "true"
click at [1229, 716] on span "Create Work Order" at bounding box center [1240, 715] width 122 height 23
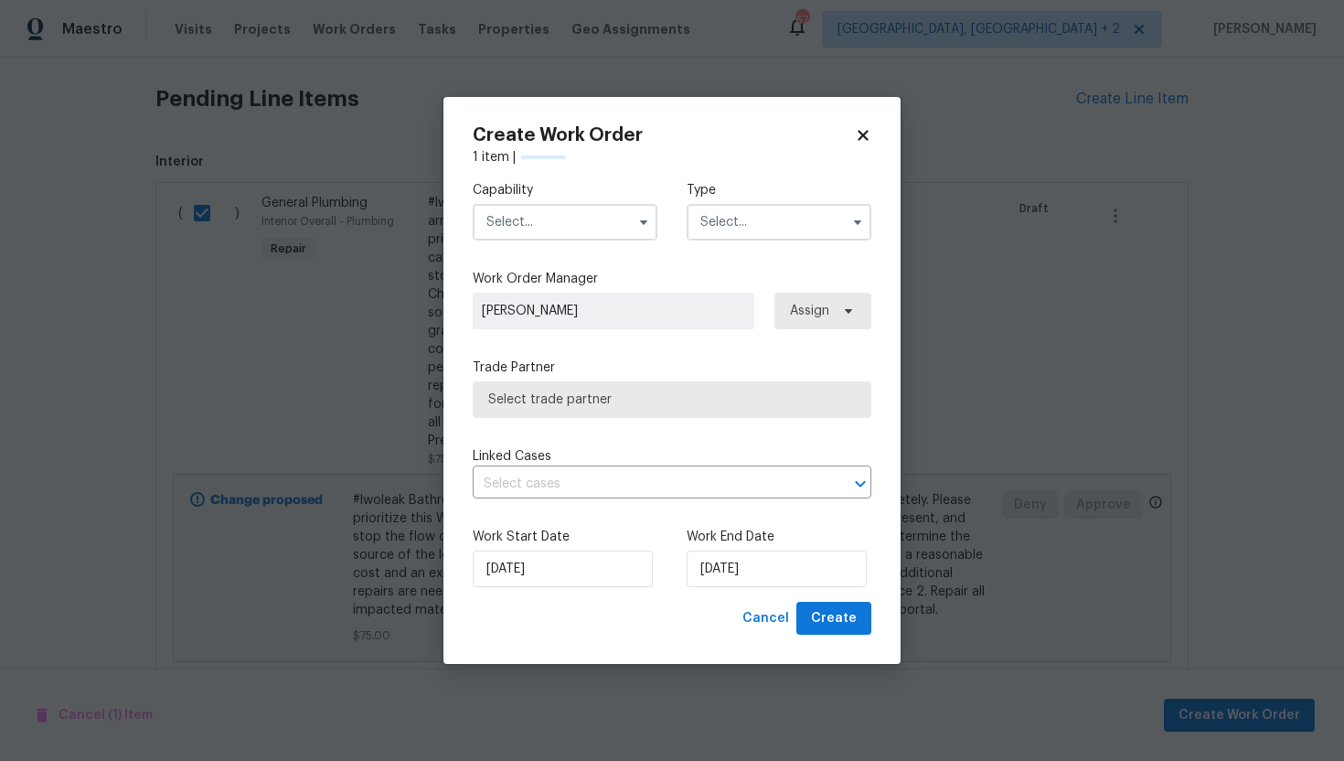
click at [549, 209] on input "text" at bounding box center [565, 222] width 185 height 37
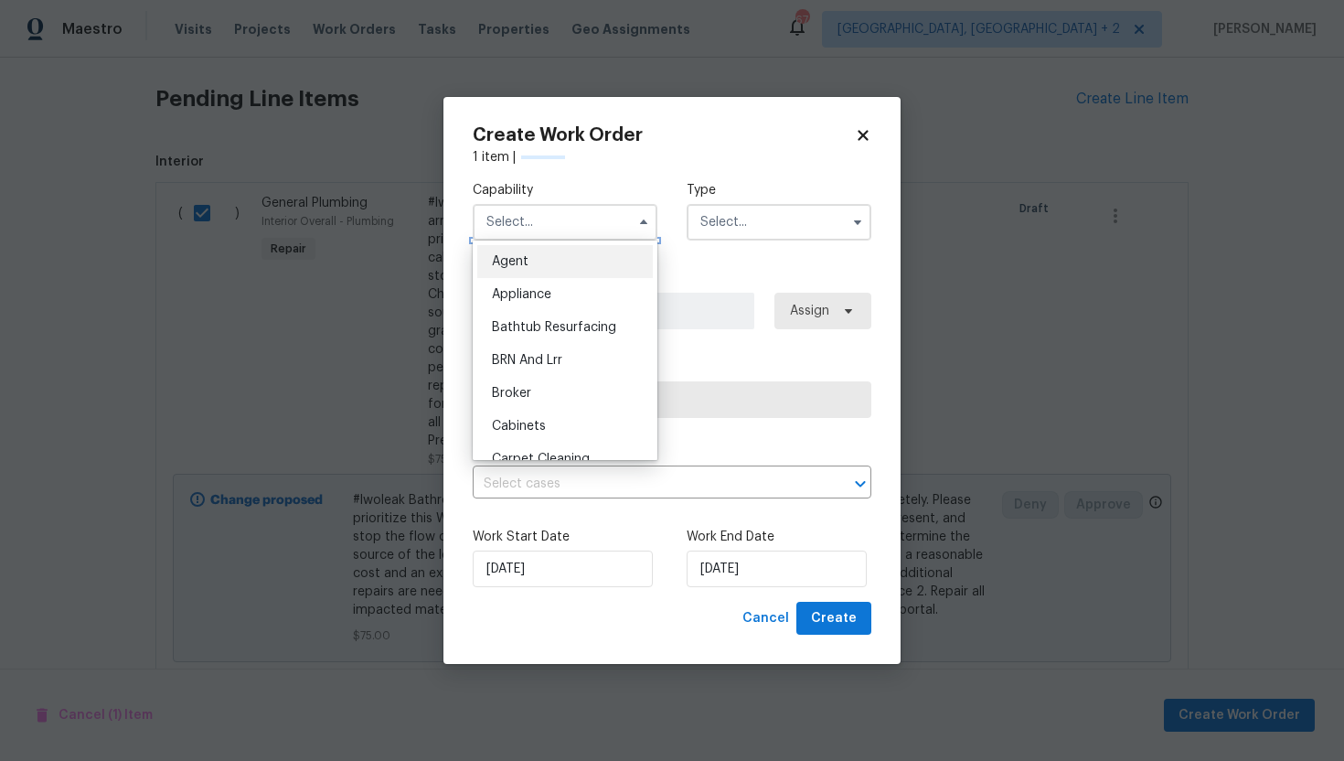
click at [549, 209] on input "text" at bounding box center [565, 222] width 185 height 37
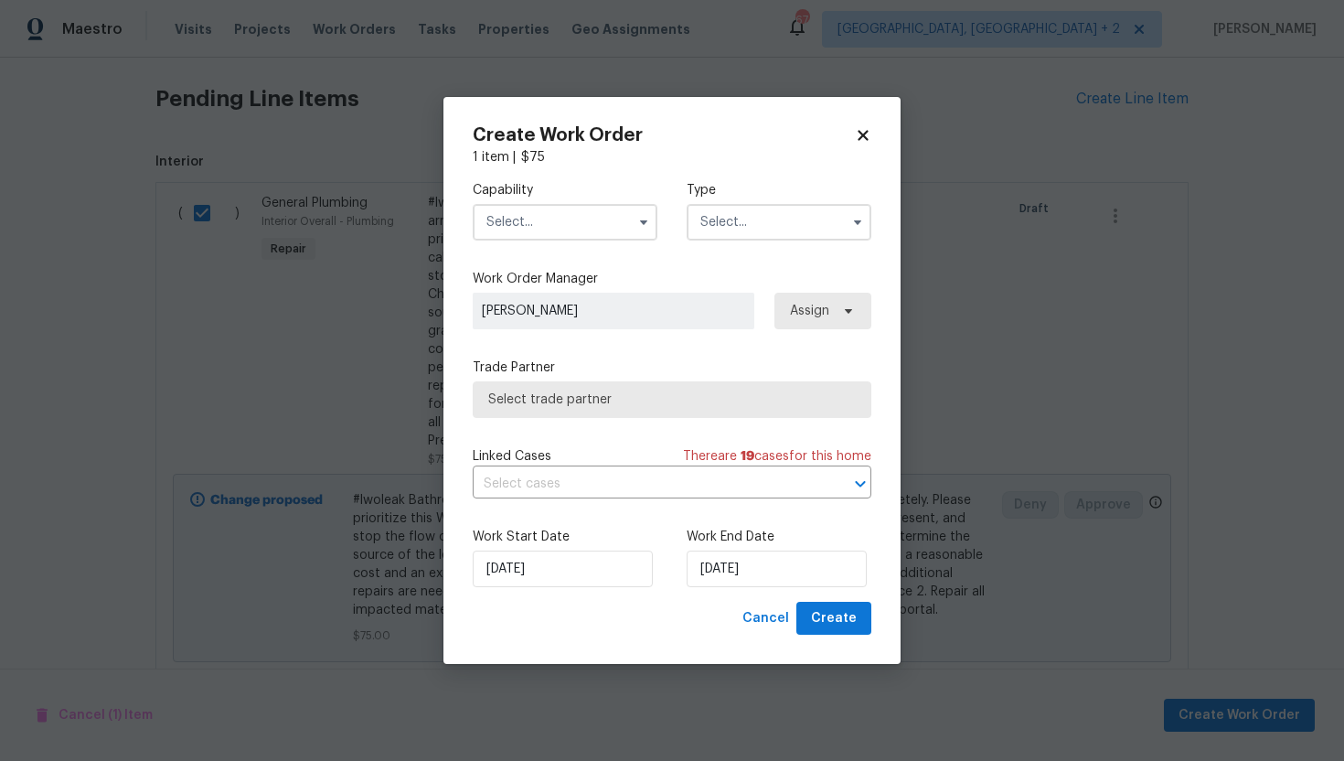
click at [549, 209] on input "text" at bounding box center [565, 222] width 185 height 37
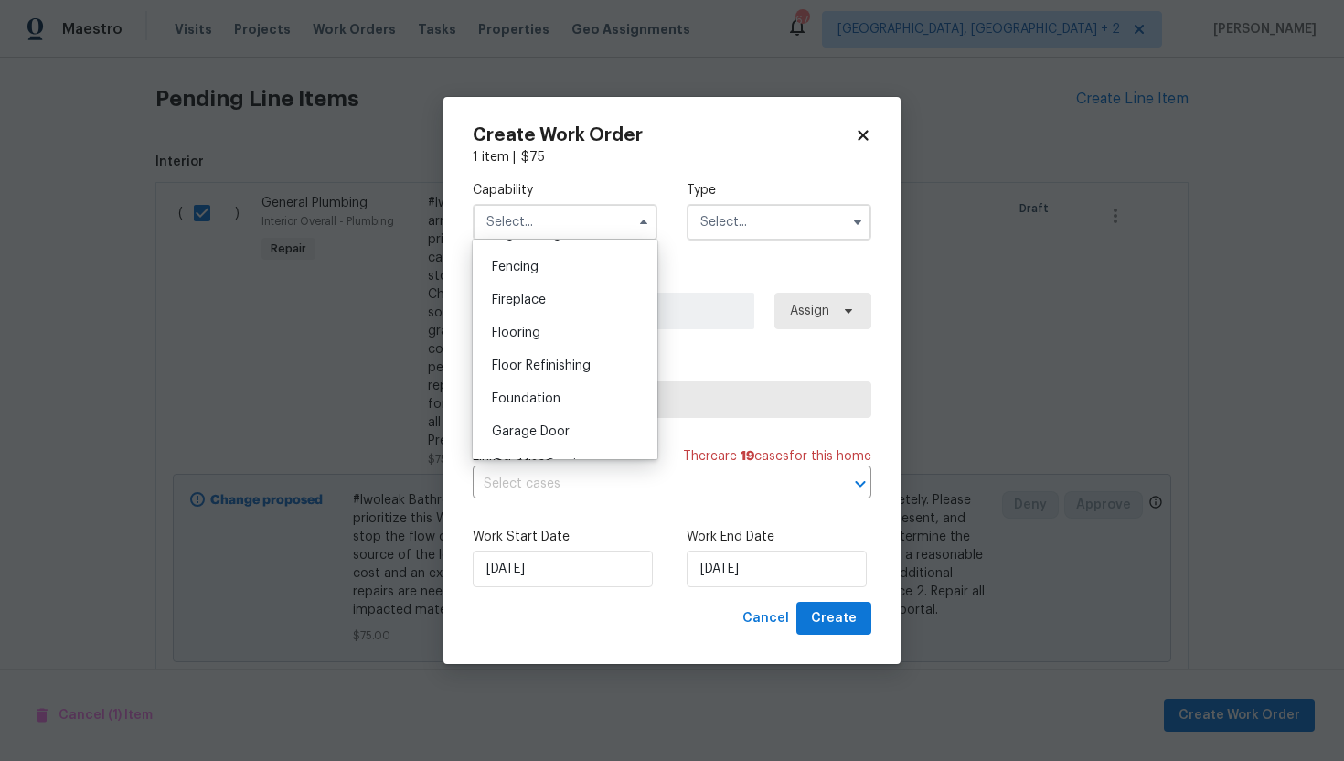
scroll to position [778, 0]
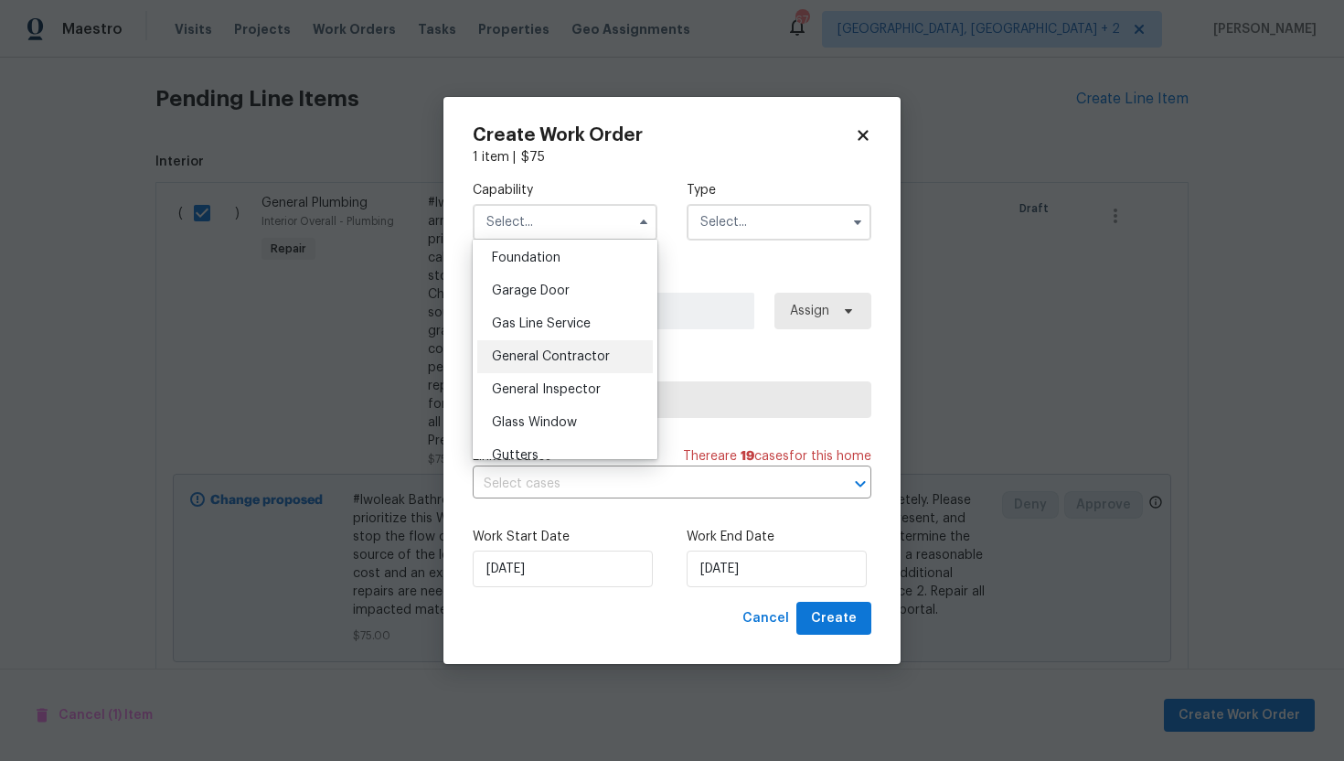
click at [560, 350] on span "General Contractor" at bounding box center [551, 356] width 118 height 13
type input "General Contractor"
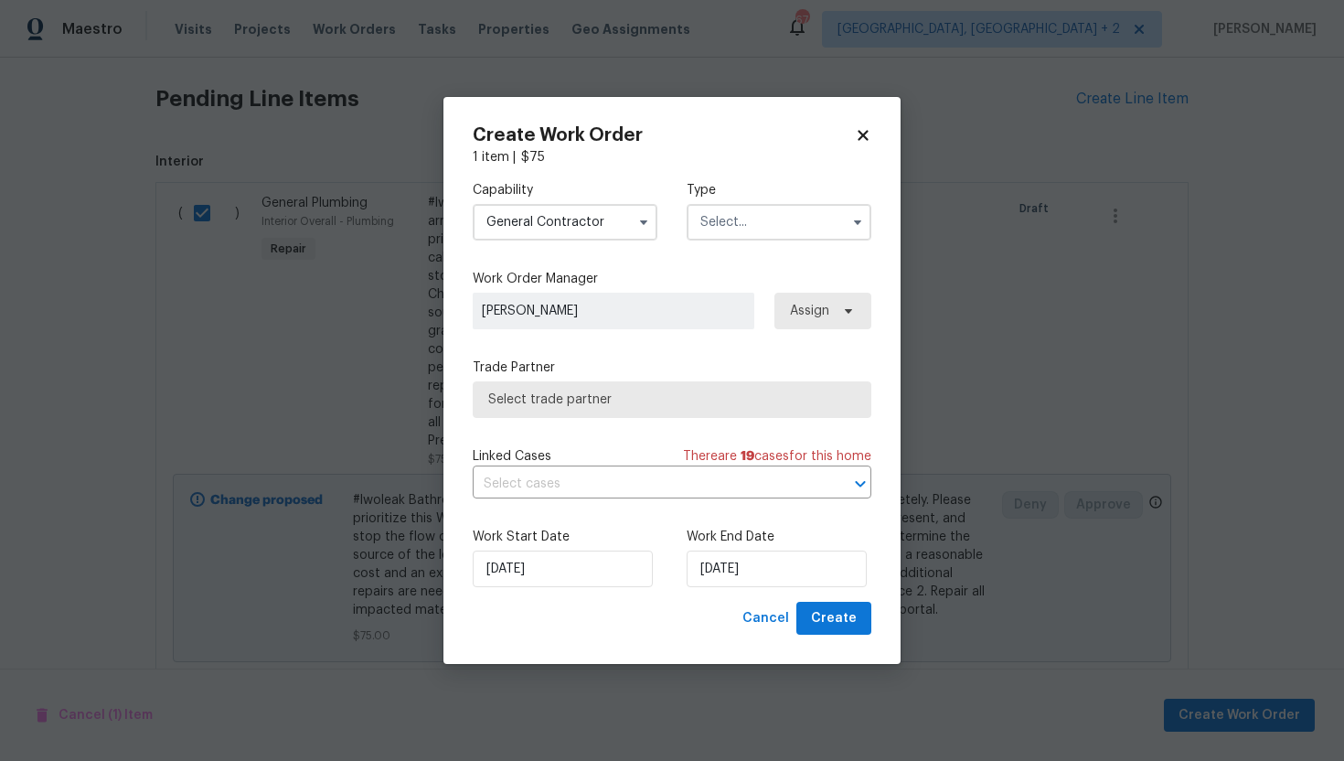
click at [753, 212] on input "text" at bounding box center [779, 222] width 185 height 37
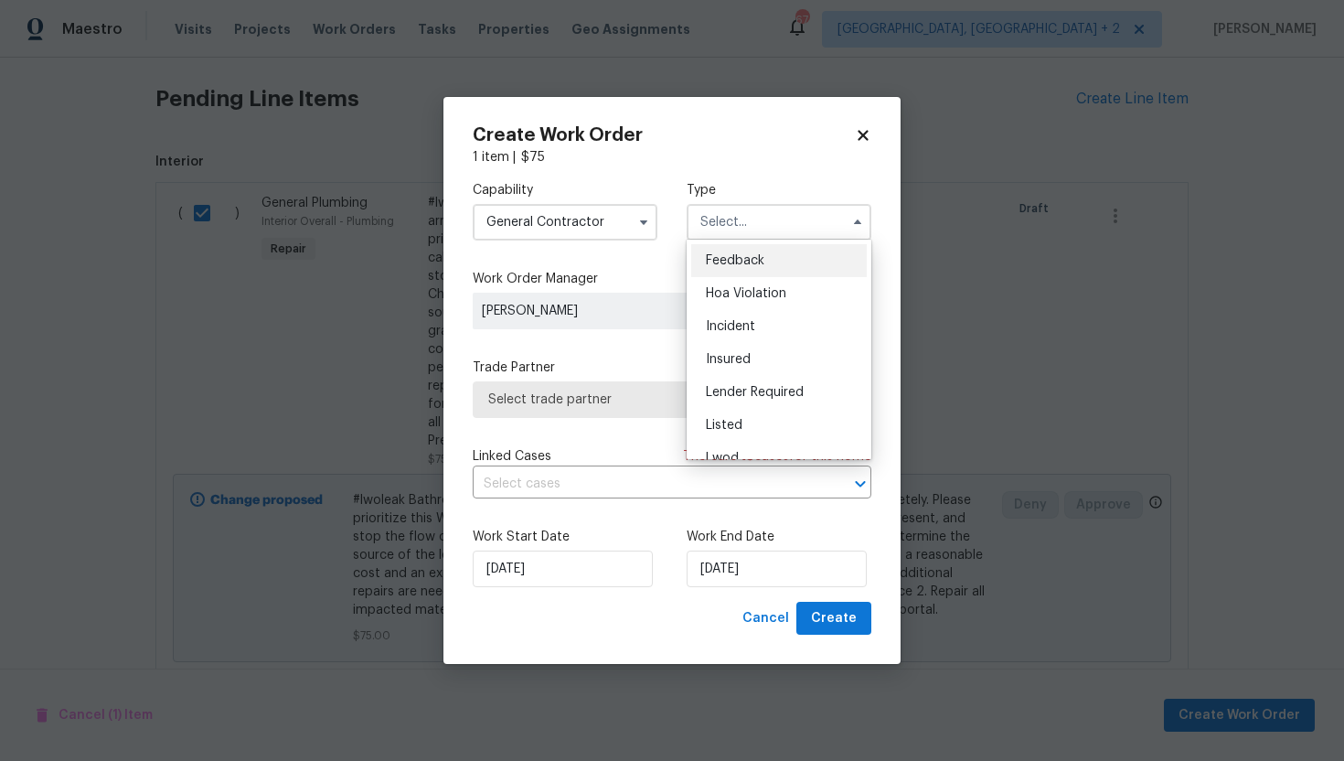
click at [761, 251] on div "Feedback" at bounding box center [779, 260] width 176 height 33
type input "Feedback"
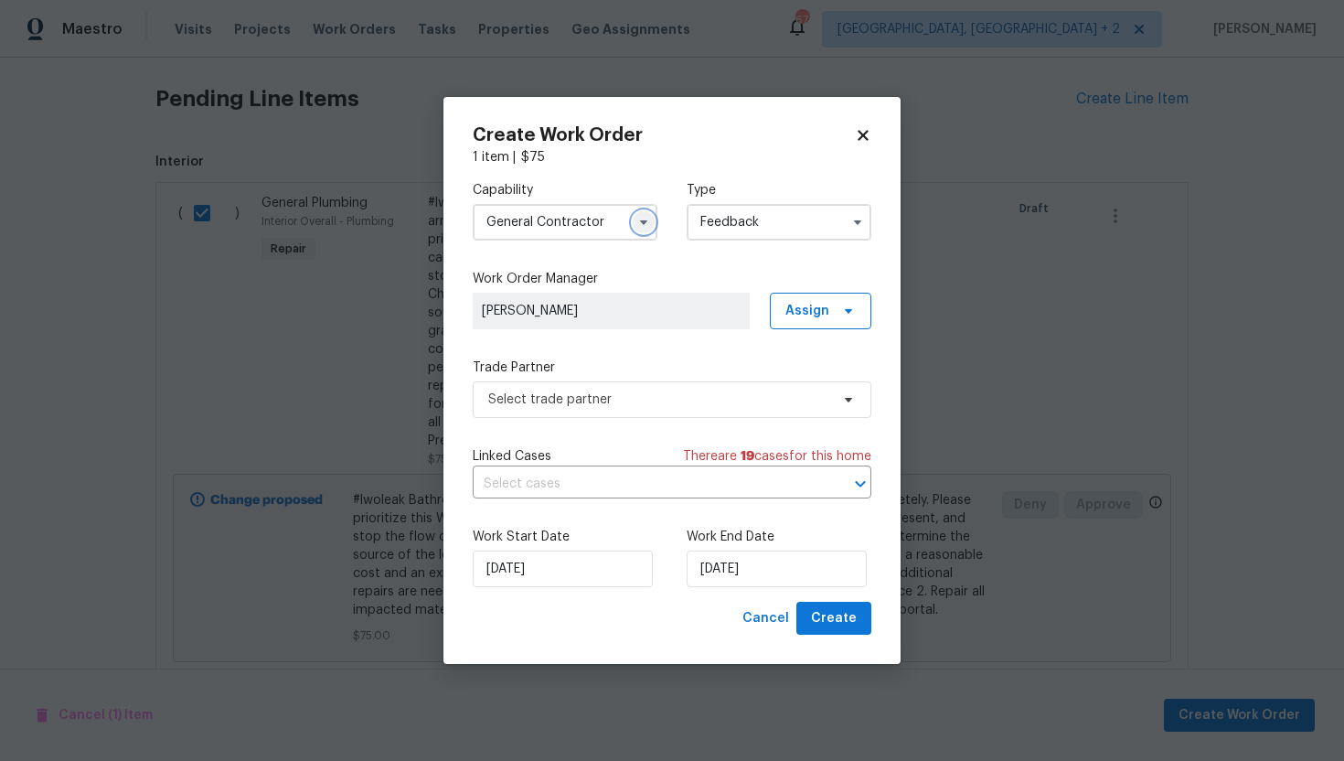
click at [637, 228] on icon "button" at bounding box center [644, 222] width 15 height 15
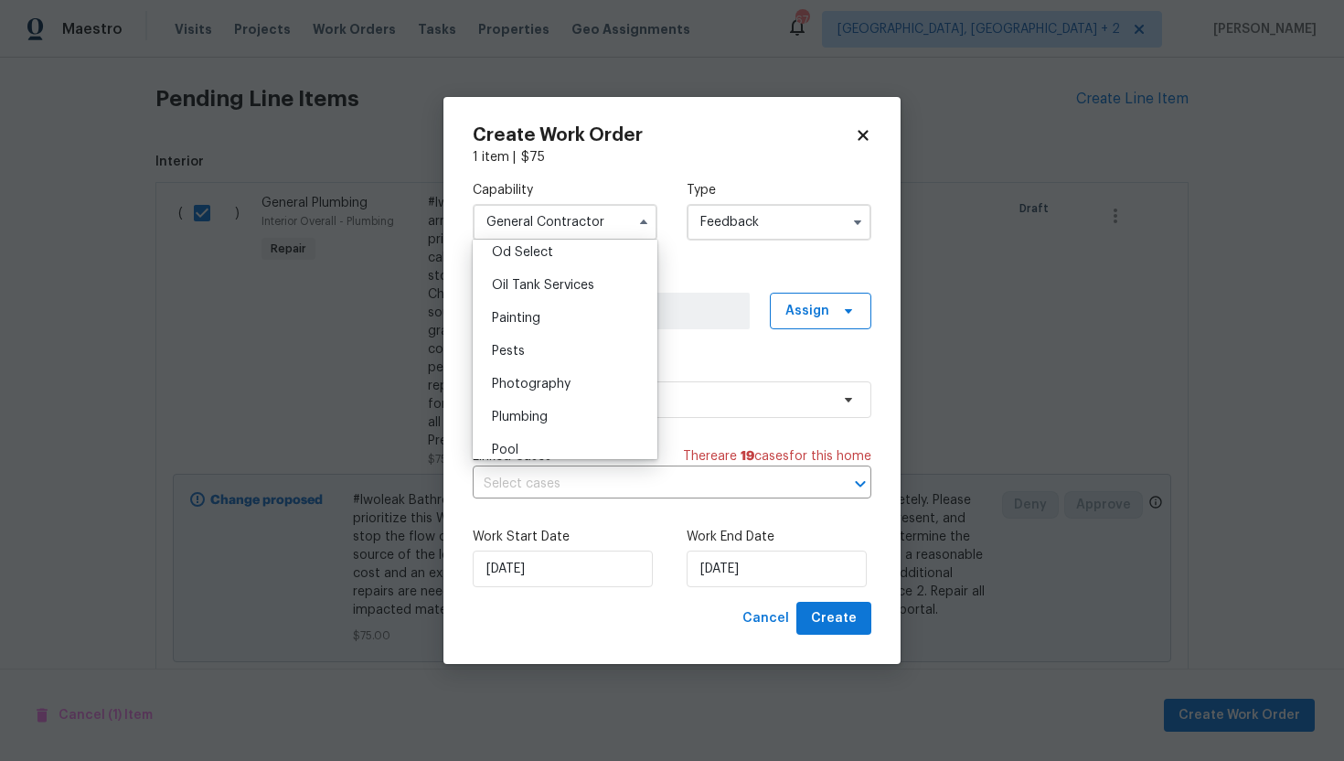
scroll to position [1532, 0]
click at [553, 363] on div "Plumbing" at bounding box center [565, 364] width 176 height 33
type input "Plumbing"
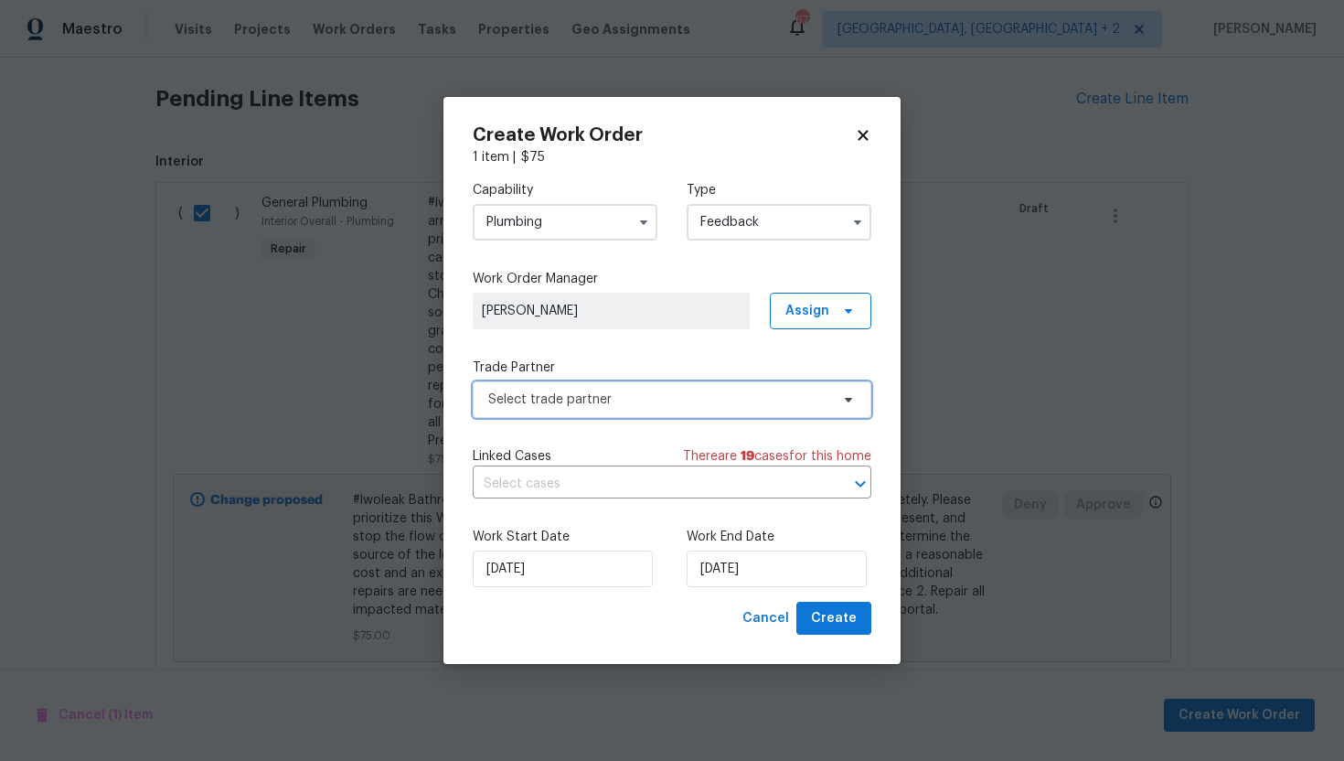
click at [681, 403] on span "Select trade partner" at bounding box center [658, 400] width 341 height 18
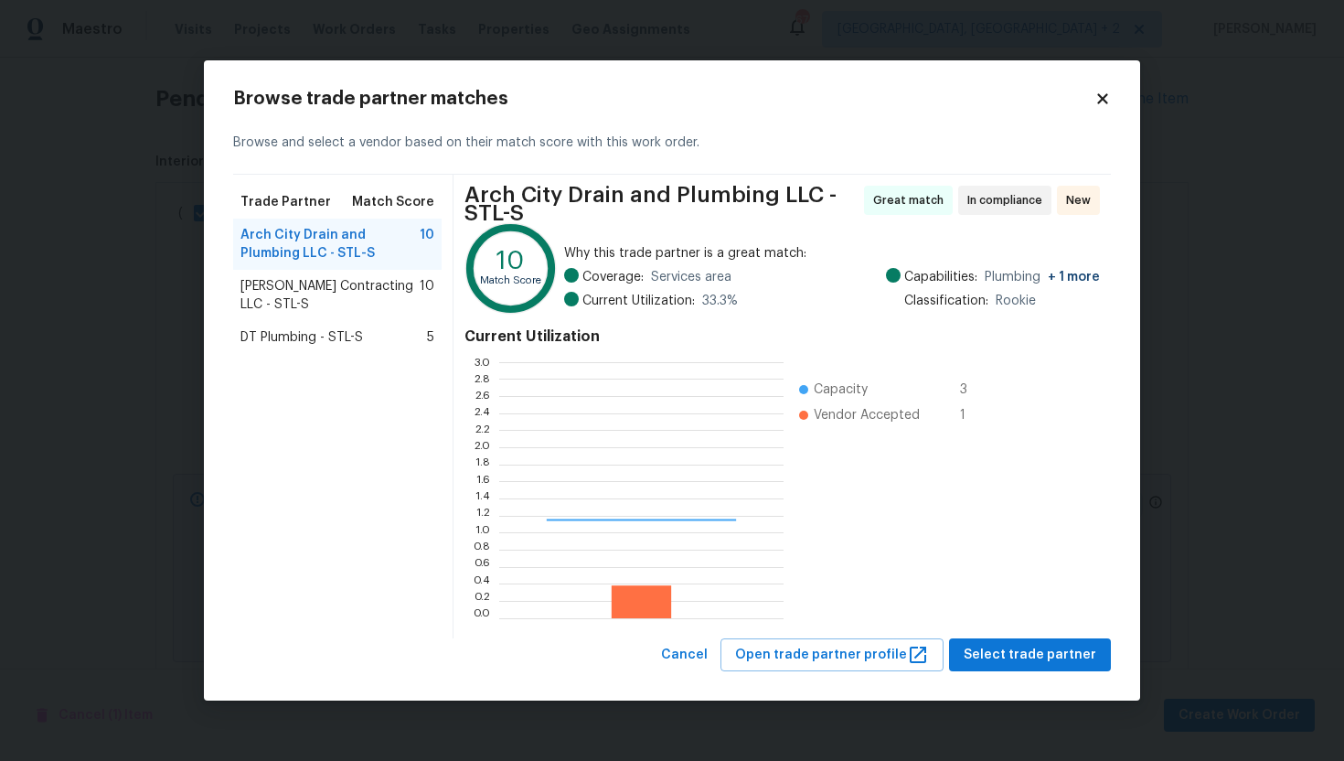
scroll to position [256, 284]
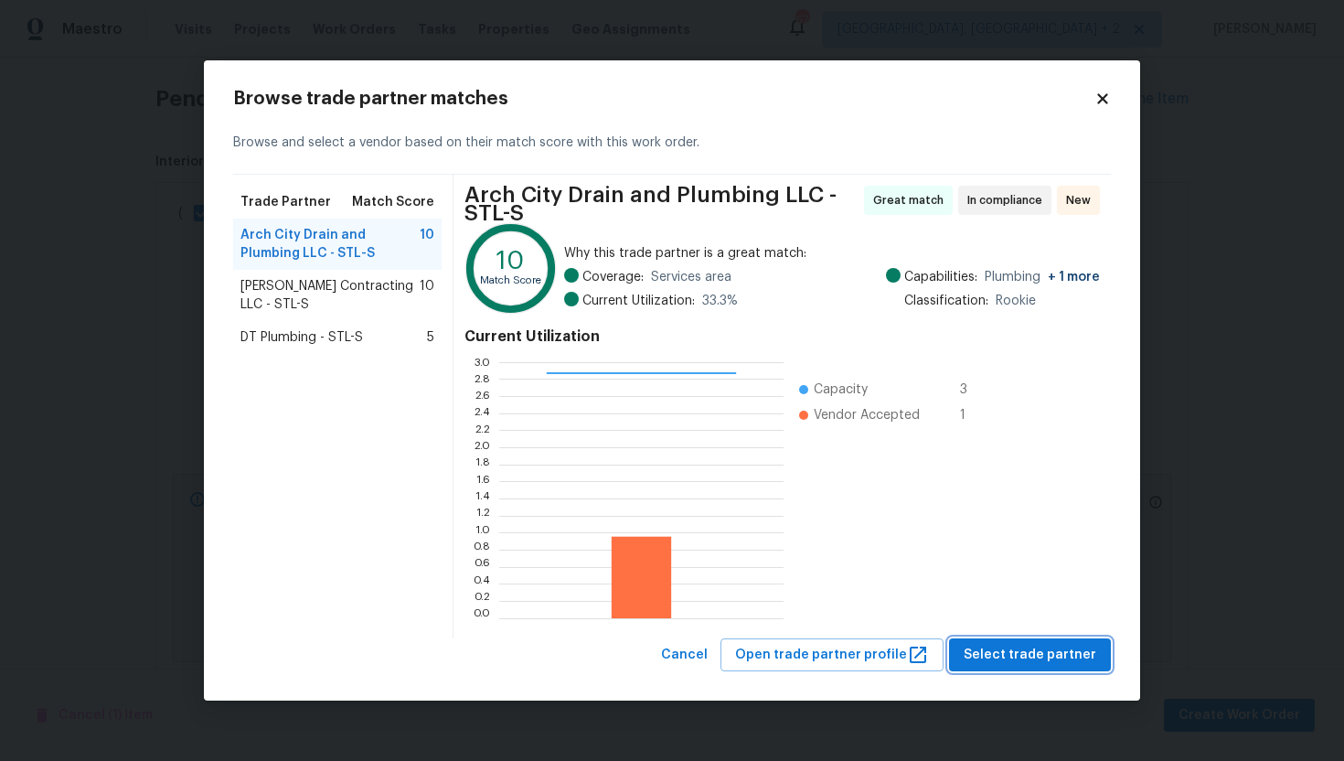
click at [1043, 659] on span "Select trade partner" at bounding box center [1030, 655] width 133 height 23
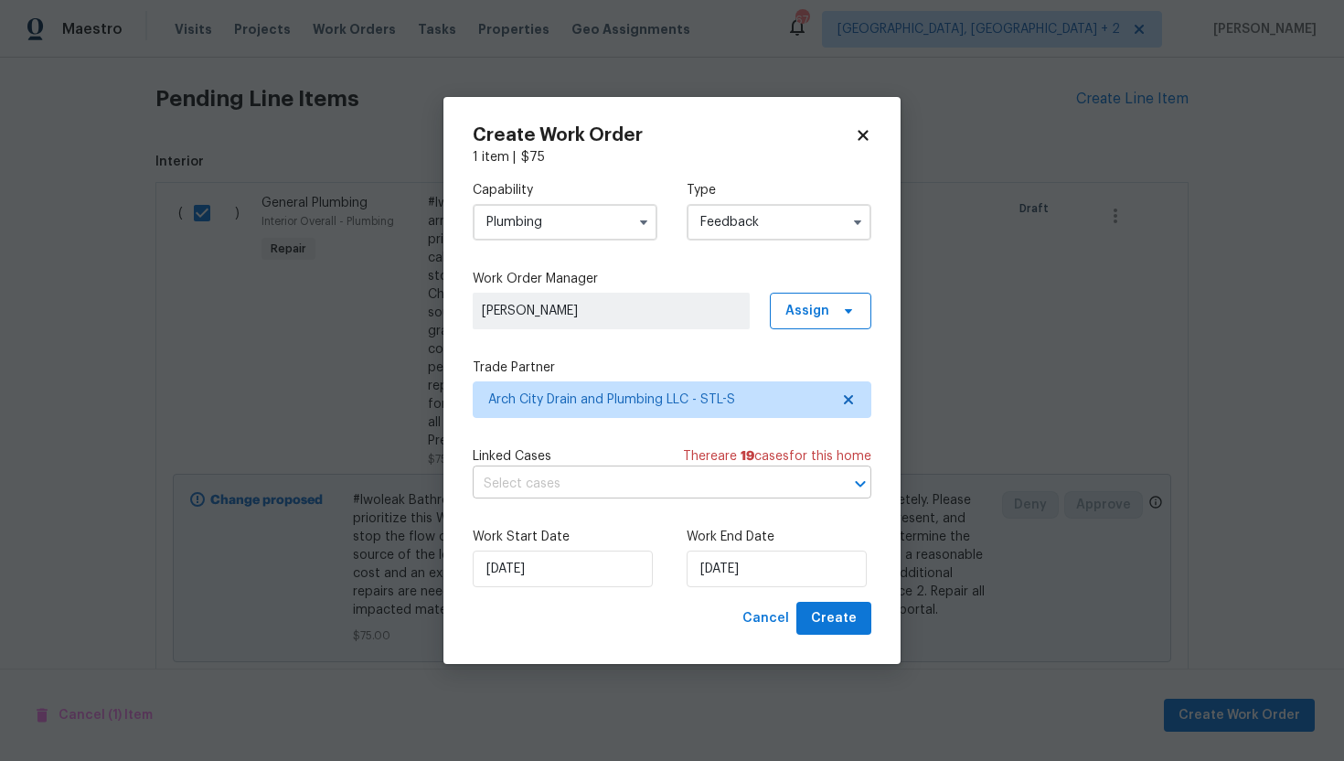
click at [709, 488] on input "text" at bounding box center [647, 484] width 348 height 28
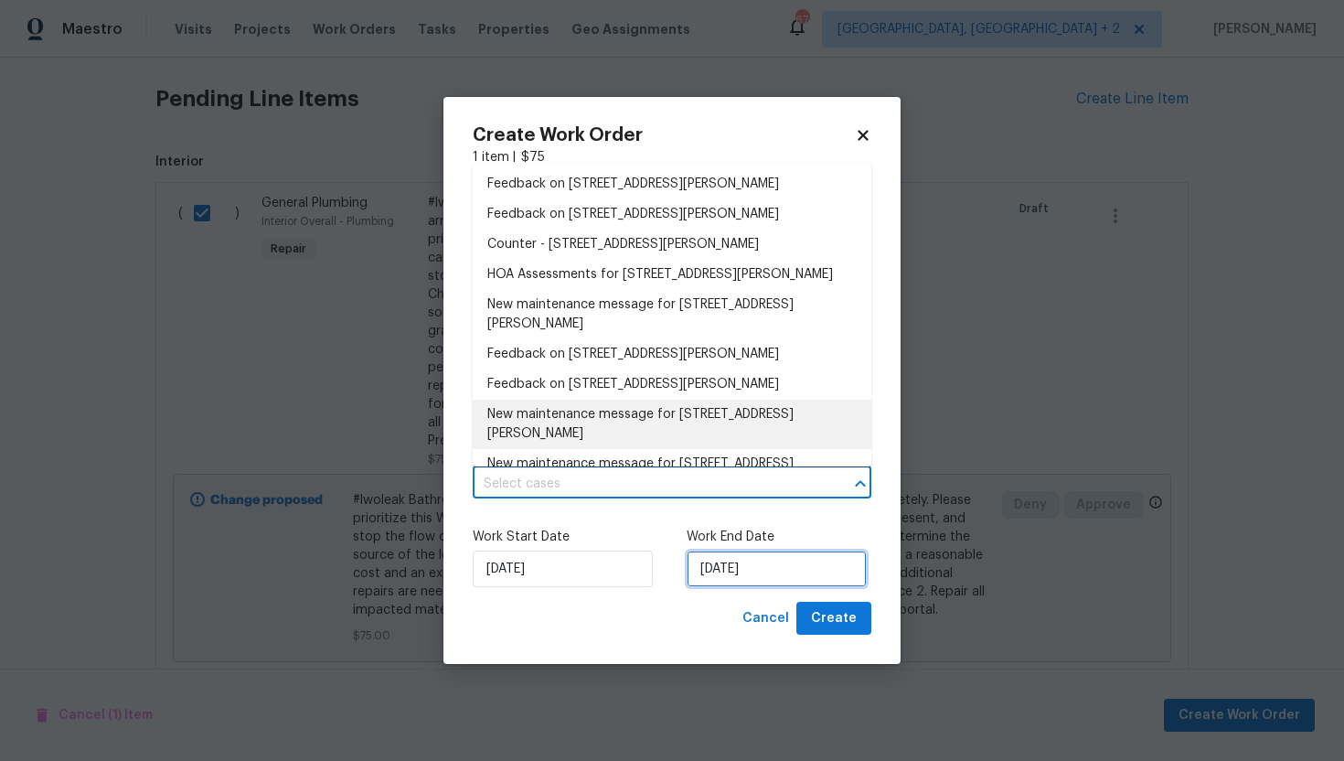
click at [787, 563] on input "9/14/2025" at bounding box center [777, 569] width 180 height 37
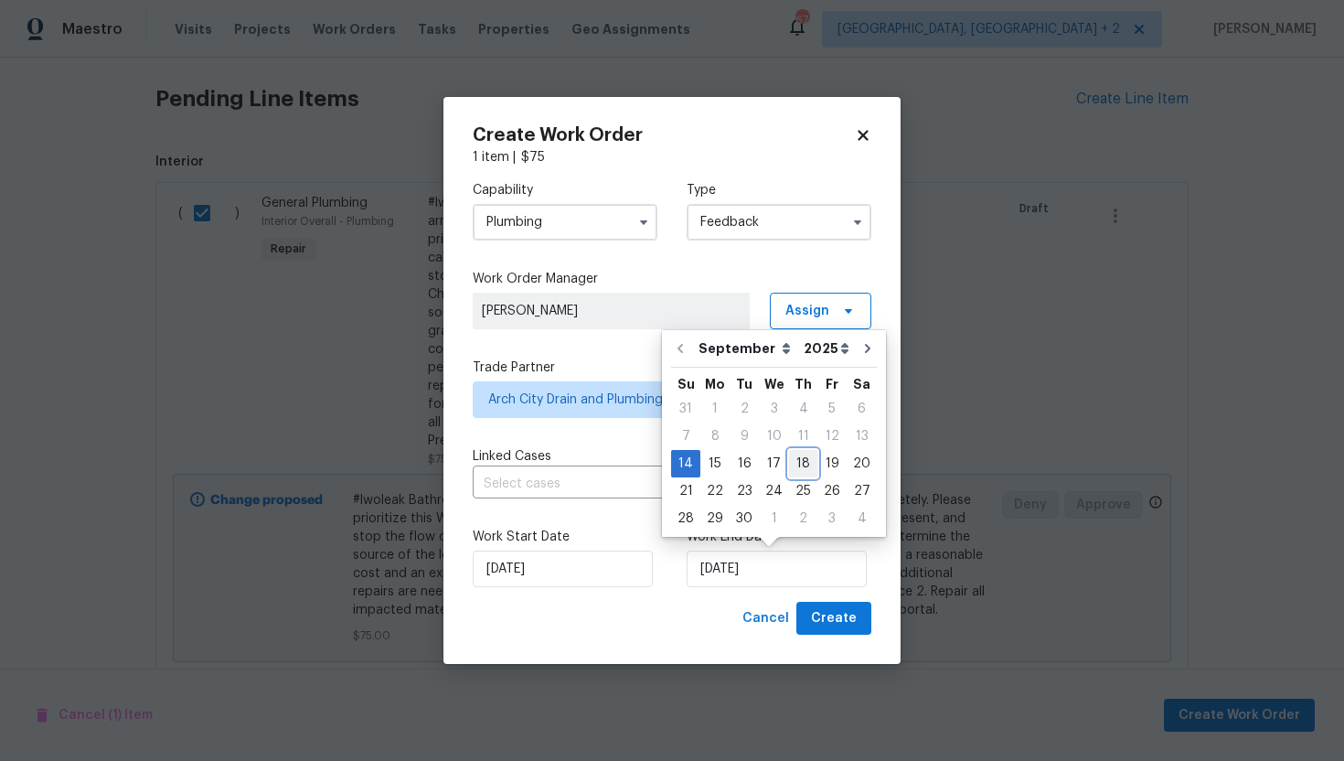
click at [801, 464] on div "18" at bounding box center [803, 464] width 28 height 26
type input "9/18/2025"
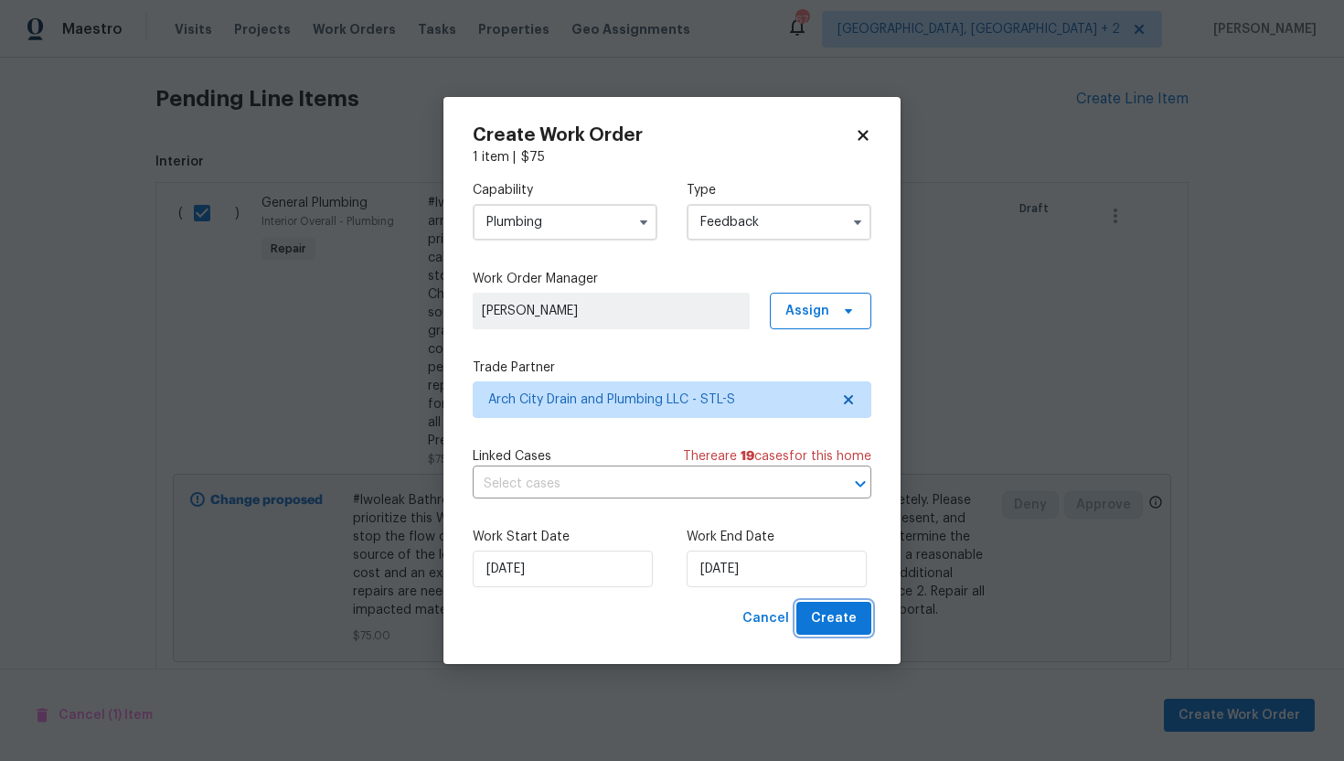
click at [848, 612] on span "Create" at bounding box center [834, 618] width 46 height 23
checkbox input "false"
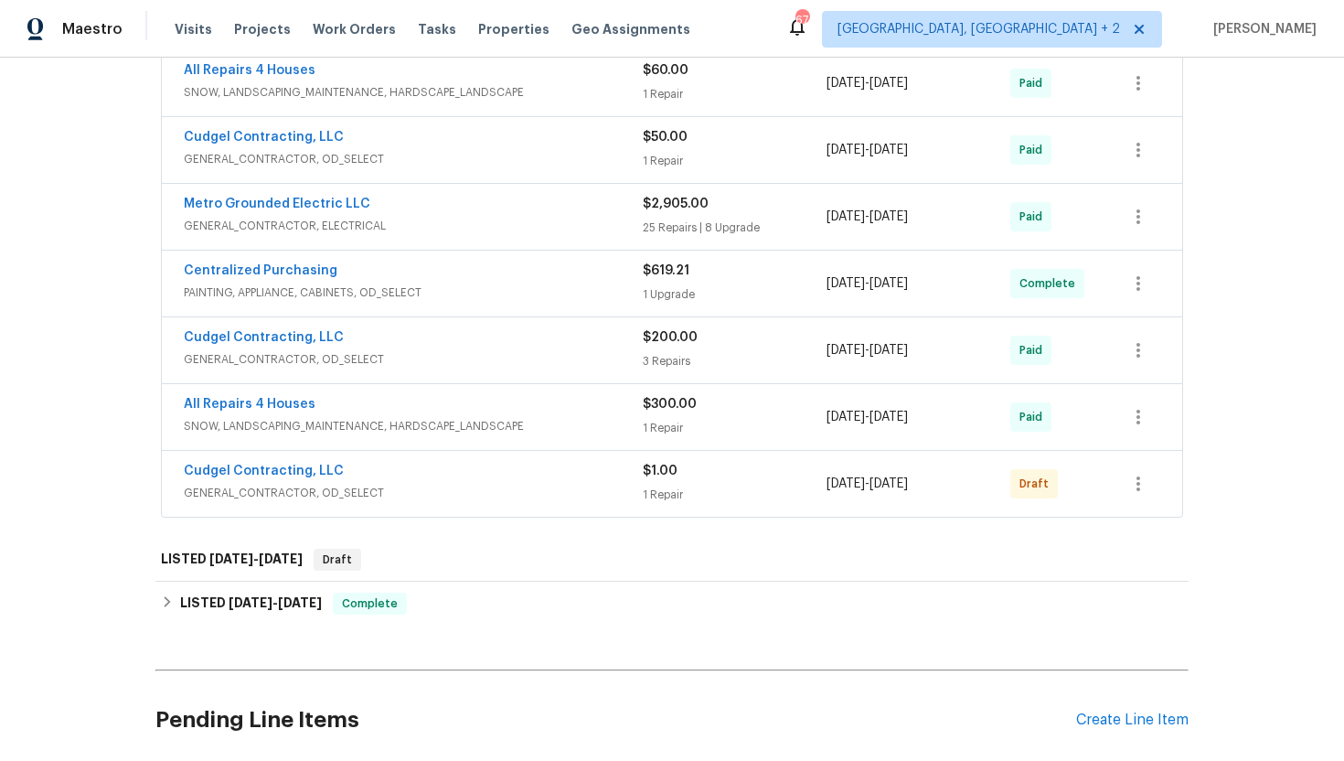
scroll to position [2290, 0]
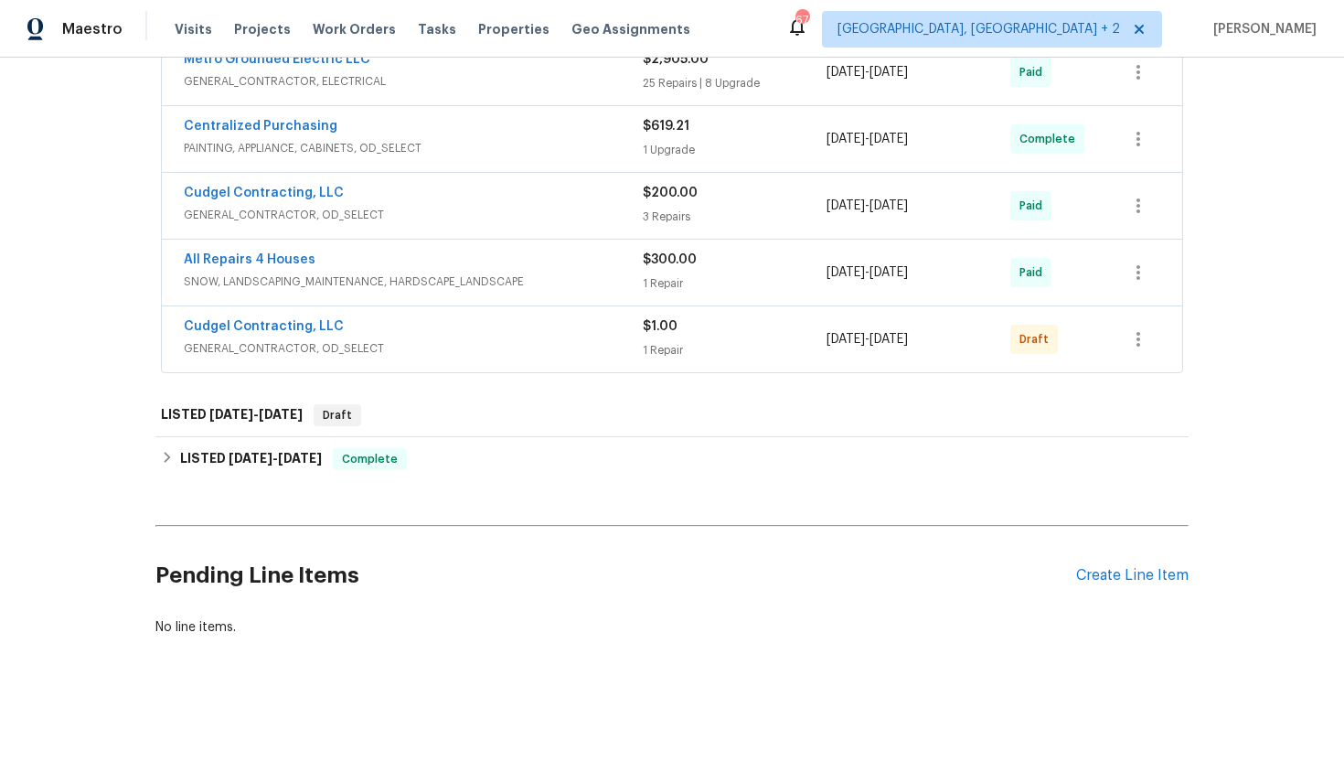
click at [405, 345] on span "GENERAL_CONTRACTOR, OD_SELECT" at bounding box center [413, 348] width 459 height 18
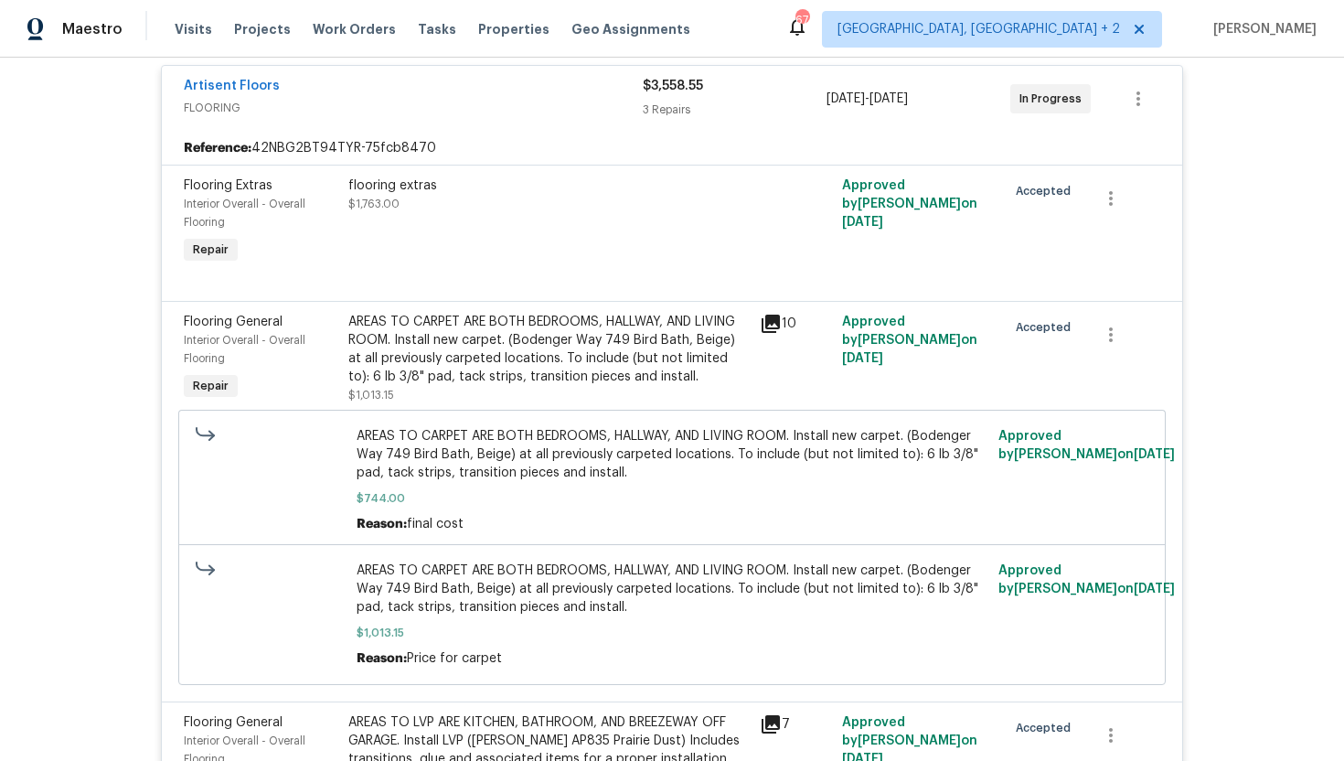
scroll to position [0, 0]
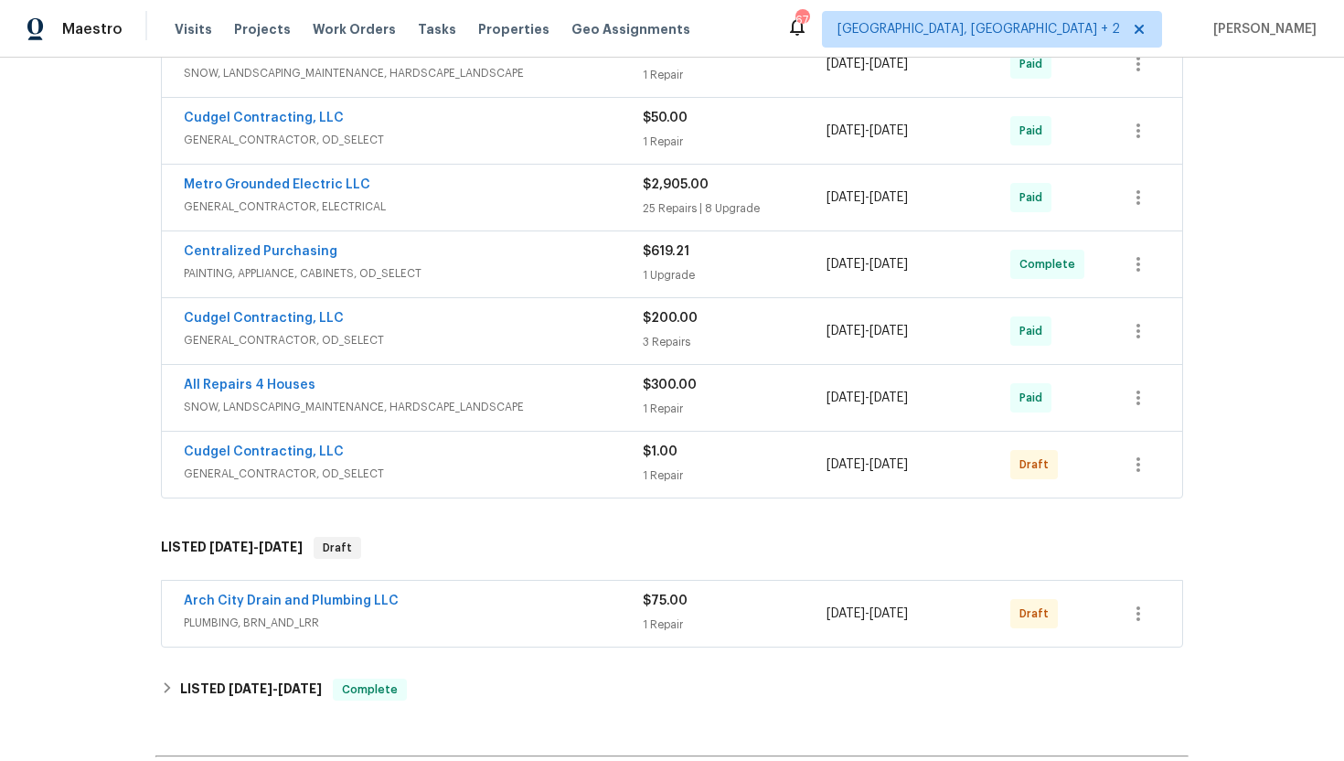
scroll to position [1005, 0]
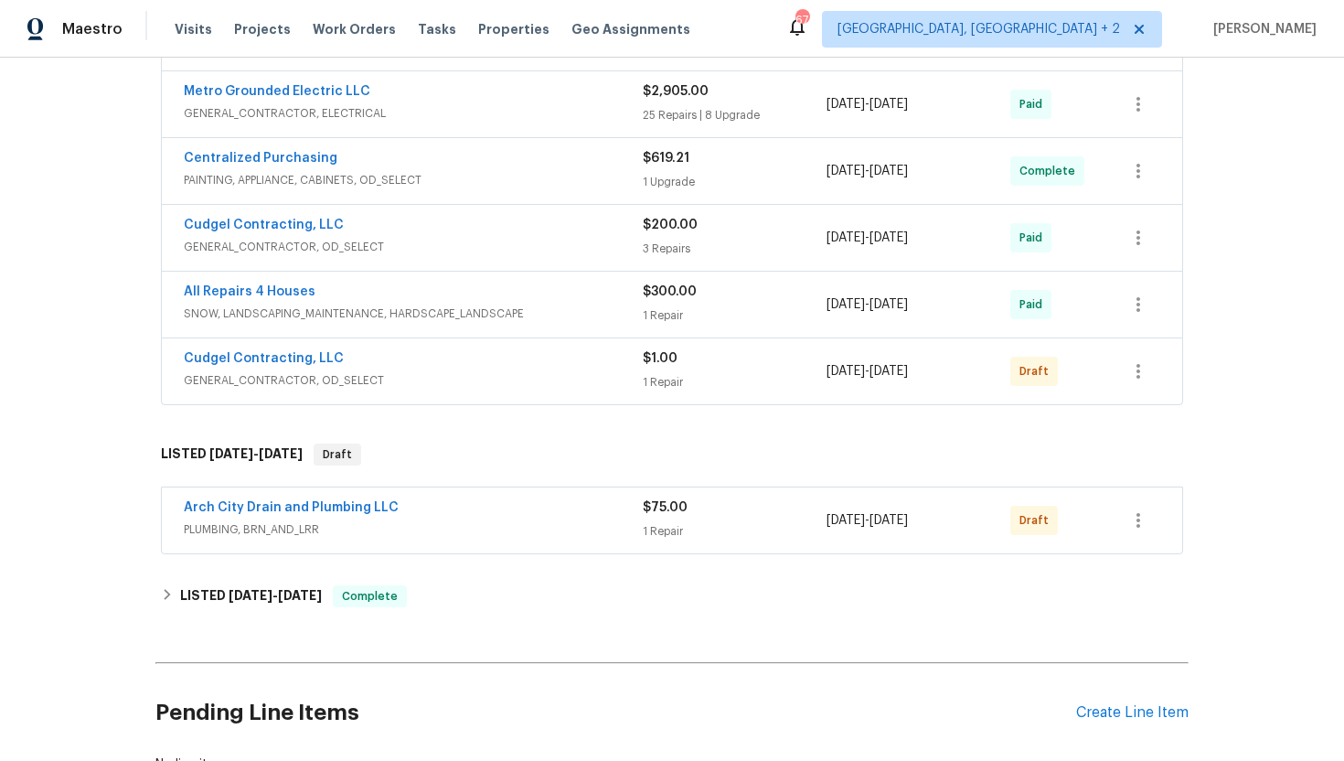
click at [419, 530] on span "PLUMBING, BRN_AND_LRR" at bounding box center [413, 529] width 459 height 18
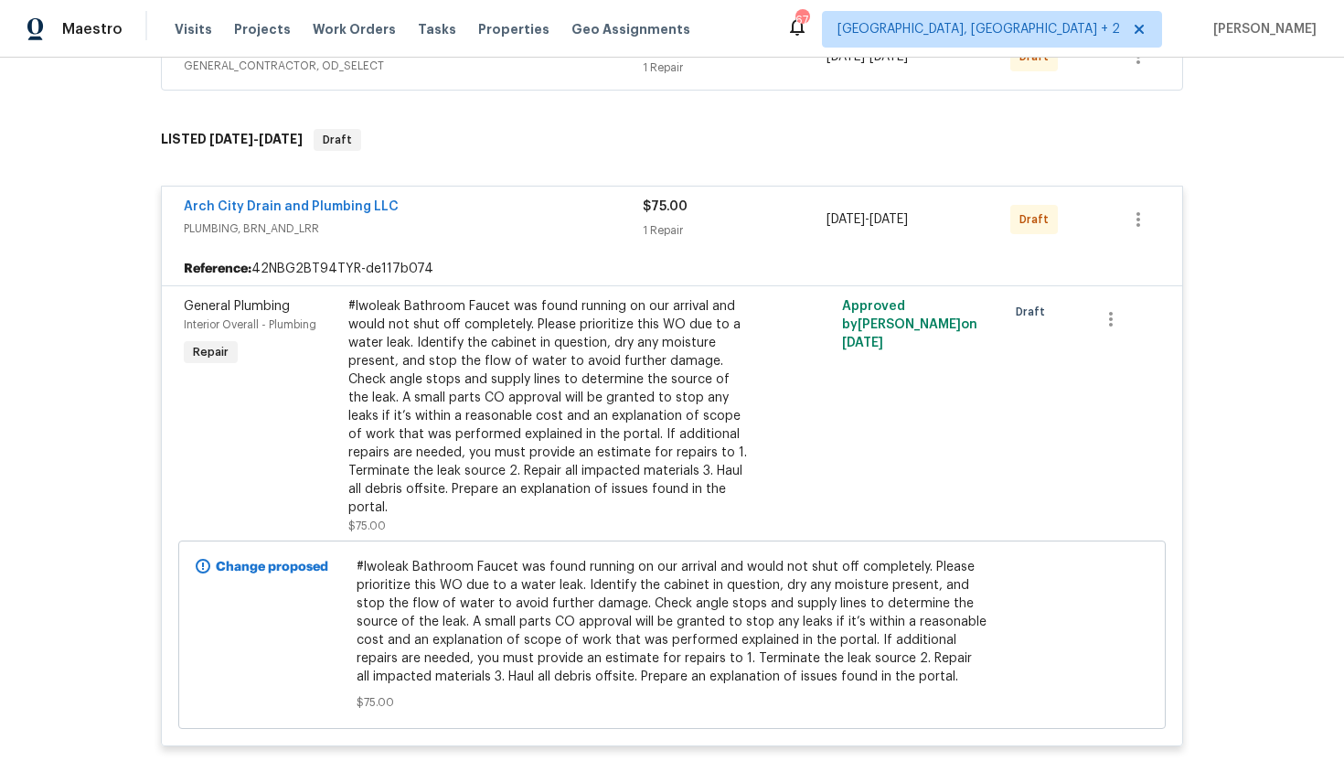
scroll to position [1321, 0]
click at [866, 438] on div "Approved by [PERSON_NAME] on [DATE]" at bounding box center [919, 415] width 165 height 249
click at [733, 404] on div "#lwoleak Bathroom Faucet was found running on our arrival and would not shut of…" at bounding box center [548, 405] width 401 height 219
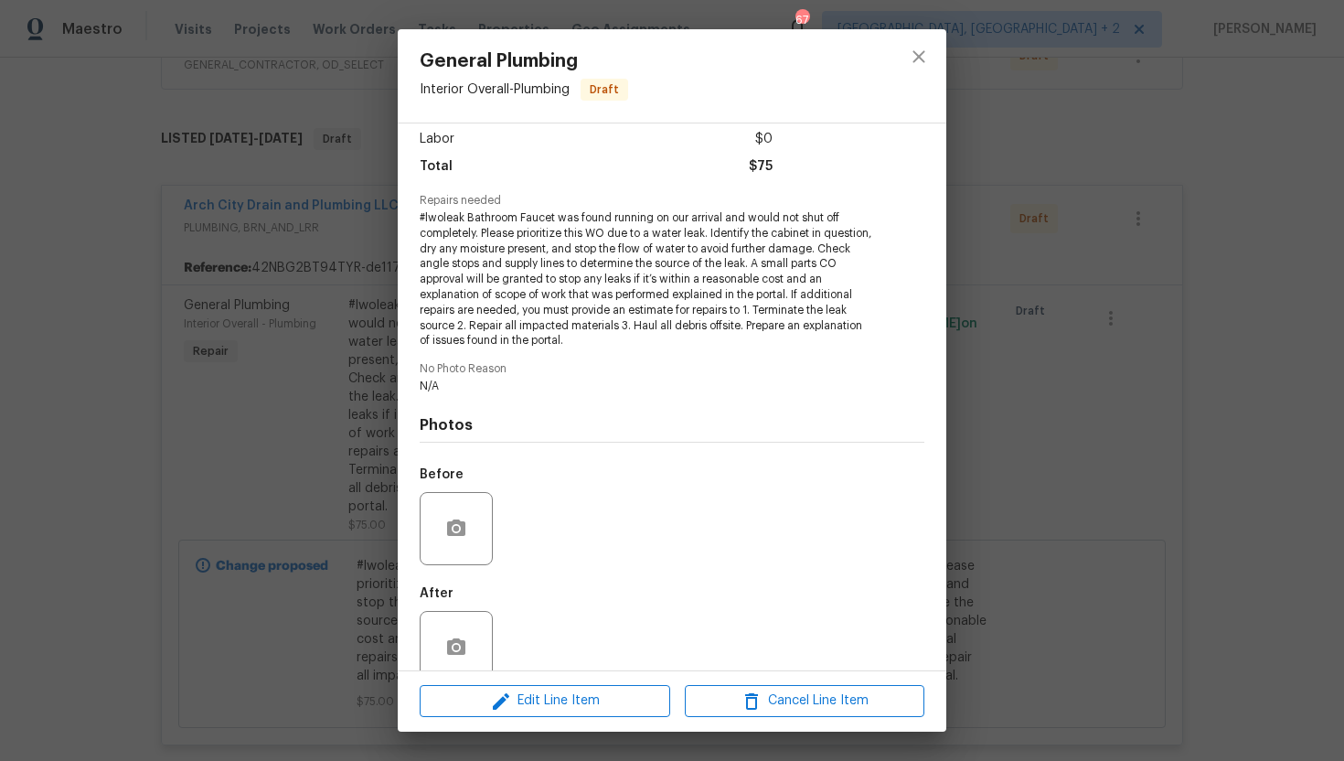
scroll to position [158, 0]
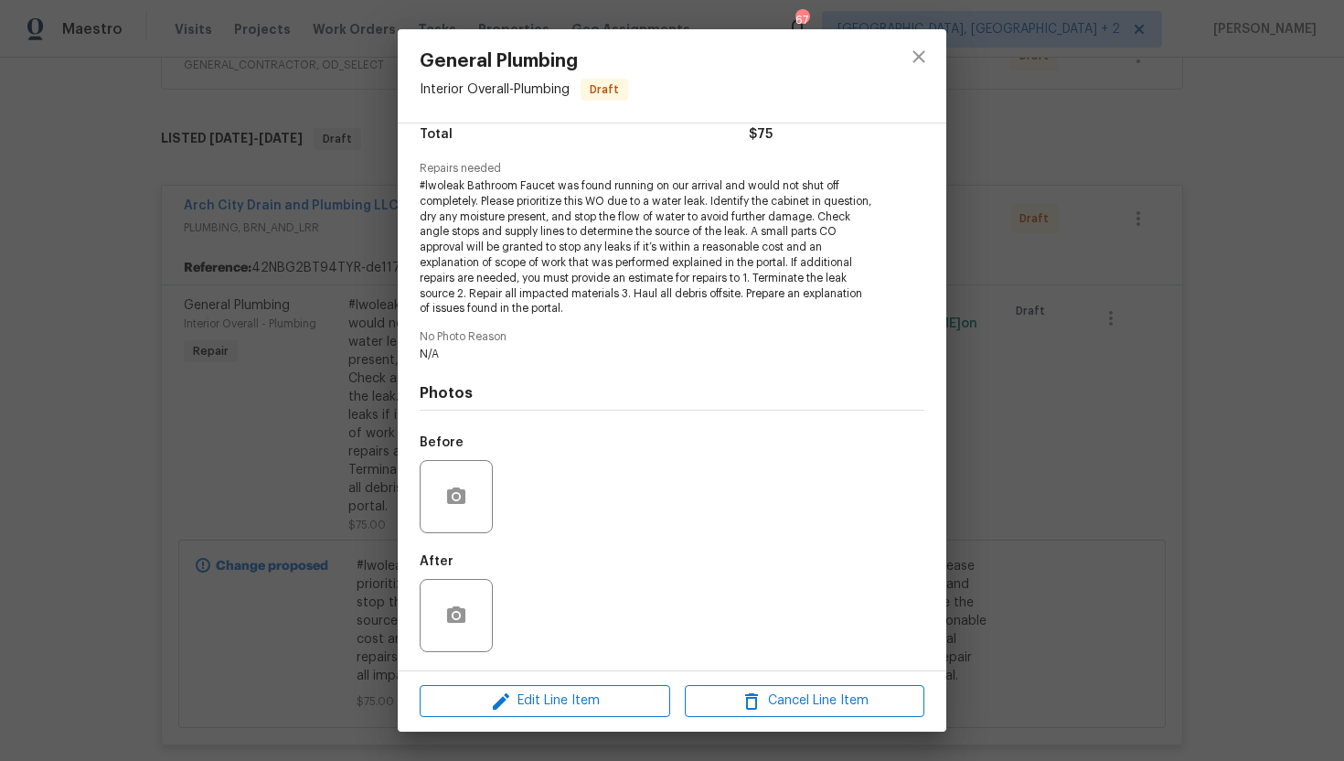
click at [958, 460] on div "General Plumbing Interior Overall - Plumbing Draft Vendor Arch City Drain and P…" at bounding box center [672, 380] width 1344 height 761
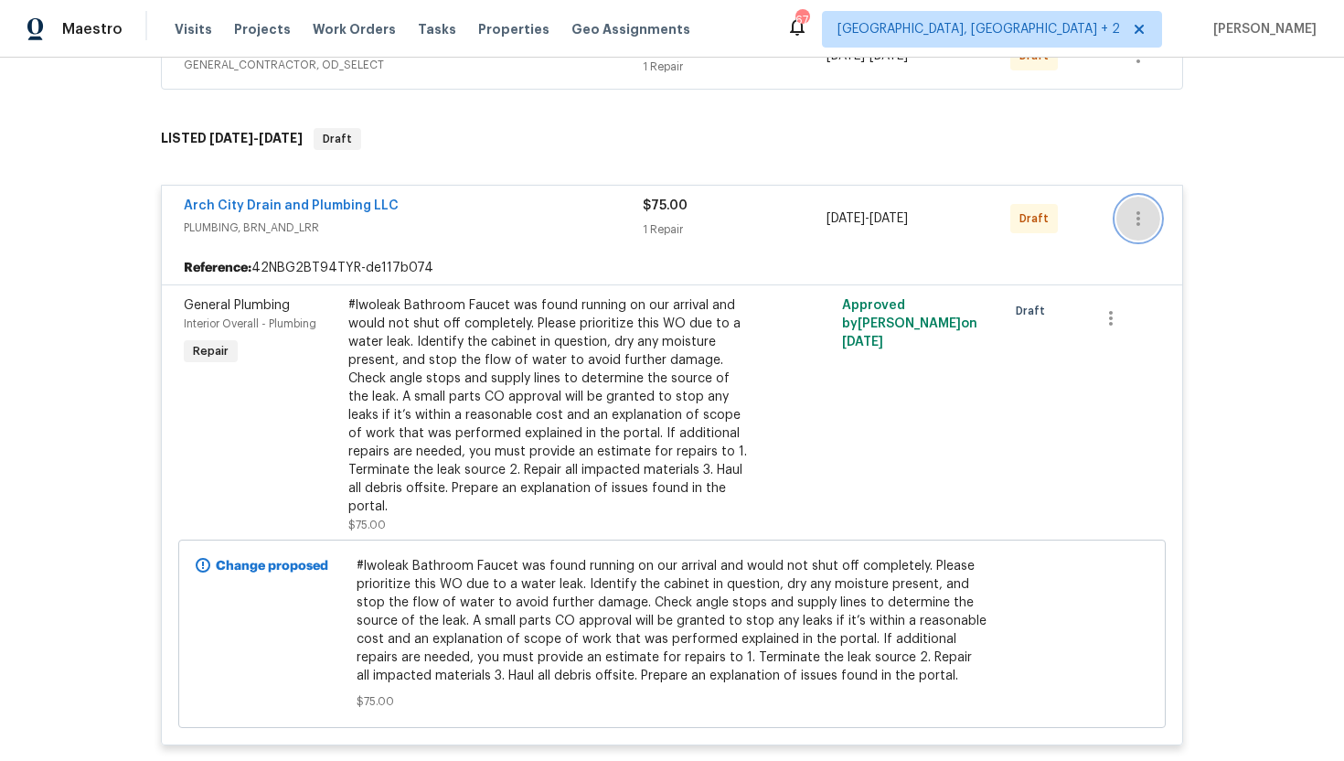
click at [1137, 221] on icon "button" at bounding box center [1139, 219] width 22 height 22
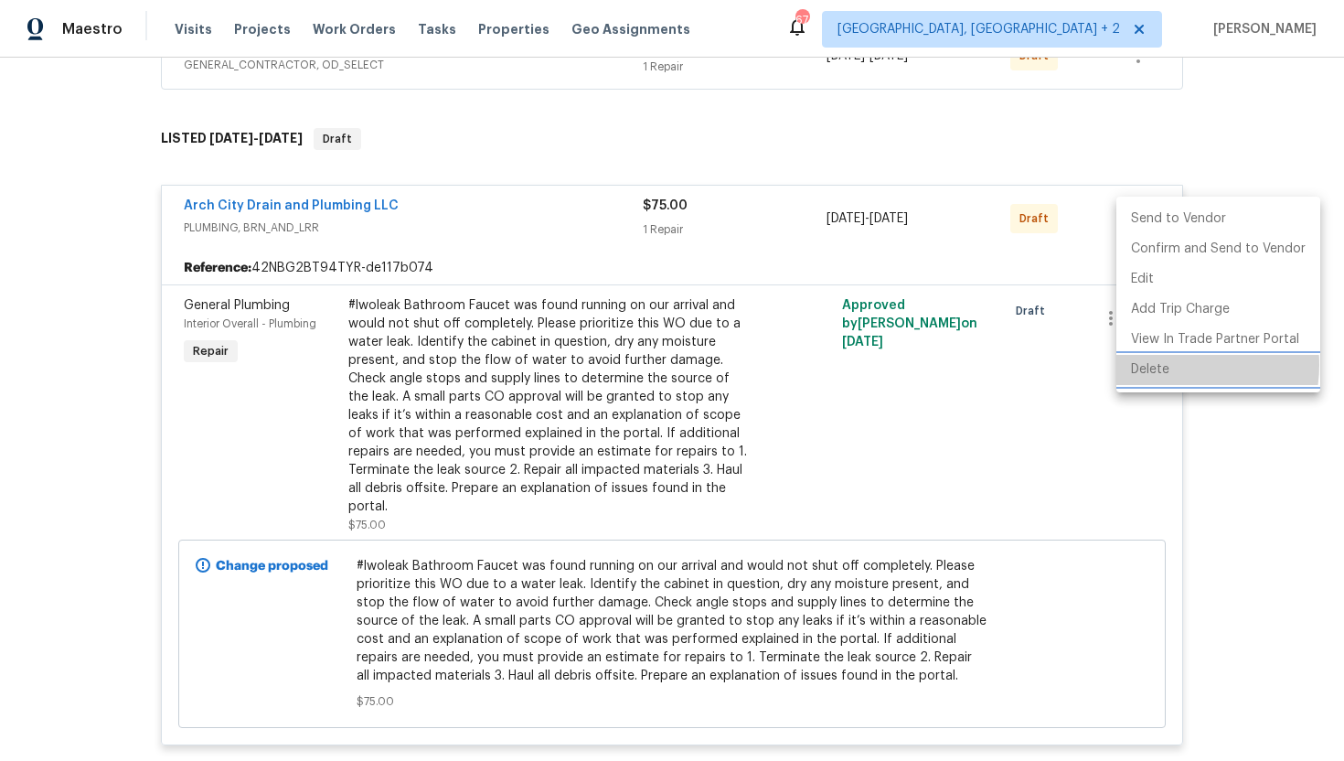
click at [1173, 365] on li "Delete" at bounding box center [1219, 370] width 204 height 30
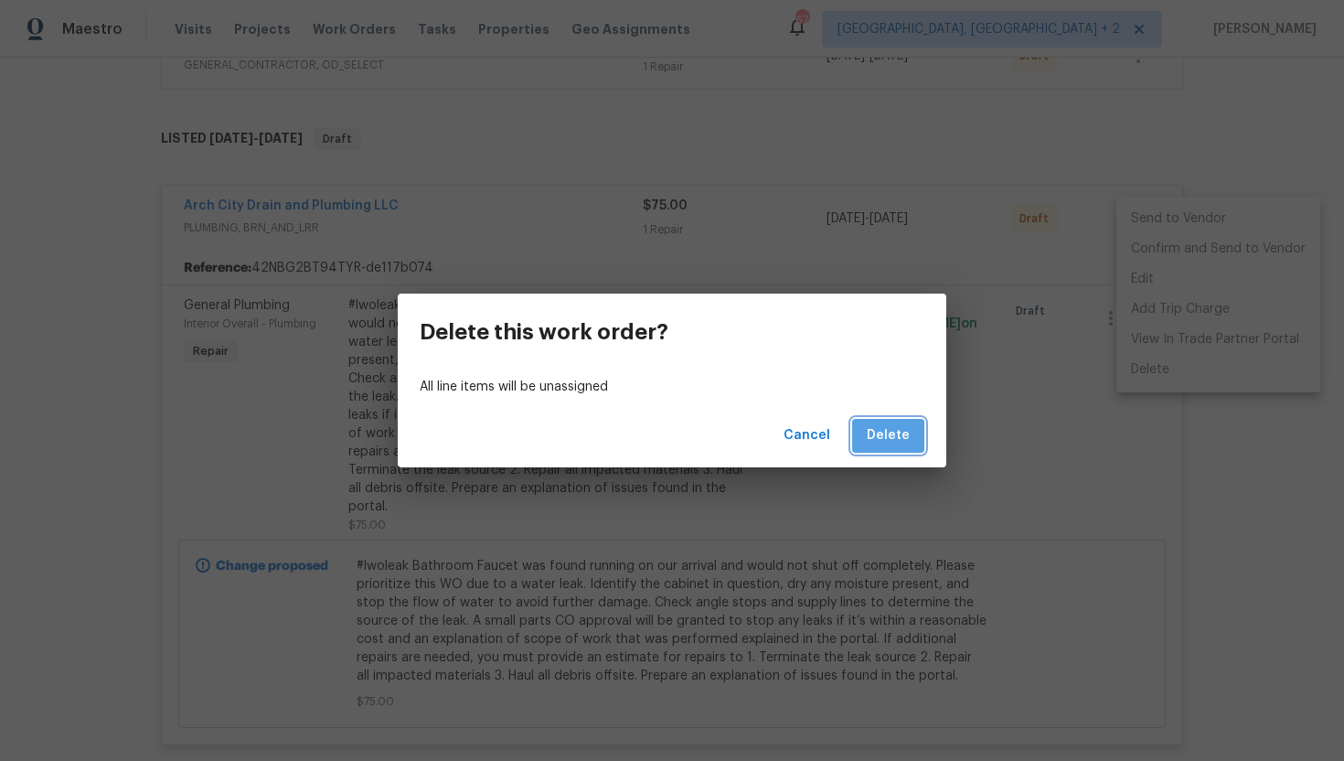
click at [904, 430] on span "Delete" at bounding box center [888, 435] width 43 height 23
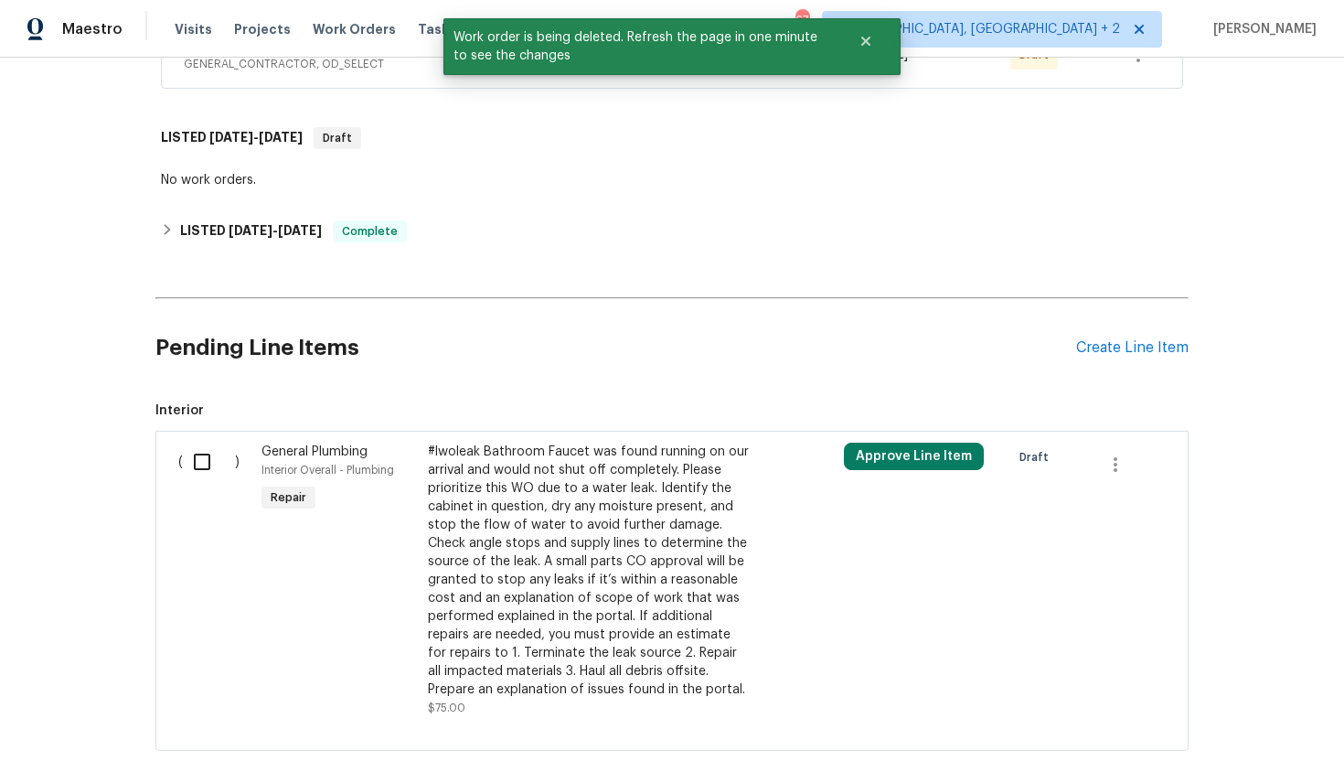
scroll to position [1436, 0]
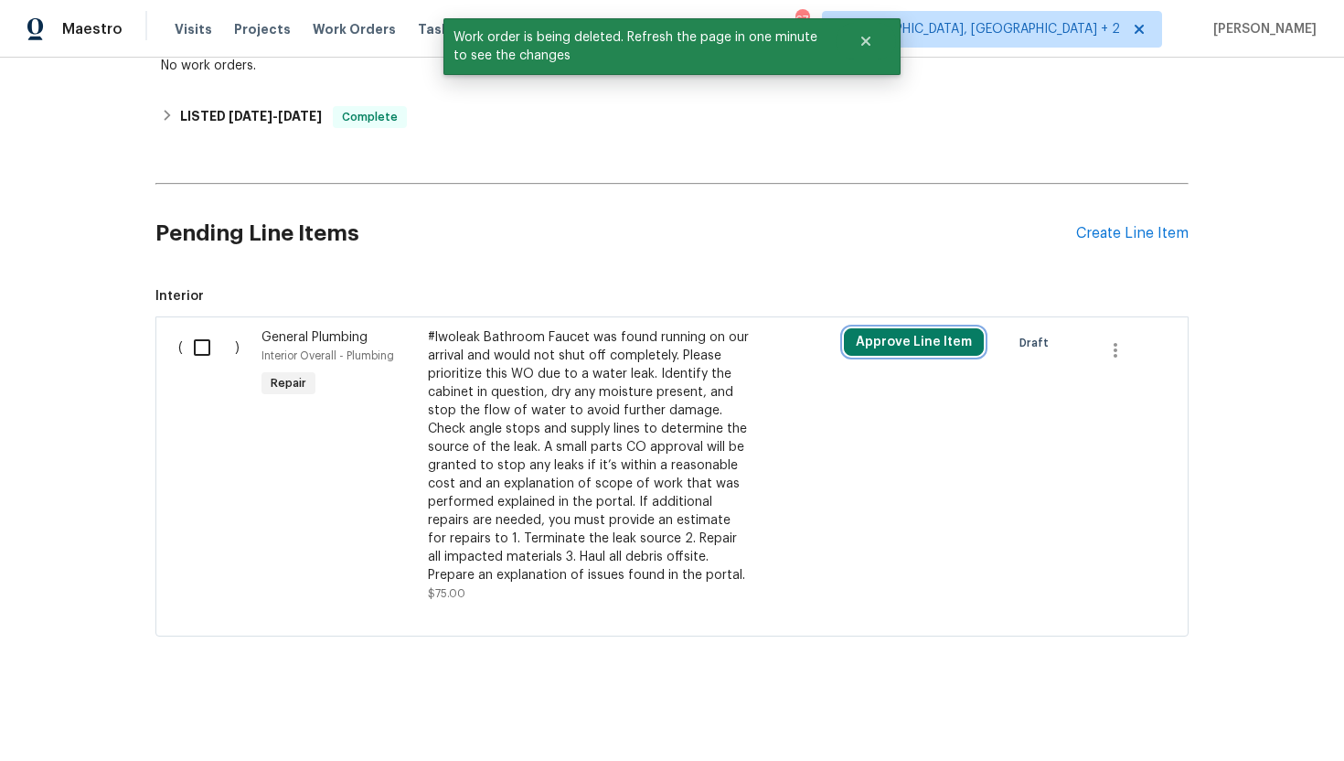
click at [938, 343] on button "Approve Line Item" at bounding box center [914, 341] width 140 height 27
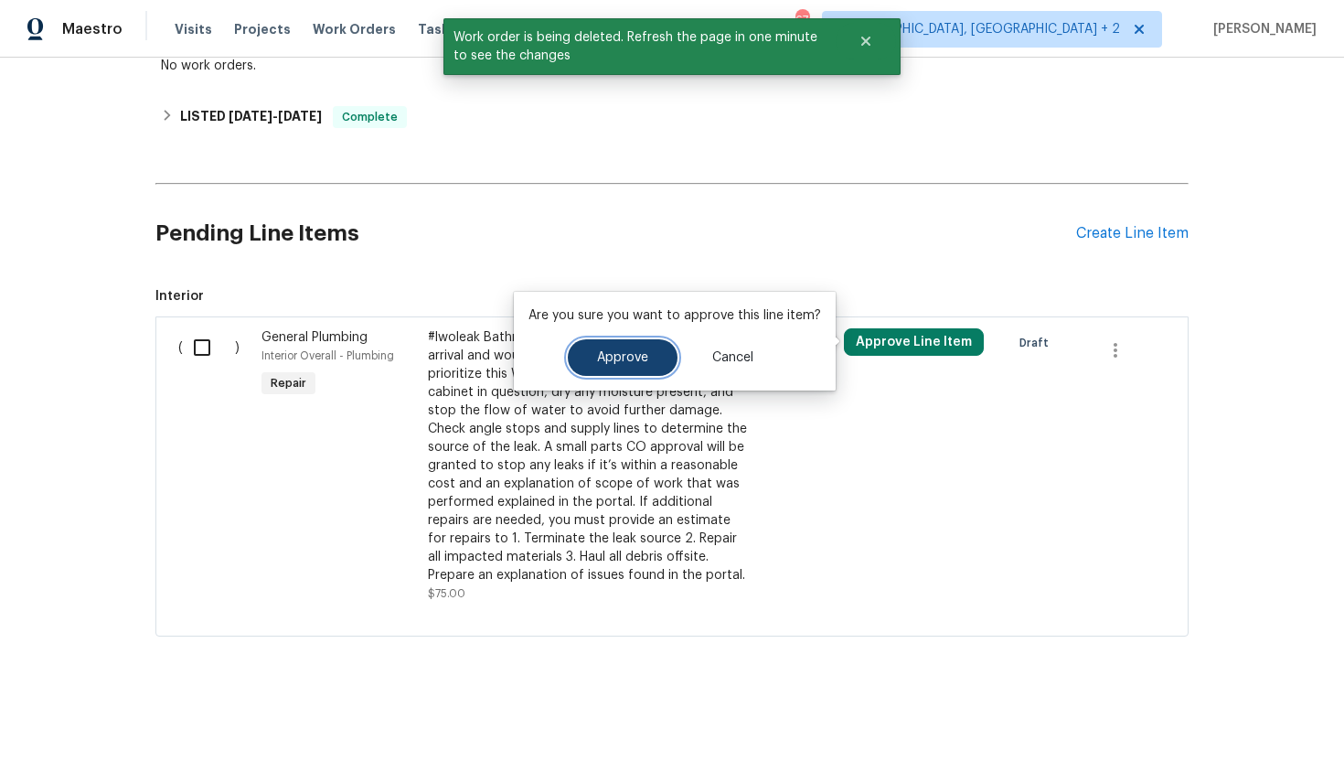
click at [637, 351] on span "Approve" at bounding box center [622, 358] width 51 height 14
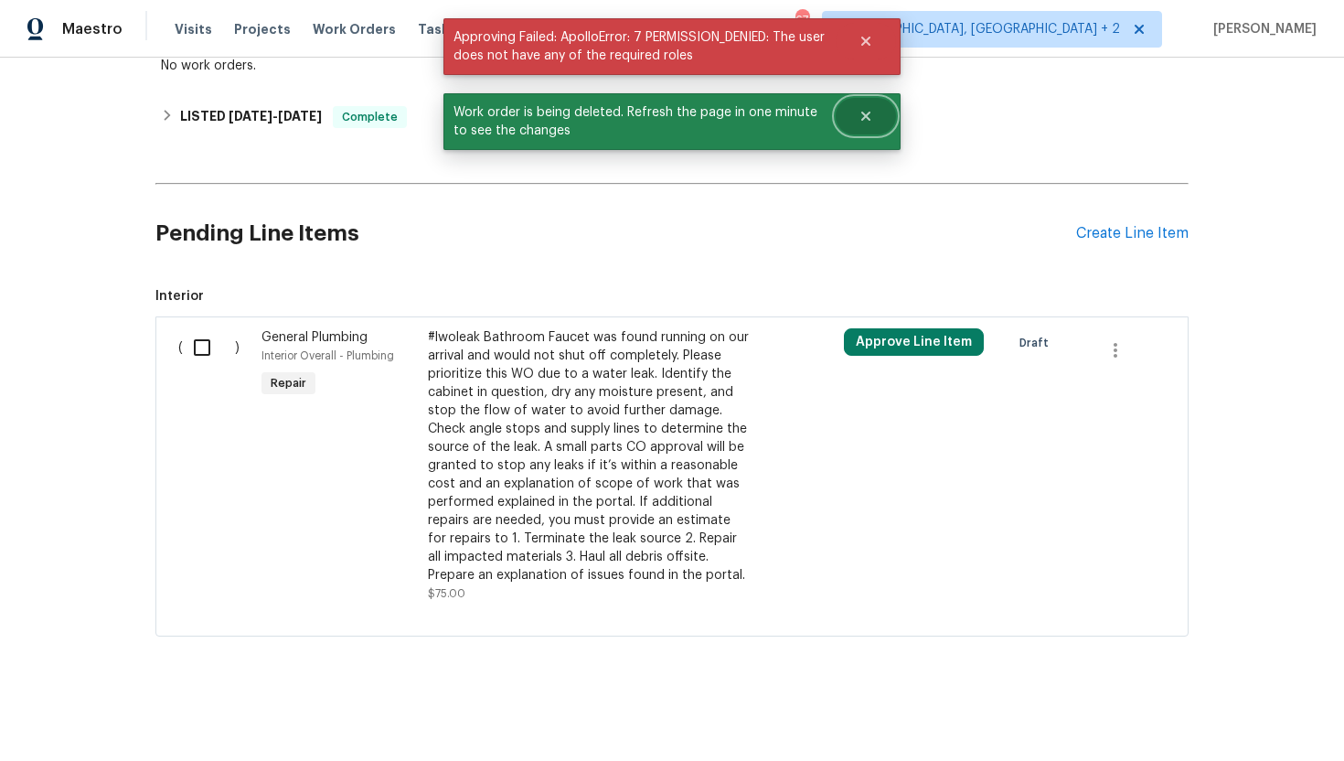
click at [872, 114] on icon "Close" at bounding box center [866, 116] width 15 height 15
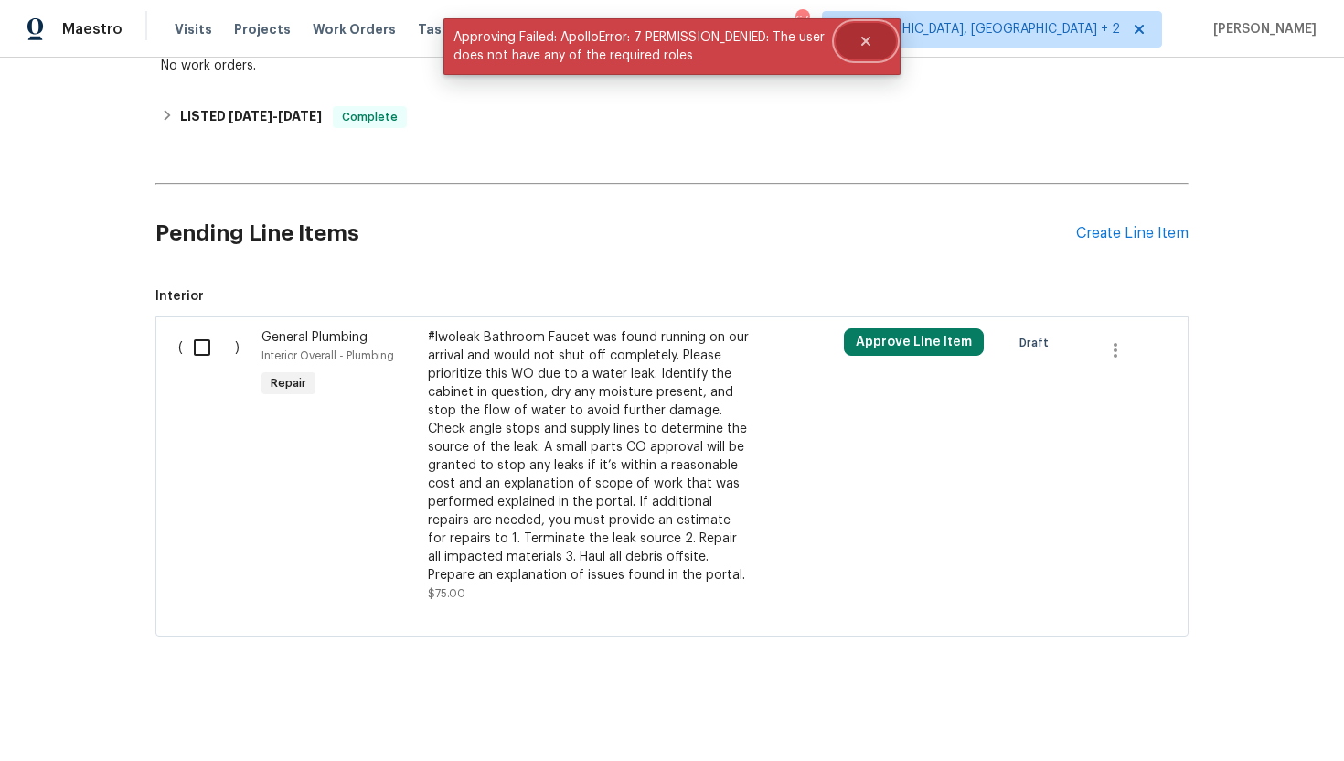
click at [871, 37] on icon "Close" at bounding box center [866, 41] width 9 height 9
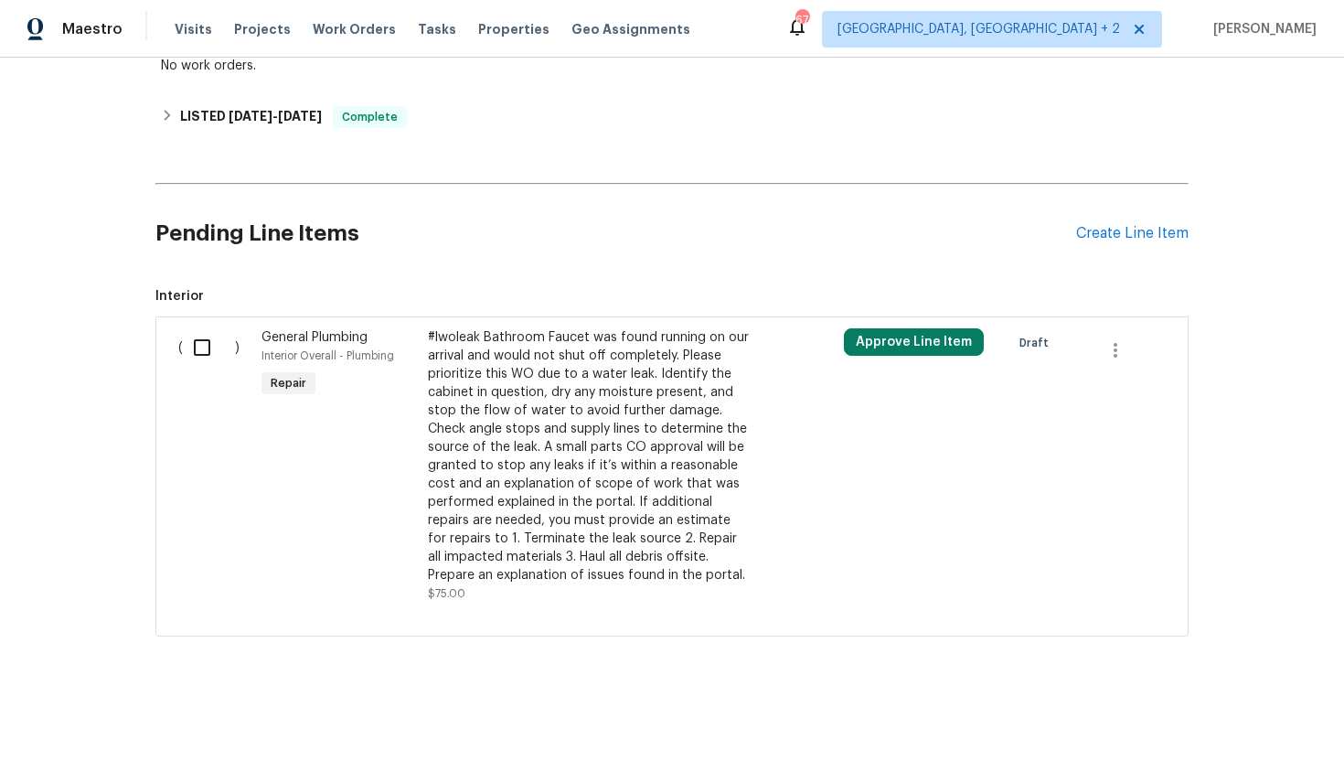
click at [1129, 223] on div "Pending Line Items Create Line Item" at bounding box center [671, 233] width 1033 height 85
click at [1128, 232] on div "Create Line Item" at bounding box center [1132, 233] width 112 height 17
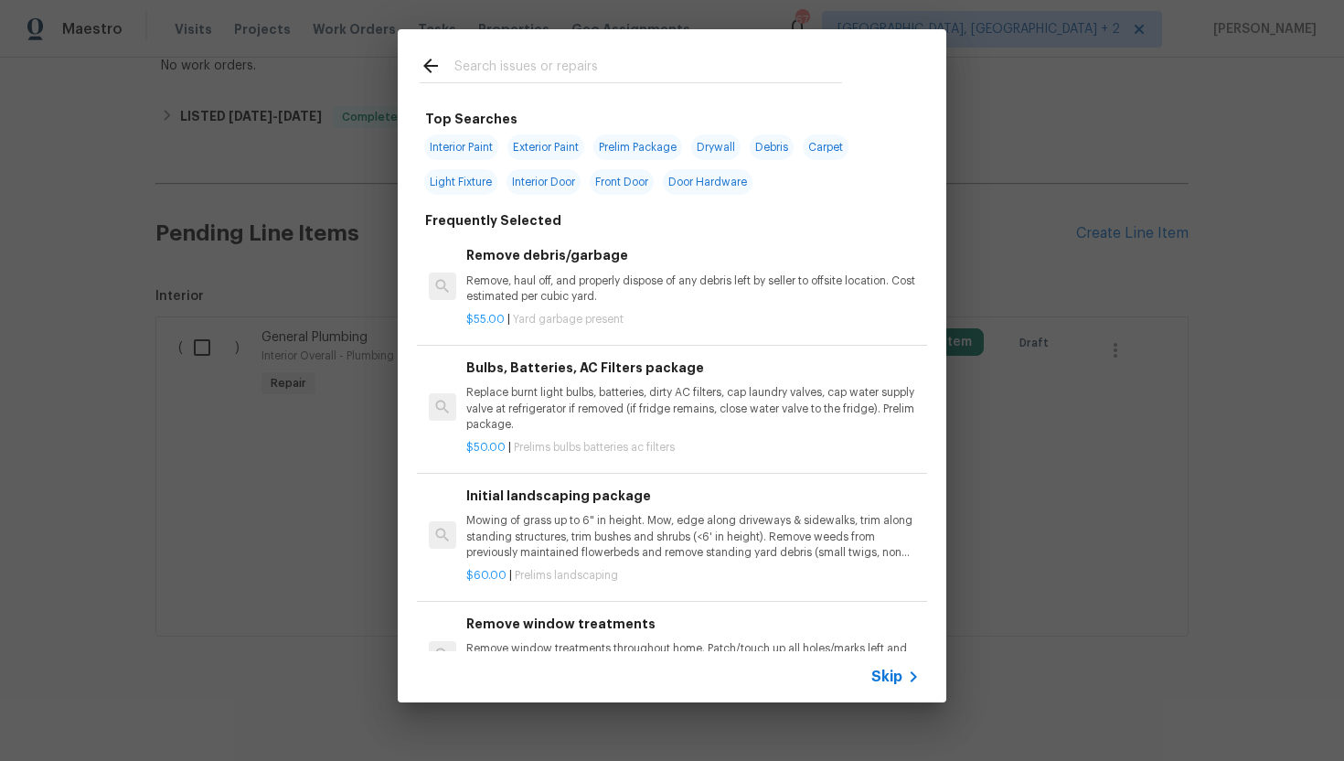
click at [878, 672] on span "Skip" at bounding box center [887, 677] width 31 height 18
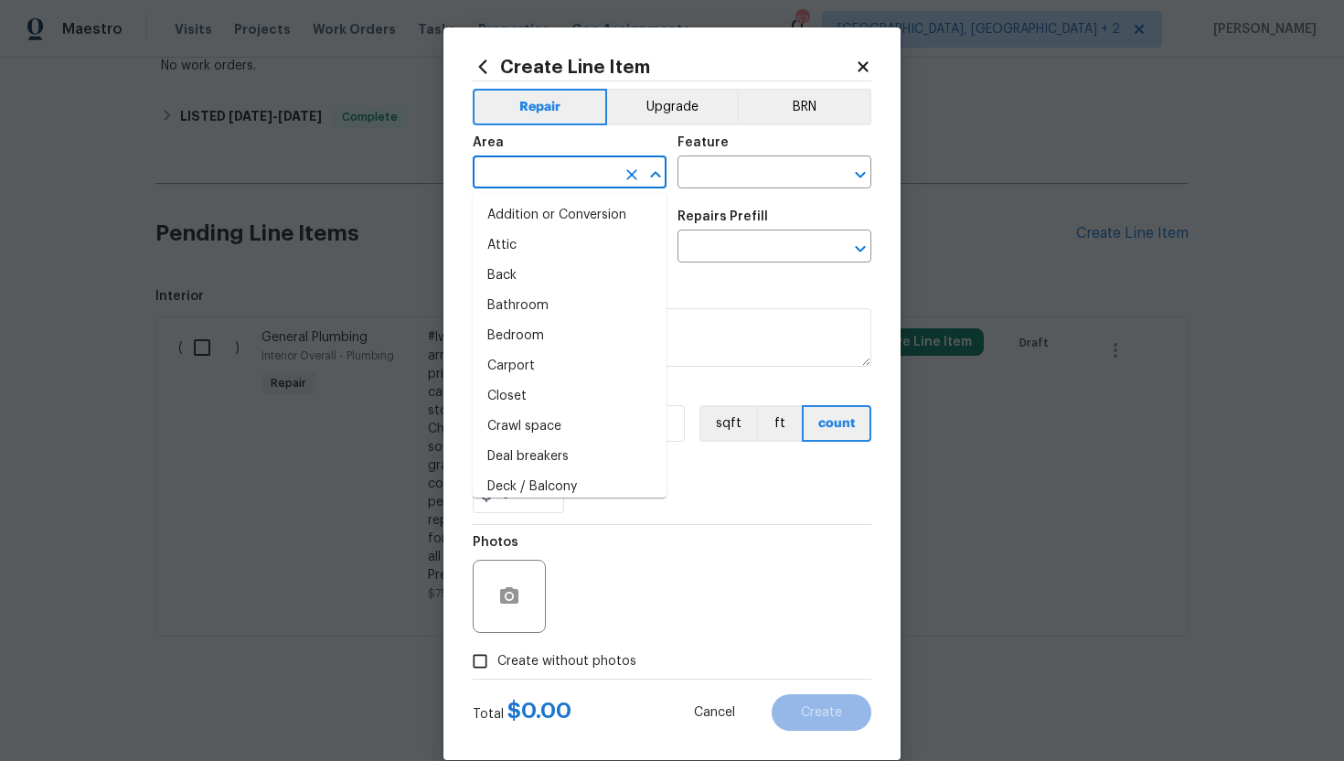
click at [561, 176] on input "text" at bounding box center [544, 174] width 143 height 28
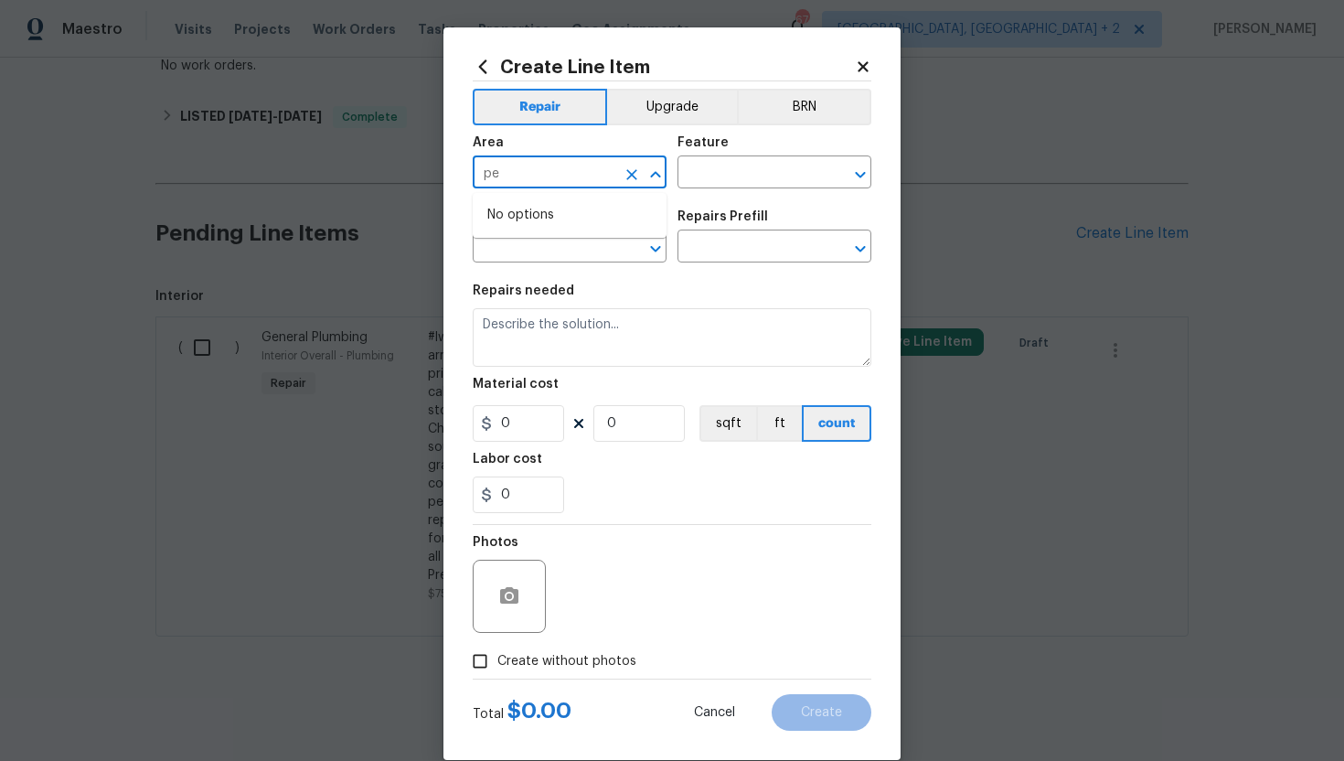
type input "p"
click at [549, 246] on li "Interior Overall" at bounding box center [570, 245] width 194 height 30
type input "Interior Overall"
click at [729, 182] on input "text" at bounding box center [749, 174] width 143 height 28
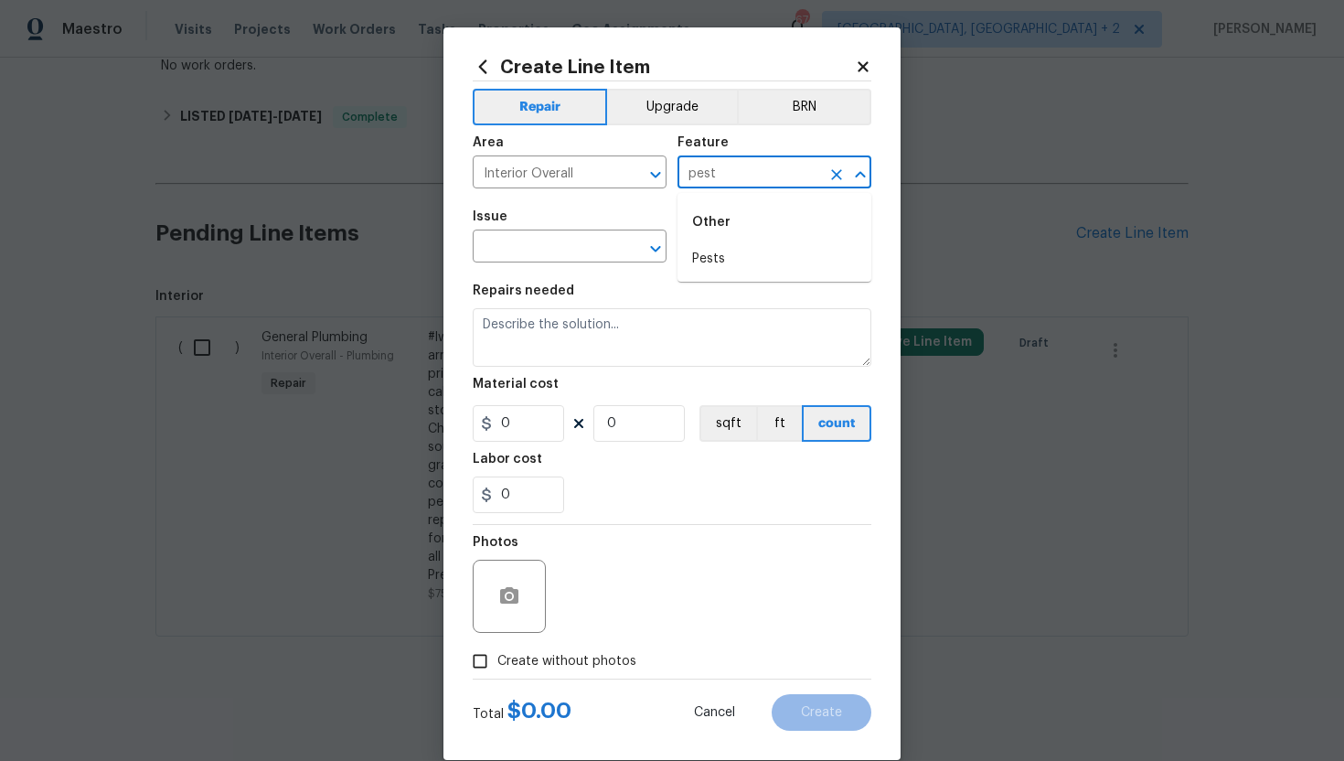
type input "pest"
click at [732, 266] on li "Pests" at bounding box center [775, 259] width 194 height 30
type input "Pests"
click at [496, 250] on input "text" at bounding box center [544, 248] width 143 height 28
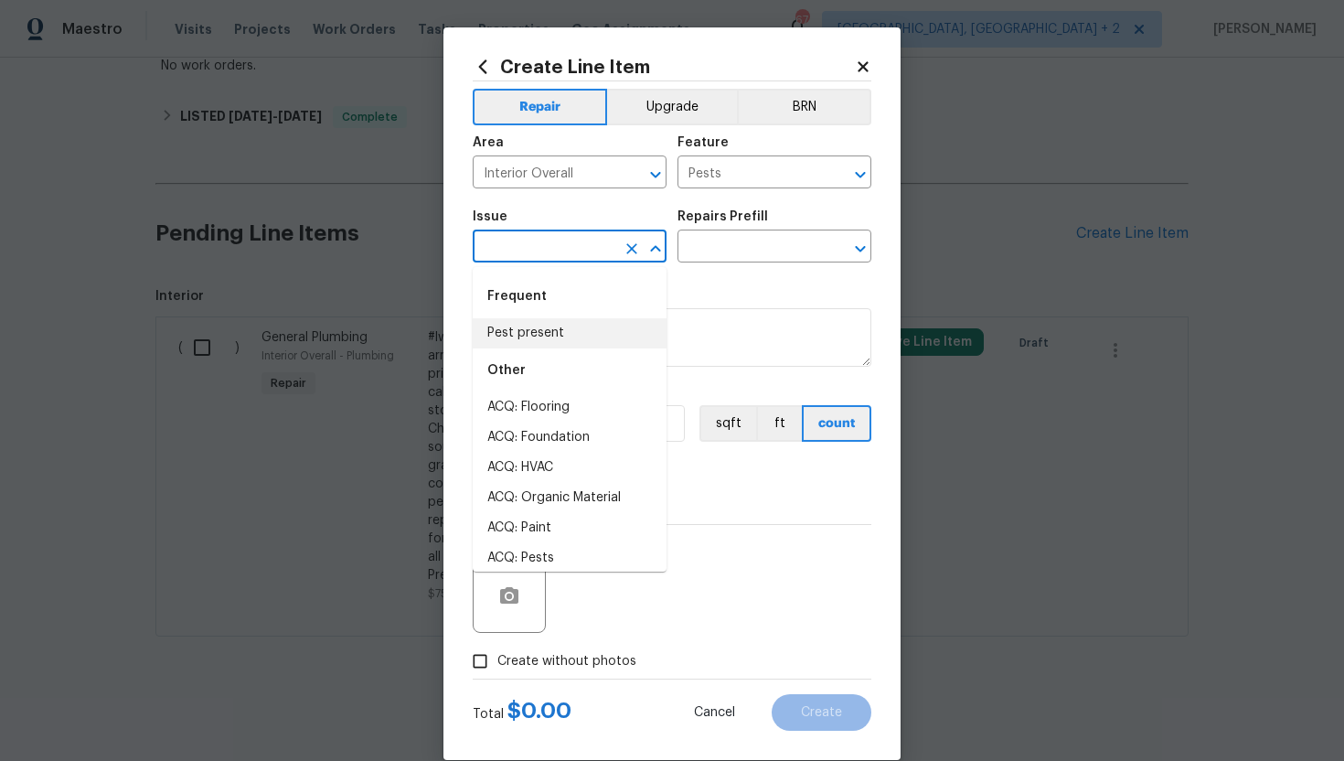
click at [533, 325] on li "Pest present" at bounding box center [570, 333] width 194 height 30
type input "Pest present"
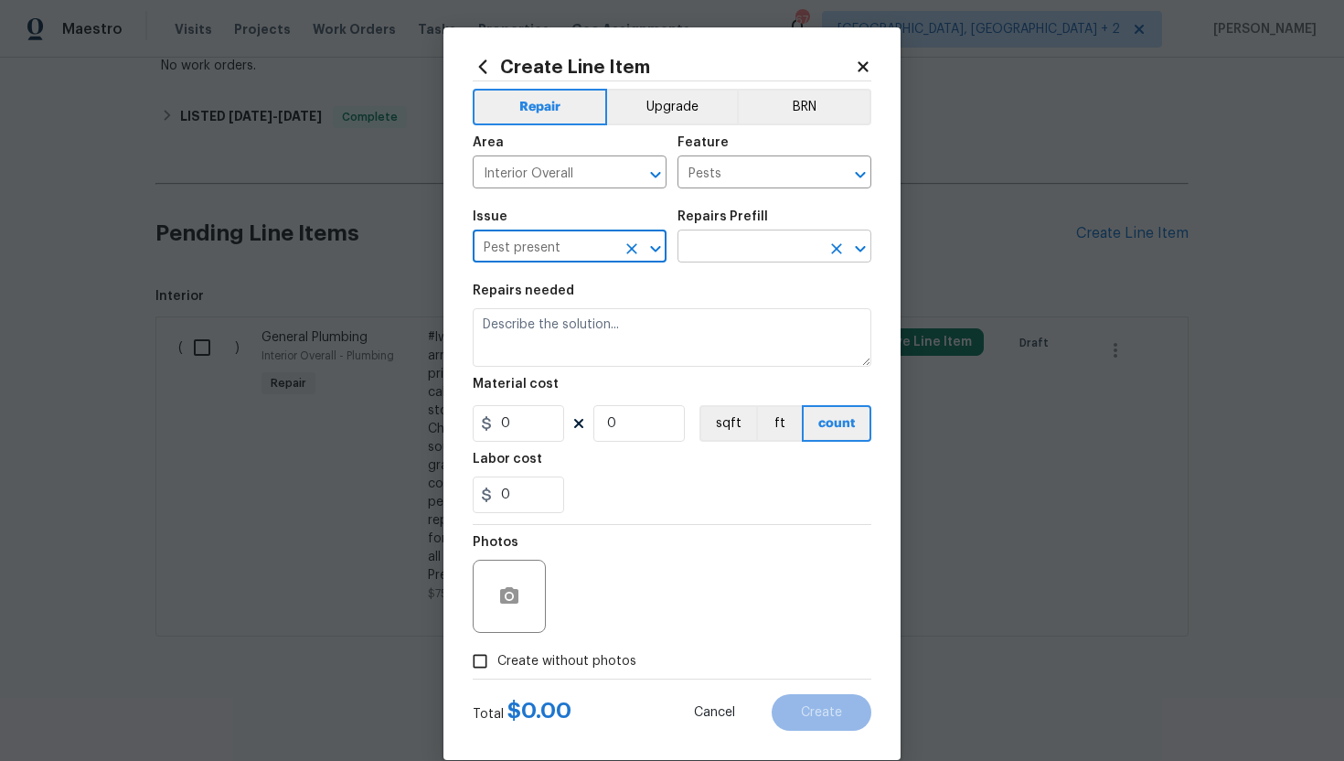
click at [725, 252] on input "text" at bounding box center [749, 248] width 143 height 28
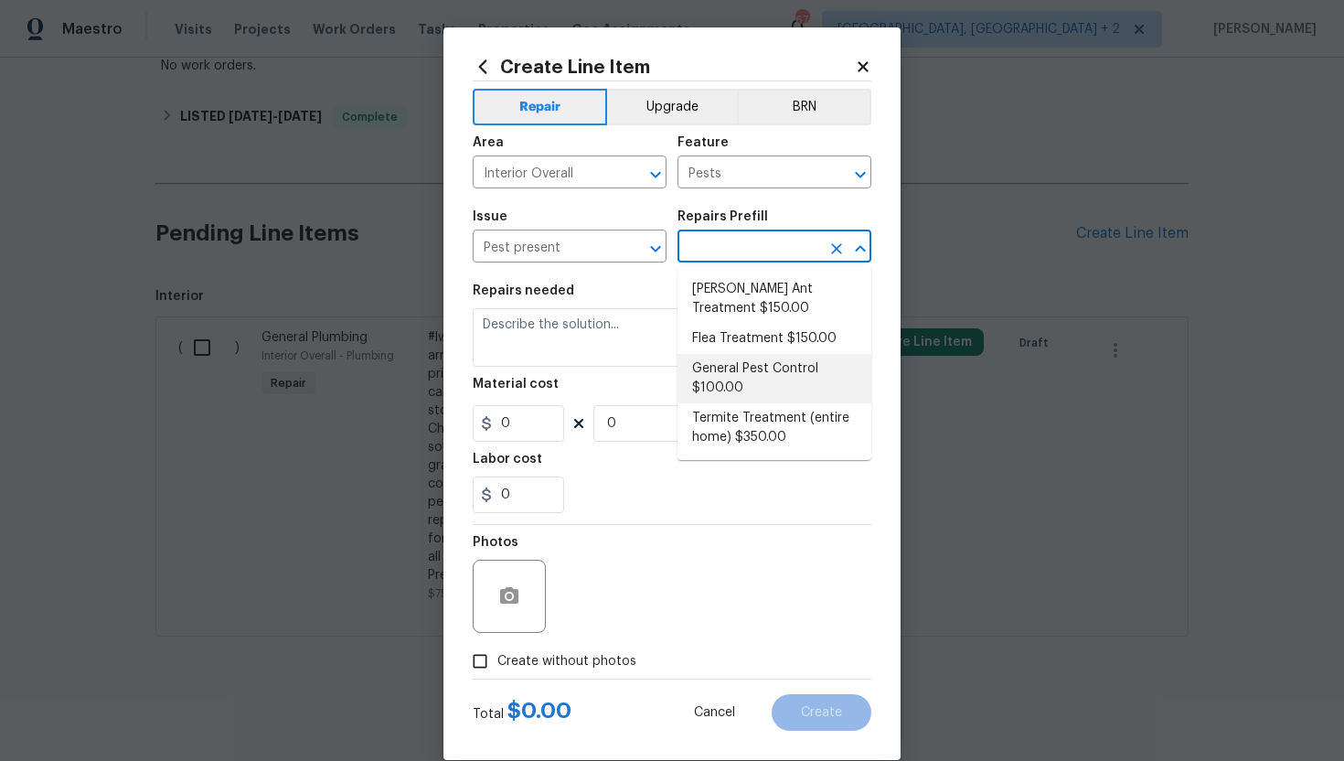
click at [756, 377] on li "General Pest Control $100.00" at bounding box center [775, 378] width 194 height 49
type input "General Pest Control $100.00"
type textarea "General pest treatment for active pest/insect infestation - non termite"
type input "100"
type input "1"
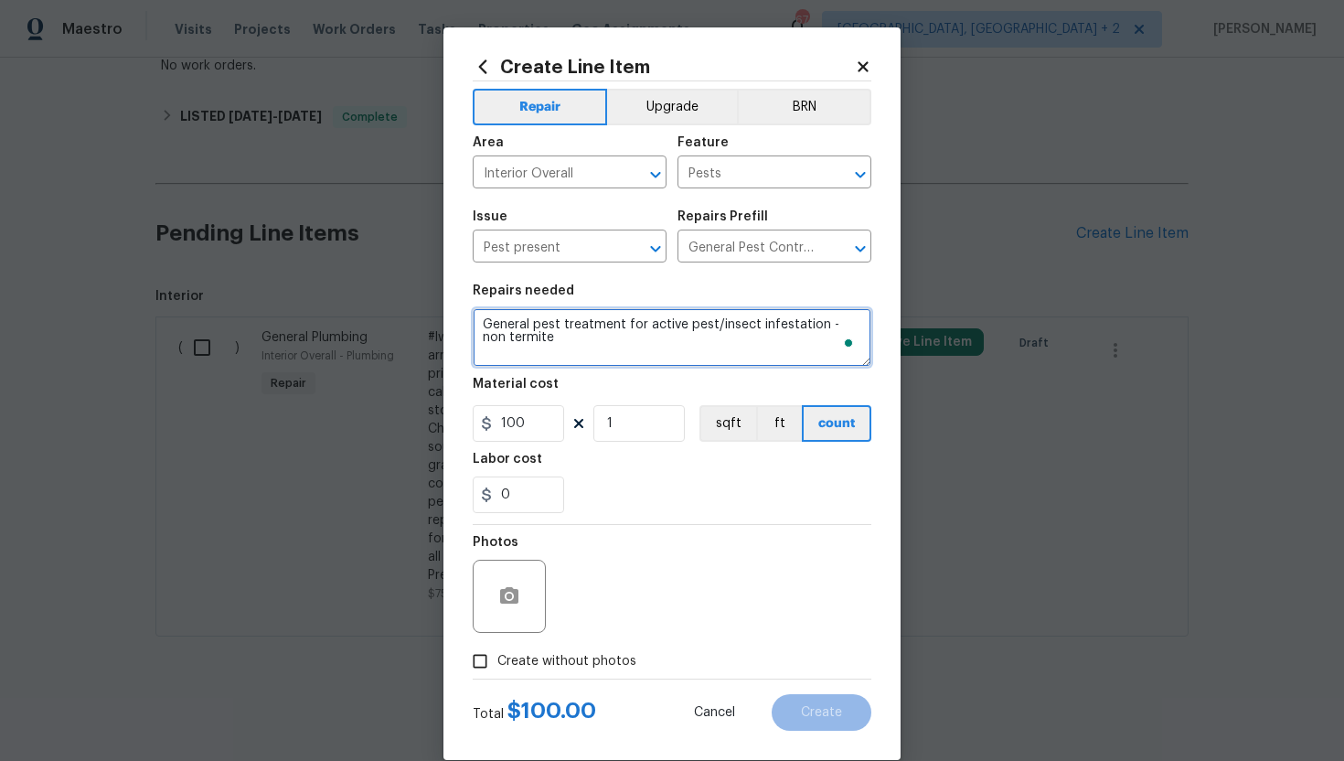
drag, startPoint x: 533, startPoint y: 341, endPoint x: 485, endPoint y: 331, distance: 49.5
click at [485, 331] on textarea "General pest treatment for active pest/insect infestation - non termite" at bounding box center [672, 337] width 399 height 59
paste textarea "Evidence of termite damage & presence of snakes in the garage, sloppy finishes,"
click at [647, 340] on textarea "Evidence of termite damage & presence of snakes in the garage, sloppy finishes," at bounding box center [672, 337] width 399 height 59
paste textarea "(Remove and paste feedback message here). Conduct a thorough inspection for sig…"
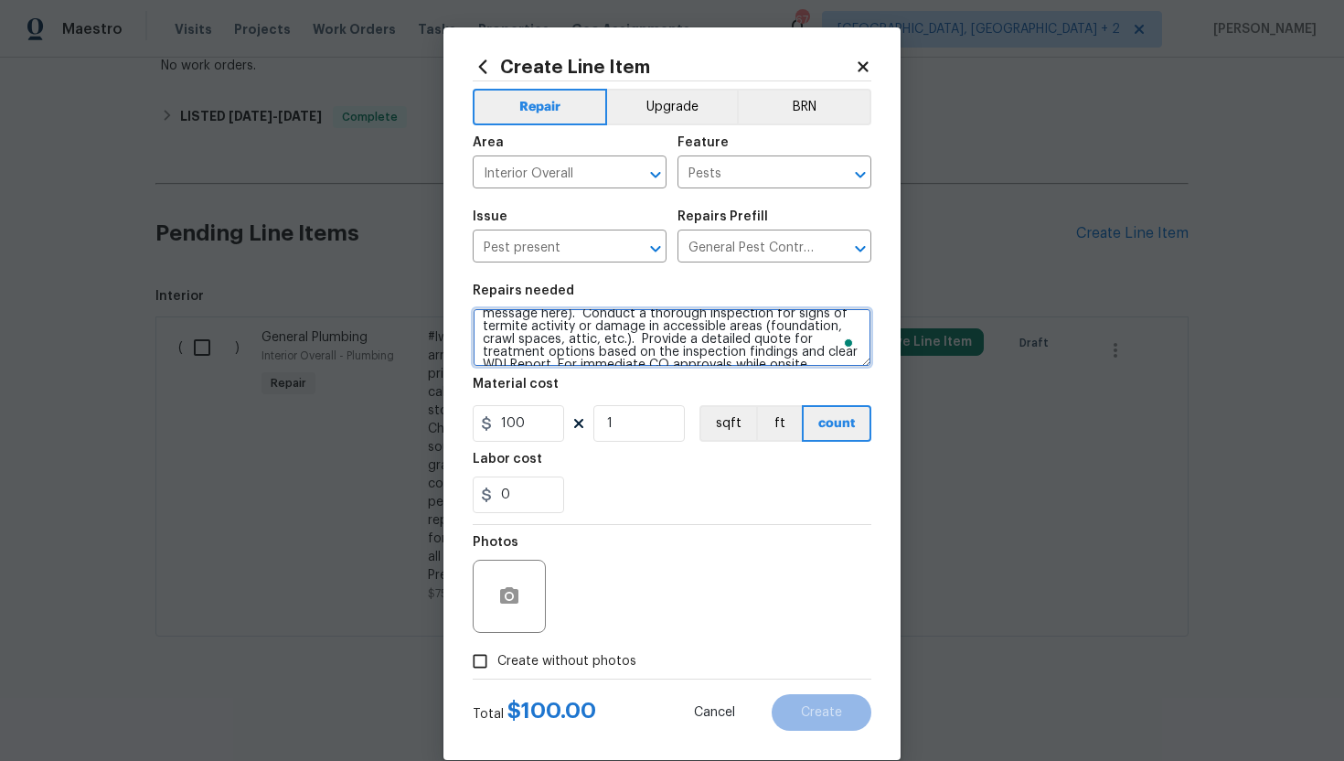
scroll to position [0, 0]
drag, startPoint x: 570, startPoint y: 349, endPoint x: 633, endPoint y: 341, distance: 63.6
click at [633, 341] on textarea "Evidence of termite damage & presence of snakes in the garage, sloppy finishes,…" at bounding box center [672, 337] width 399 height 59
type textarea "Evidence of termite damage & presence of snakes in the garage, sloppy finishes,…"
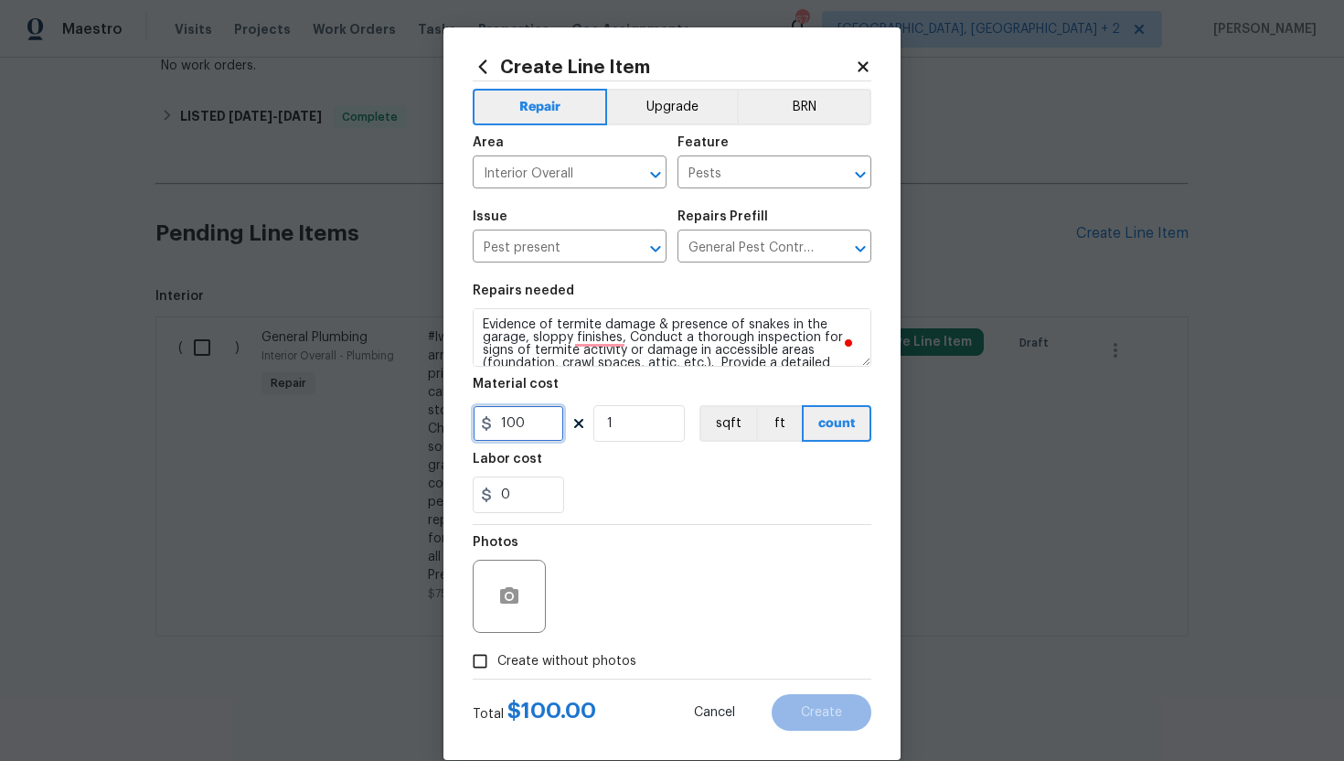
drag, startPoint x: 530, startPoint y: 423, endPoint x: 504, endPoint y: 423, distance: 25.6
click at [504, 423] on input "100" at bounding box center [518, 423] width 91 height 37
type input "1"
click at [491, 663] on input "Create without photos" at bounding box center [480, 661] width 35 height 35
checkbox input "true"
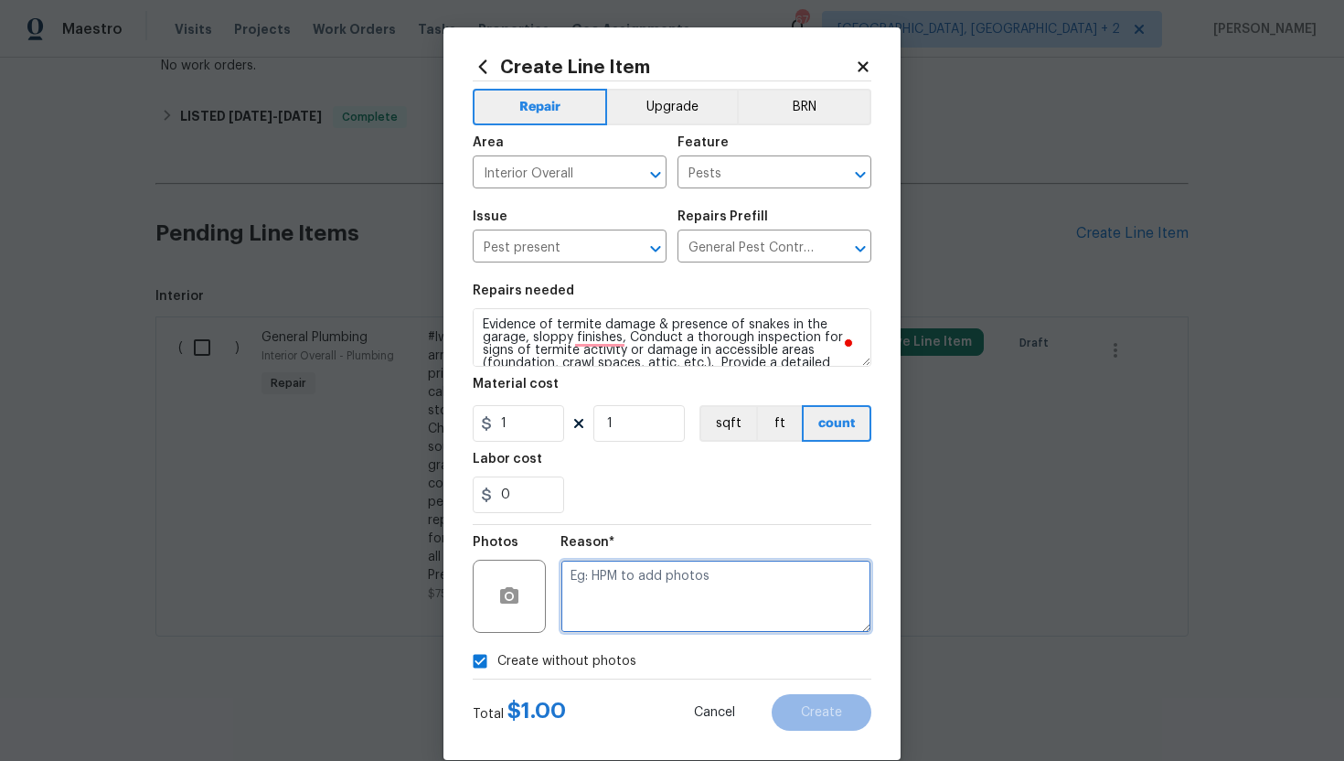
click at [646, 576] on textarea at bounding box center [716, 596] width 311 height 73
type textarea "N/A"
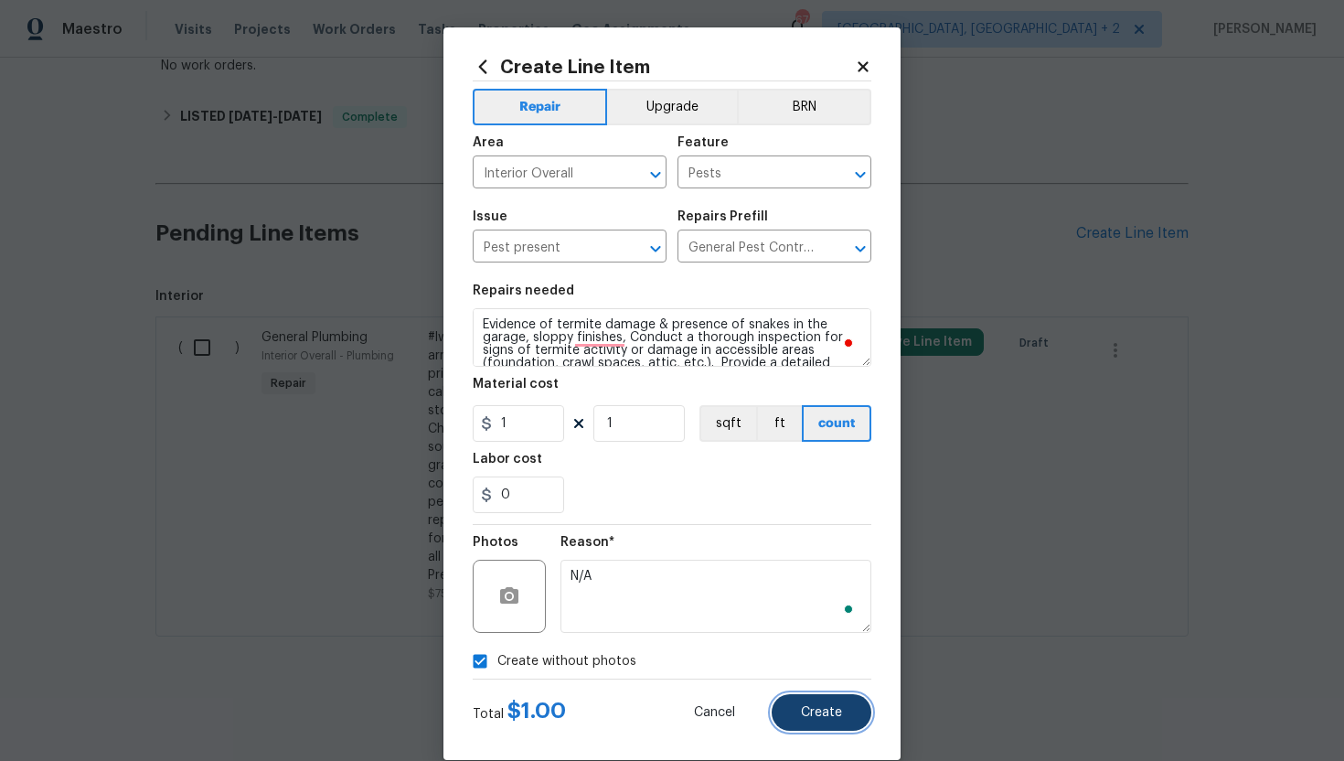
click at [829, 728] on button "Create" at bounding box center [822, 712] width 100 height 37
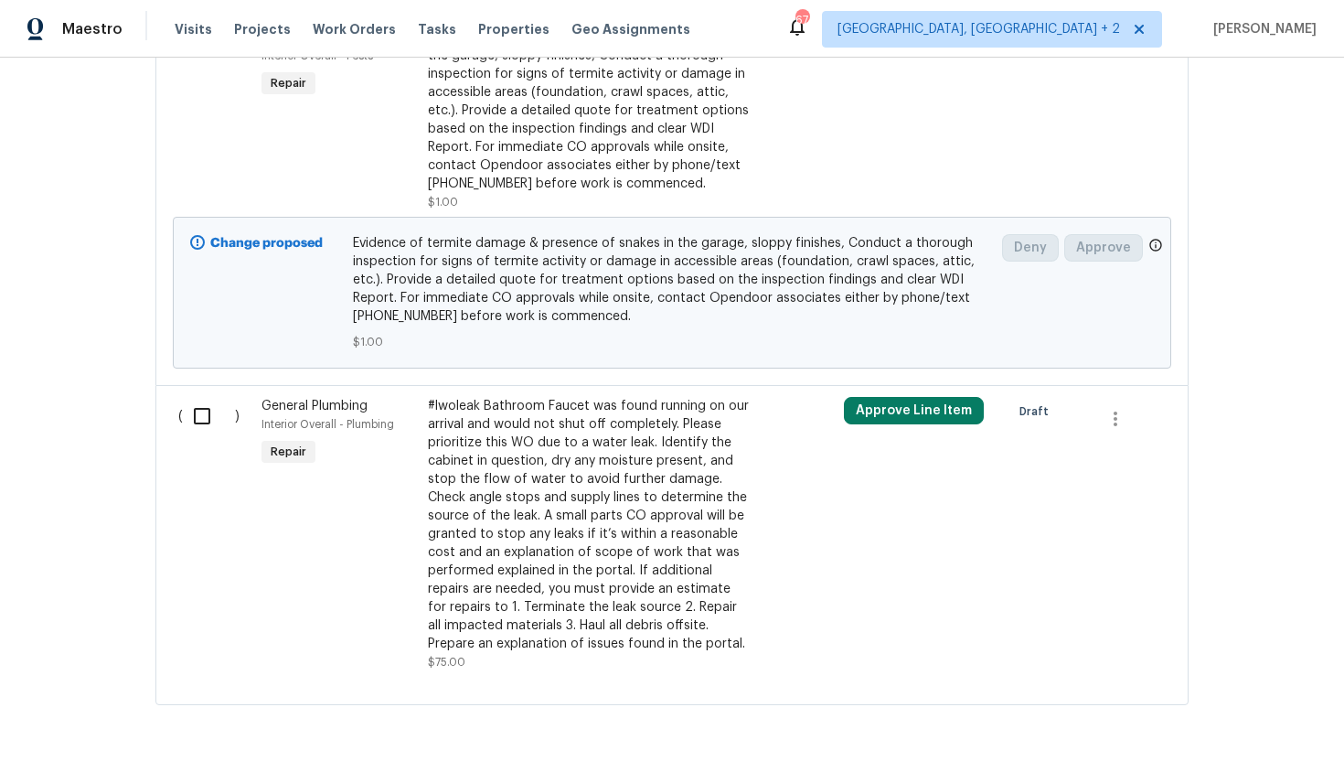
scroll to position [1704, 0]
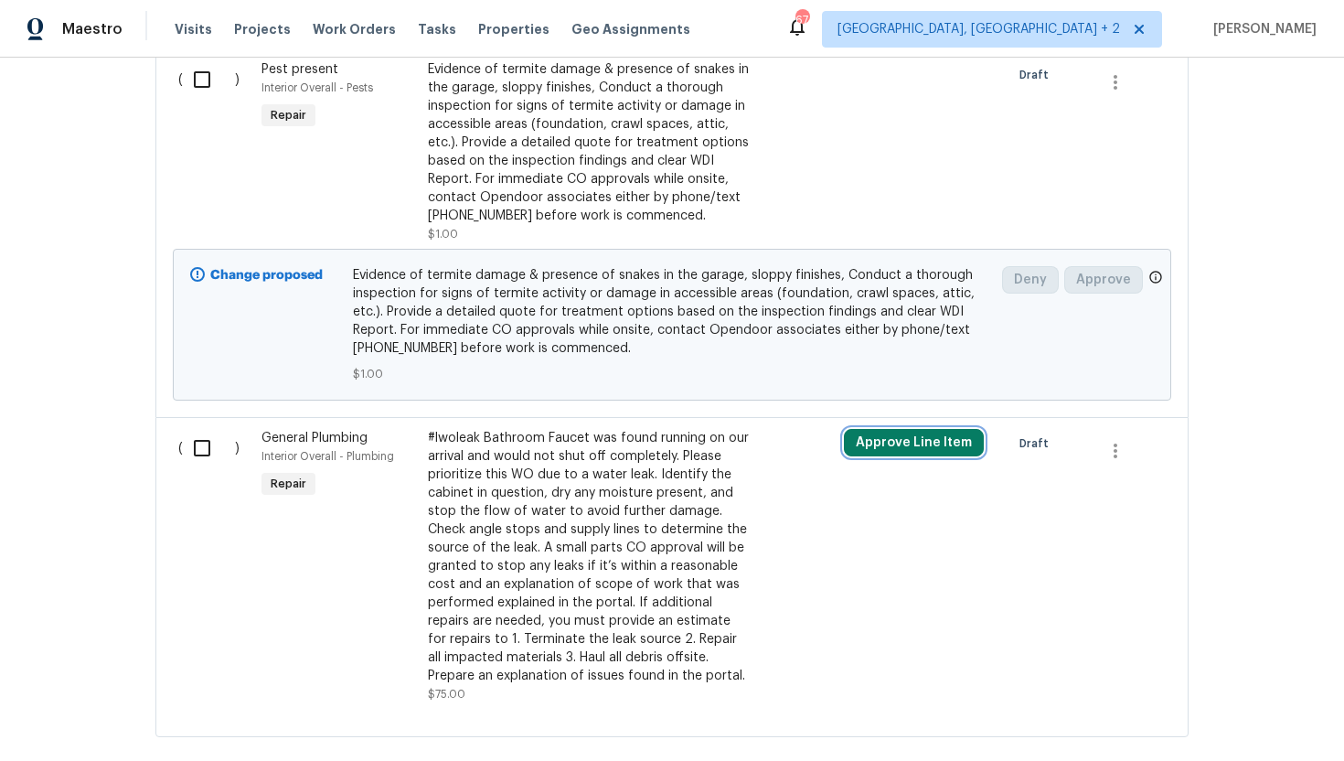
click at [886, 443] on button "Approve Line Item" at bounding box center [914, 442] width 140 height 27
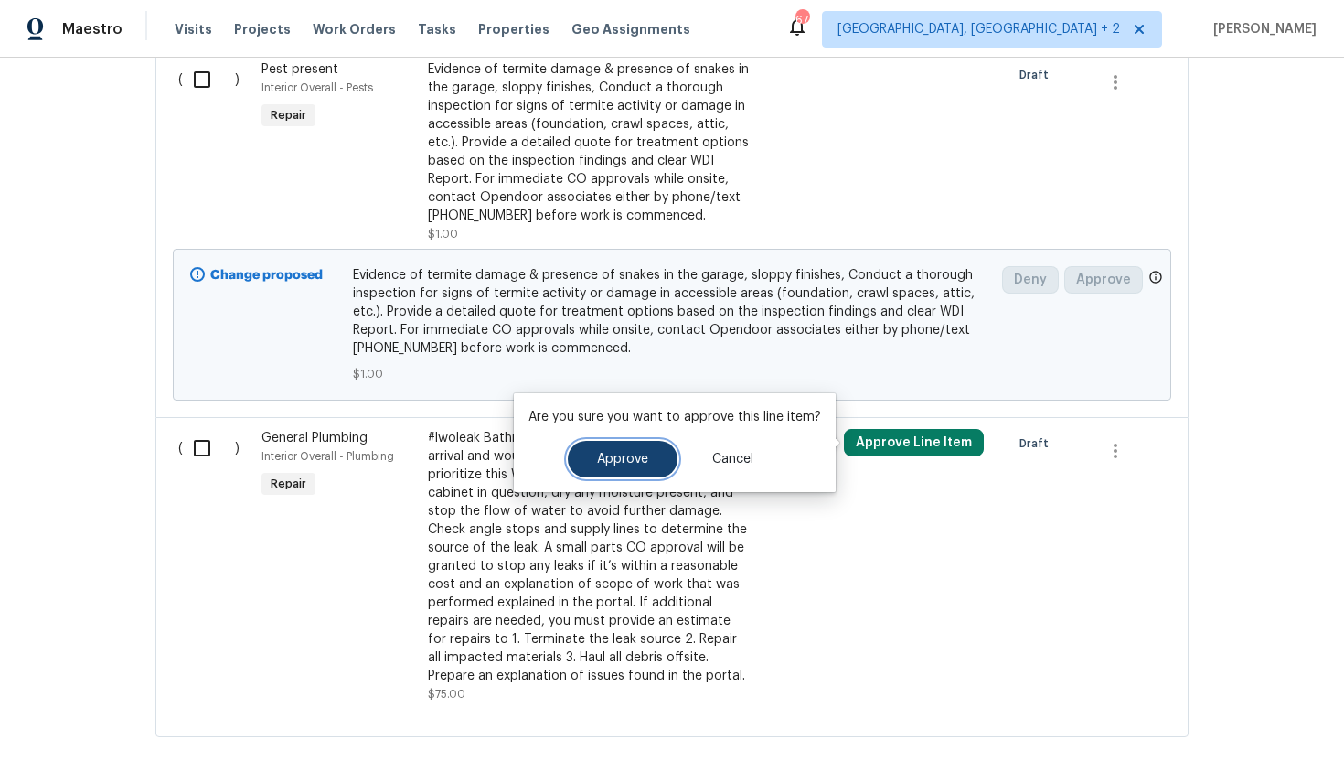
click at [637, 457] on span "Approve" at bounding box center [622, 460] width 51 height 14
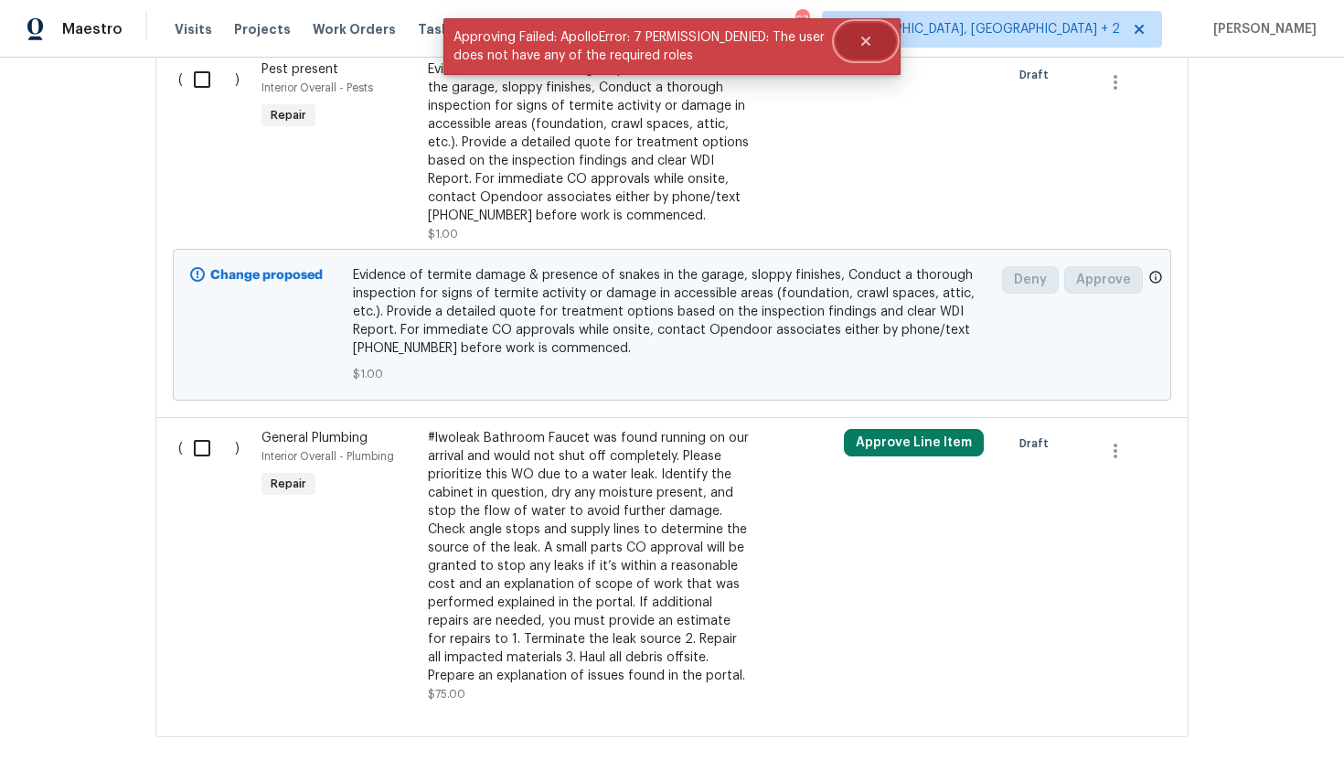
click at [866, 43] on icon "Close" at bounding box center [866, 41] width 9 height 9
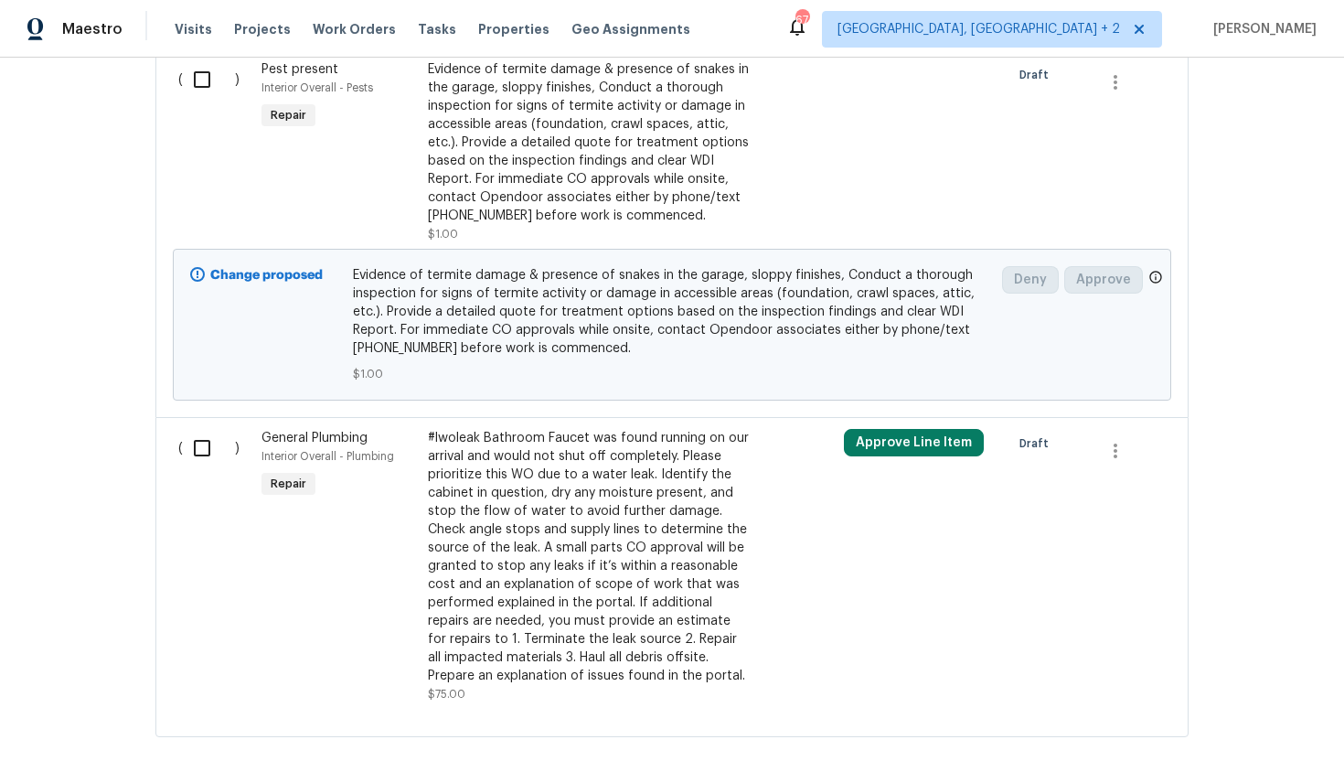
scroll to position [1576, 0]
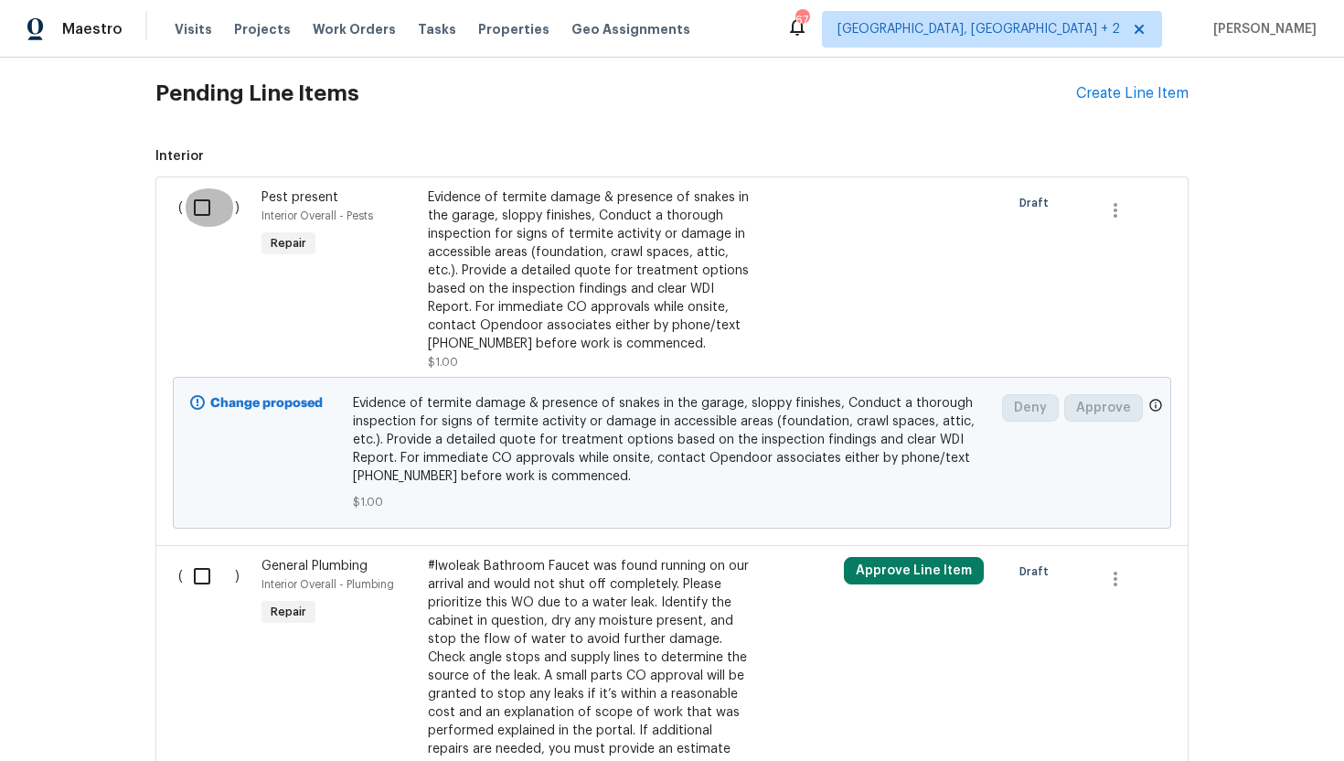
click at [206, 220] on input "checkbox" at bounding box center [209, 207] width 52 height 38
checkbox input "true"
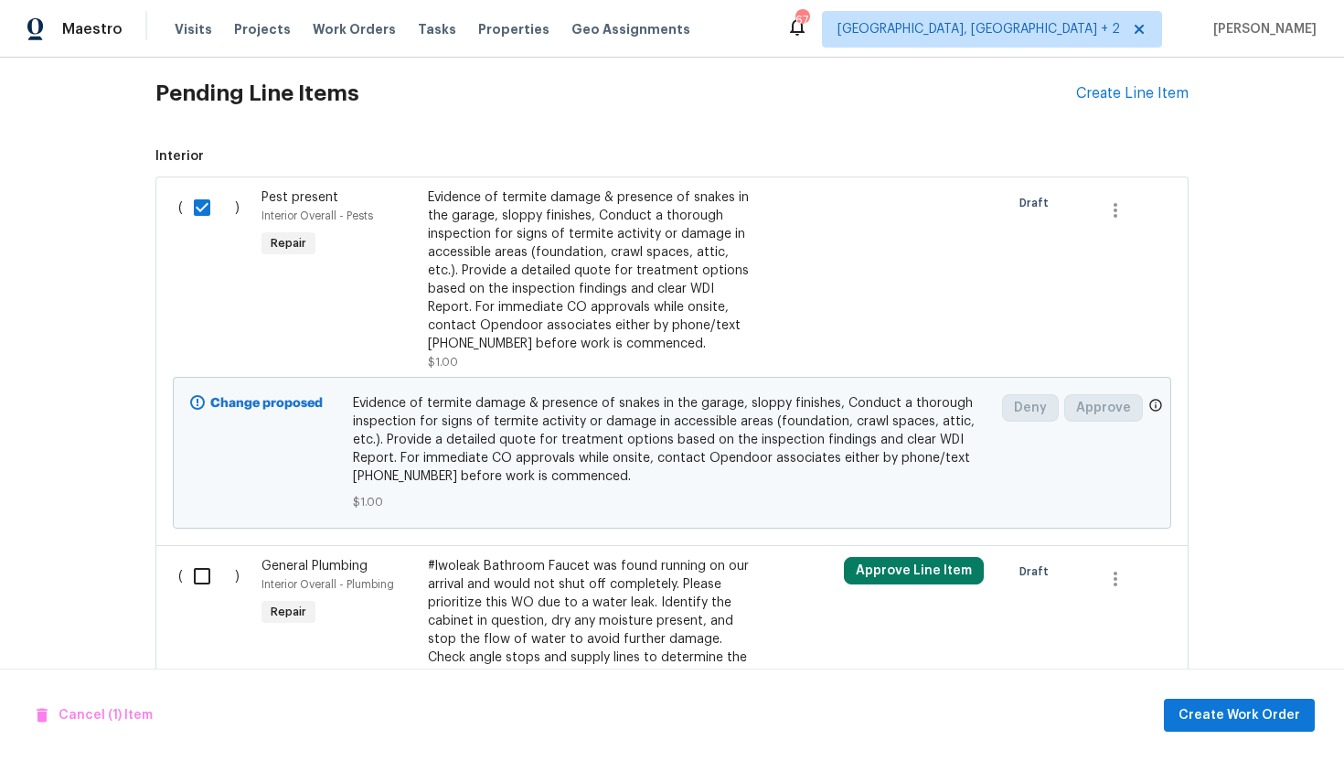
click at [218, 591] on input "checkbox" at bounding box center [209, 576] width 52 height 38
checkbox input "true"
click at [1189, 705] on span "Create Work Order" at bounding box center [1240, 715] width 122 height 23
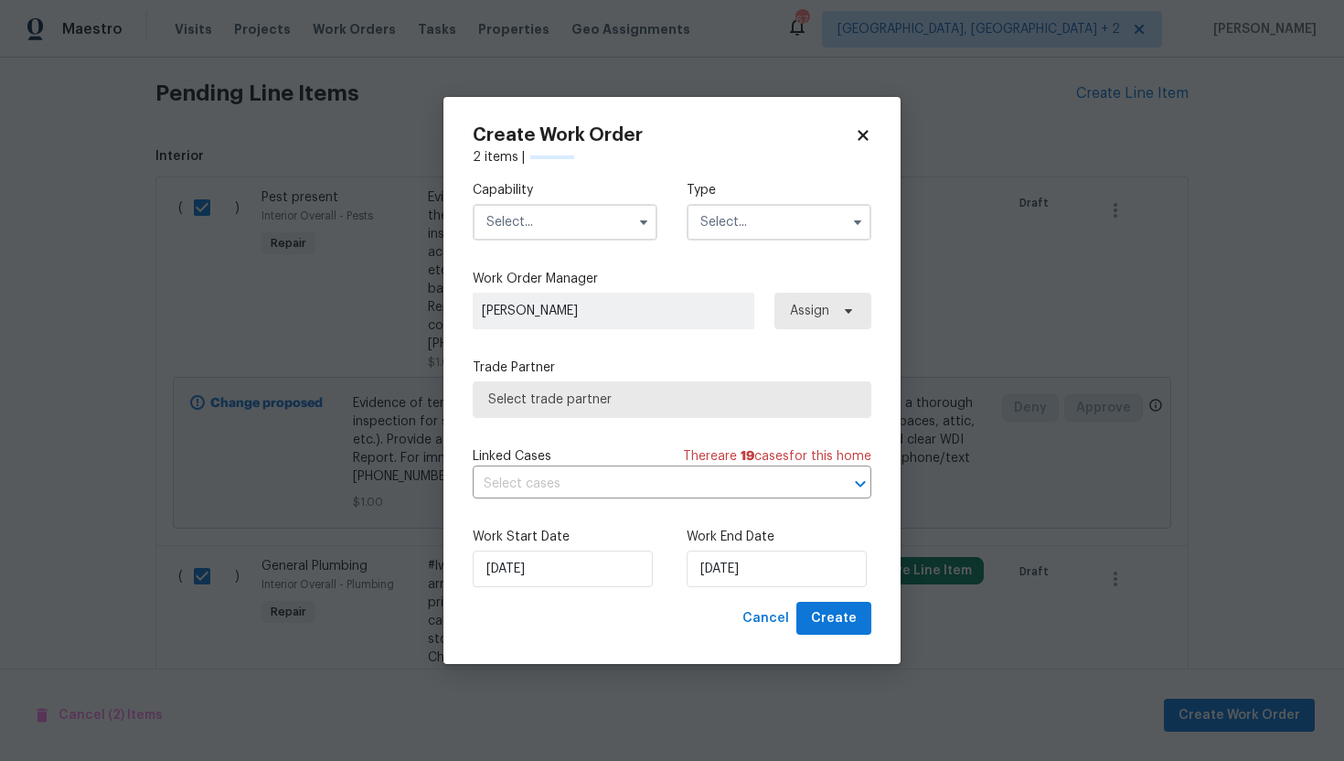
click at [551, 223] on input "text" at bounding box center [565, 222] width 185 height 37
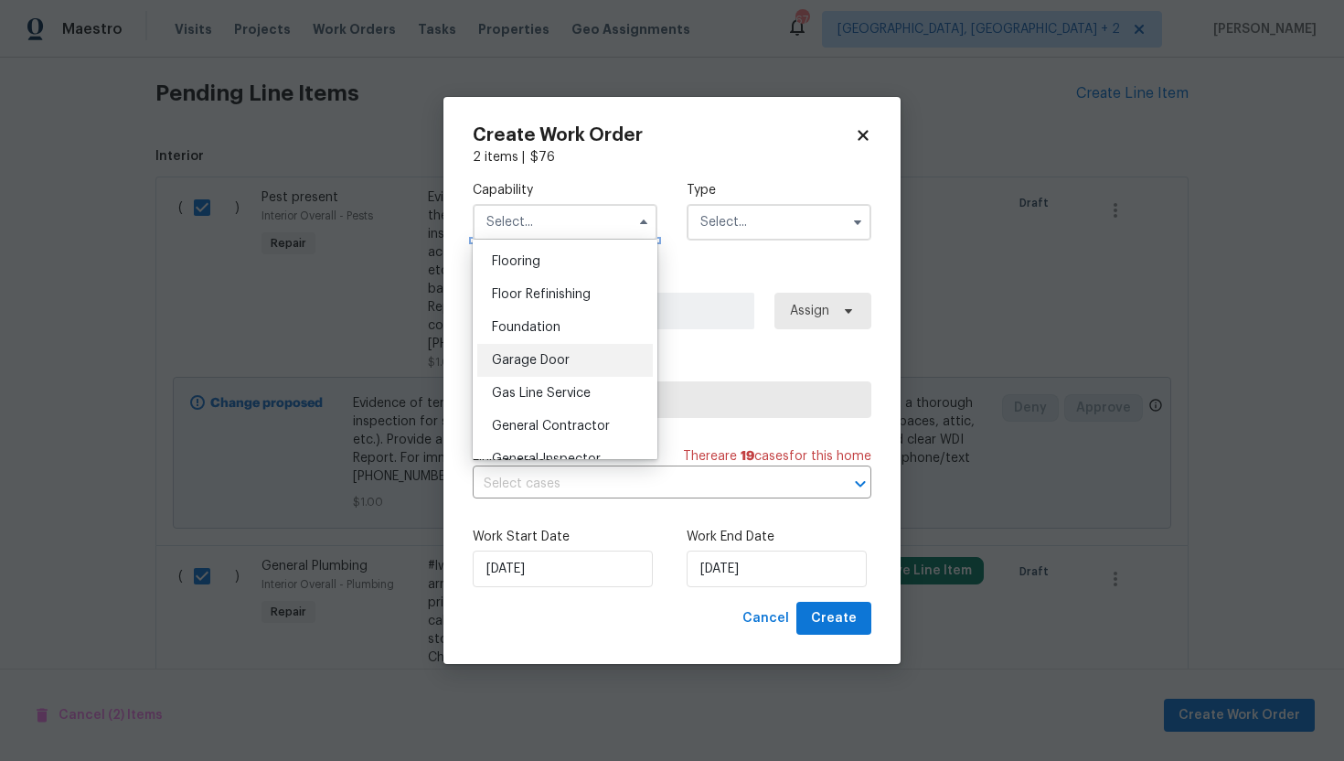
scroll to position [742, 0]
click at [550, 400] on div "General Contractor" at bounding box center [565, 393] width 176 height 33
type input "General Contractor"
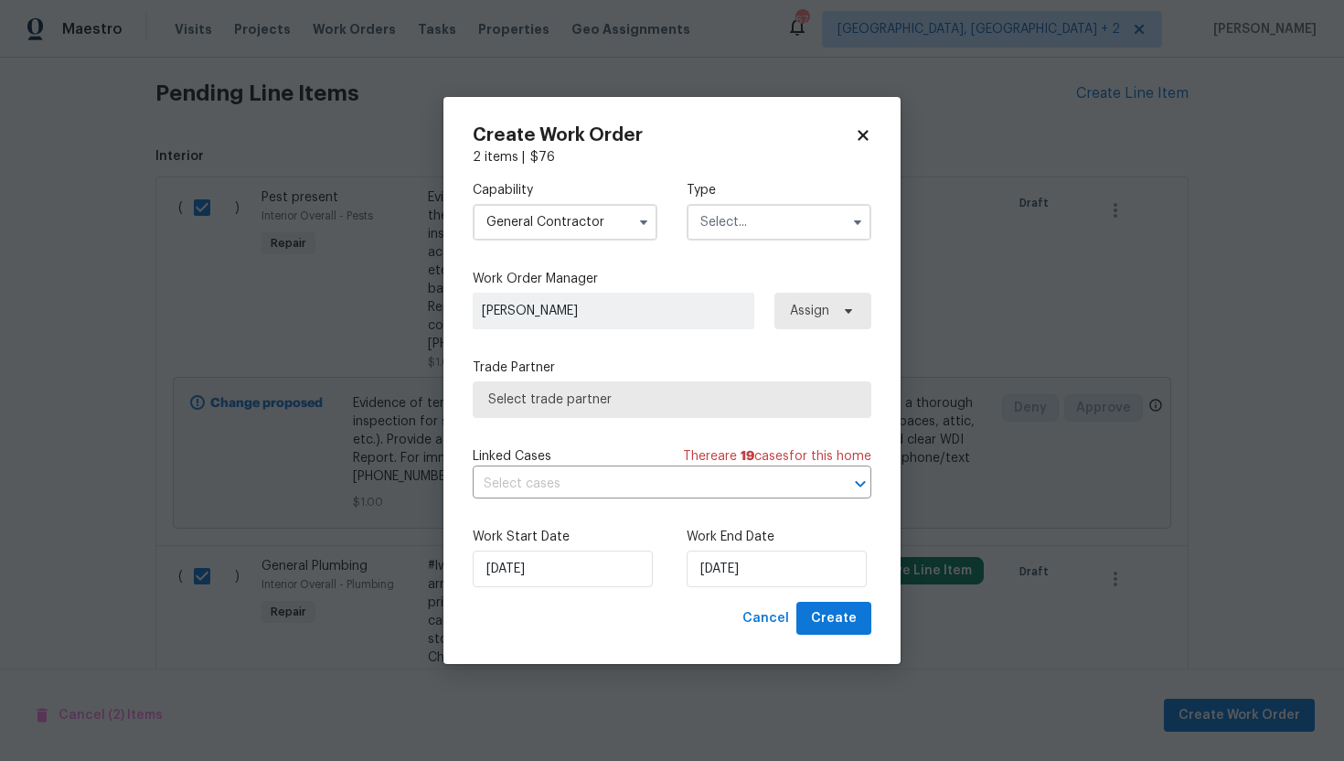
click at [756, 225] on input "text" at bounding box center [779, 222] width 185 height 37
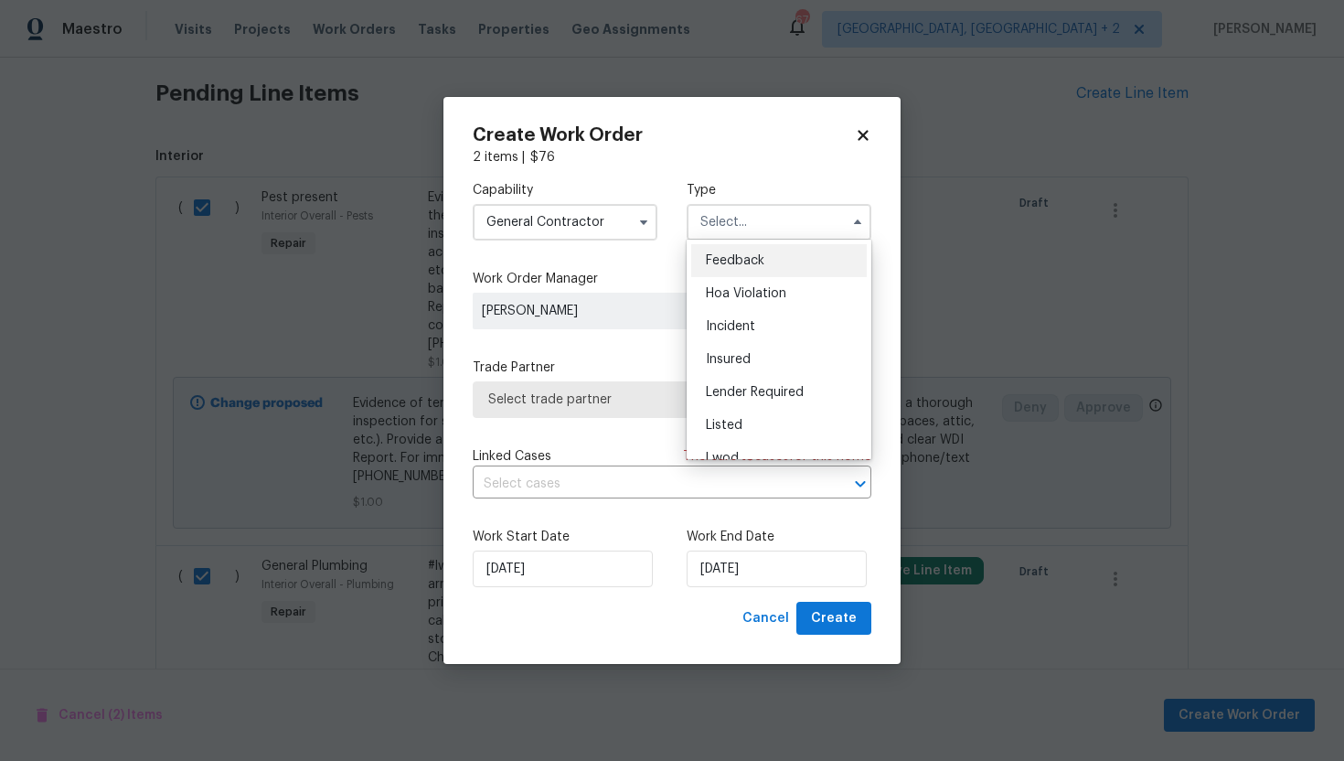
click at [755, 260] on span "Feedback" at bounding box center [735, 260] width 59 height 13
type input "Feedback"
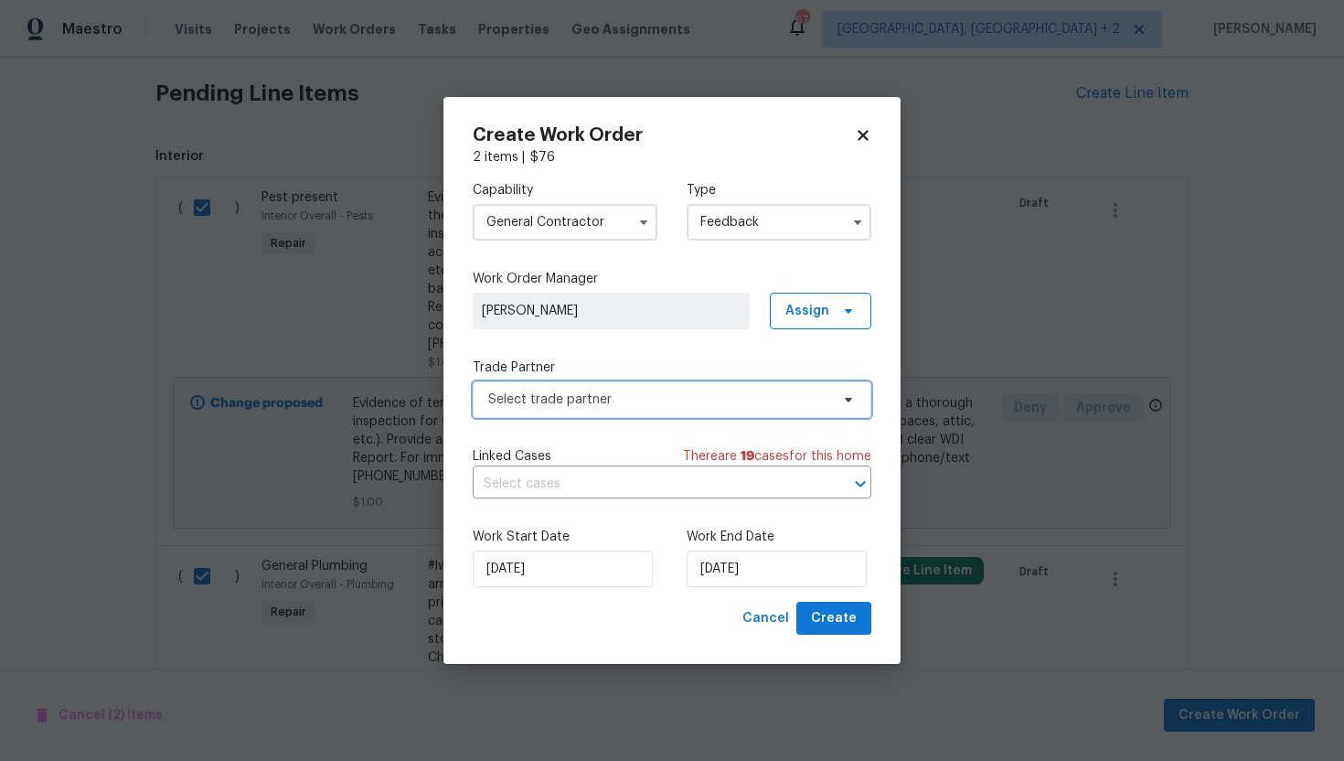
click at [630, 400] on span "Select trade partner" at bounding box center [658, 400] width 341 height 18
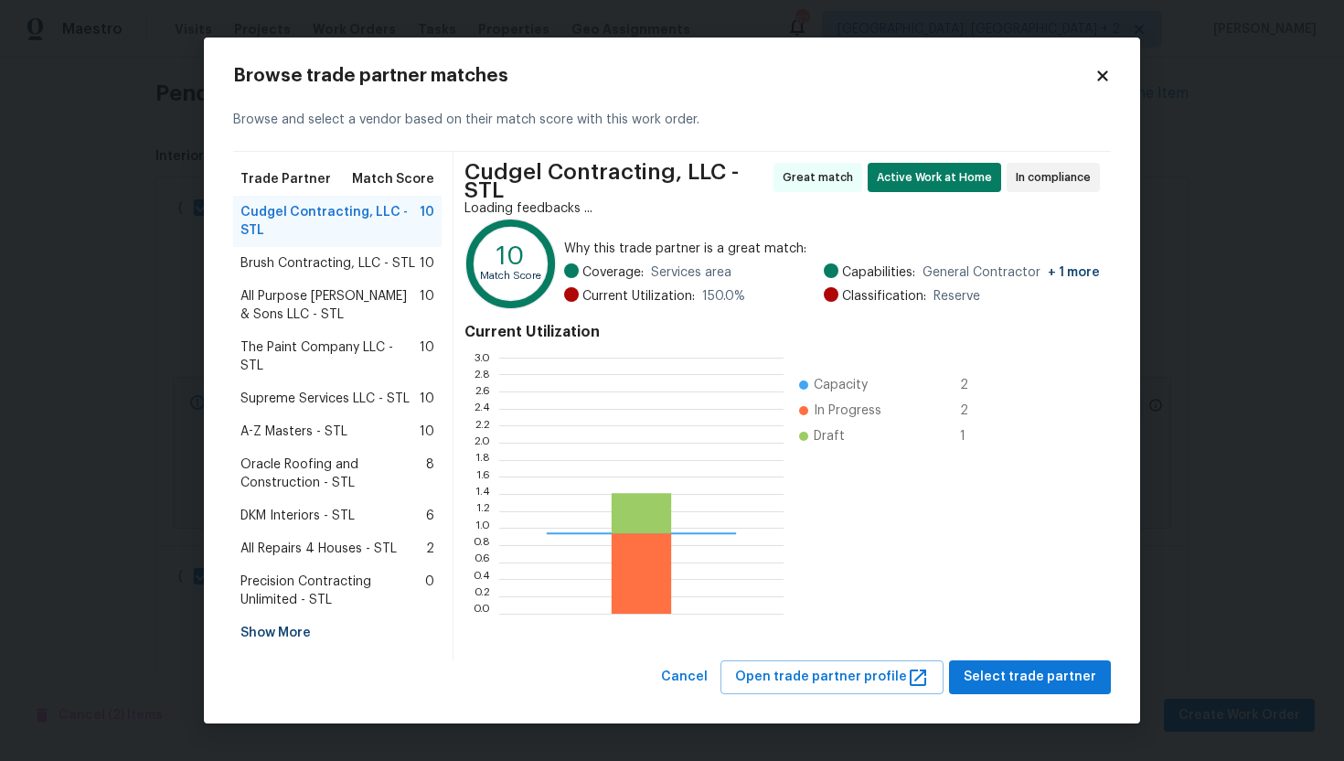
scroll to position [256, 284]
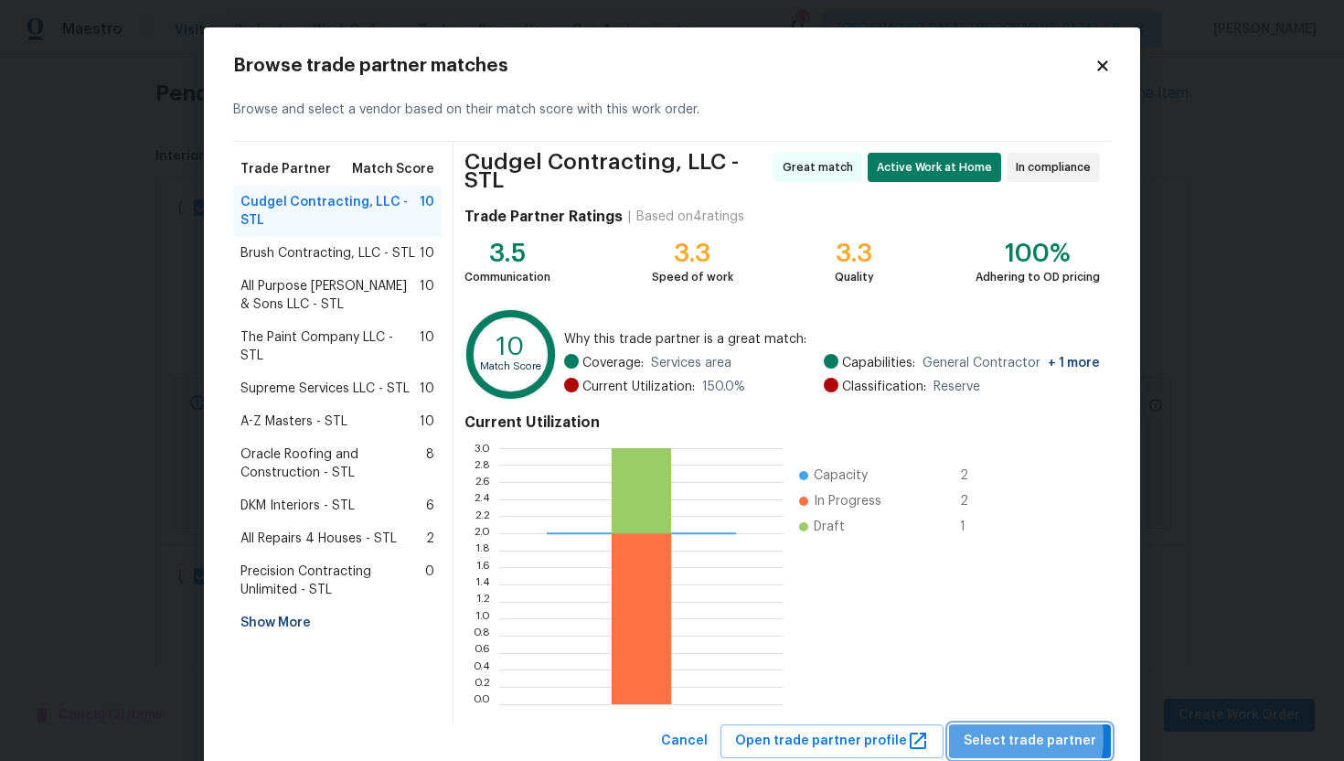
click at [1002, 731] on span "Select trade partner" at bounding box center [1030, 741] width 133 height 23
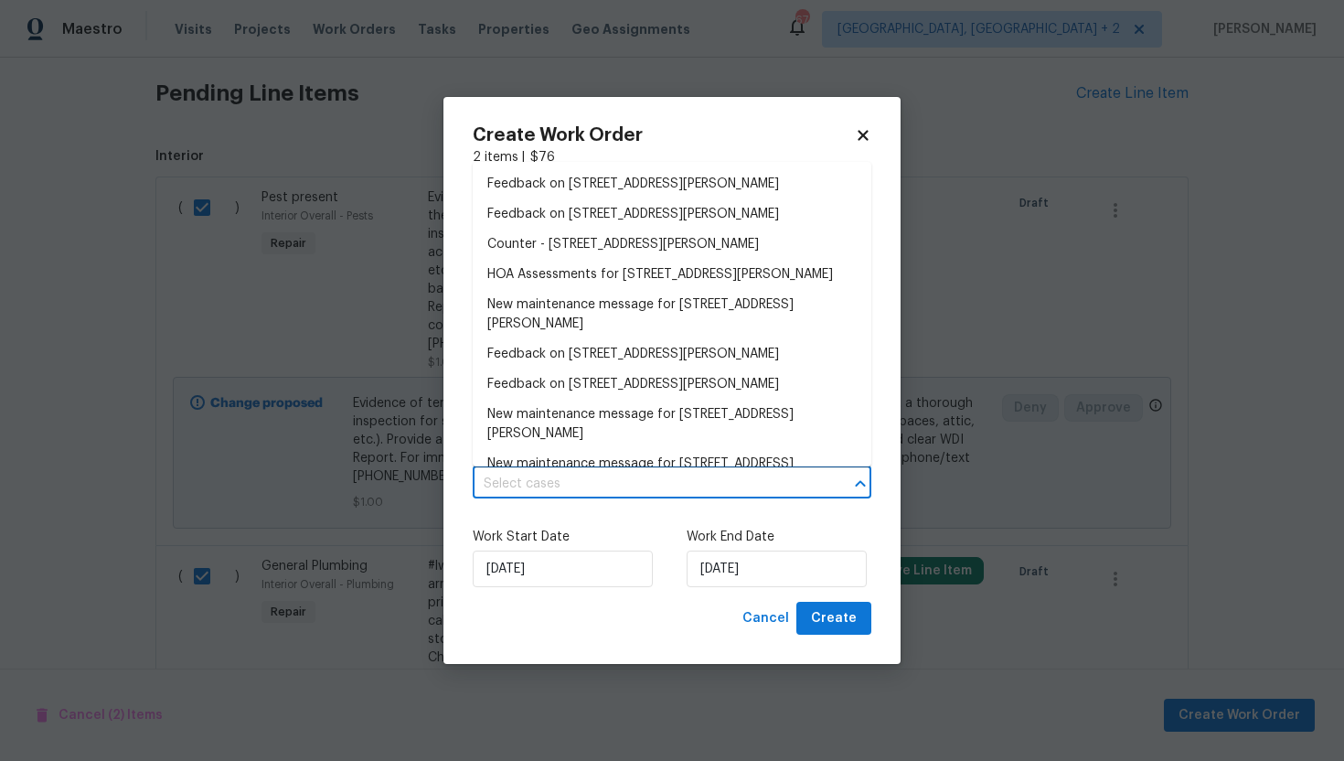
click at [696, 482] on input "text" at bounding box center [647, 484] width 348 height 28
click at [610, 178] on li "Feedback on [STREET_ADDRESS][PERSON_NAME]" at bounding box center [672, 184] width 399 height 30
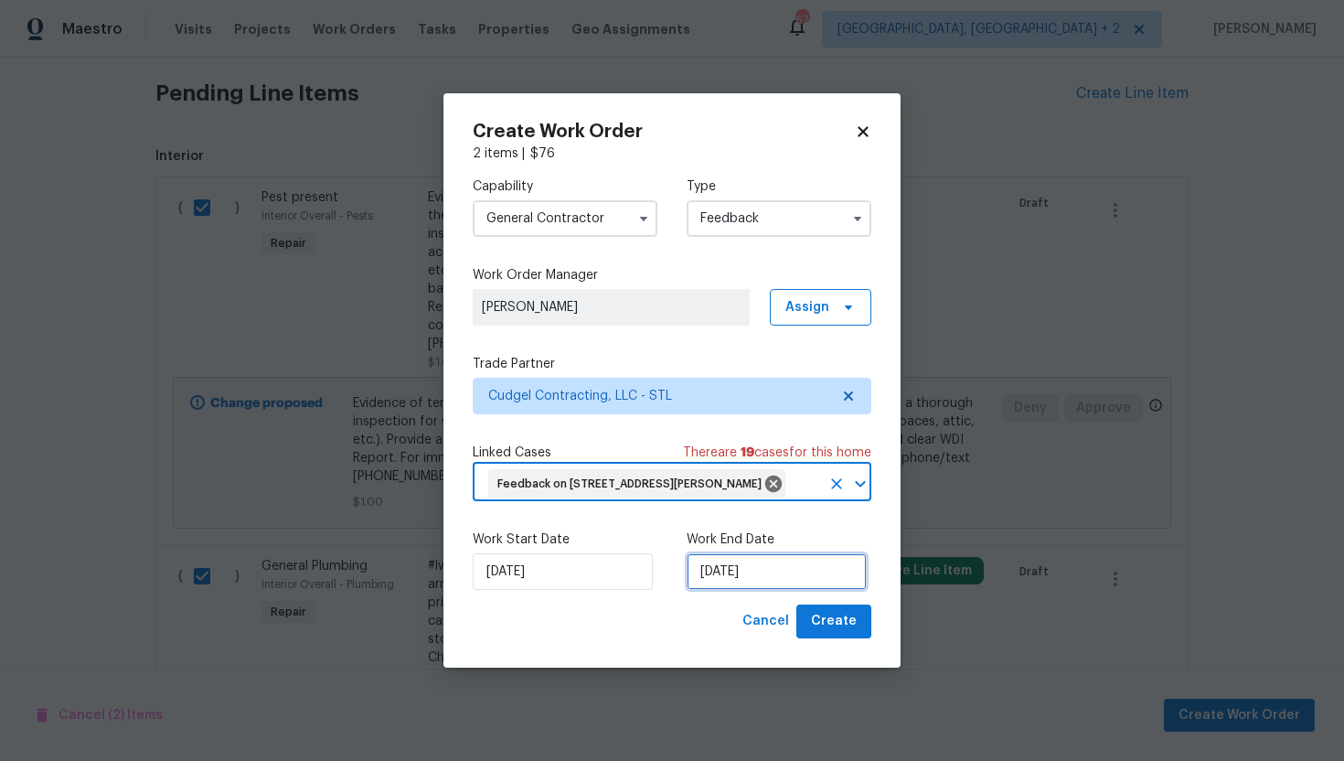
click at [787, 584] on input "[DATE]" at bounding box center [777, 571] width 180 height 37
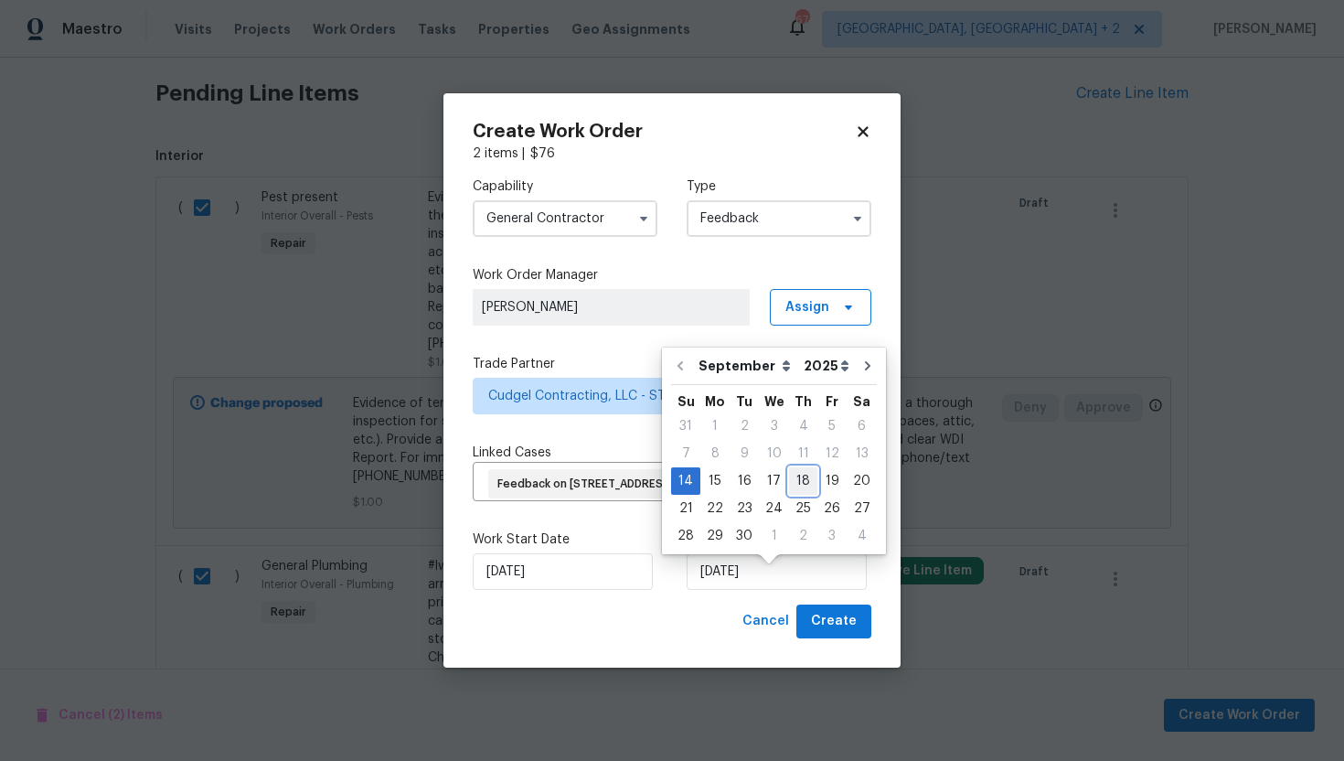
click at [789, 480] on div "18" at bounding box center [803, 481] width 28 height 26
type input "[DATE]"
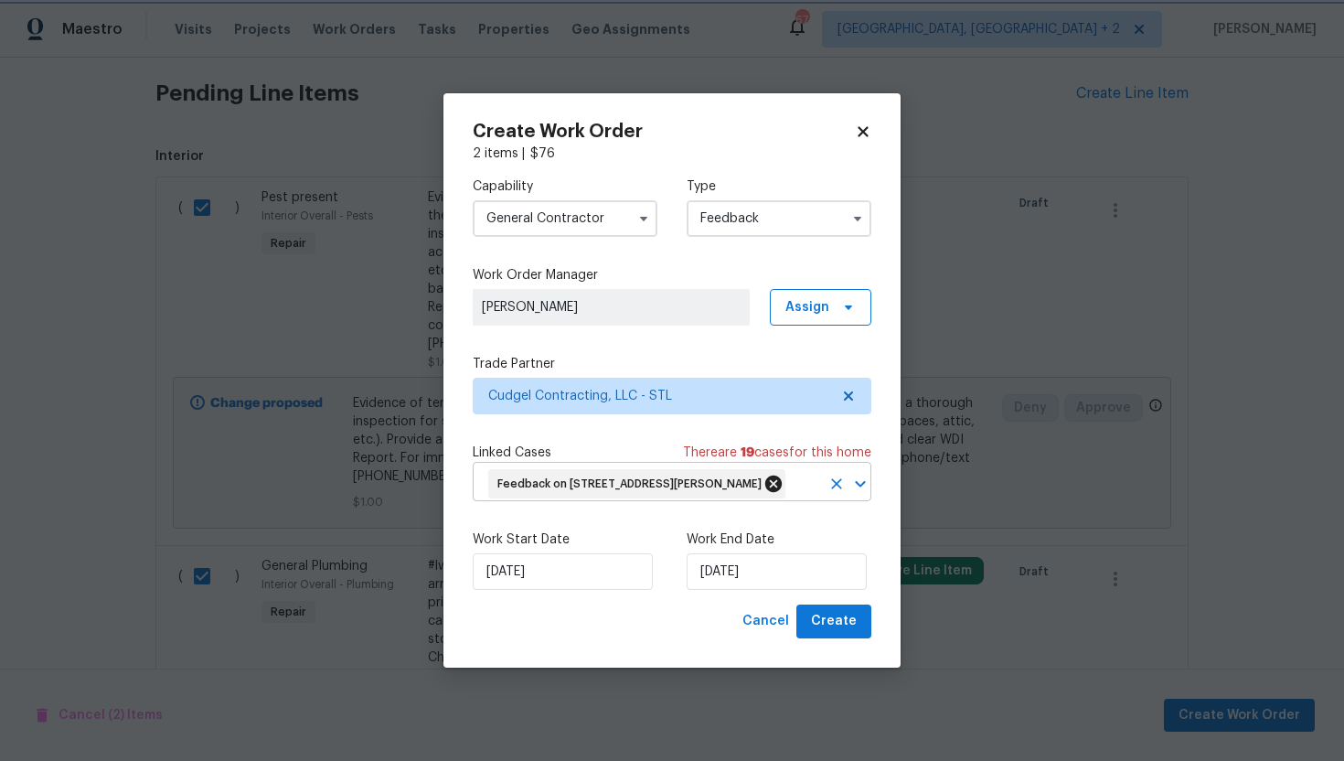
click at [784, 474] on icon at bounding box center [774, 484] width 20 height 20
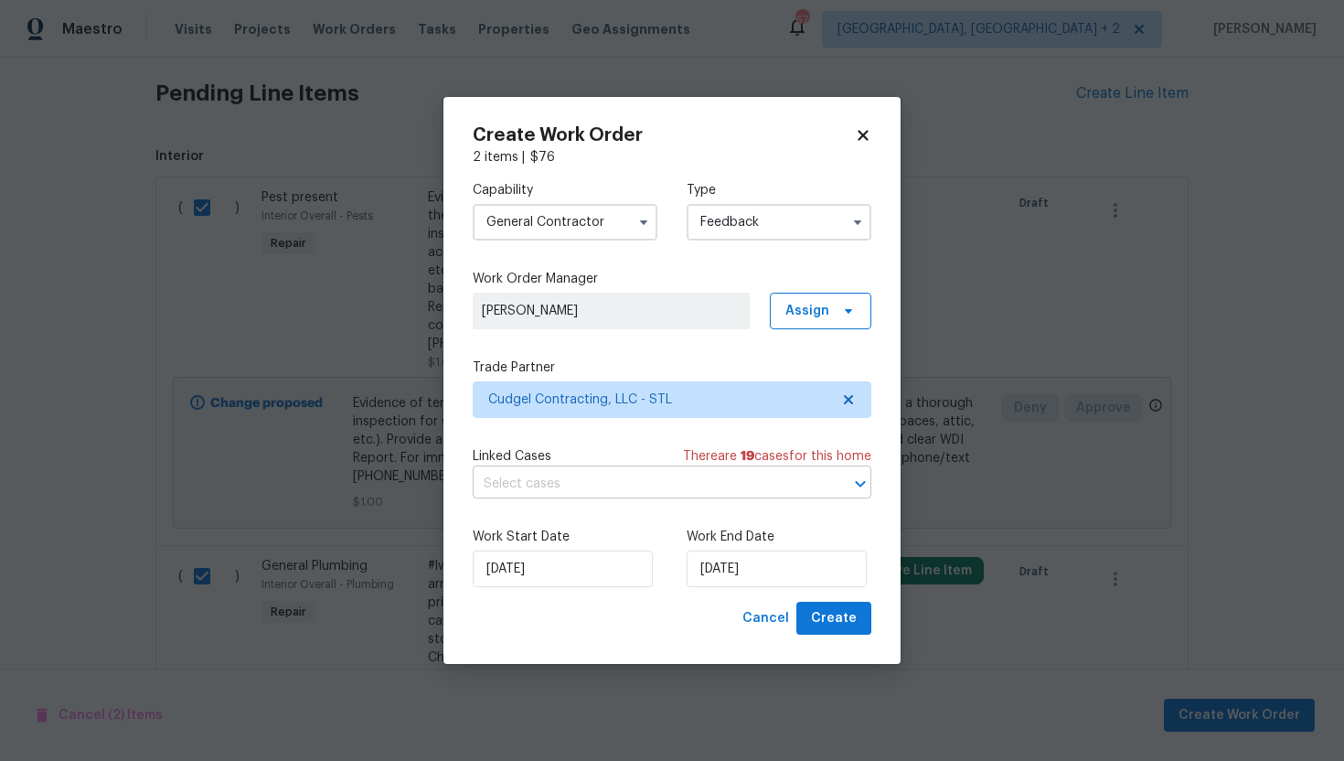
click at [811, 225] on input "Feedback" at bounding box center [779, 222] width 185 height 37
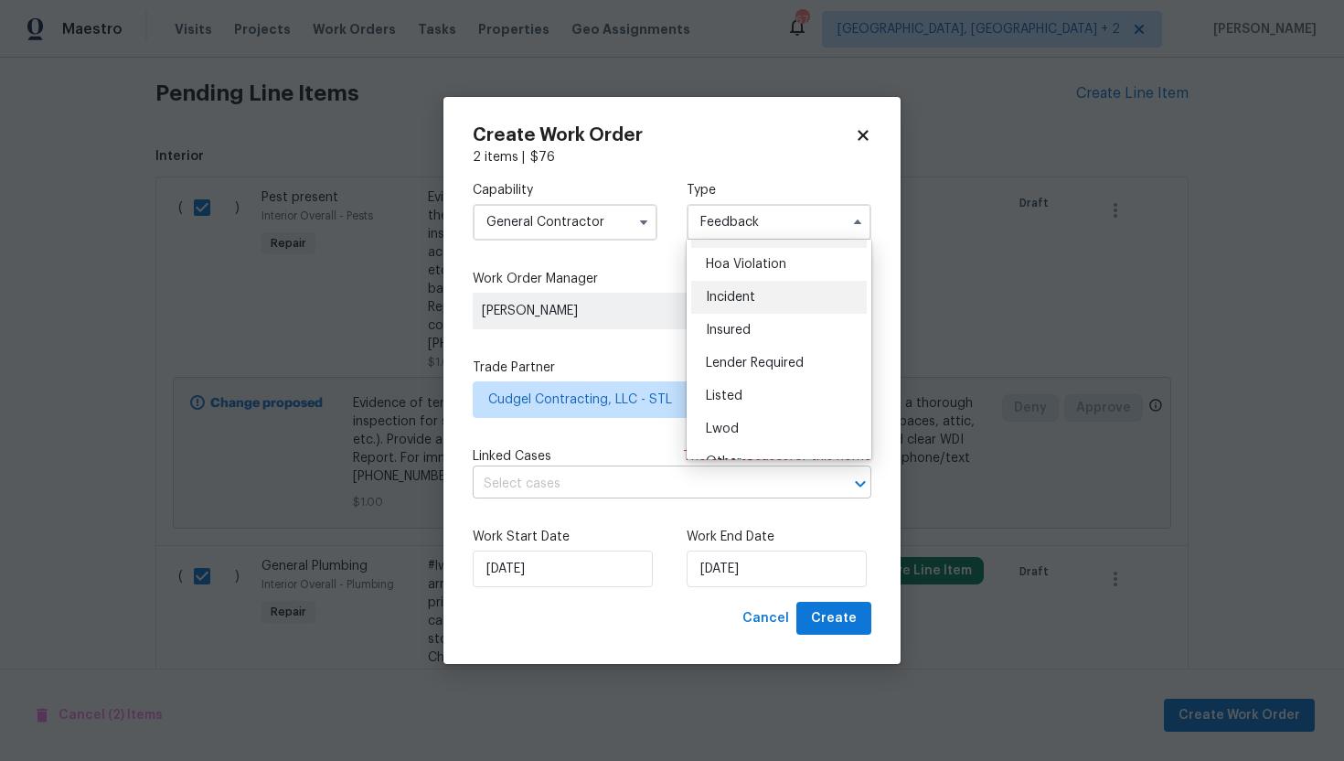
scroll to position [42, 0]
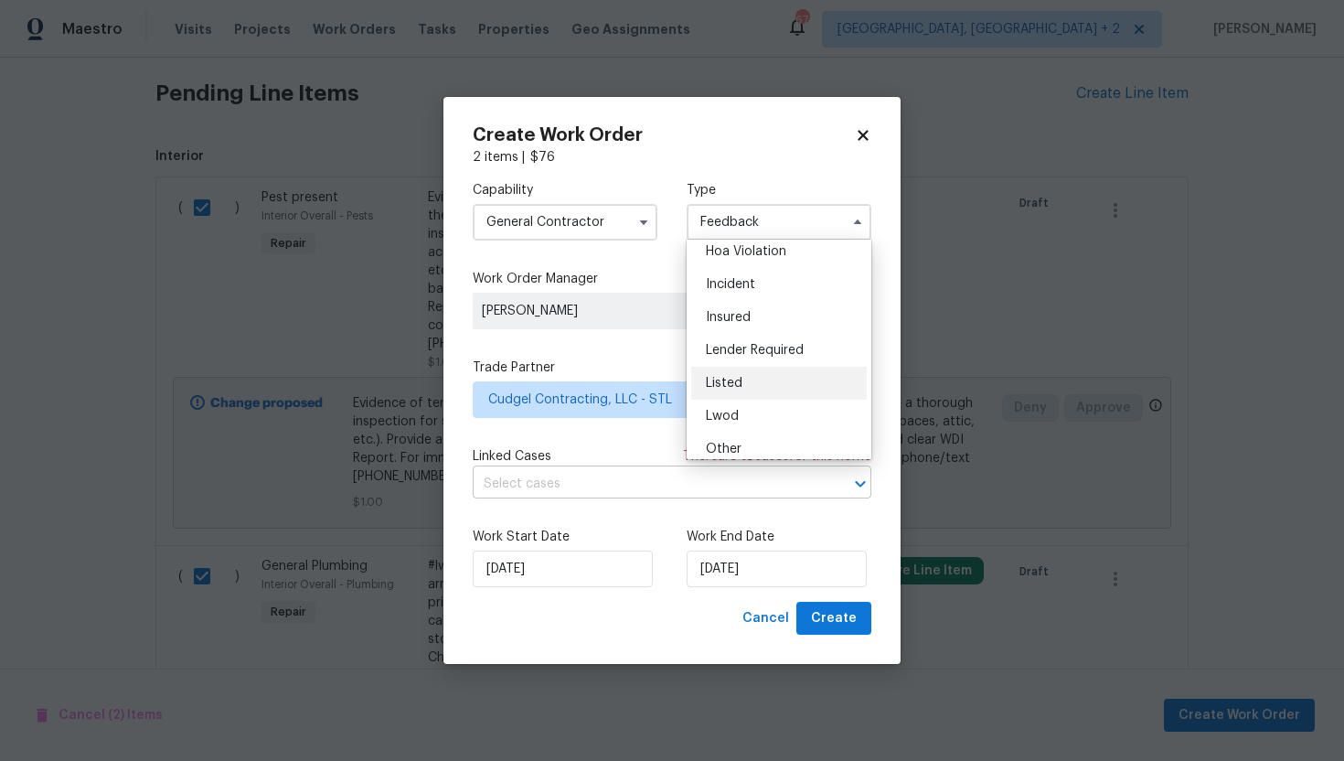
click at [776, 381] on div "Listed" at bounding box center [779, 383] width 176 height 33
type input "Listed"
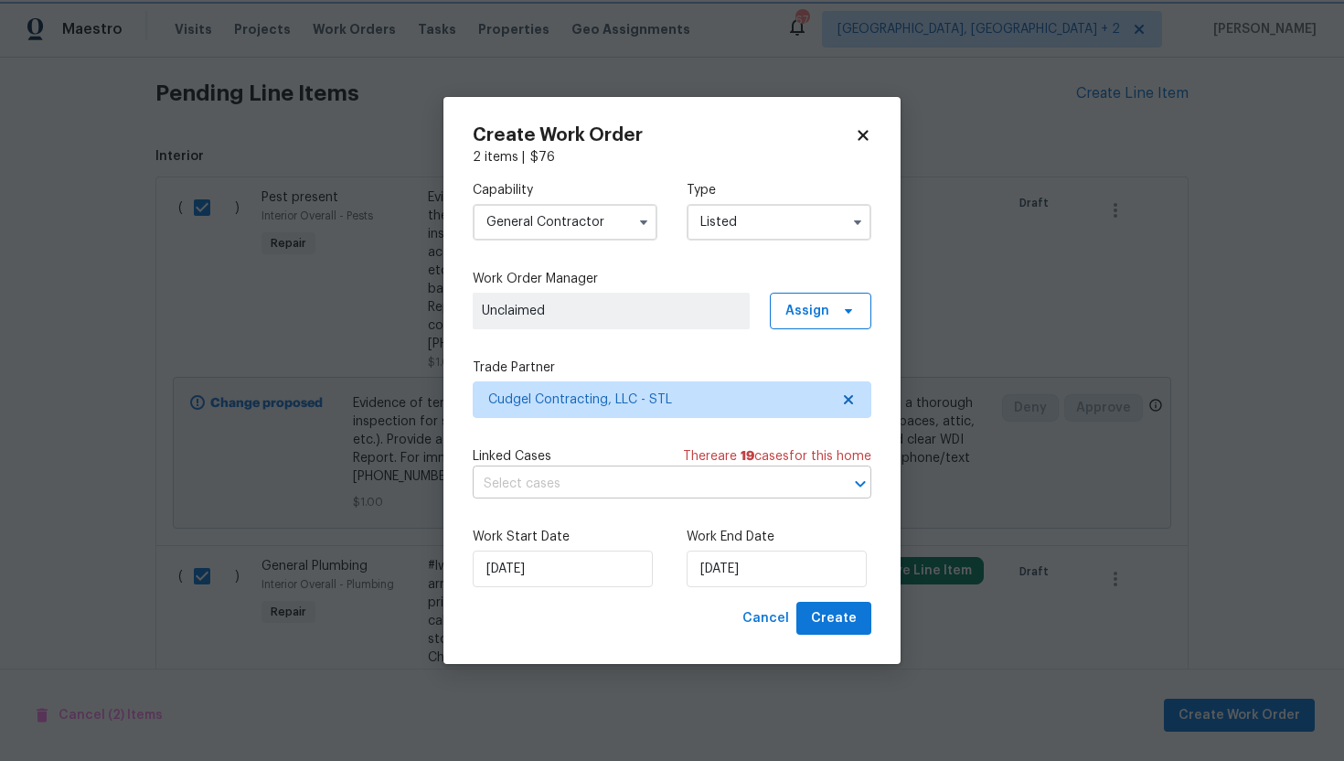
scroll to position [0, 0]
click at [838, 615] on span "Create" at bounding box center [834, 618] width 46 height 23
checkbox input "false"
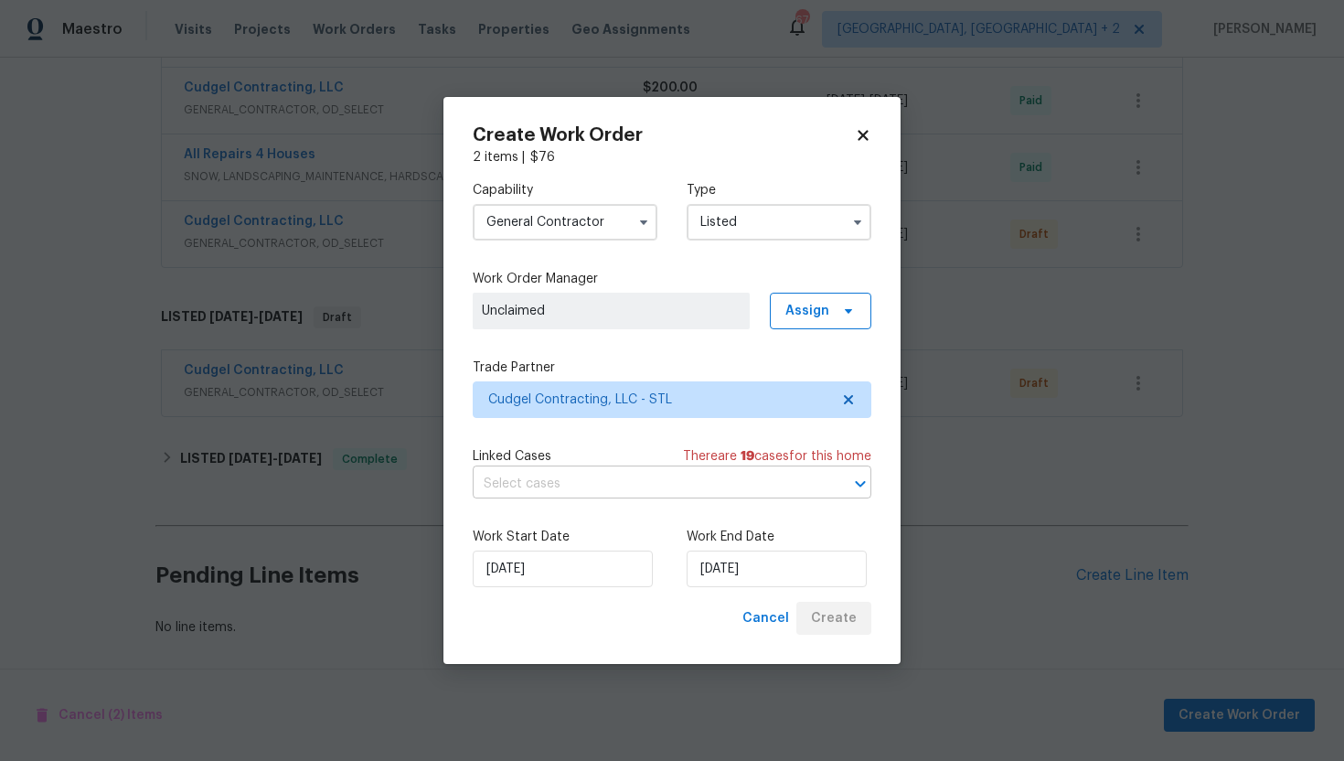
scroll to position [1142, 0]
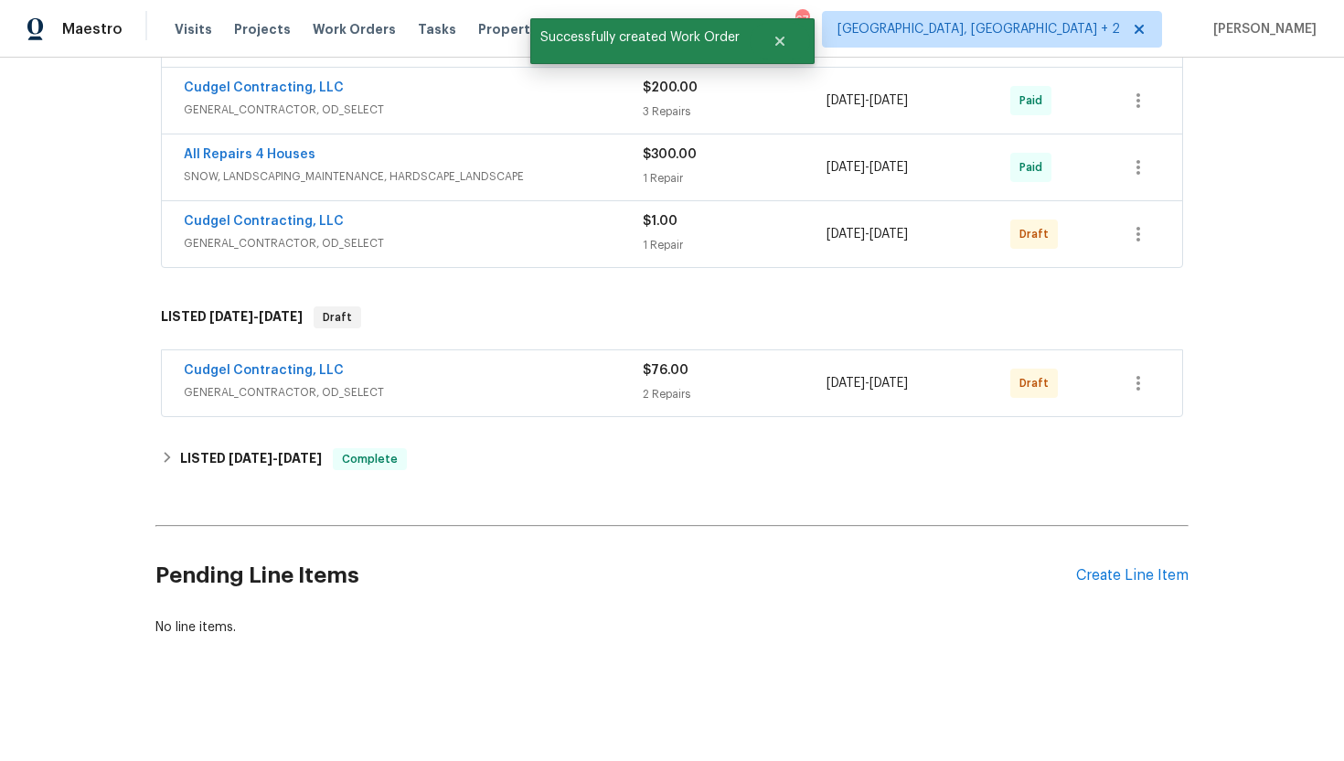
click at [863, 137] on div "All Repairs 4 Houses SNOW, LANDSCAPING_MAINTENANCE, HARDSCAPE_LANDSCAPE $300.00…" at bounding box center [672, 167] width 1021 height 66
click at [565, 239] on span "GENERAL_CONTRACTOR, OD_SELECT" at bounding box center [413, 243] width 459 height 18
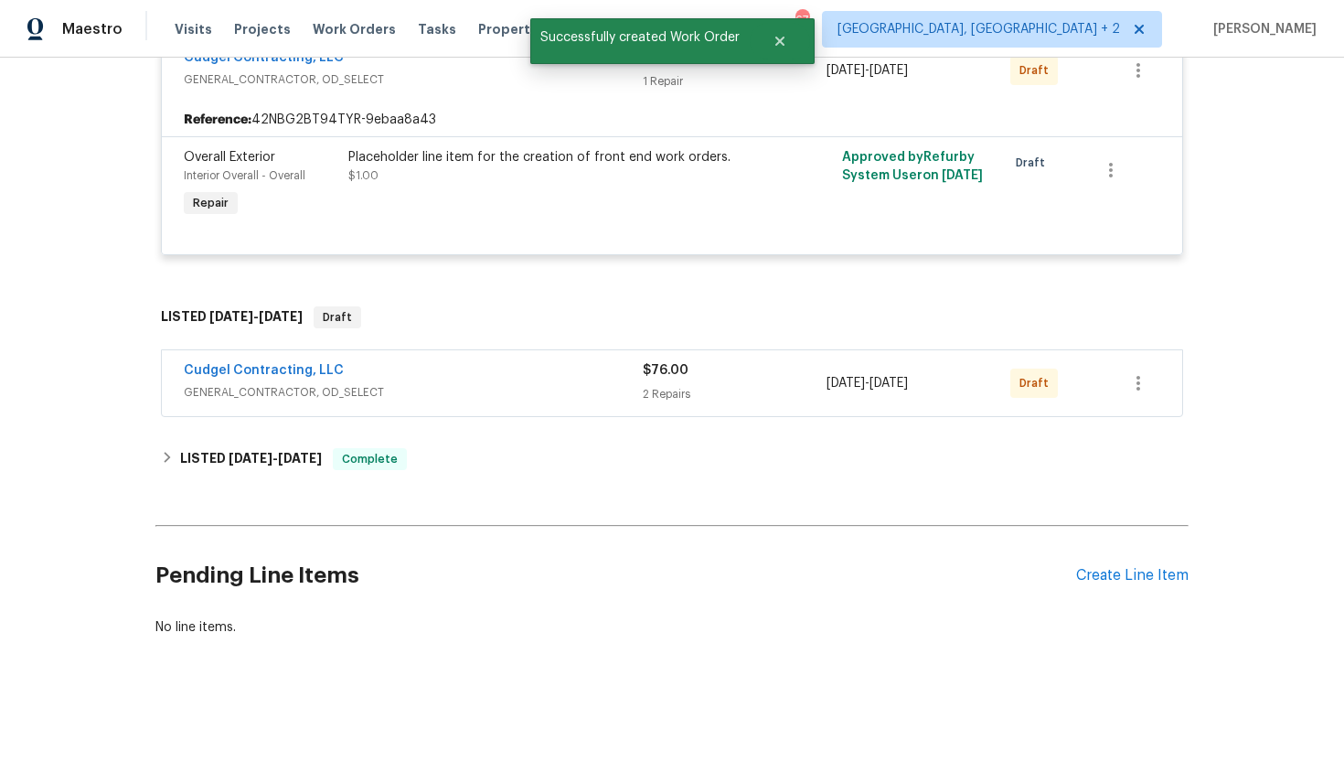
click at [550, 376] on div "Cudgel Contracting, LLC" at bounding box center [413, 372] width 459 height 22
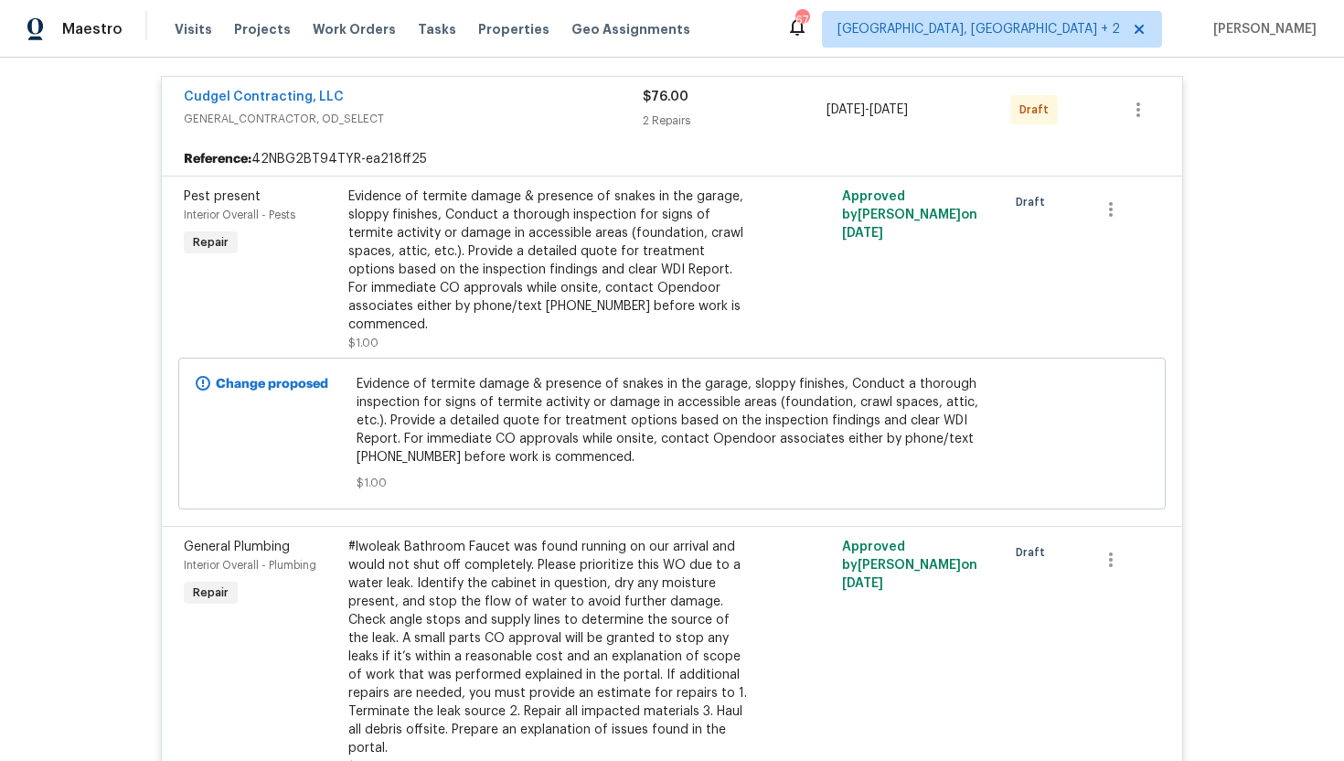
scroll to position [1528, 0]
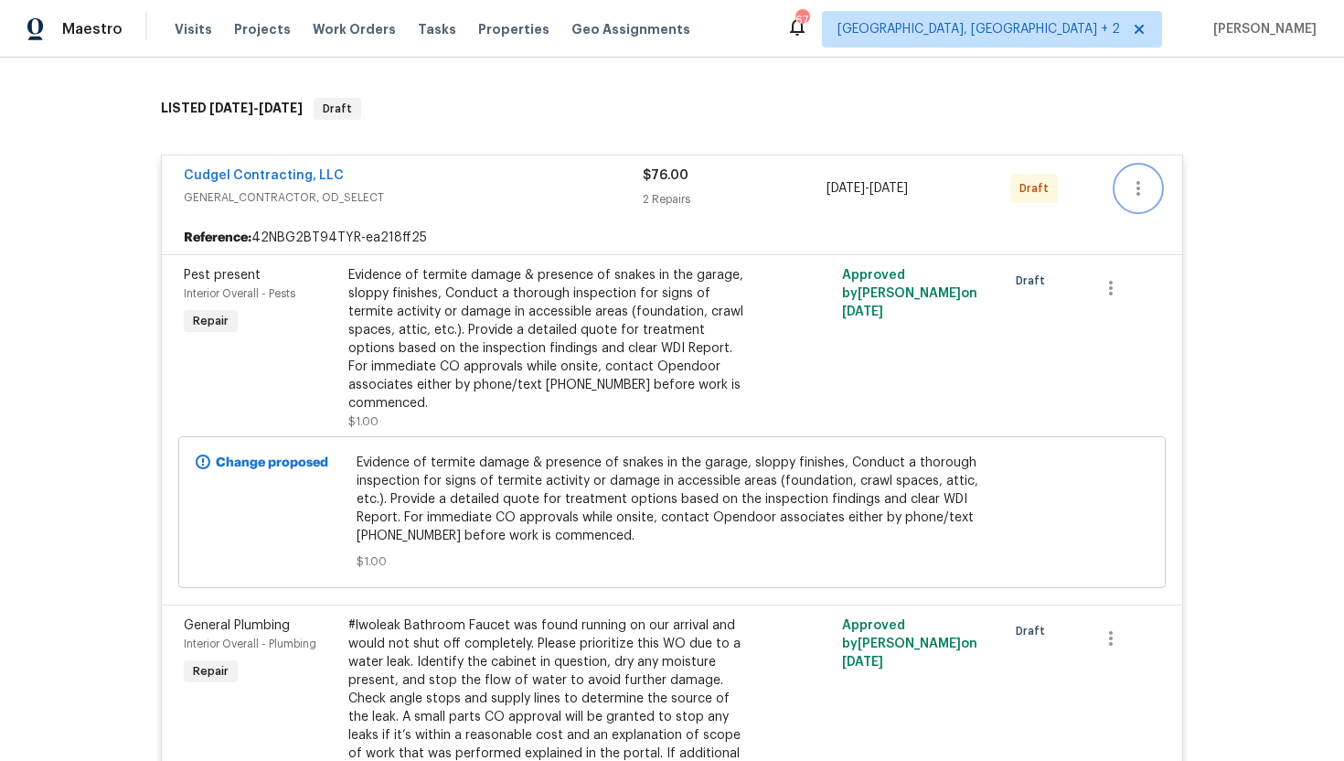
click at [1130, 182] on icon "button" at bounding box center [1139, 188] width 22 height 22
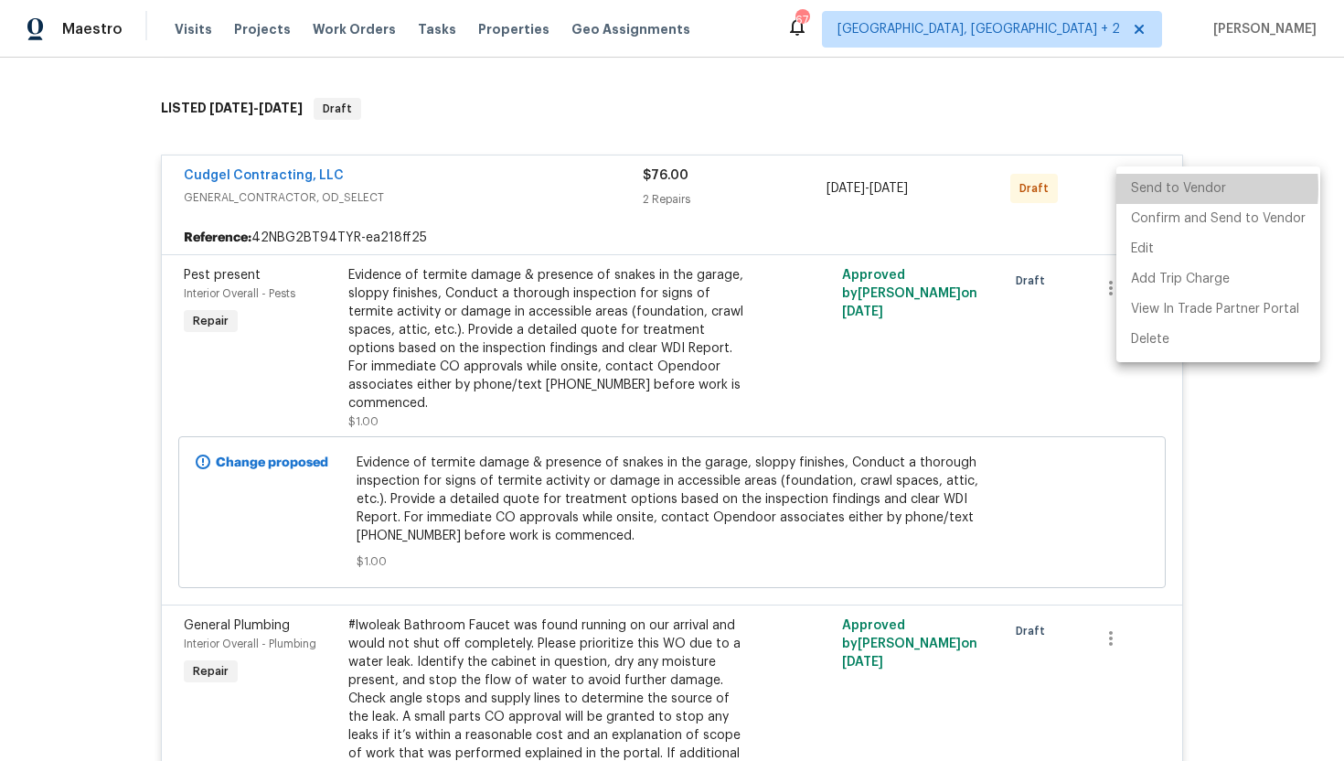
click at [1152, 188] on li "Send to Vendor" at bounding box center [1219, 189] width 204 height 30
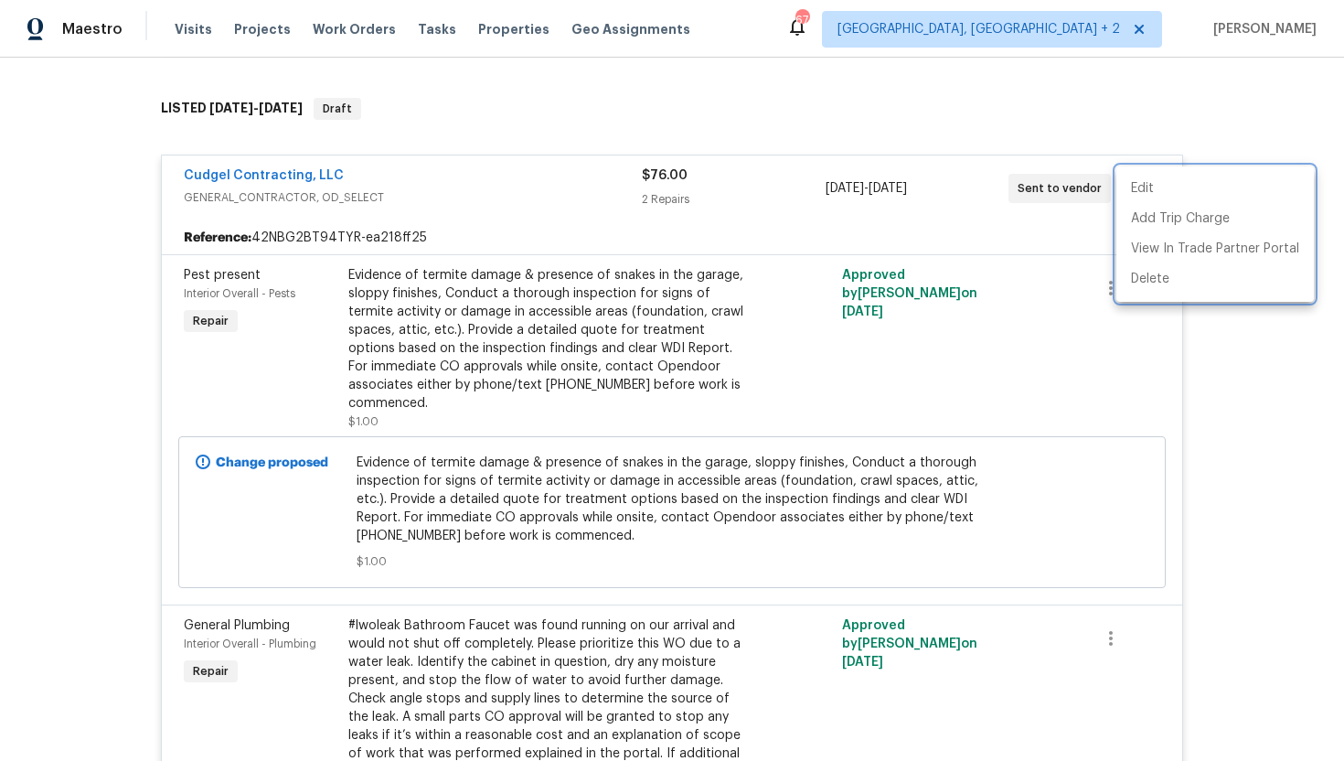
click at [993, 229] on div at bounding box center [672, 380] width 1344 height 761
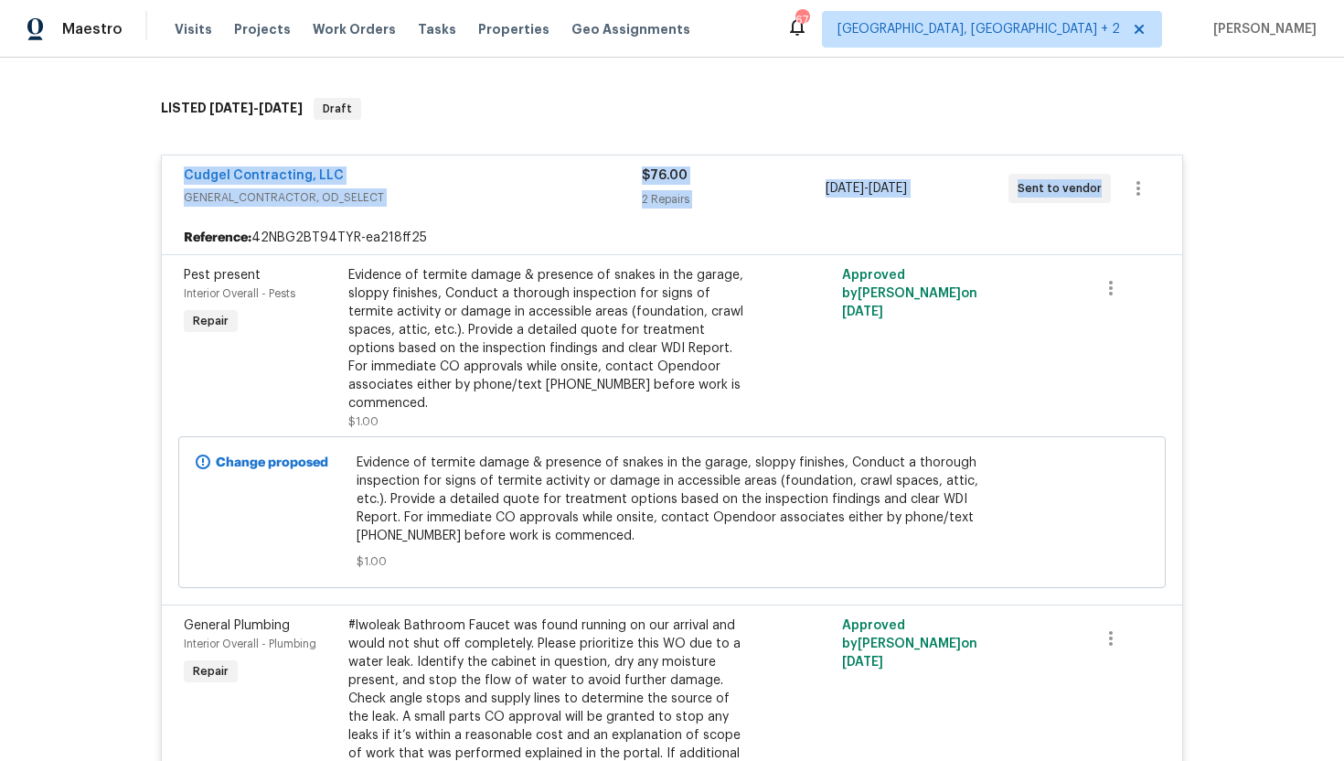
drag, startPoint x: 1107, startPoint y: 187, endPoint x: 107, endPoint y: 154, distance: 1000.1
click at [107, 154] on div "Back to all projects 4127 Burnett Ave, Saint Louis, MO 63125 2 Beds | 1 Baths |…" at bounding box center [672, 409] width 1344 height 703
copy div "Cudgel Contracting, LLC GENERAL_CONTRACTOR, OD_SELECT $76.00 2 Repairs 9/14/202…"
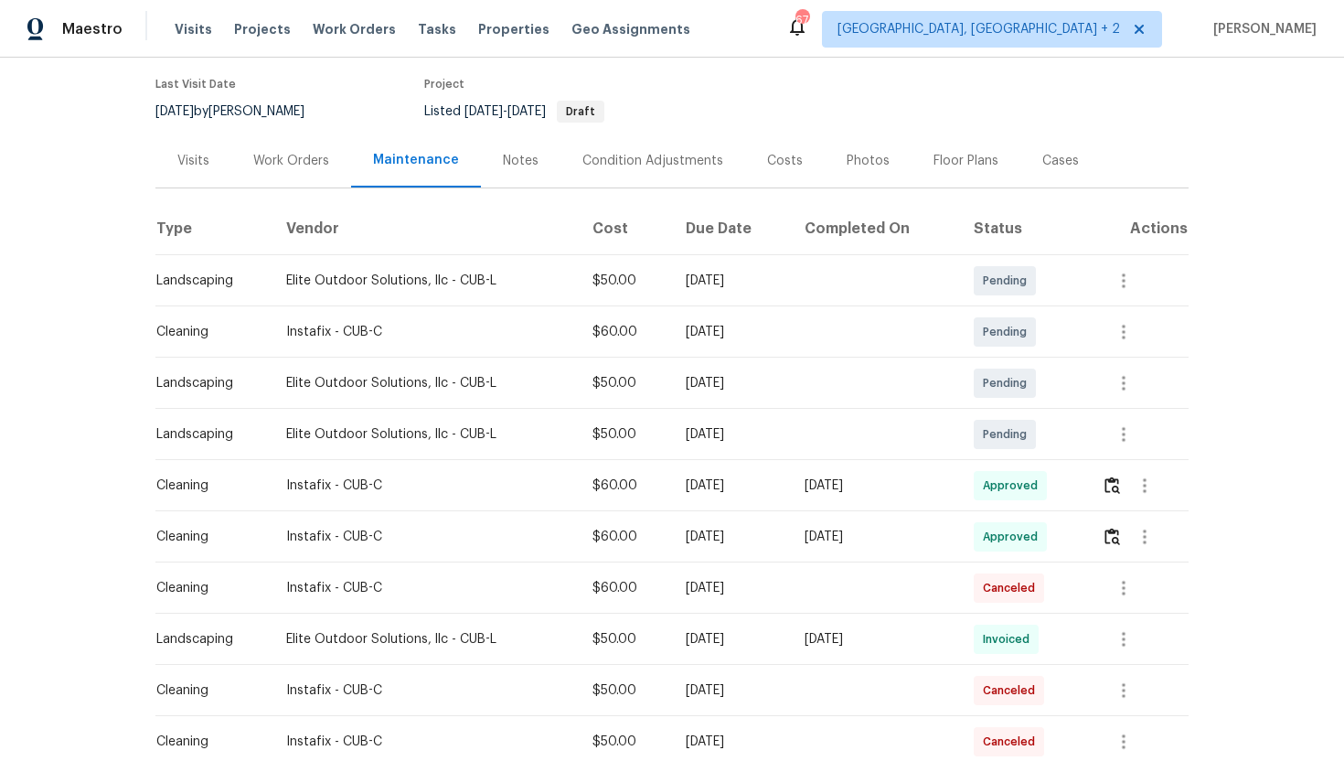
scroll to position [240, 0]
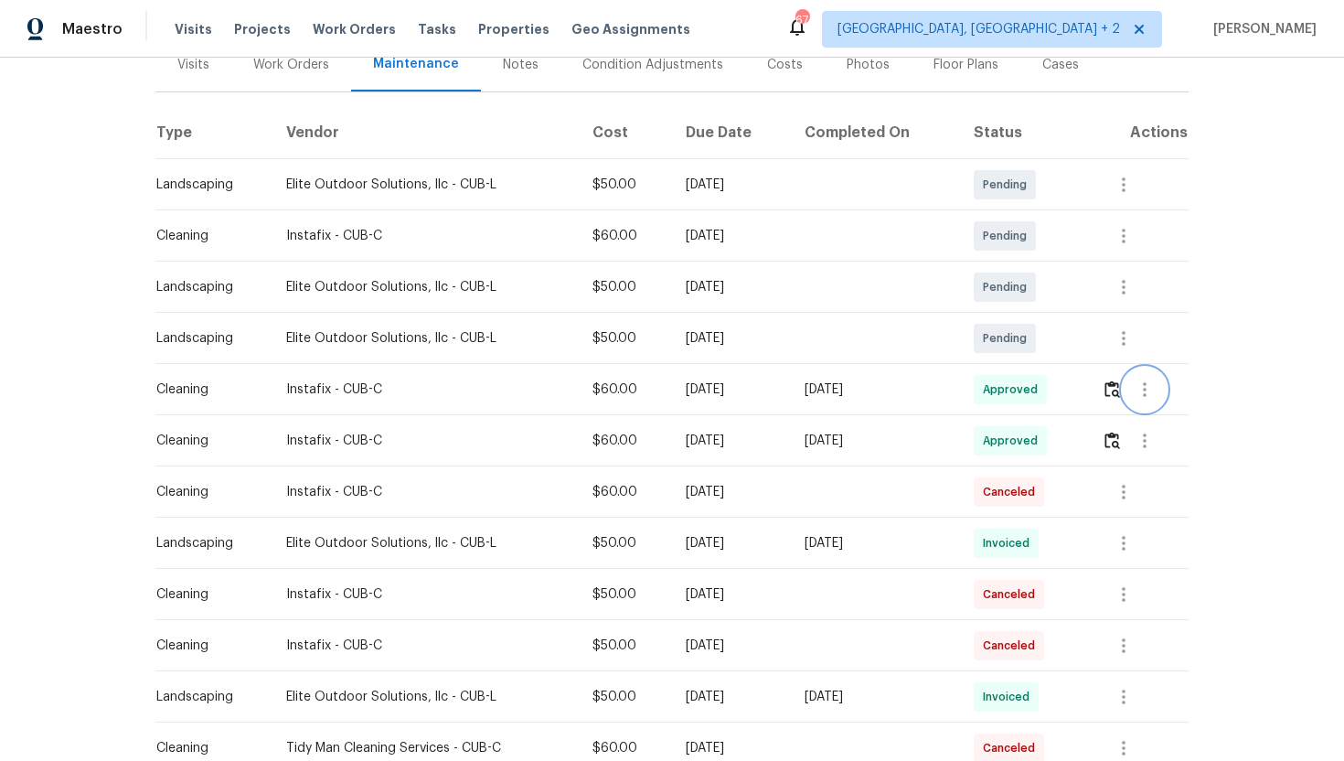
click at [1155, 389] on icon "button" at bounding box center [1145, 390] width 22 height 22
click at [1166, 425] on li "View details" at bounding box center [1193, 419] width 128 height 30
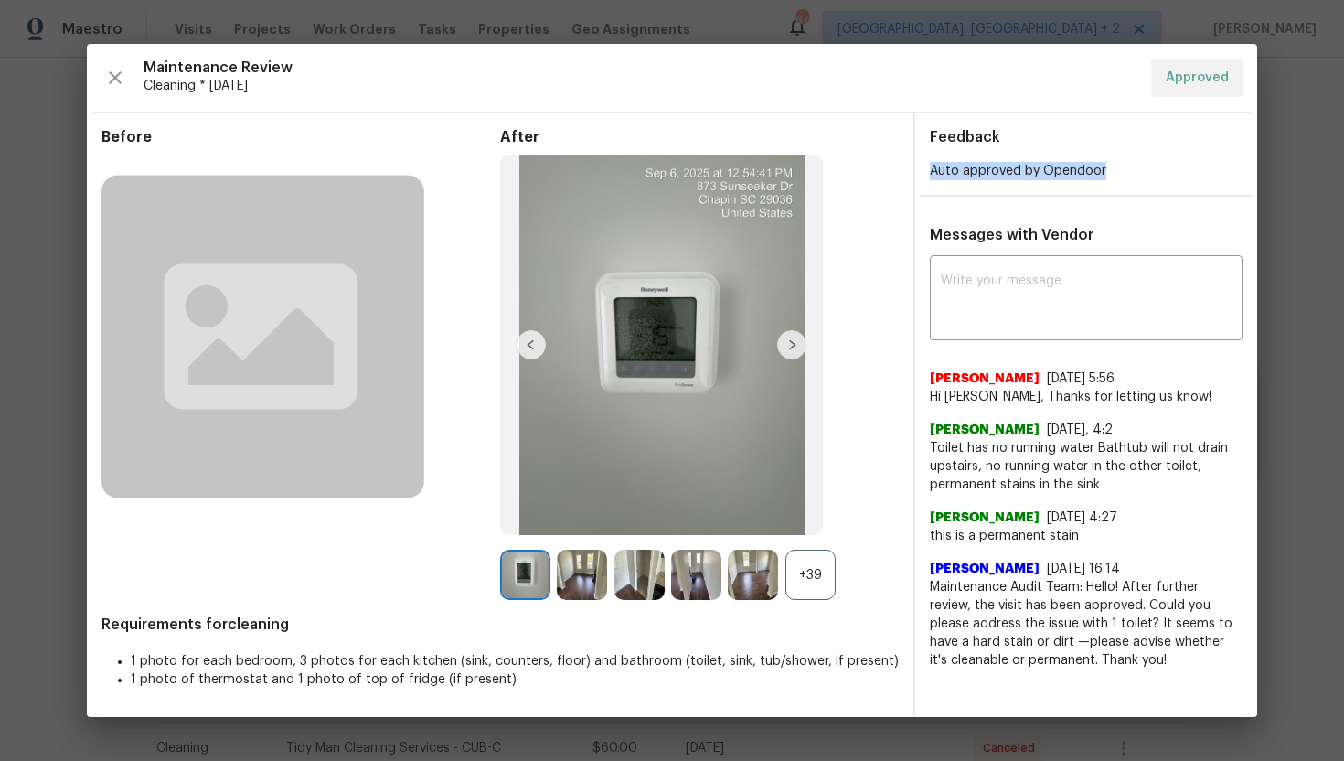
drag, startPoint x: 934, startPoint y: 176, endPoint x: 1139, endPoint y: 184, distance: 205.0
click at [1140, 185] on div "Feedback Auto approved by Opendoor Messages with Vendor x ​ Akshaya Narayanan 9…" at bounding box center [1086, 414] width 342 height 603
click at [792, 348] on img at bounding box center [791, 344] width 29 height 29
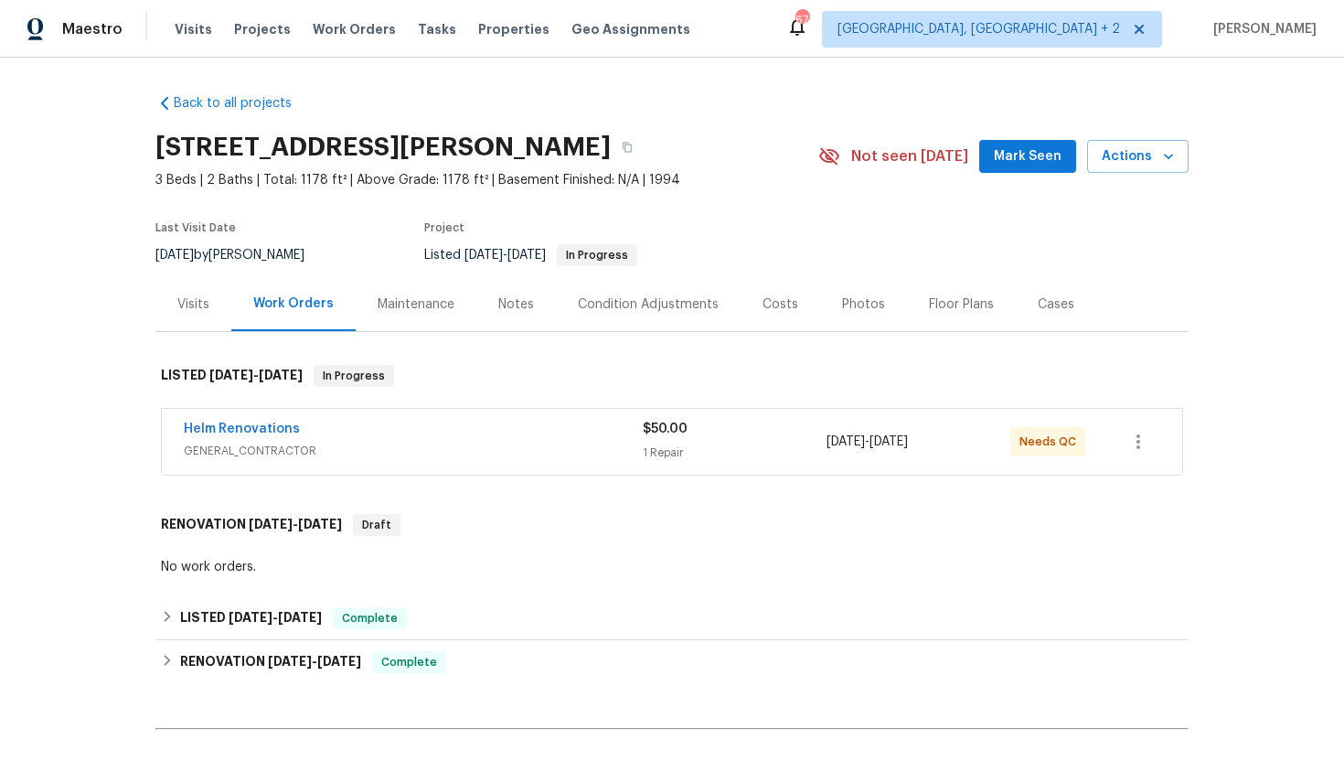
click at [206, 321] on div "Visits" at bounding box center [193, 304] width 76 height 54
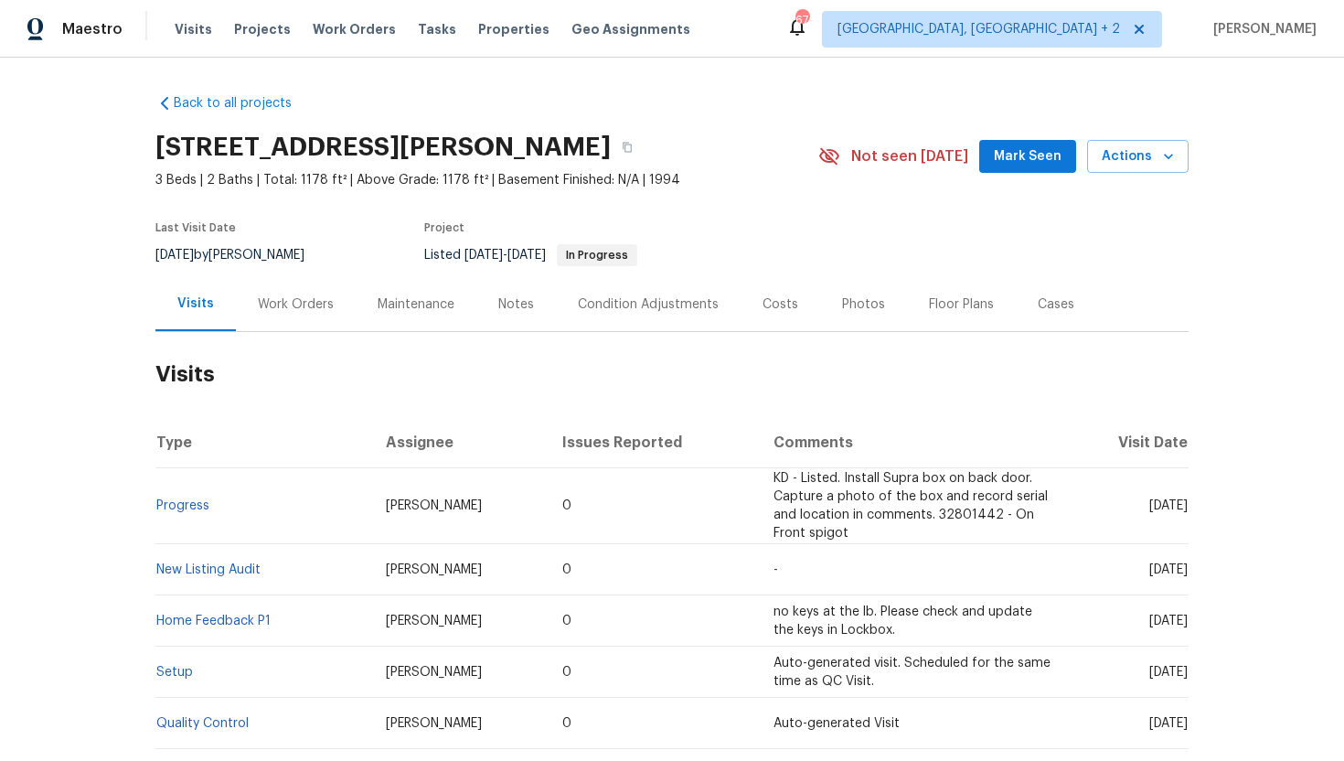
click at [311, 321] on div "Work Orders" at bounding box center [296, 304] width 120 height 54
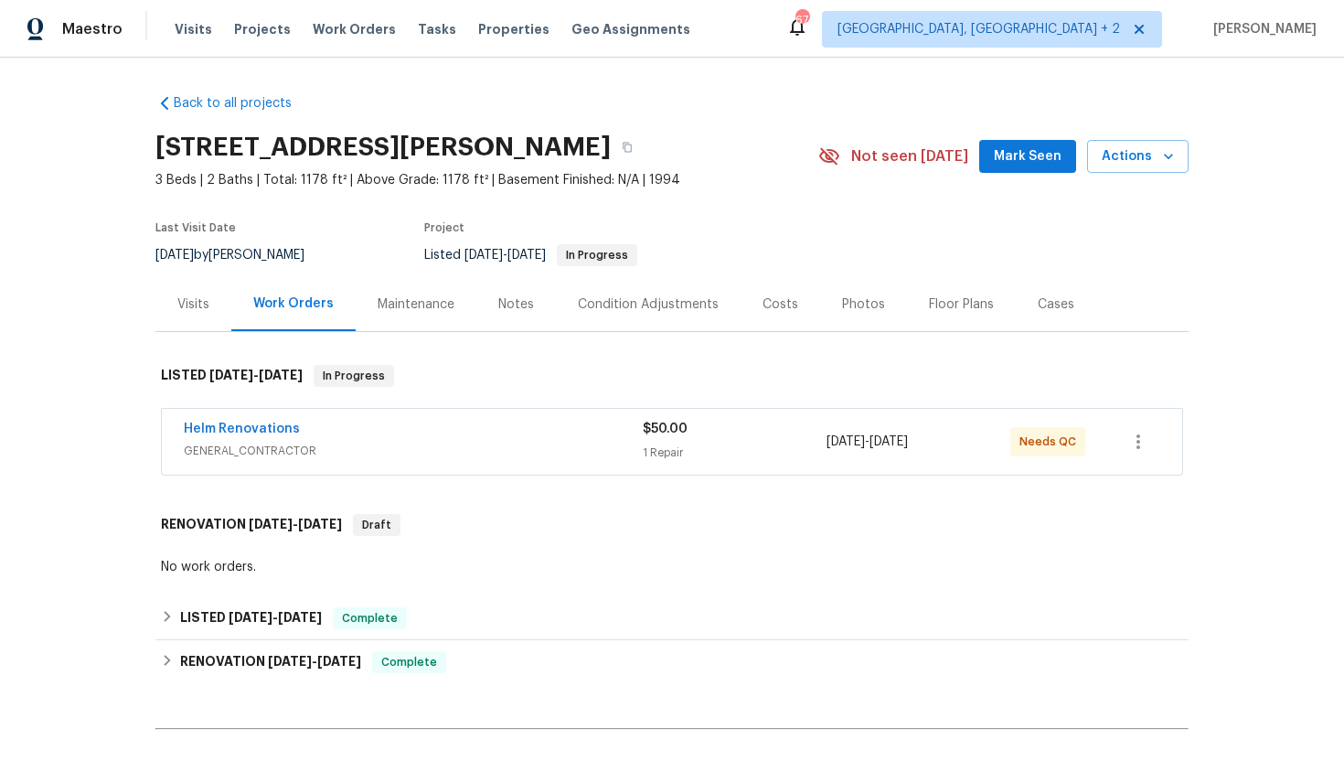
click at [195, 305] on div "Visits" at bounding box center [193, 304] width 32 height 18
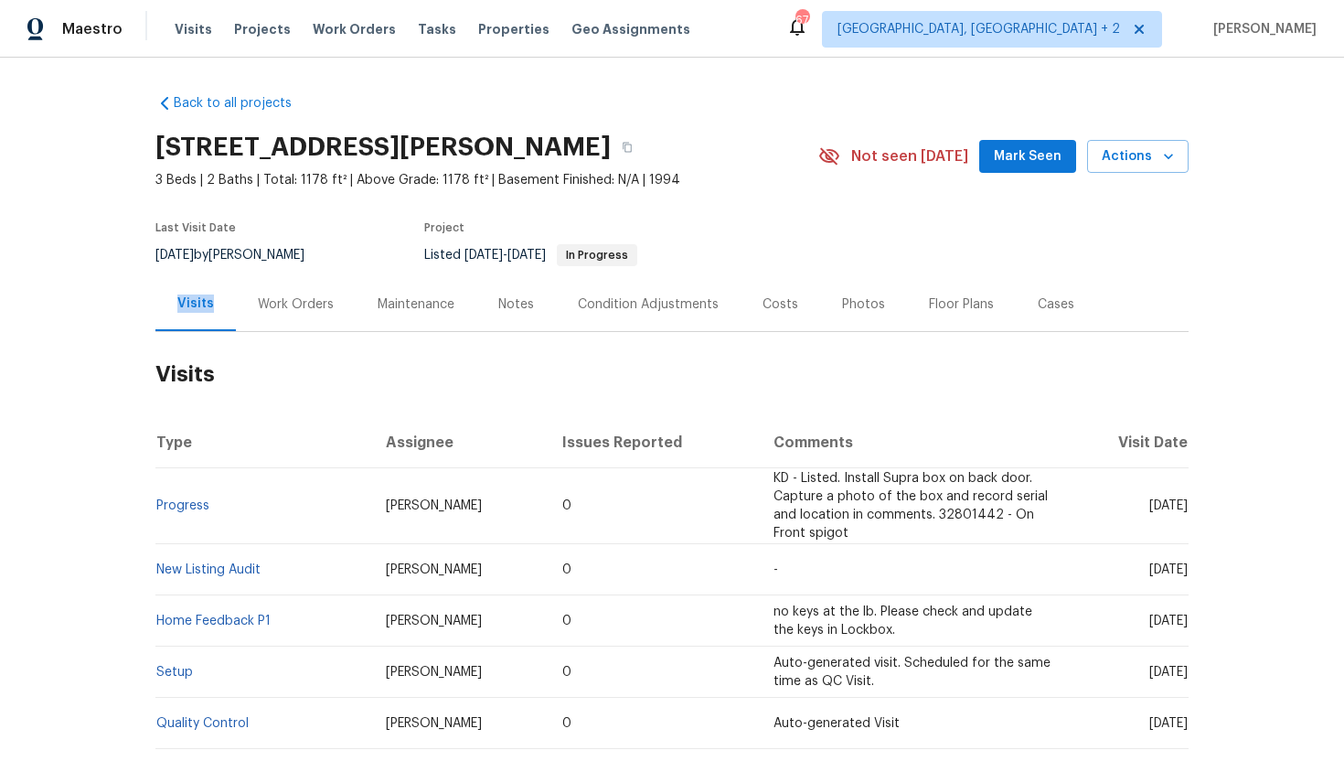
drag, startPoint x: 195, startPoint y: 305, endPoint x: 195, endPoint y: 74, distance: 231.4
click at [195, 275] on div "Back to all projects [STREET_ADDRESS][PERSON_NAME] 3 Beds | 2 Baths | Total: 11…" at bounding box center [671, 473] width 1033 height 787
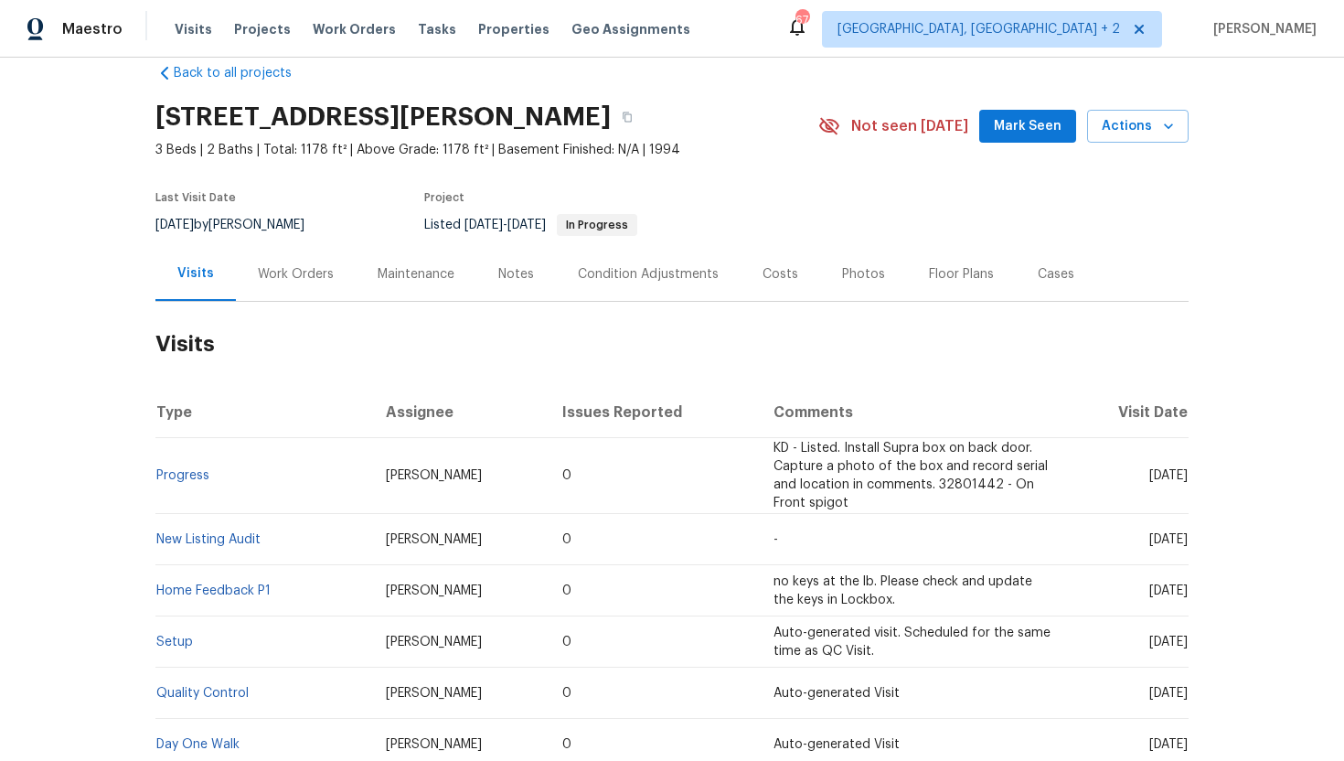
click at [442, 337] on h2 "Visits" at bounding box center [671, 344] width 1033 height 85
click at [415, 272] on div "Maintenance" at bounding box center [416, 274] width 77 height 18
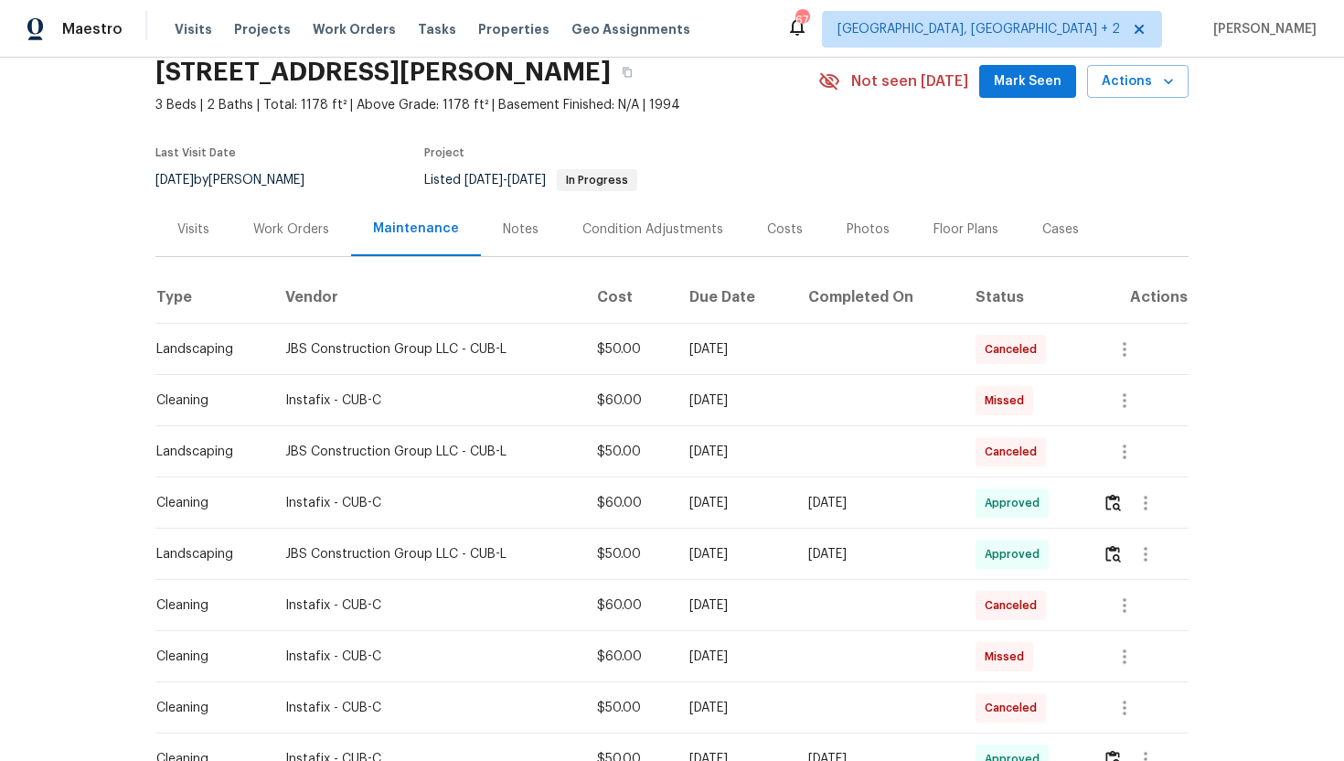
scroll to position [192, 0]
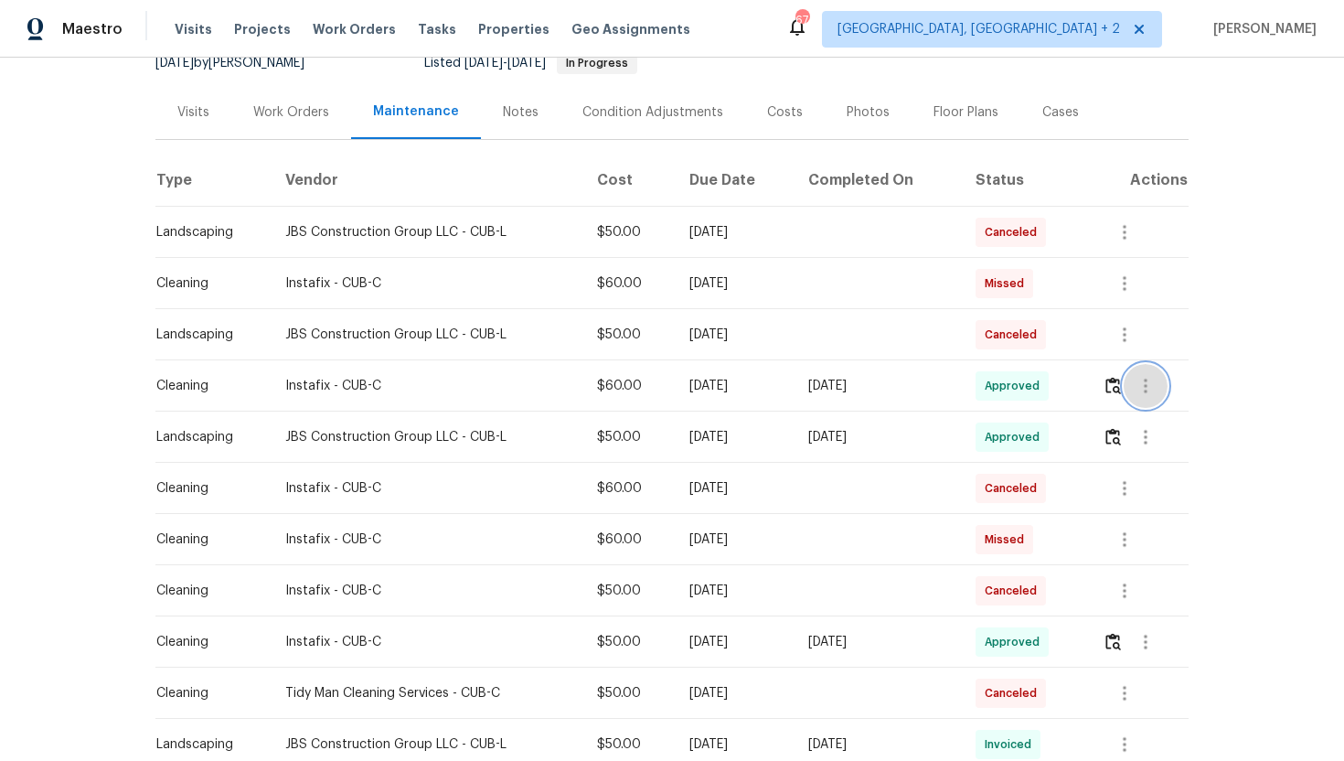
click at [1148, 390] on icon "button" at bounding box center [1146, 386] width 4 height 15
click at [1203, 417] on li "View details" at bounding box center [1193, 416] width 128 height 30
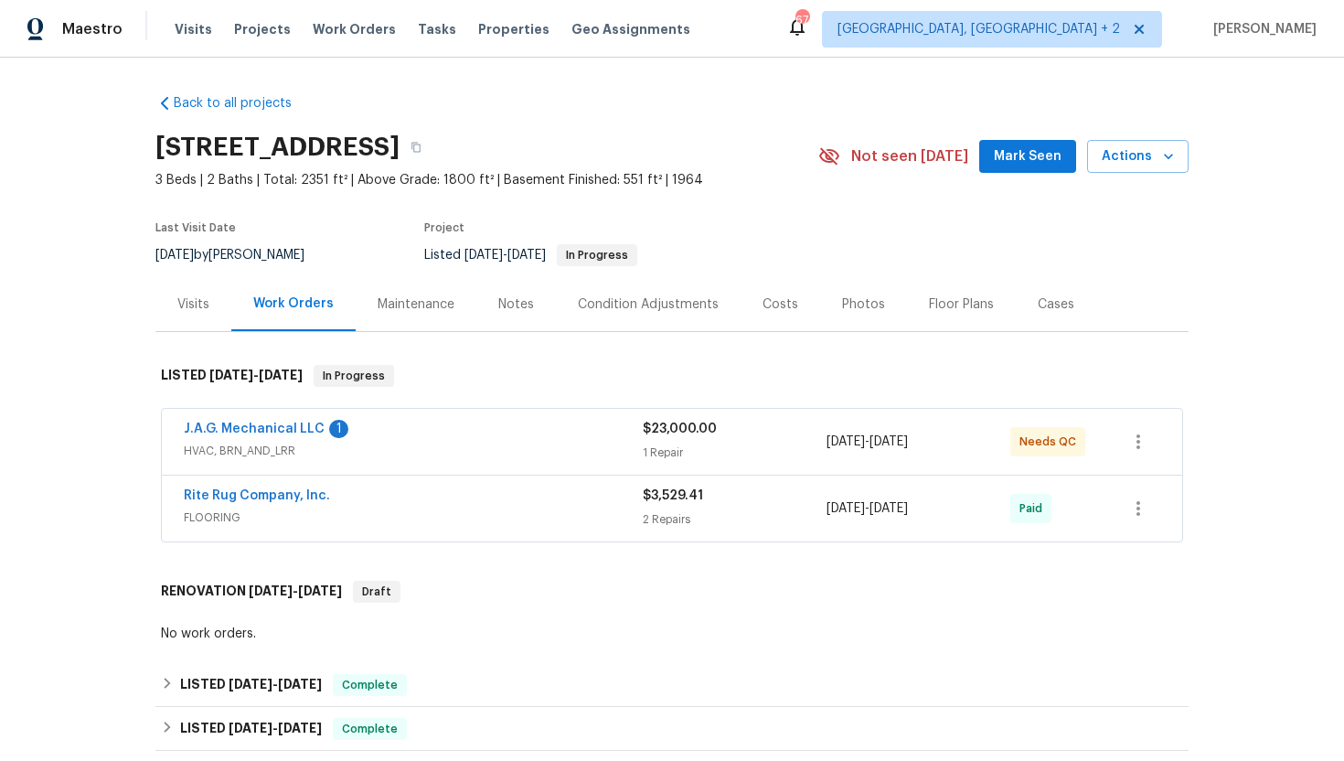
click at [425, 305] on div "Maintenance" at bounding box center [416, 304] width 77 height 18
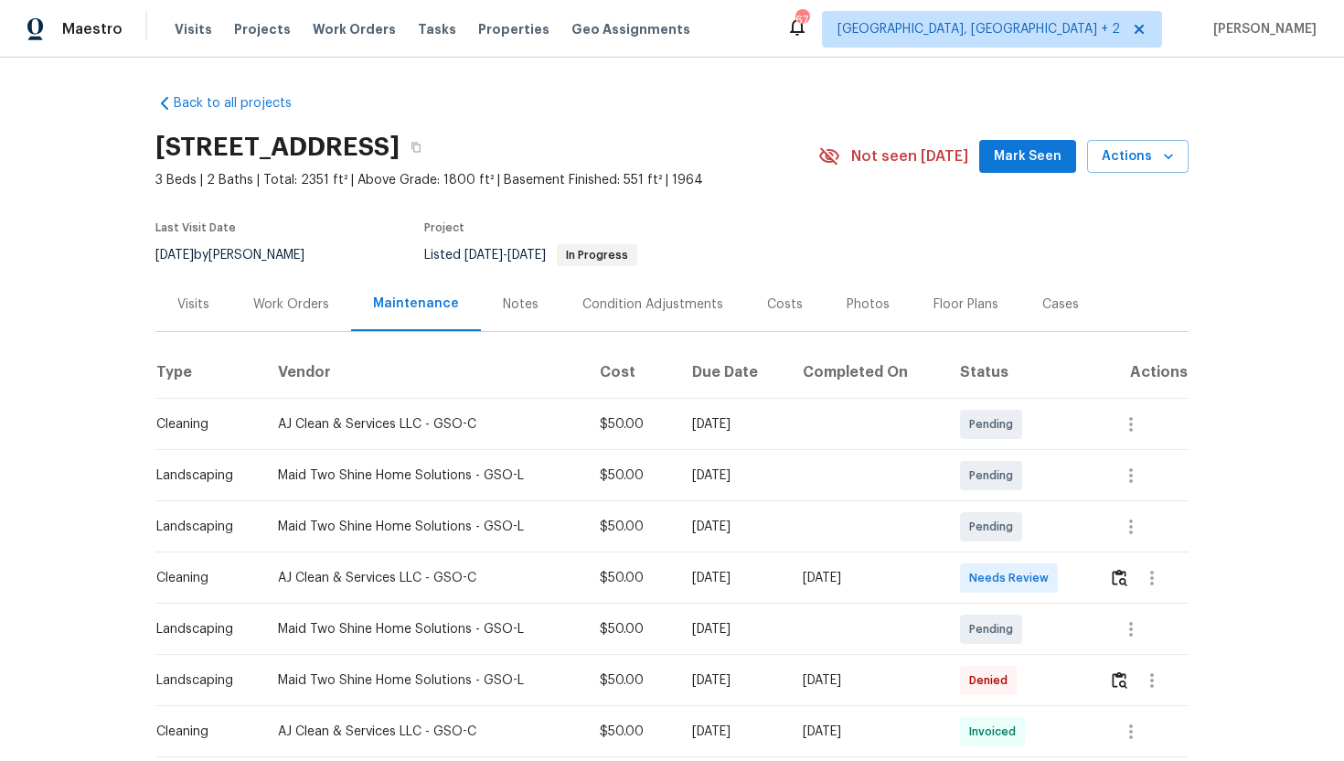
scroll to position [112, 0]
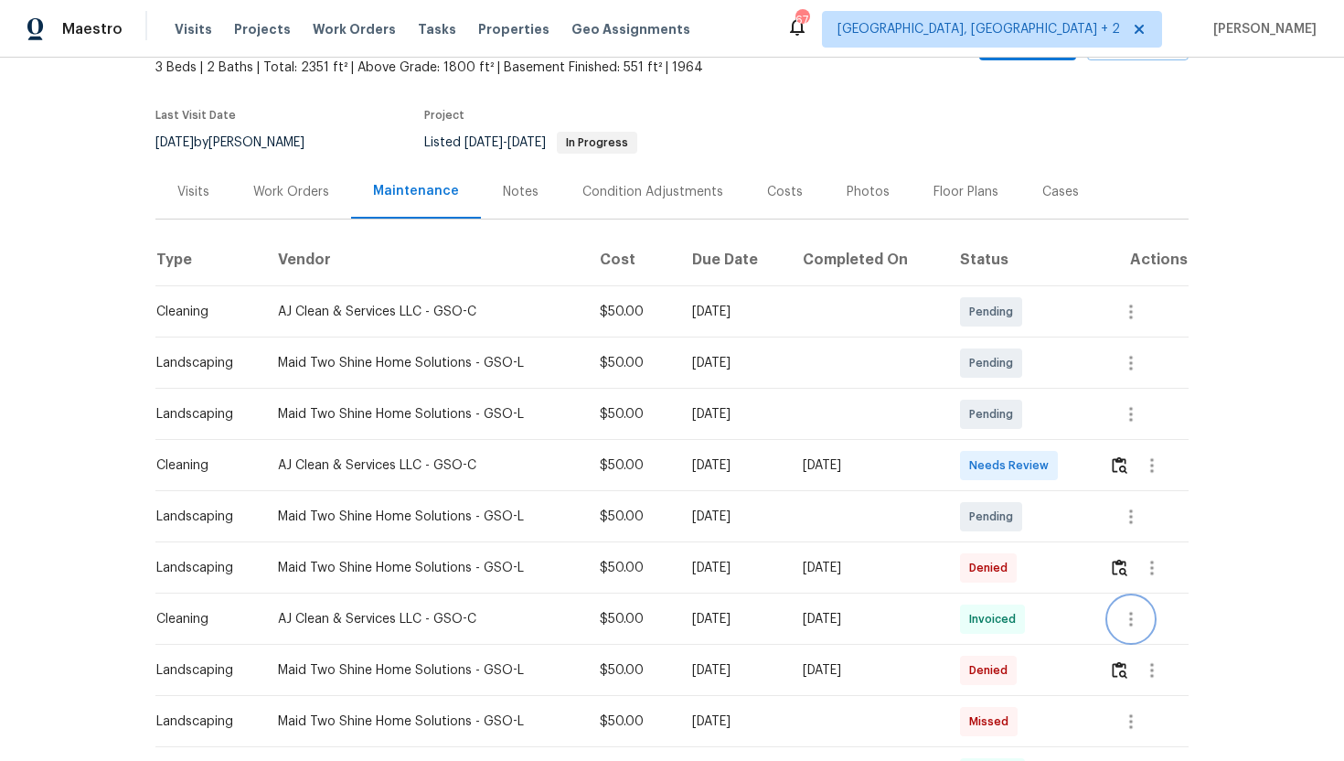
click at [1140, 625] on icon "button" at bounding box center [1131, 619] width 22 height 22
click at [1168, 652] on li "View details" at bounding box center [1177, 649] width 128 height 30
click at [1163, 463] on div at bounding box center [672, 380] width 1344 height 761
click at [1161, 463] on div "Message vendor View details Edit schedule" at bounding box center [672, 380] width 1344 height 761
click at [1157, 464] on div "Message vendor View details Edit schedule" at bounding box center [672, 380] width 1344 height 761
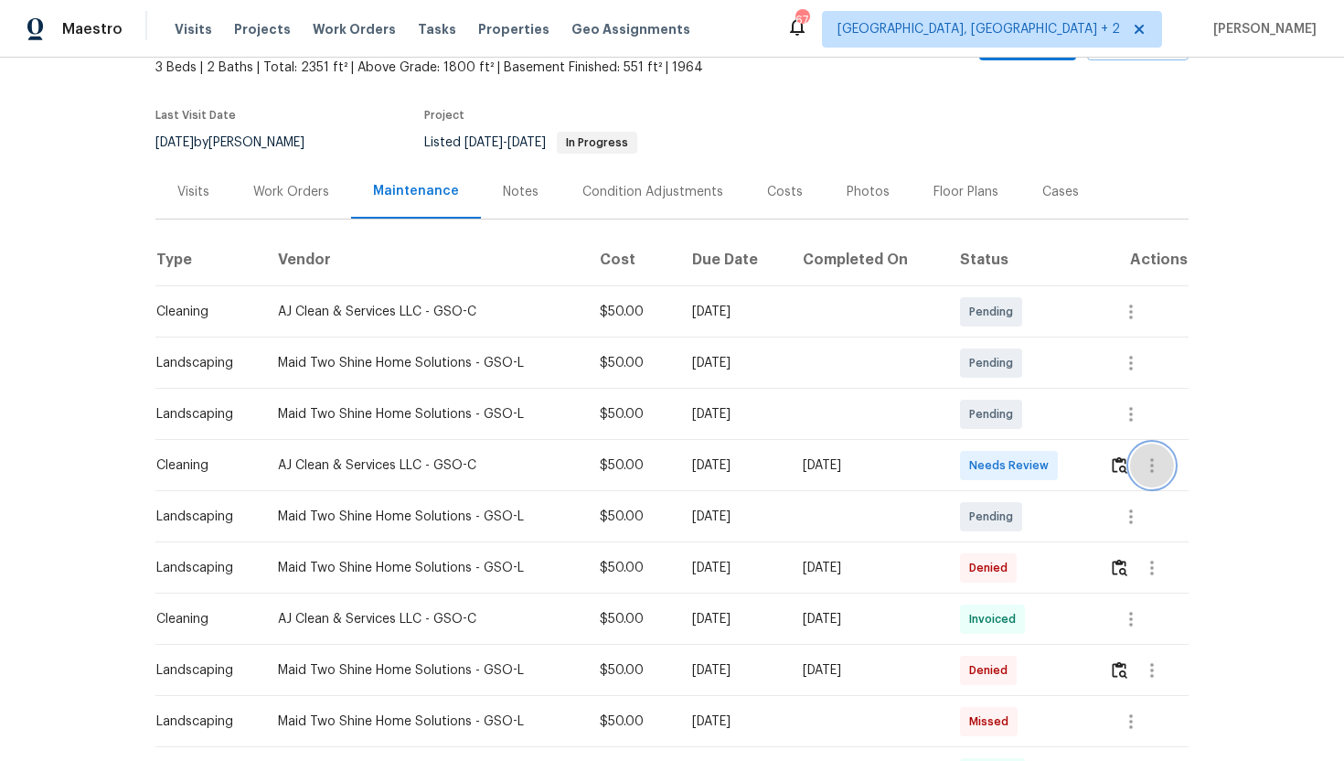
click at [1154, 463] on icon "button" at bounding box center [1153, 465] width 4 height 15
click at [1316, 445] on div at bounding box center [672, 380] width 1344 height 761
click at [1159, 466] on icon "button" at bounding box center [1152, 466] width 22 height 22
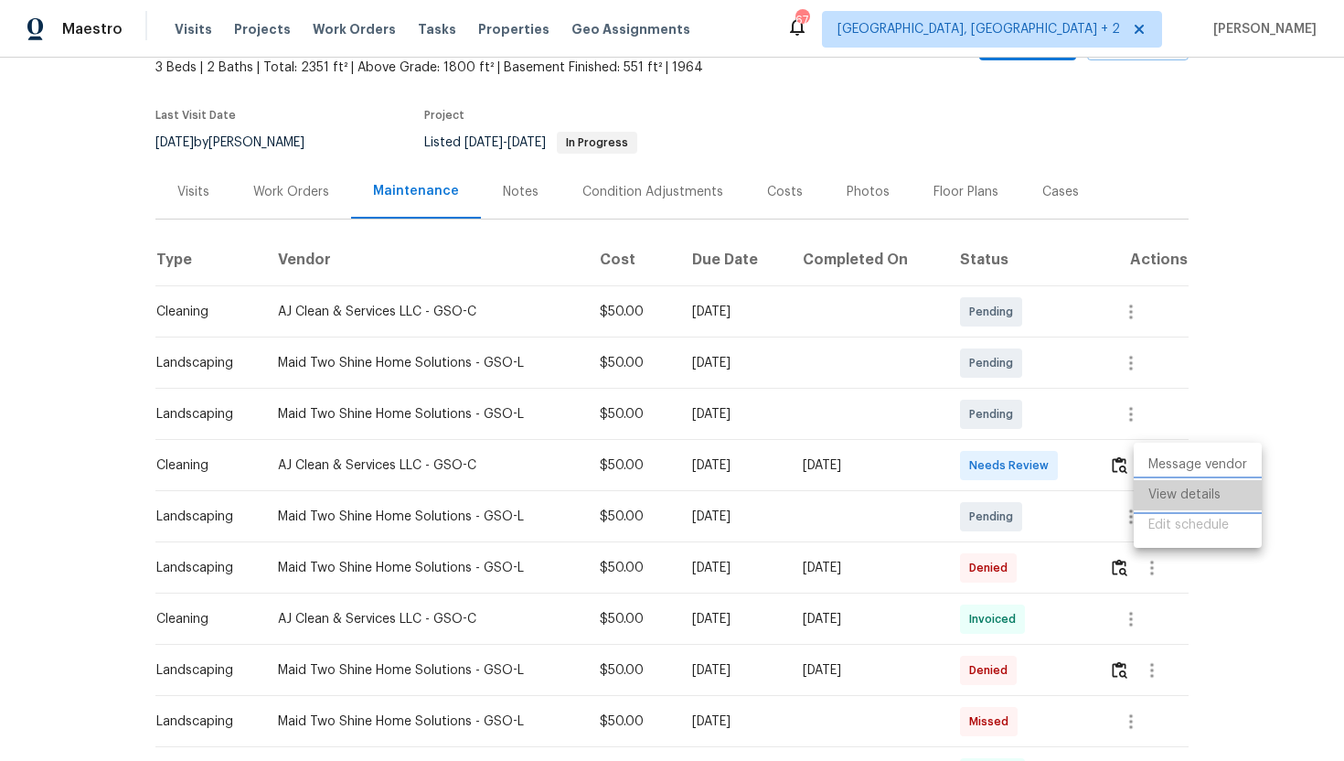
click at [1204, 494] on li "View details" at bounding box center [1198, 495] width 128 height 30
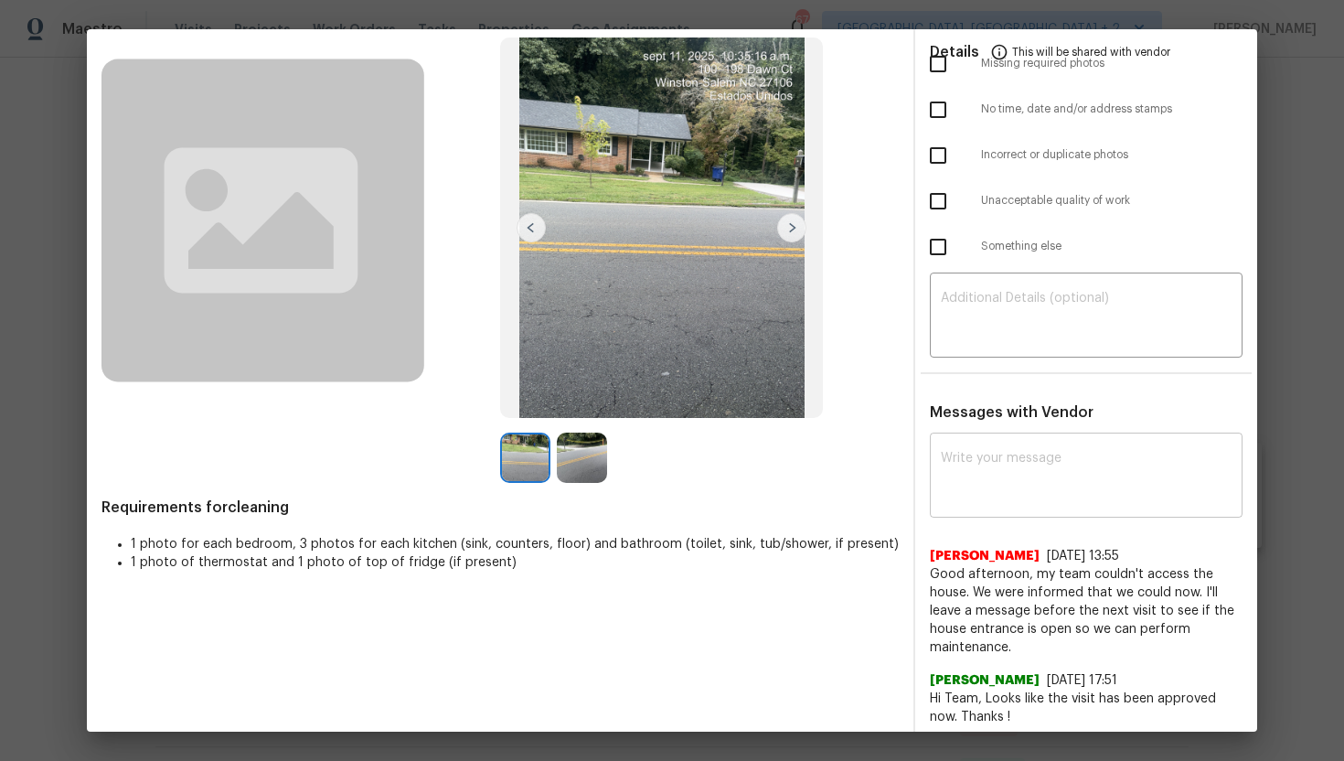
scroll to position [0, 0]
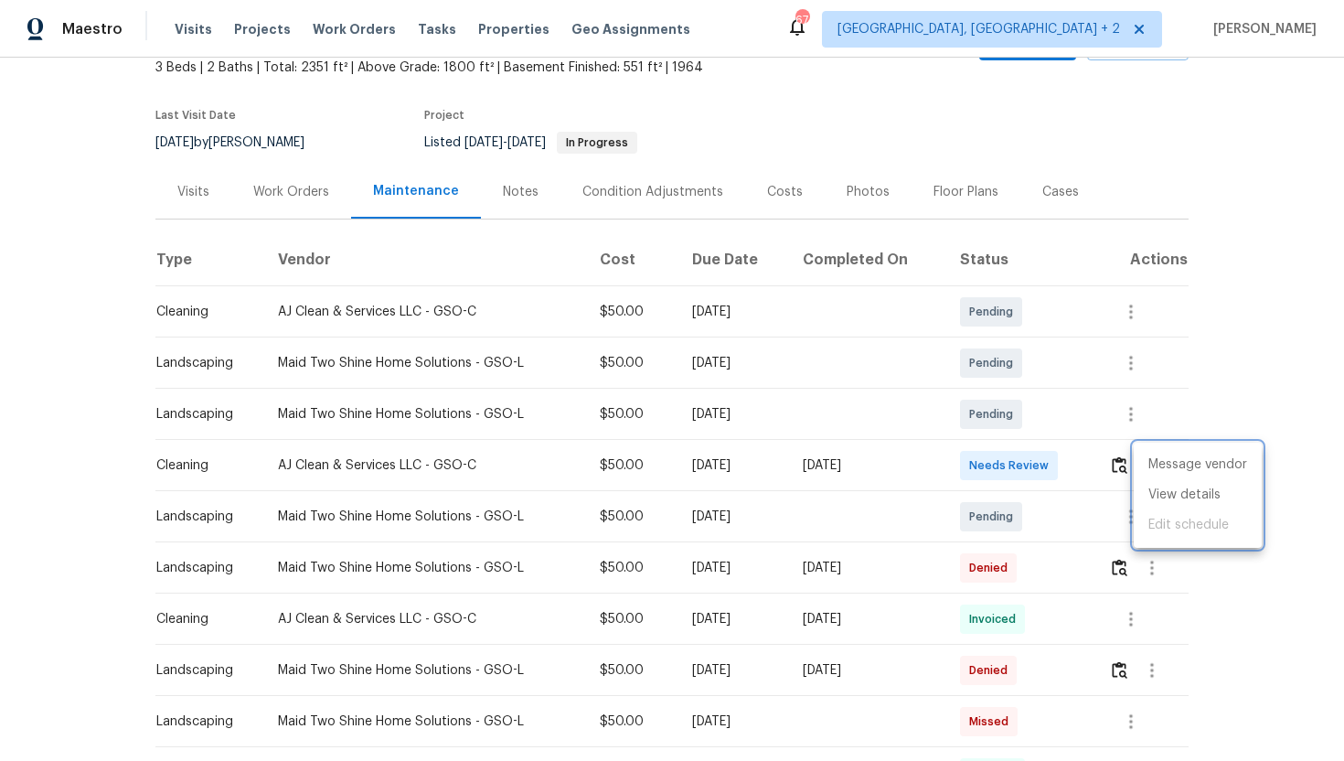
click at [1226, 359] on div at bounding box center [672, 380] width 1344 height 761
click at [1151, 465] on icon "button" at bounding box center [1152, 466] width 22 height 22
click at [1185, 495] on li "View details" at bounding box center [1198, 495] width 128 height 30
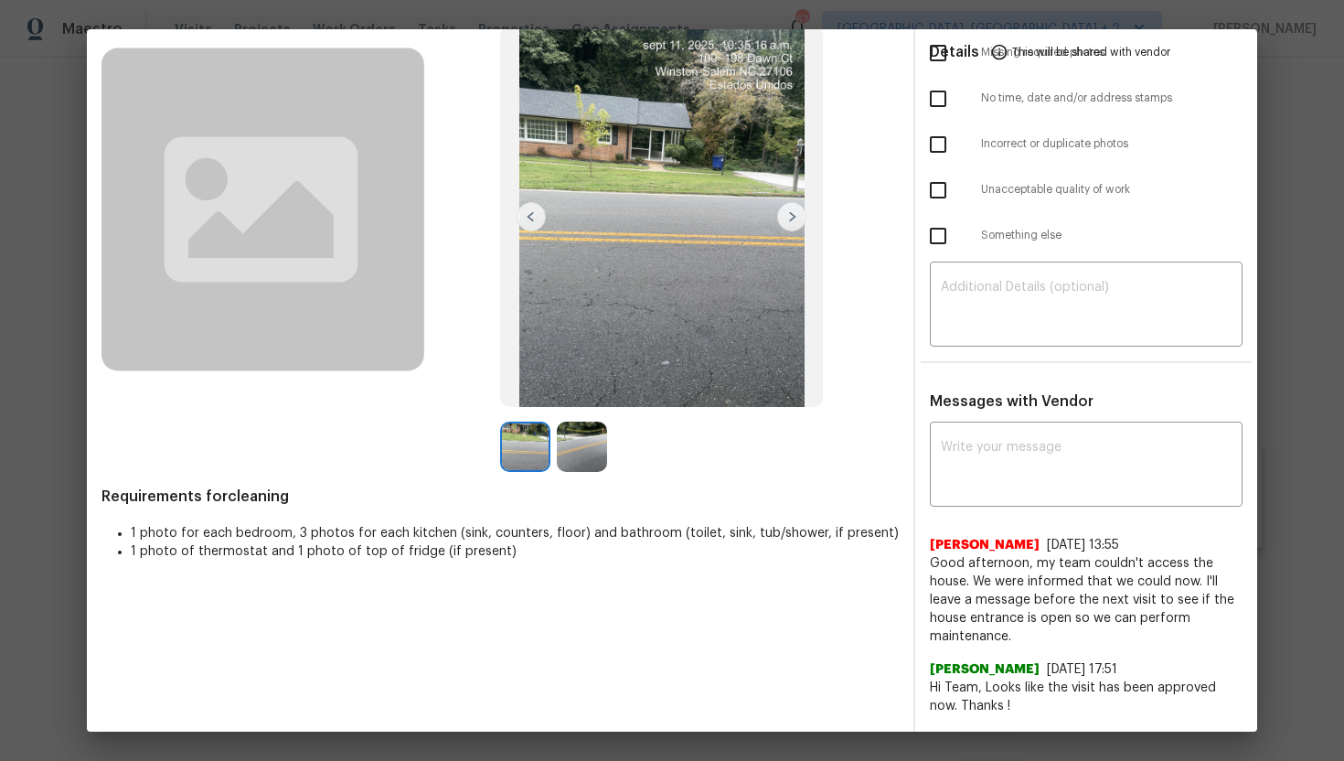
scroll to position [95, 0]
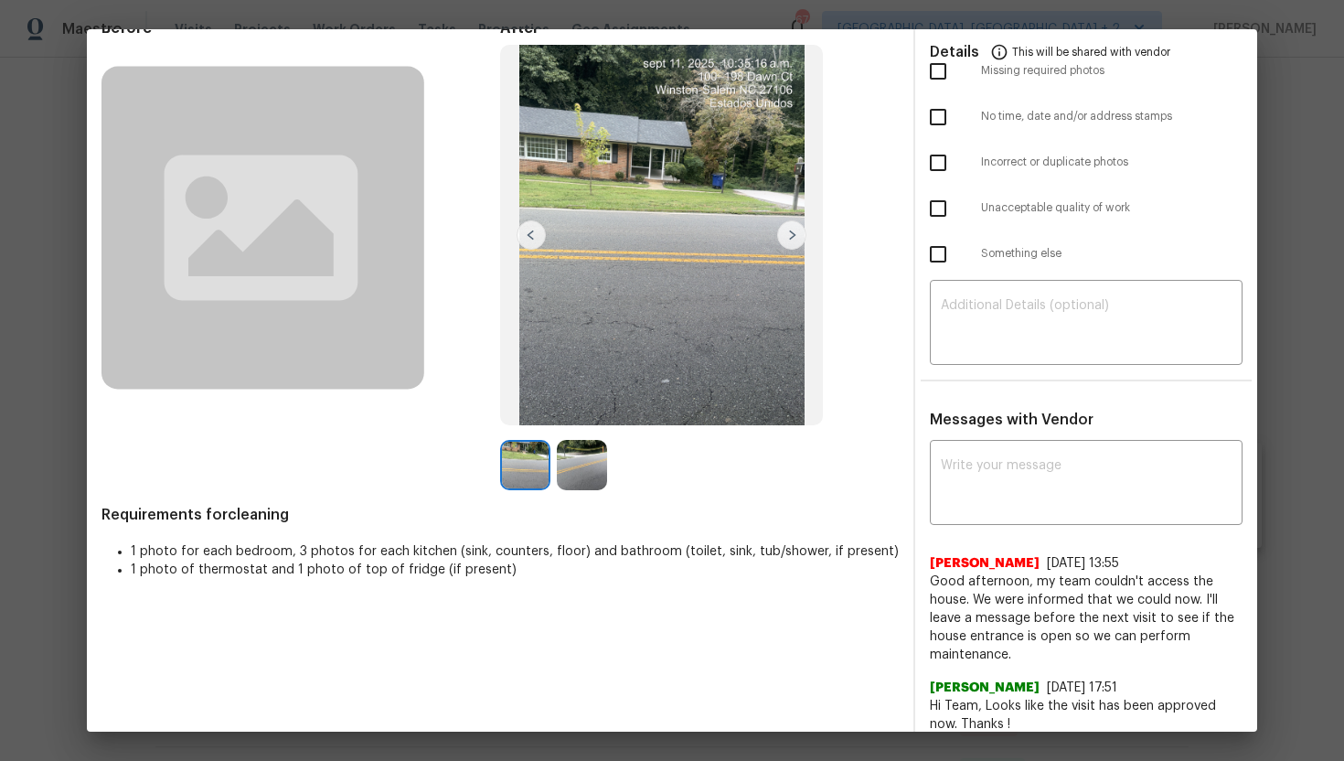
click at [792, 239] on img at bounding box center [791, 234] width 29 height 29
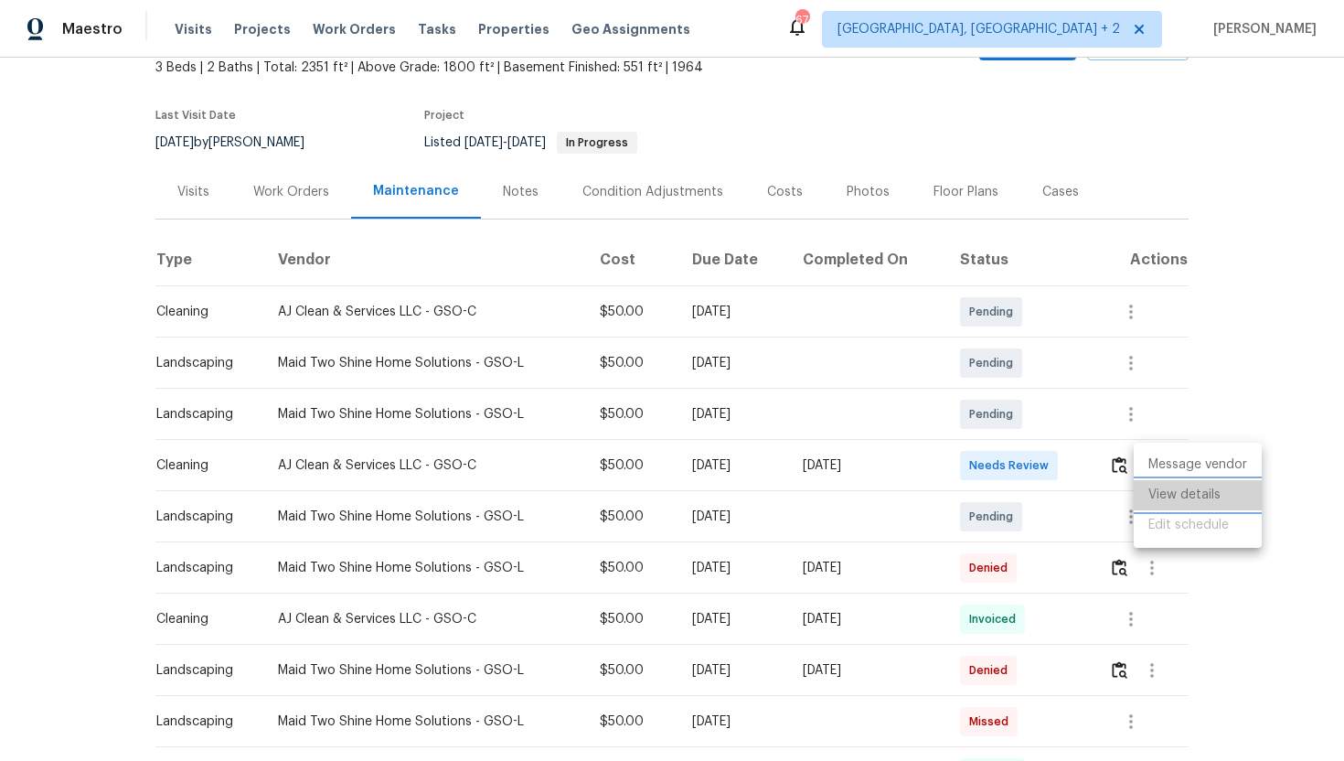
click at [1212, 501] on li "View details" at bounding box center [1198, 495] width 128 height 30
click at [1219, 498] on li "View details" at bounding box center [1198, 495] width 128 height 30
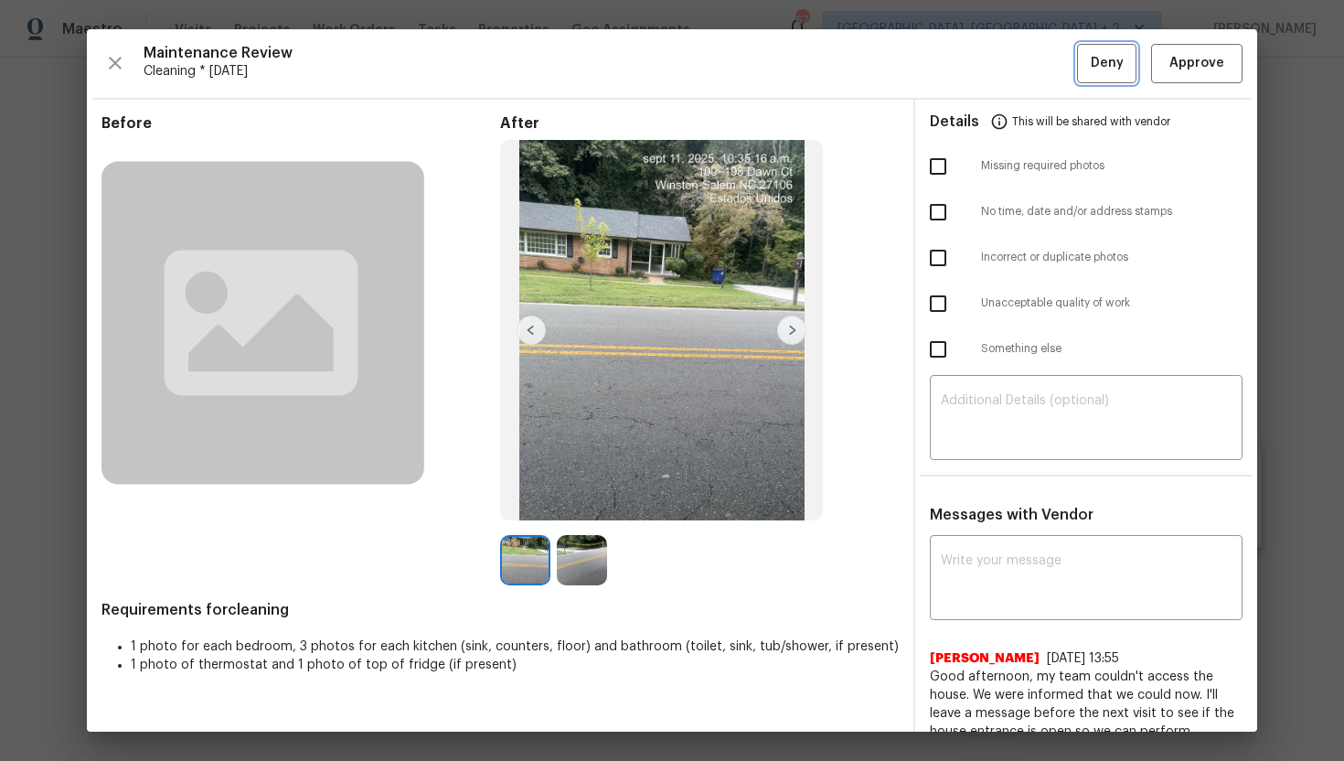
click at [1097, 73] on span "Deny" at bounding box center [1107, 63] width 33 height 23
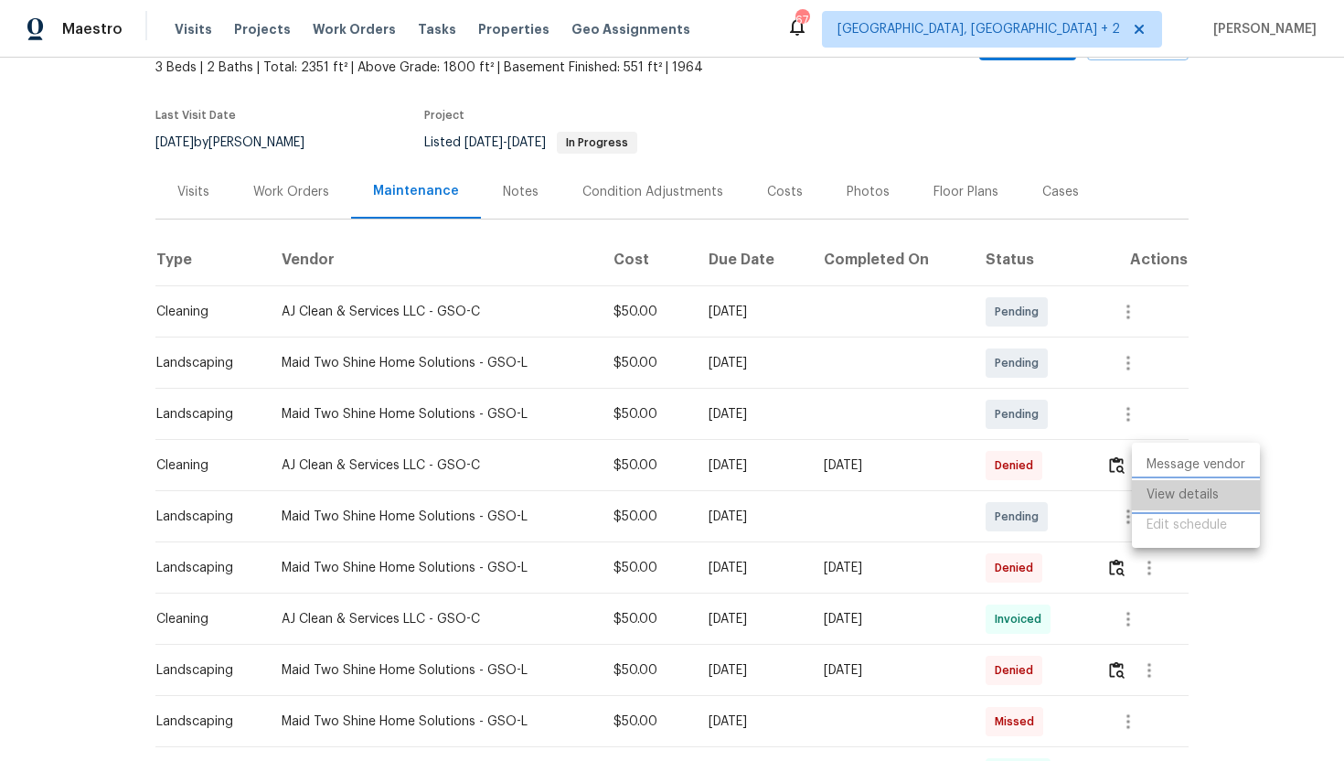
click at [1205, 498] on li "View details" at bounding box center [1196, 495] width 128 height 30
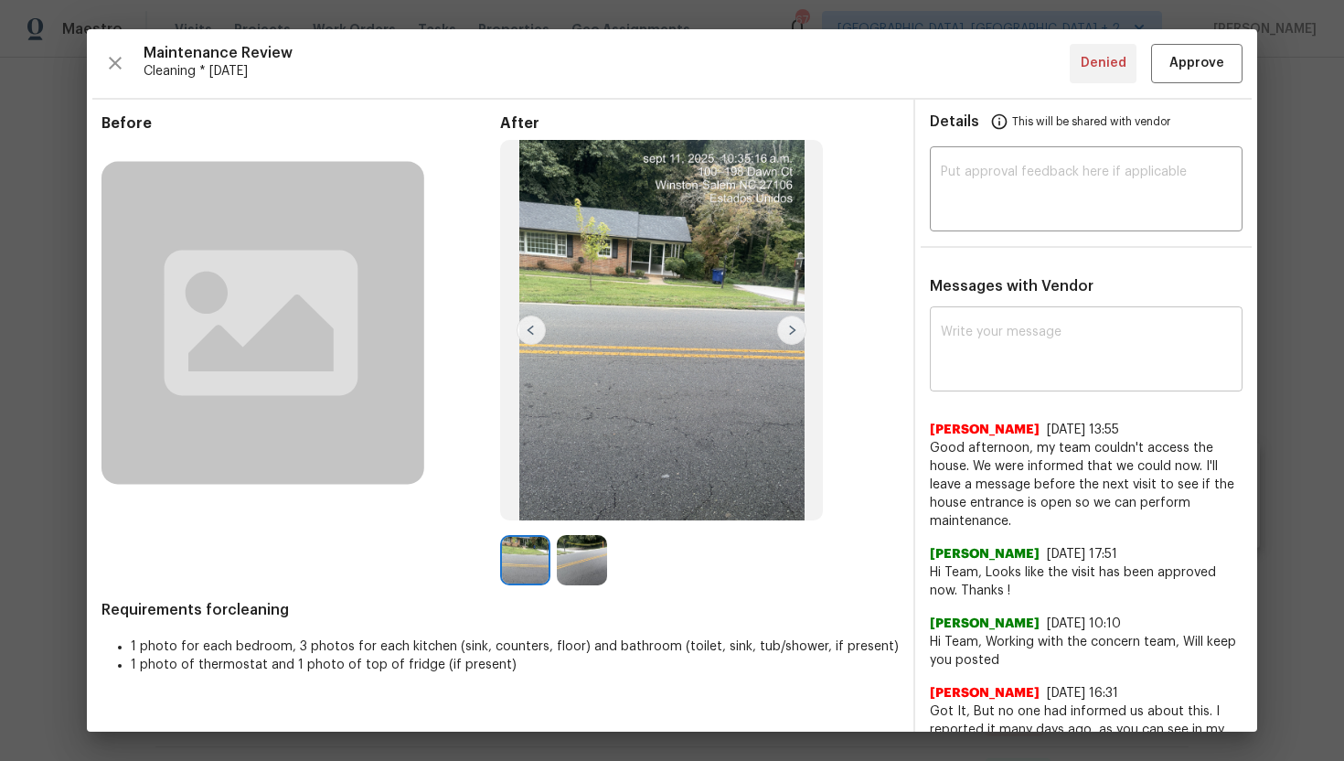
click at [1031, 337] on textarea at bounding box center [1086, 351] width 291 height 51
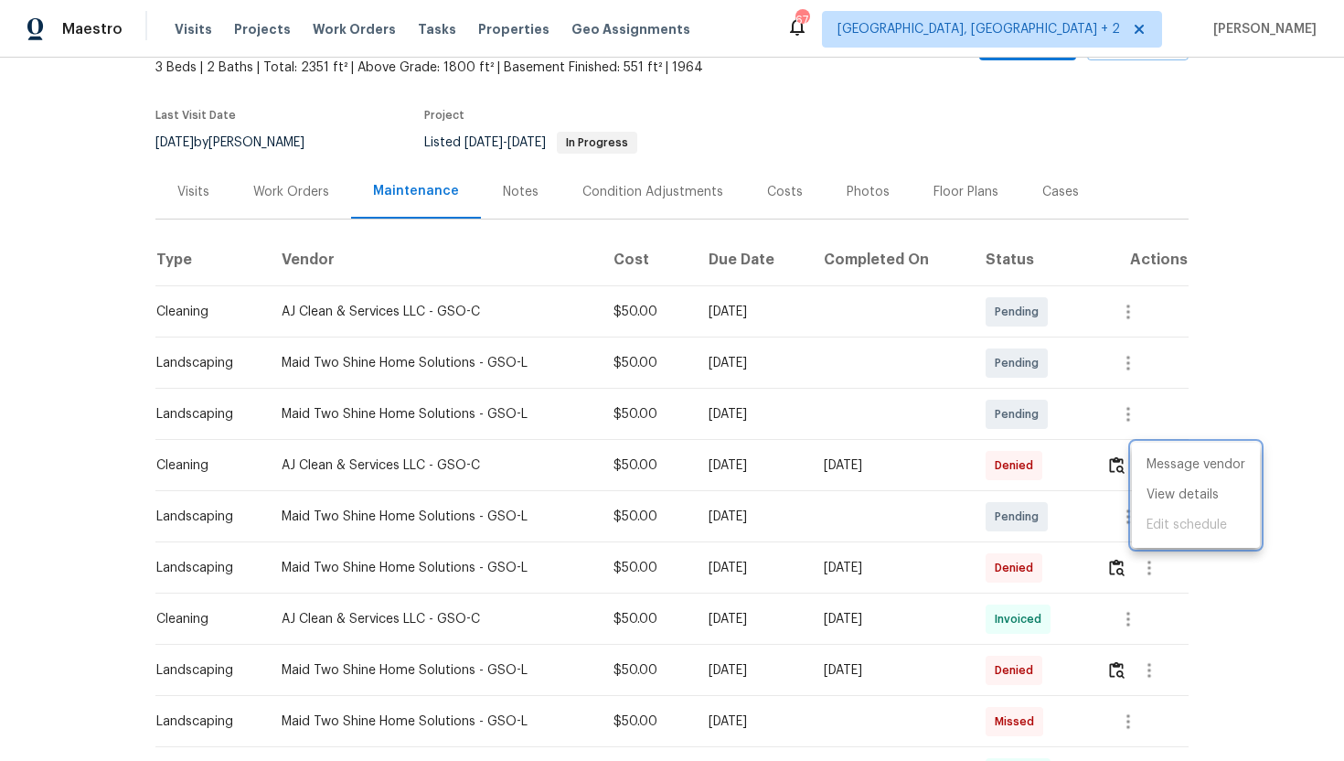
click at [319, 97] on div at bounding box center [672, 380] width 1344 height 761
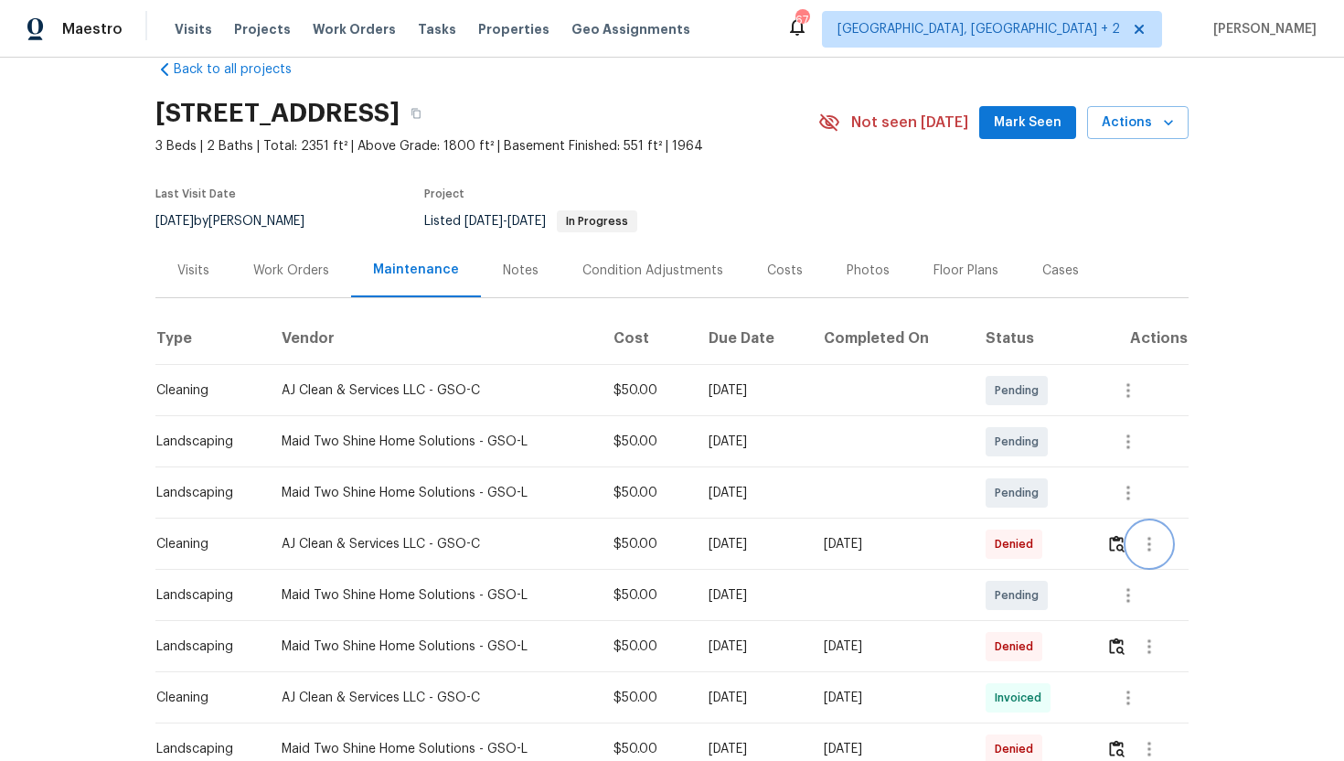
scroll to position [0, 0]
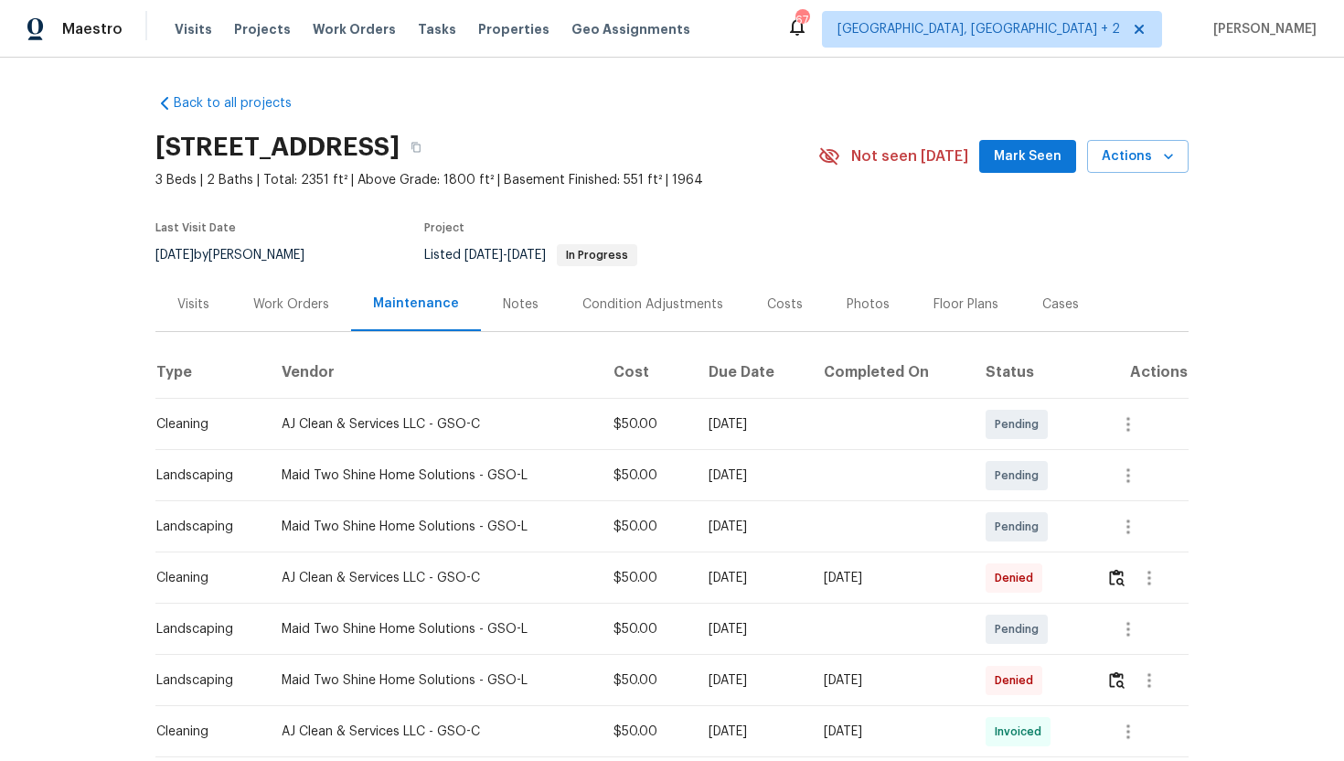
click at [216, 309] on div "Visits" at bounding box center [193, 304] width 76 height 54
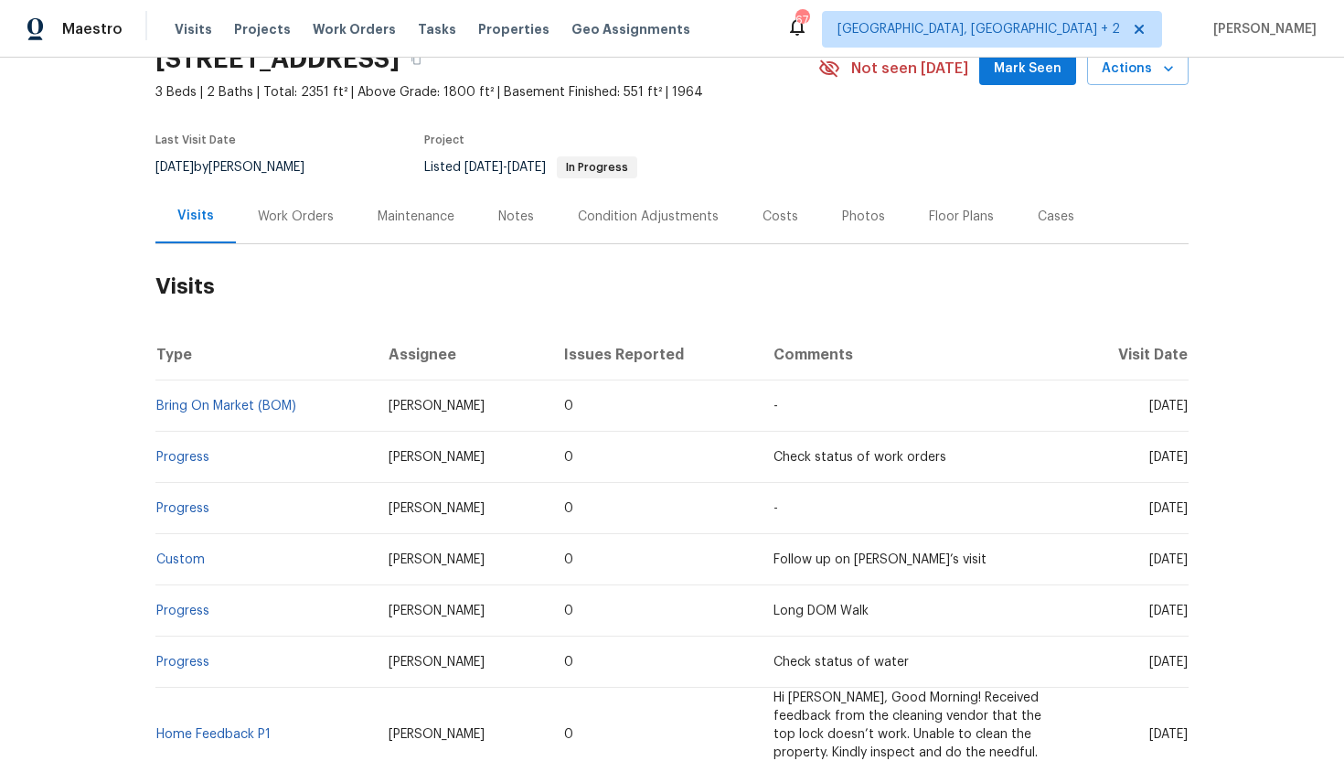
scroll to position [107, 0]
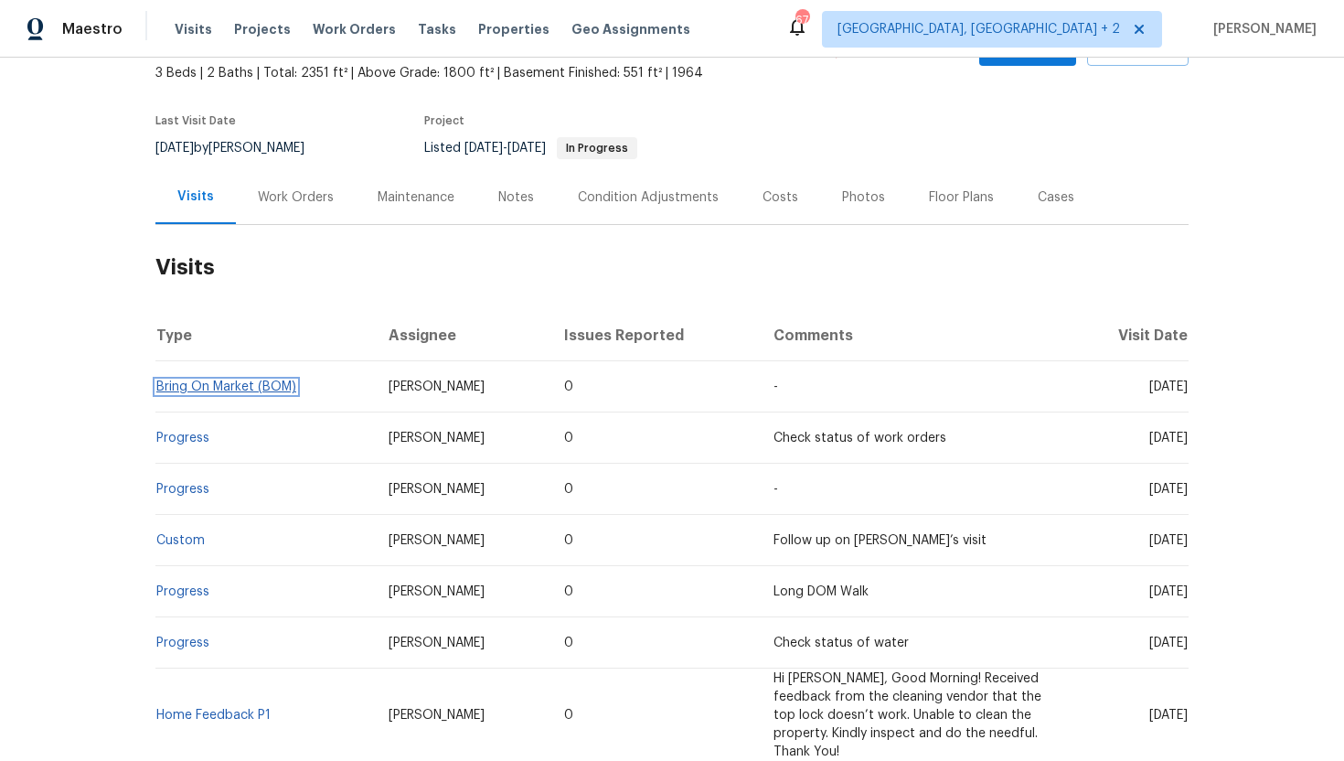
click at [262, 386] on link "Bring On Market (BOM)" at bounding box center [226, 386] width 140 height 13
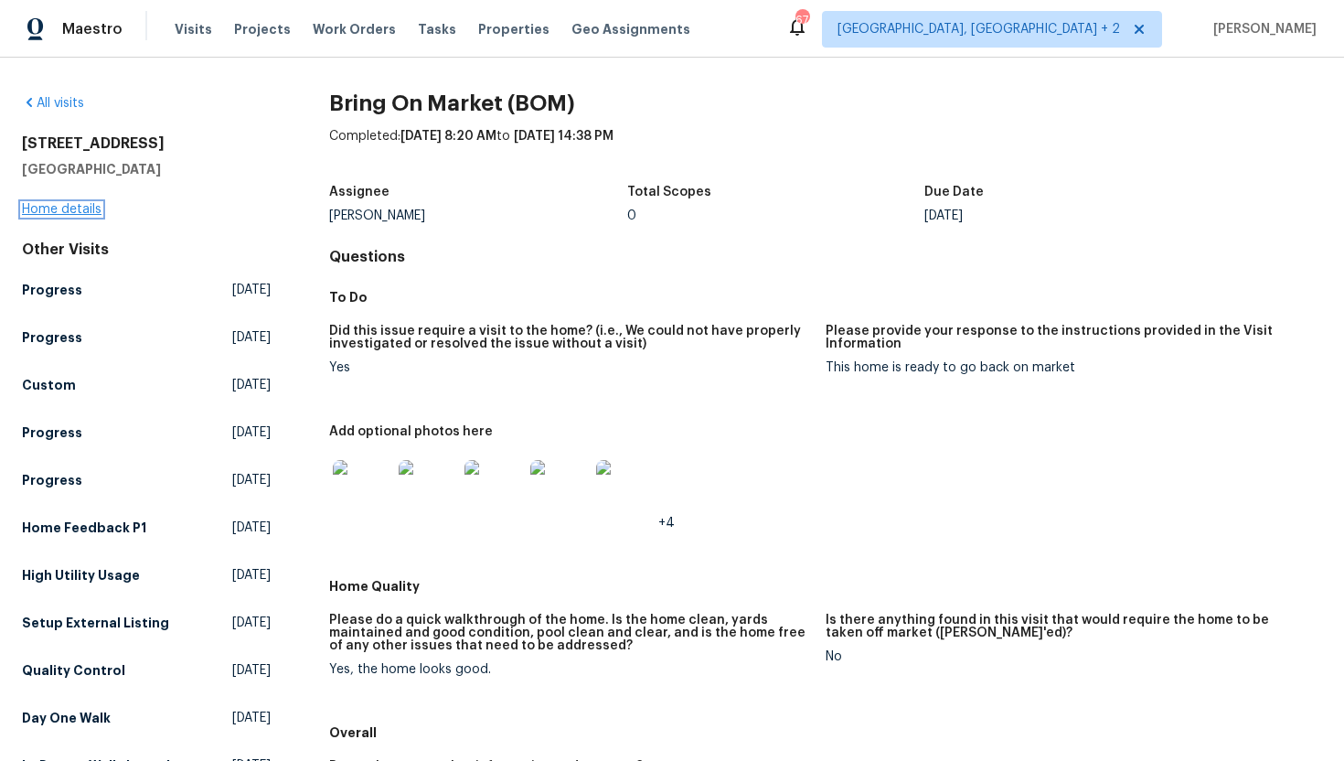
click at [84, 208] on link "Home details" at bounding box center [62, 209] width 80 height 13
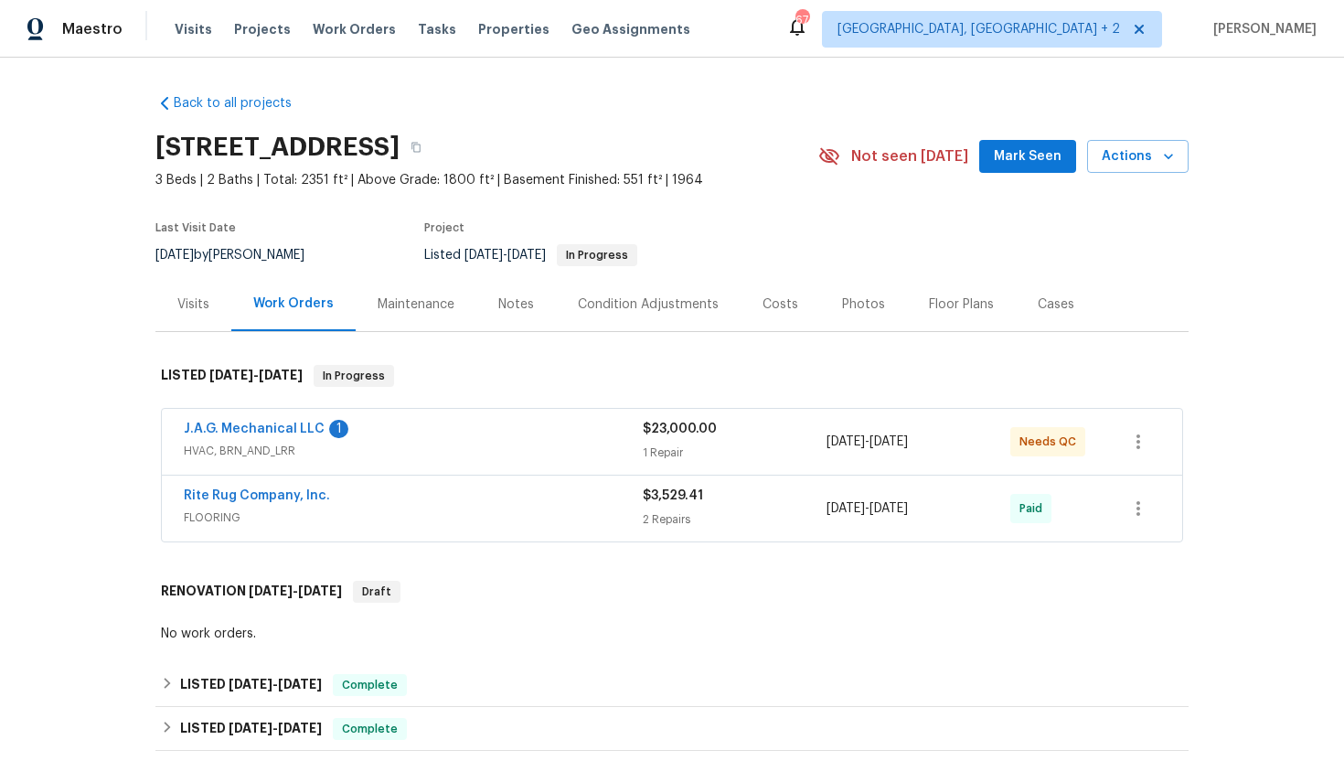
click at [195, 311] on div "Visits" at bounding box center [193, 304] width 32 height 18
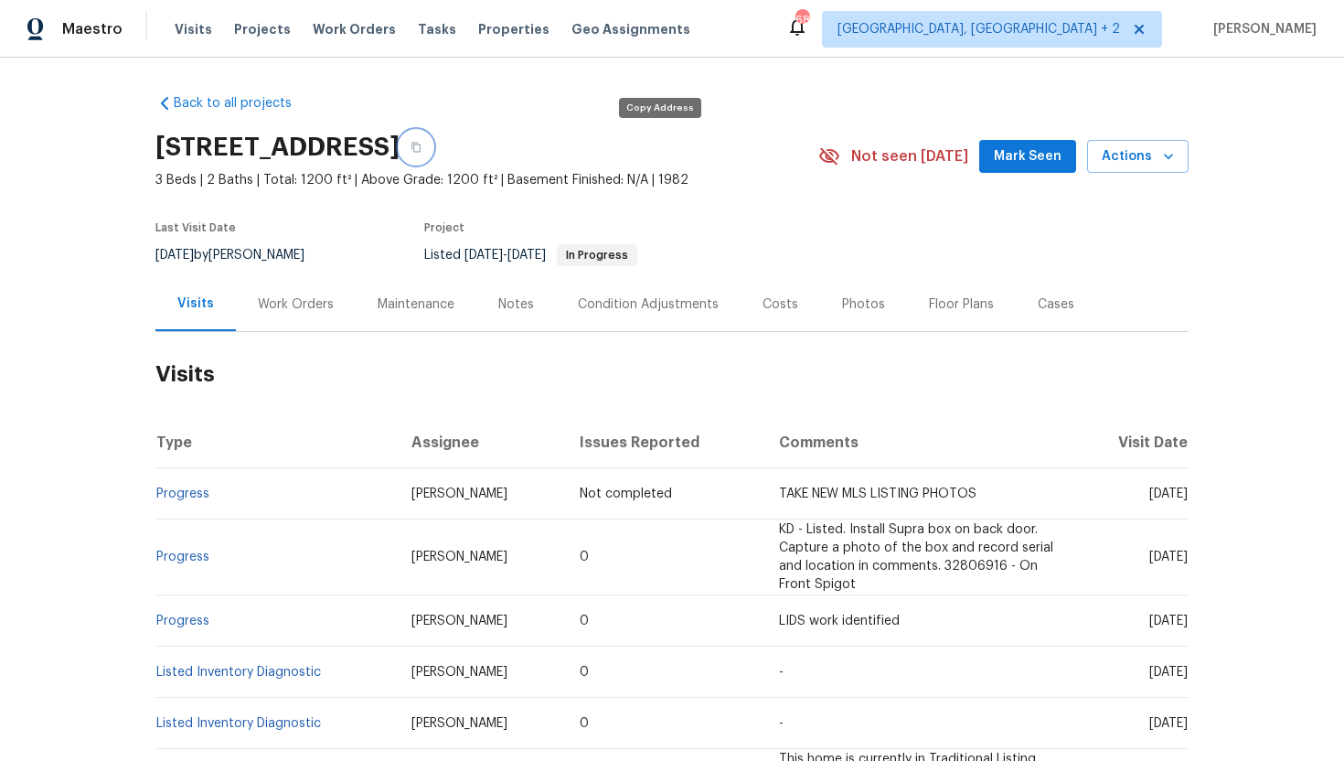
click at [422, 149] on icon "button" at bounding box center [416, 147] width 11 height 11
drag, startPoint x: 1116, startPoint y: 496, endPoint x: 1185, endPoint y: 495, distance: 69.5
click at [1185, 495] on span "Fri, Sep 12 2025" at bounding box center [1169, 493] width 38 height 13
copy span "Sep 12 2025"
click at [1135, 565] on td "Thu, Sep 04 2025" at bounding box center [1132, 557] width 114 height 76
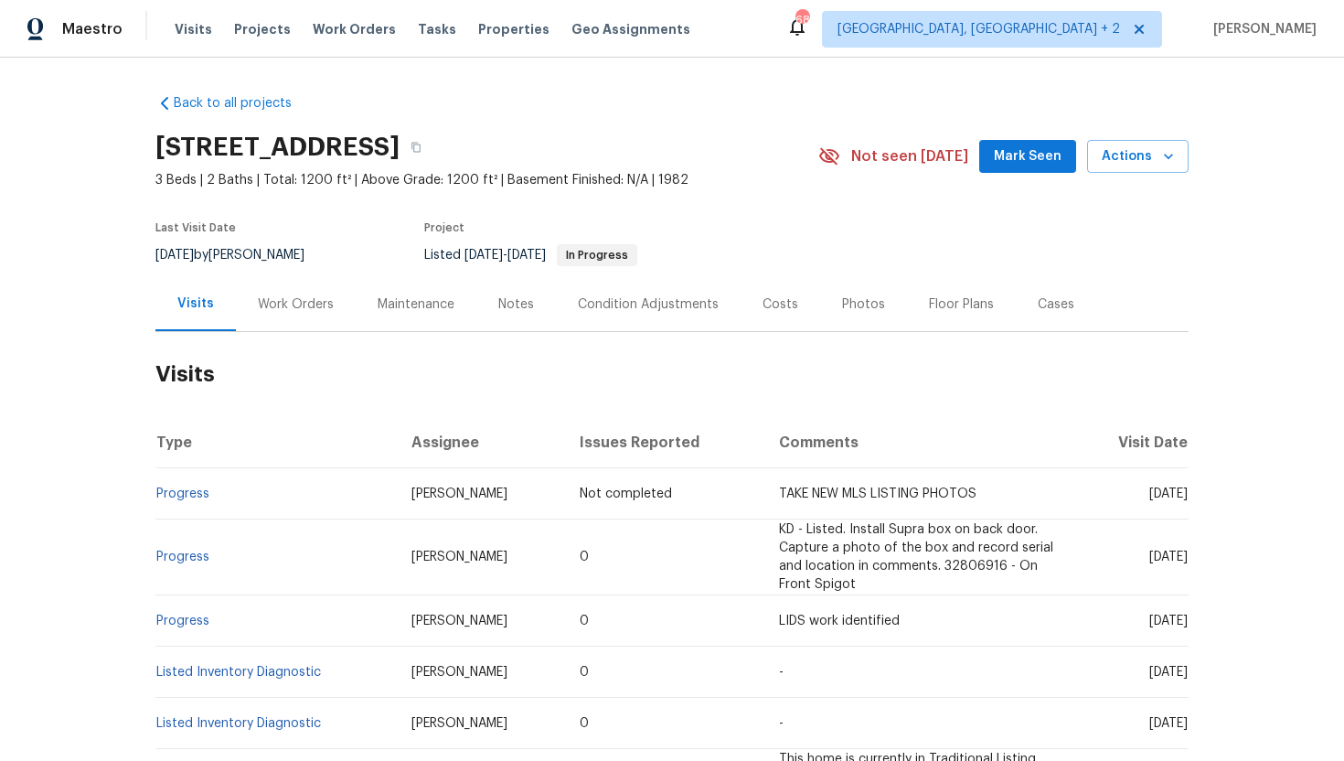
drag, startPoint x: 1111, startPoint y: 559, endPoint x: 1187, endPoint y: 562, distance: 76.0
click at [1187, 562] on span "Thu, Sep 04 2025" at bounding box center [1169, 557] width 38 height 13
copy span "Sep 04 2025"
click at [303, 305] on div "Work Orders" at bounding box center [296, 304] width 76 height 18
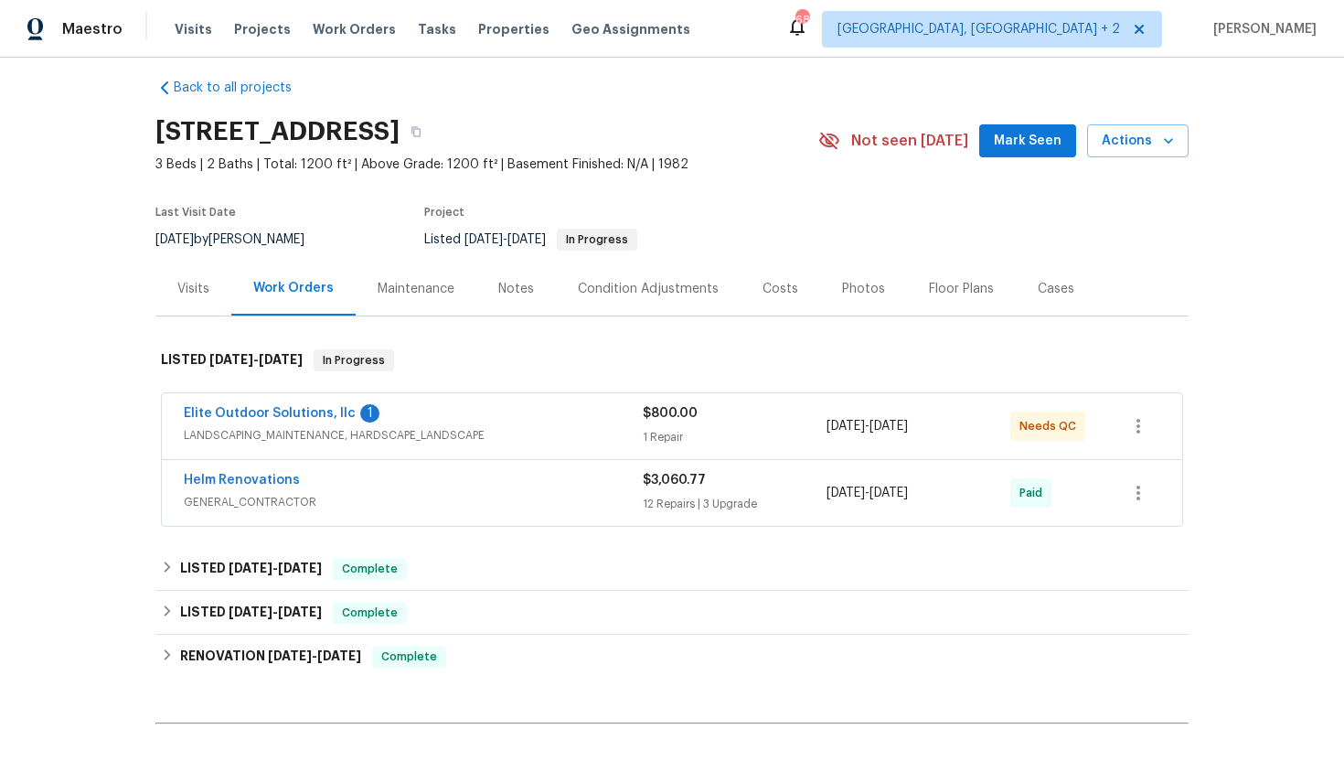
scroll to position [160, 0]
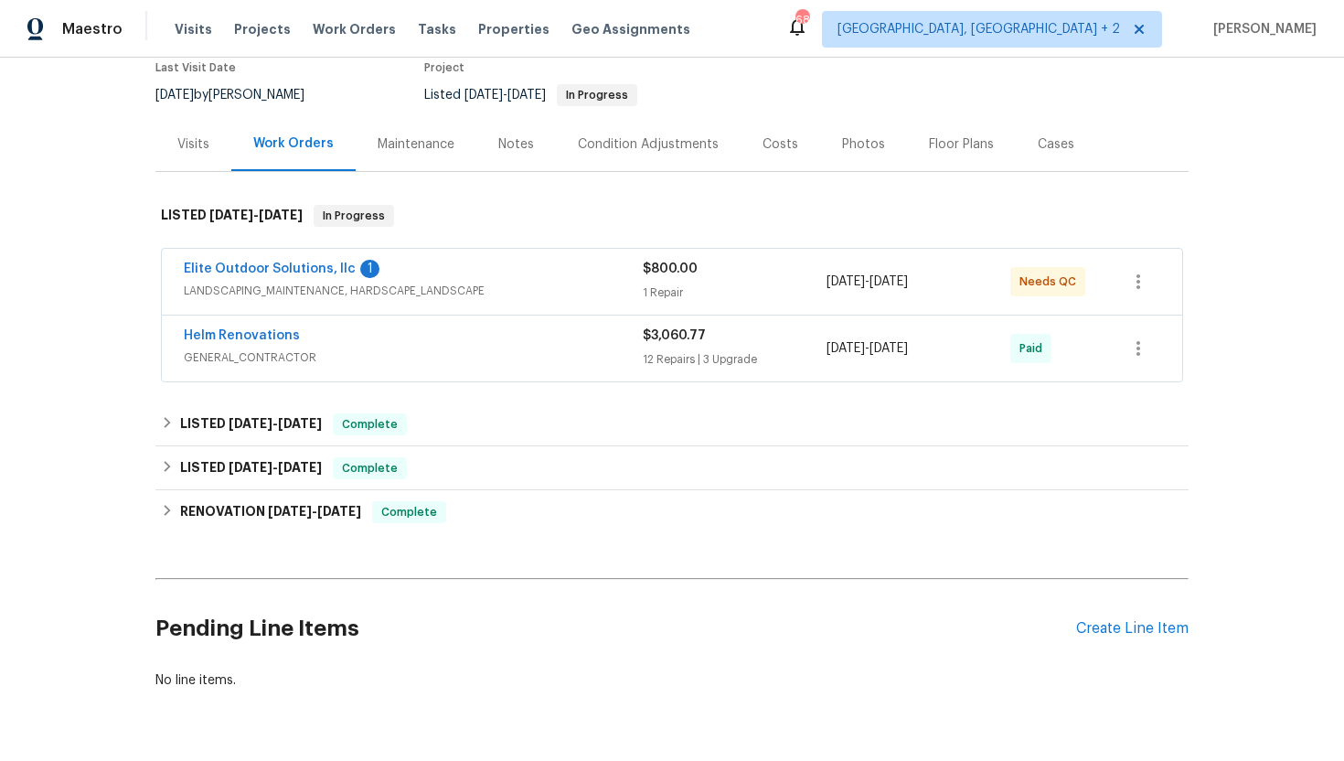
click at [347, 359] on span "GENERAL_CONTRACTOR" at bounding box center [413, 357] width 459 height 18
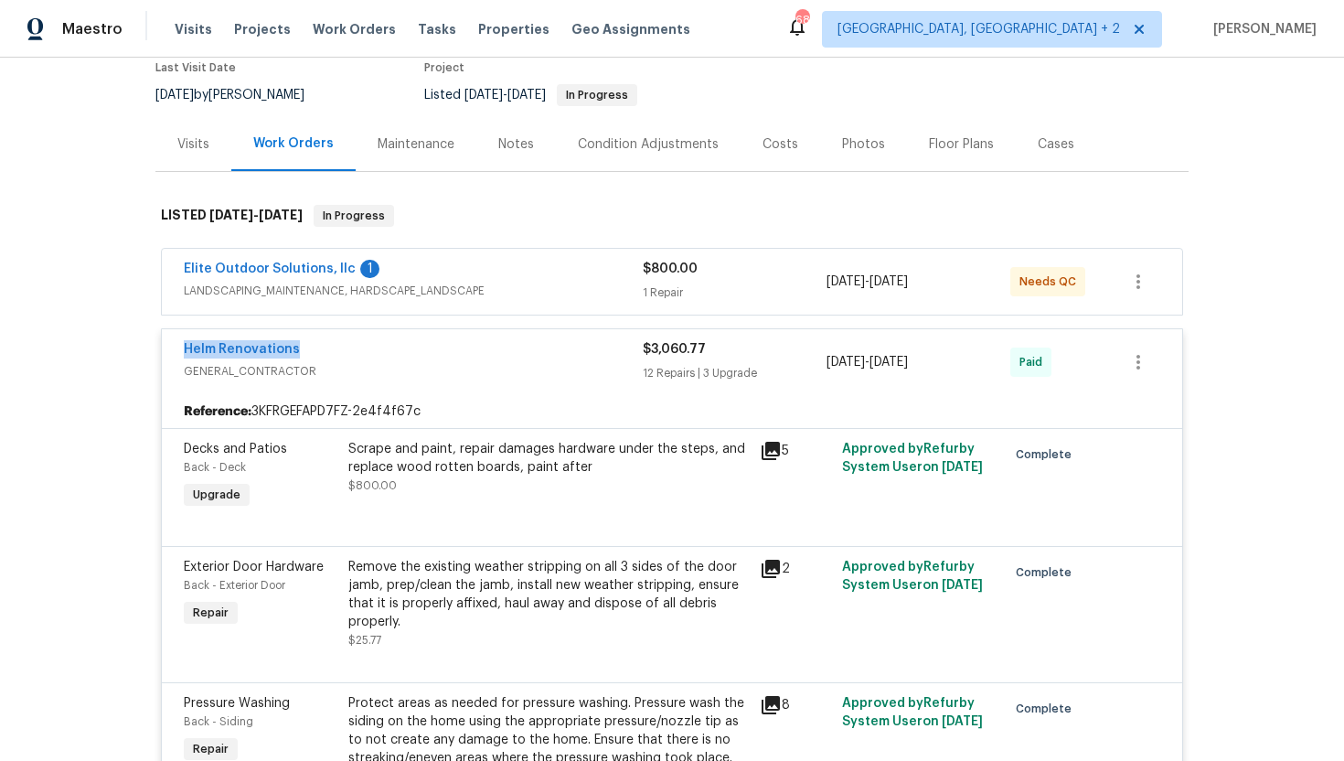
drag, startPoint x: 316, startPoint y: 348, endPoint x: 130, endPoint y: 348, distance: 185.7
click at [130, 349] on div "Back to all projects 401 Quail Trace Dr, Columbia, SC 29212 3 Beds | 2 Baths | …" at bounding box center [672, 409] width 1344 height 703
copy link "Helm Renovations"
click at [929, 376] on div "8/13/2025 - 8/18/2025" at bounding box center [919, 362] width 184 height 44
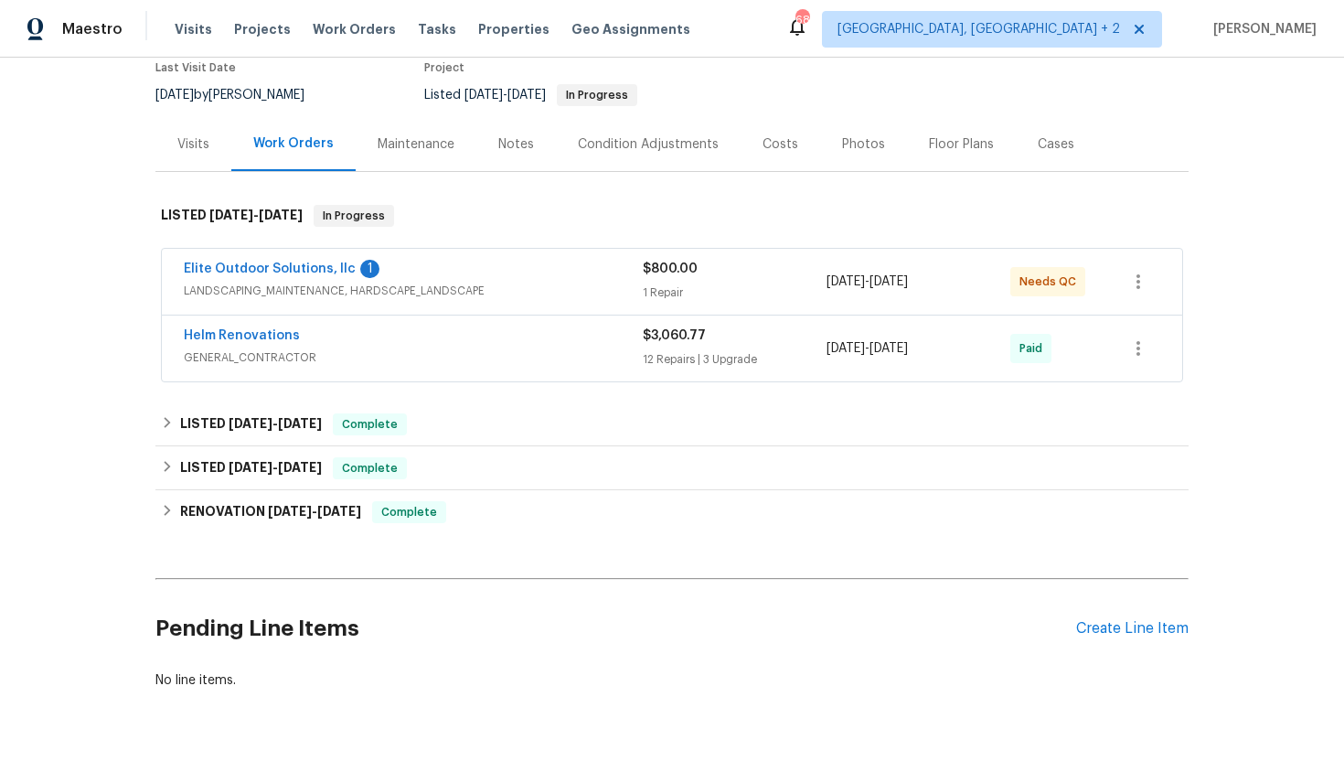
drag, startPoint x: 969, startPoint y: 353, endPoint x: 812, endPoint y: 353, distance: 156.4
click at [812, 353] on div "Helm Renovations GENERAL_CONTRACTOR $3,060.77 12 Repairs | 3 Upgrade 8/13/2025 …" at bounding box center [650, 348] width 933 height 44
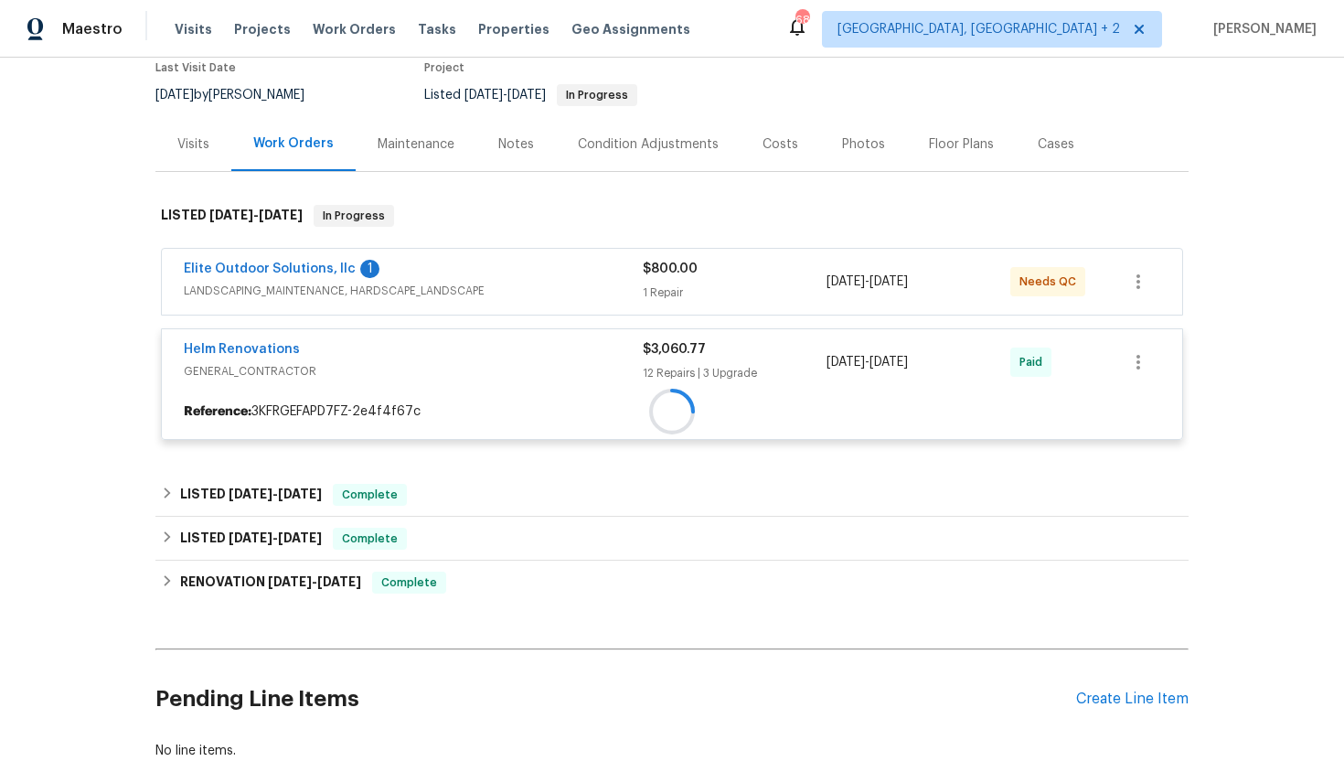
copy div "8/13/2025 - 8/18/2025"
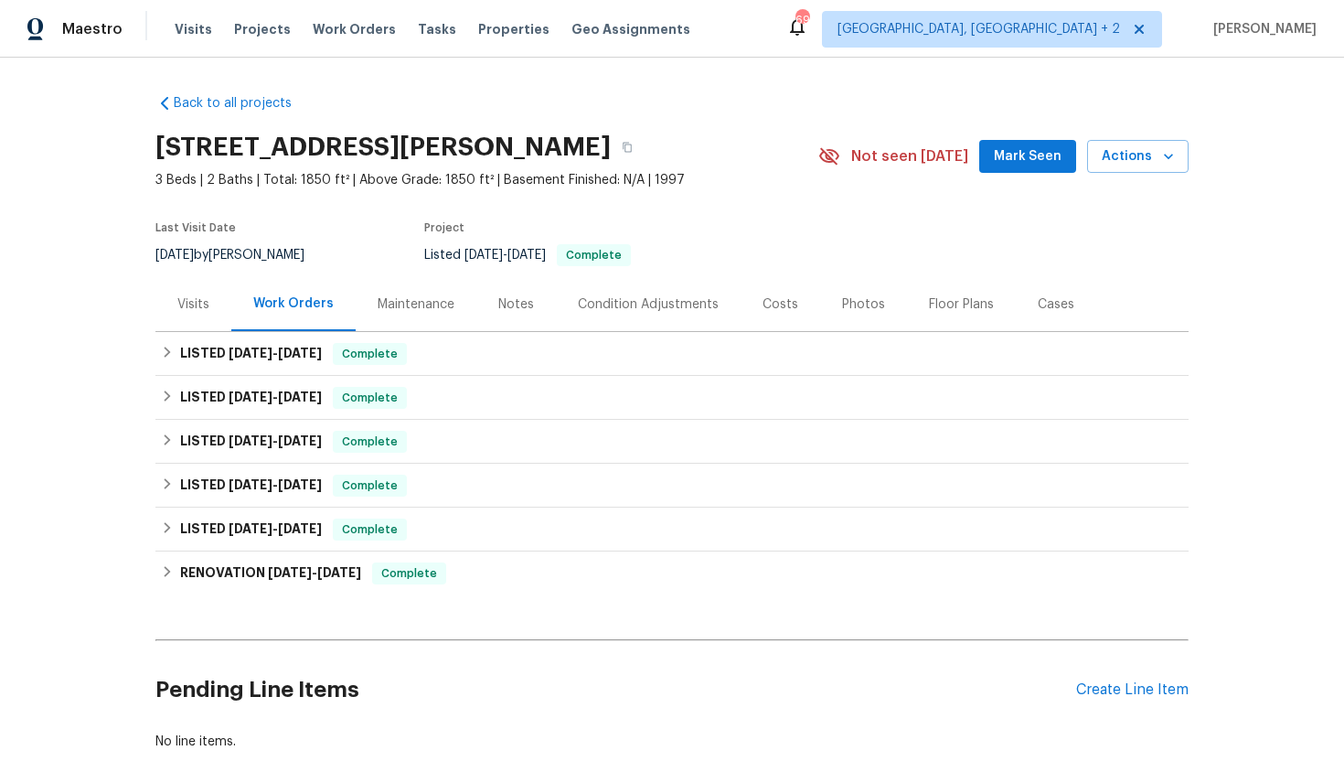
click at [411, 311] on div "Maintenance" at bounding box center [416, 304] width 77 height 18
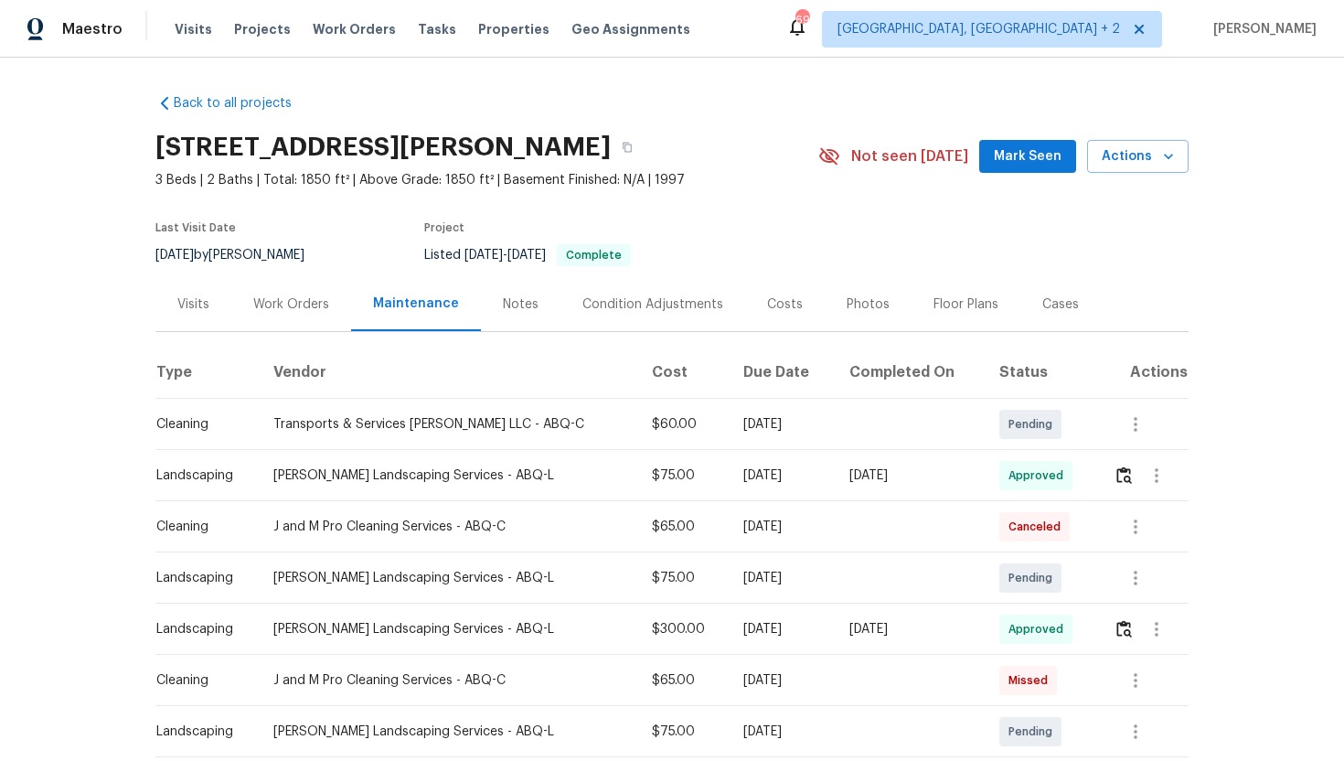
scroll to position [90, 0]
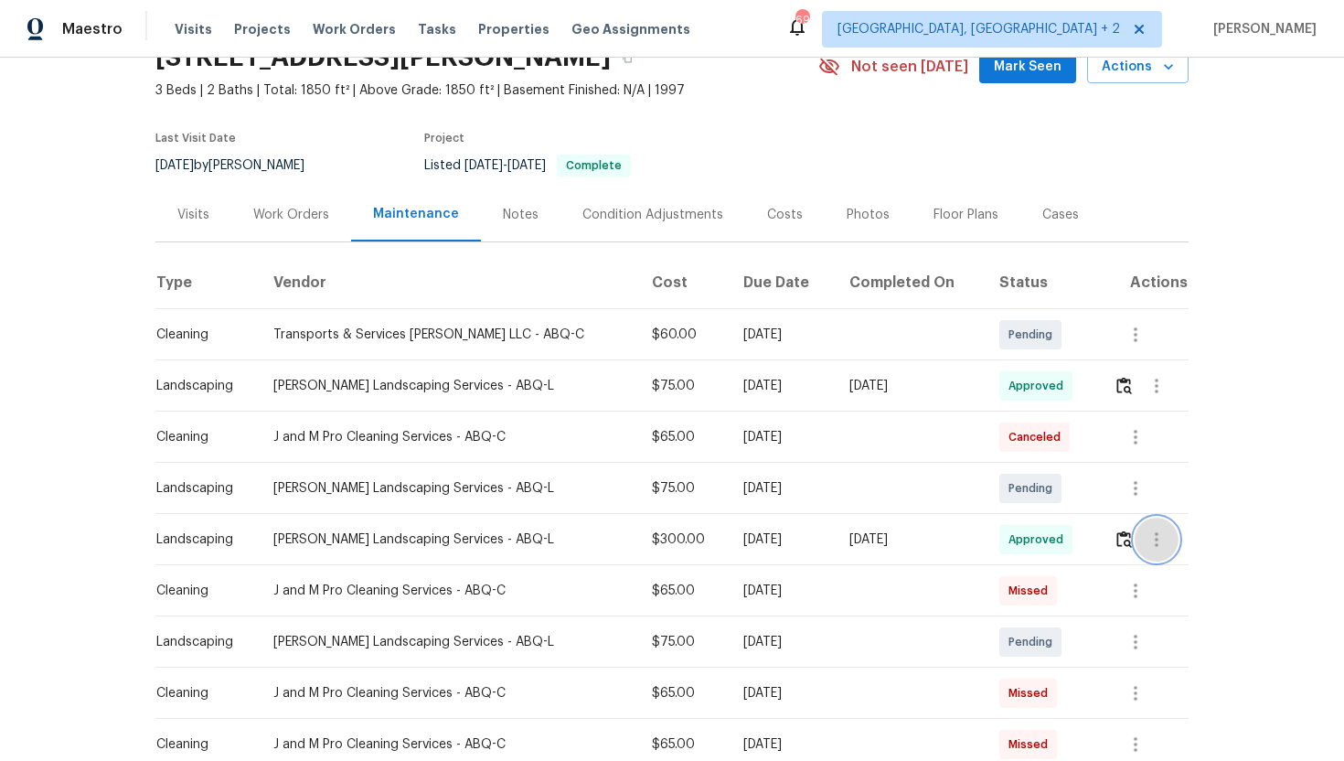
click at [1155, 539] on icon "button" at bounding box center [1157, 539] width 4 height 15
click at [1209, 568] on li "View details" at bounding box center [1196, 569] width 128 height 30
click at [1151, 393] on div at bounding box center [672, 380] width 1344 height 761
click at [1151, 391] on icon "button" at bounding box center [1157, 386] width 22 height 22
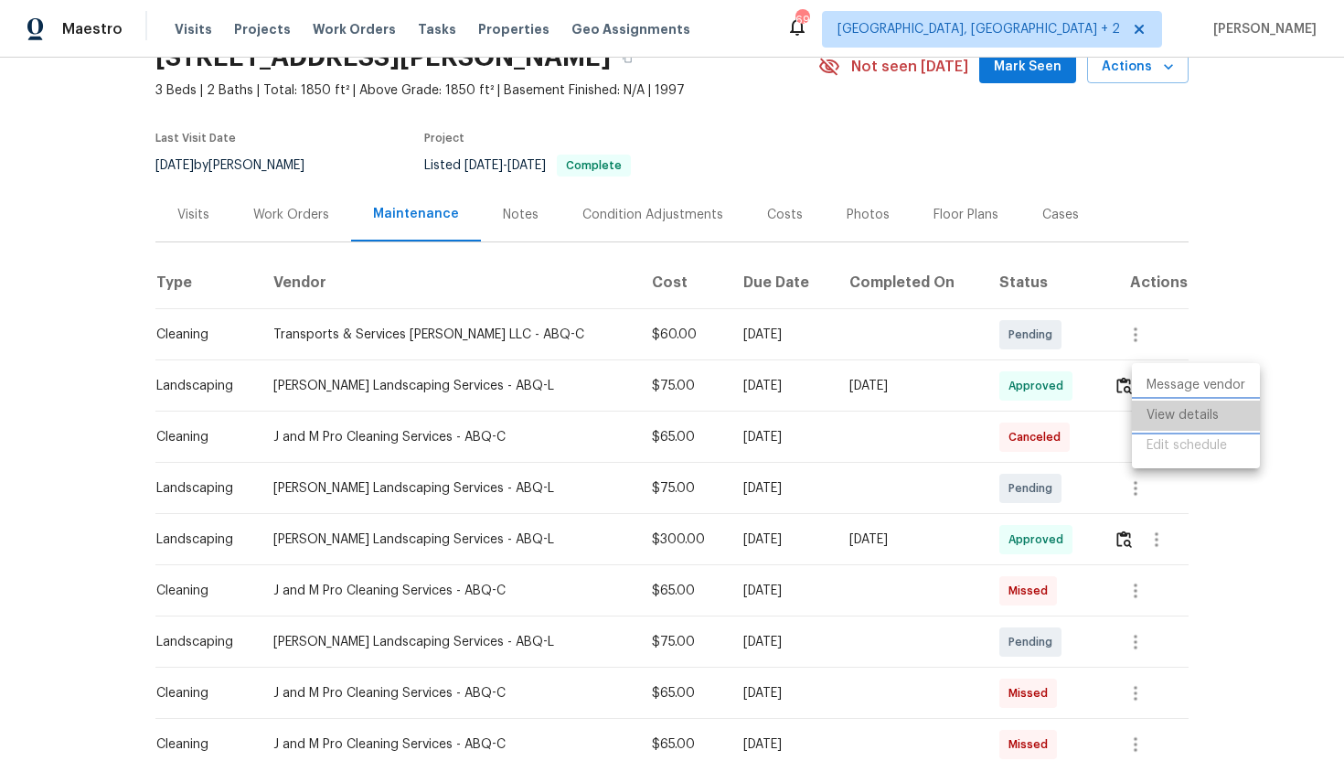
click at [1177, 415] on li "View details" at bounding box center [1196, 416] width 128 height 30
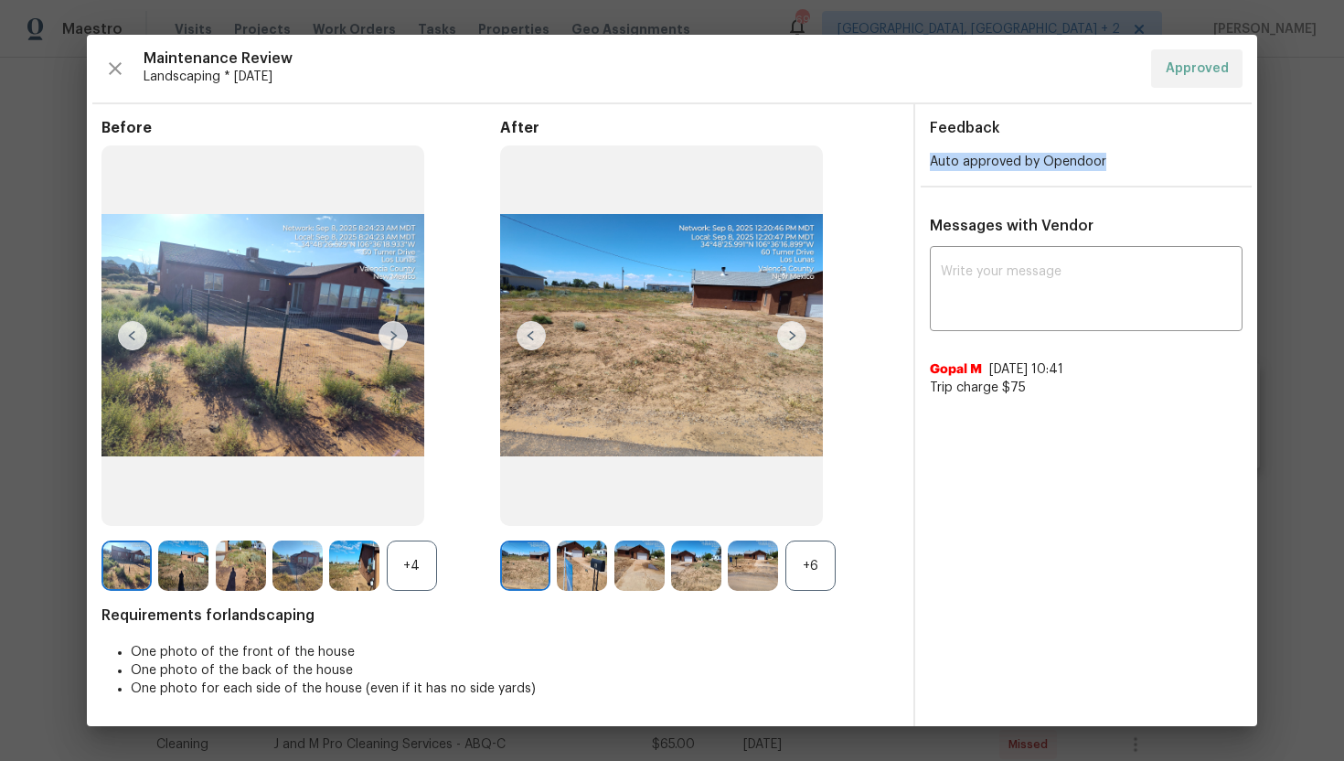
drag, startPoint x: 925, startPoint y: 163, endPoint x: 1103, endPoint y: 164, distance: 178.3
click at [1103, 164] on div "Auto approved by Opendoor" at bounding box center [1086, 162] width 342 height 18
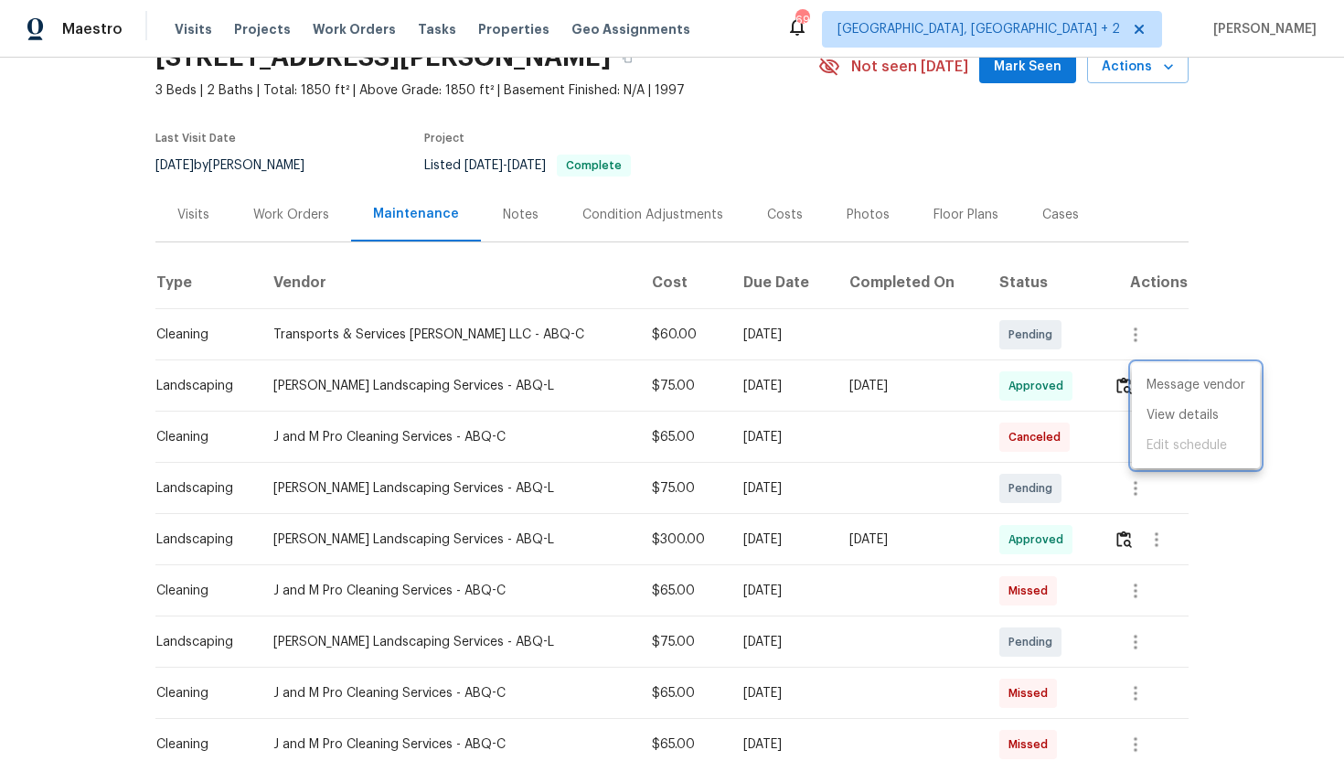
click at [1295, 483] on div at bounding box center [672, 380] width 1344 height 761
click at [1161, 539] on icon "button" at bounding box center [1157, 540] width 22 height 22
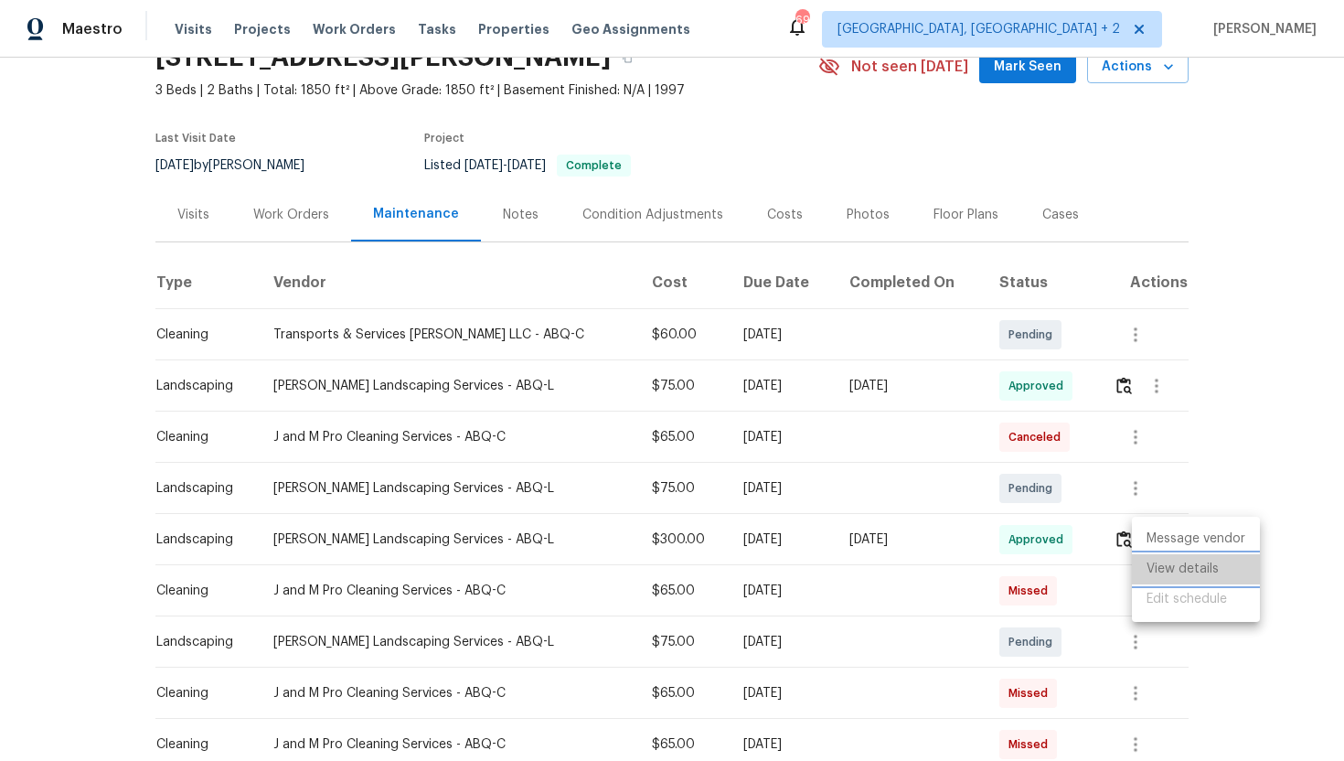
click at [1188, 570] on li "View details" at bounding box center [1196, 569] width 128 height 30
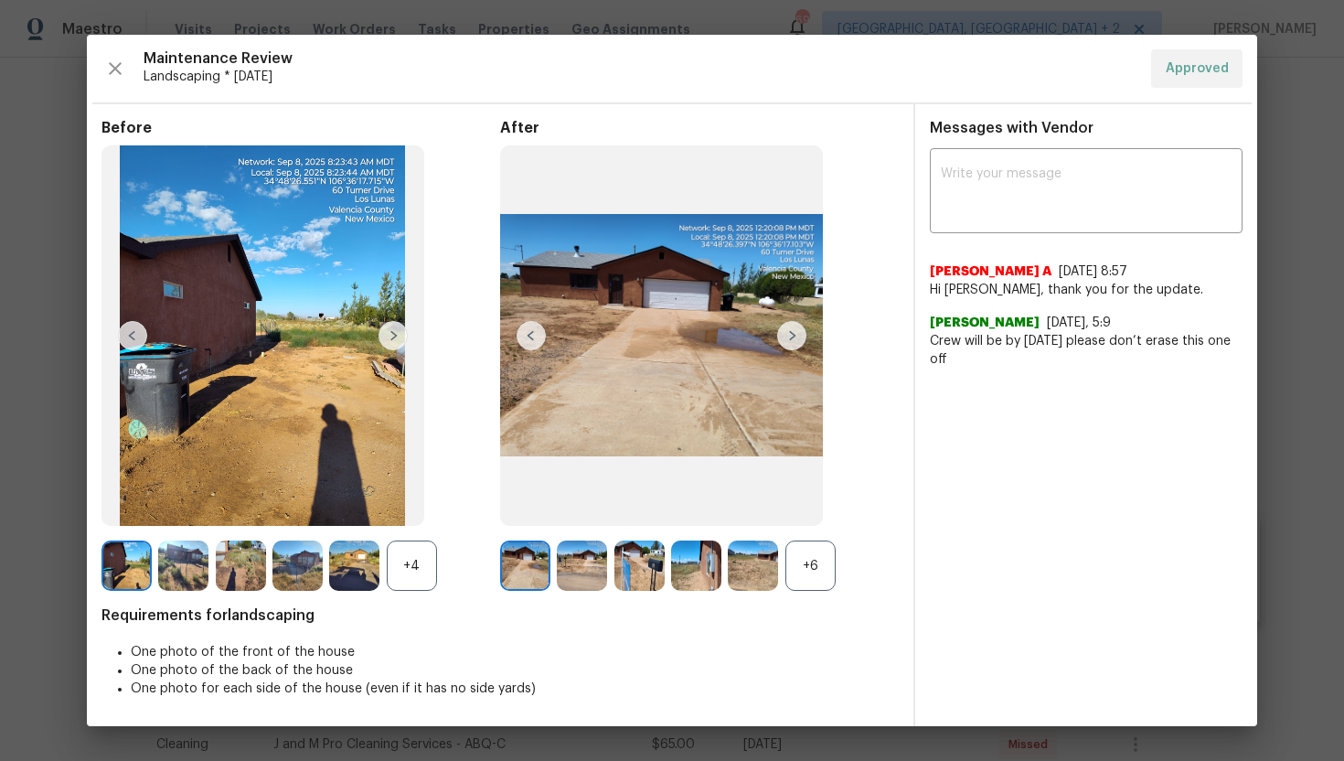
click at [396, 340] on img at bounding box center [393, 335] width 29 height 29
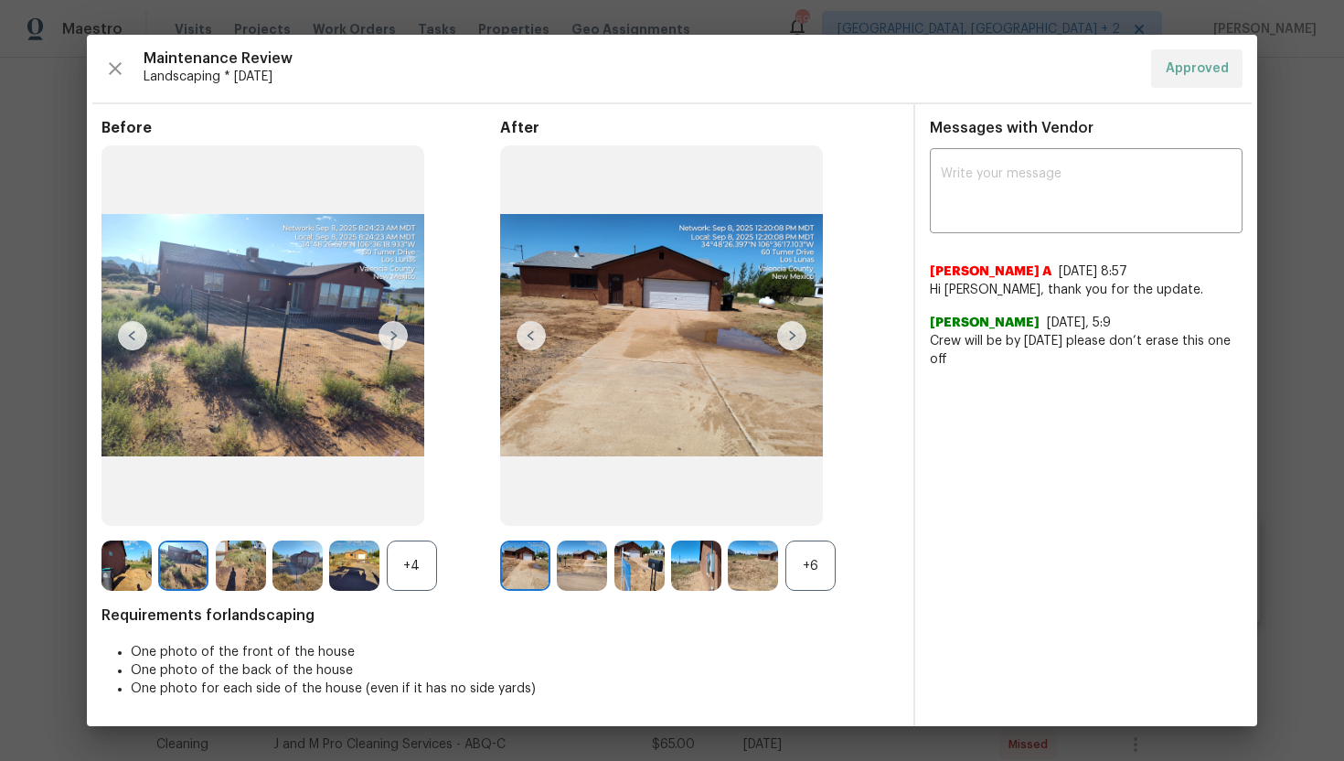
click at [396, 339] on img at bounding box center [393, 335] width 29 height 29
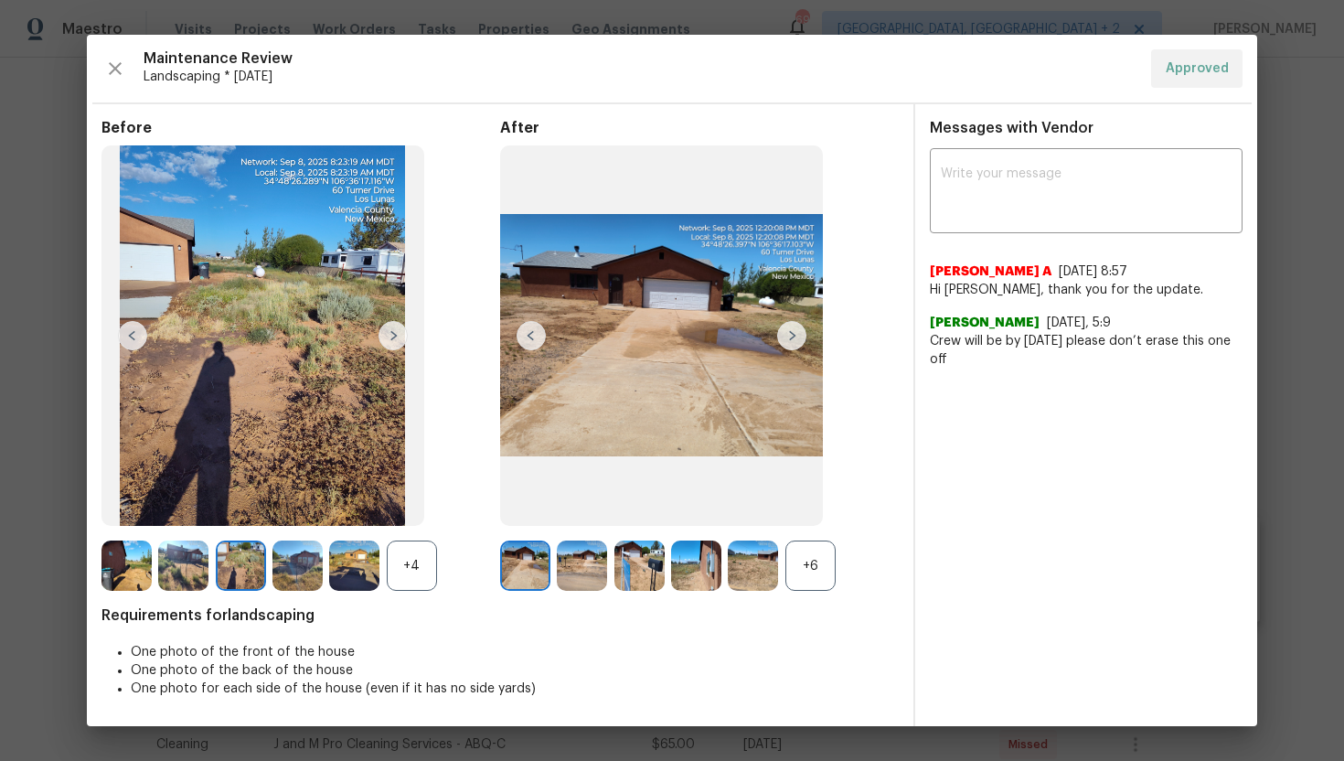
click at [396, 339] on img at bounding box center [393, 335] width 29 height 29
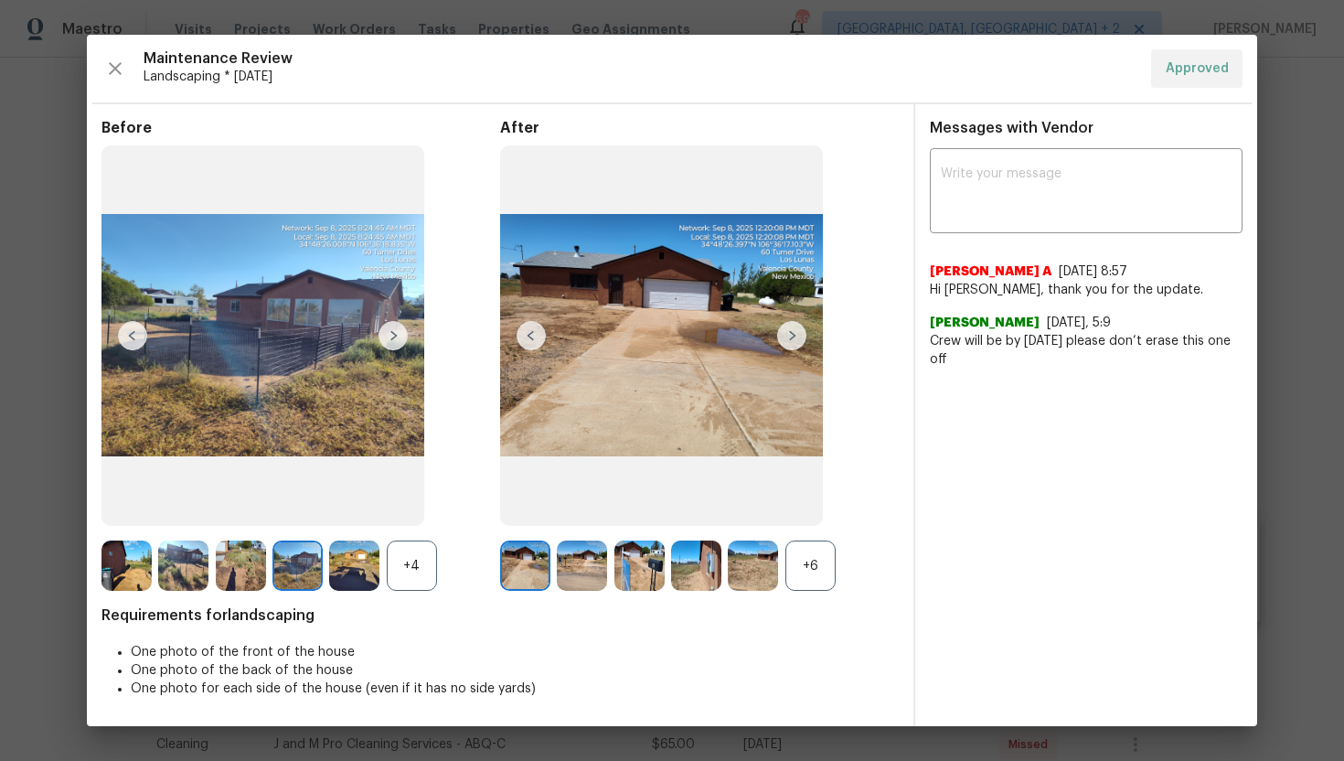
click at [396, 338] on img at bounding box center [393, 335] width 29 height 29
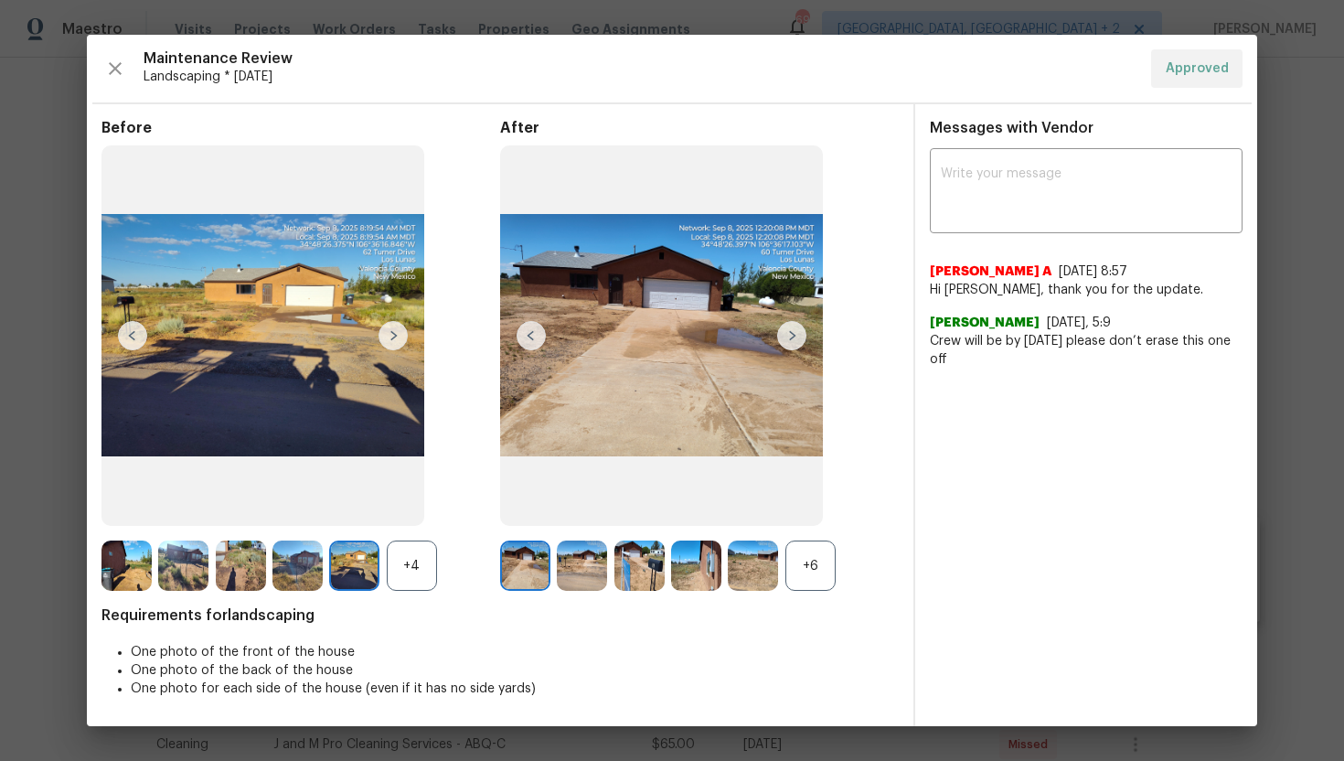
click at [396, 338] on img at bounding box center [393, 335] width 29 height 29
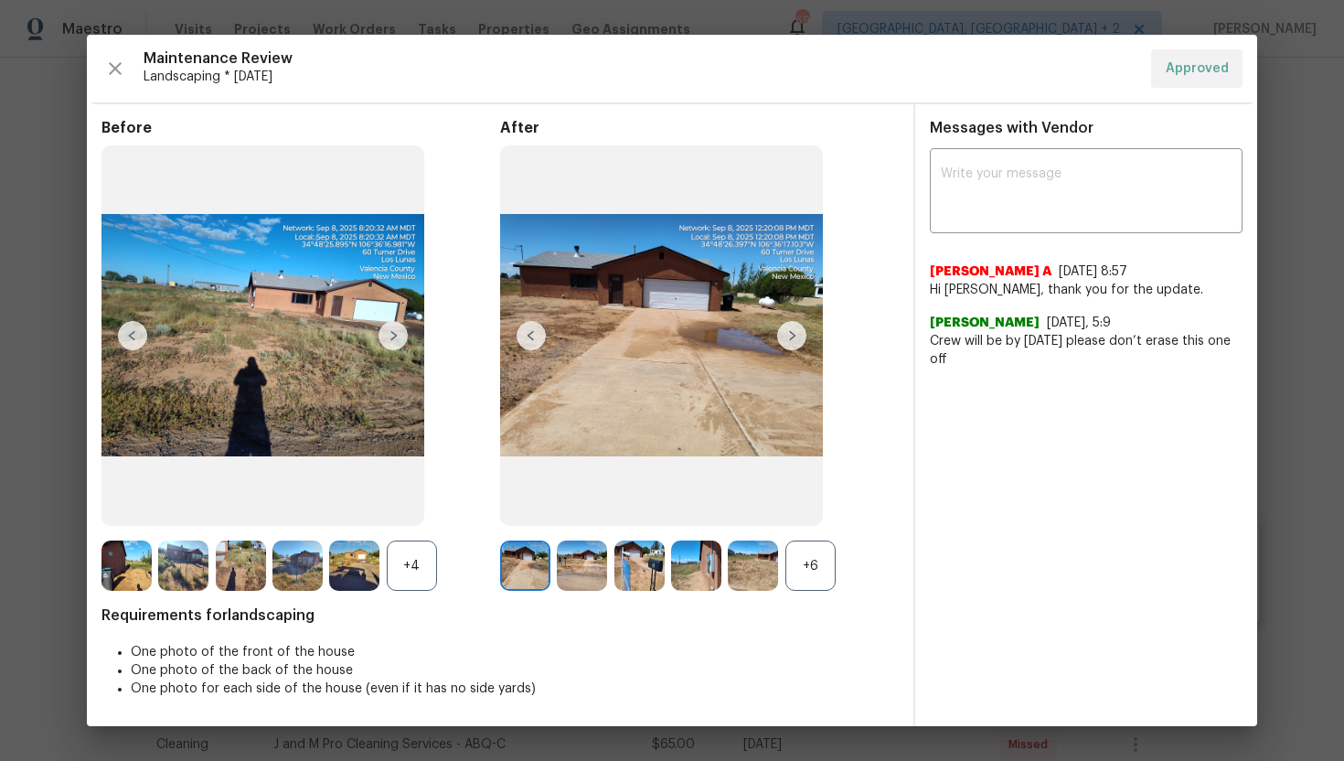
click at [396, 337] on img at bounding box center [393, 335] width 29 height 29
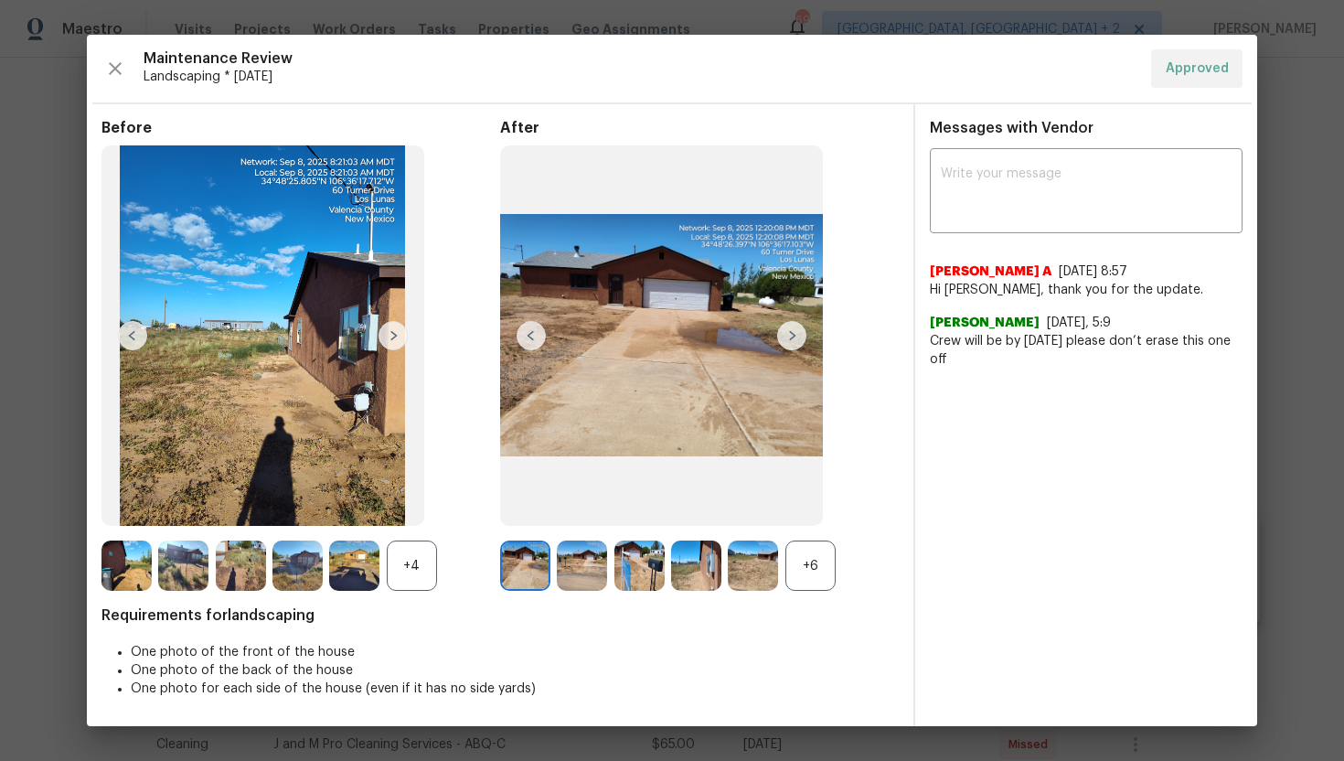
click at [396, 337] on img at bounding box center [393, 335] width 29 height 29
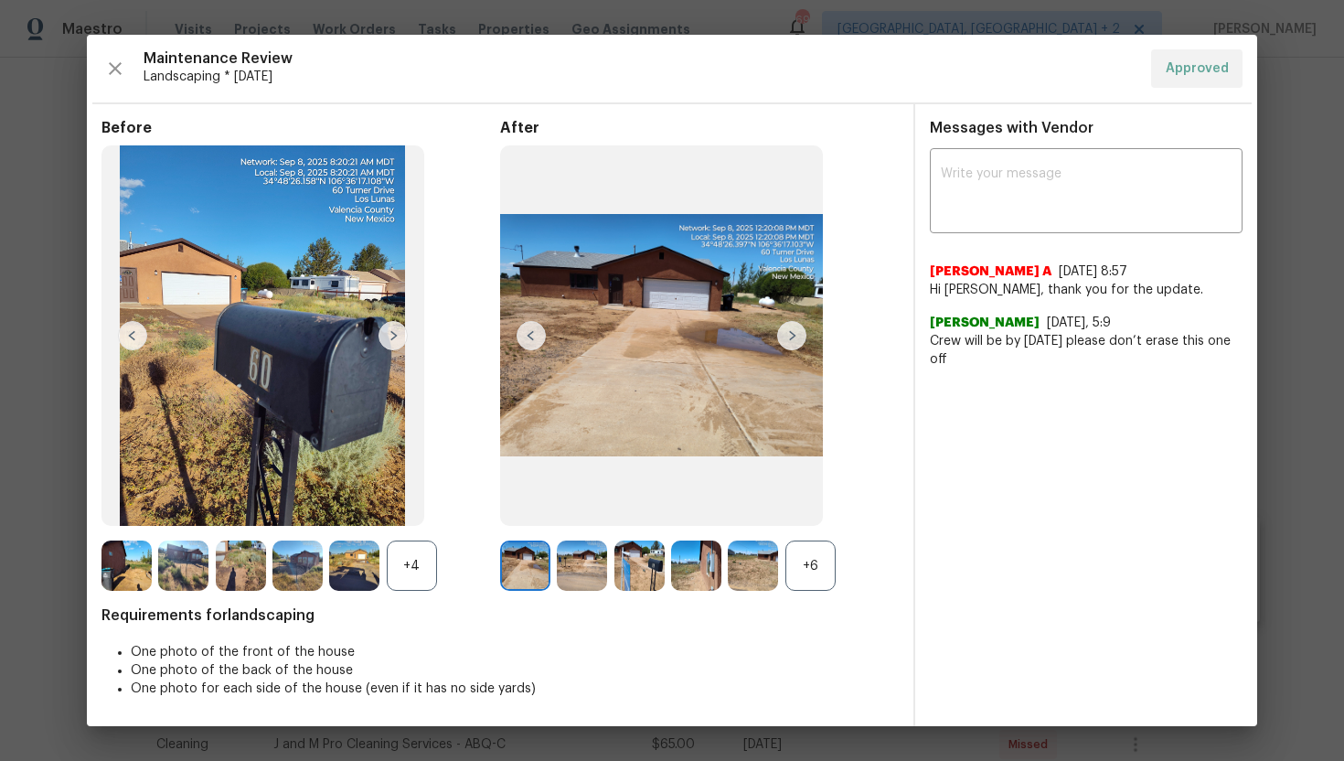
click at [396, 337] on img at bounding box center [393, 335] width 29 height 29
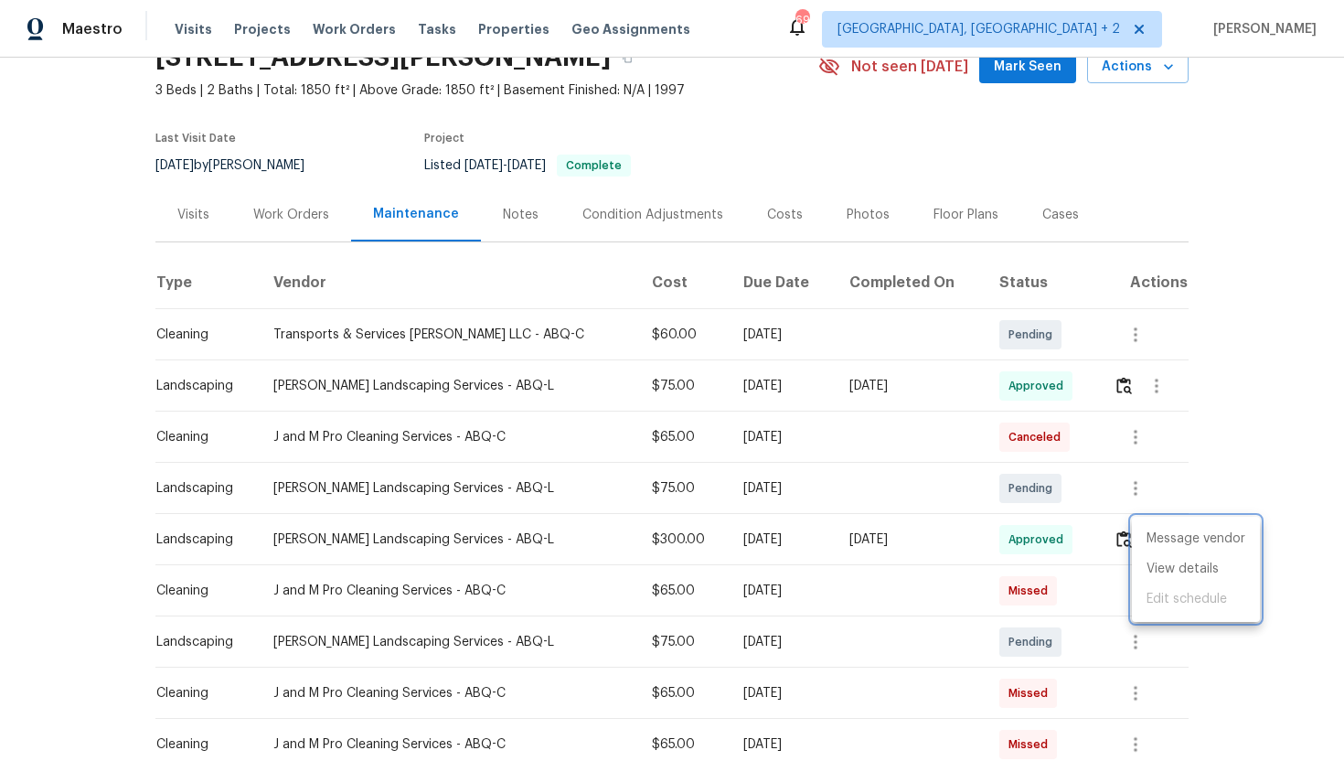
click at [888, 467] on div at bounding box center [672, 380] width 1344 height 761
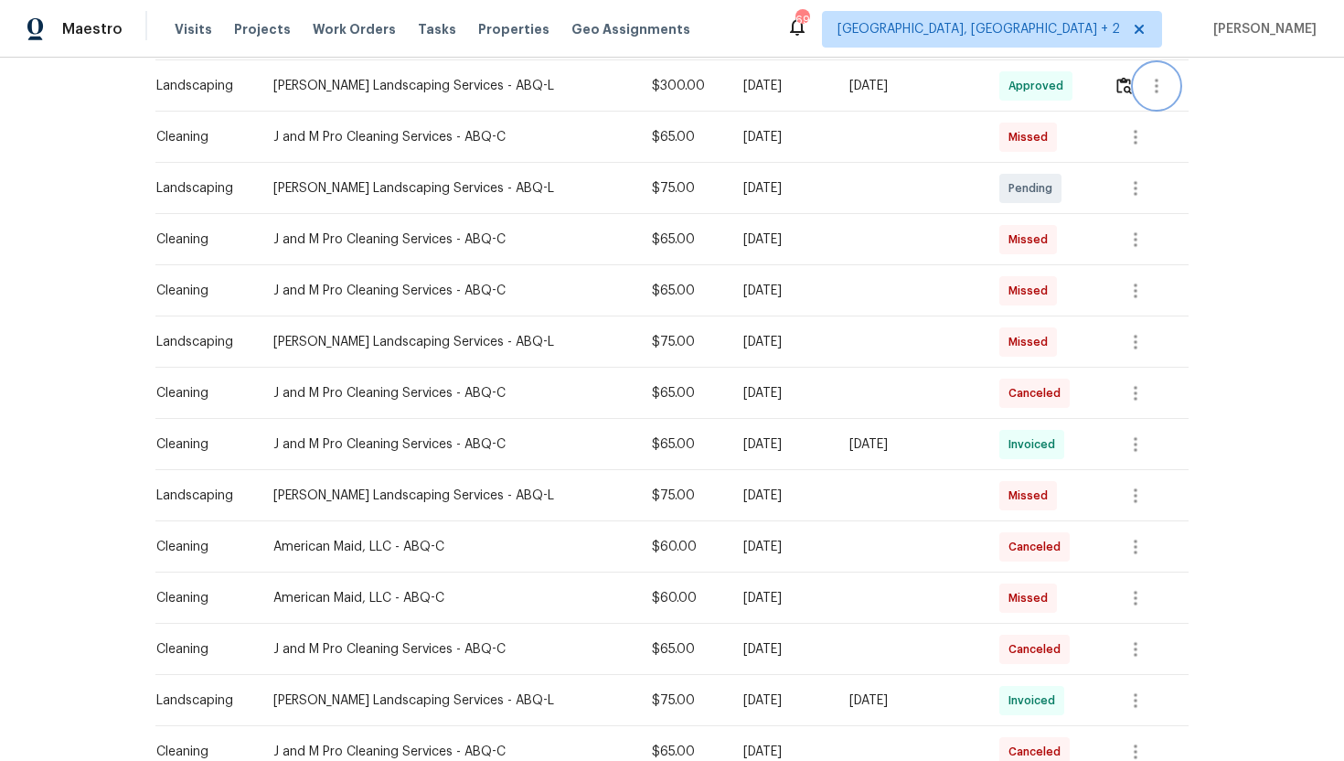
scroll to position [578, 0]
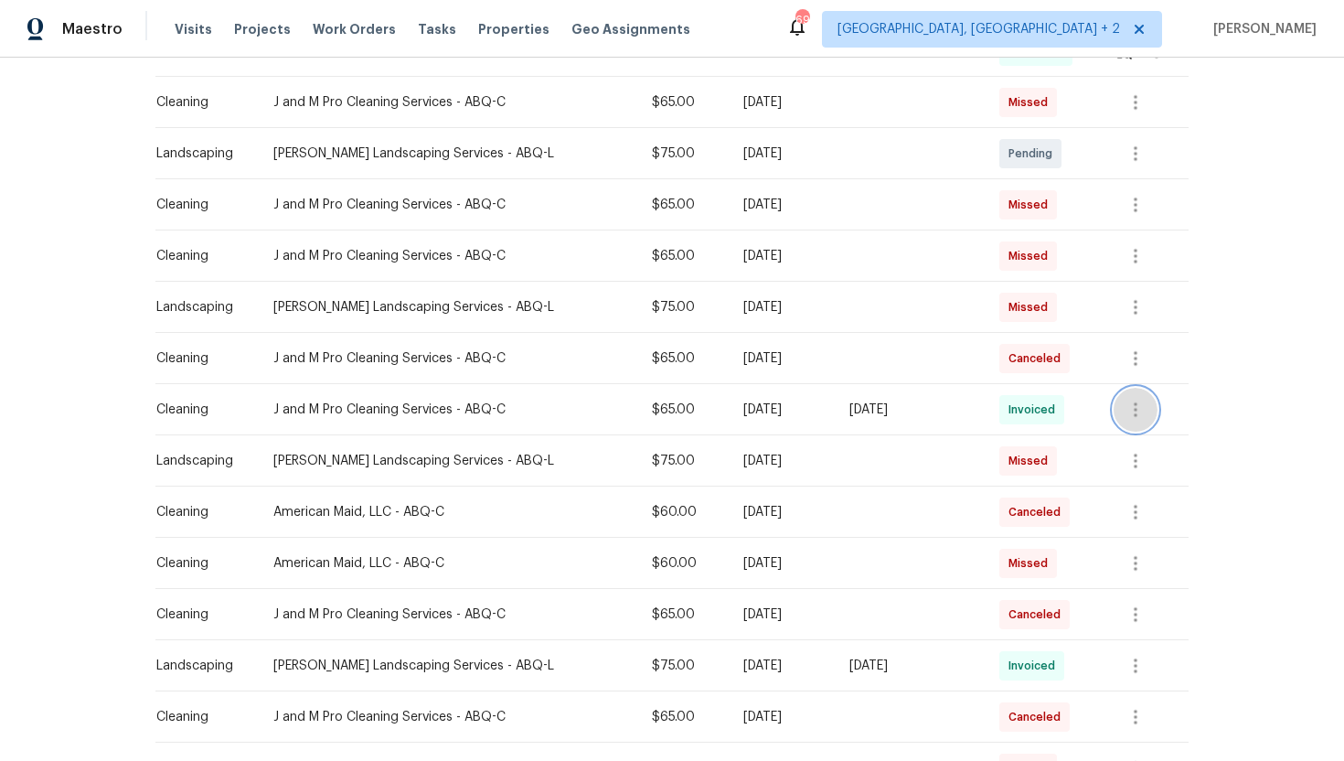
click at [1141, 408] on icon "button" at bounding box center [1136, 410] width 22 height 22
click at [1168, 446] on li "View details" at bounding box center [1175, 439] width 128 height 30
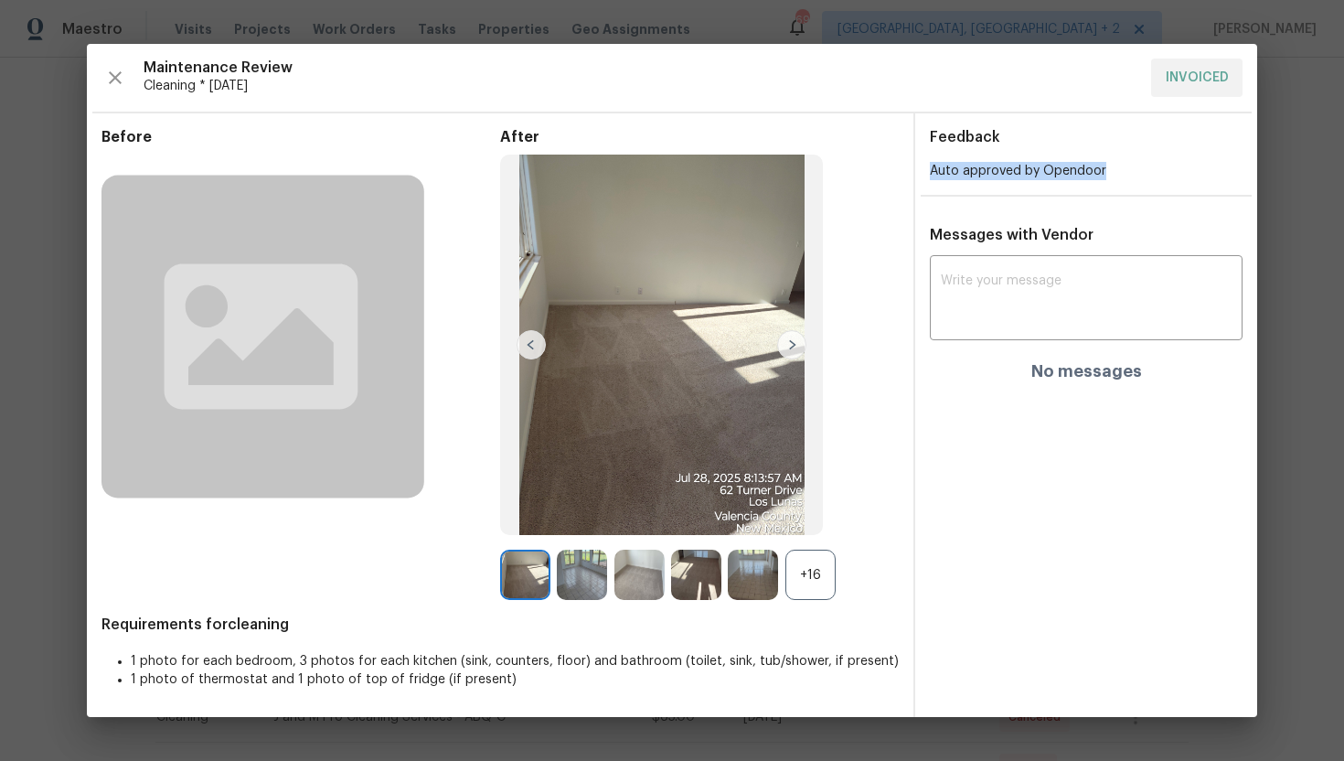
drag, startPoint x: 933, startPoint y: 174, endPoint x: 1126, endPoint y: 180, distance: 193.1
click at [1126, 180] on div "Feedback Auto approved by Opendoor Messages with Vendor x ​ No messages" at bounding box center [1086, 414] width 342 height 603
click at [798, 345] on img at bounding box center [791, 344] width 29 height 29
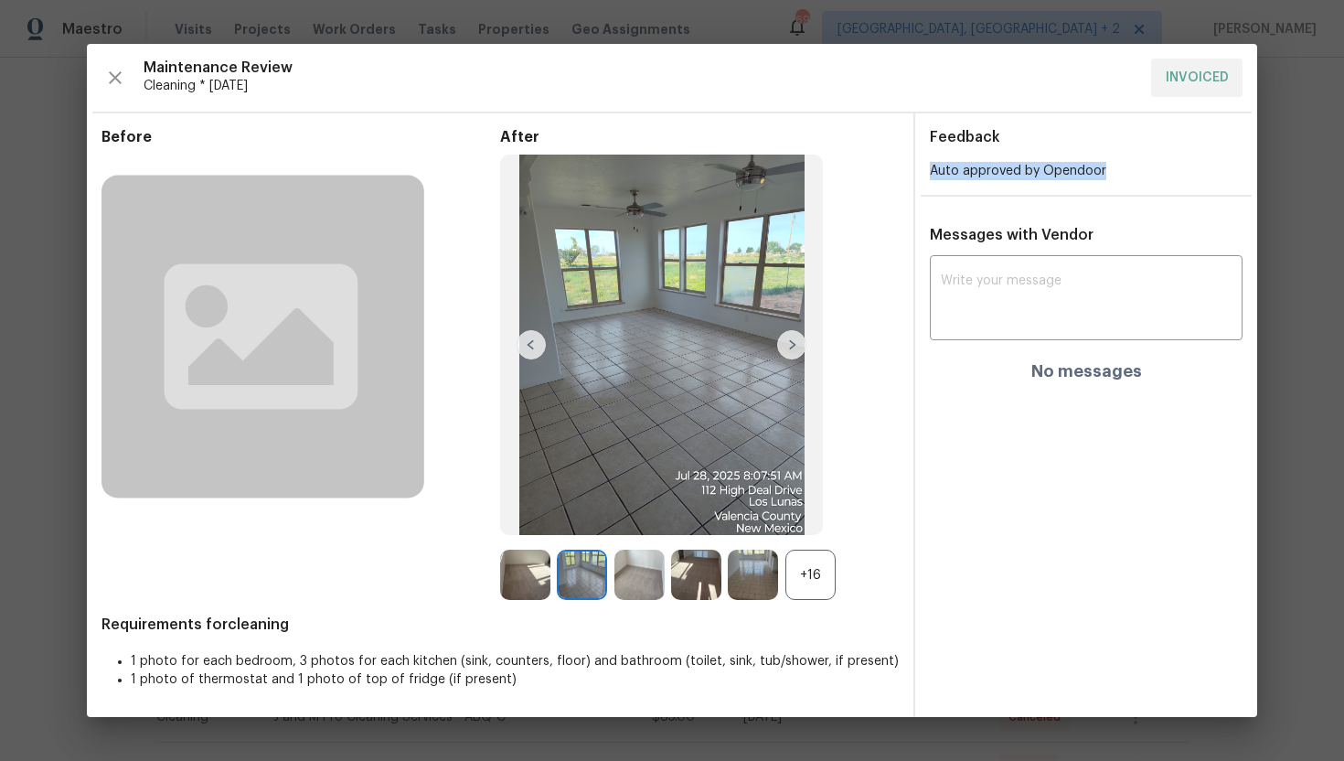
click at [798, 345] on img at bounding box center [791, 344] width 29 height 29
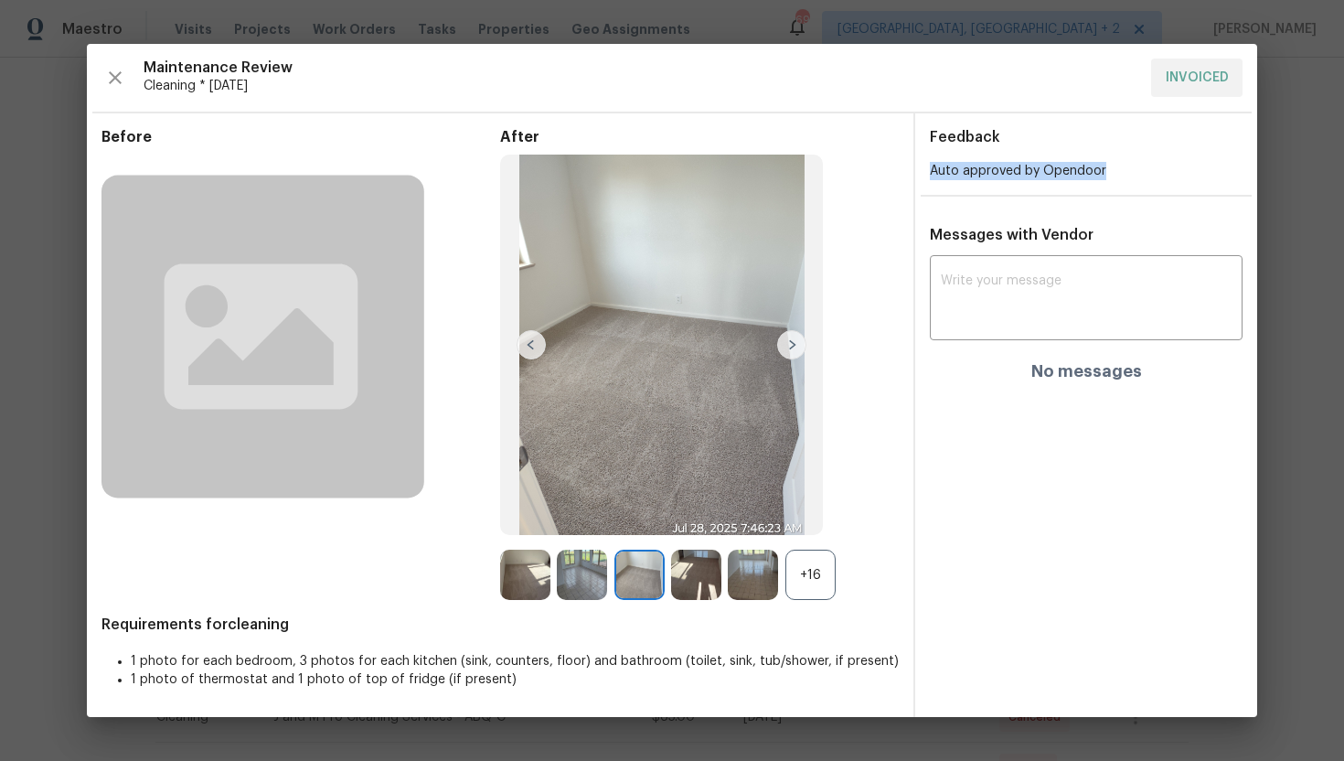
click at [798, 345] on img at bounding box center [791, 344] width 29 height 29
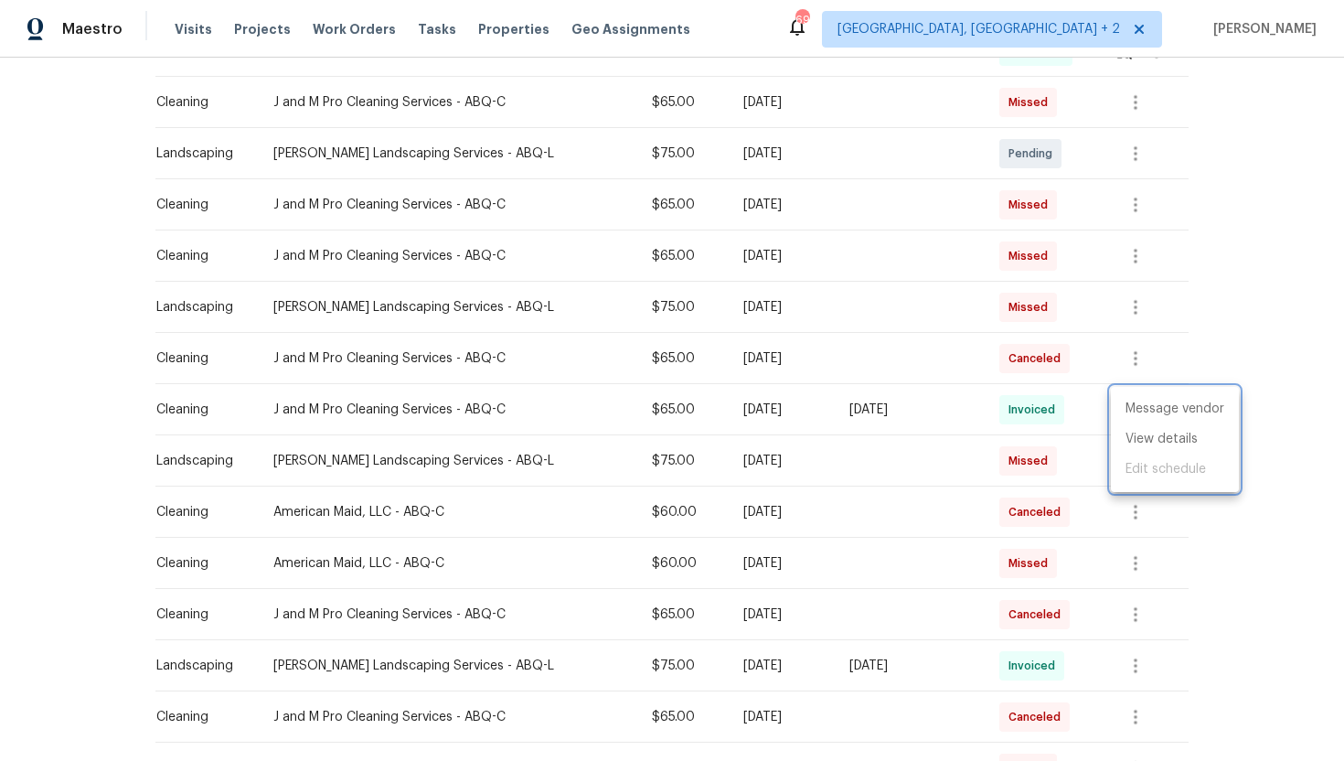
click at [904, 496] on div at bounding box center [672, 380] width 1344 height 761
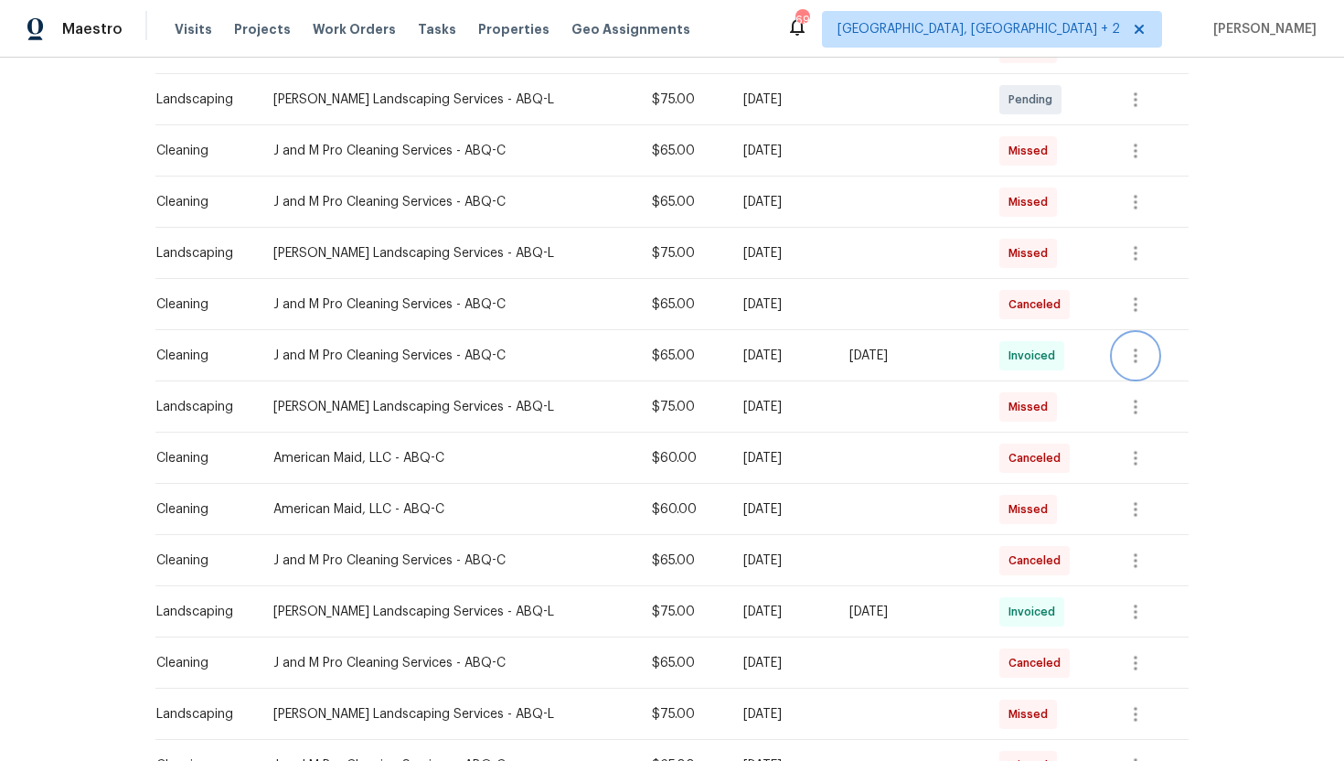
scroll to position [715, 0]
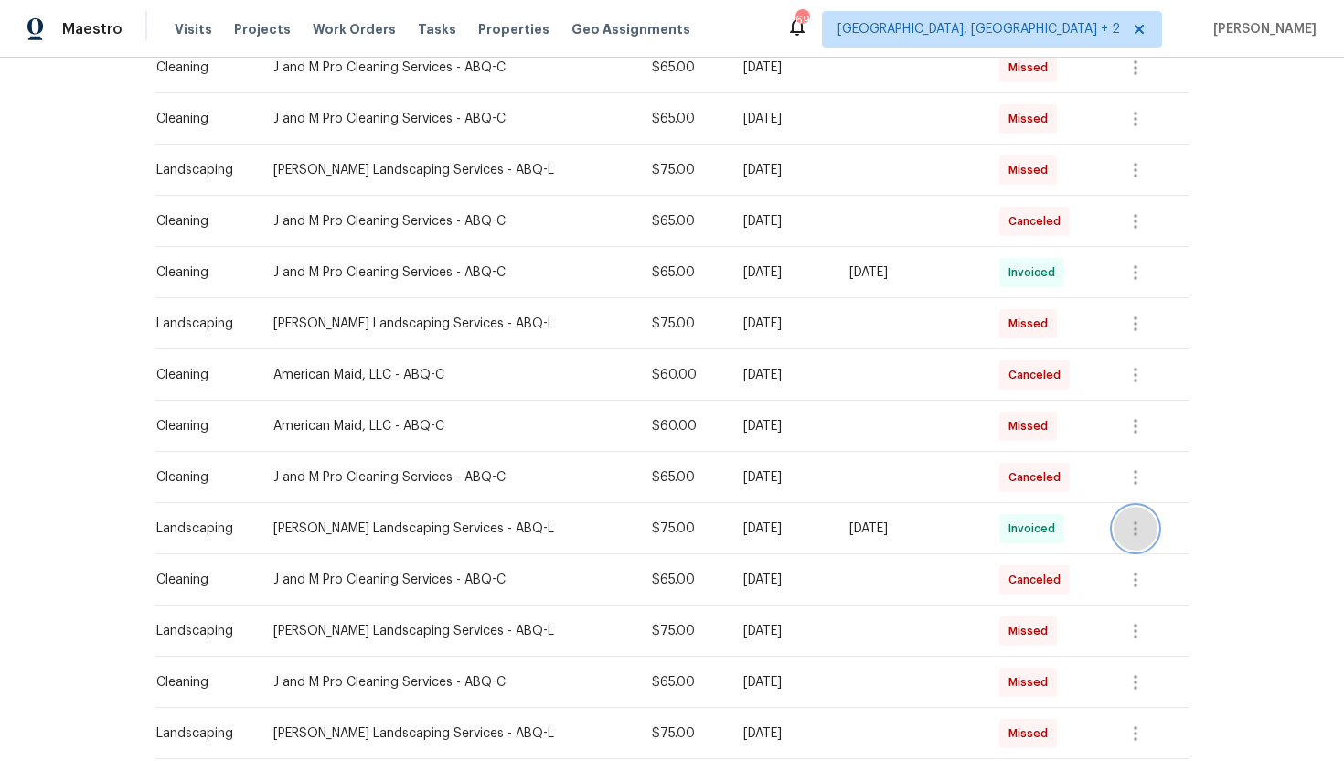
click at [1137, 519] on icon "button" at bounding box center [1136, 529] width 22 height 22
click at [1172, 554] on li "View details" at bounding box center [1175, 558] width 128 height 30
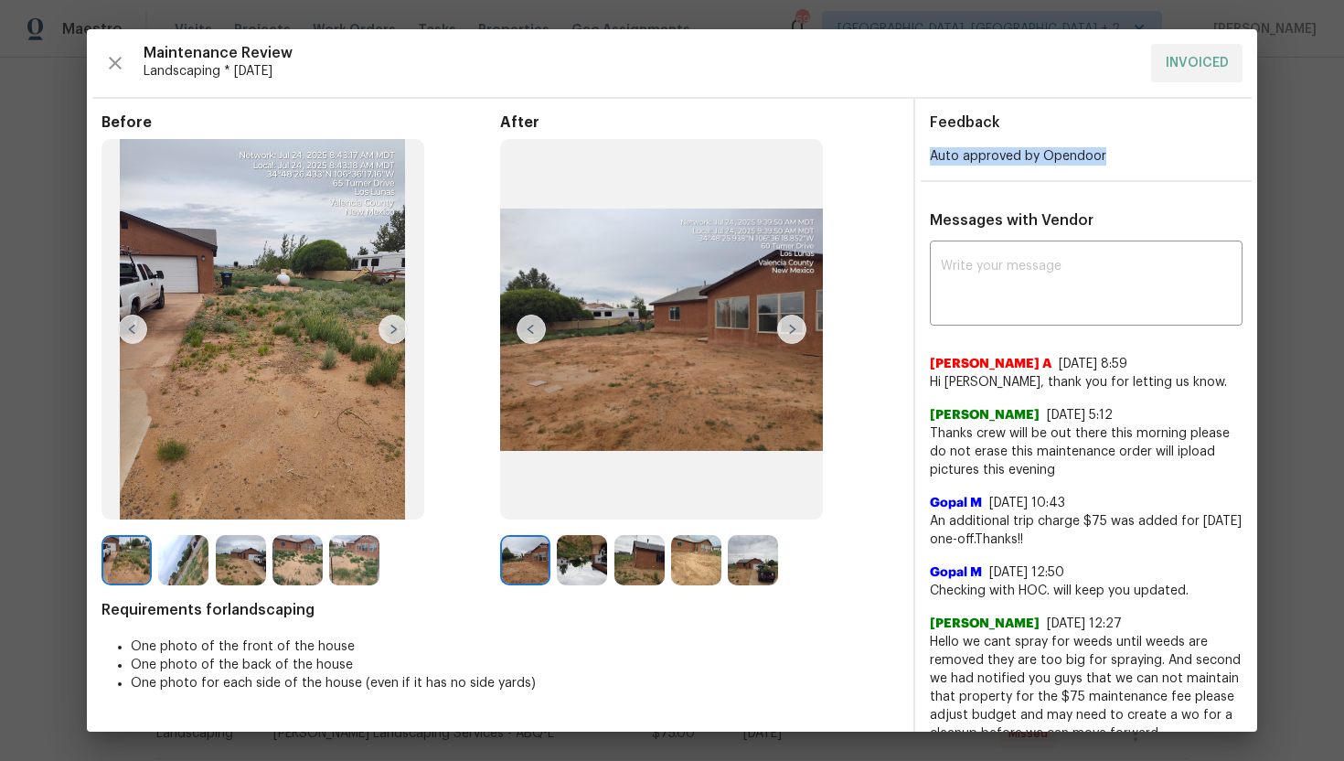
drag, startPoint x: 923, startPoint y: 157, endPoint x: 1155, endPoint y: 157, distance: 232.3
click at [1155, 157] on div "Auto approved by Opendoor" at bounding box center [1086, 156] width 342 height 18
click at [784, 338] on img at bounding box center [791, 329] width 29 height 29
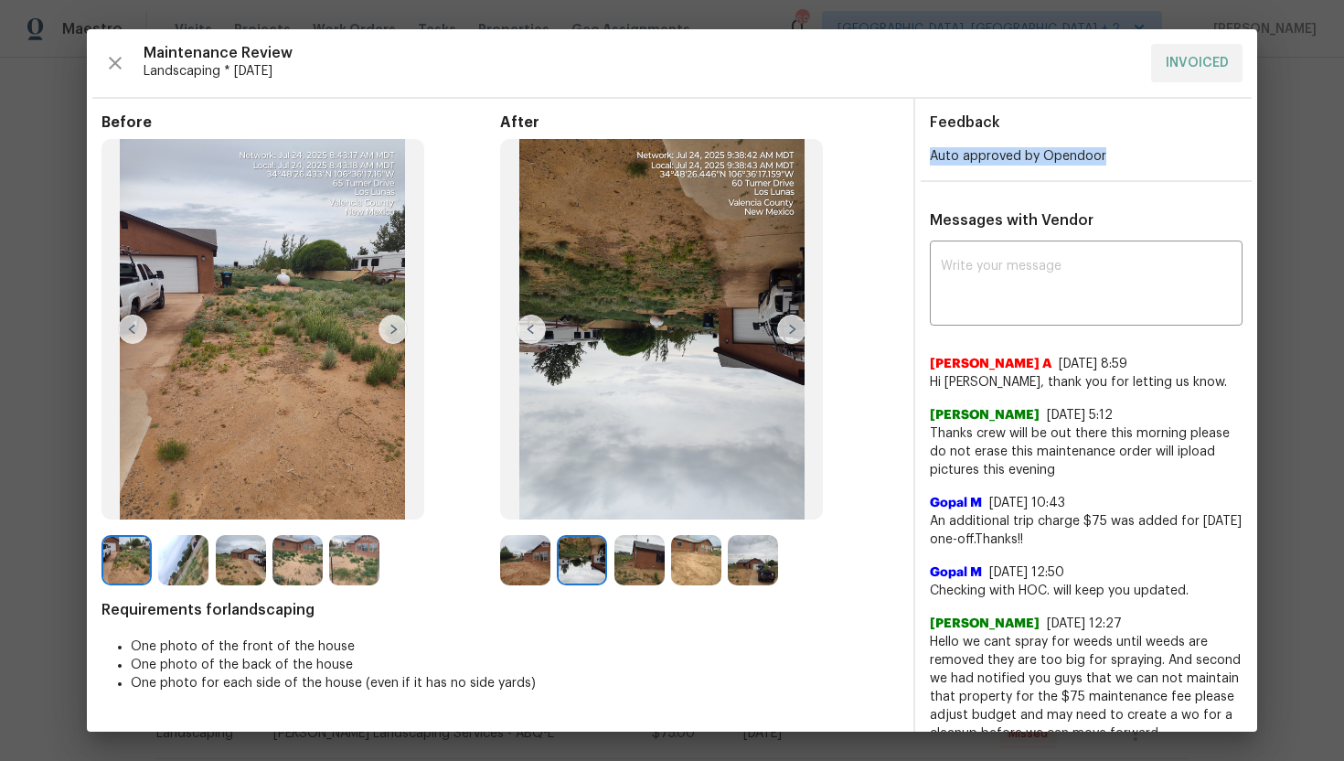
click at [784, 338] on img at bounding box center [791, 329] width 29 height 29
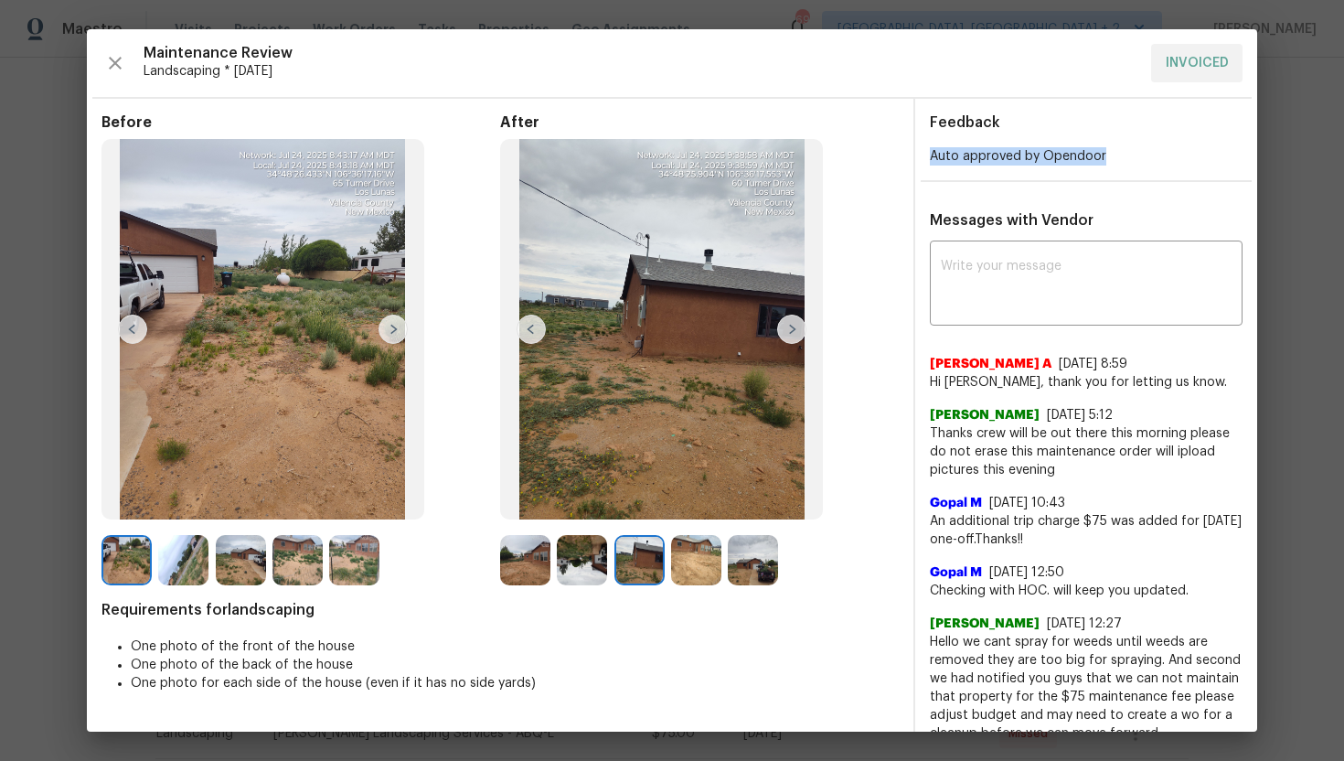
click at [785, 337] on img at bounding box center [791, 329] width 29 height 29
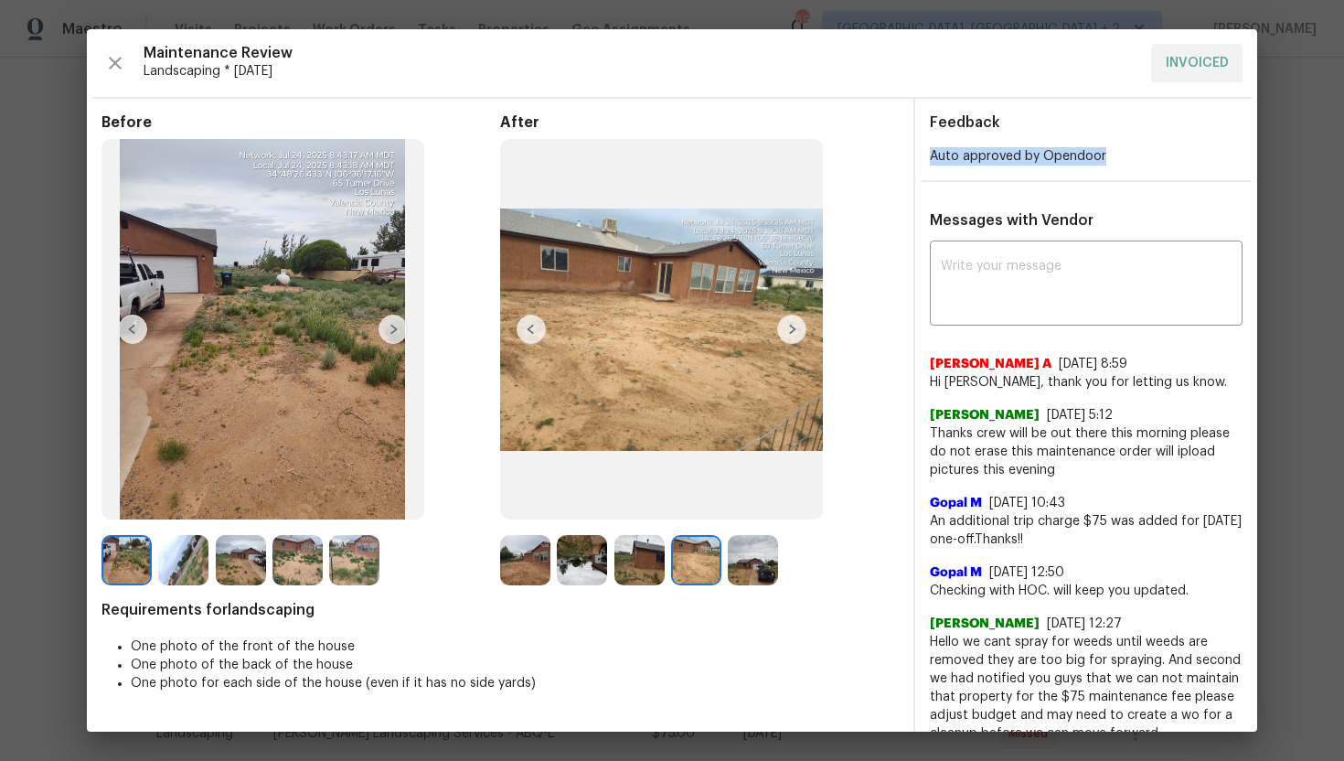
click at [789, 334] on img at bounding box center [791, 329] width 29 height 29
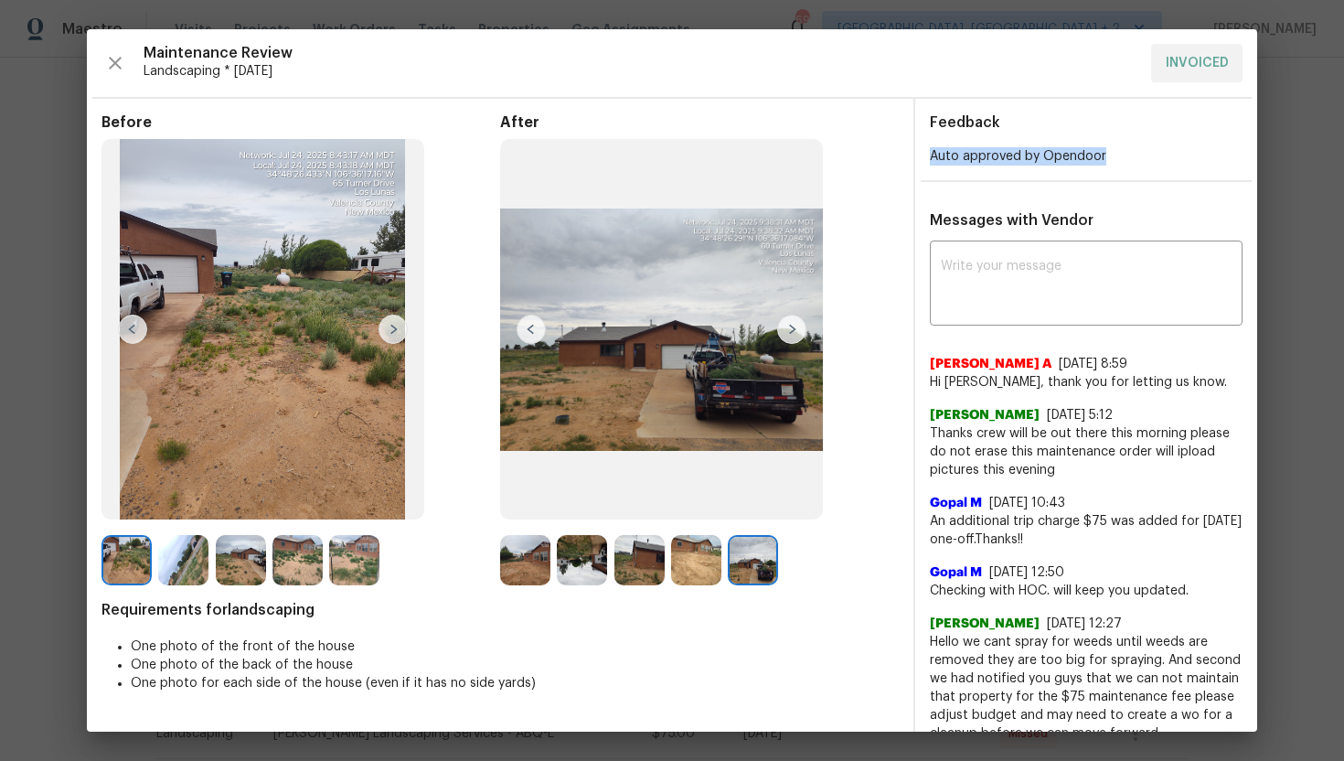
click at [789, 334] on img at bounding box center [791, 329] width 29 height 29
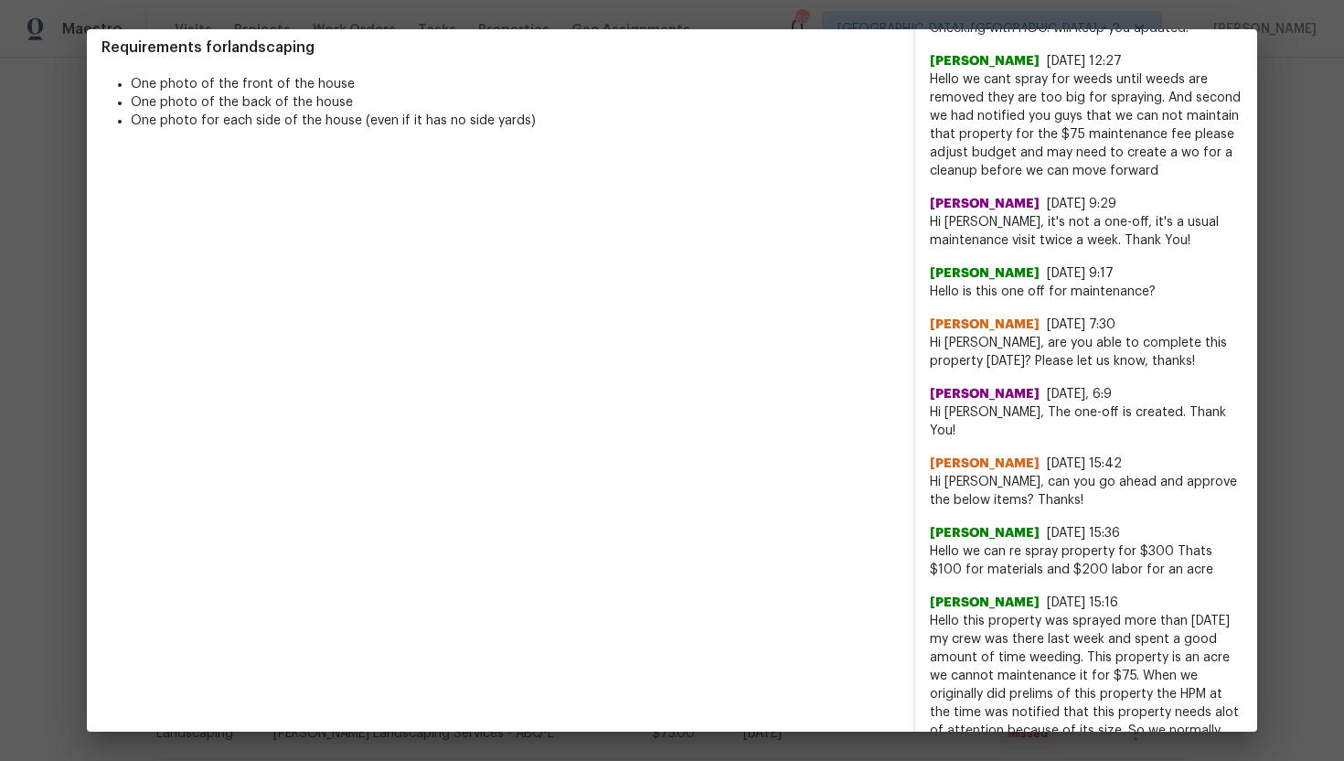
scroll to position [575, 0]
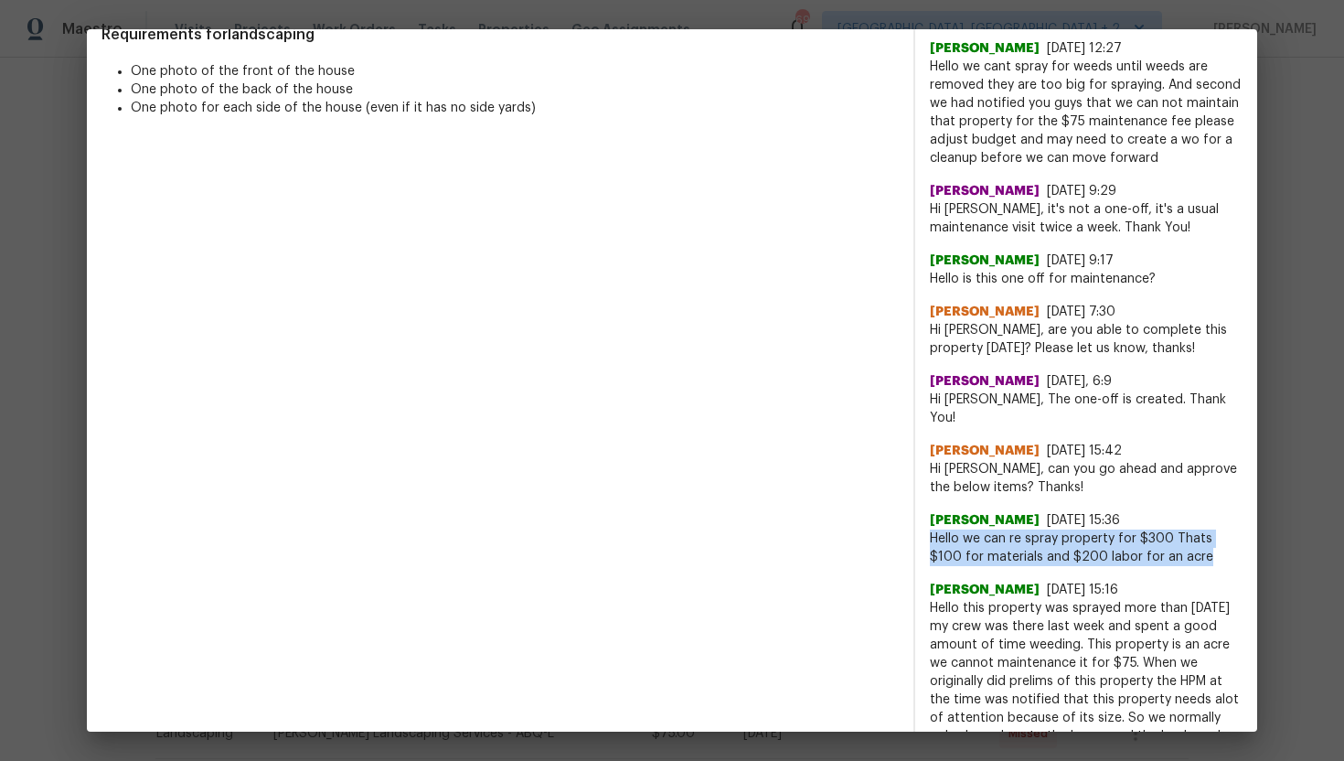
drag, startPoint x: 924, startPoint y: 519, endPoint x: 1182, endPoint y: 539, distance: 258.6
click at [1183, 540] on div "x ​ [PERSON_NAME] A [DATE] 8:59 Hi [PERSON_NAME], thank you for letting us know…" at bounding box center [1086, 608] width 342 height 1877
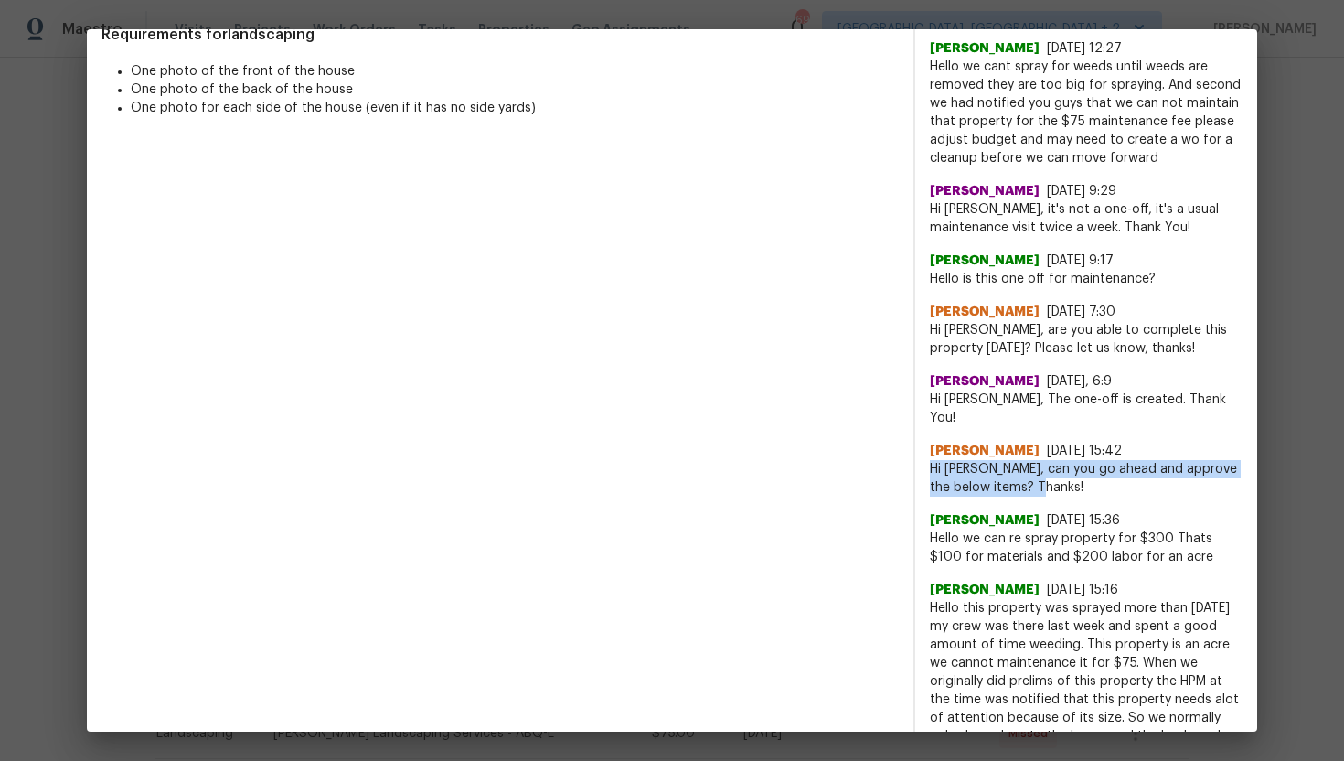
drag, startPoint x: 1068, startPoint y: 468, endPoint x: 935, endPoint y: 454, distance: 134.3
click at [935, 460] on span "Hi [PERSON_NAME], can you go ahead and approve the below items? Thanks!" at bounding box center [1086, 478] width 313 height 37
click at [1020, 427] on div "[PERSON_NAME] [DATE] 15:42 Hi [PERSON_NAME], can you go ahead and approve the b…" at bounding box center [1086, 462] width 313 height 70
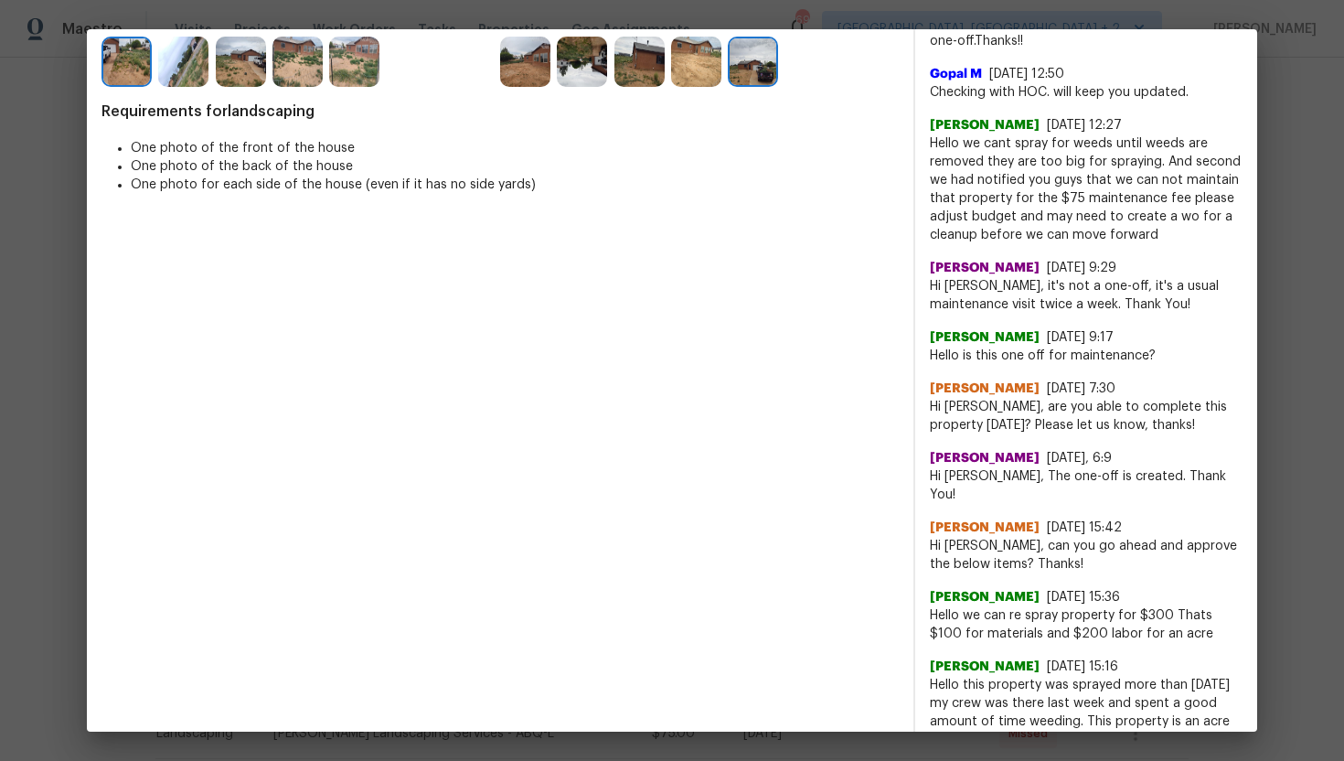
scroll to position [497, 0]
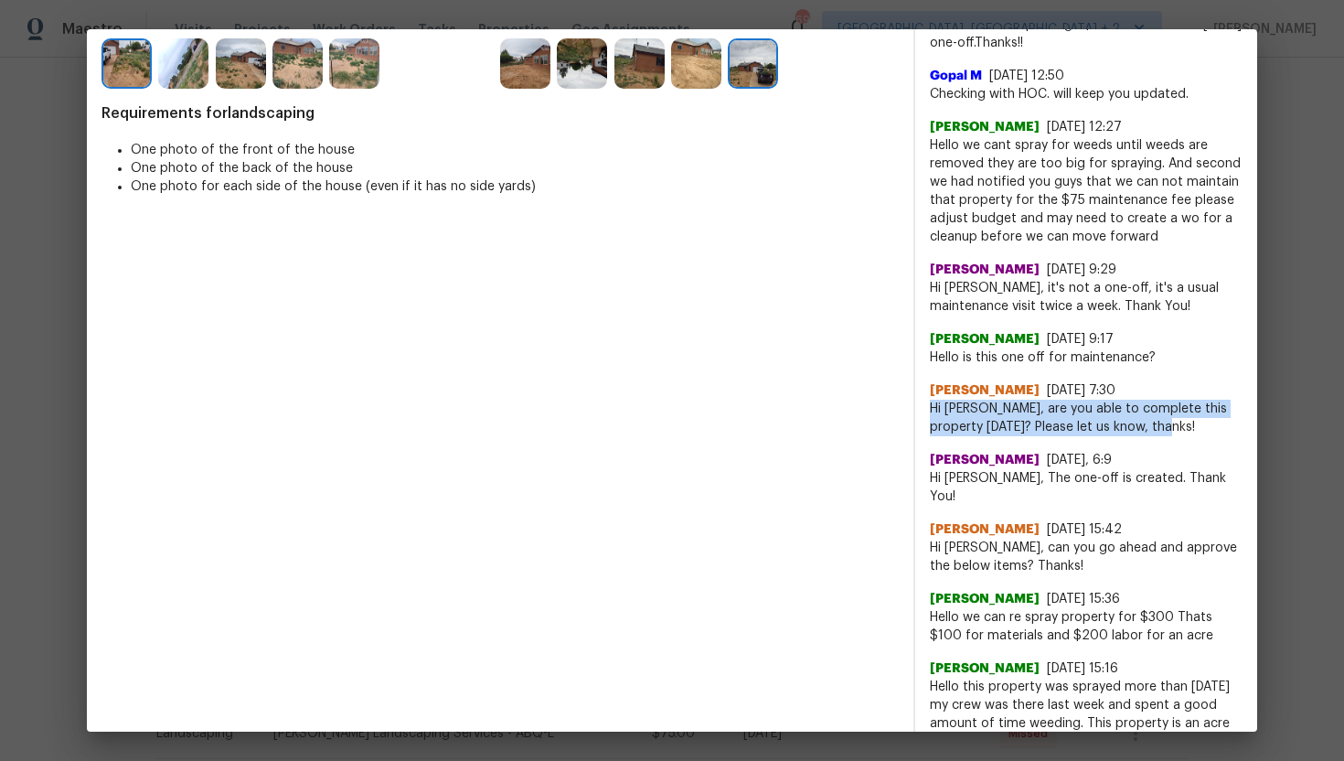
drag, startPoint x: 926, startPoint y: 405, endPoint x: 1183, endPoint y: 423, distance: 257.6
click at [1183, 423] on div "x ​ [PERSON_NAME] A [DATE] 8:59 Hi [PERSON_NAME], thank you for letting us know…" at bounding box center [1086, 686] width 342 height 1877
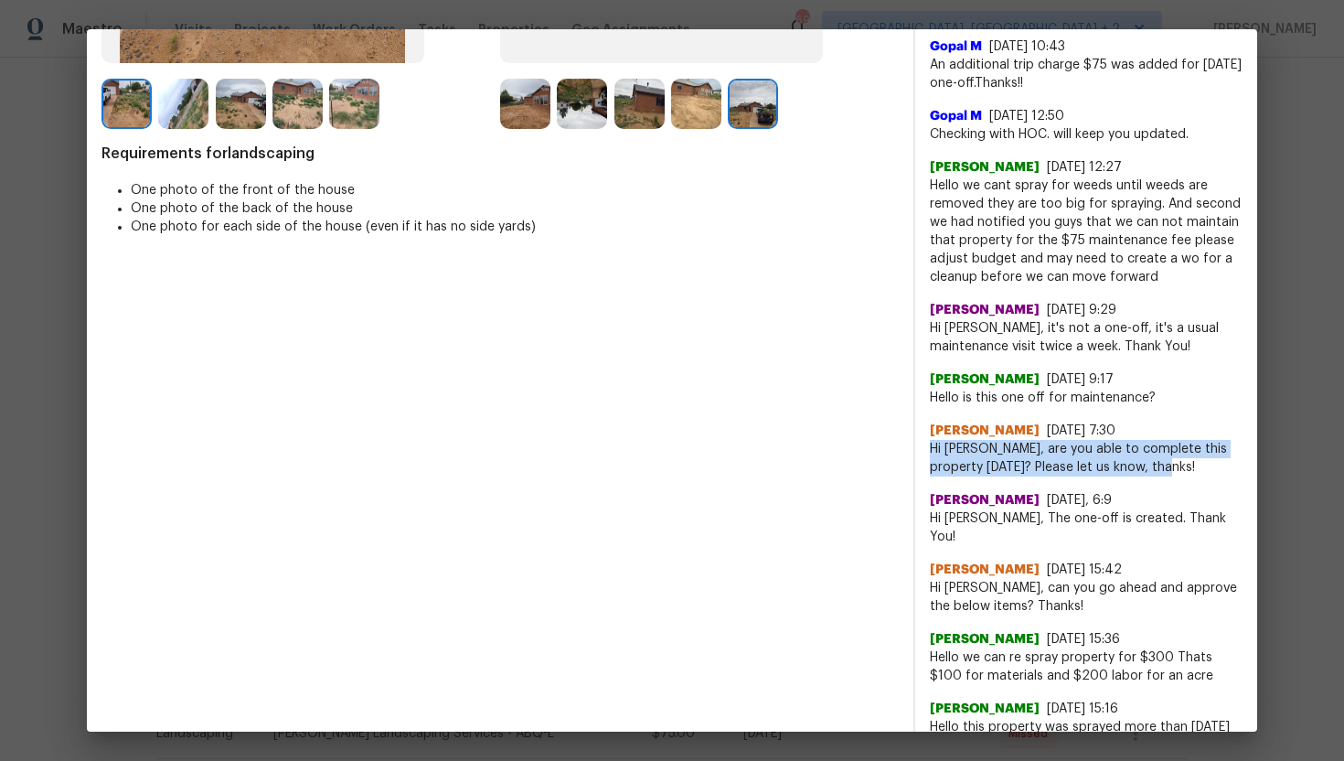
scroll to position [451, 0]
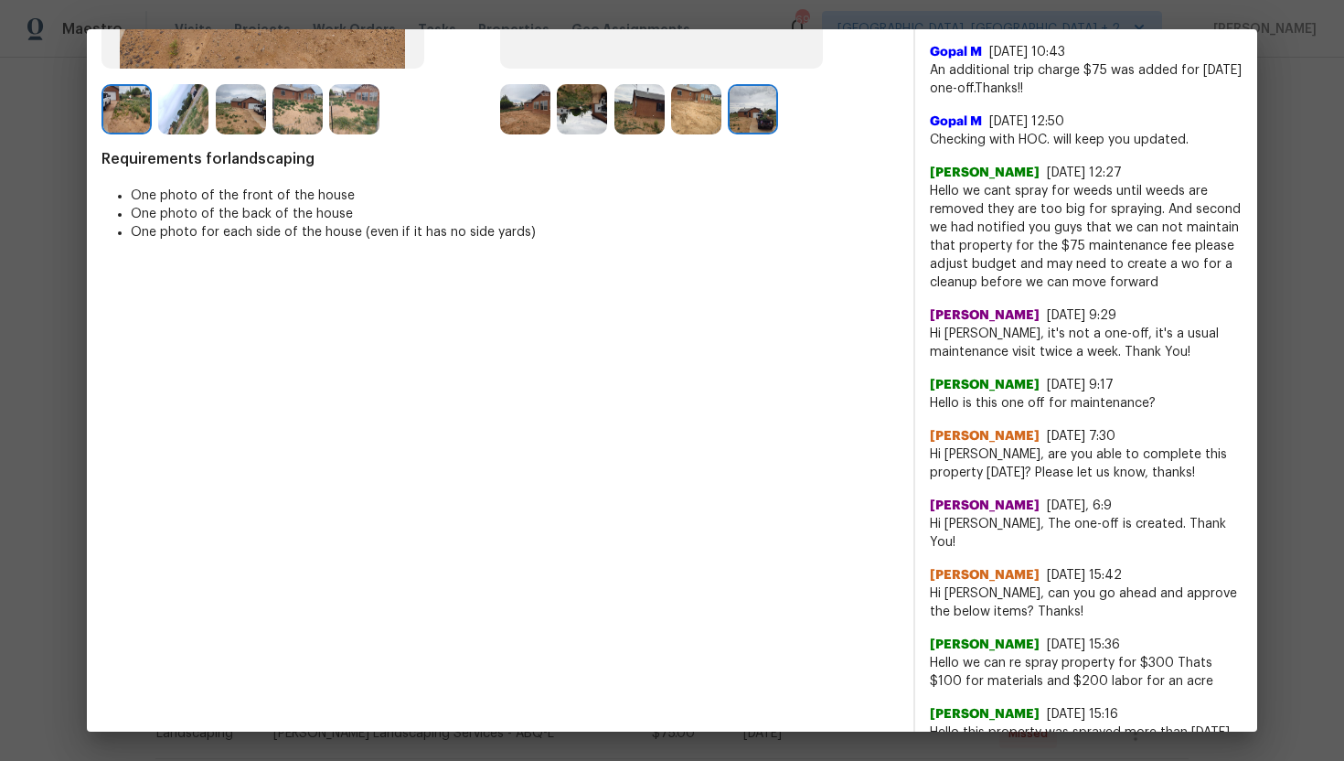
click at [965, 414] on div "[PERSON_NAME] [DATE] 7:30 Hi [PERSON_NAME], are you able to complete this prope…" at bounding box center [1086, 447] width 313 height 70
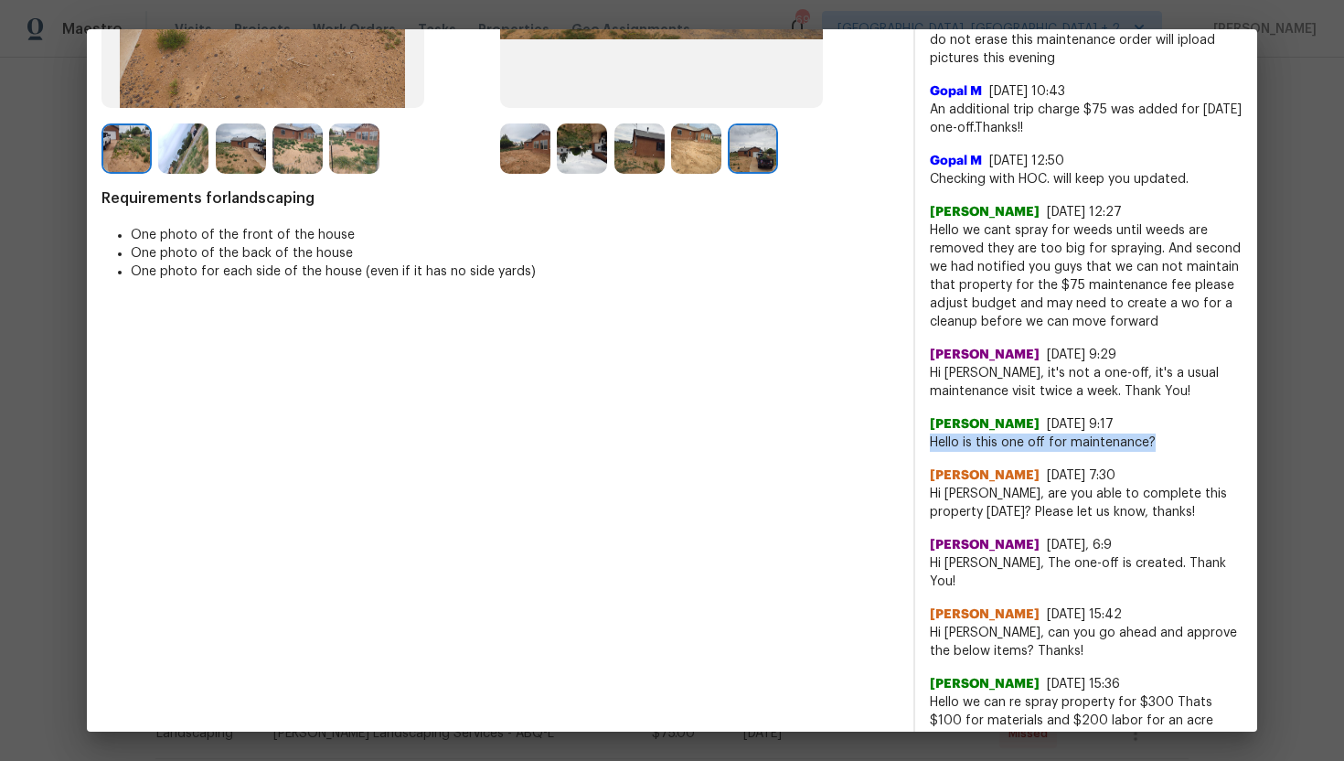
drag, startPoint x: 931, startPoint y: 449, endPoint x: 1174, endPoint y: 447, distance: 243.3
click at [1174, 447] on span "Hello is this one off for maintenance?" at bounding box center [1086, 442] width 313 height 18
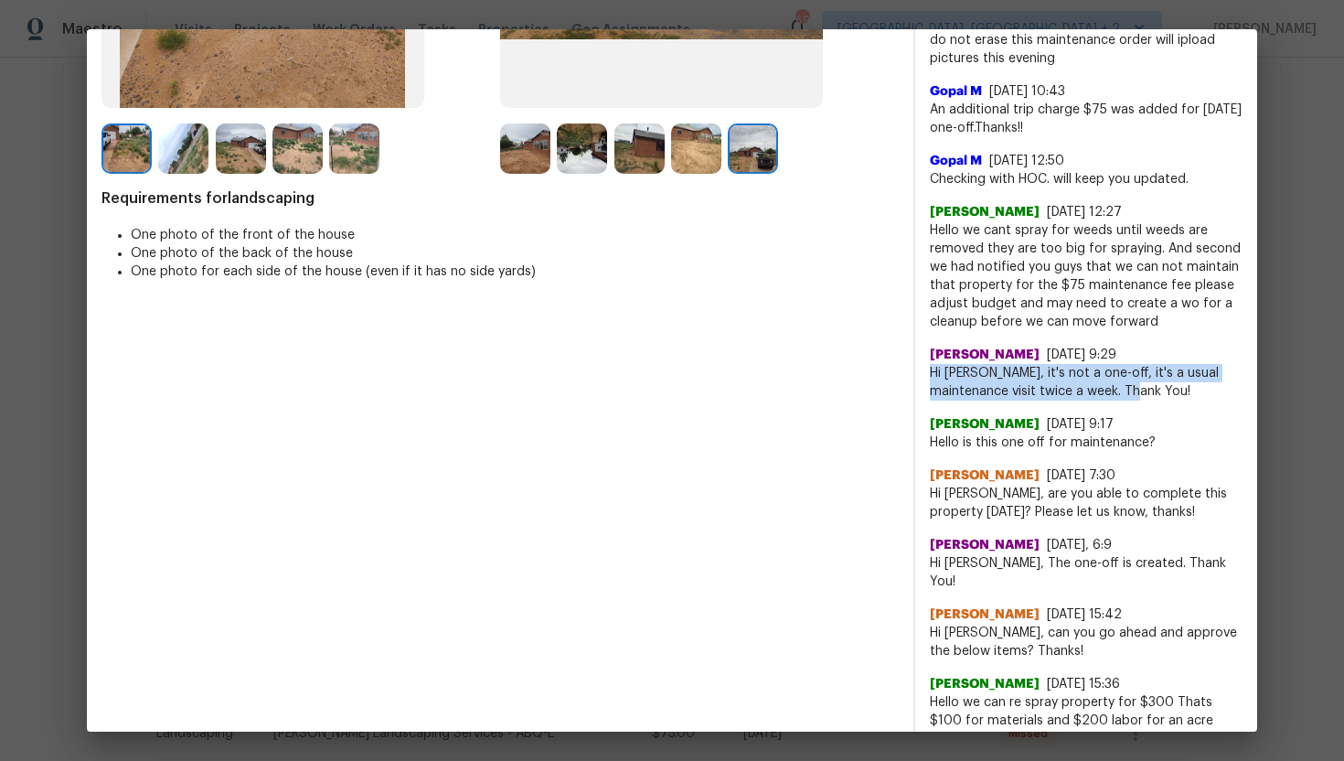
drag, startPoint x: 927, startPoint y: 375, endPoint x: 1112, endPoint y: 393, distance: 185.6
click at [1113, 394] on div "x ​ [PERSON_NAME] A [DATE] 8:59 Hi [PERSON_NAME], thank you for letting us know…" at bounding box center [1086, 772] width 342 height 1877
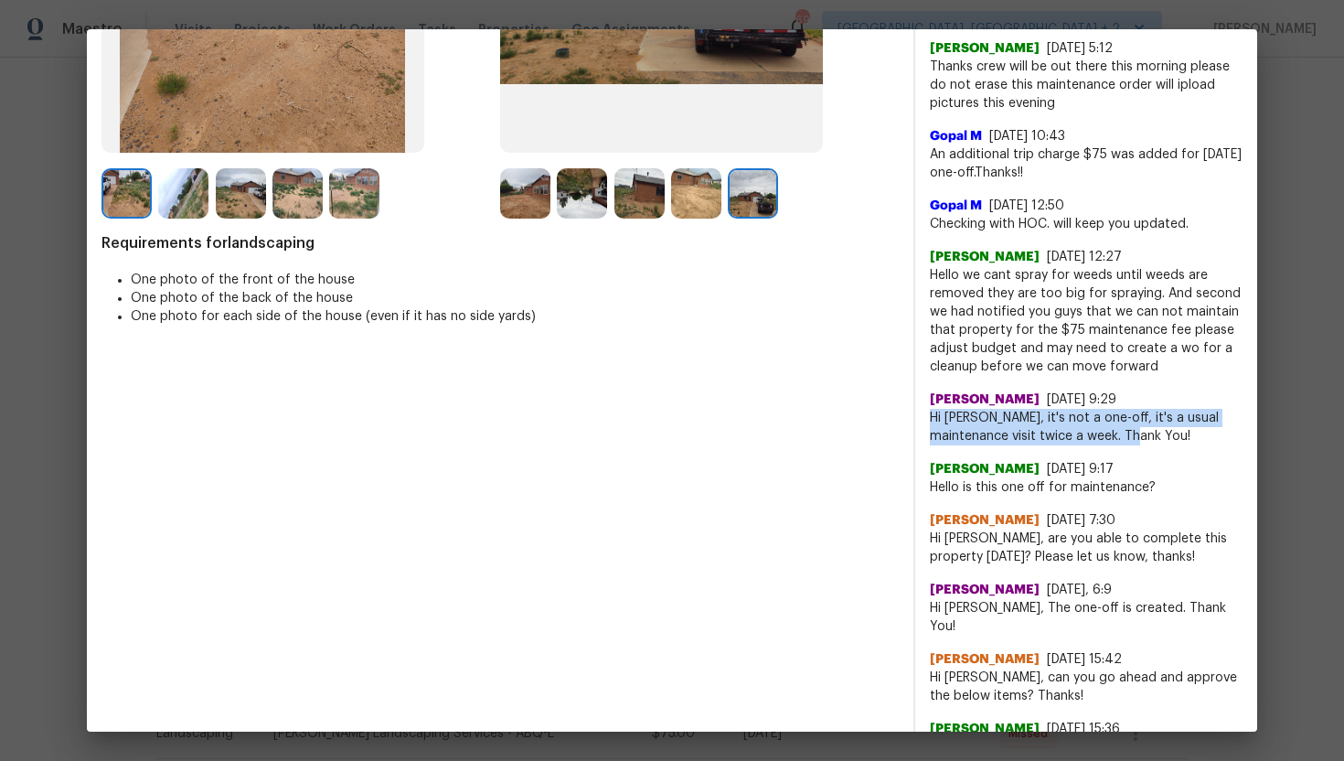
scroll to position [363, 0]
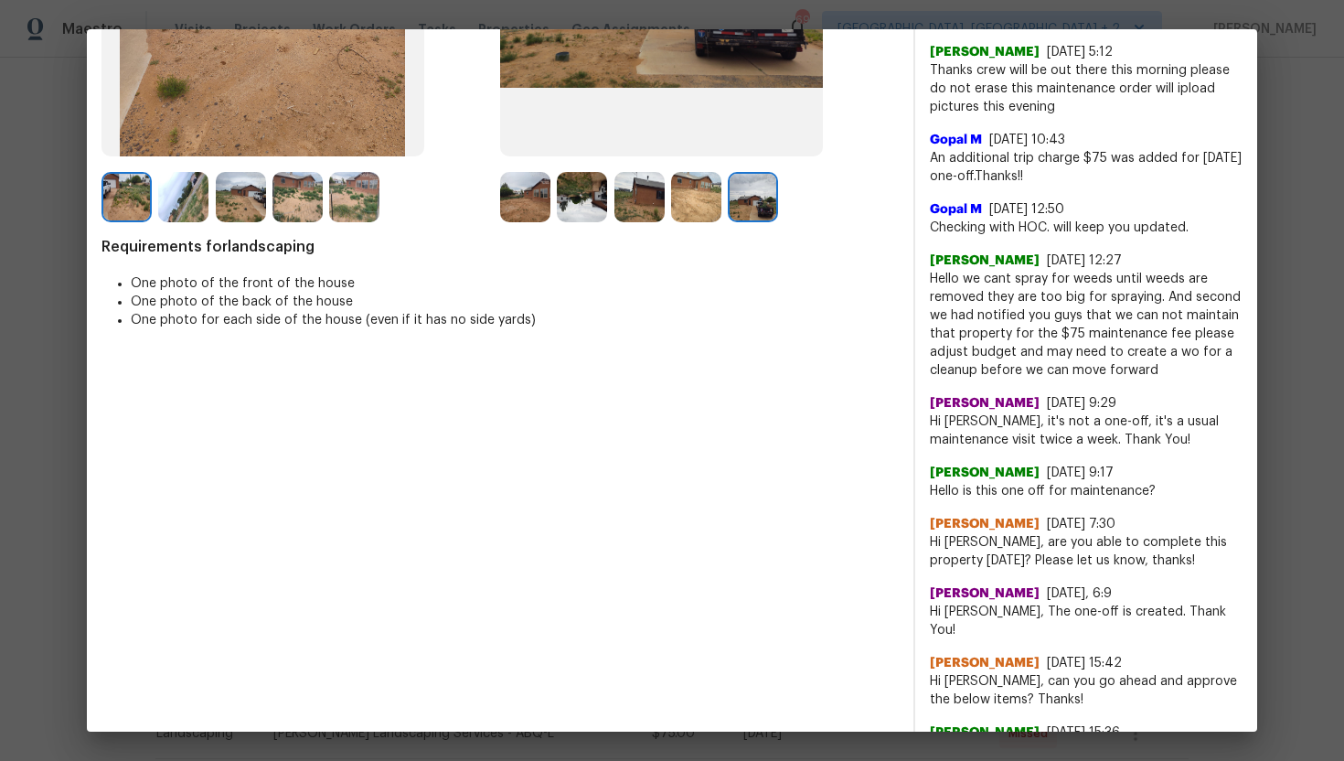
click at [1022, 389] on div "[PERSON_NAME] [DATE] 9:29 Hi [PERSON_NAME], it's not a one-off, it's a usual ma…" at bounding box center [1086, 415] width 313 height 70
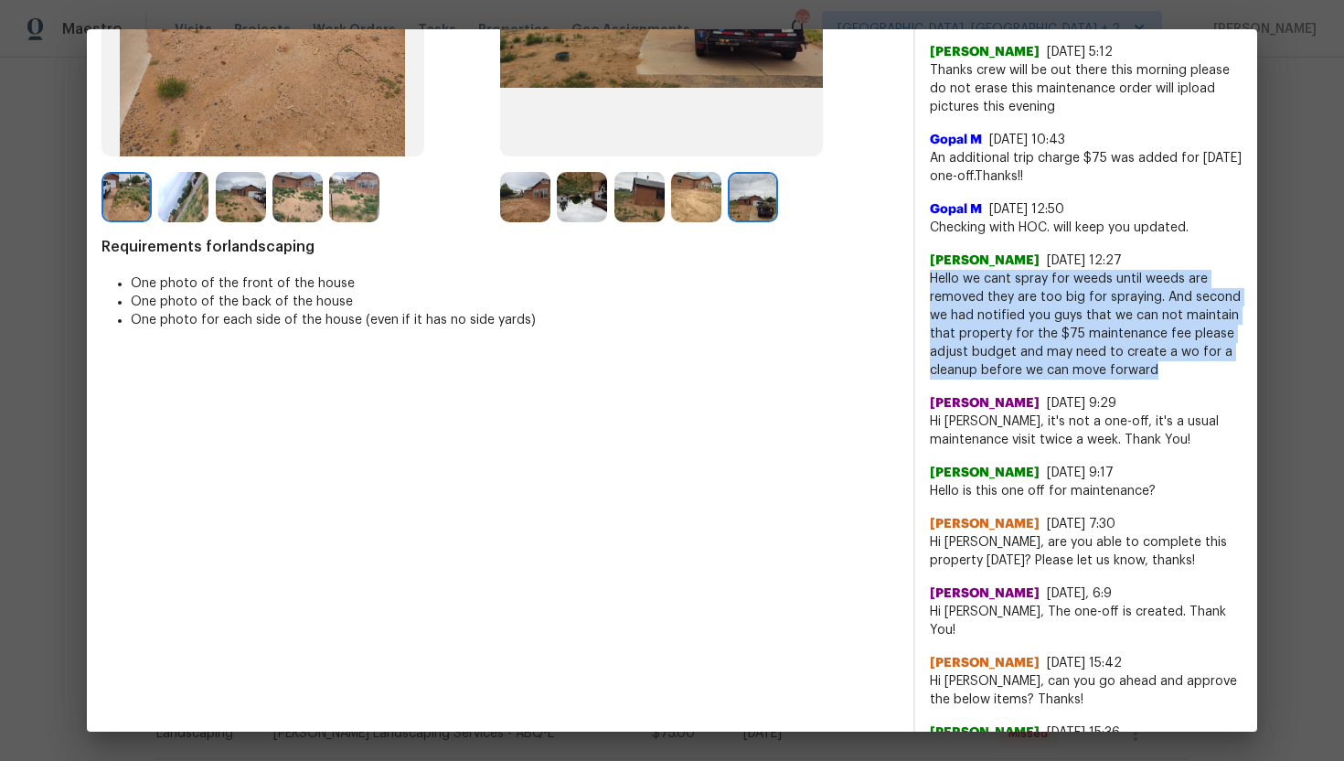
drag, startPoint x: 931, startPoint y: 280, endPoint x: 1178, endPoint y: 368, distance: 262.1
click at [1178, 368] on span "Hello we cant spray for weeds until weeds are removed they are too big for spra…" at bounding box center [1086, 325] width 313 height 110
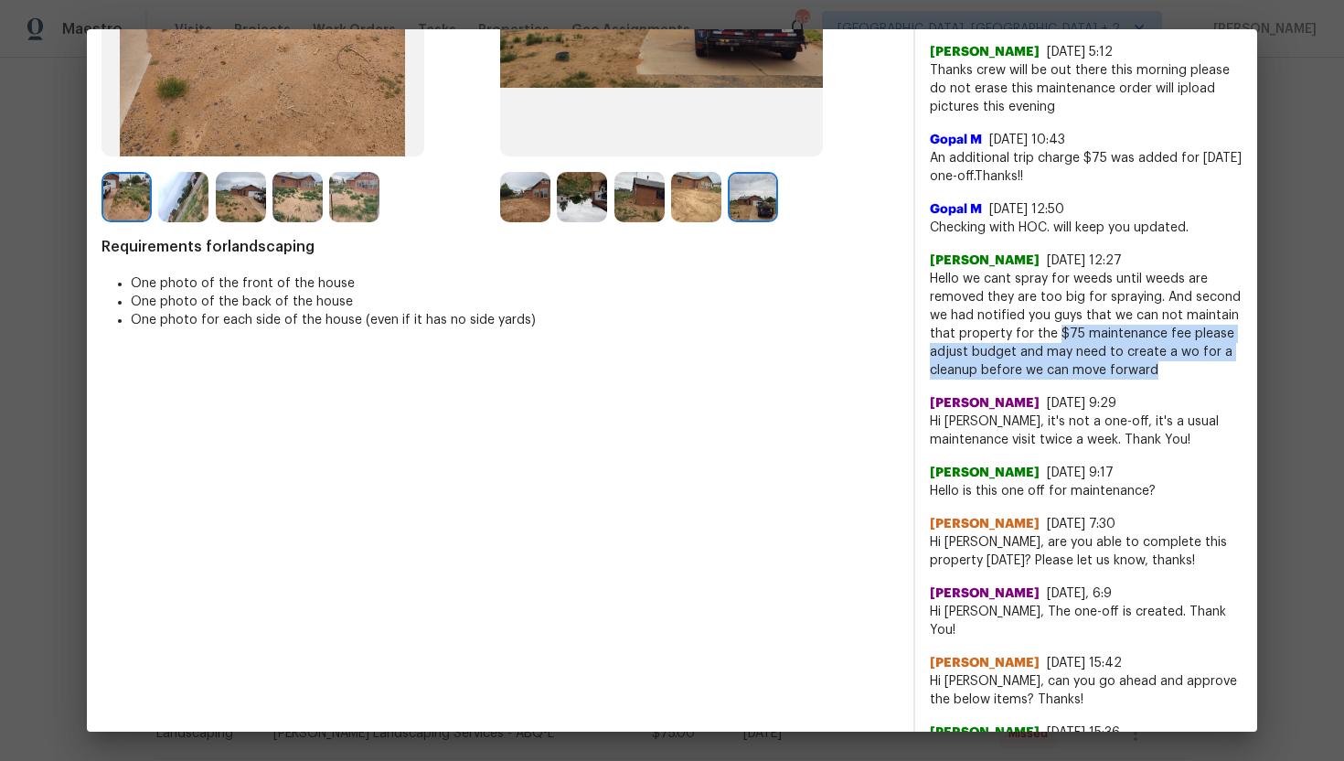
drag, startPoint x: 1054, startPoint y: 334, endPoint x: 1178, endPoint y: 372, distance: 130.2
click at [1178, 372] on span "Hello we cant spray for weeds until weeds are removed they are too big for spra…" at bounding box center [1086, 325] width 313 height 110
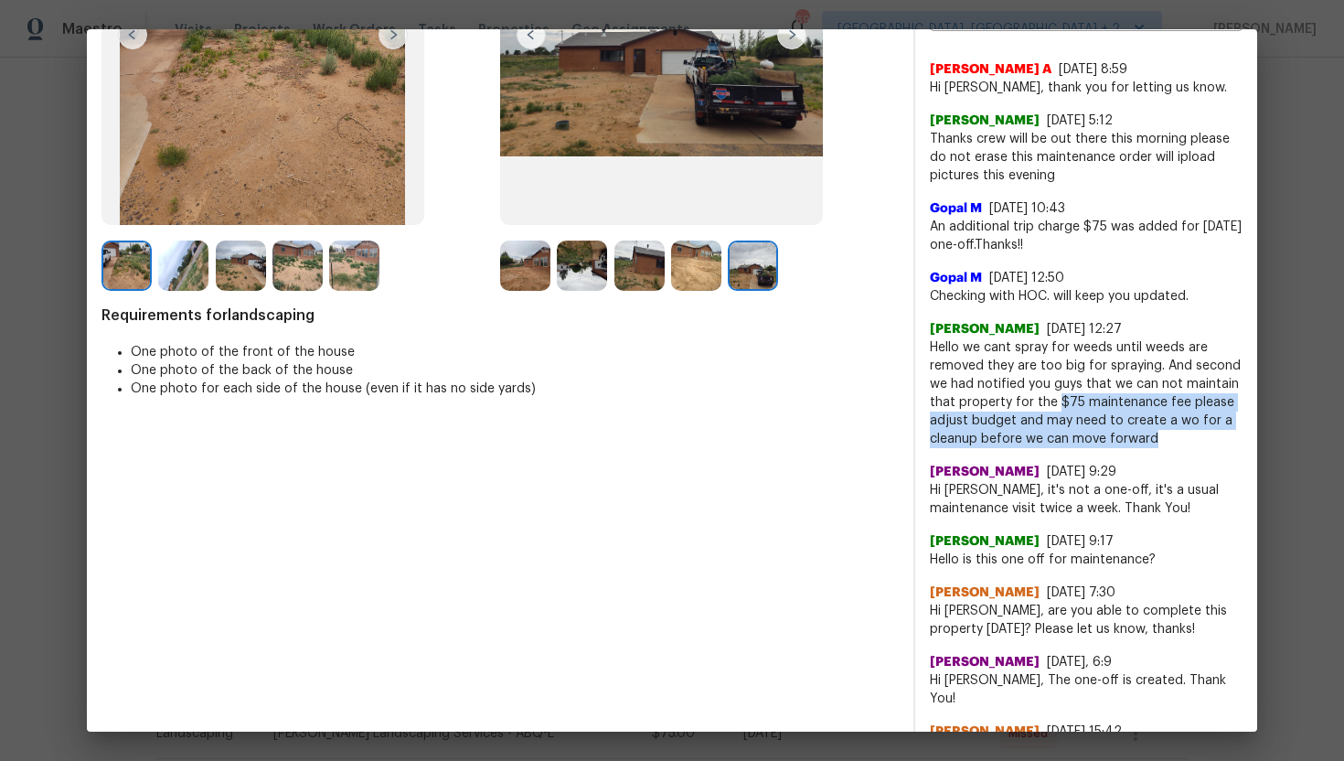
scroll to position [100, 0]
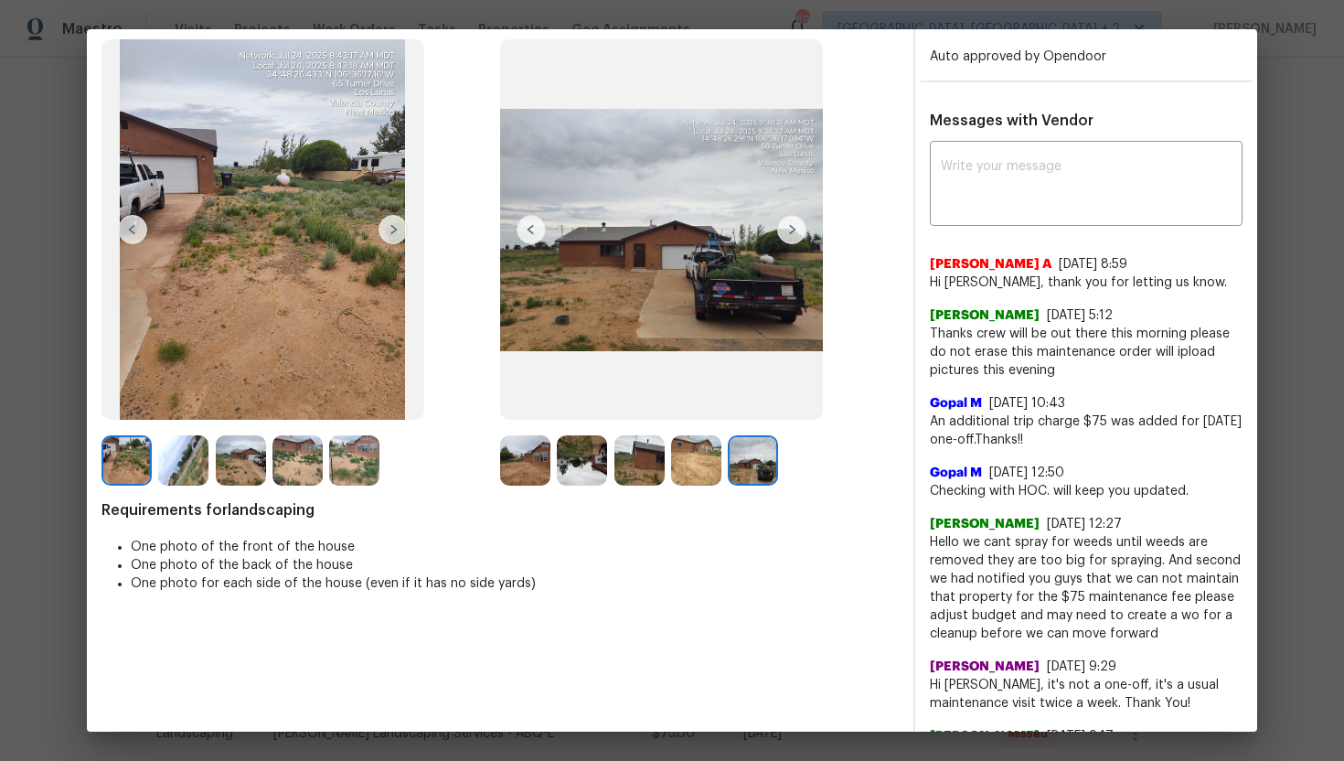
click at [978, 423] on span "An additional trip charge $75 was added for [DATE] one-off.Thanks!!" at bounding box center [1086, 430] width 313 height 37
click at [940, 500] on div "[PERSON_NAME] [DATE] 12:27 Hello we cant spray for weeds until weeds are remove…" at bounding box center [1086, 571] width 313 height 143
drag, startPoint x: 930, startPoint y: 494, endPoint x: 1247, endPoint y: 483, distance: 317.5
click at [1247, 484] on div "Maintenance Review Landscaping * [DATE] INVOICED Before After Requirements for …" at bounding box center [672, 380] width 1171 height 702
drag, startPoint x: 930, startPoint y: 419, endPoint x: 1036, endPoint y: 438, distance: 107.8
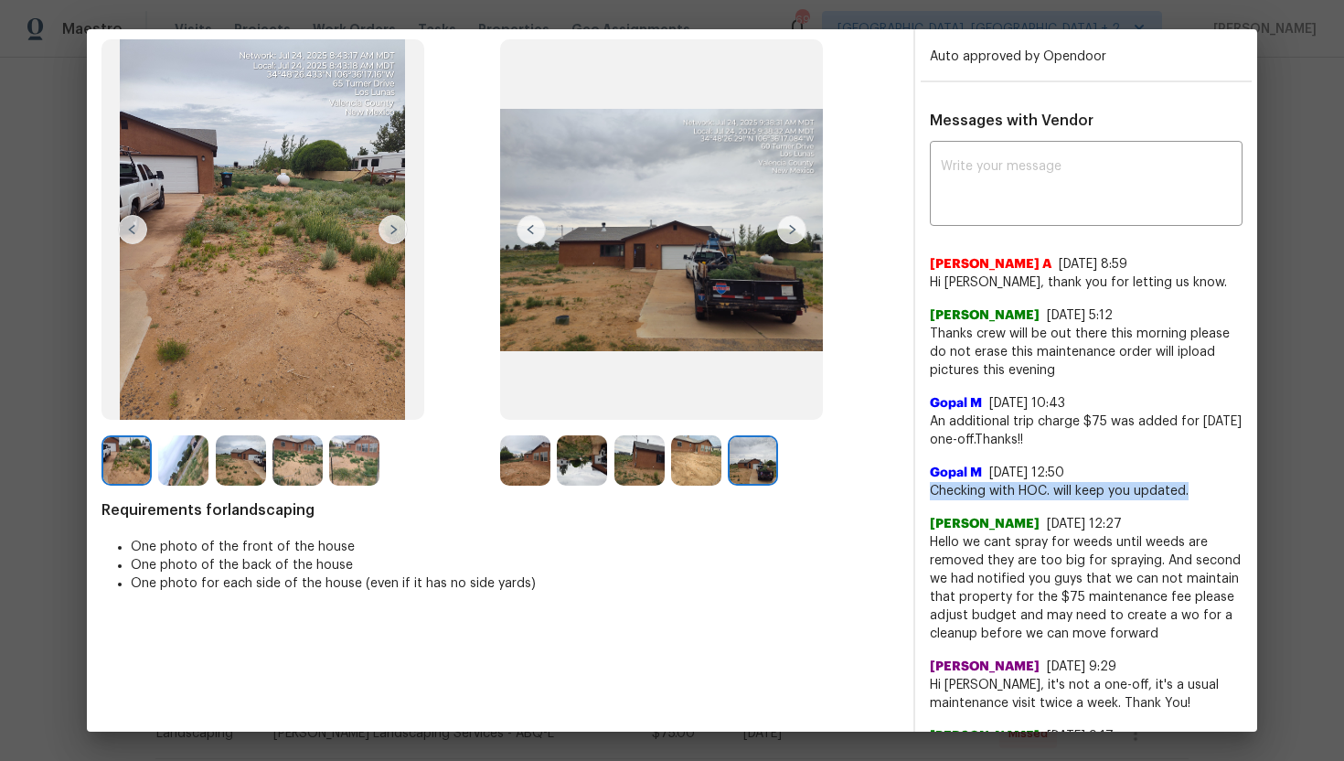
click at [1036, 438] on span "An additional trip charge $75 was added for [DATE] one-off.Thanks!!" at bounding box center [1086, 430] width 313 height 37
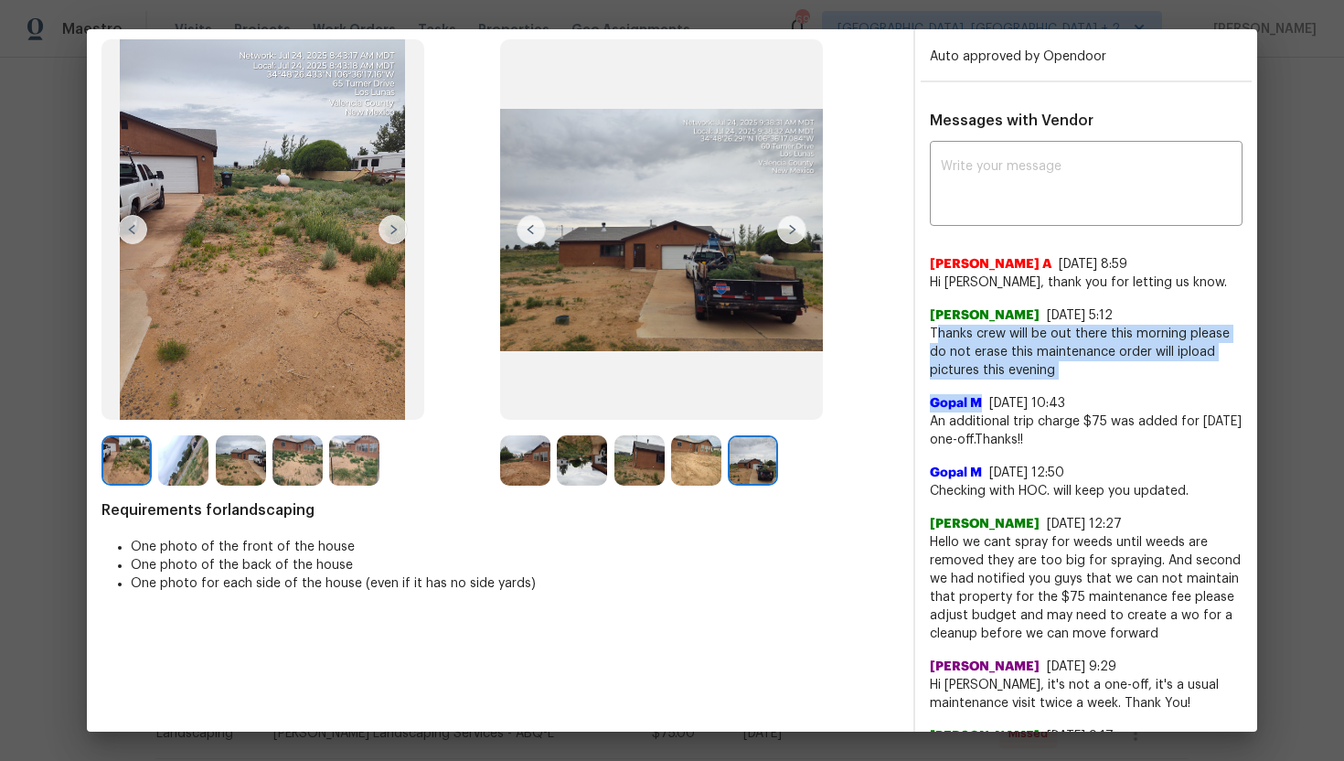
drag, startPoint x: 937, startPoint y: 334, endPoint x: 1080, endPoint y: 384, distance: 151.3
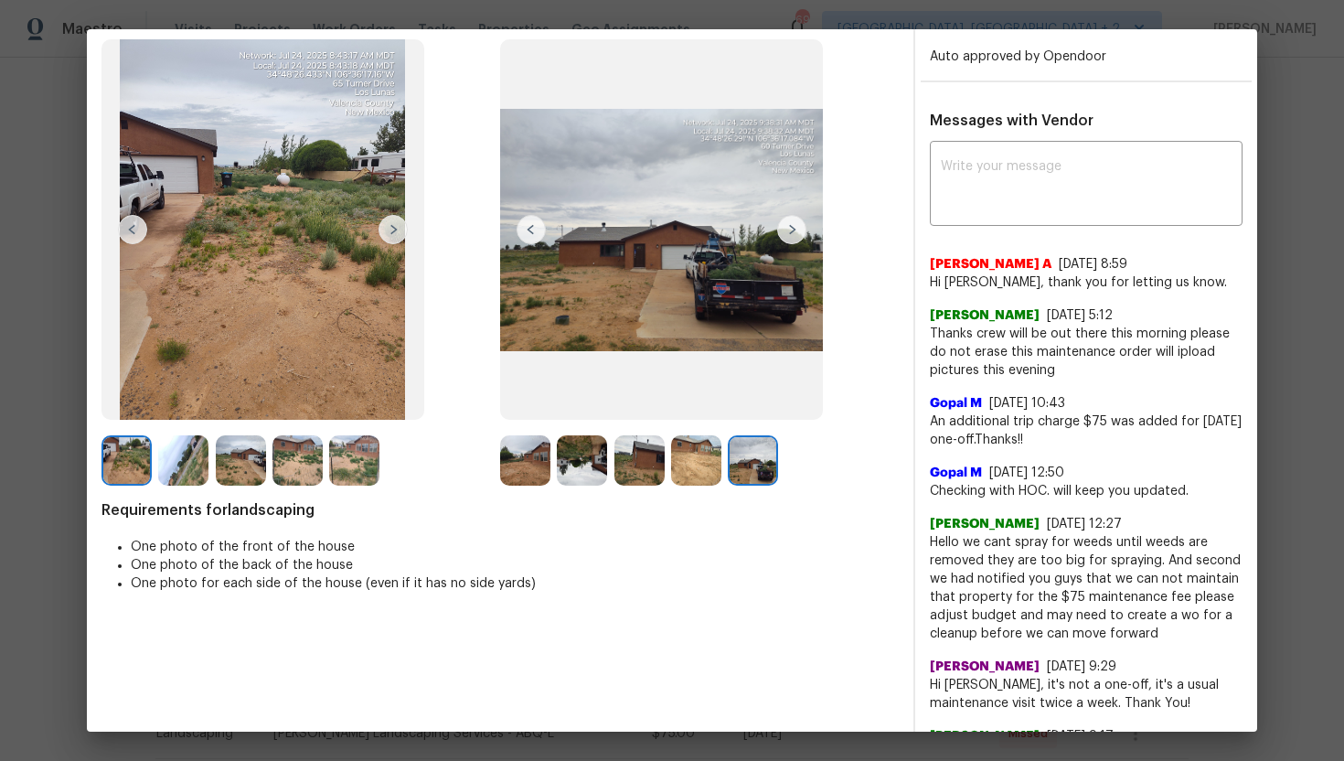
drag, startPoint x: 1012, startPoint y: 290, endPoint x: 1167, endPoint y: 290, distance: 154.6
click at [1168, 292] on div "[PERSON_NAME] [DATE] 5:12 Thanks crew will be out there this morning please do …" at bounding box center [1086, 336] width 313 height 88
drag, startPoint x: 1184, startPoint y: 282, endPoint x: 663, endPoint y: 355, distance: 526.4
